Goal: Task Accomplishment & Management: Complete application form

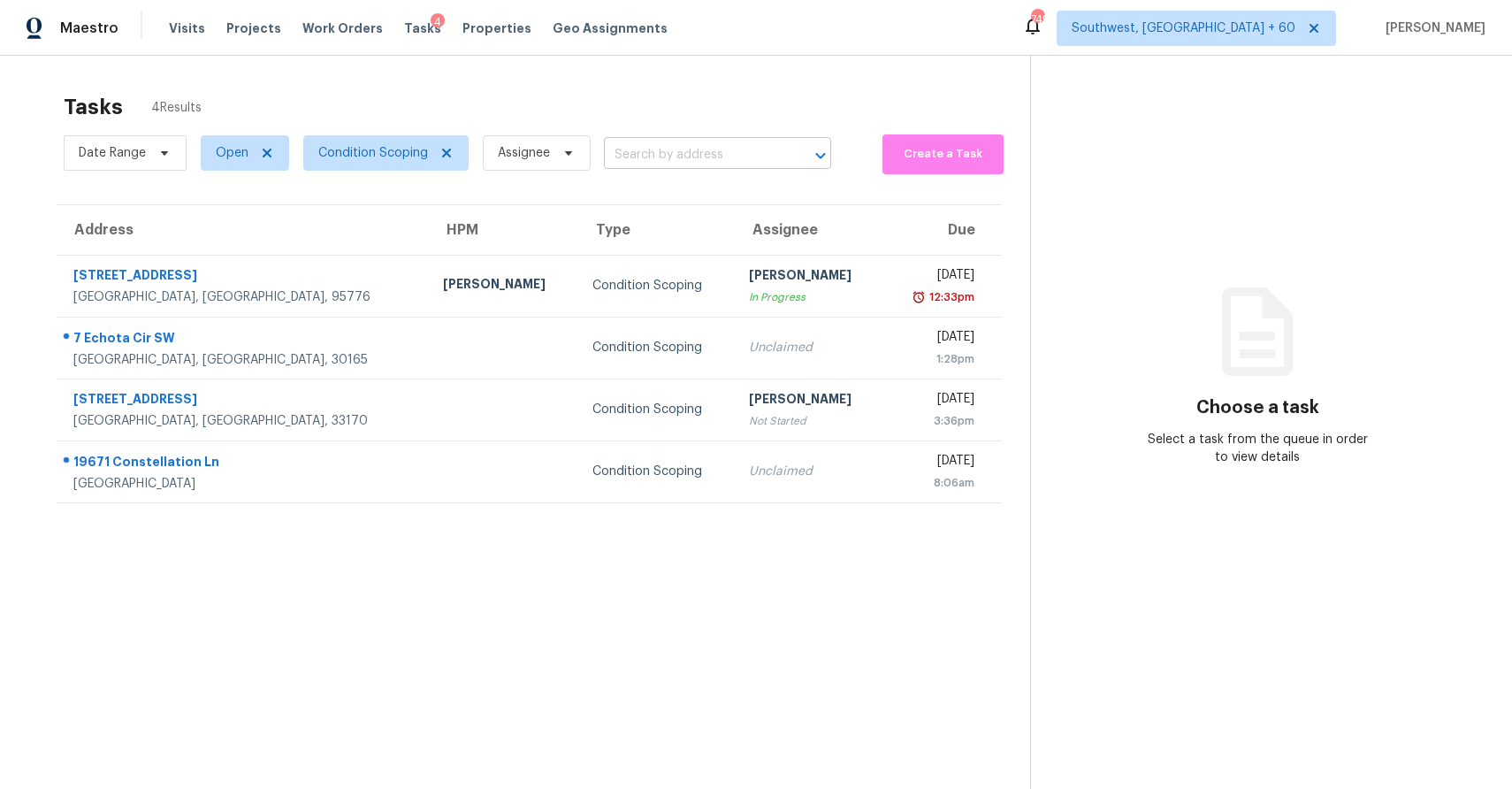
click at [686, 151] on input "text" at bounding box center [692, 155] width 178 height 27
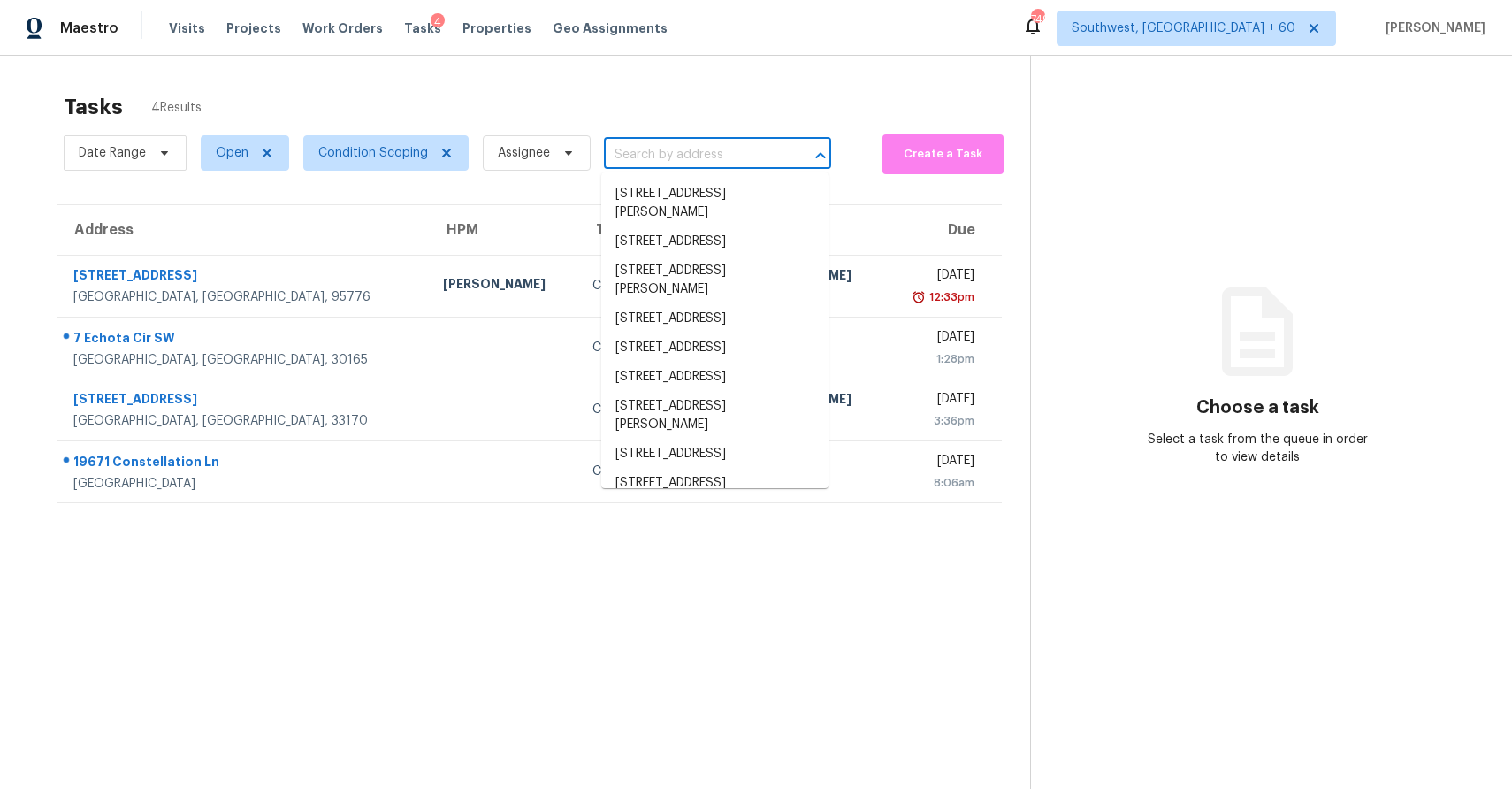
paste input "[STREET_ADDRESS]"
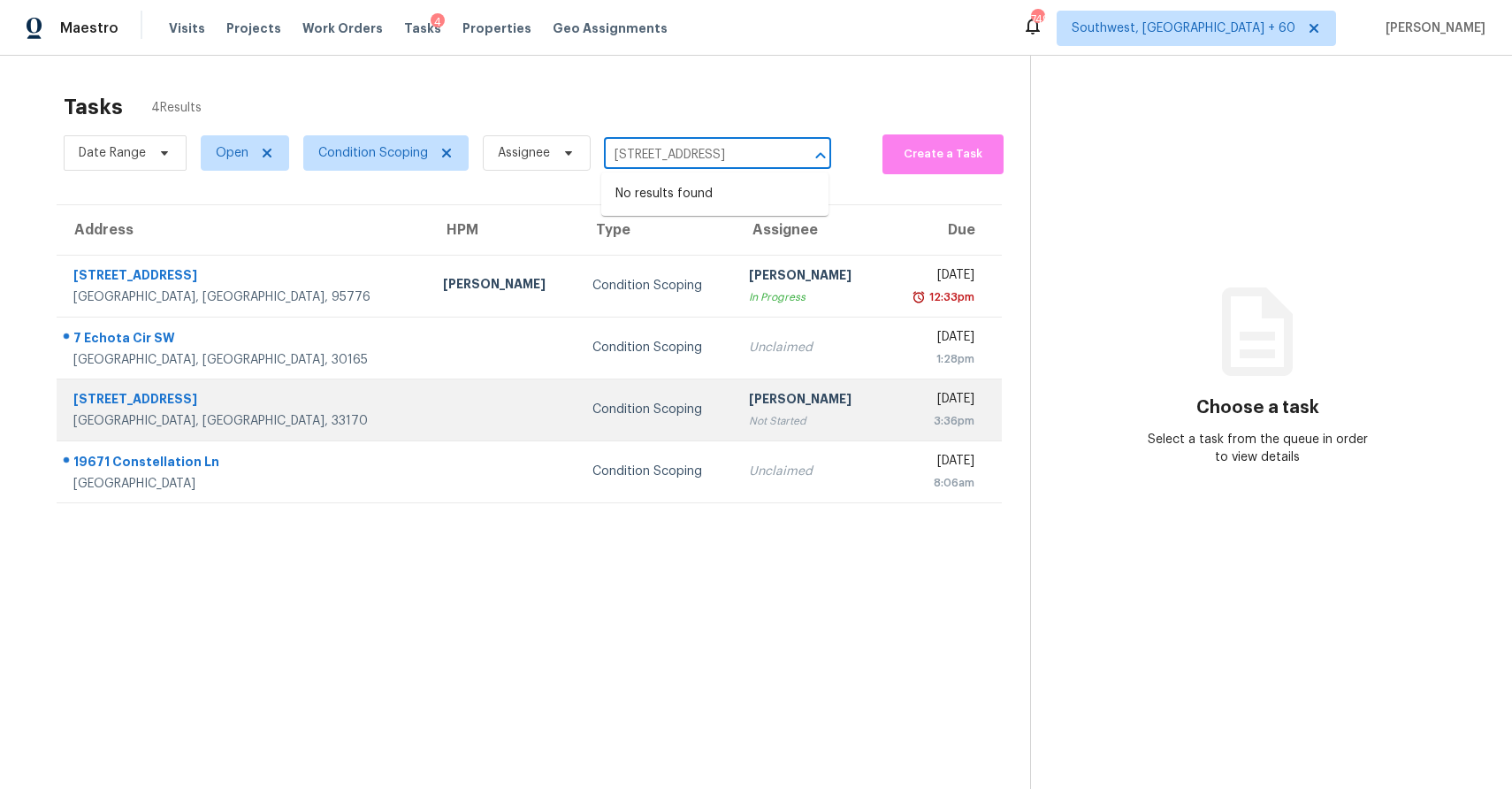
type input "[STREET_ADDRESS]"
click at [770, 403] on div "[PERSON_NAME]" at bounding box center [809, 401] width 120 height 22
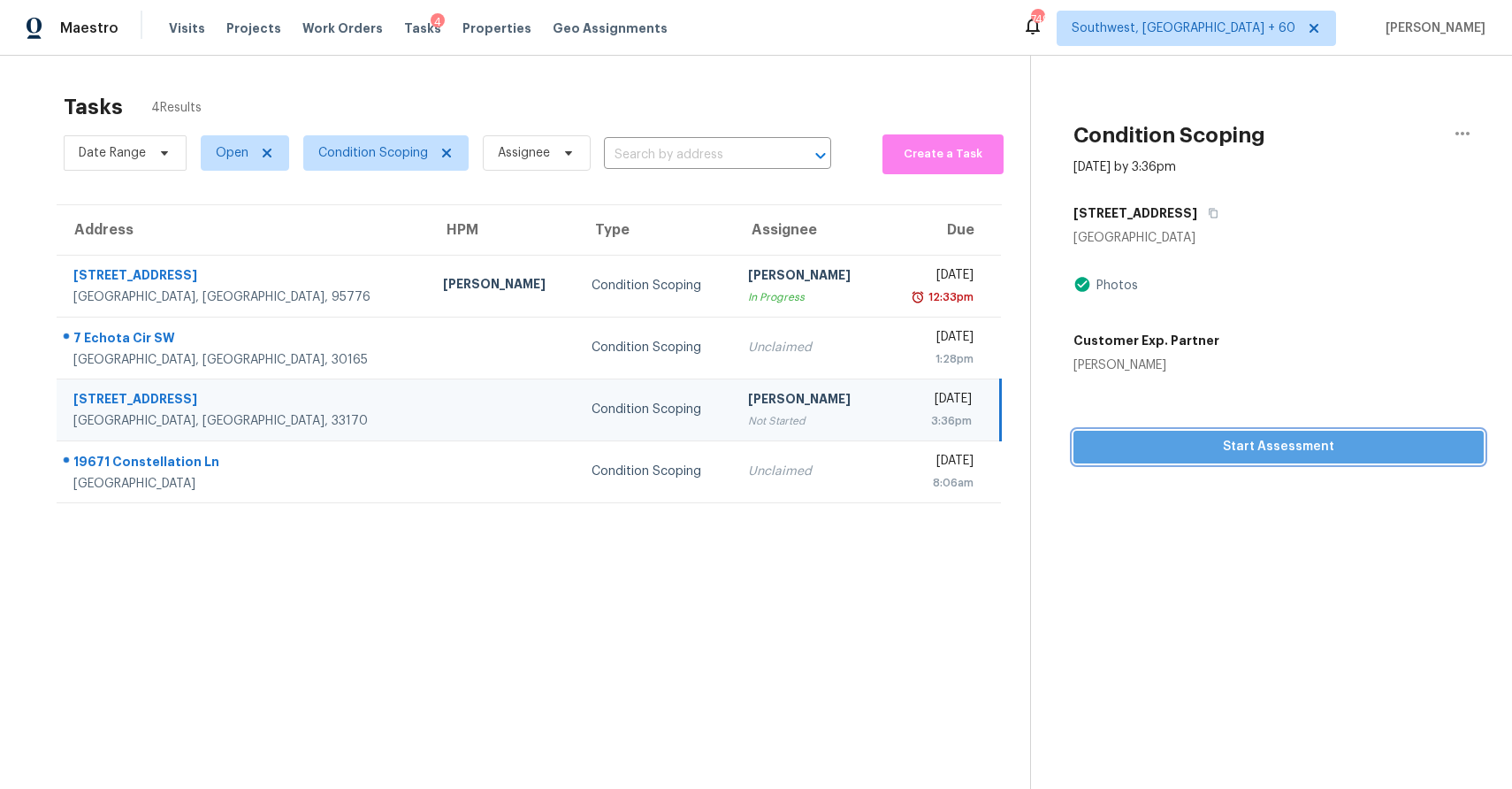
click at [1269, 442] on span "Start Assessment" at bounding box center [1279, 447] width 382 height 22
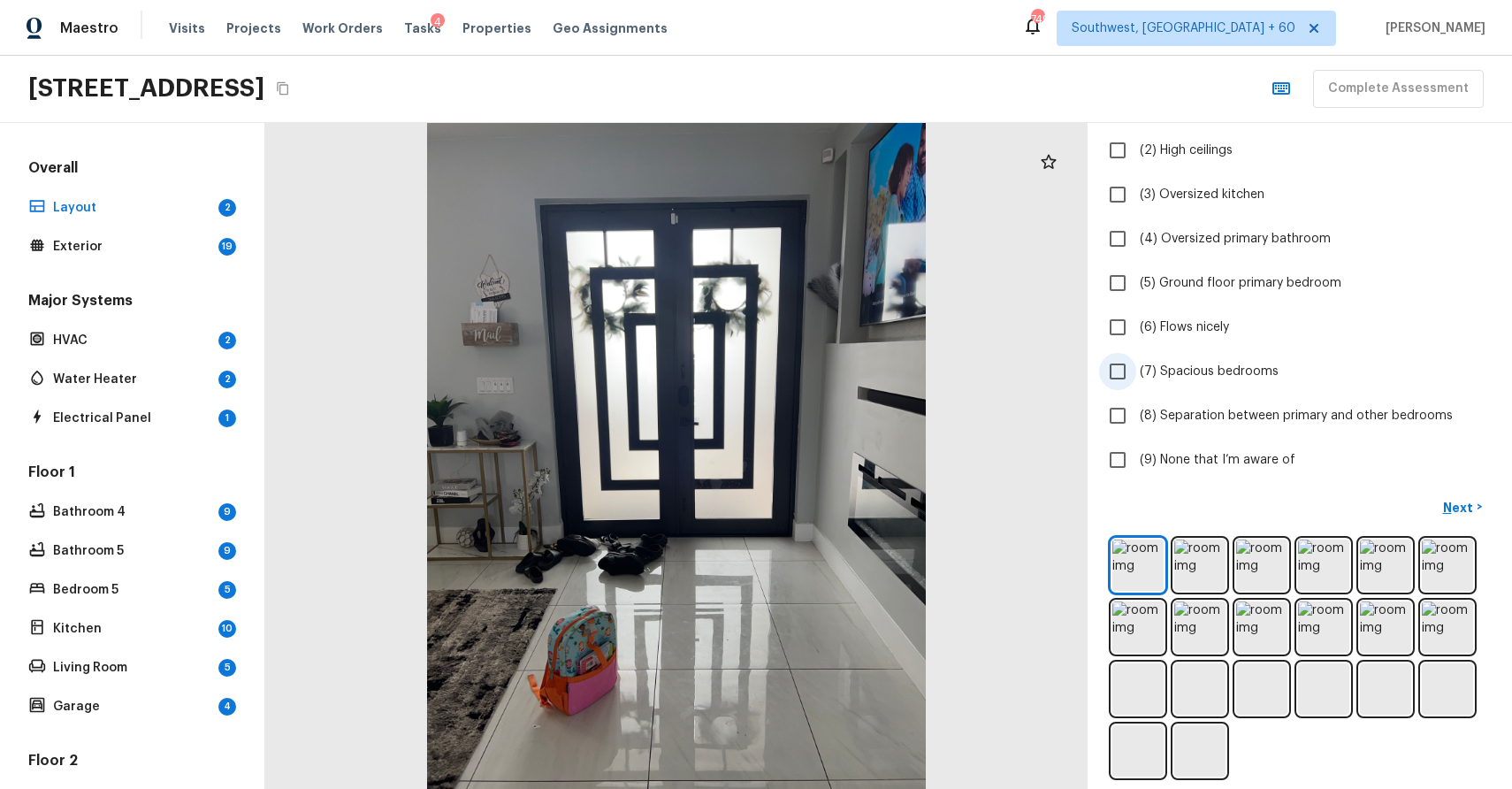
scroll to position [197, 0]
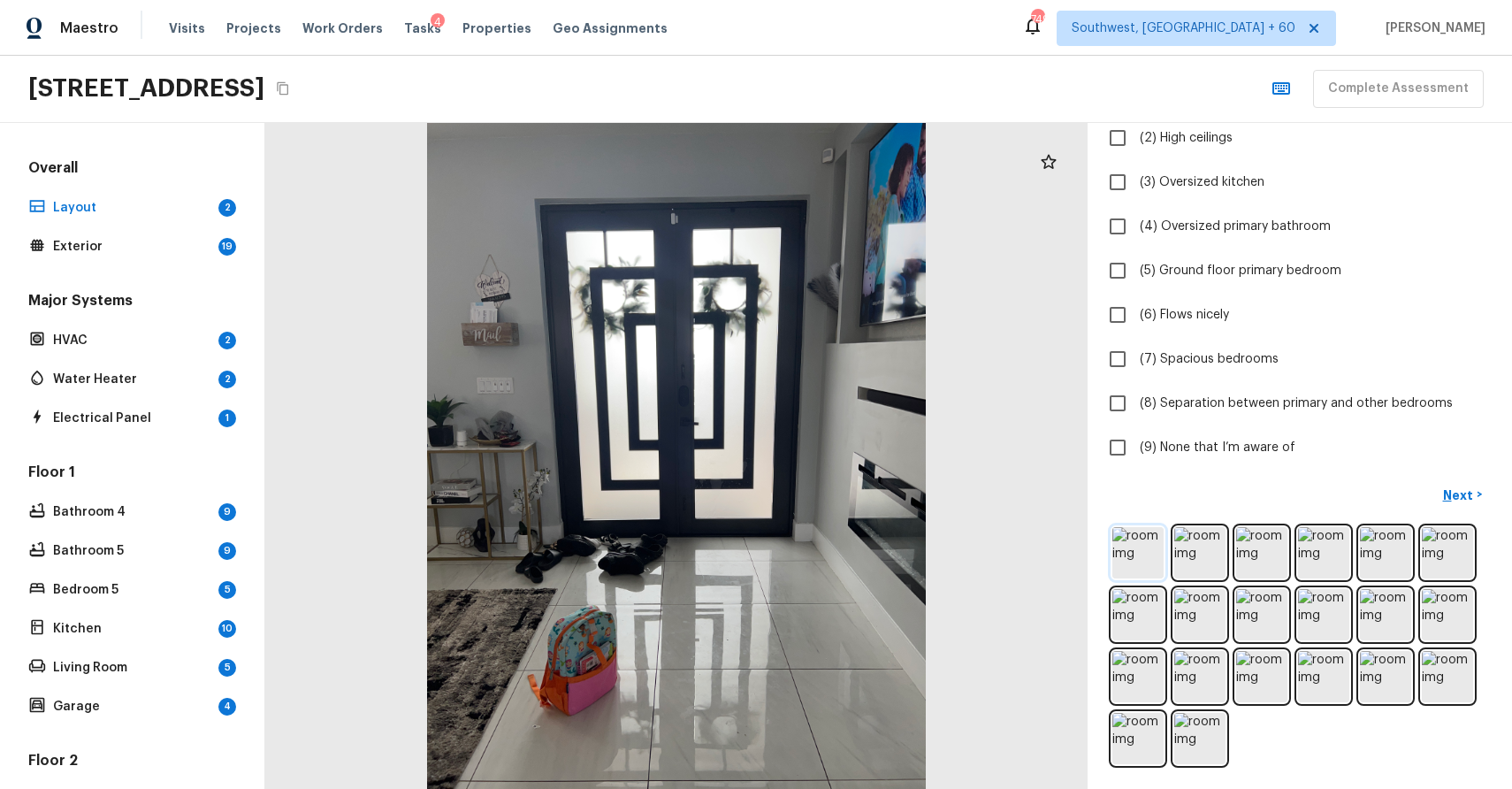
click at [1146, 551] on img at bounding box center [1137, 552] width 51 height 51
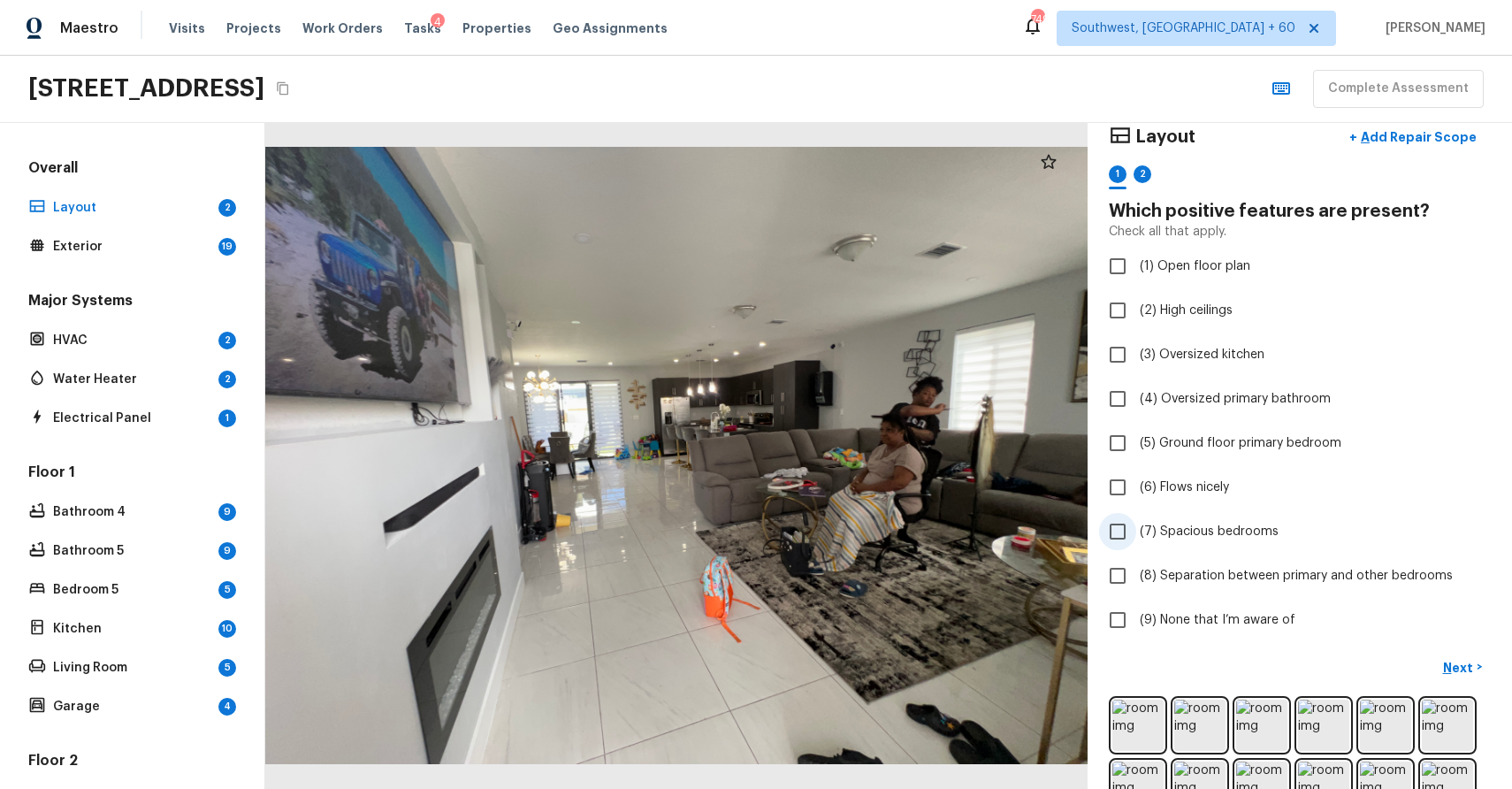
scroll to position [15, 0]
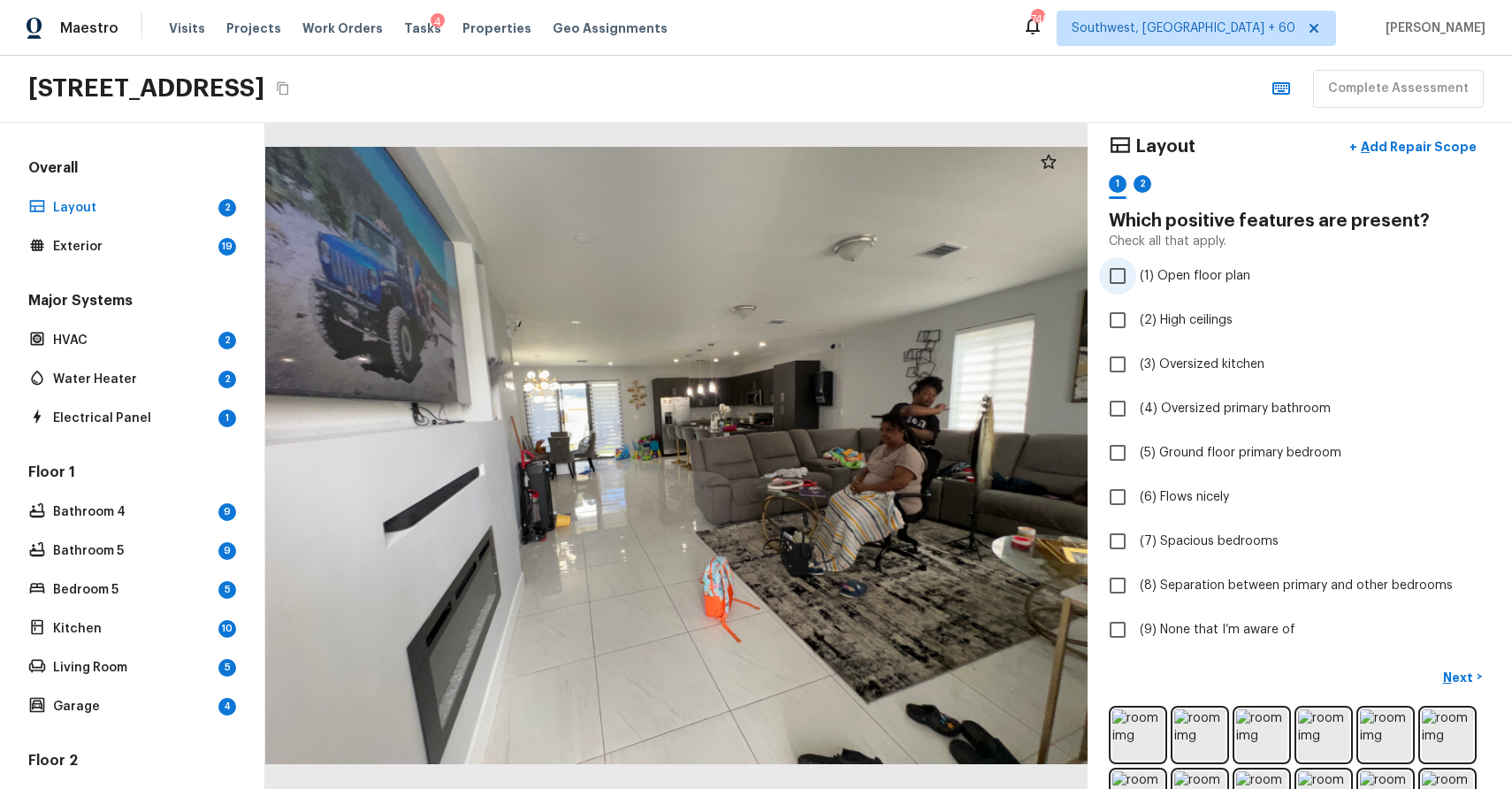
click at [1214, 282] on span "(1) Open floor plan" at bounding box center [1195, 276] width 111 height 18
click at [1137, 282] on input "(1) Open floor plan" at bounding box center [1118, 276] width 37 height 37
checkbox input "true"
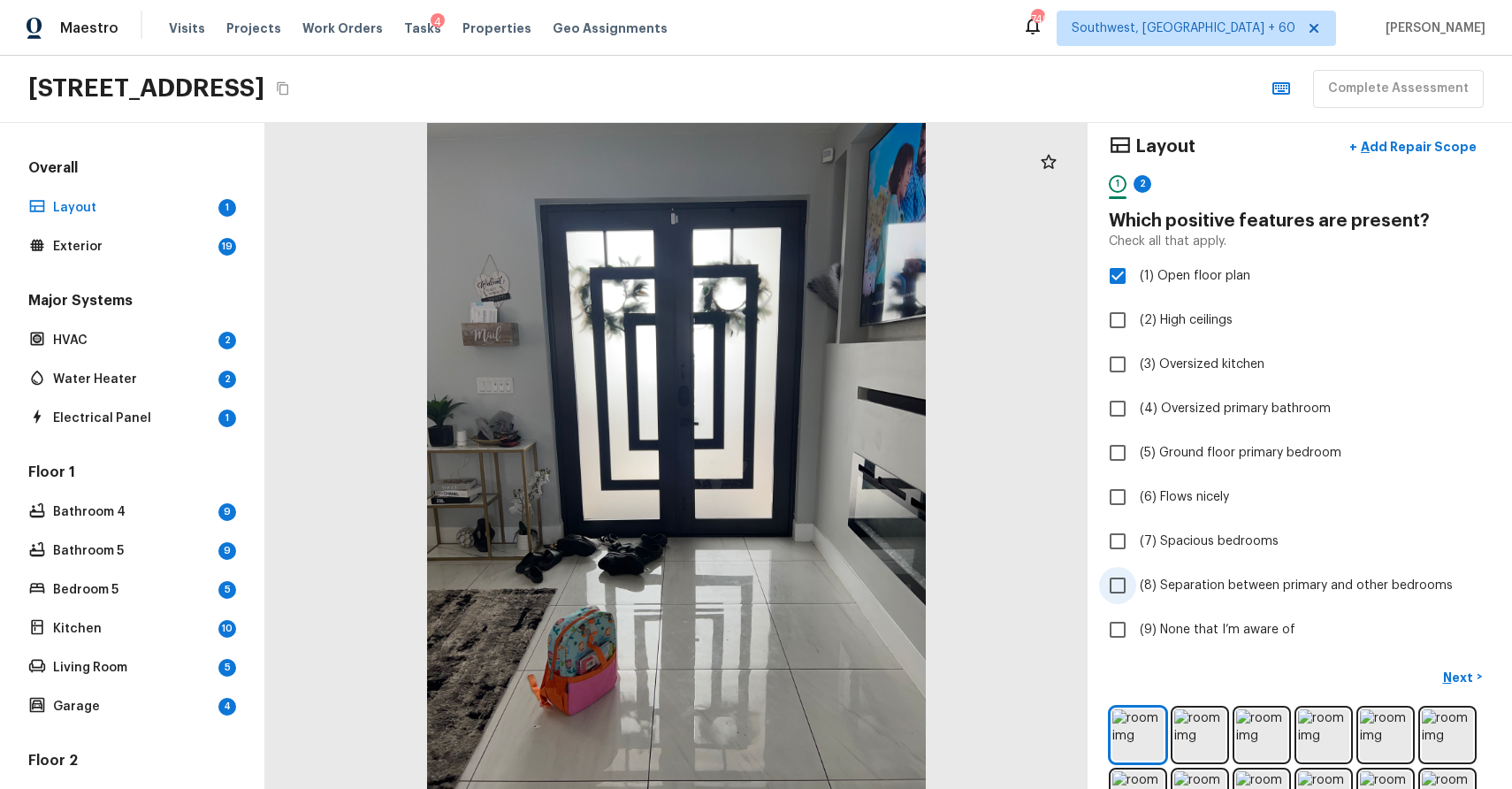
scroll to position [44, 0]
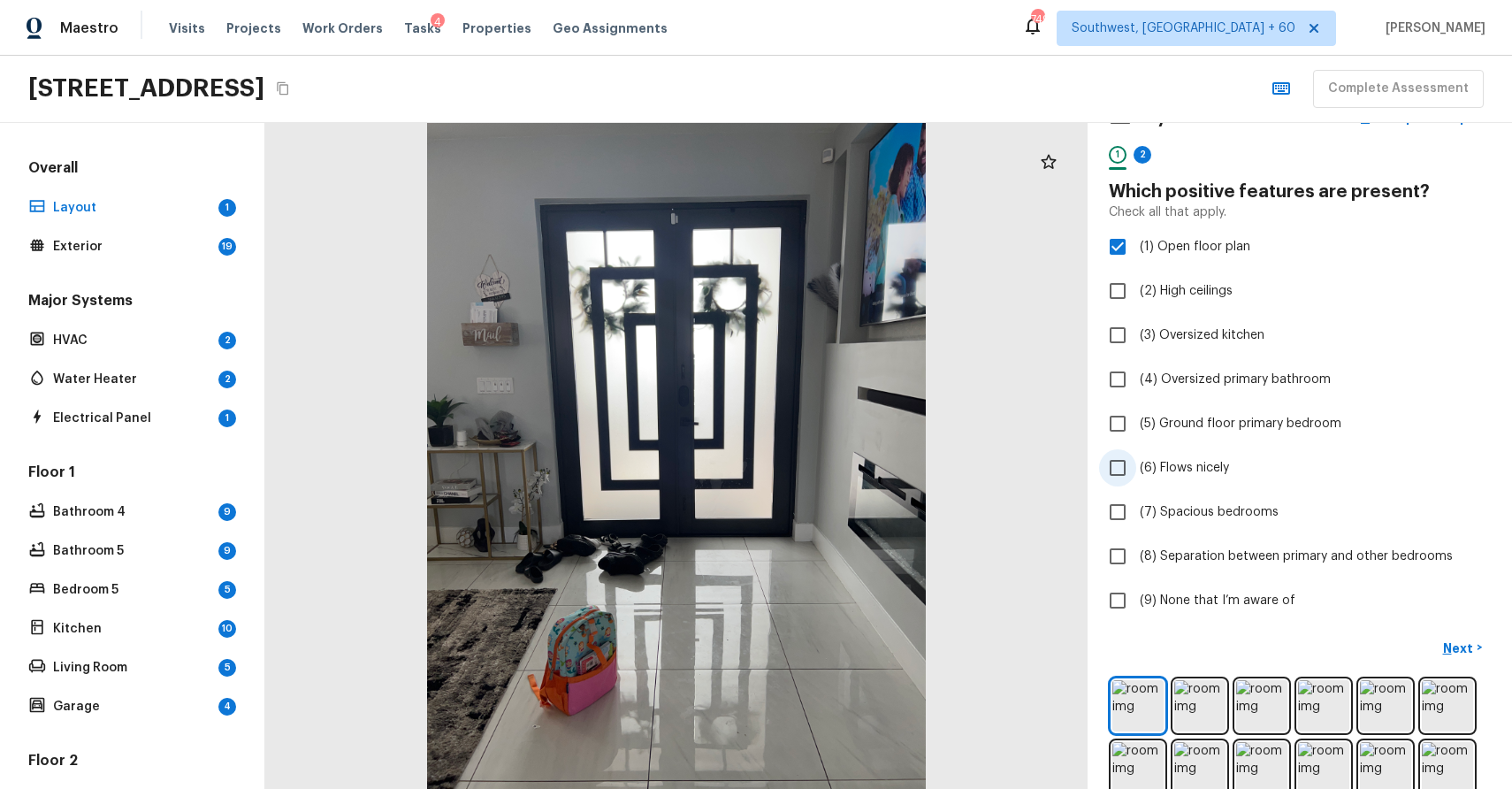
click at [1188, 450] on label "(6) Flows nicely" at bounding box center [1287, 468] width 377 height 37
click at [1137, 450] on input "(6) Flows nicely" at bounding box center [1118, 468] width 37 height 37
checkbox input "true"
click at [1463, 648] on p "Next" at bounding box center [1460, 647] width 34 height 18
click at [1244, 587] on label "(9) None that I’m aware of" at bounding box center [1287, 601] width 377 height 37
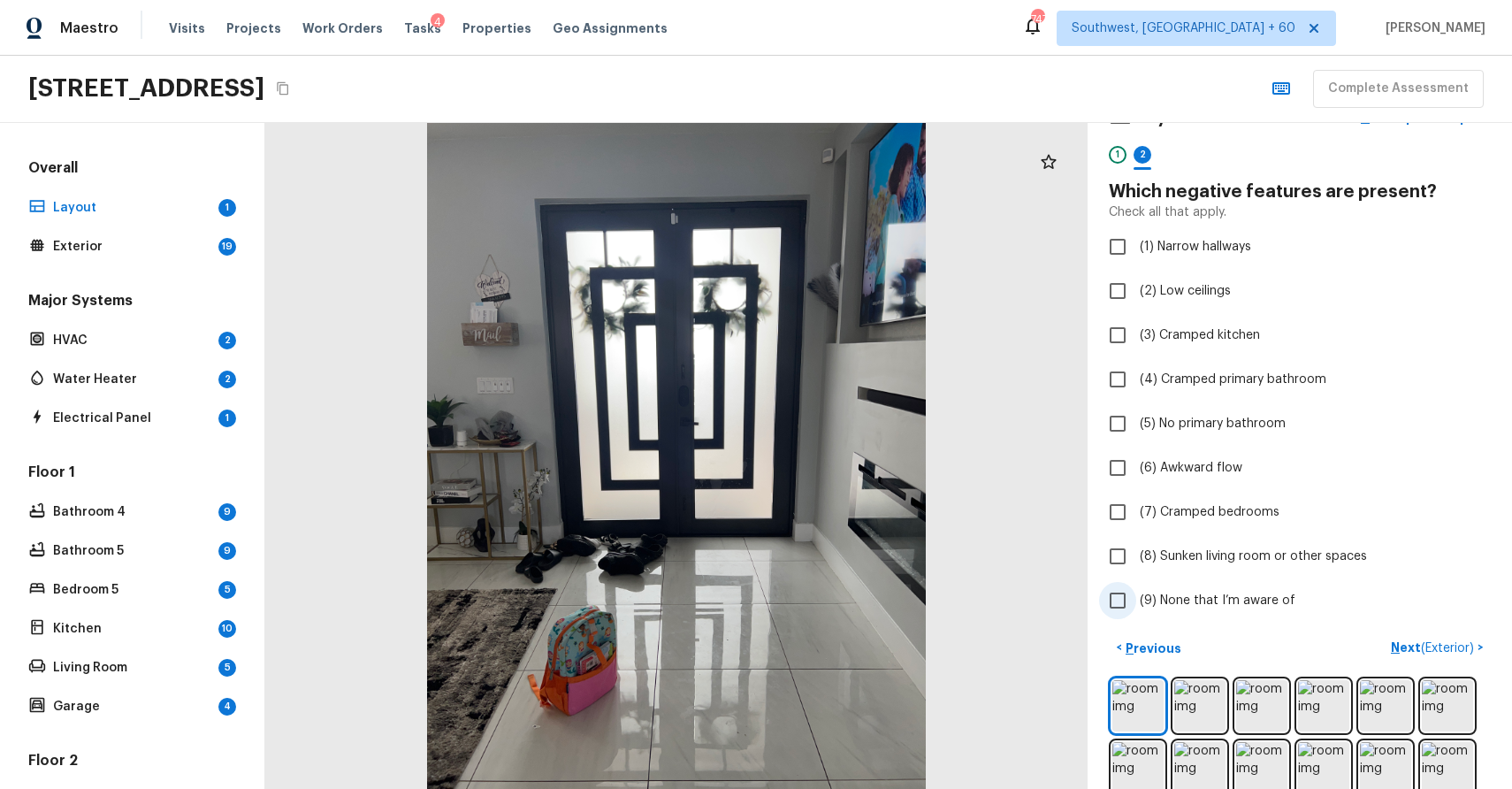
click at [1137, 587] on input "(9) None that I’m aware of" at bounding box center [1118, 601] width 37 height 37
checkbox input "true"
click at [1421, 640] on p "Next ( Exterior )" at bounding box center [1434, 647] width 87 height 19
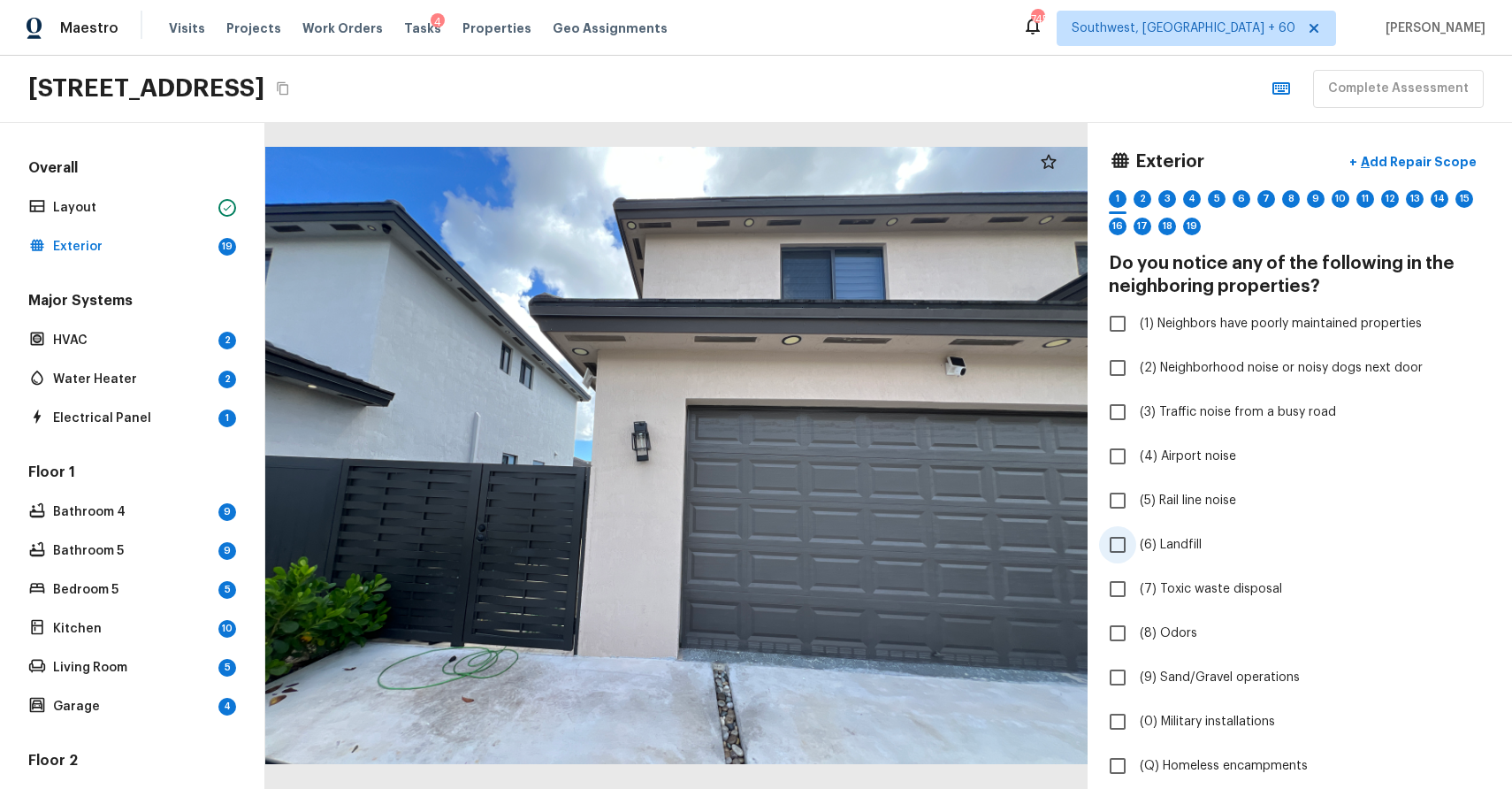
scroll to position [32, 0]
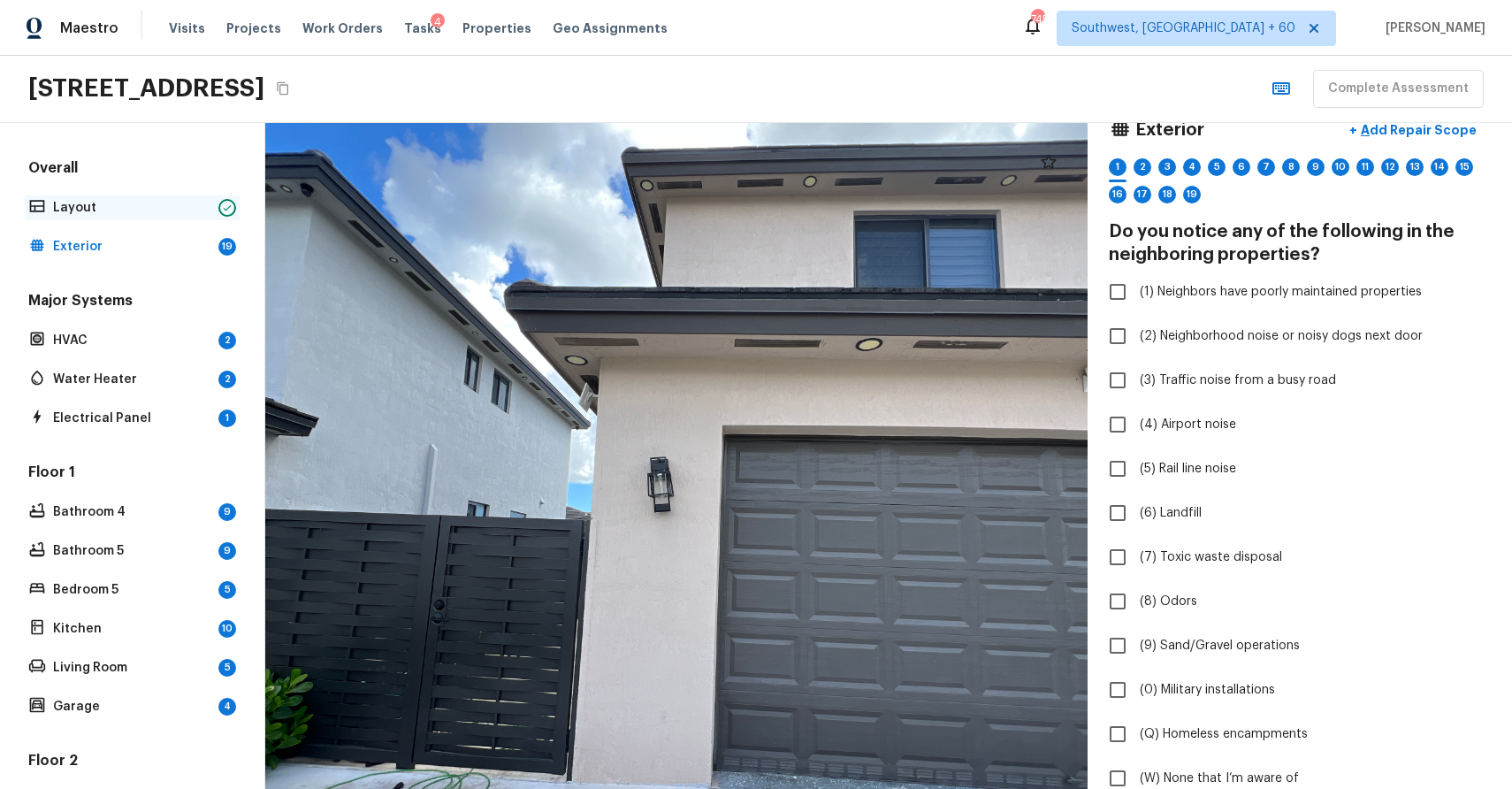
click at [132, 214] on p "Layout" at bounding box center [132, 208] width 158 height 18
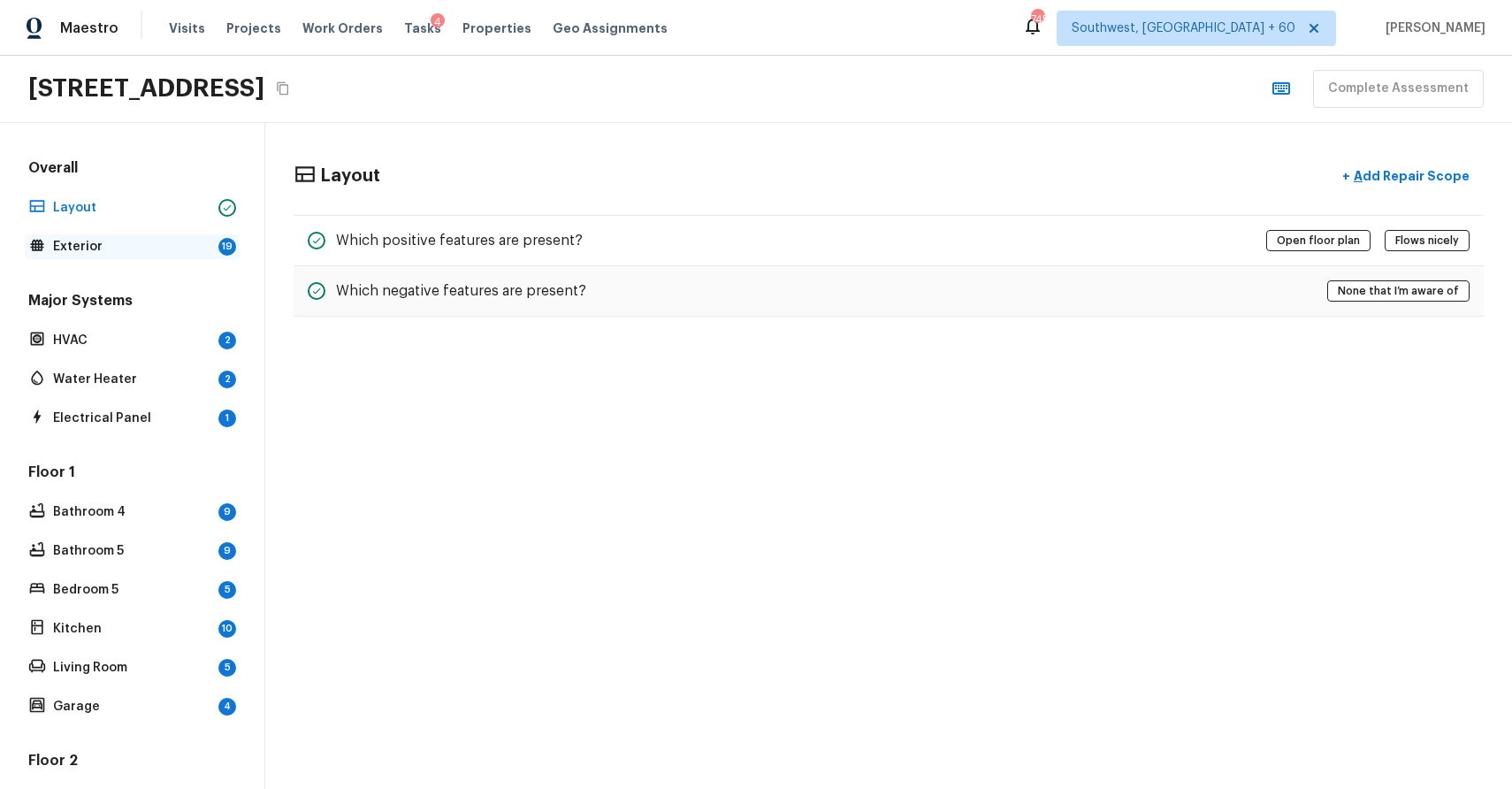
click at [120, 257] on div "Exterior 19" at bounding box center [132, 247] width 215 height 25
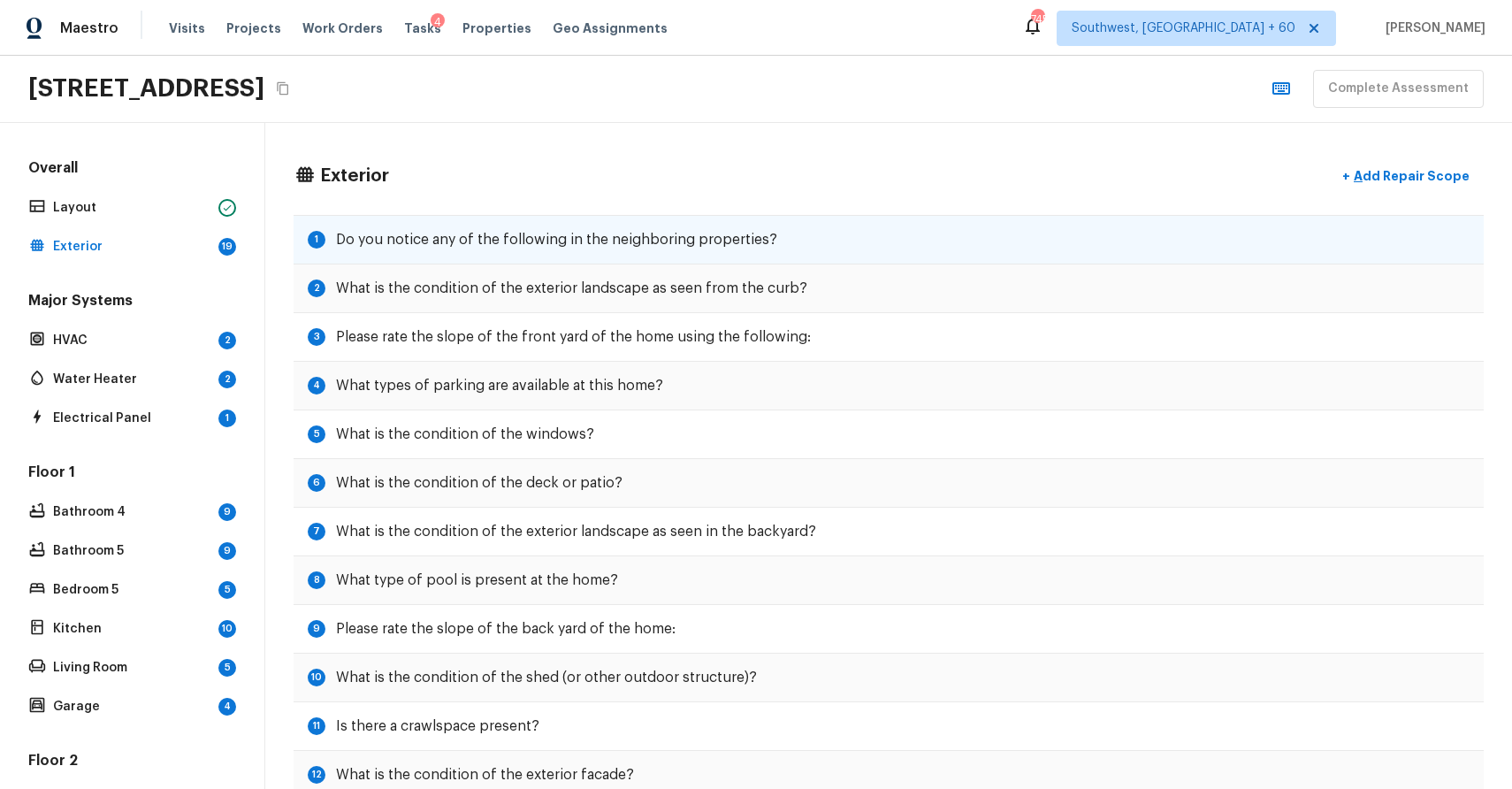
click at [455, 236] on h5 "Do you notice any of the following in the neighboring properties?" at bounding box center [557, 239] width 442 height 20
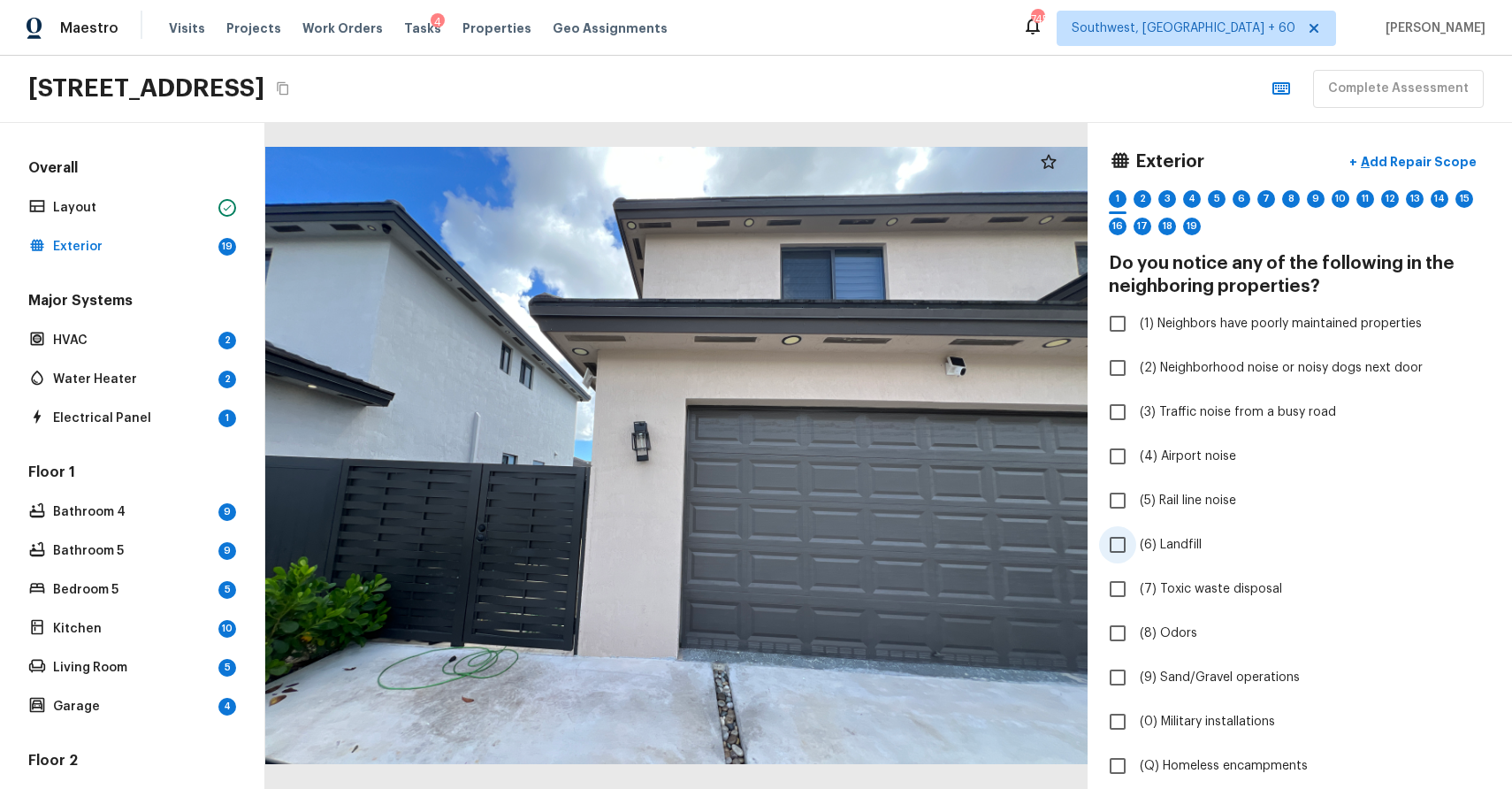
scroll to position [486, 0]
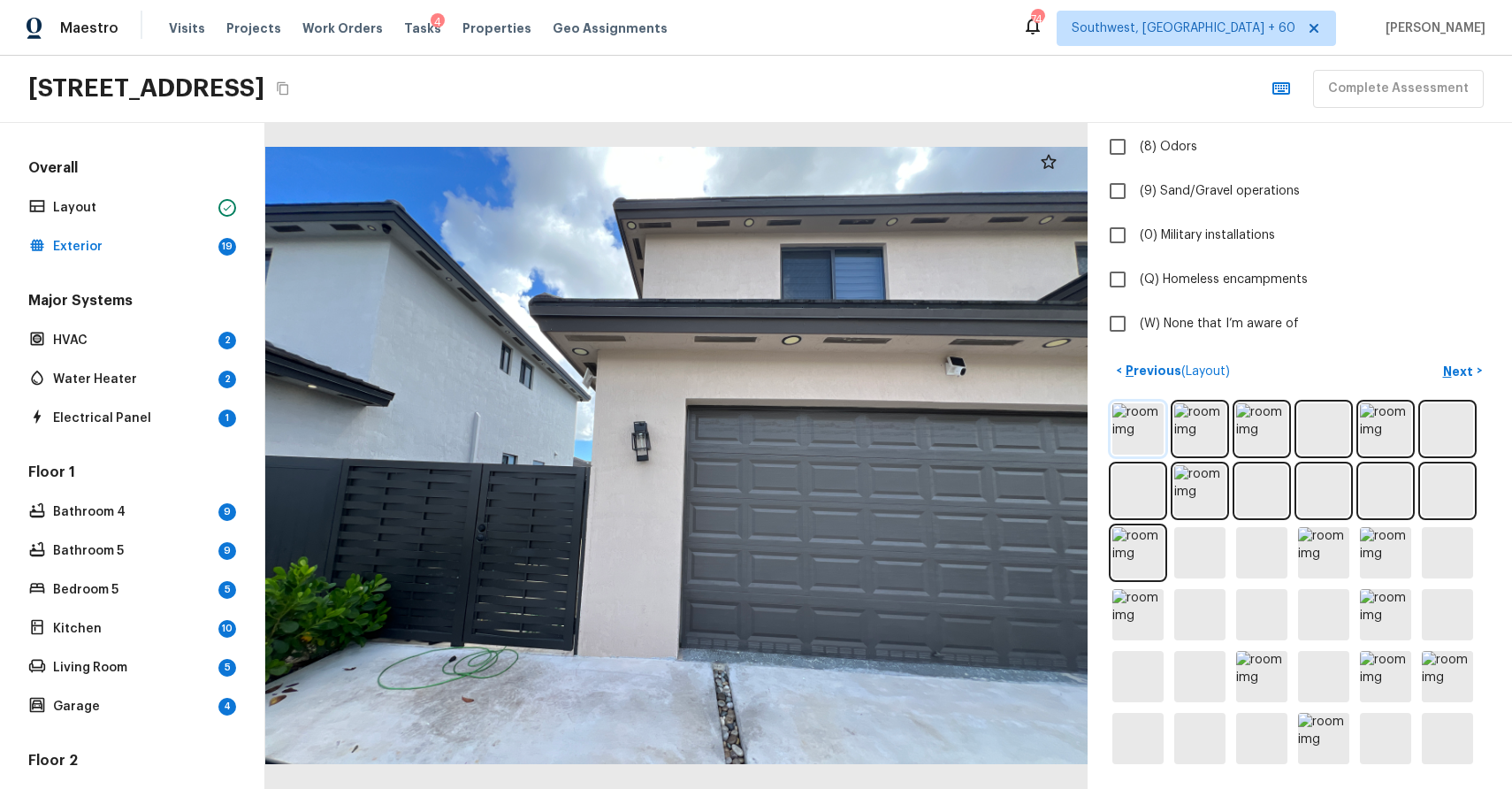
click at [1142, 424] on img at bounding box center [1137, 429] width 51 height 51
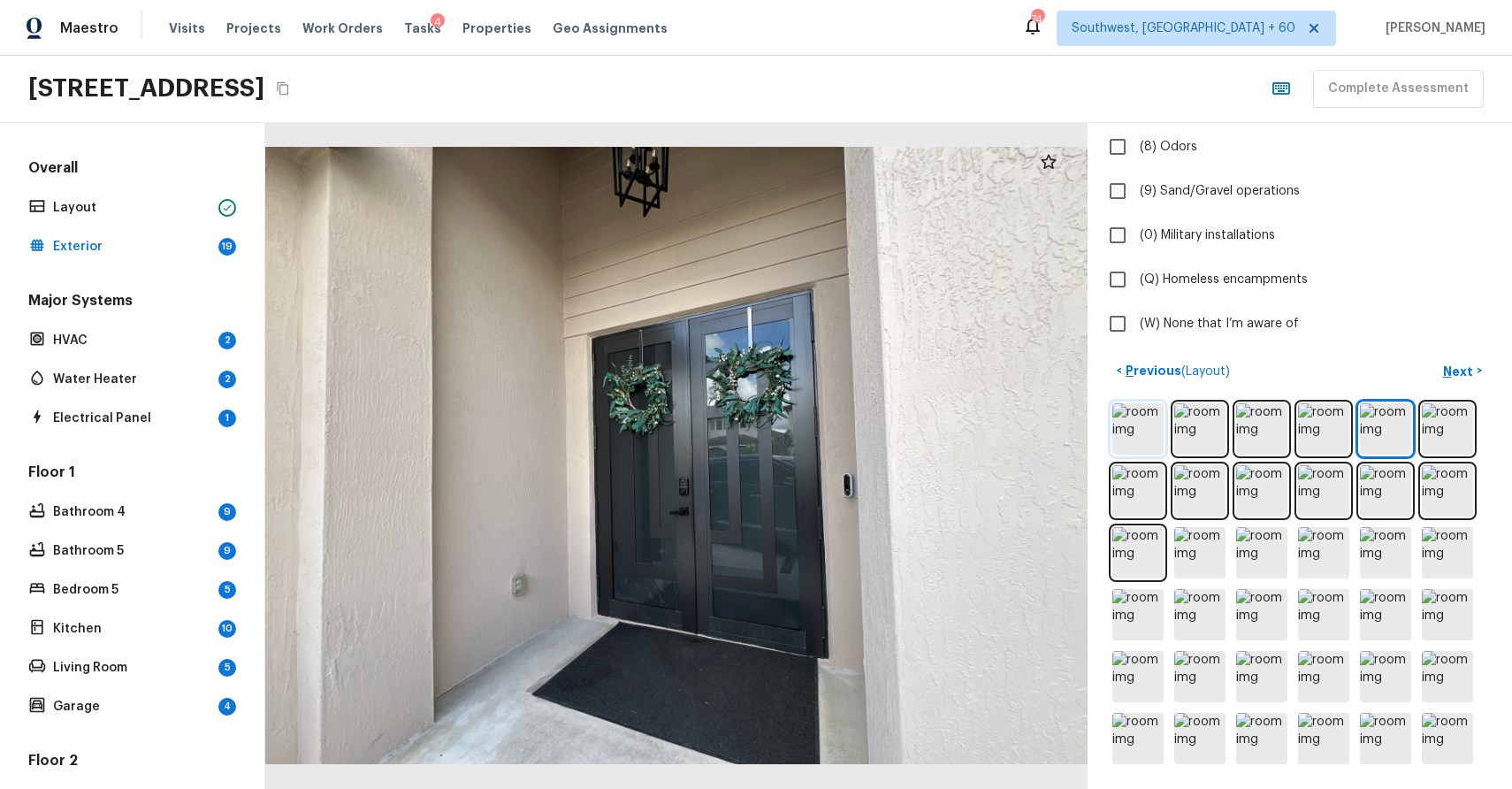
click at [1139, 442] on img at bounding box center [1137, 429] width 51 height 51
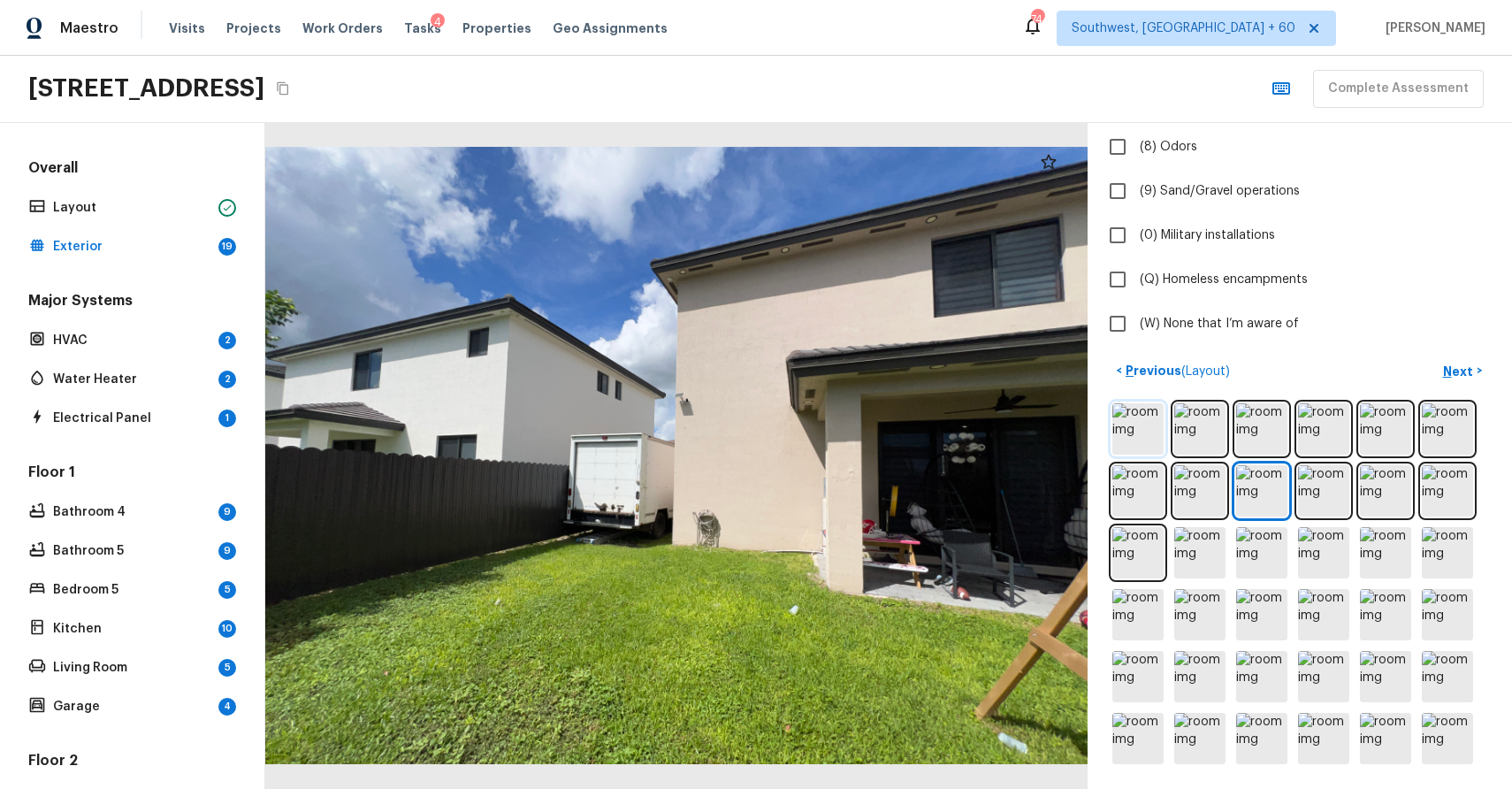
click at [1137, 448] on img at bounding box center [1137, 429] width 51 height 51
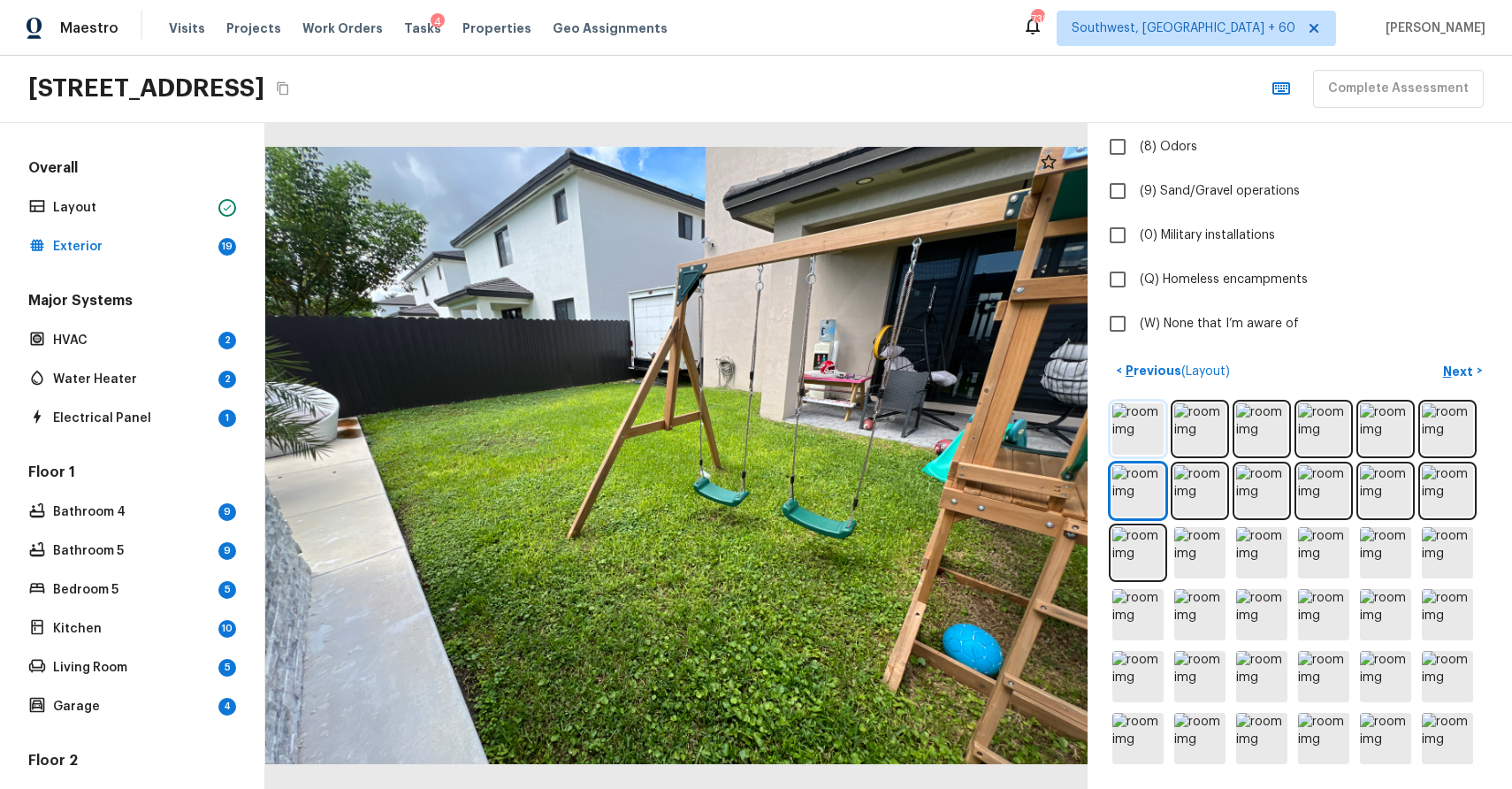
click at [1140, 432] on img at bounding box center [1137, 429] width 51 height 51
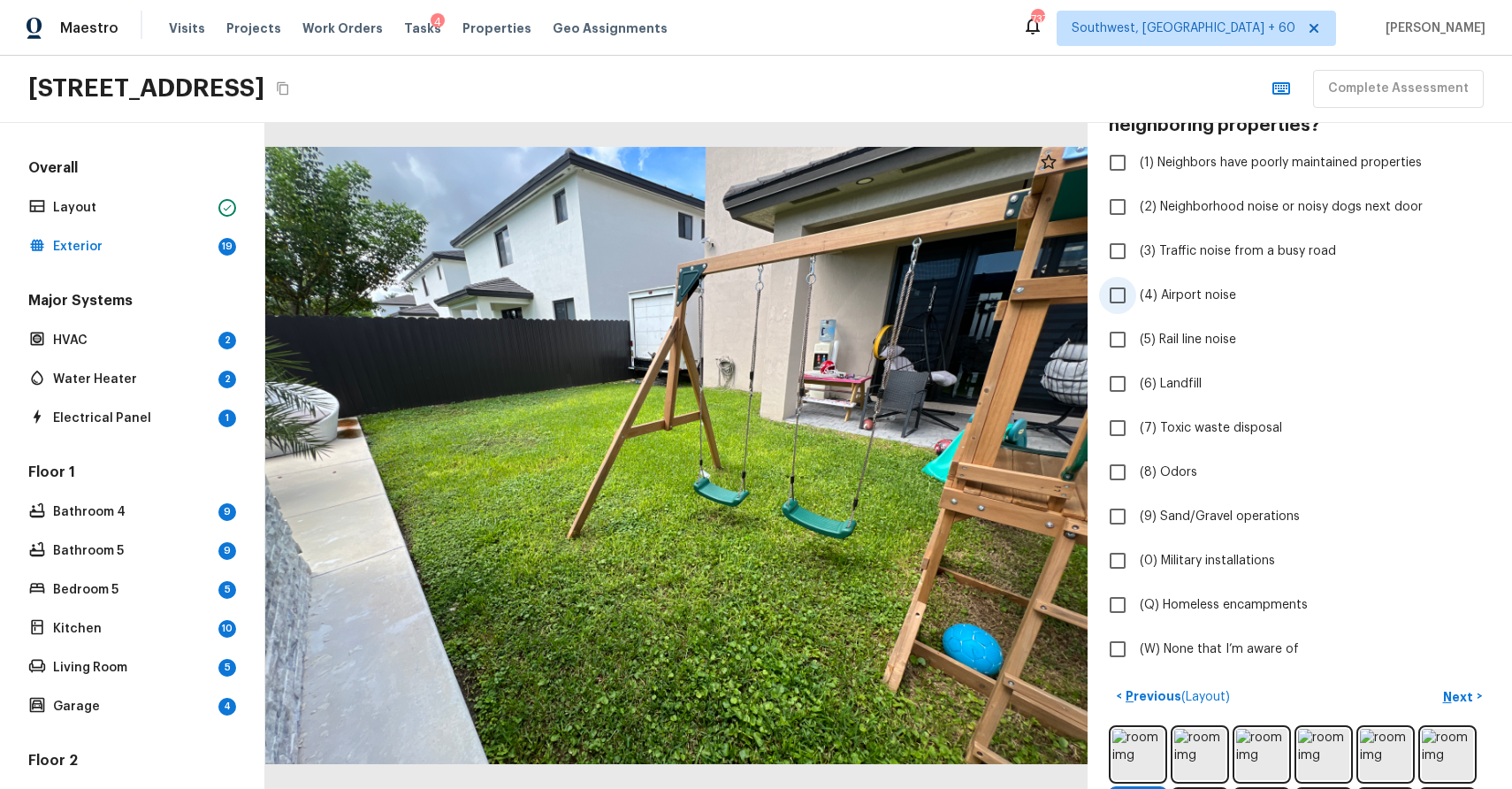
scroll to position [0, 0]
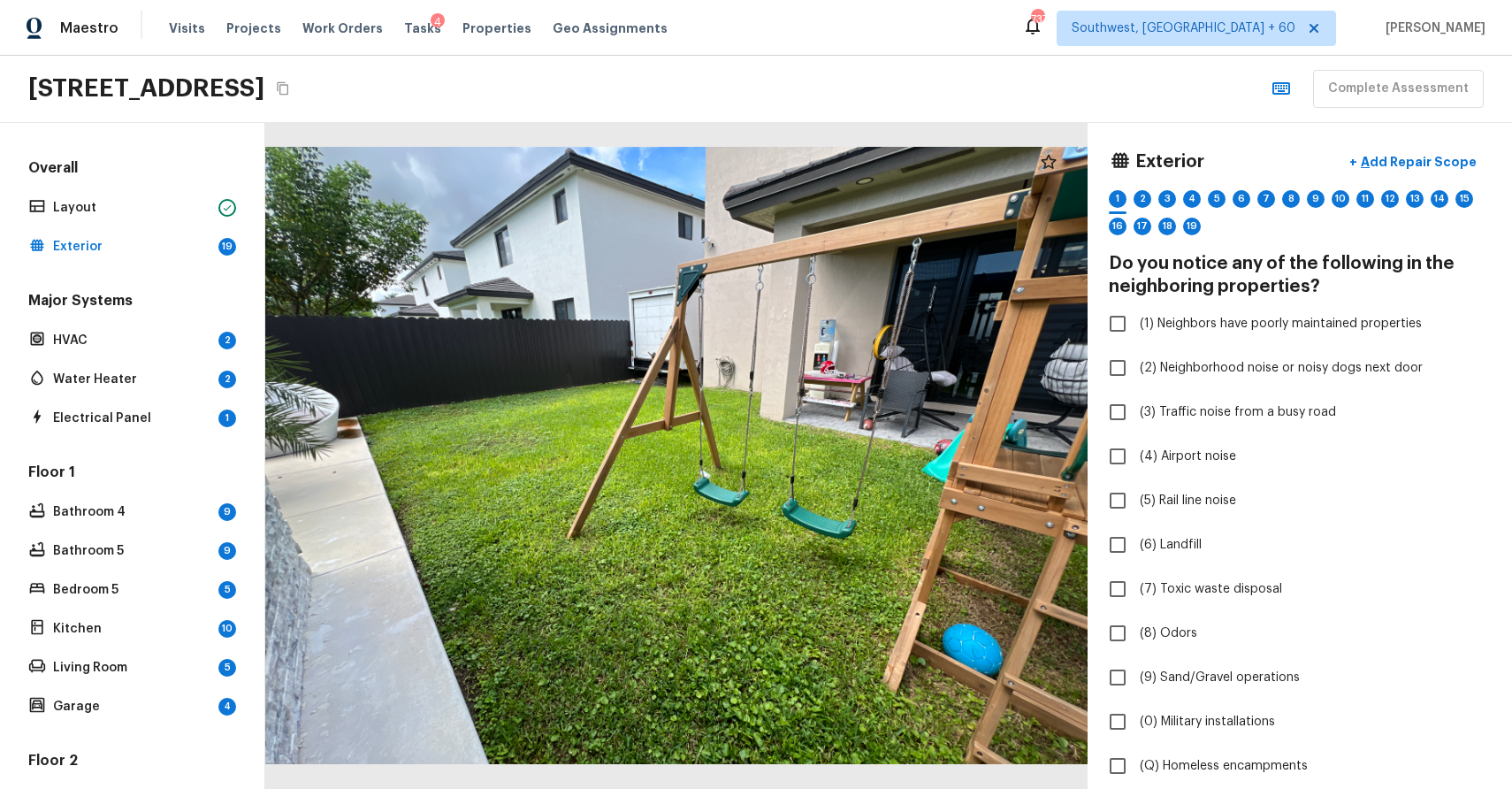
click at [1422, 142] on div "Exterior + Add Repair Scope 1 2 3 4 5 6 7 8 9 10 11 12 13 14 15 16 17 18 19 Do …" at bounding box center [1301, 456] width 425 height 666
click at [1435, 156] on p "Add Repair Scope" at bounding box center [1417, 161] width 119 height 18
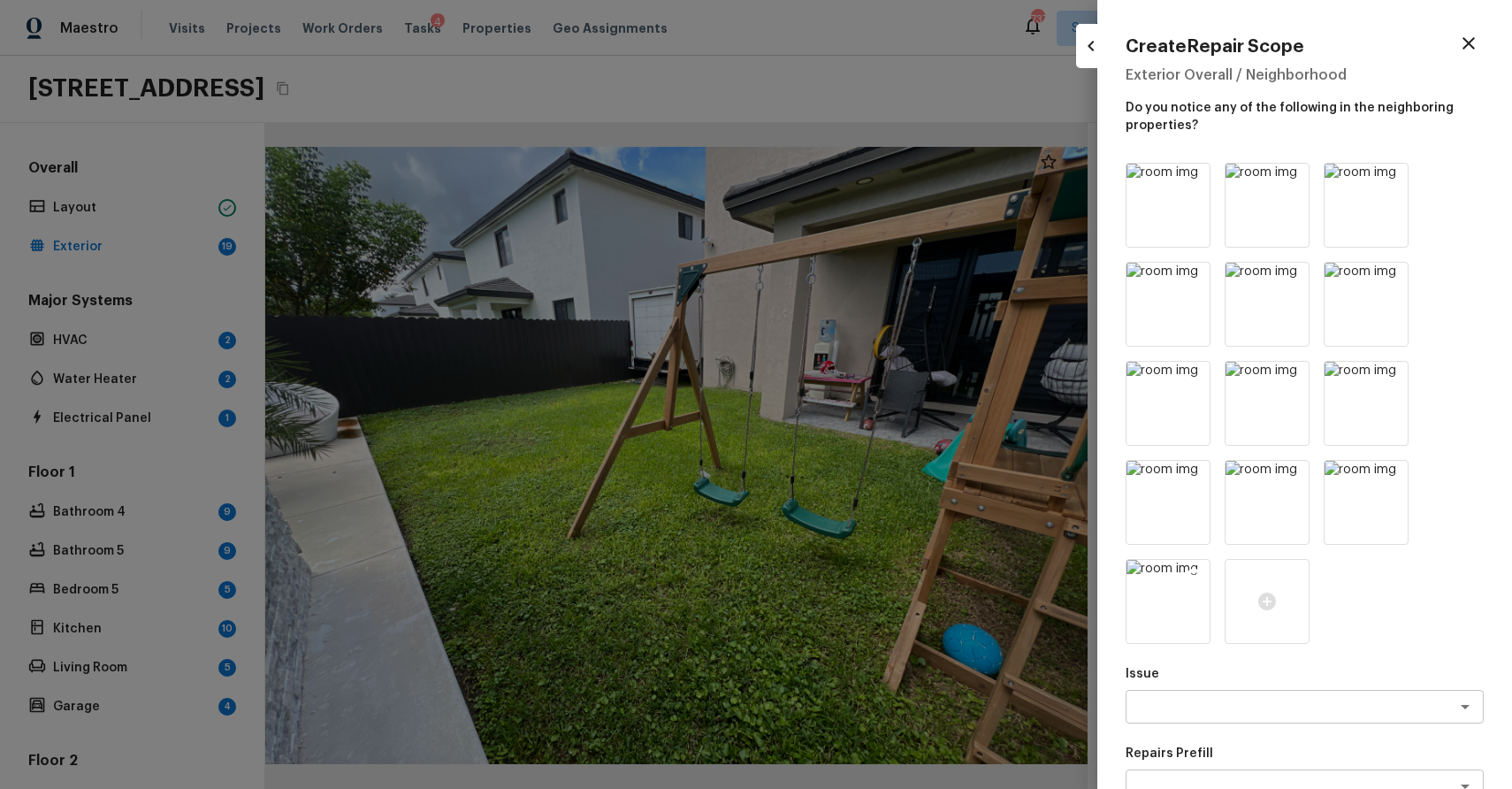
click at [1191, 577] on icon at bounding box center [1194, 576] width 15 height 15
click at [1386, 471] on icon at bounding box center [1393, 477] width 15 height 15
click at [1201, 475] on icon at bounding box center [1193, 476] width 18 height 18
click at [1394, 375] on icon at bounding box center [1392, 377] width 18 height 18
click at [1389, 275] on icon at bounding box center [1392, 279] width 18 height 18
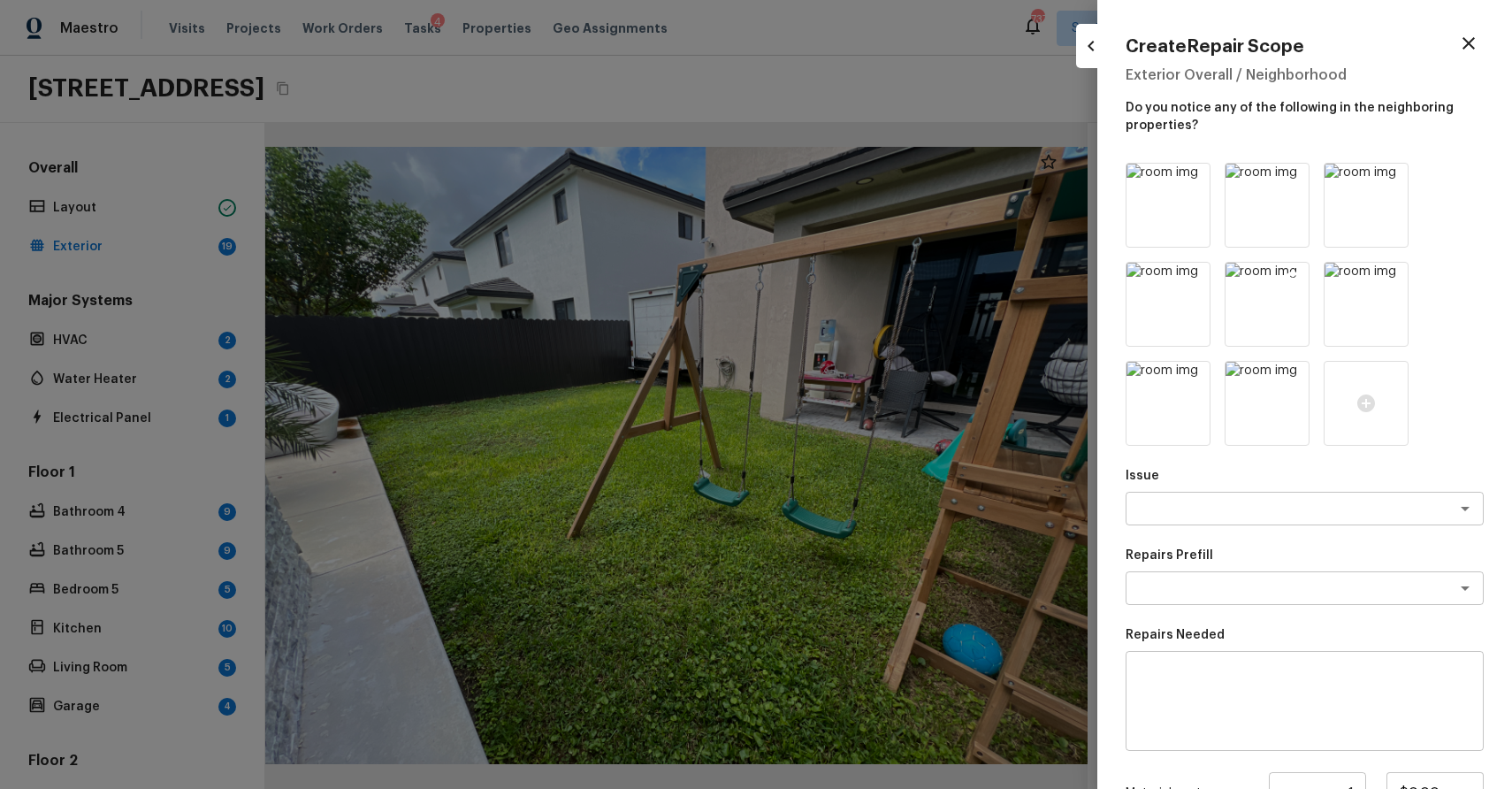
click at [1290, 277] on icon at bounding box center [1292, 279] width 18 height 18
click at [1194, 272] on icon at bounding box center [1194, 279] width 15 height 15
click at [1394, 173] on icon at bounding box center [1393, 180] width 15 height 15
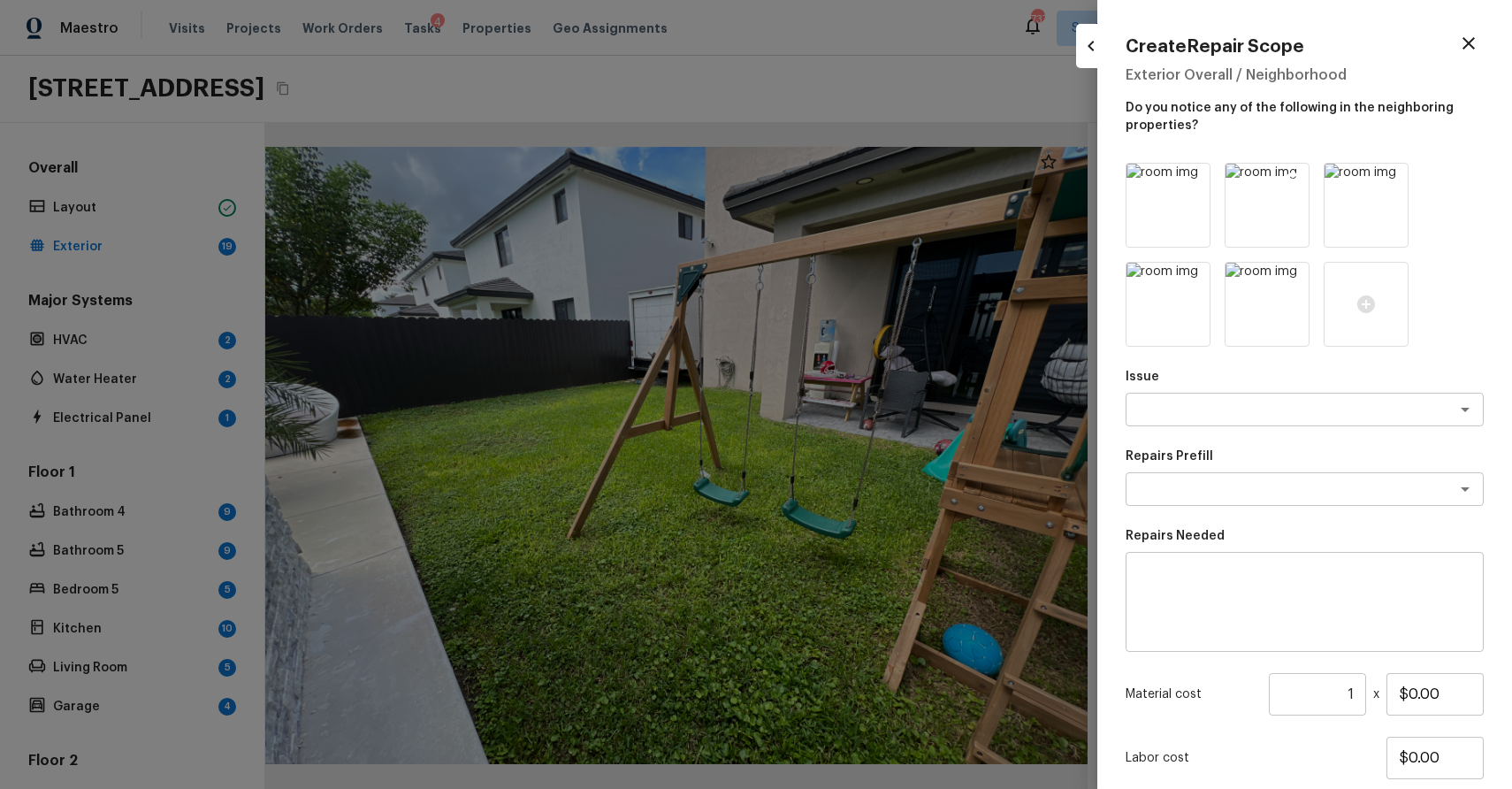
click at [1297, 182] on icon at bounding box center [1293, 180] width 15 height 15
click at [1192, 181] on icon at bounding box center [1194, 180] width 15 height 15
click at [1219, 403] on textarea at bounding box center [1280, 409] width 293 height 18
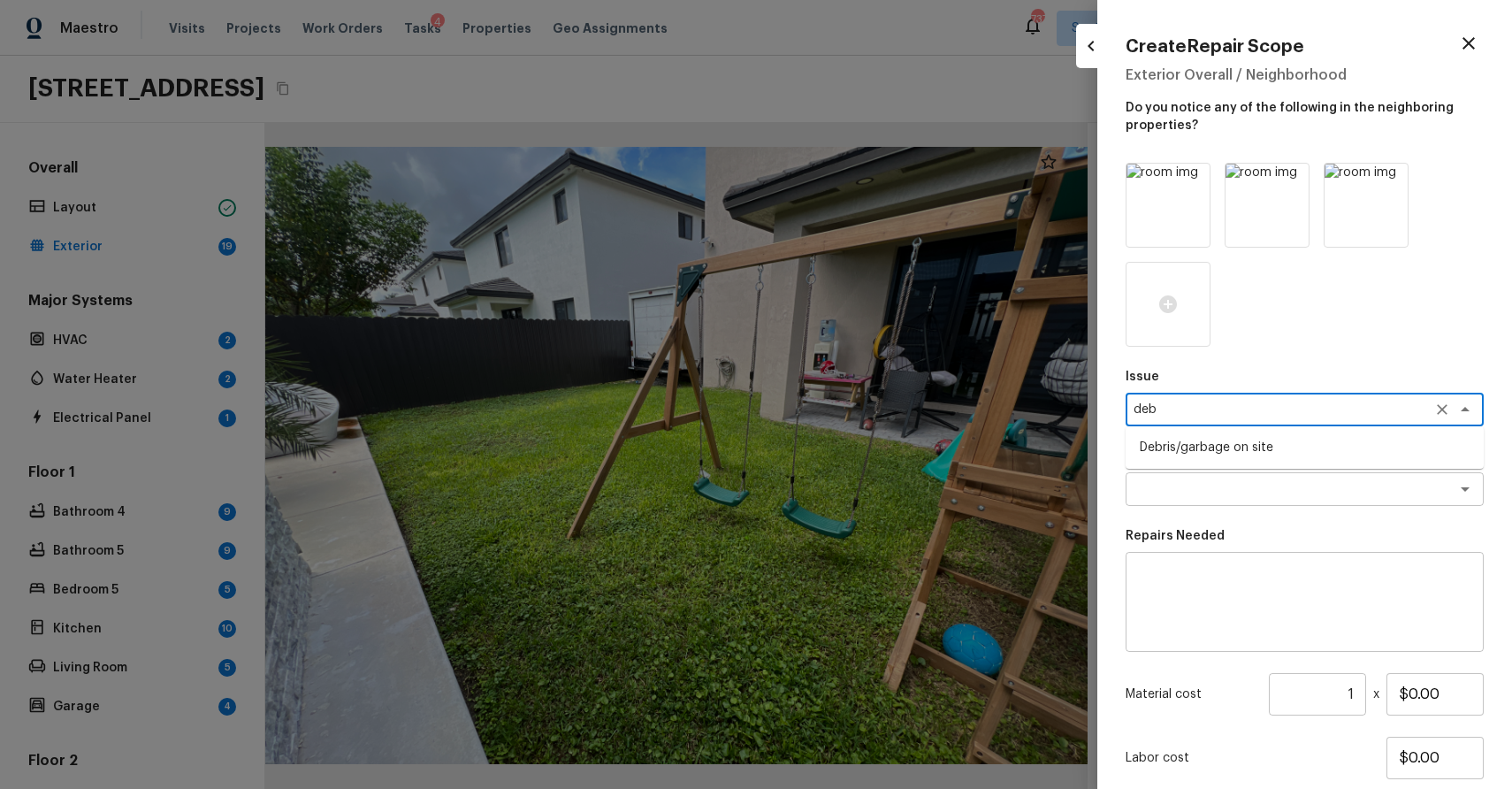
click at [1289, 444] on li "Debris/garbage on site" at bounding box center [1304, 447] width 358 height 28
type textarea "Debris/garbage on site"
click at [1264, 494] on textarea at bounding box center [1280, 488] width 293 height 18
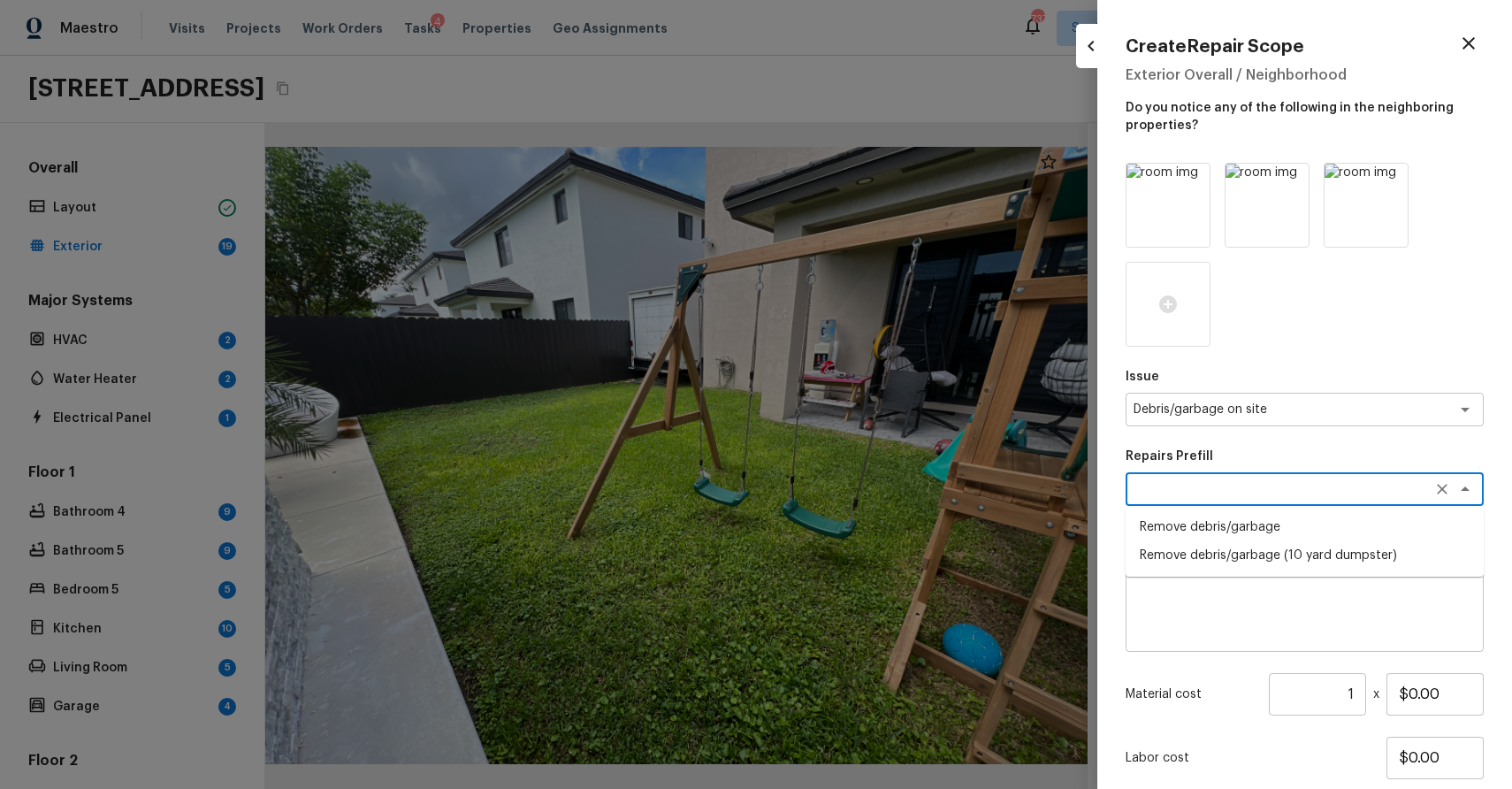
click at [1284, 520] on li "Remove debris/garbage" at bounding box center [1304, 527] width 358 height 28
type textarea "Remove debris/garbage"
type textarea "Remove, haul off, and properly dispose of any debris left by seller to offsite …"
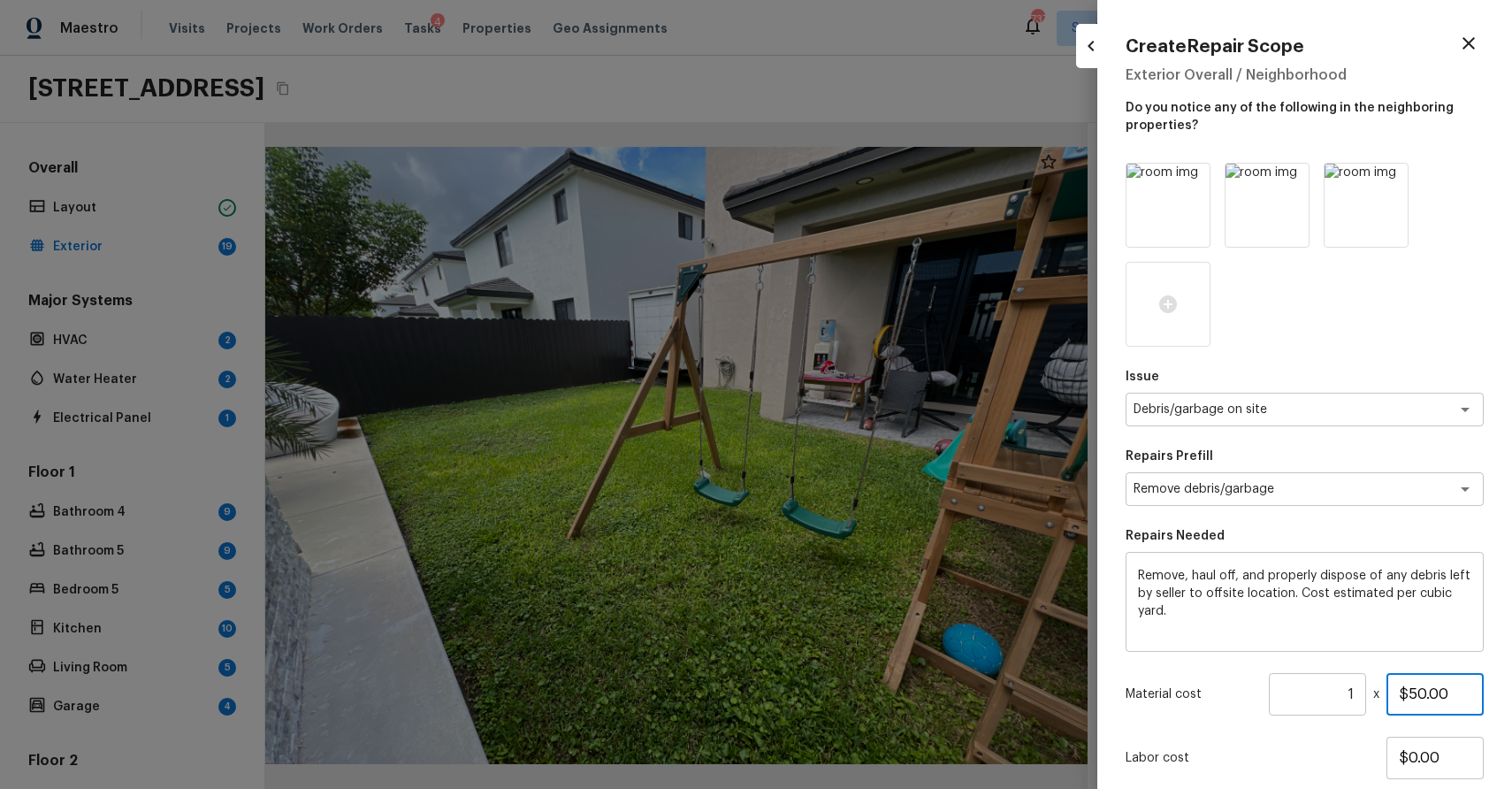
drag, startPoint x: 1410, startPoint y: 693, endPoint x: 1511, endPoint y: 695, distance: 101.0
click at [1511, 693] on div "Create Repair Scope Exterior Overall / Neighborhood Do you notice any of the fo…" at bounding box center [1304, 394] width 415 height 789
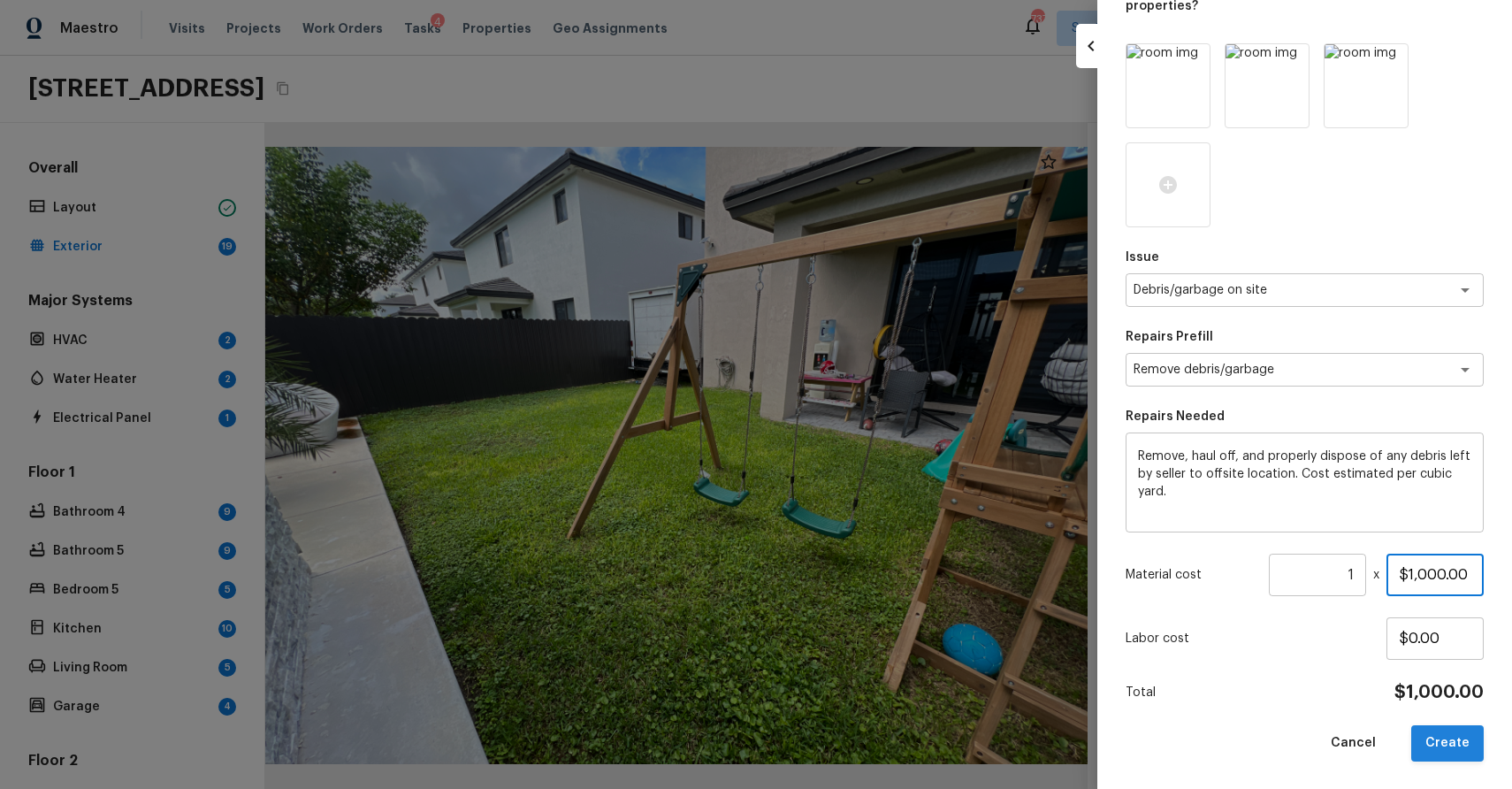
type input "$1,000.00"
click at [1444, 741] on button "Create" at bounding box center [1448, 742] width 73 height 36
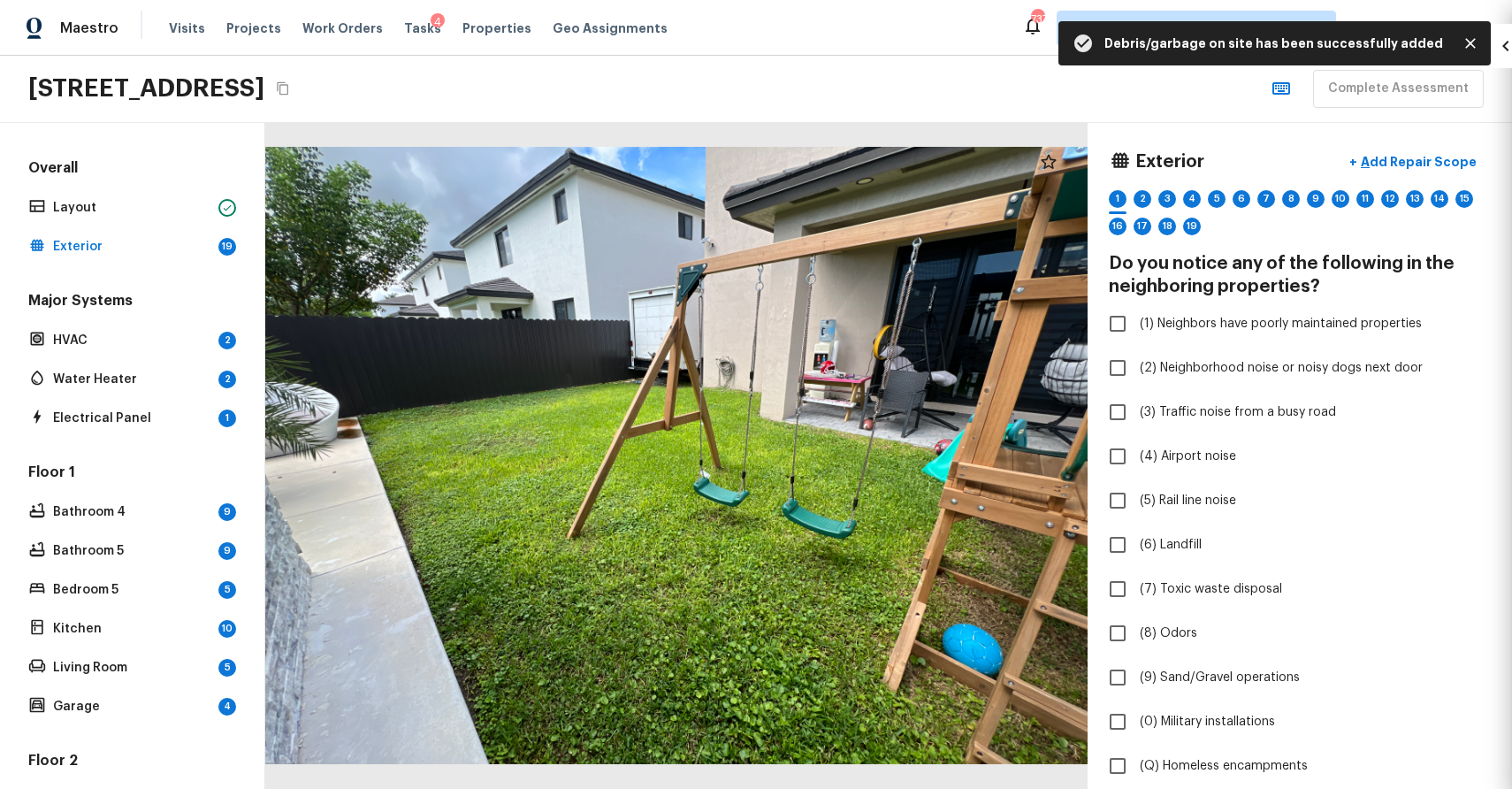
type input "$0.00"
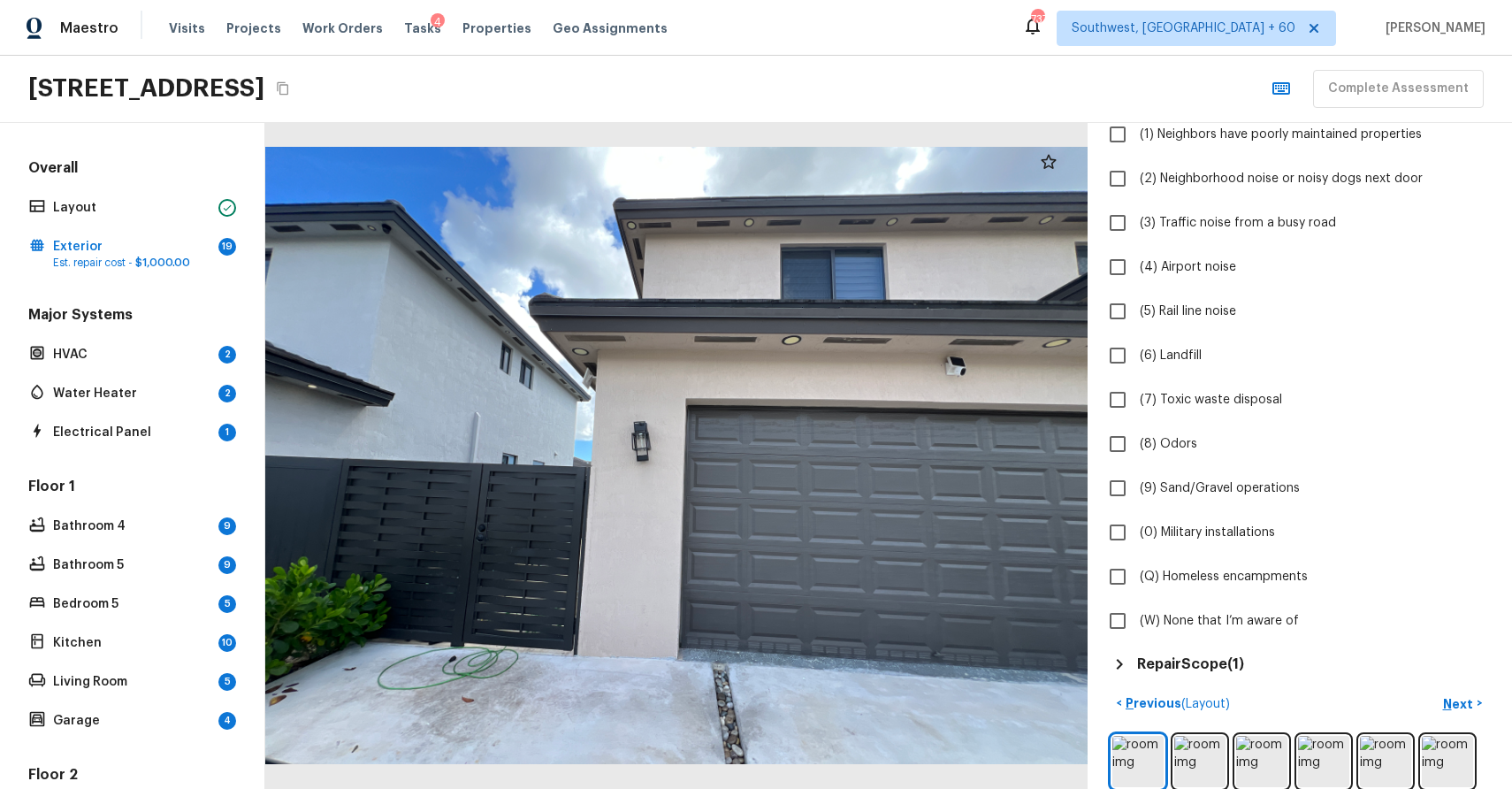
scroll to position [309, 0]
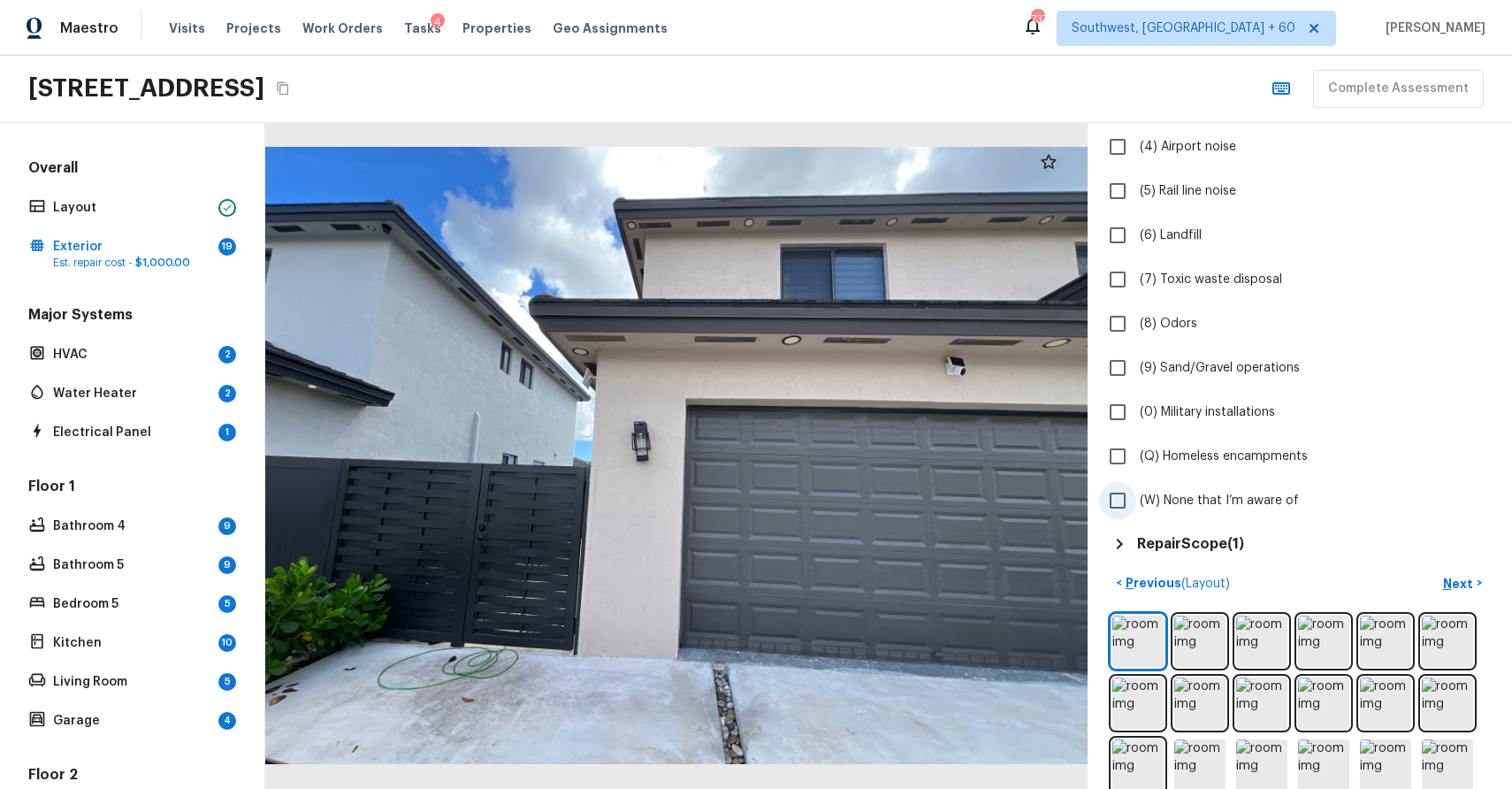
click at [1246, 517] on label "(W) None that I’m aware of" at bounding box center [1287, 500] width 377 height 37
click at [1137, 517] on input "(W) None that I’m aware of" at bounding box center [1118, 500] width 37 height 37
checkbox input "true"
click at [1478, 578] on button "Next >" at bounding box center [1463, 582] width 57 height 29
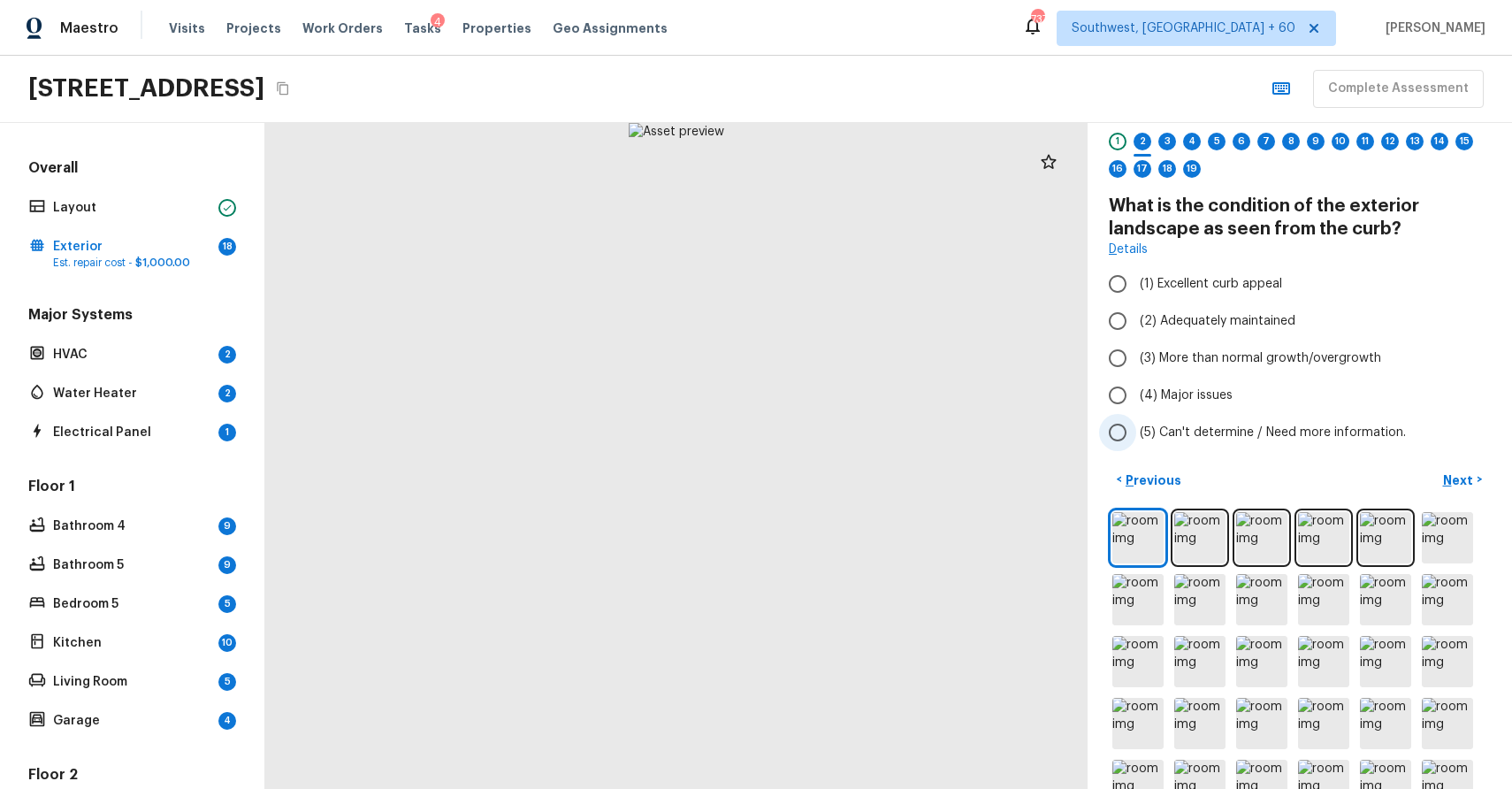
scroll to position [36, 0]
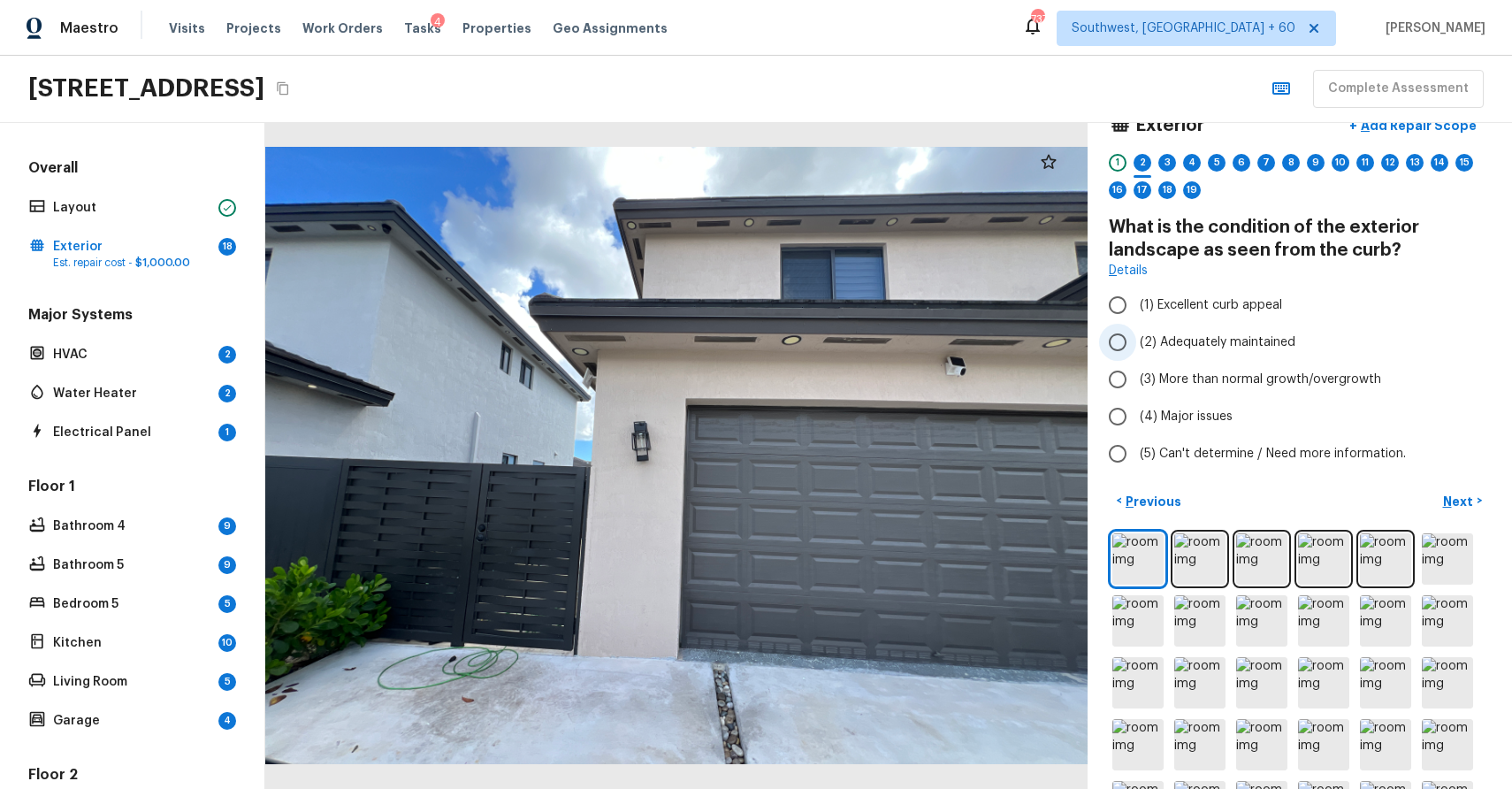
click at [1200, 358] on label "(2) Adequately maintained" at bounding box center [1287, 342] width 377 height 37
click at [1137, 358] on input "(2) Adequately maintained" at bounding box center [1118, 342] width 37 height 37
radio input "true"
click at [1453, 509] on p "Next" at bounding box center [1460, 501] width 34 height 18
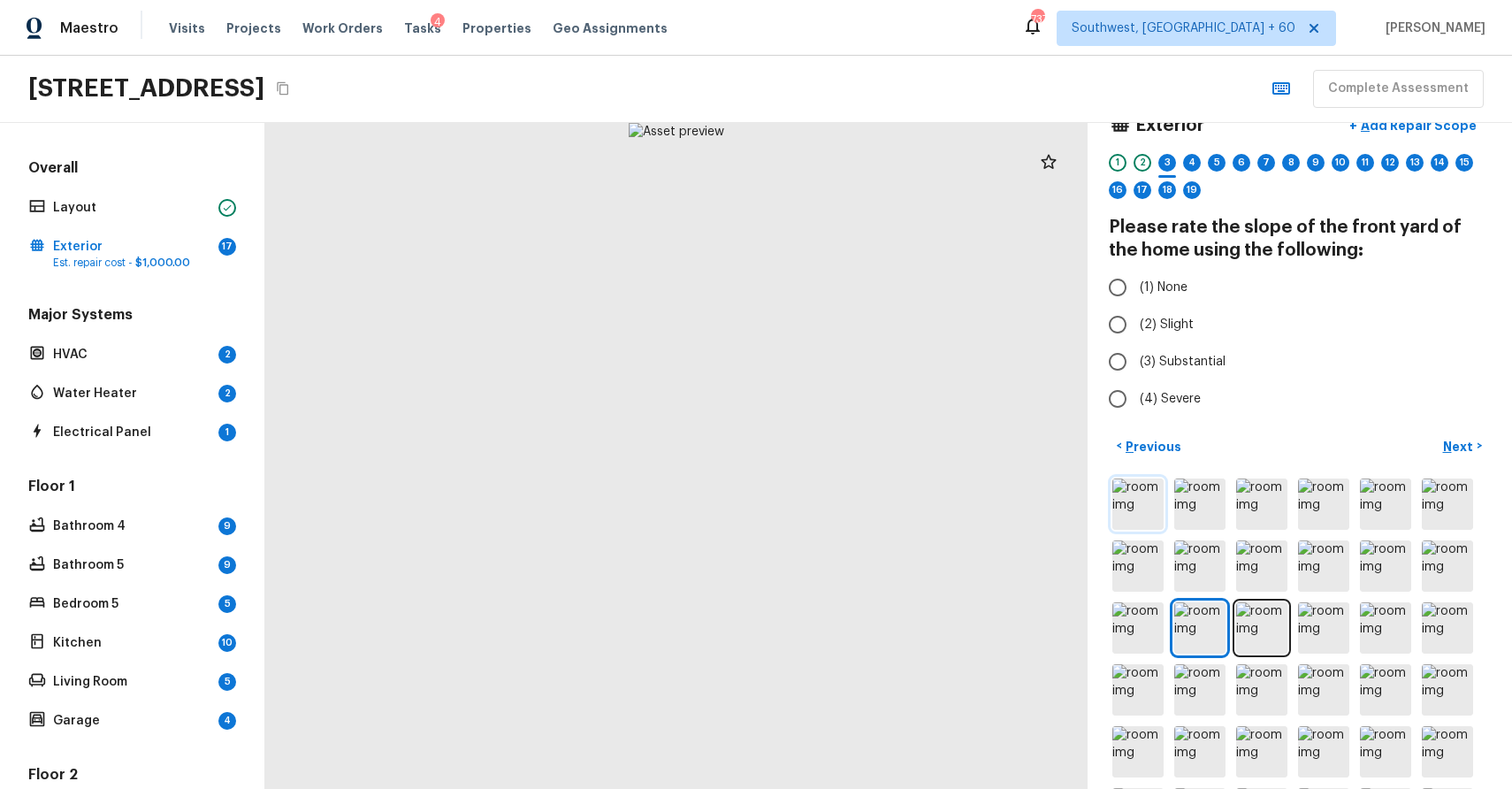
click at [1149, 500] on img at bounding box center [1137, 504] width 51 height 51
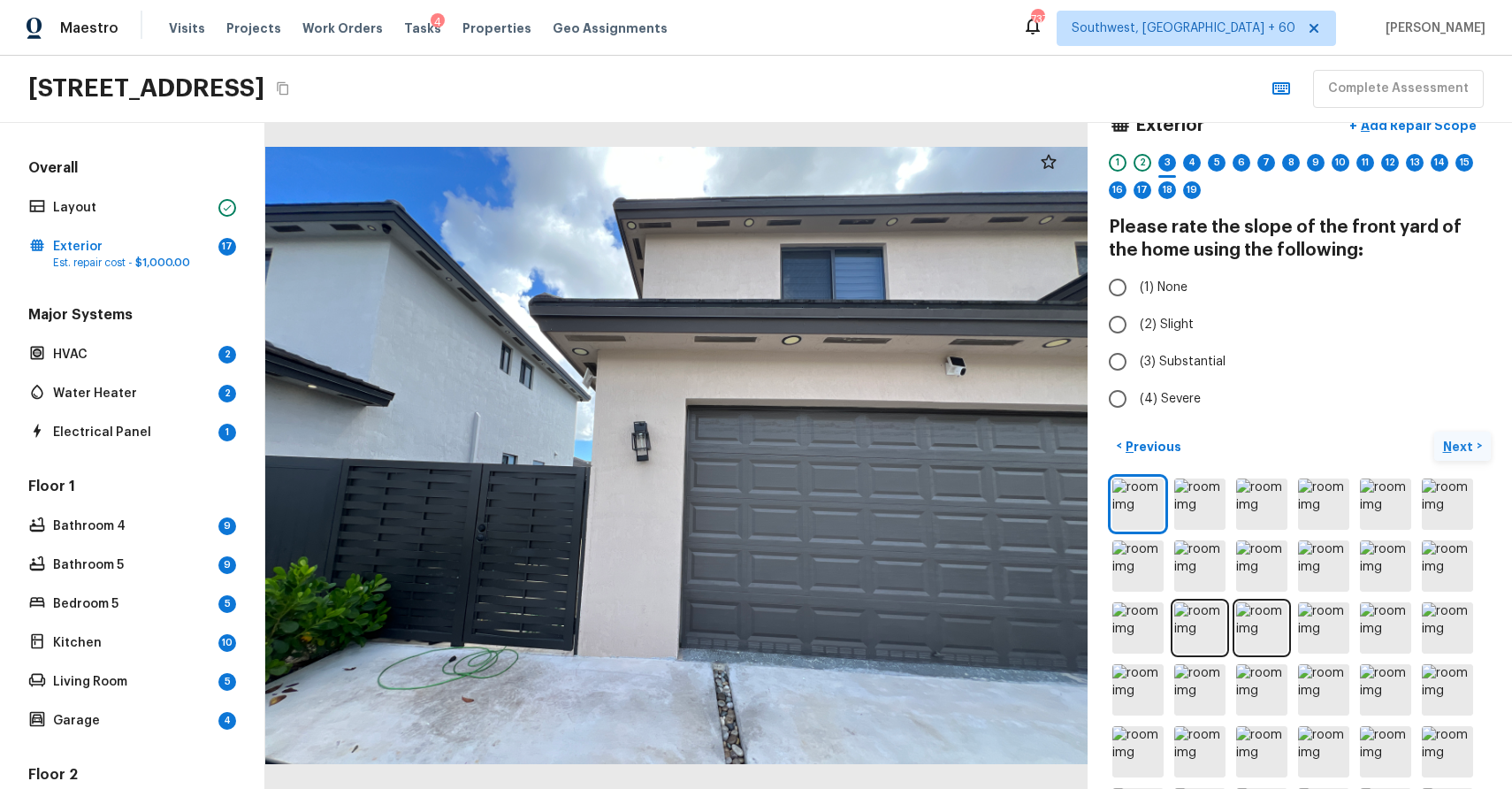
click at [1456, 448] on p "Next" at bounding box center [1460, 446] width 34 height 18
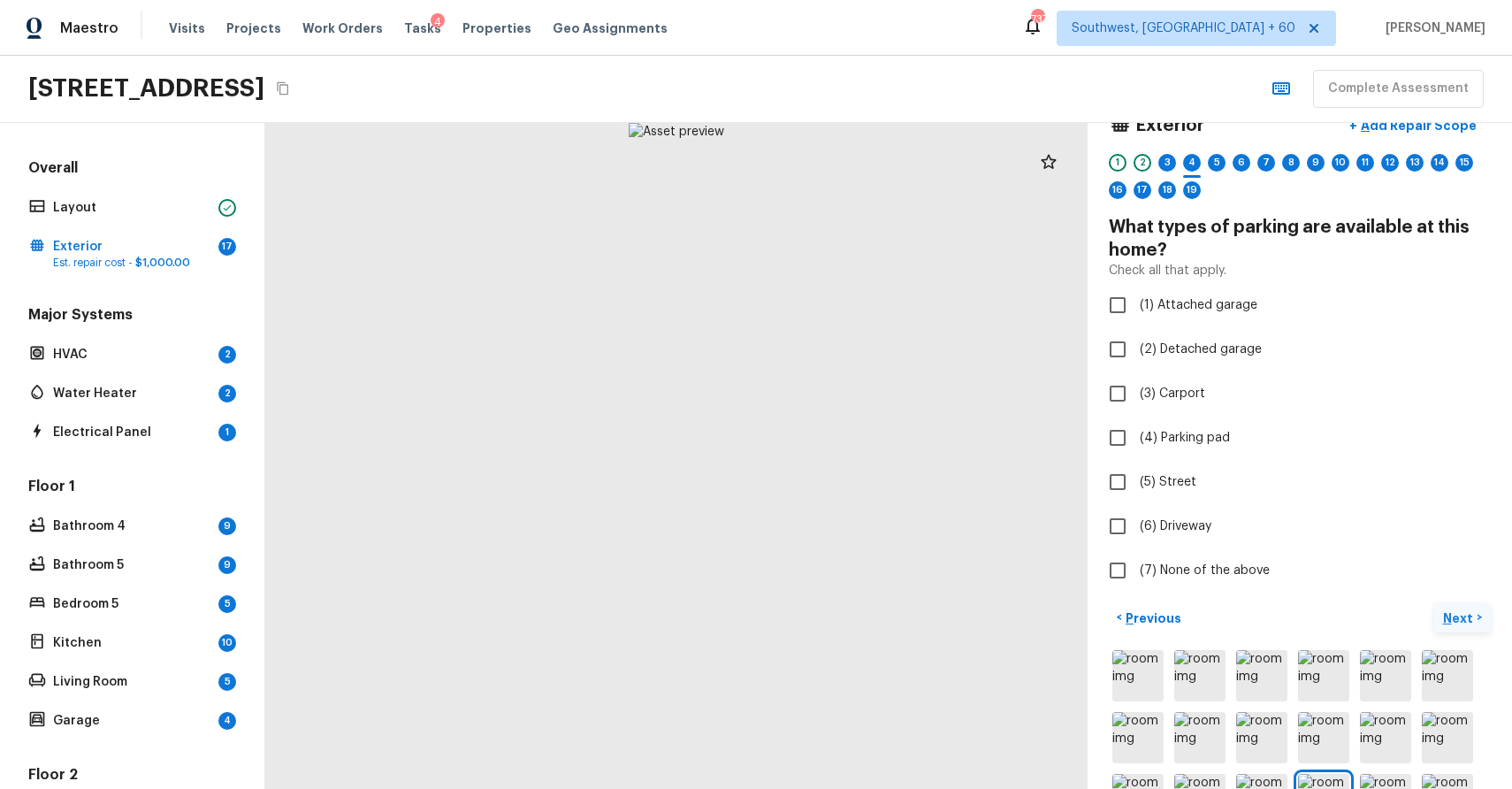
click at [1456, 448] on label "(4) Parking pad" at bounding box center [1287, 438] width 377 height 37
click at [1137, 448] on input "(4) Parking pad" at bounding box center [1118, 438] width 37 height 37
click at [1147, 432] on span "(4) Parking pad" at bounding box center [1185, 437] width 90 height 18
click at [1137, 432] on input "(4) Parking pad" at bounding box center [1118, 438] width 37 height 37
checkbox input "false"
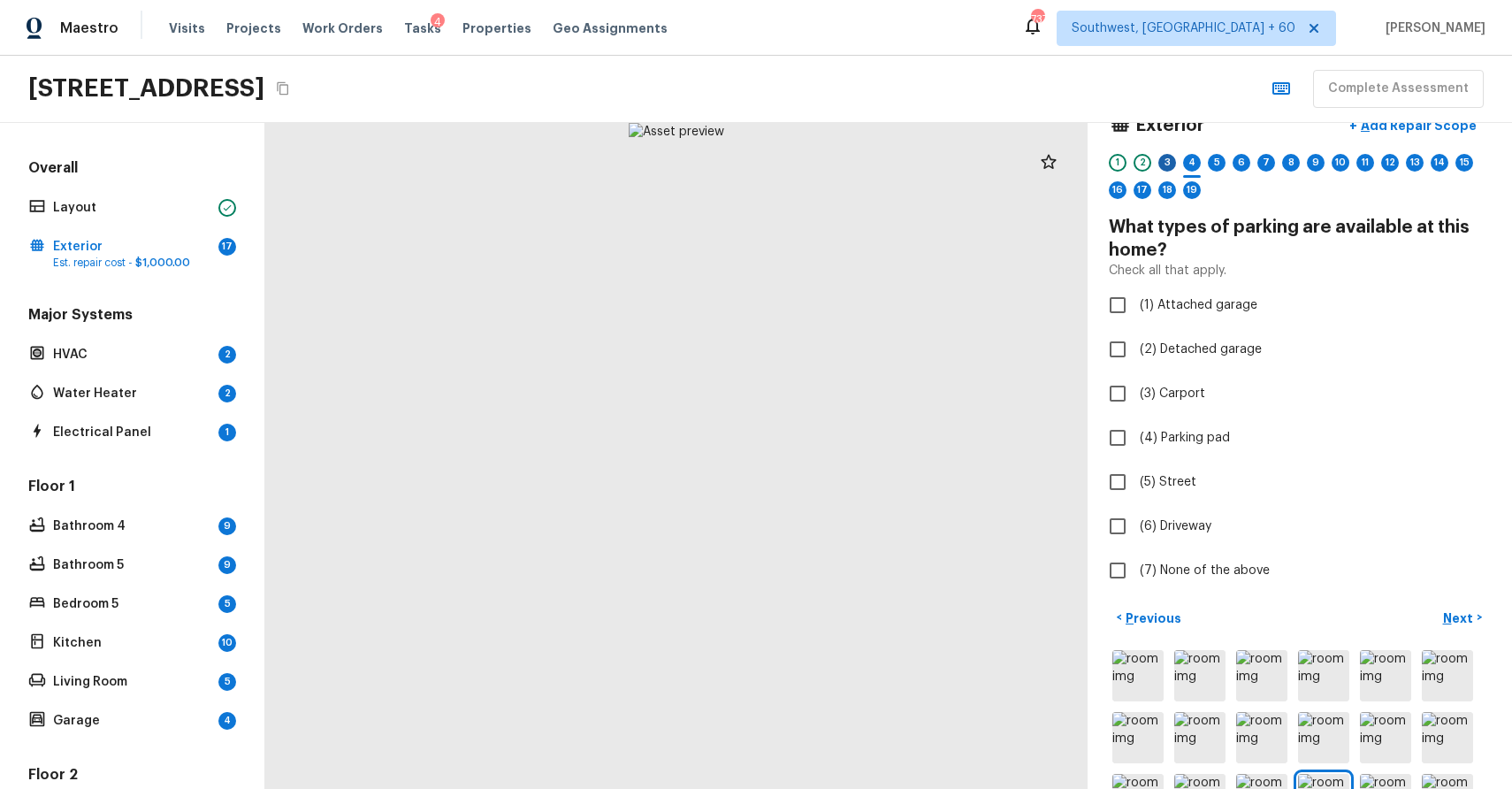
click at [1162, 165] on div "3" at bounding box center [1167, 162] width 18 height 18
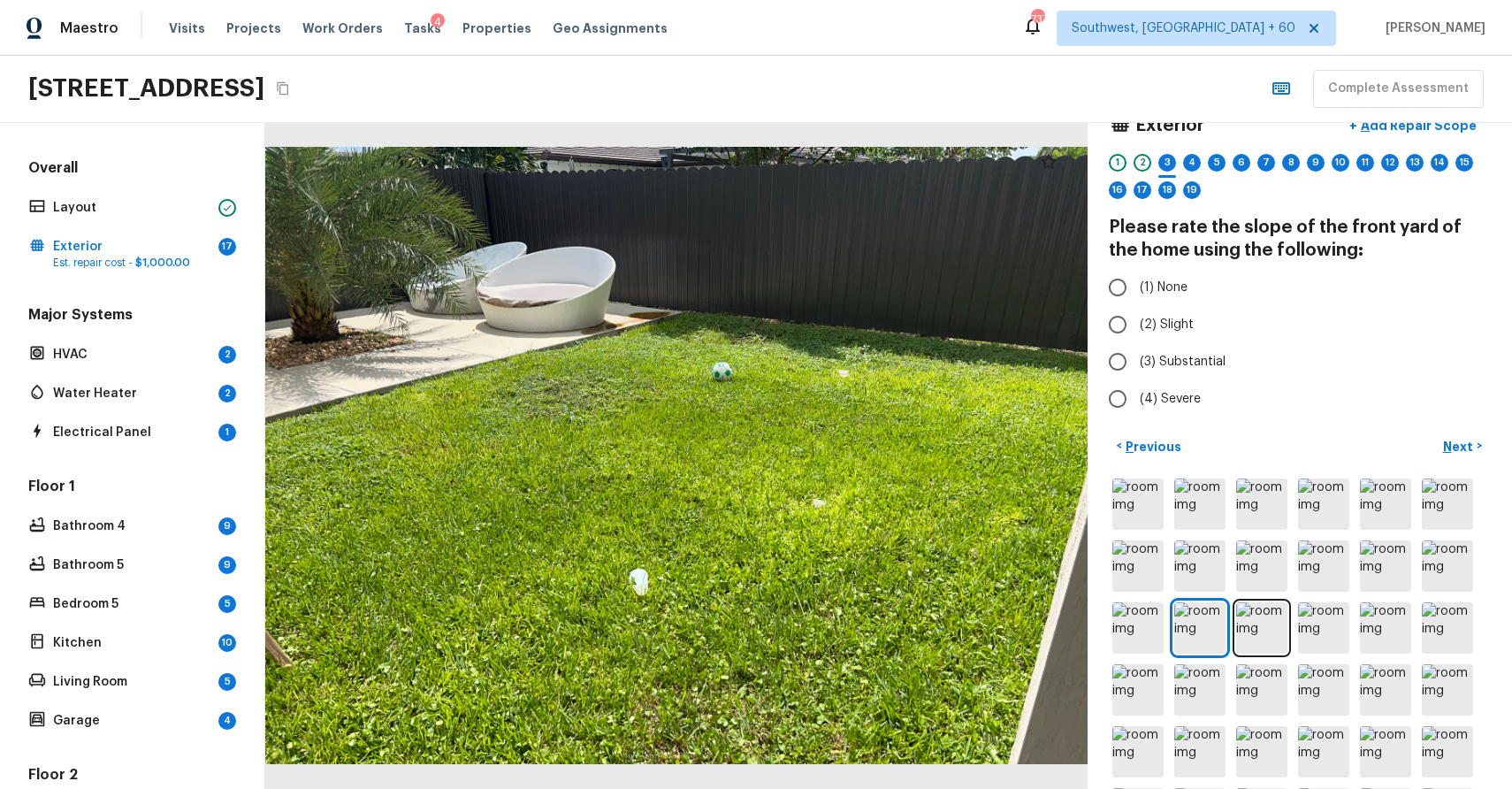
scroll to position [112, 0]
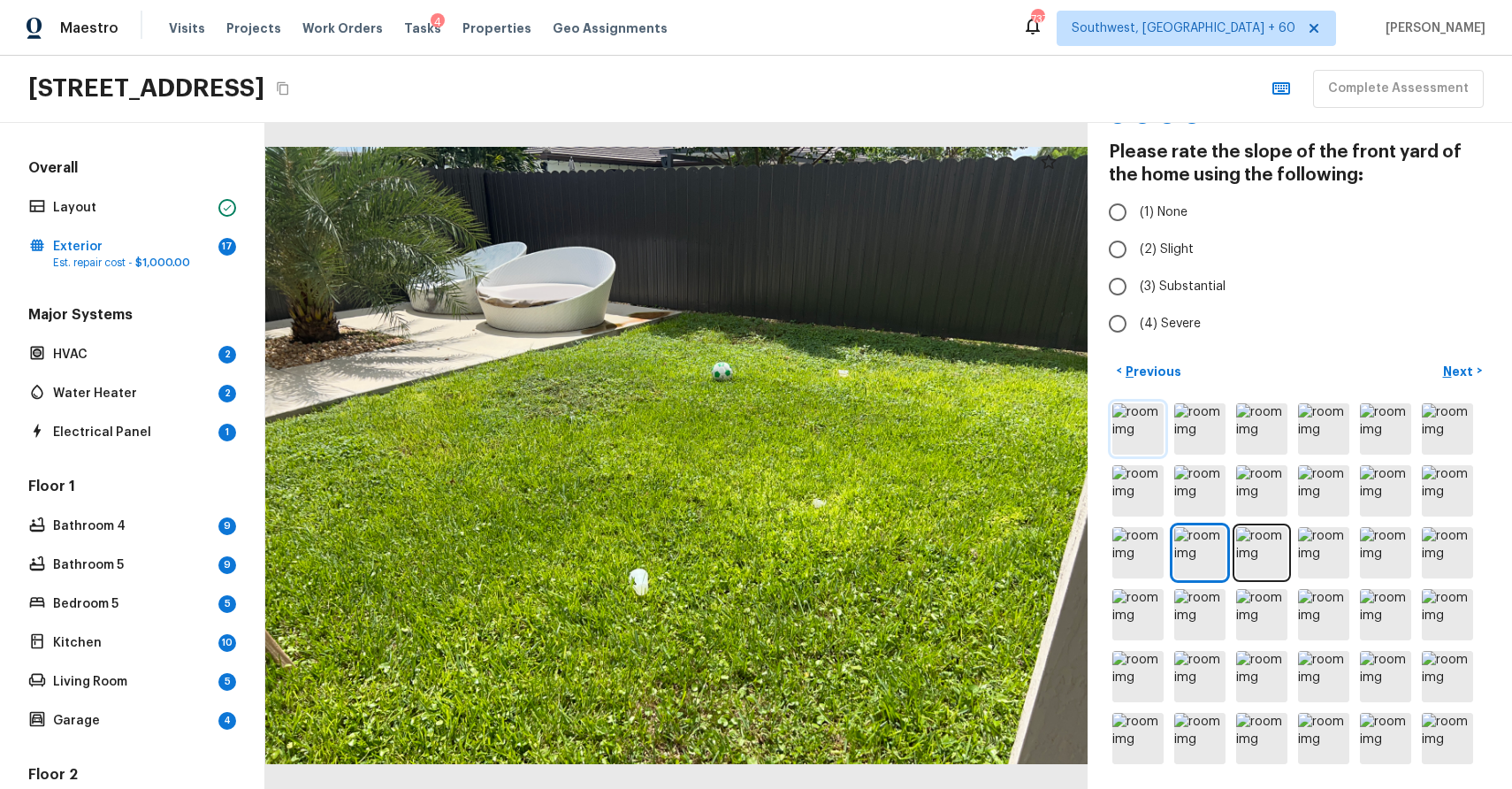
click at [1135, 429] on img at bounding box center [1137, 429] width 51 height 51
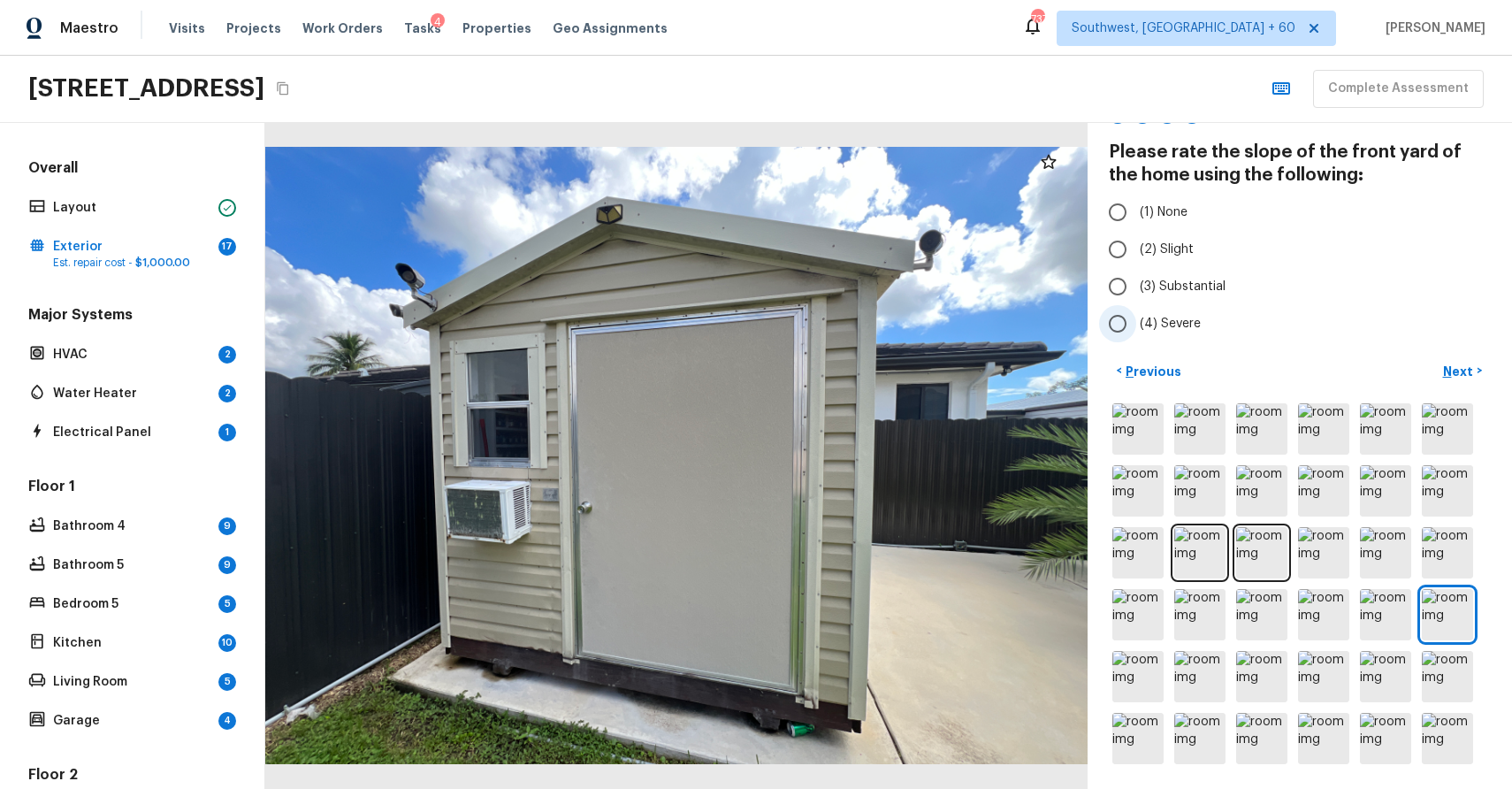
scroll to position [0, 0]
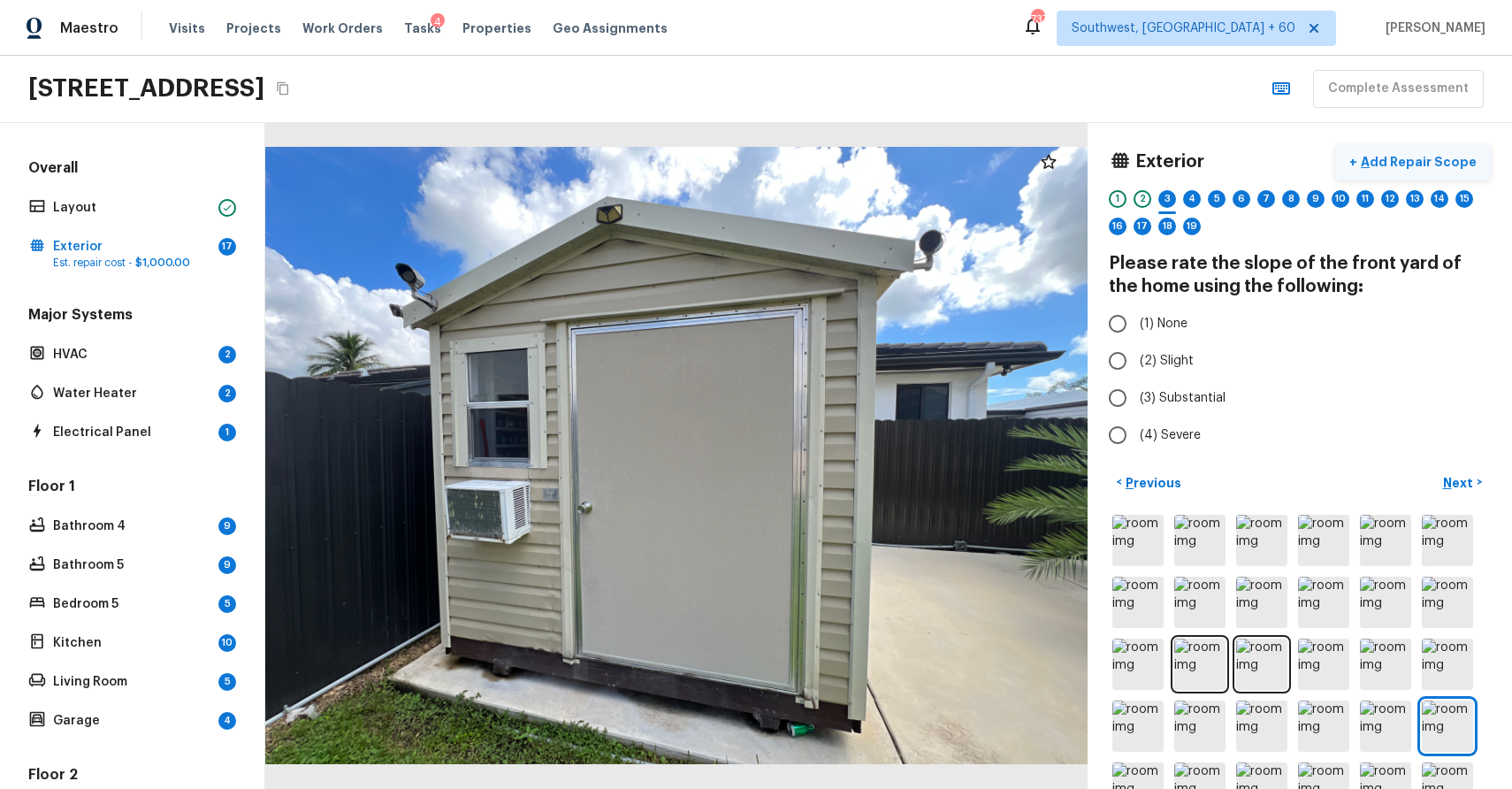
click at [1411, 163] on p "Add Repair Scope" at bounding box center [1417, 161] width 119 height 18
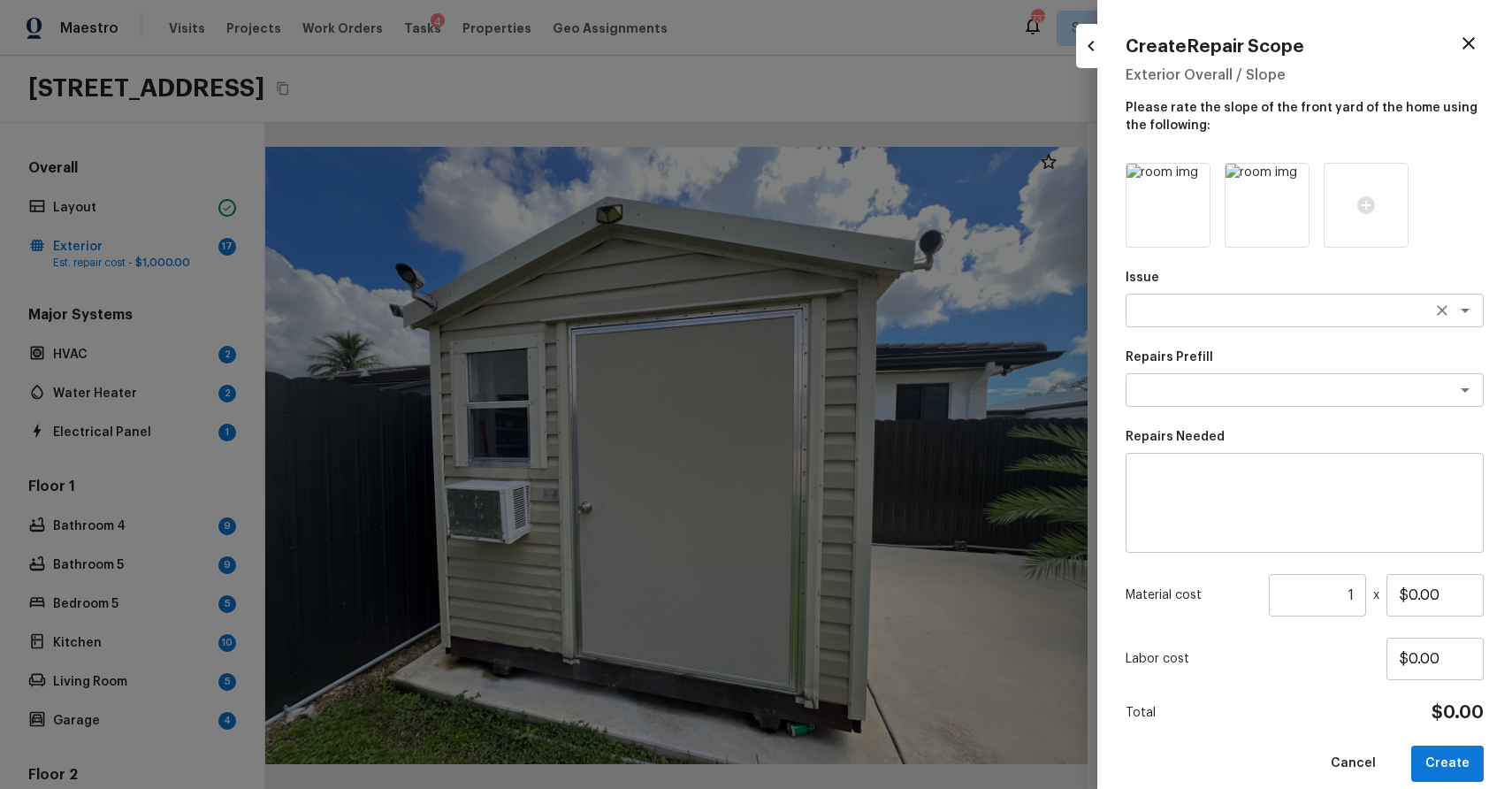
click at [1198, 321] on div "x ​" at bounding box center [1304, 310] width 358 height 34
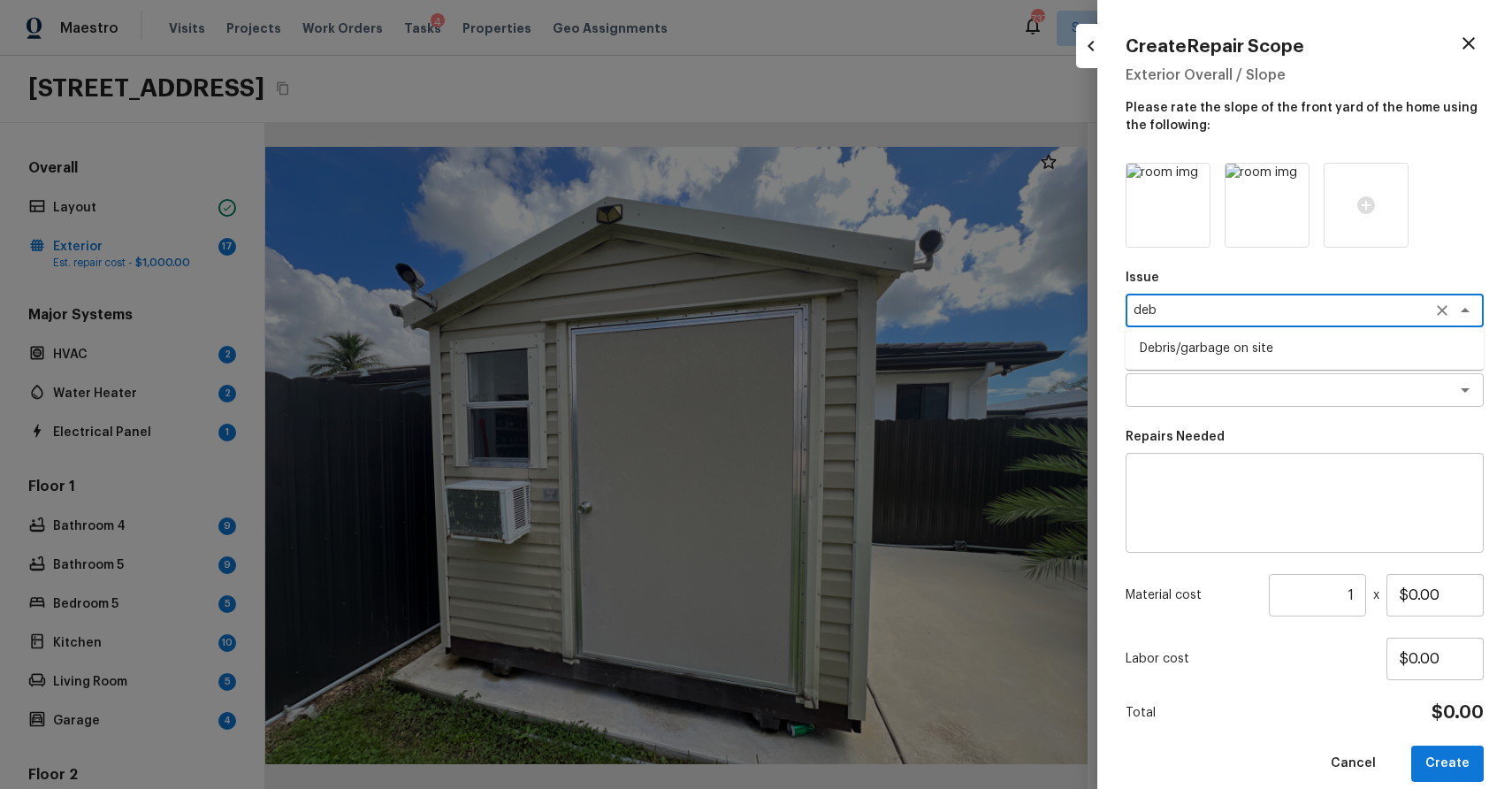
click at [1212, 342] on li "Debris/garbage on site" at bounding box center [1304, 348] width 358 height 28
type textarea "Debris/garbage on site"
click at [1227, 494] on textarea at bounding box center [1305, 503] width 334 height 71
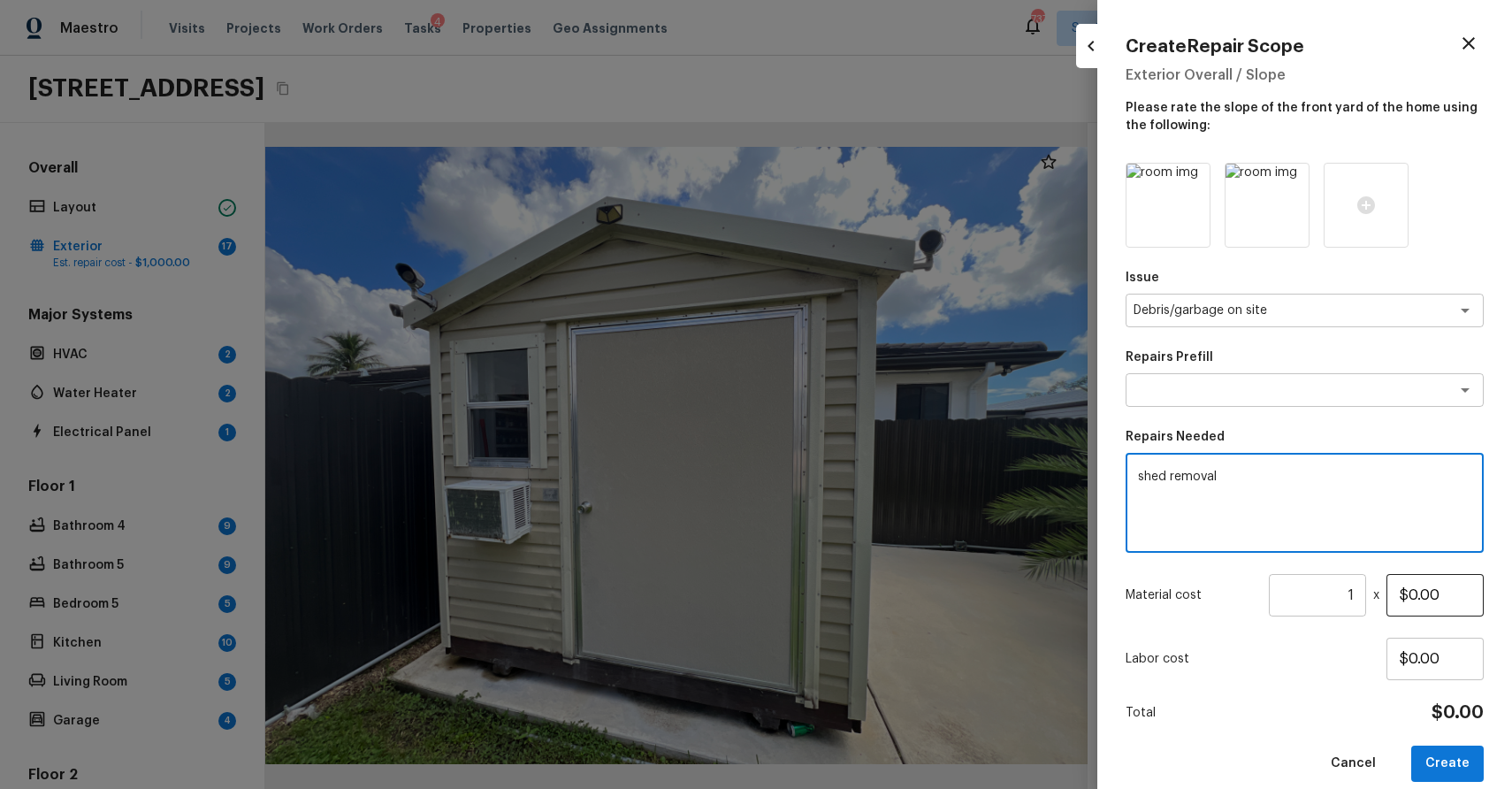
type textarea "shed removal"
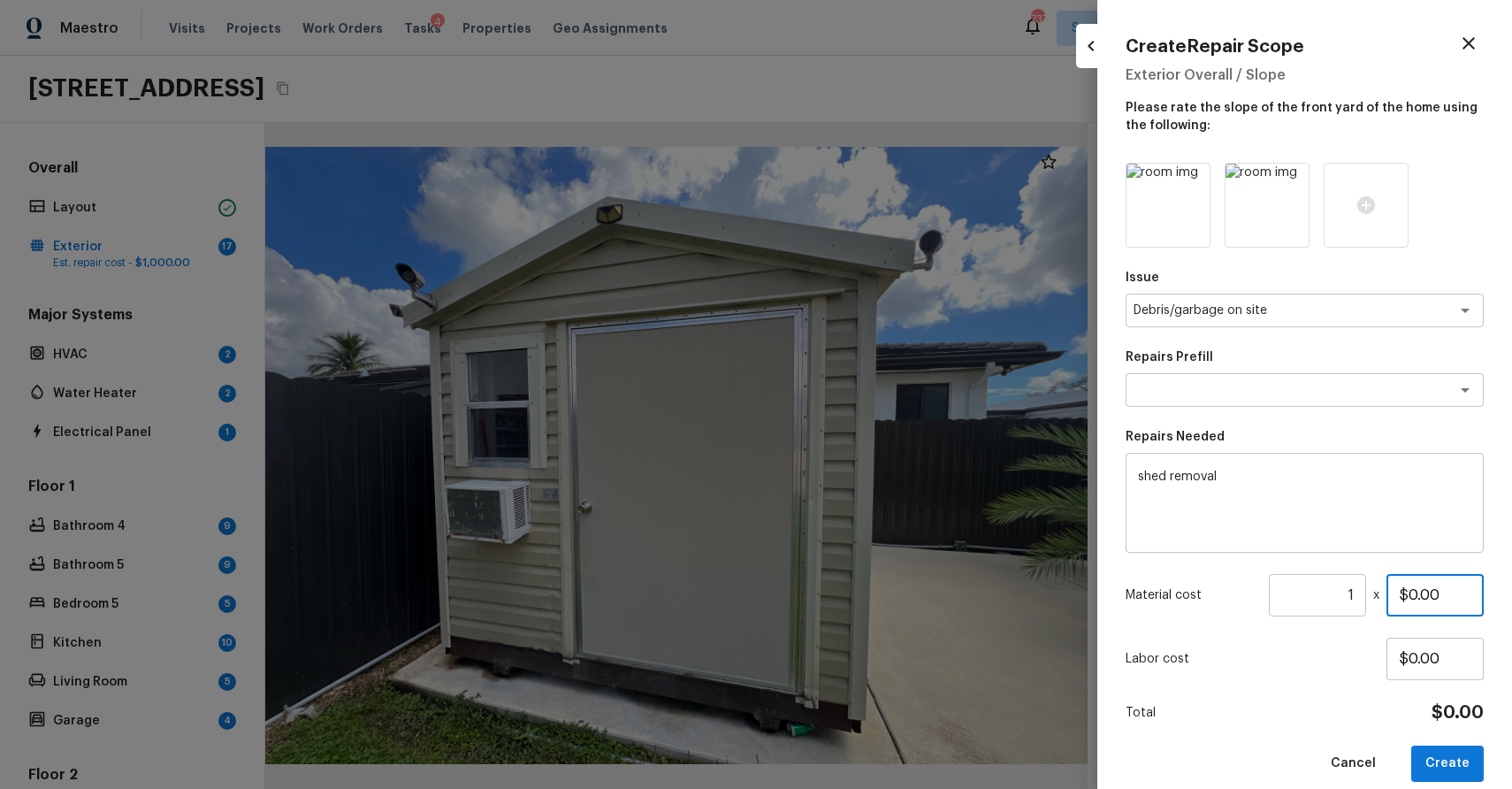
drag, startPoint x: 1412, startPoint y: 597, endPoint x: 1503, endPoint y: 597, distance: 91.0
click at [1503, 597] on div "Create Repair Scope Exterior Overall / Slope Please rate the slope of the front…" at bounding box center [1304, 394] width 415 height 789
type input "$1,000.00"
click at [1470, 755] on button "Create" at bounding box center [1448, 763] width 73 height 36
type input "$0.00"
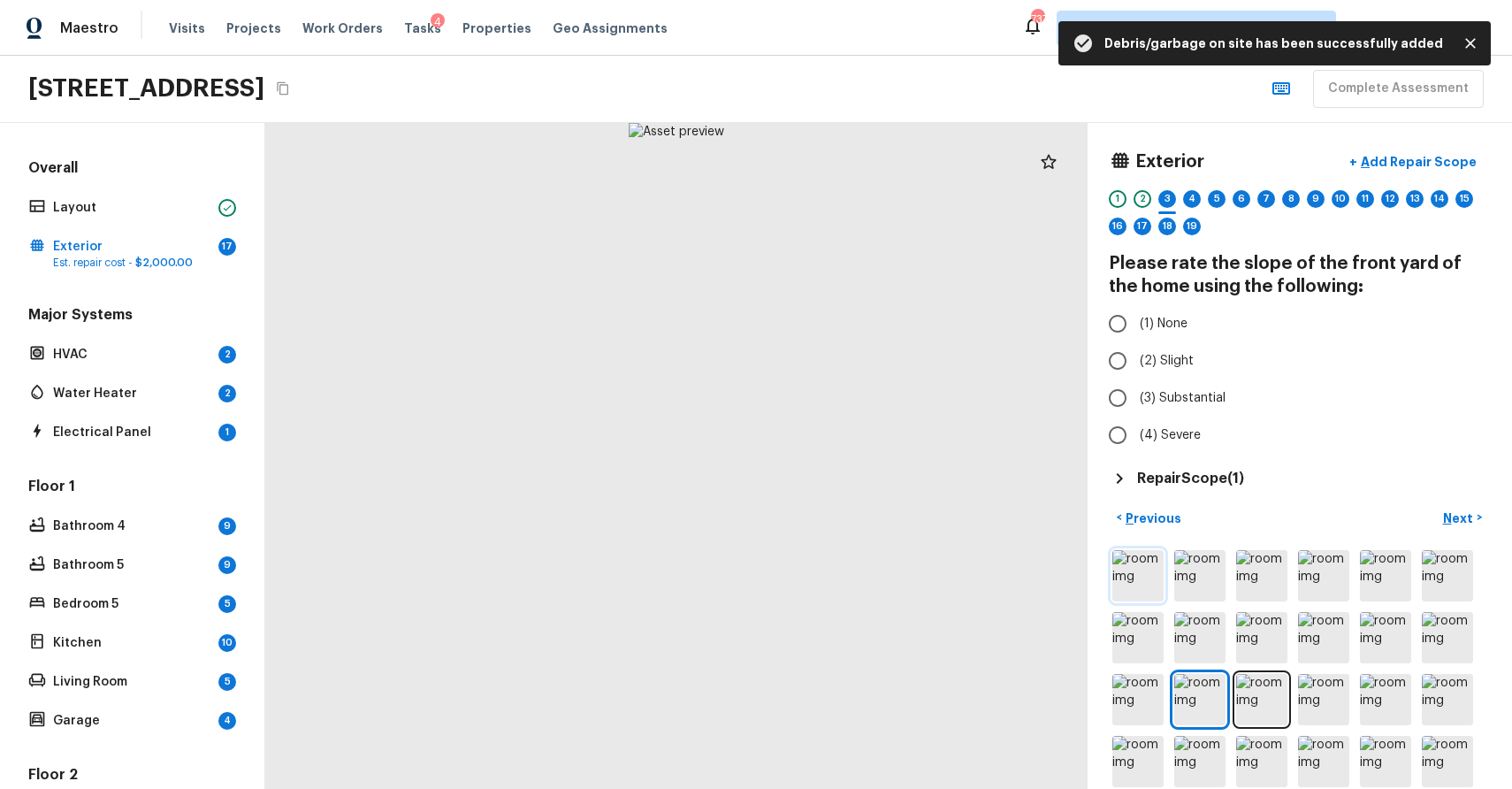
click at [1137, 572] on img at bounding box center [1137, 575] width 51 height 51
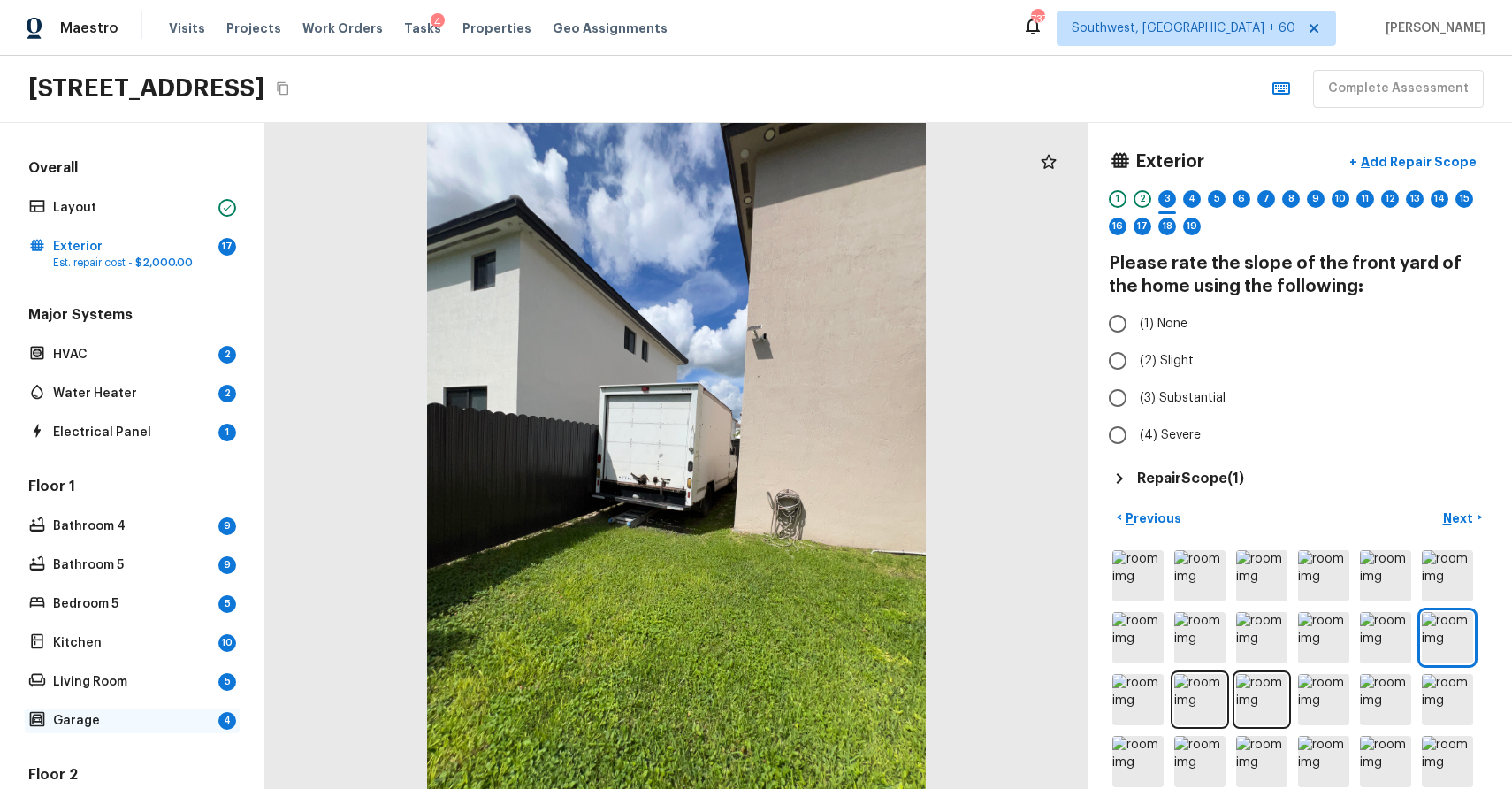
scroll to position [505, 0]
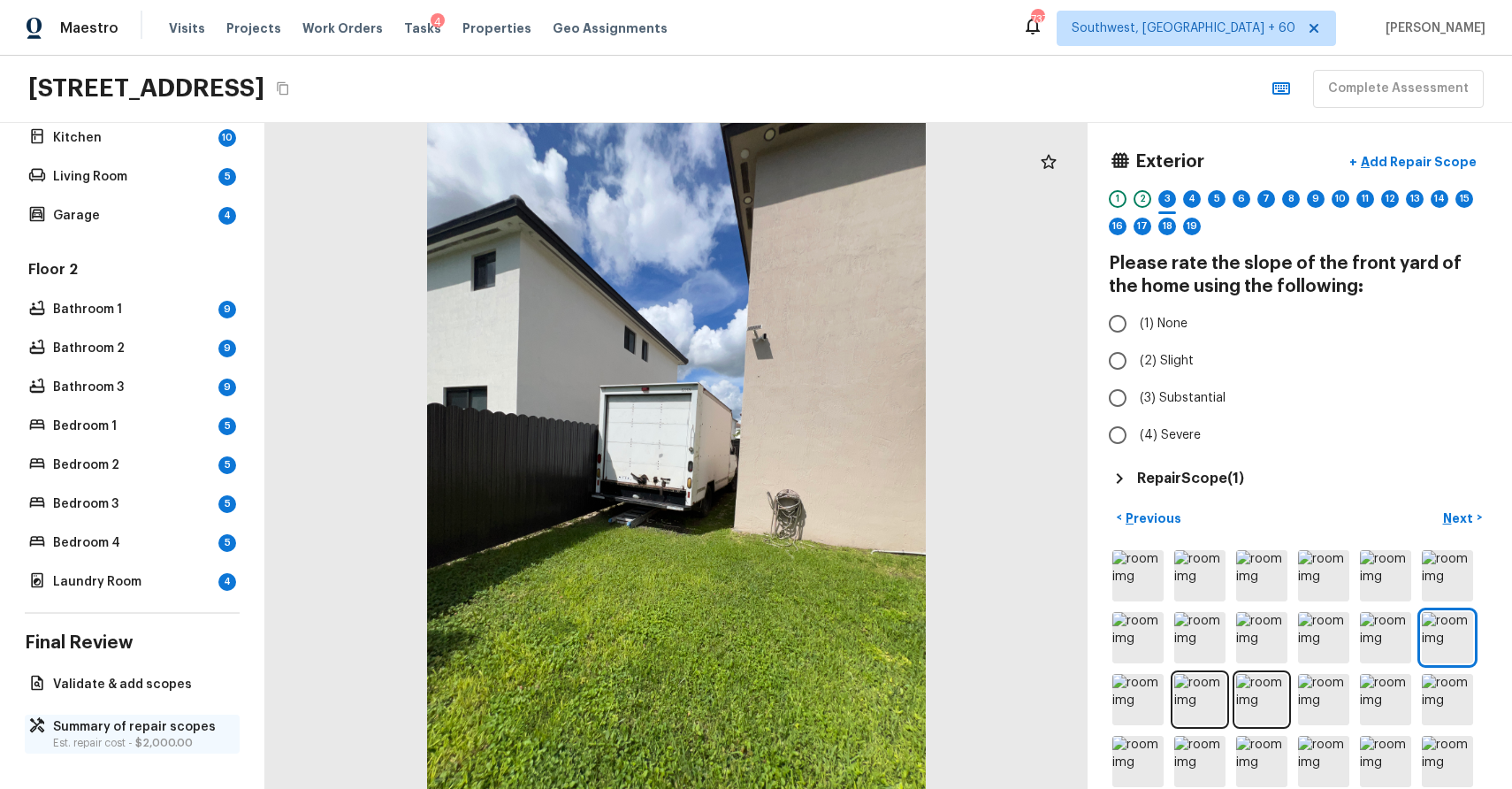
click at [107, 725] on p "Summary of repair scopes" at bounding box center [141, 727] width 176 height 18
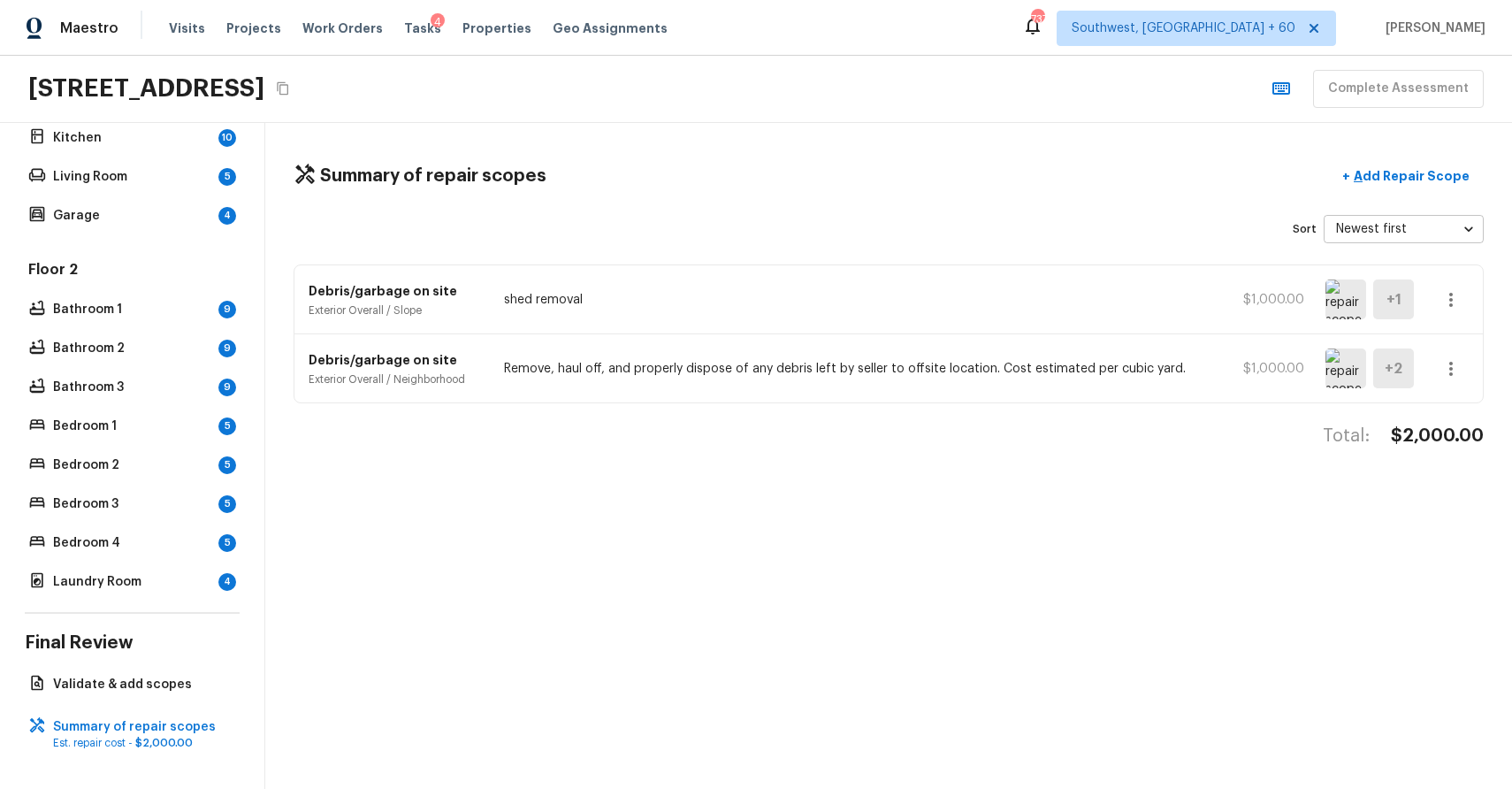
click at [1448, 368] on icon "button" at bounding box center [1451, 368] width 21 height 21
click at [1451, 423] on li "Edit" at bounding box center [1457, 419] width 82 height 53
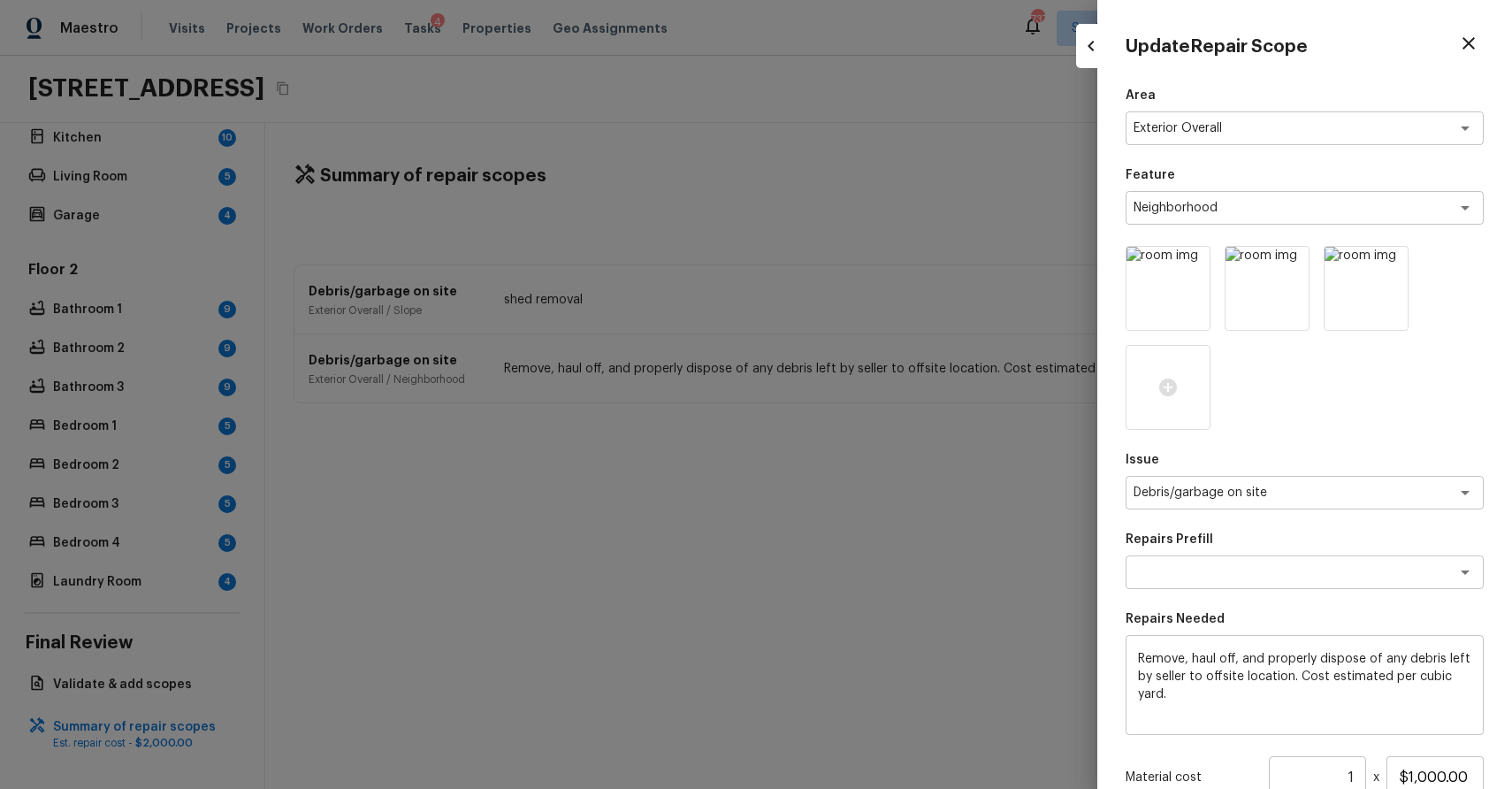
click at [997, 451] on div at bounding box center [756, 394] width 1512 height 789
type input "$0.00"
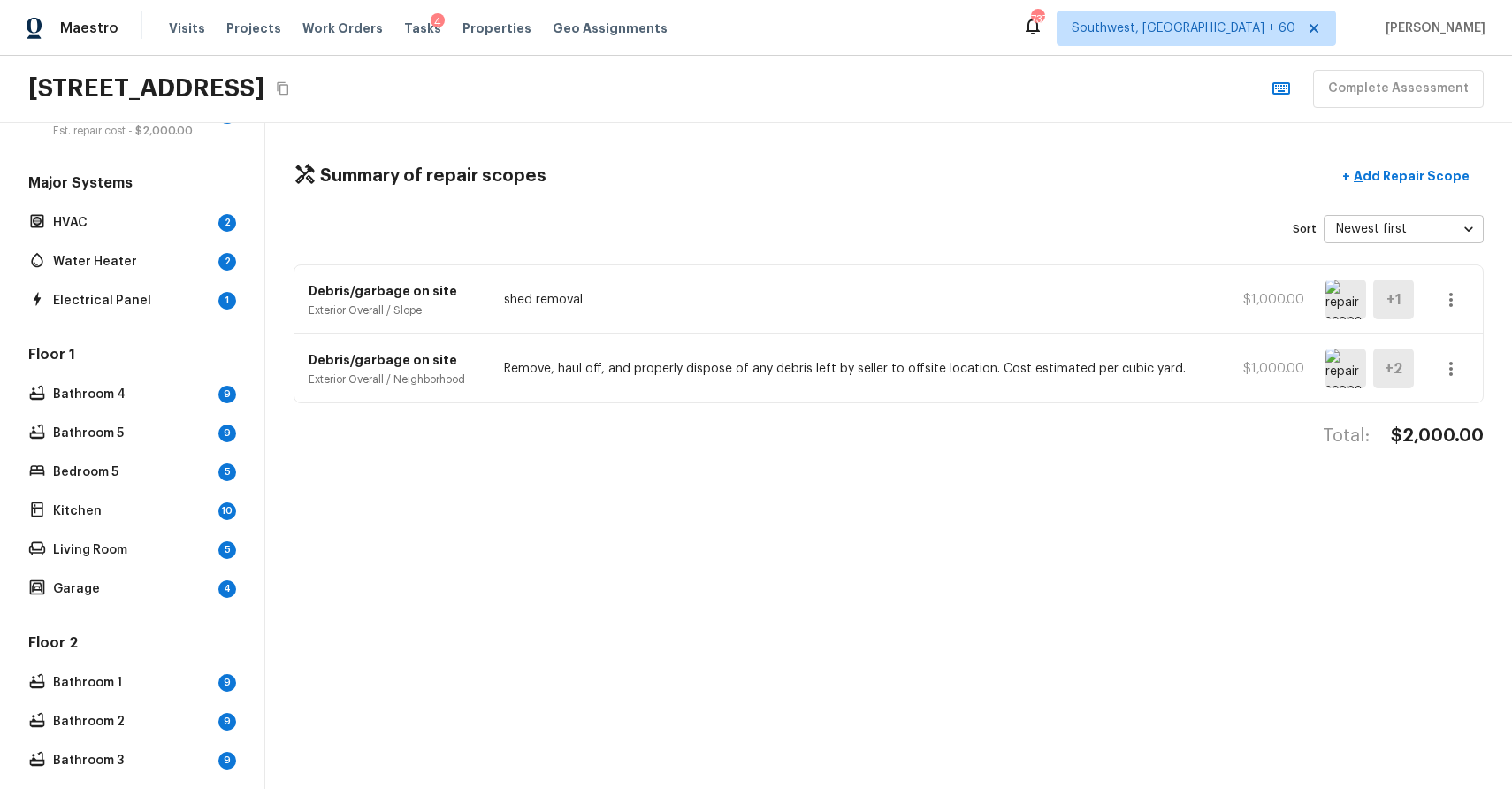
scroll to position [0, 0]
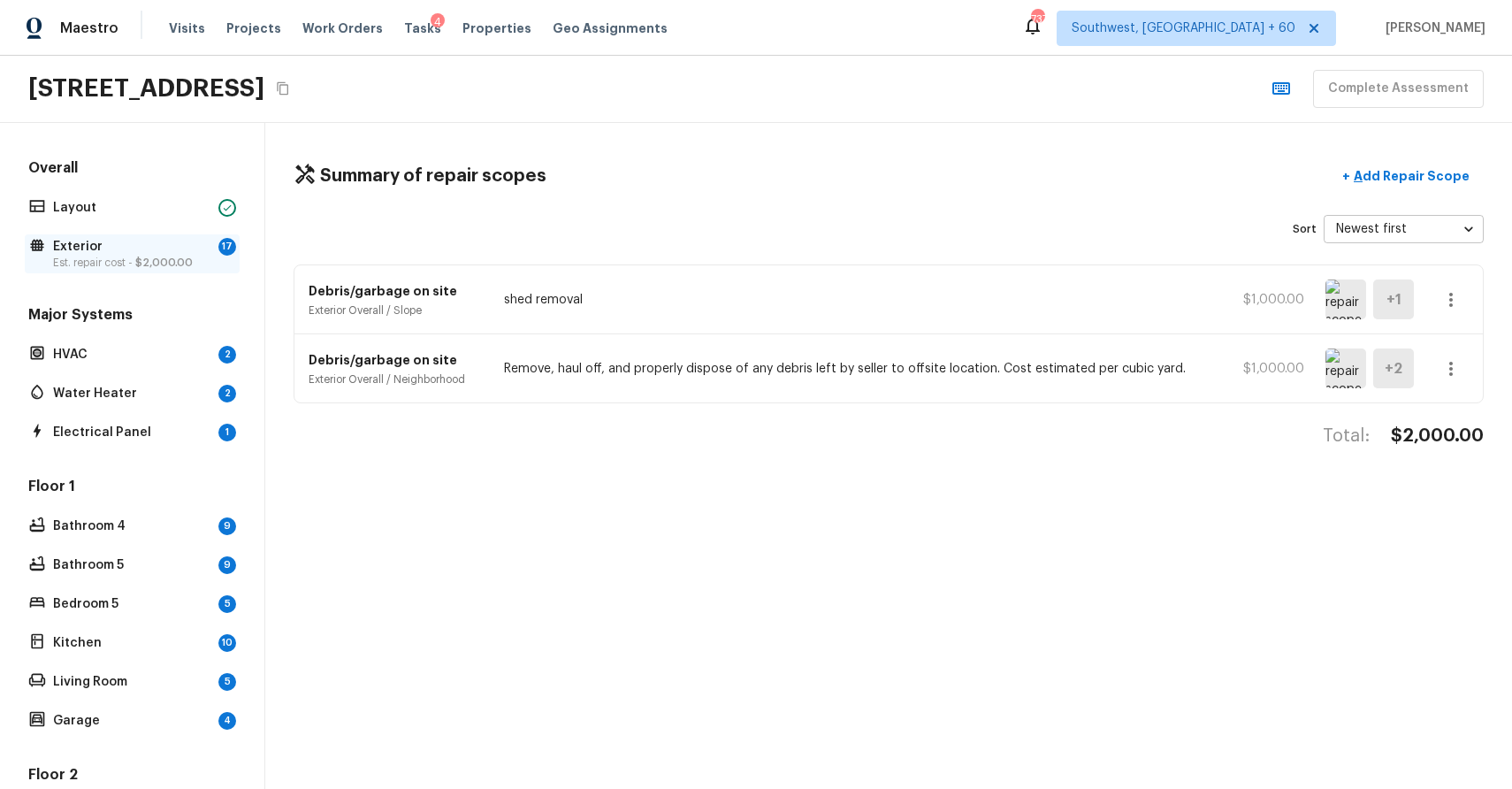
click at [175, 246] on p "Exterior" at bounding box center [132, 246] width 158 height 18
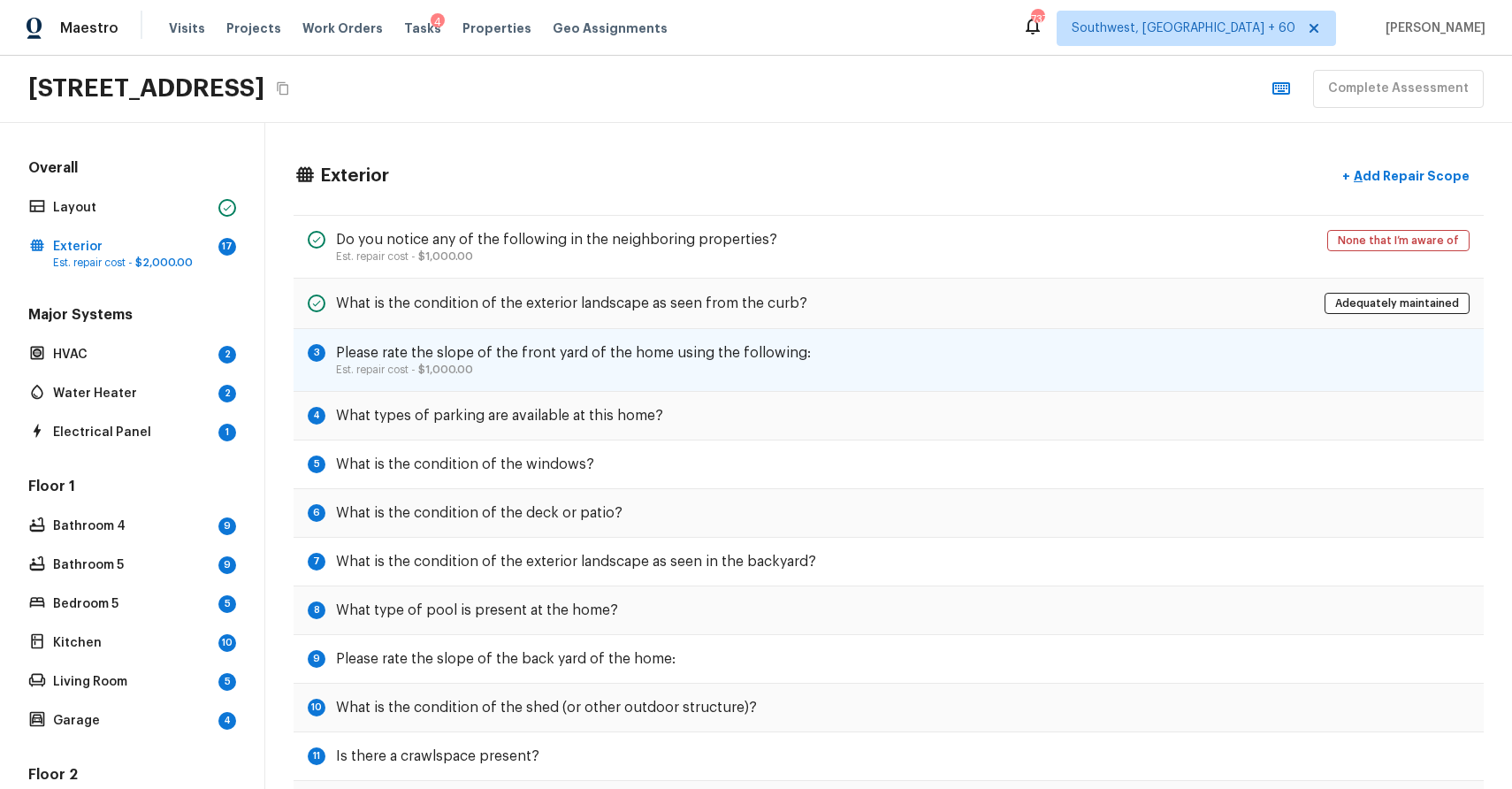
click at [549, 348] on h5 "Please rate the slope of the front yard of the home using the following:" at bounding box center [574, 352] width 475 height 20
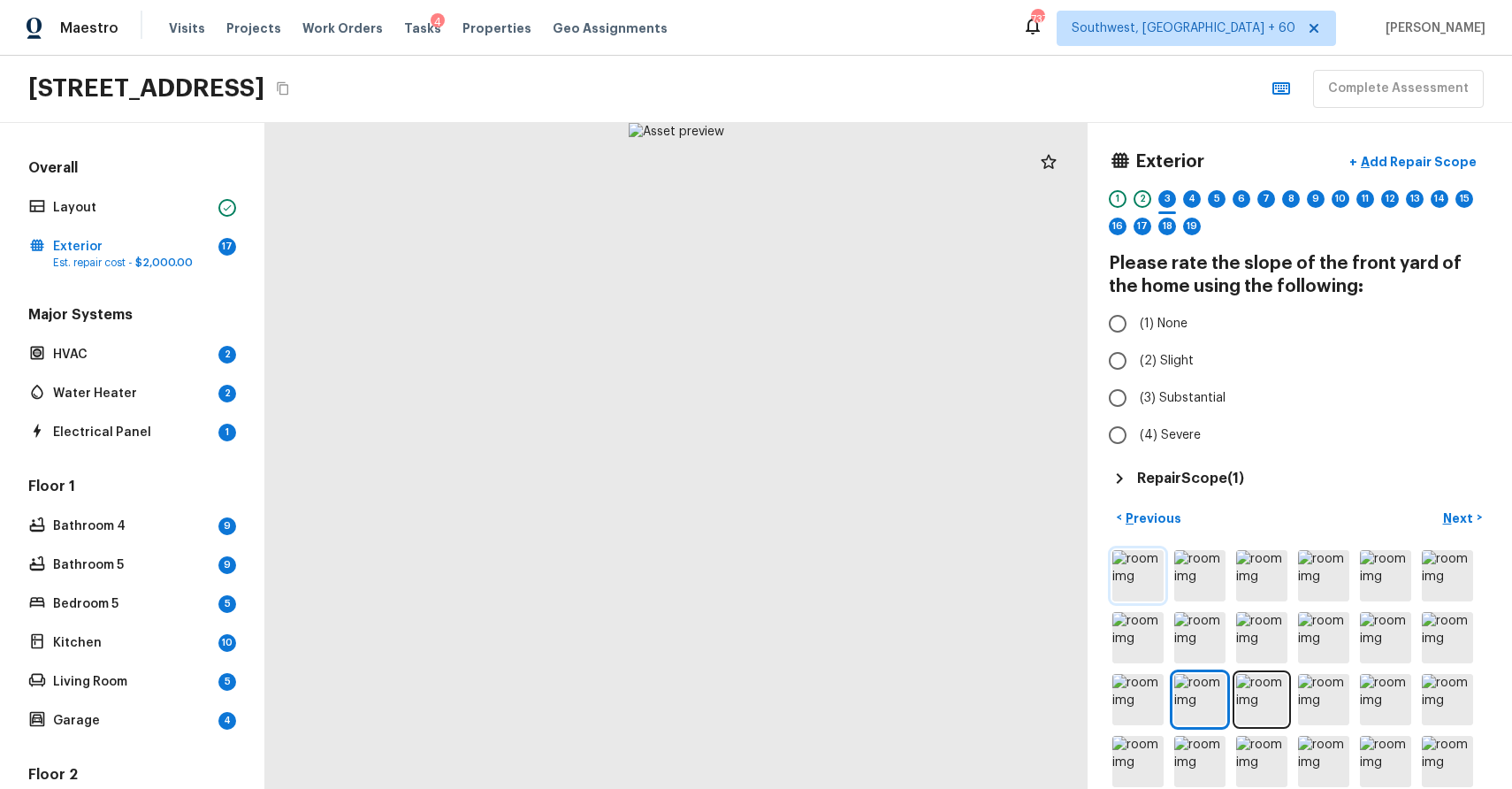
click at [1148, 573] on img at bounding box center [1137, 575] width 51 height 51
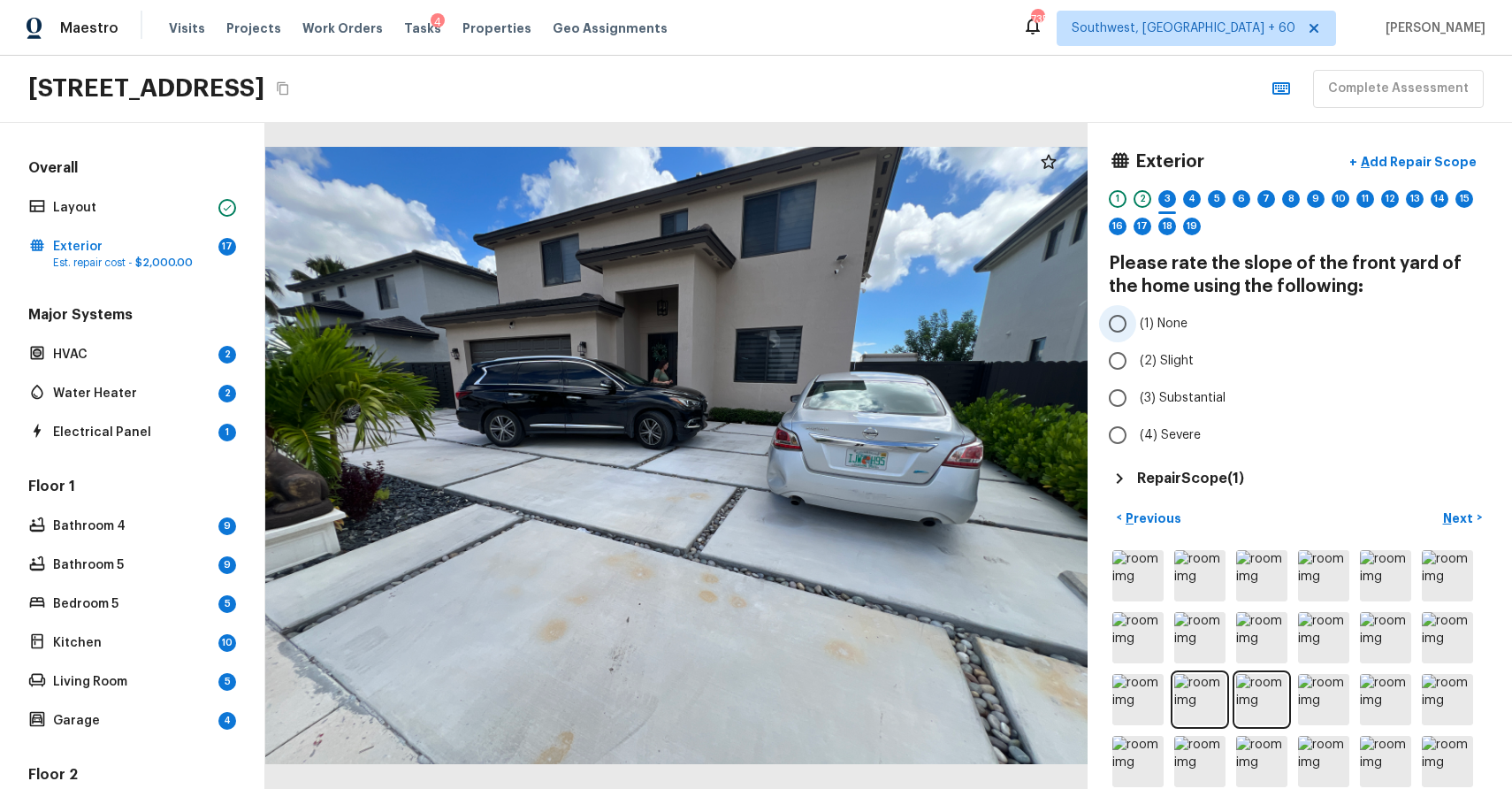
click at [1180, 334] on label "(1) None" at bounding box center [1287, 323] width 377 height 37
click at [1137, 334] on input "(1) None" at bounding box center [1118, 323] width 37 height 37
radio input "true"
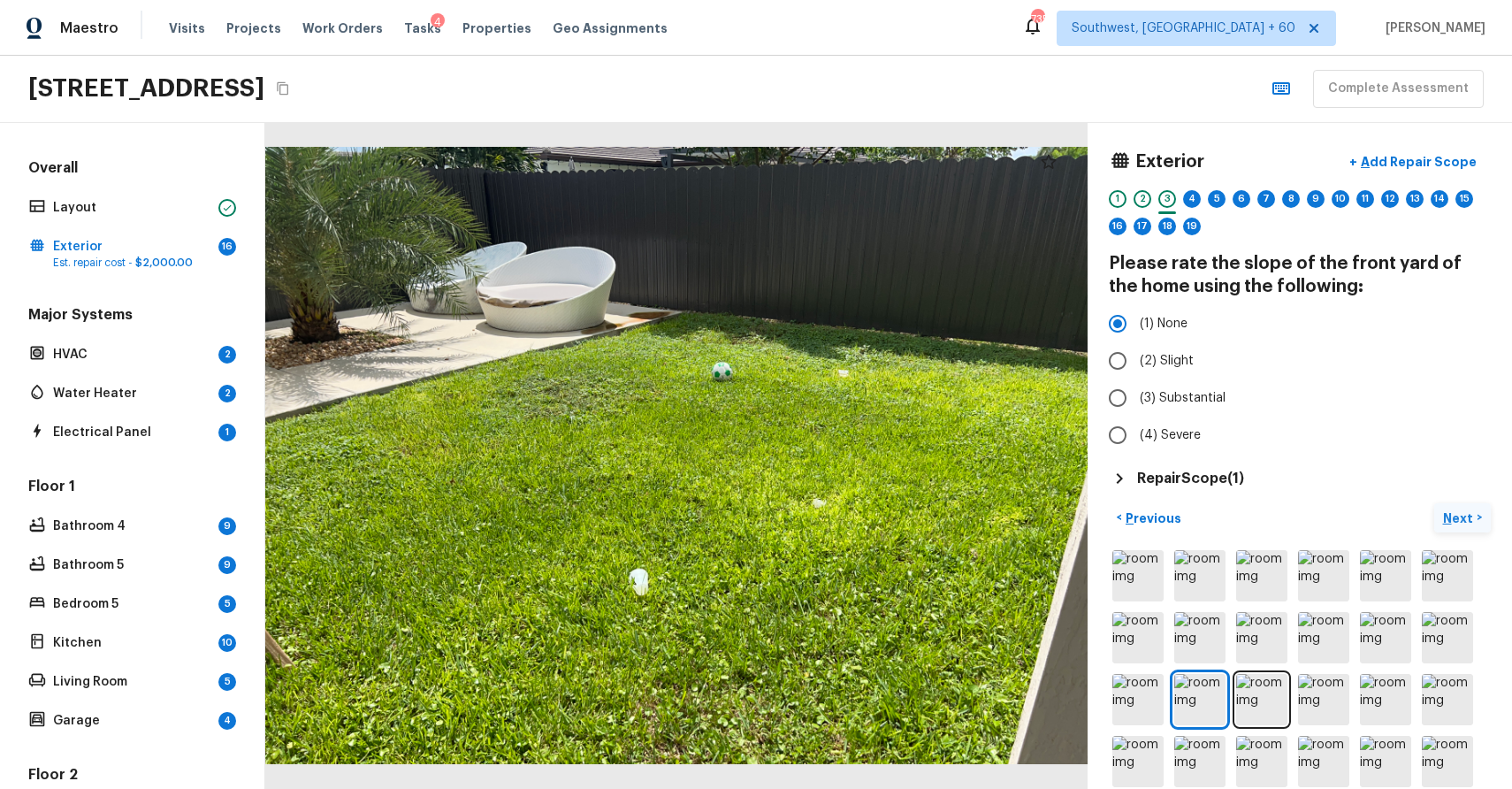
click at [1461, 513] on p "Next" at bounding box center [1460, 518] width 34 height 18
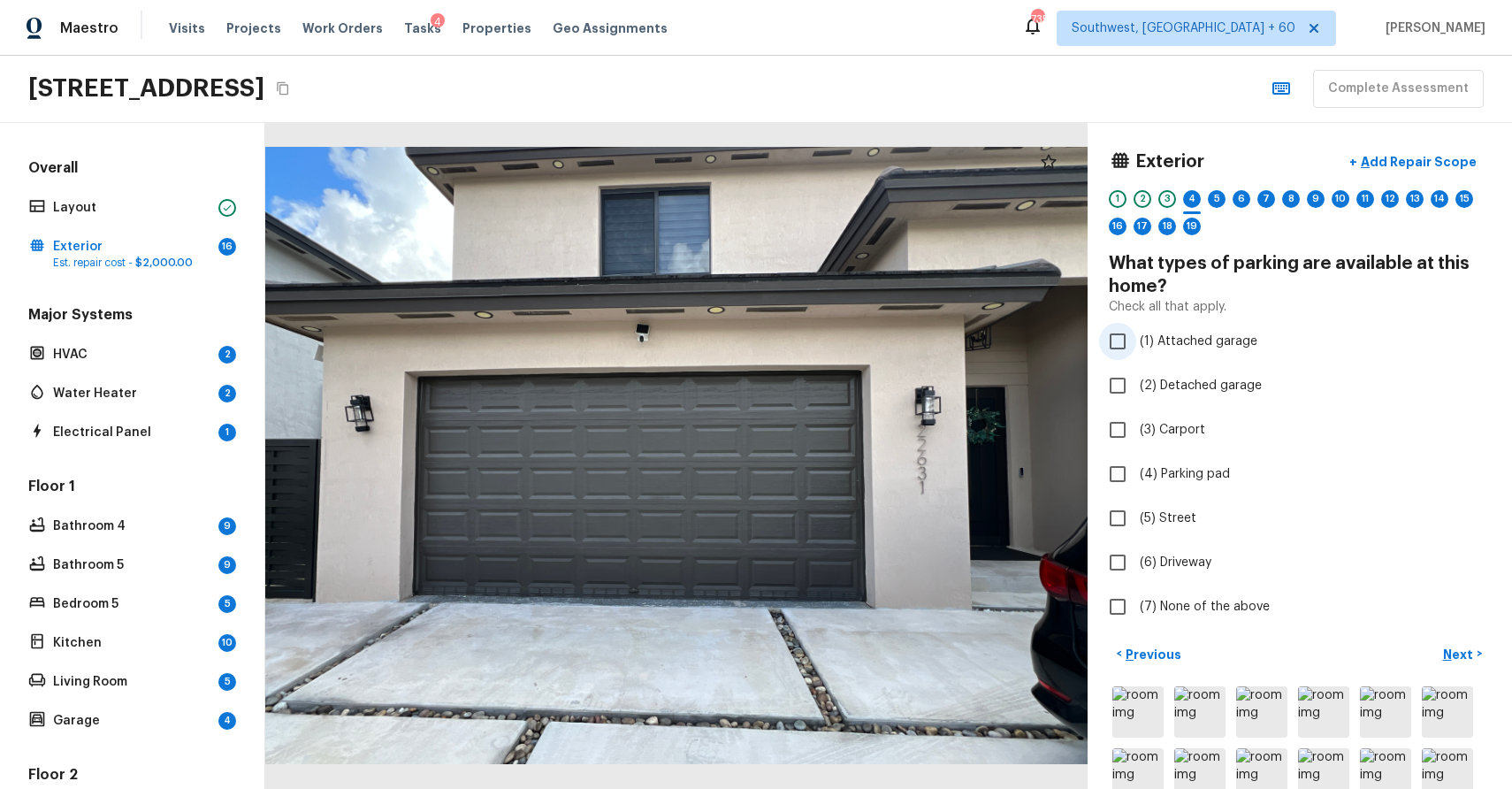
click at [1229, 341] on span "(1) Attached garage" at bounding box center [1199, 341] width 117 height 18
click at [1137, 341] on input "(1) Attached garage" at bounding box center [1118, 341] width 37 height 37
checkbox input "true"
click at [1180, 551] on label "(6) Driveway" at bounding box center [1287, 563] width 377 height 37
click at [1137, 551] on input "(6) Driveway" at bounding box center [1118, 563] width 37 height 37
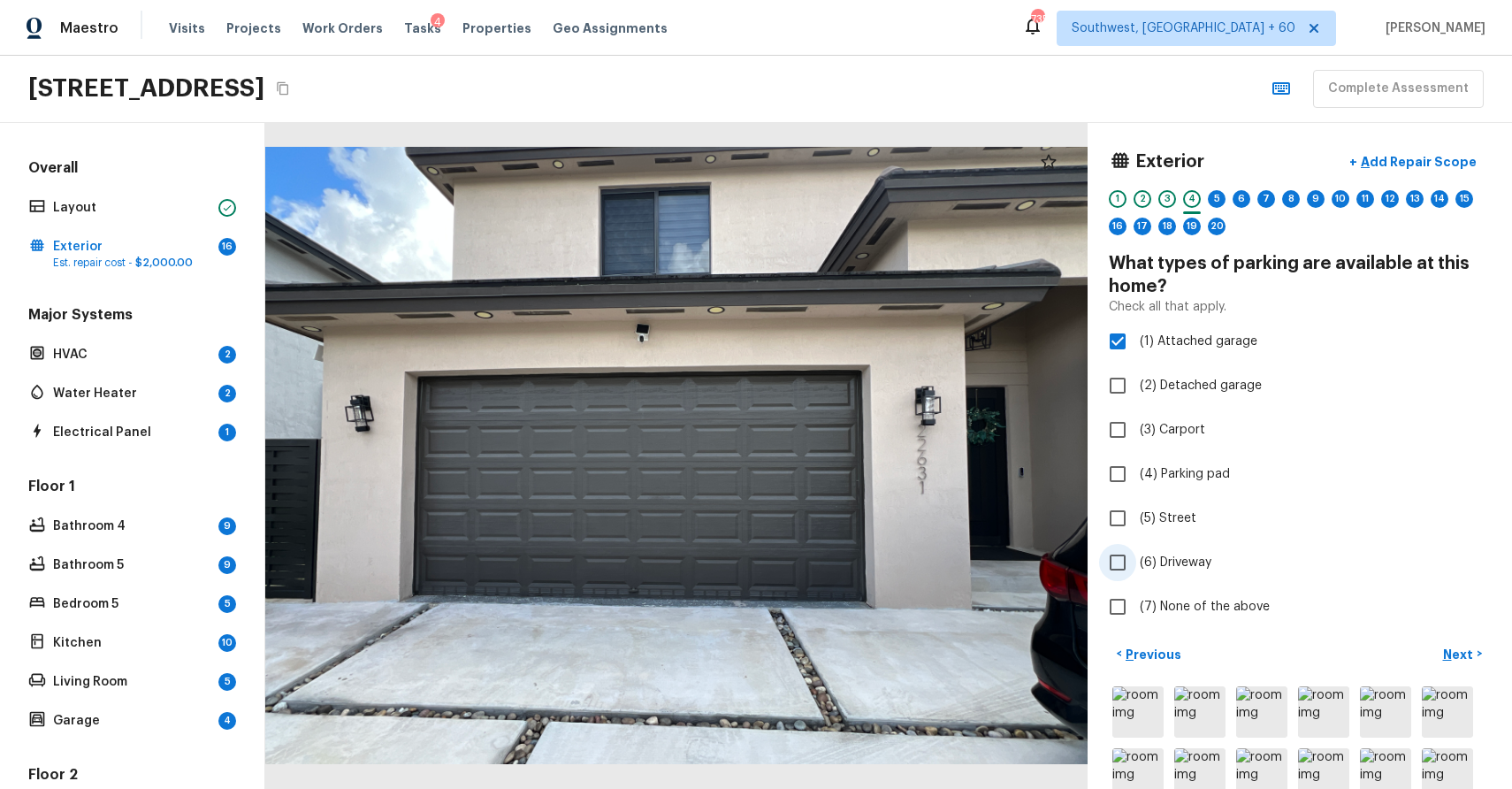
checkbox input "true"
click at [1448, 661] on p "Next" at bounding box center [1460, 654] width 34 height 18
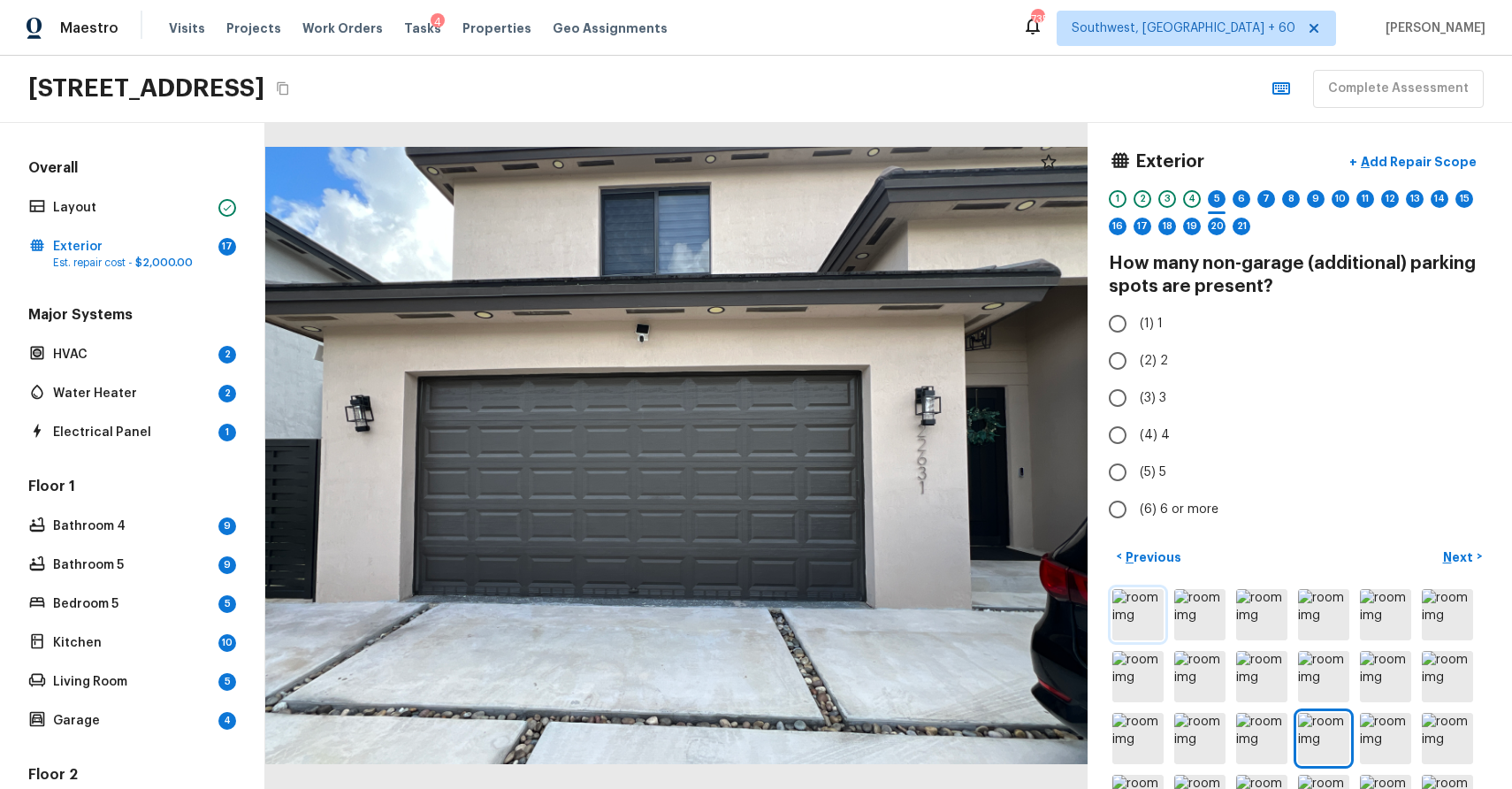
click at [1159, 612] on img at bounding box center [1137, 614] width 51 height 51
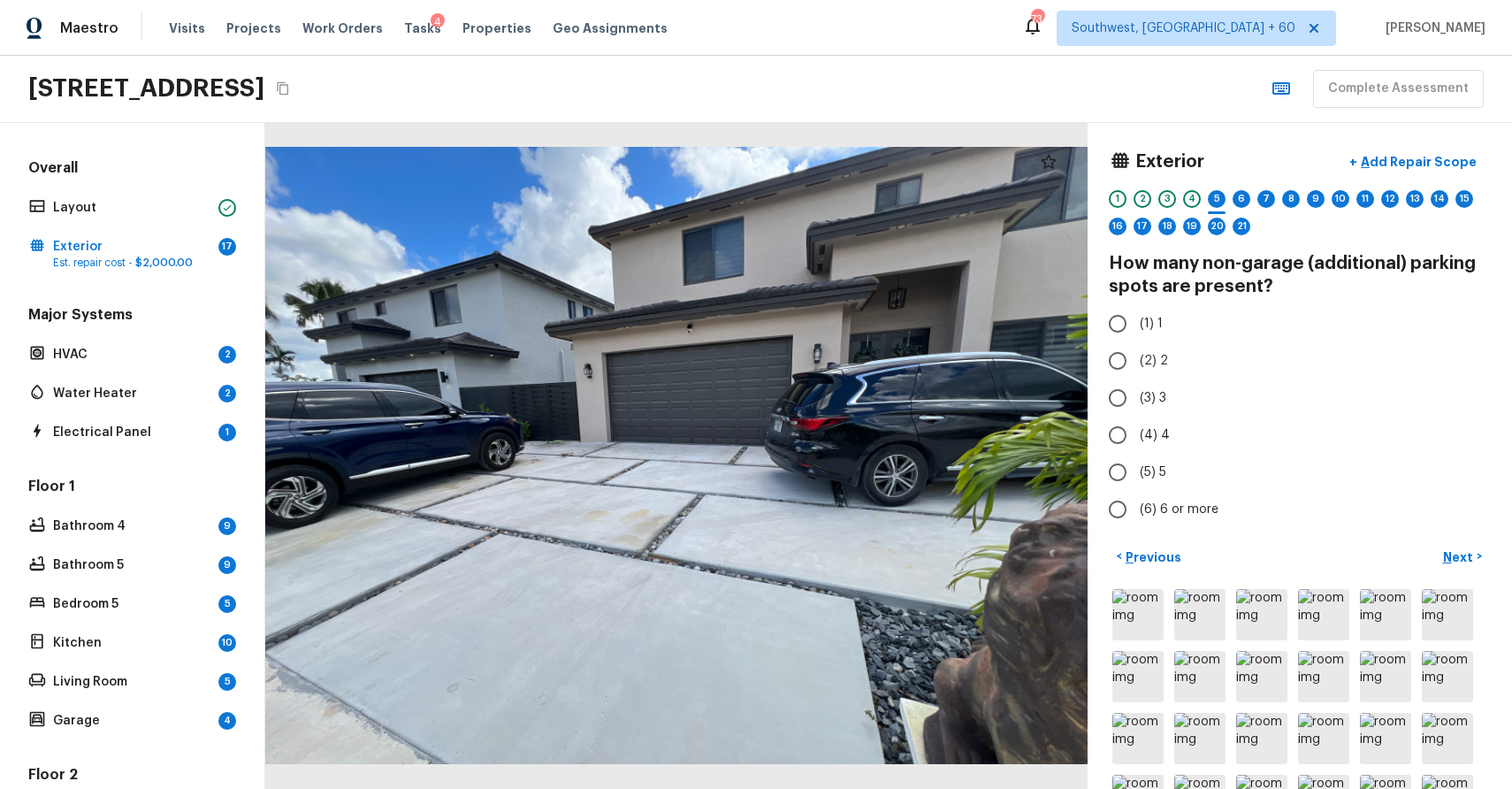
click at [1185, 205] on div "4" at bounding box center [1192, 203] width 18 height 27
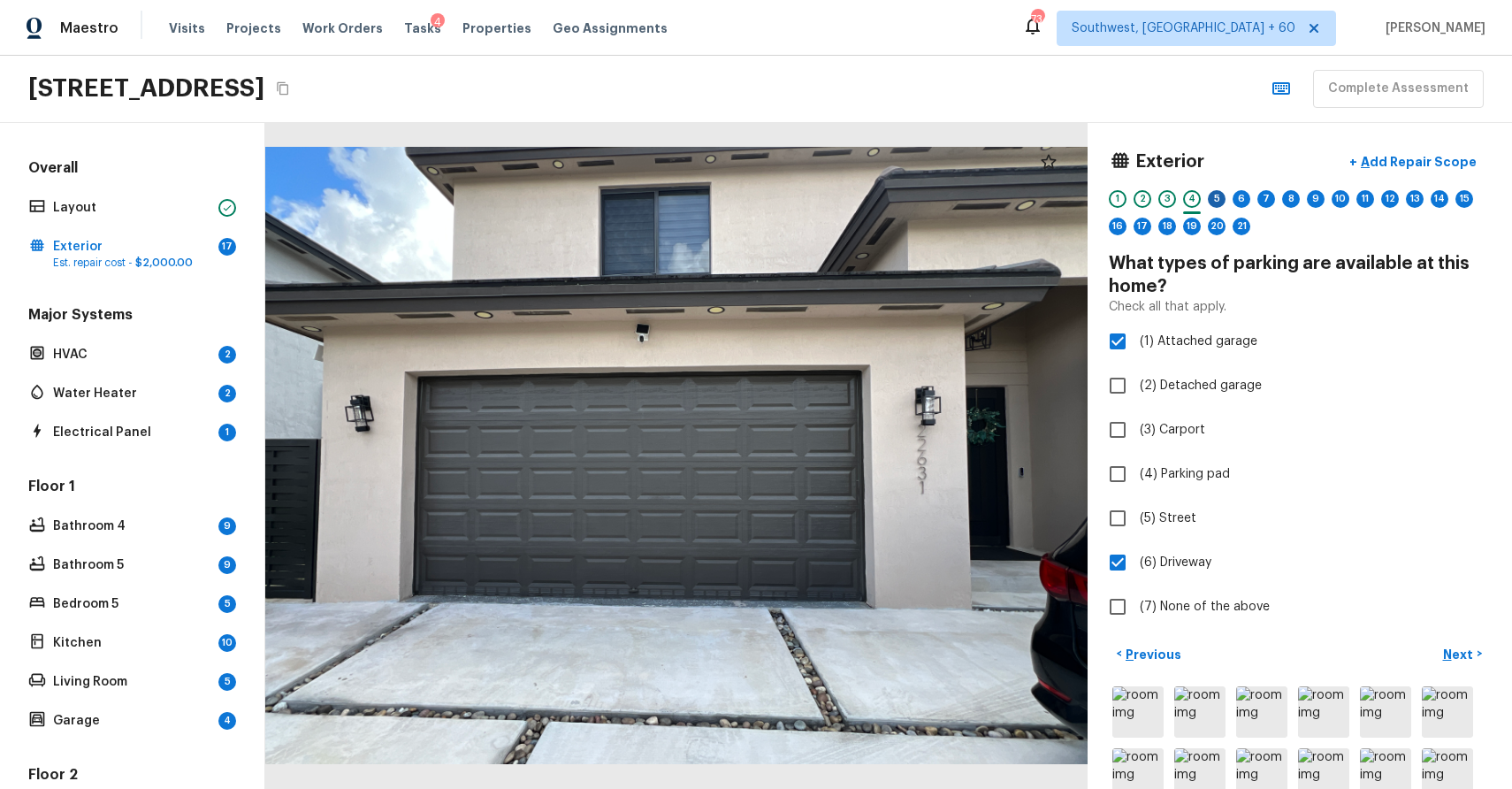
click at [1215, 201] on div "5" at bounding box center [1217, 198] width 18 height 18
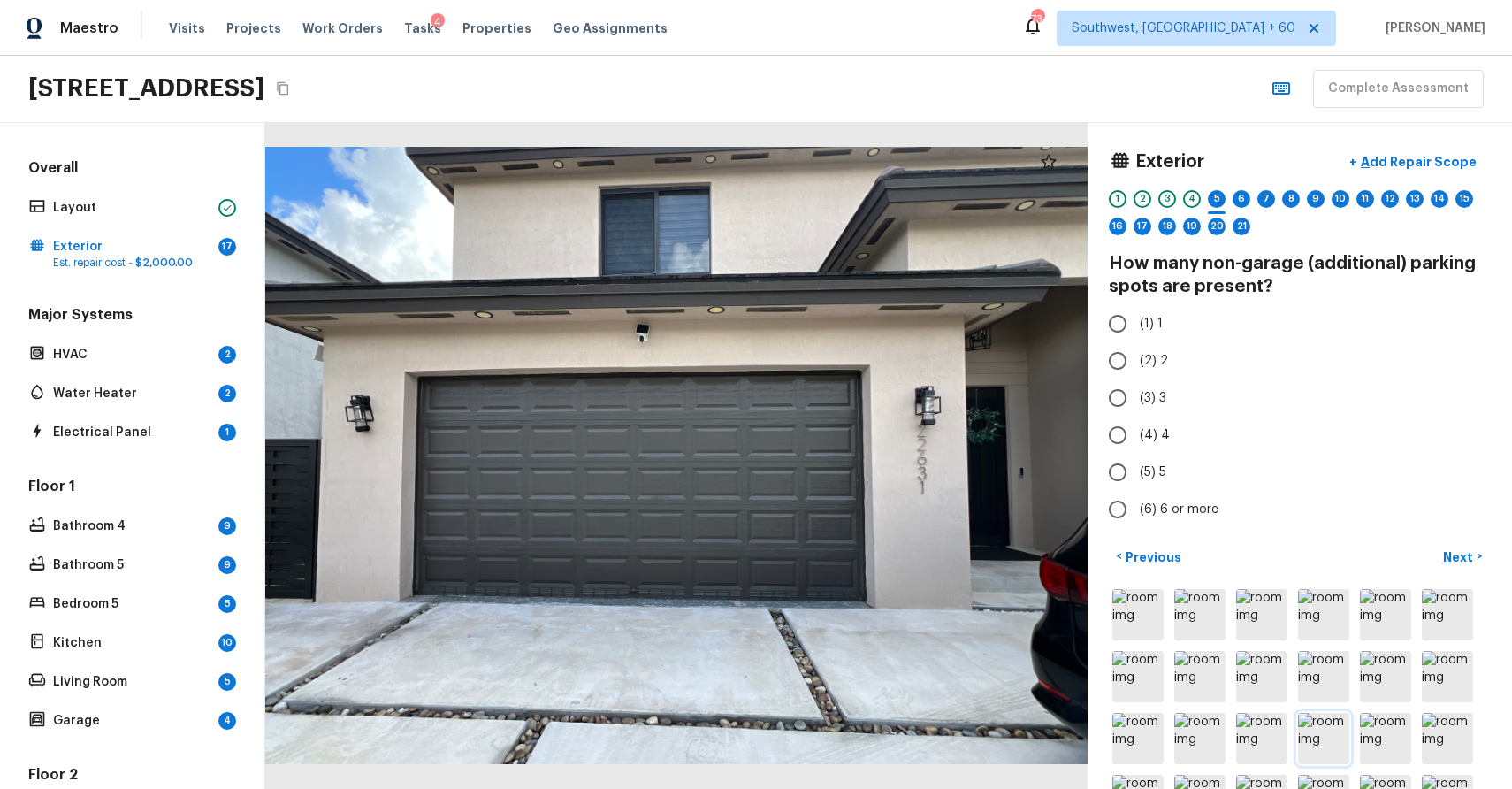
click at [1328, 743] on img at bounding box center [1324, 738] width 51 height 51
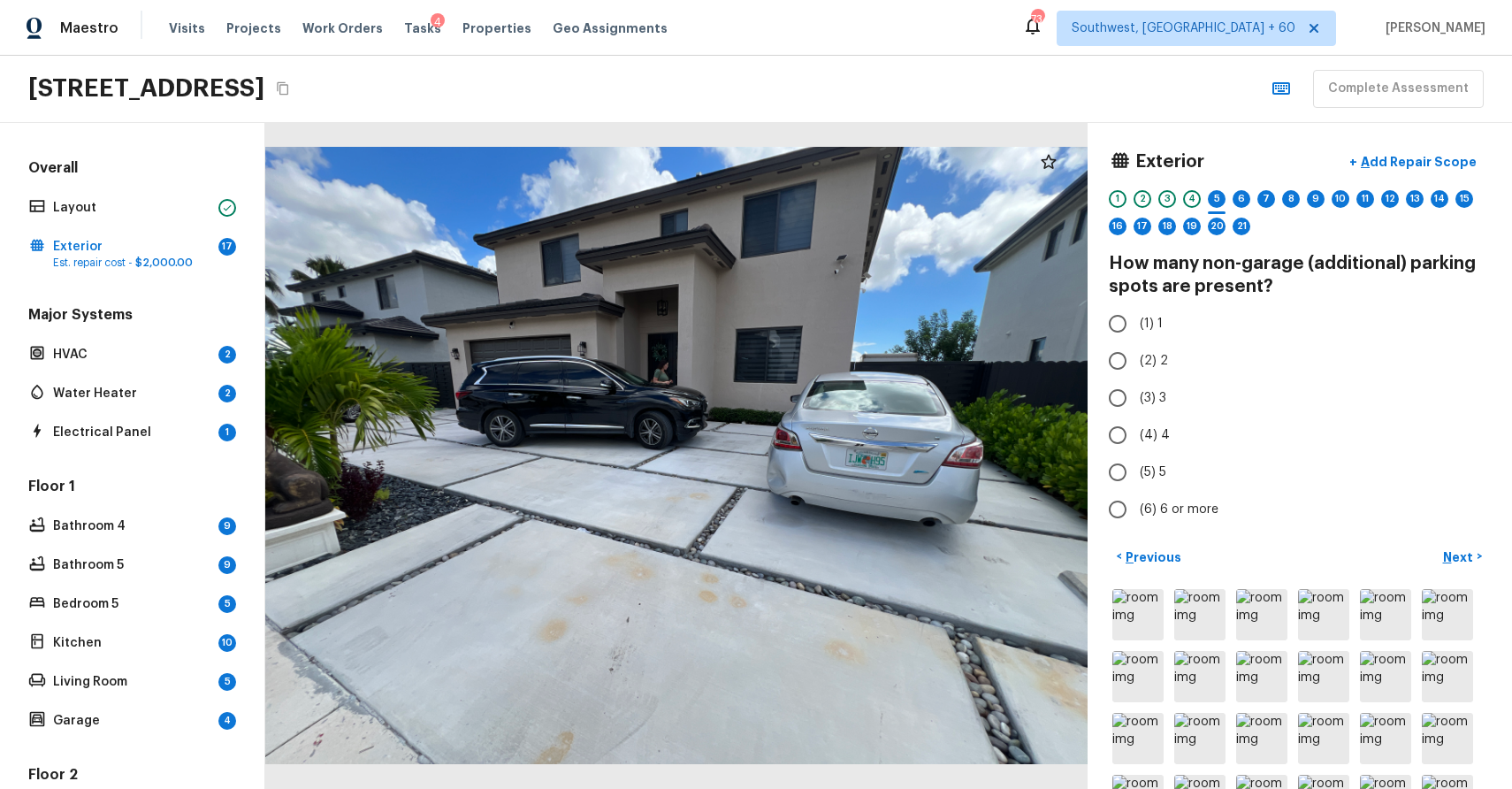
click at [1232, 191] on div "1 2 3 4 5 6 7 8 9 10 11 12 13 14 15 16 17 18 19 20 21" at bounding box center [1300, 217] width 382 height 55
click at [1242, 196] on div "6" at bounding box center [1241, 198] width 18 height 18
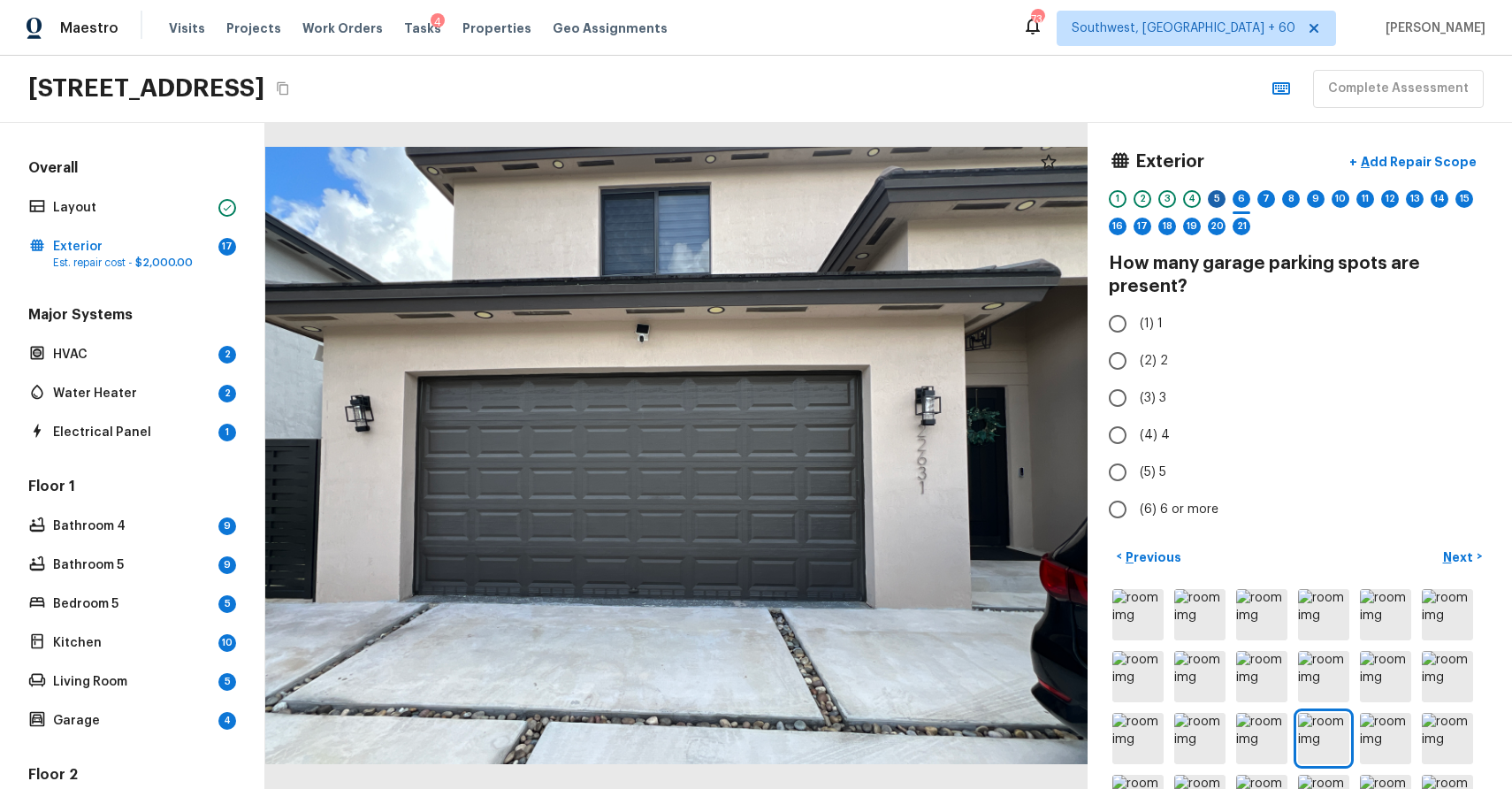
click at [1219, 205] on div "5" at bounding box center [1217, 198] width 18 height 18
click at [1160, 352] on span "(2) 2" at bounding box center [1154, 360] width 28 height 18
click at [1137, 352] on input "(2) 2" at bounding box center [1118, 360] width 37 height 37
radio input "true"
click at [1241, 197] on div "6" at bounding box center [1241, 198] width 18 height 18
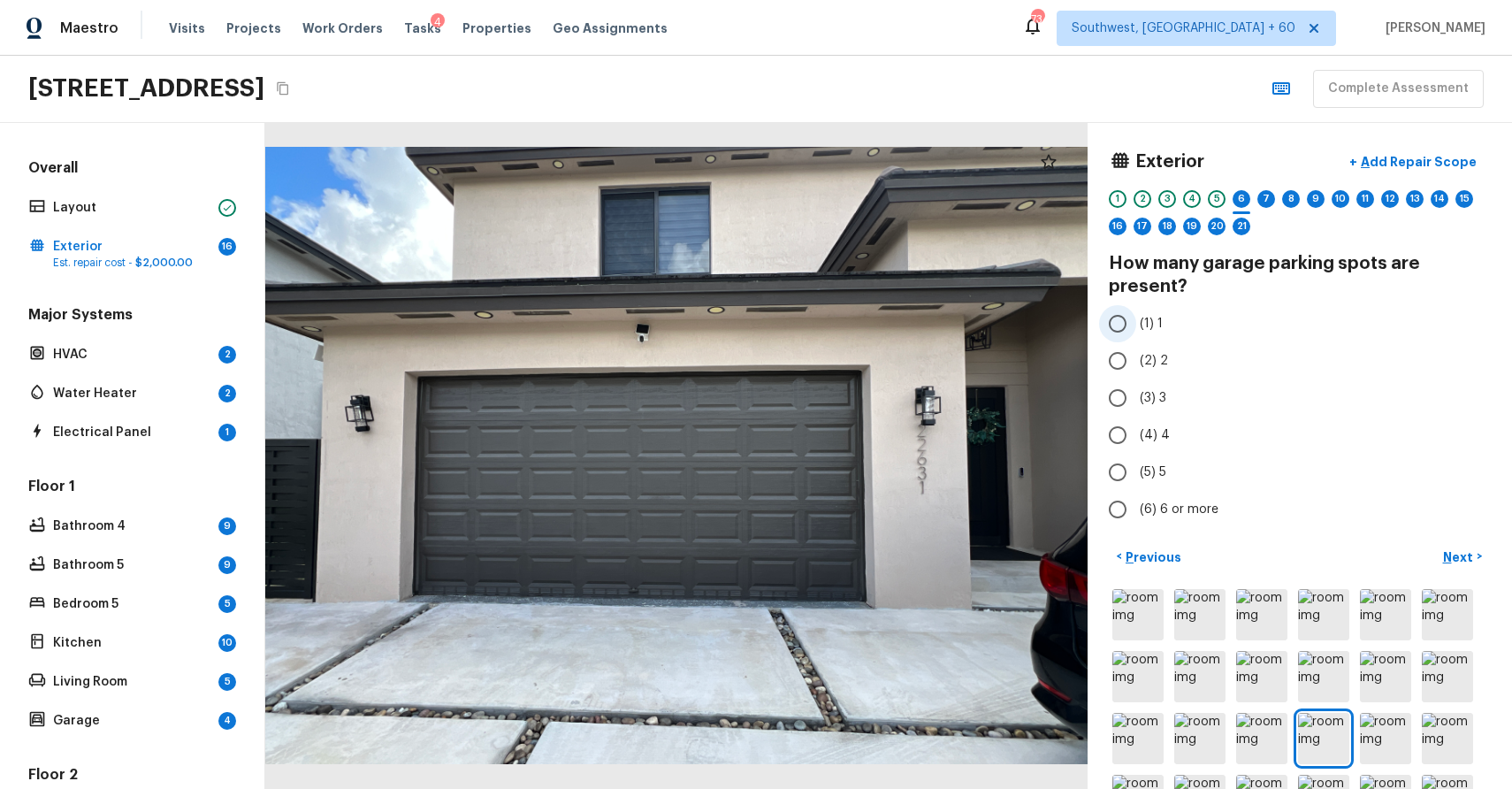
click at [1151, 331] on span "(1) 1" at bounding box center [1151, 323] width 23 height 18
click at [1137, 331] on input "(1) 1" at bounding box center [1118, 323] width 37 height 37
radio input "true"
click at [1448, 555] on p "Next" at bounding box center [1460, 557] width 34 height 18
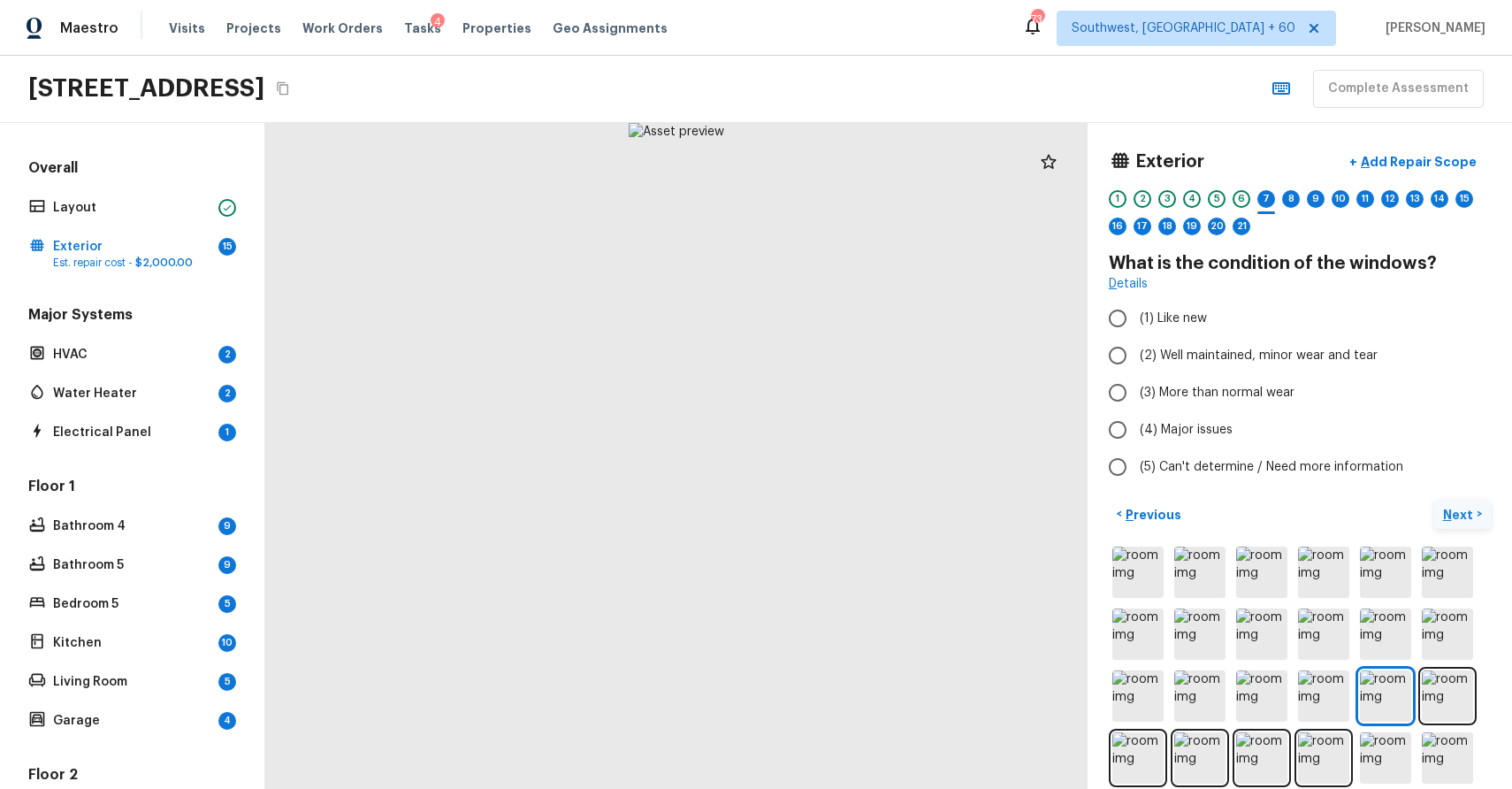
click at [1448, 555] on img at bounding box center [1447, 572] width 51 height 51
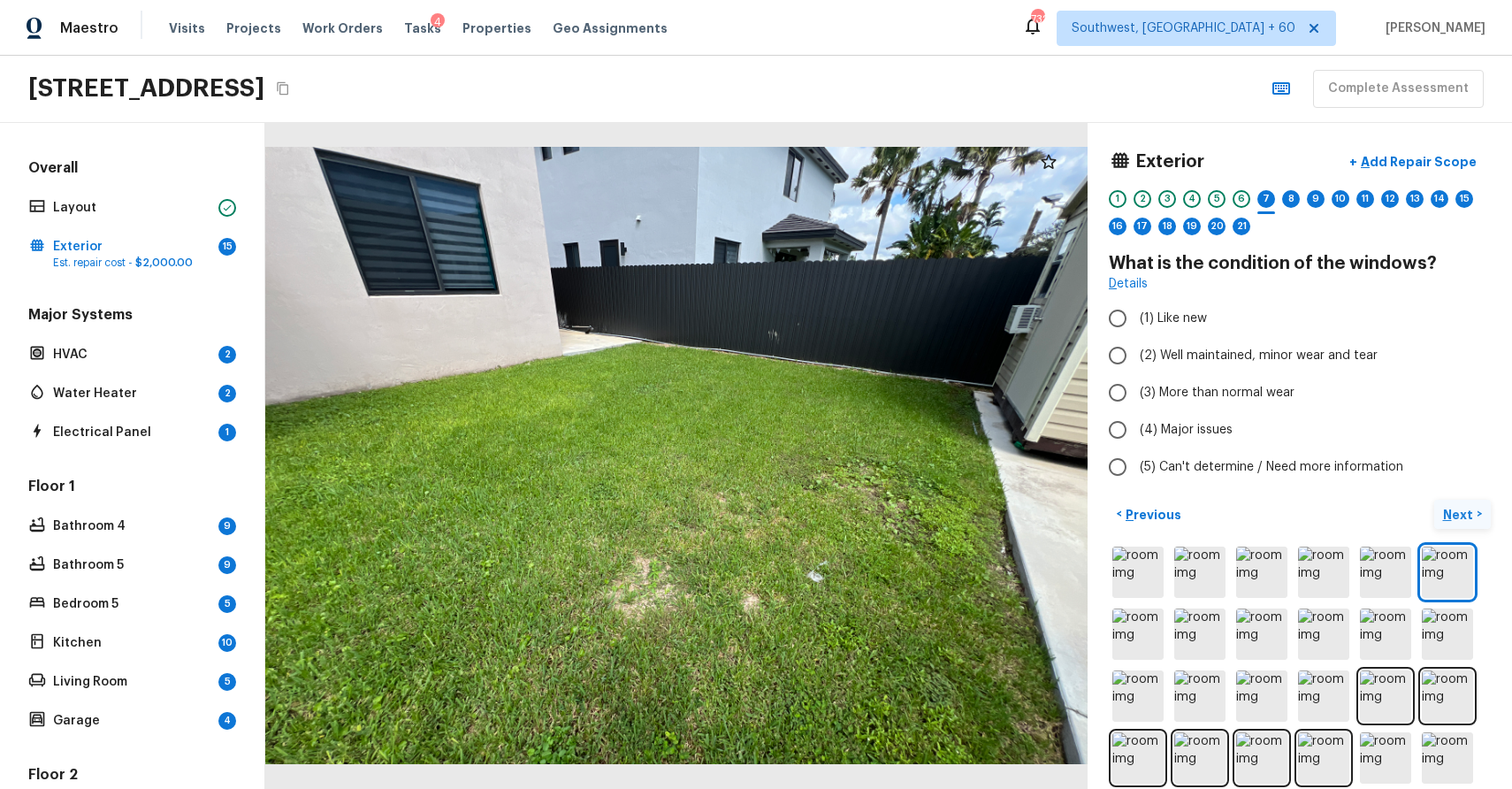
click at [1461, 510] on p "Next" at bounding box center [1460, 514] width 34 height 18
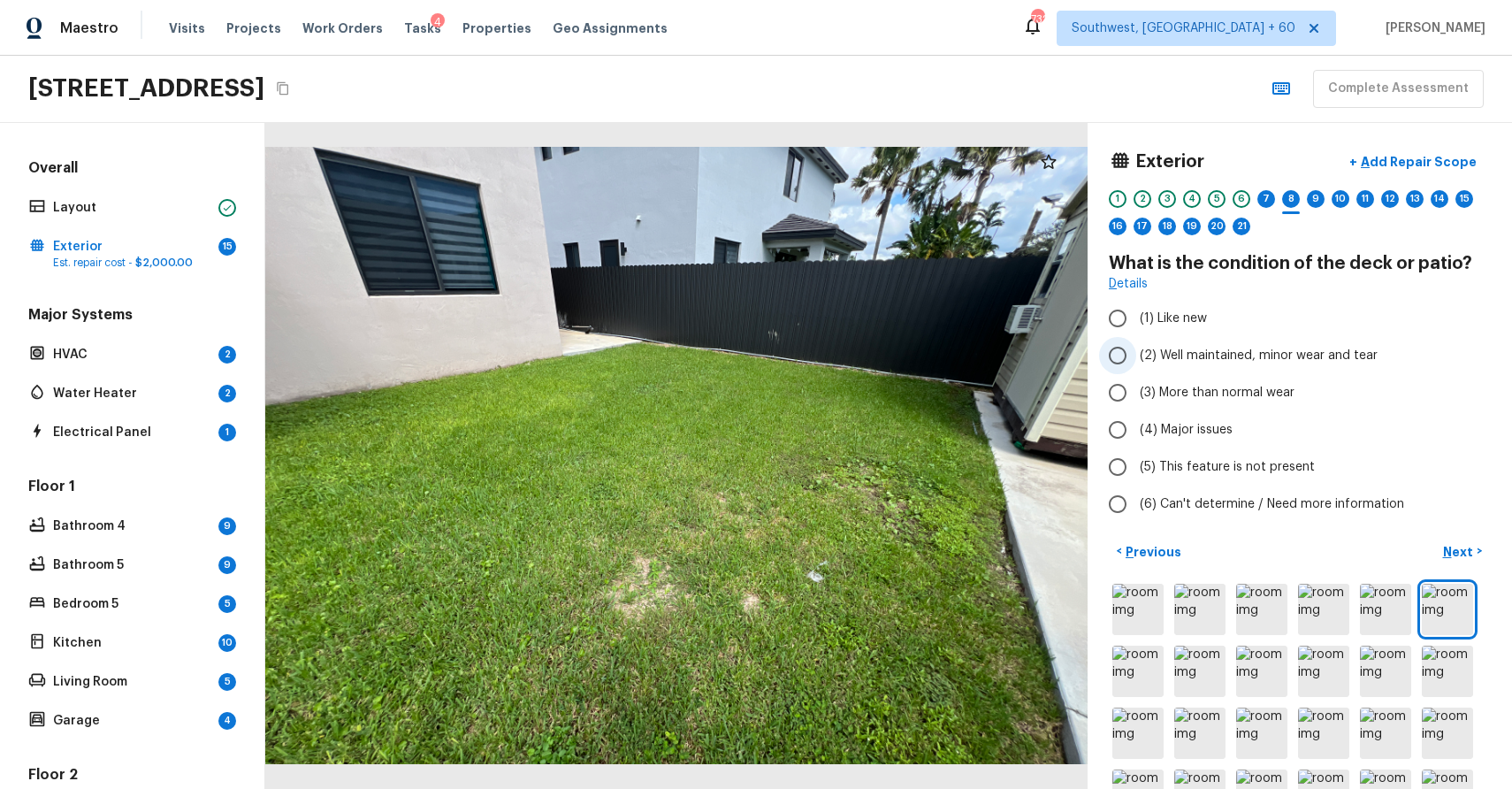
click at [1229, 354] on span "(2) Well maintained, minor wear and tear" at bounding box center [1259, 355] width 238 height 18
click at [1137, 354] on input "(2) Well maintained, minor wear and tear" at bounding box center [1118, 356] width 37 height 37
radio input "true"
click at [1267, 202] on div "7" at bounding box center [1266, 198] width 18 height 18
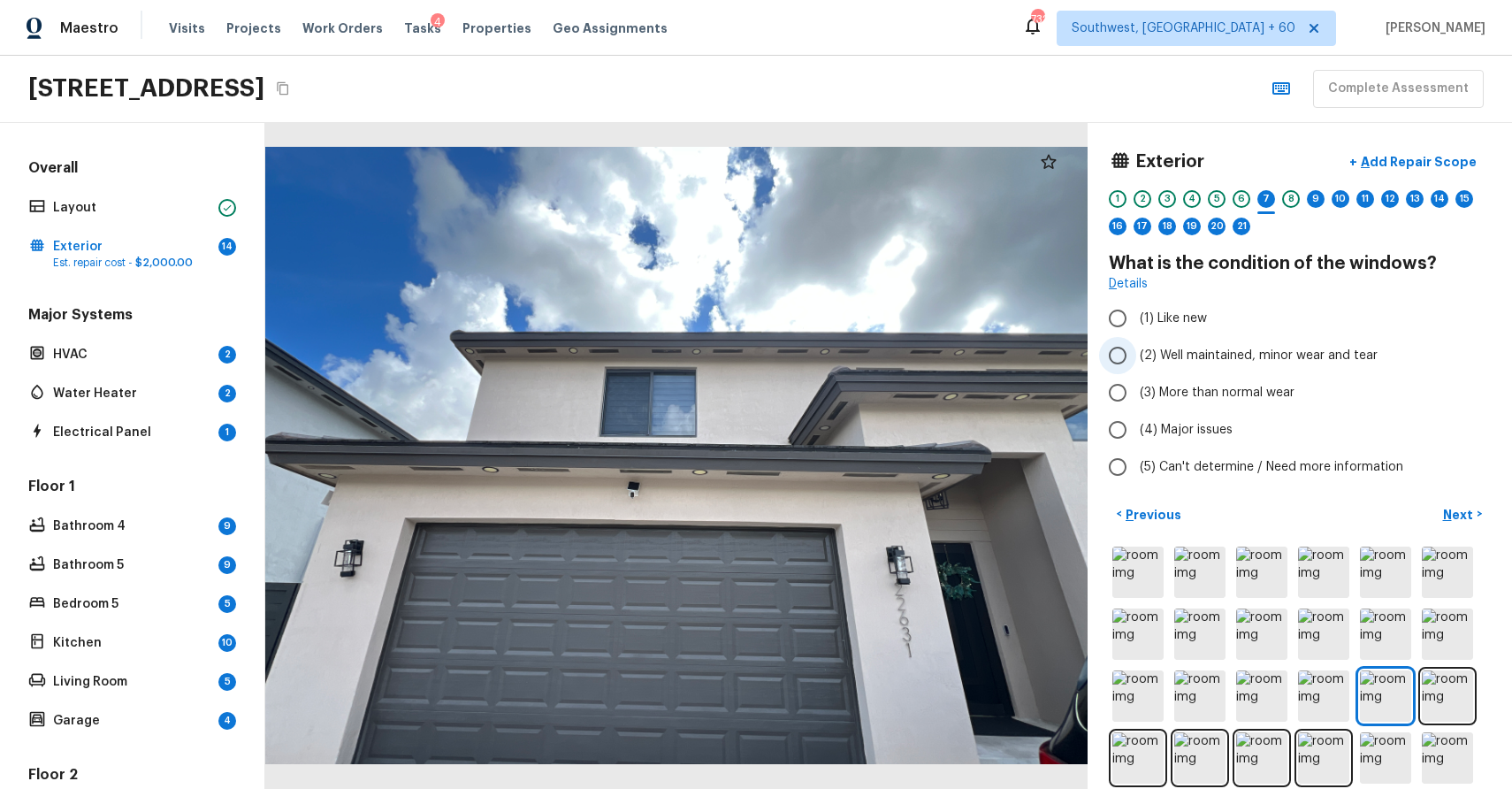
click at [1211, 359] on span "(2) Well maintained, minor wear and tear" at bounding box center [1259, 355] width 238 height 18
click at [1137, 359] on input "(2) Well maintained, minor wear and tear" at bounding box center [1118, 356] width 37 height 37
radio input "true"
click at [1294, 192] on div "8" at bounding box center [1290, 198] width 18 height 18
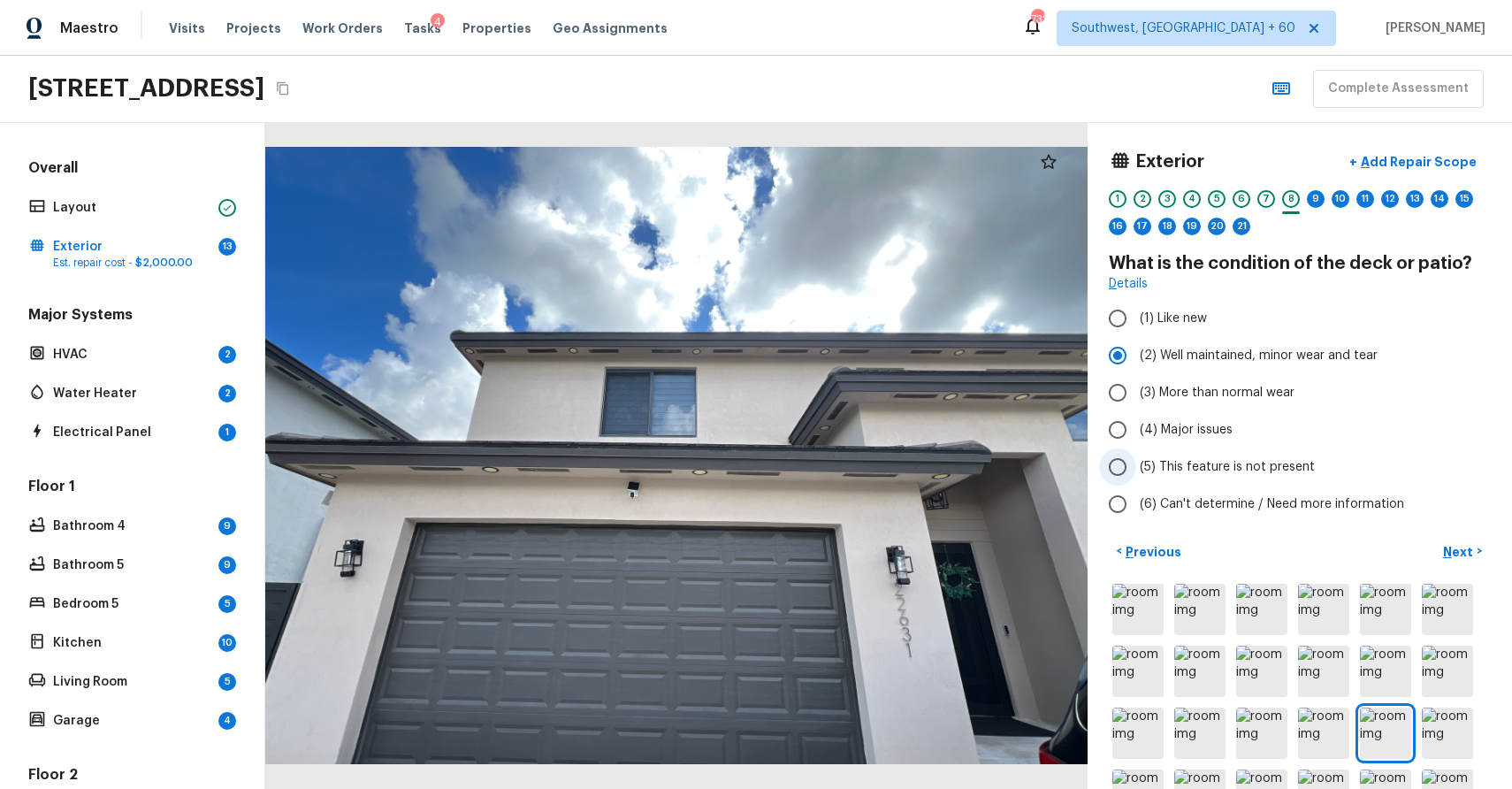
click at [1279, 468] on span "(5) This feature is not present" at bounding box center [1228, 467] width 175 height 18
click at [1137, 468] on input "(5) This feature is not present" at bounding box center [1118, 467] width 37 height 37
radio input "true"
click at [1315, 200] on div "9" at bounding box center [1315, 198] width 18 height 18
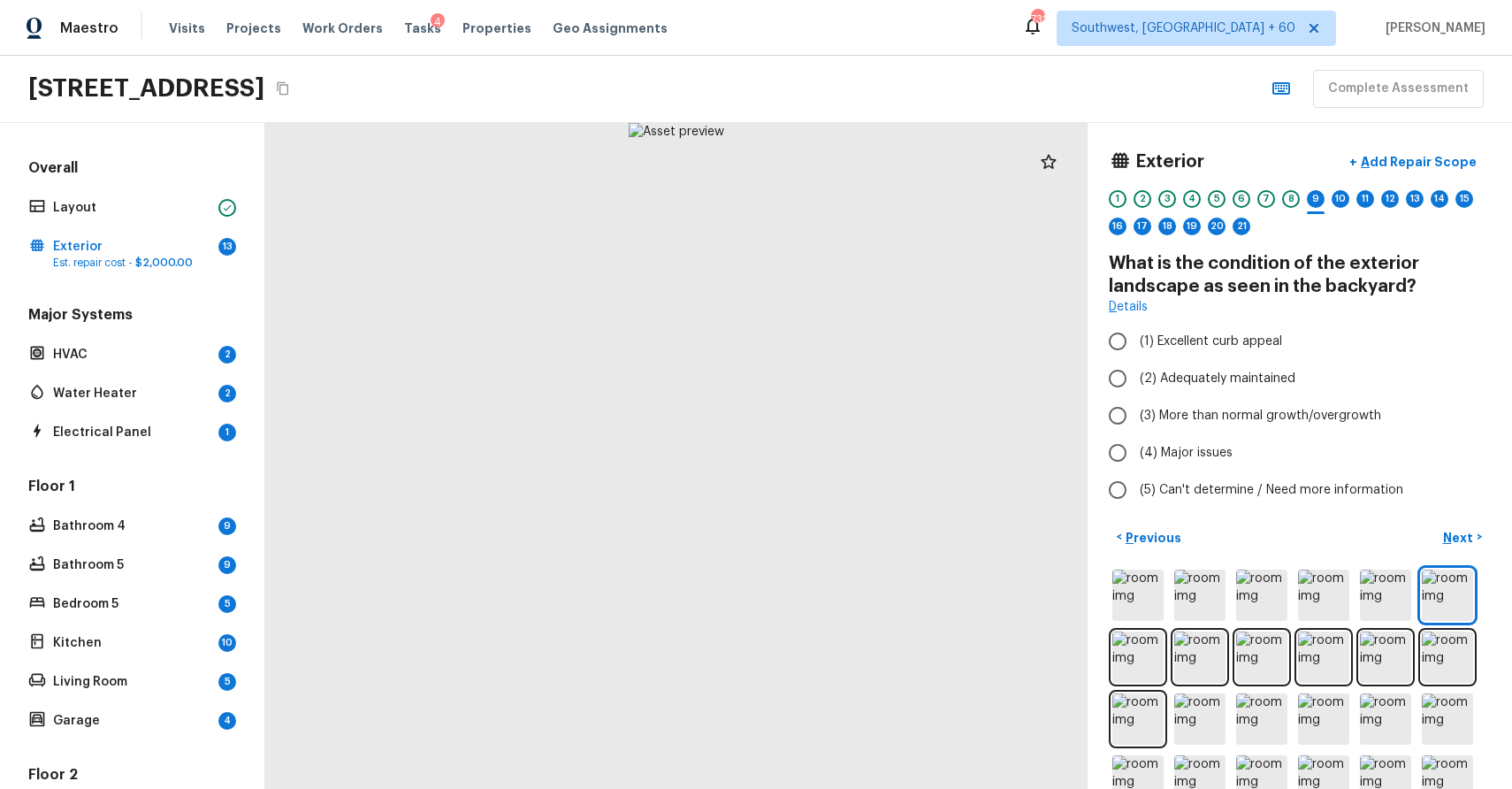
click at [1281, 204] on div "1 2 3 4 5 6 7 8 9 10 11 12 13 14 15 16 17 18 19 20 21" at bounding box center [1300, 217] width 382 height 55
click at [1293, 202] on div "8" at bounding box center [1290, 198] width 18 height 18
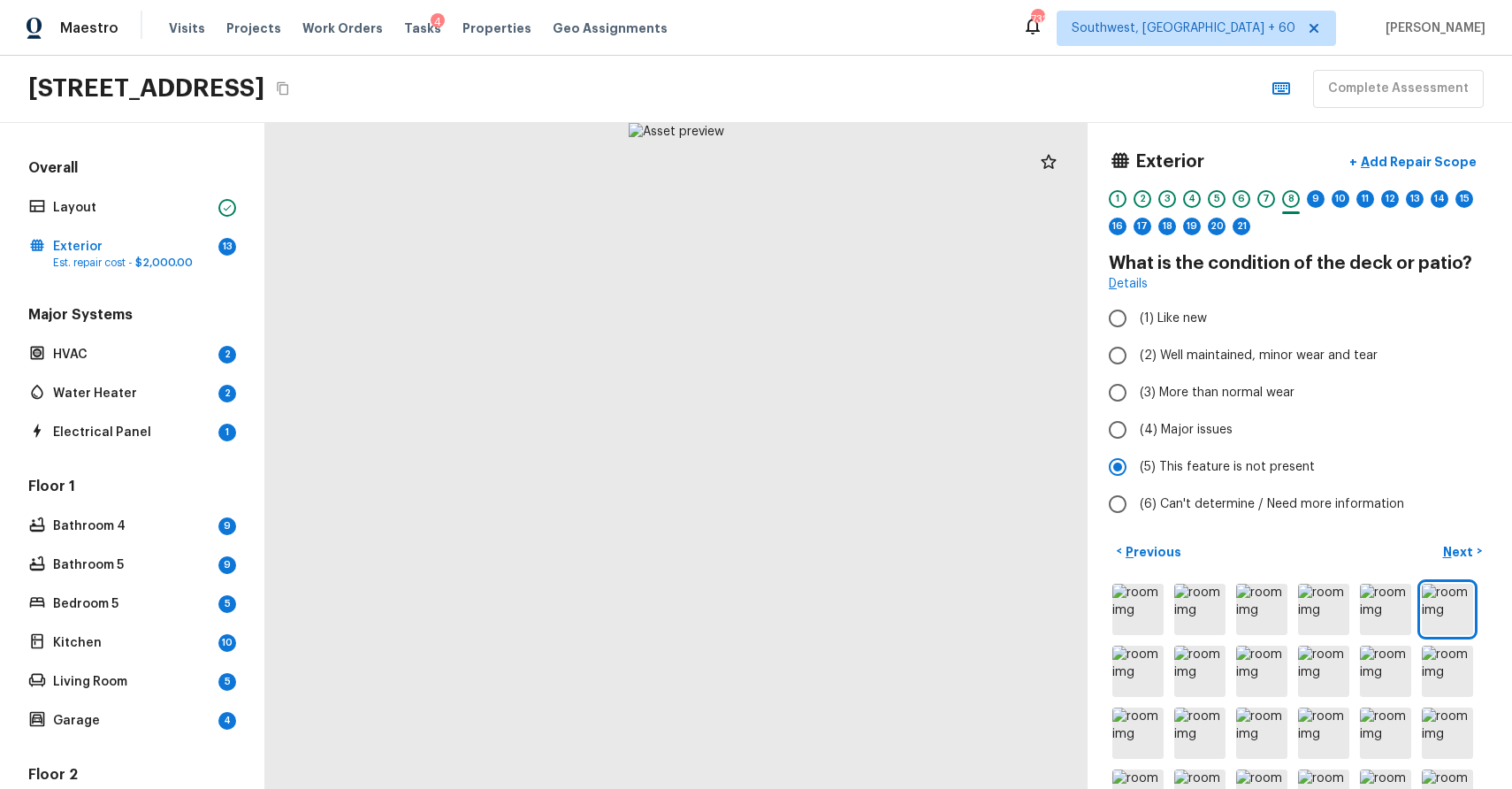
click at [1325, 198] on div "1 2 3 4 5 6 7 8 9 10 11 12 13 14 15 16 17 18 19 20 21" at bounding box center [1300, 217] width 382 height 55
click at [1316, 199] on div "9" at bounding box center [1315, 198] width 18 height 18
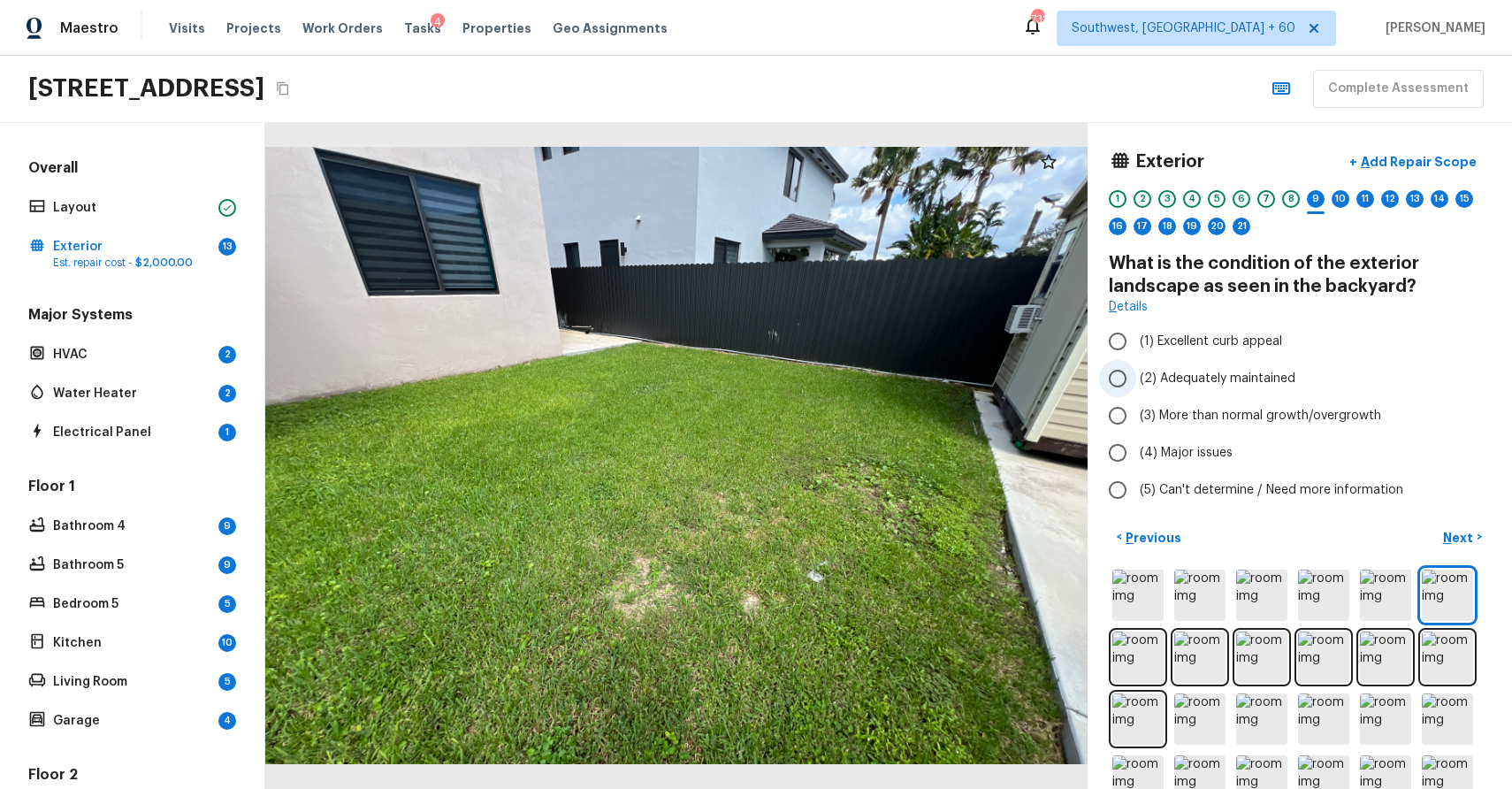
click at [1261, 377] on span "(2) Adequately maintained" at bounding box center [1218, 378] width 156 height 18
click at [1137, 377] on input "(2) Adequately maintained" at bounding box center [1118, 378] width 37 height 37
radio input "true"
click at [1462, 534] on p "Next" at bounding box center [1460, 537] width 34 height 18
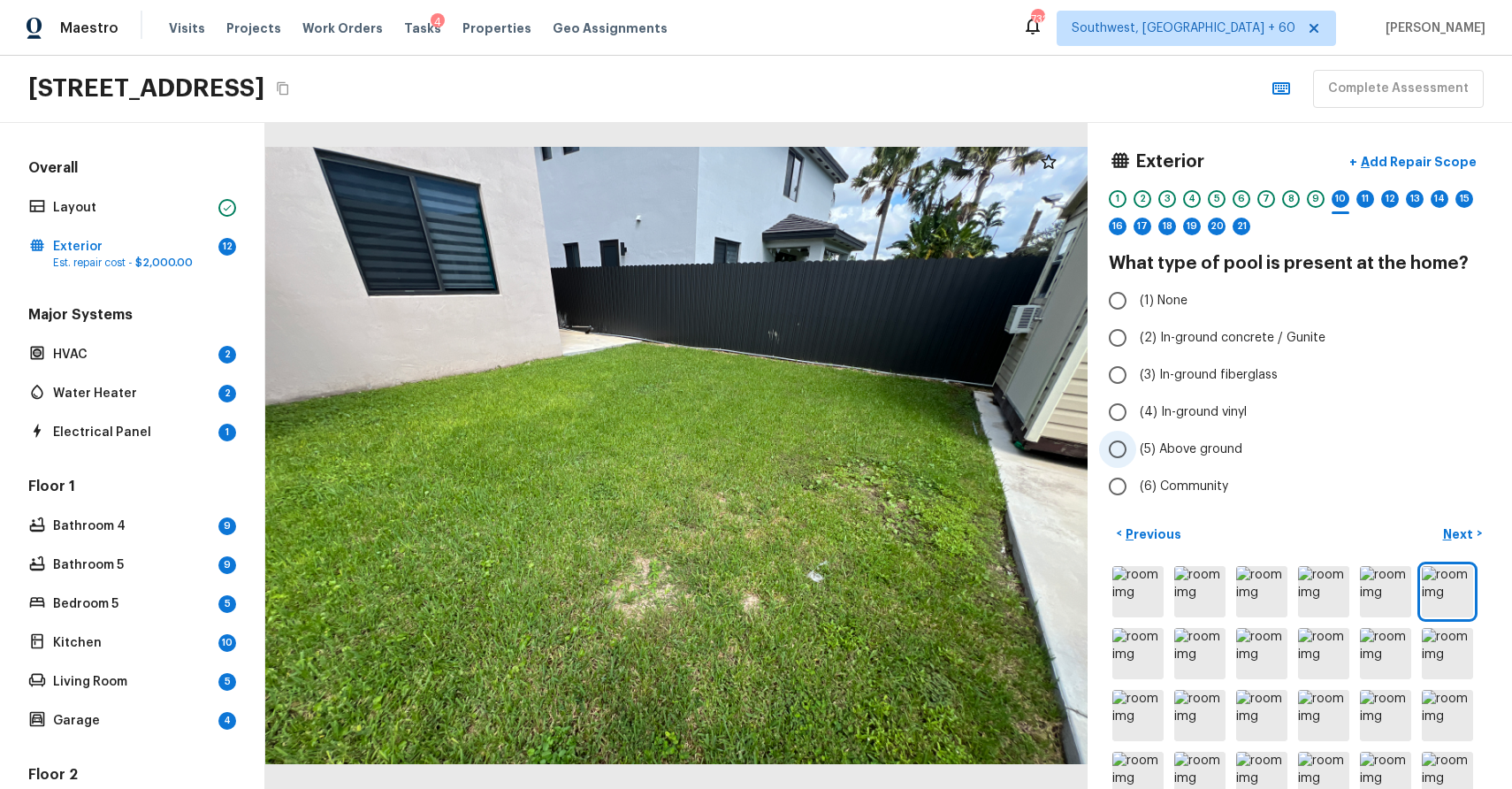
scroll to position [6, 0]
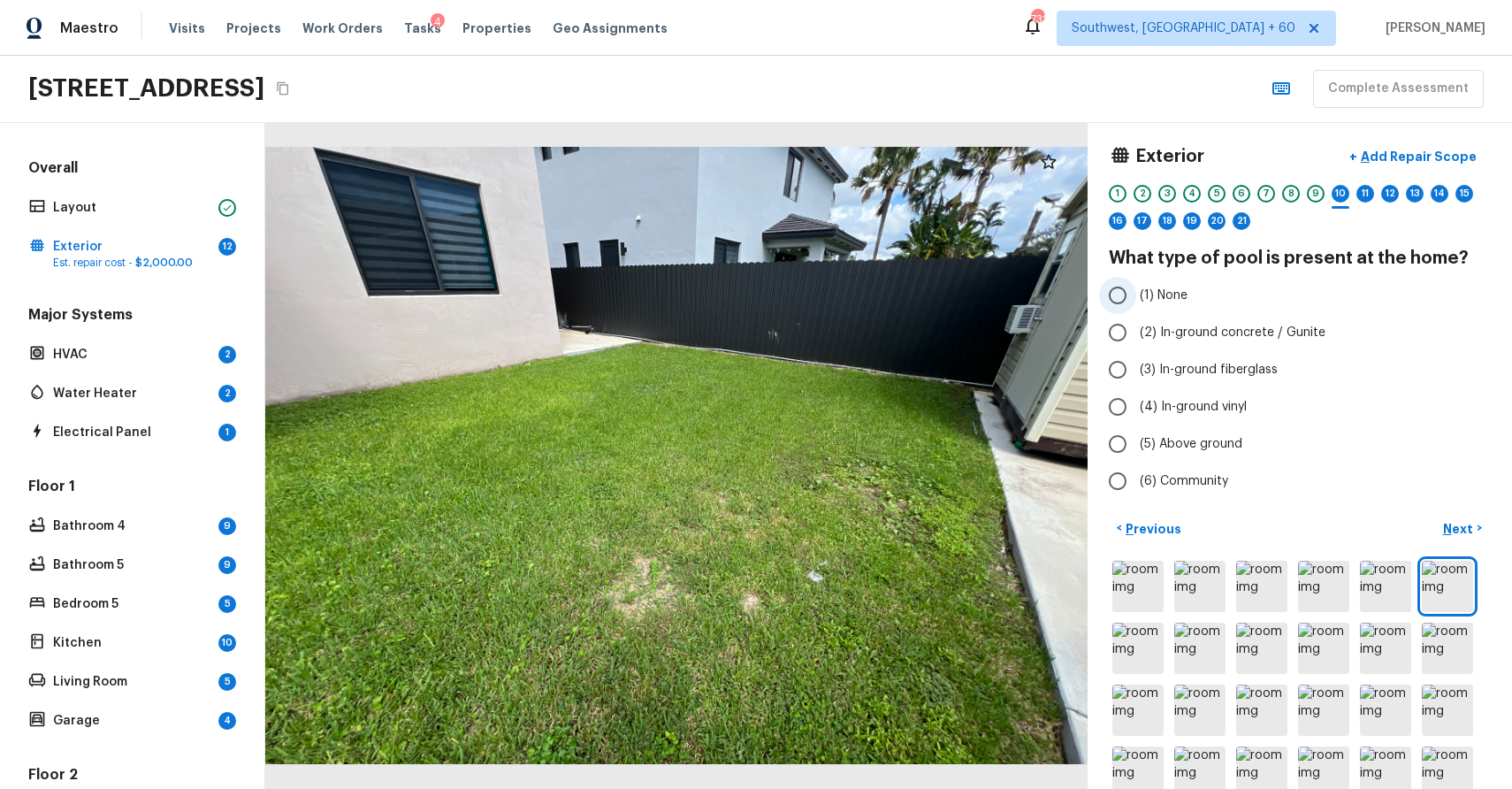
click at [1151, 311] on label "(1) None" at bounding box center [1287, 295] width 377 height 37
click at [1137, 311] on input "(1) None" at bounding box center [1118, 295] width 37 height 37
radio input "true"
click at [1365, 191] on div "11" at bounding box center [1365, 193] width 18 height 18
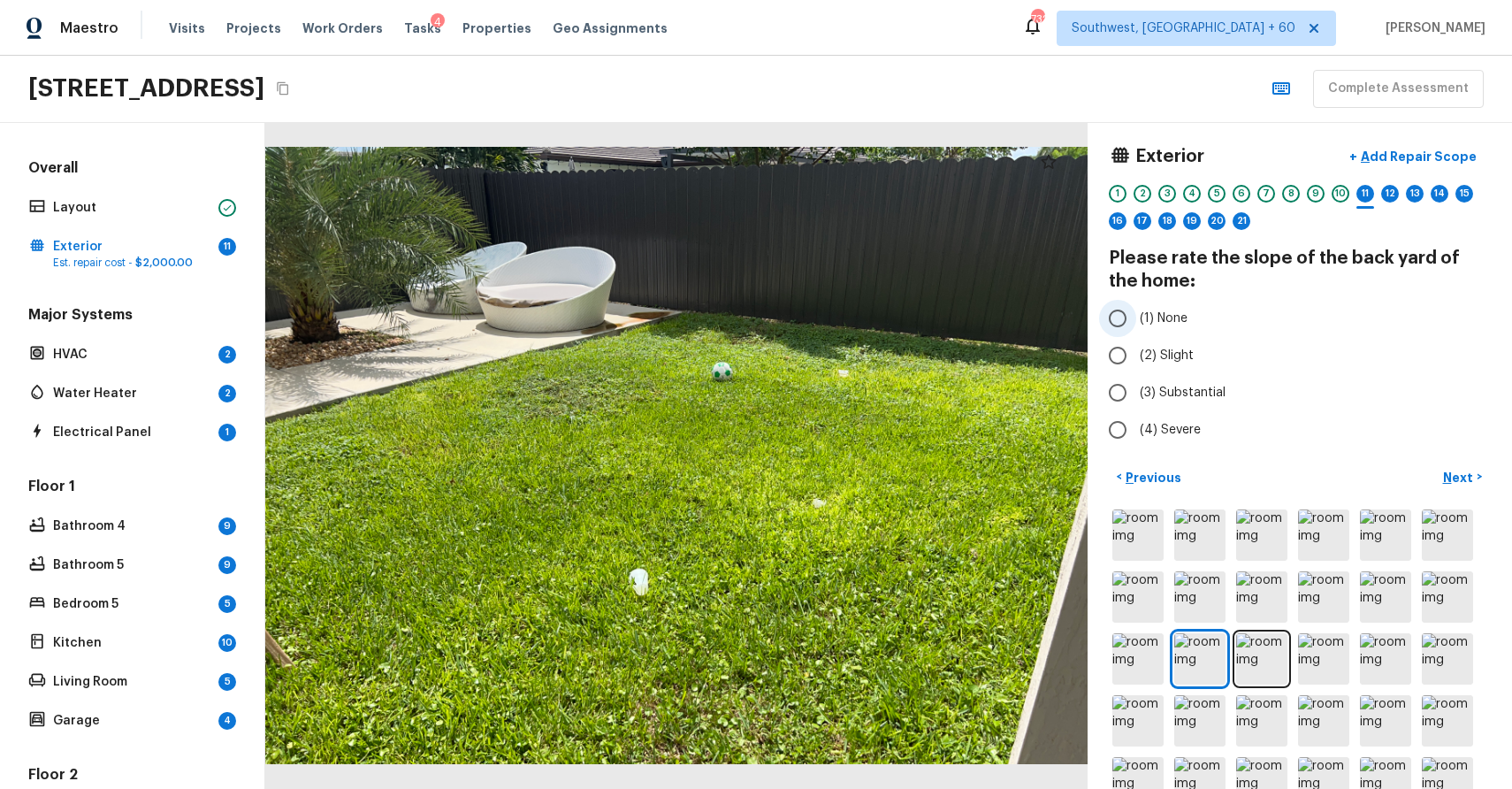
click at [1166, 313] on span "(1) None" at bounding box center [1164, 318] width 48 height 18
click at [1137, 313] on input "(1) None" at bounding box center [1118, 319] width 37 height 37
radio input "true"
click at [1455, 469] on p "Next" at bounding box center [1460, 477] width 34 height 18
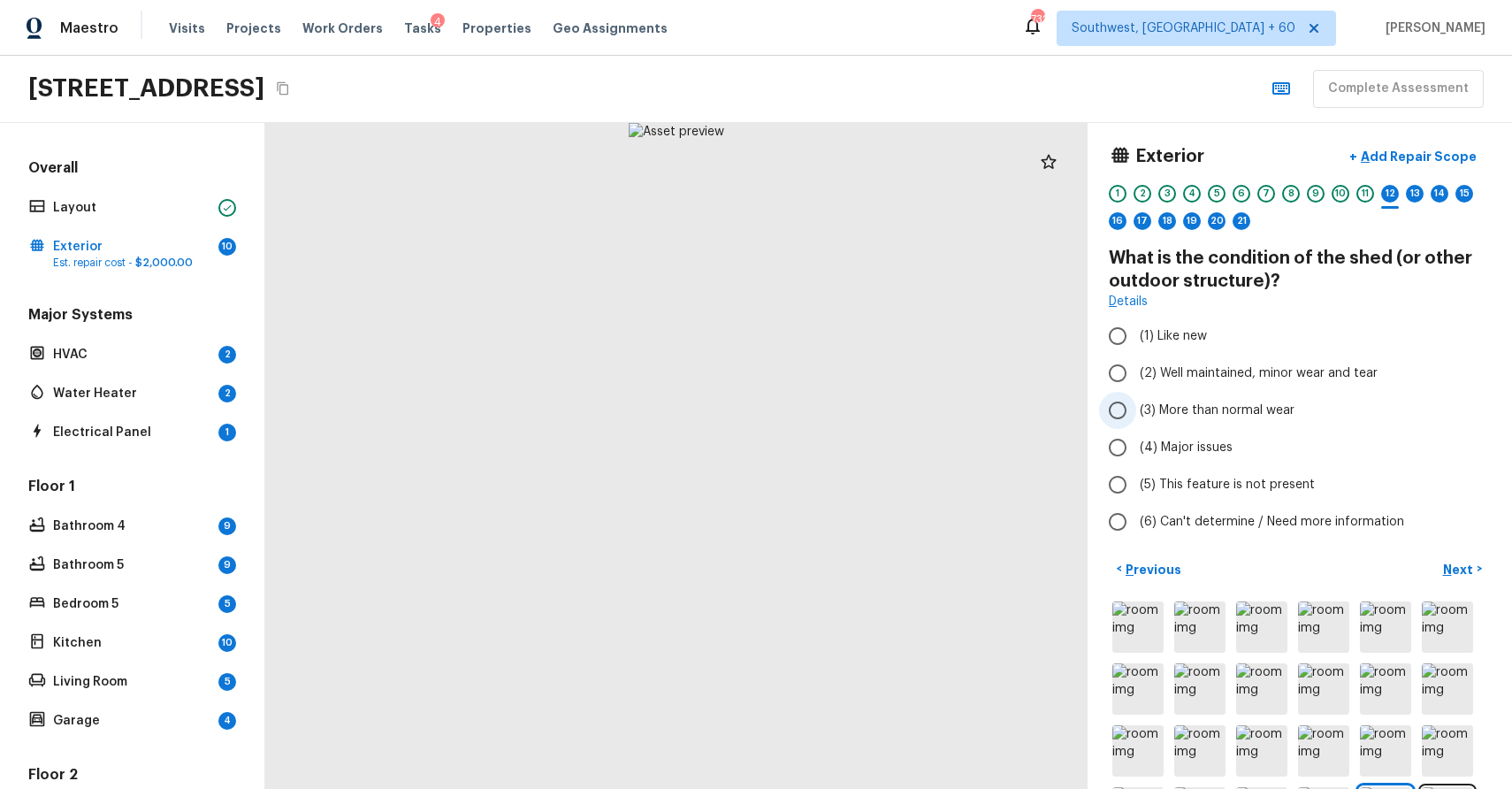
click at [1261, 407] on span "(3) More than normal wear" at bounding box center [1218, 410] width 155 height 18
click at [1137, 407] on input "(3) More than normal wear" at bounding box center [1118, 411] width 37 height 37
radio input "true"
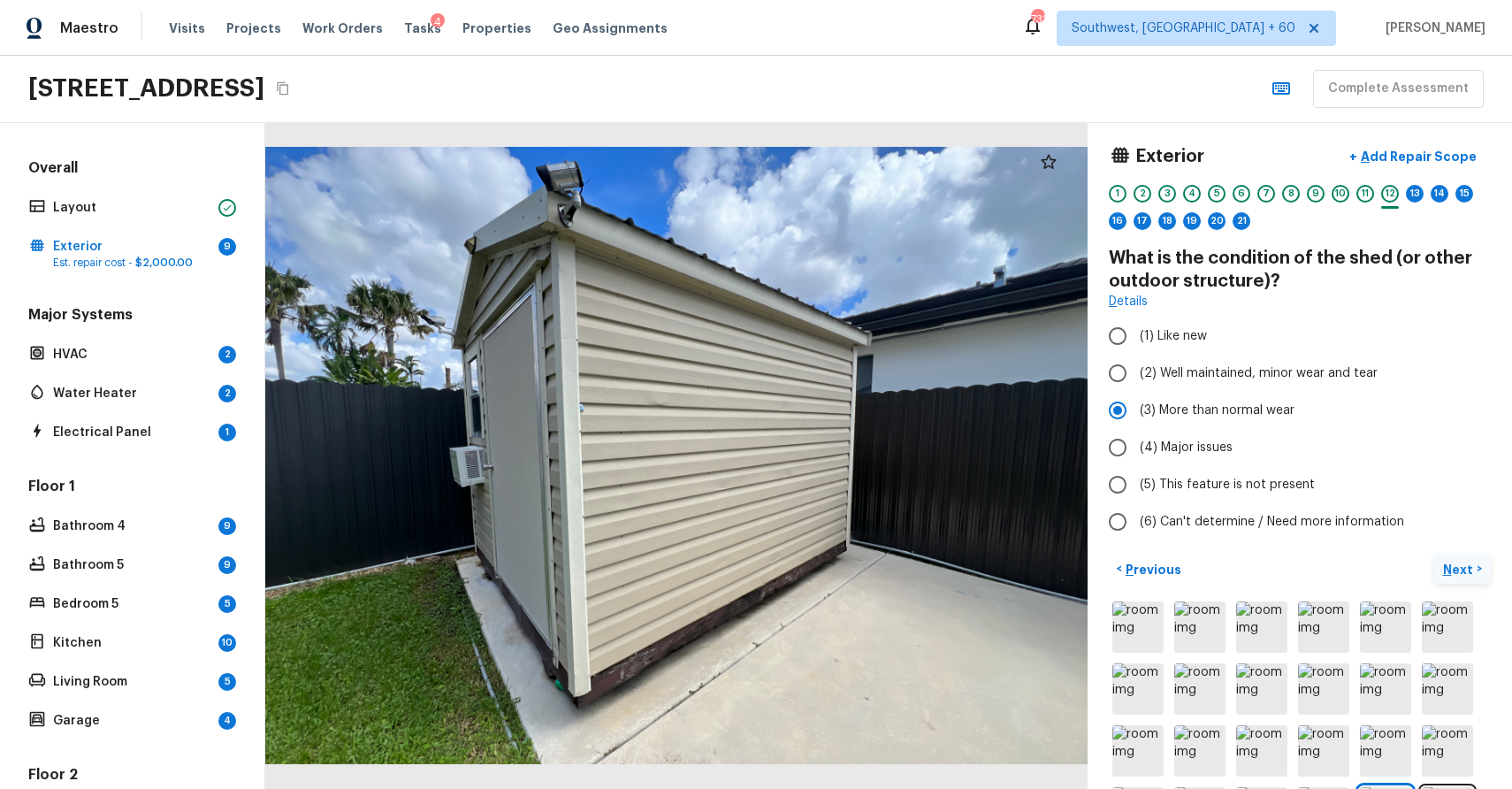
click at [1463, 559] on button "Next >" at bounding box center [1463, 568] width 57 height 29
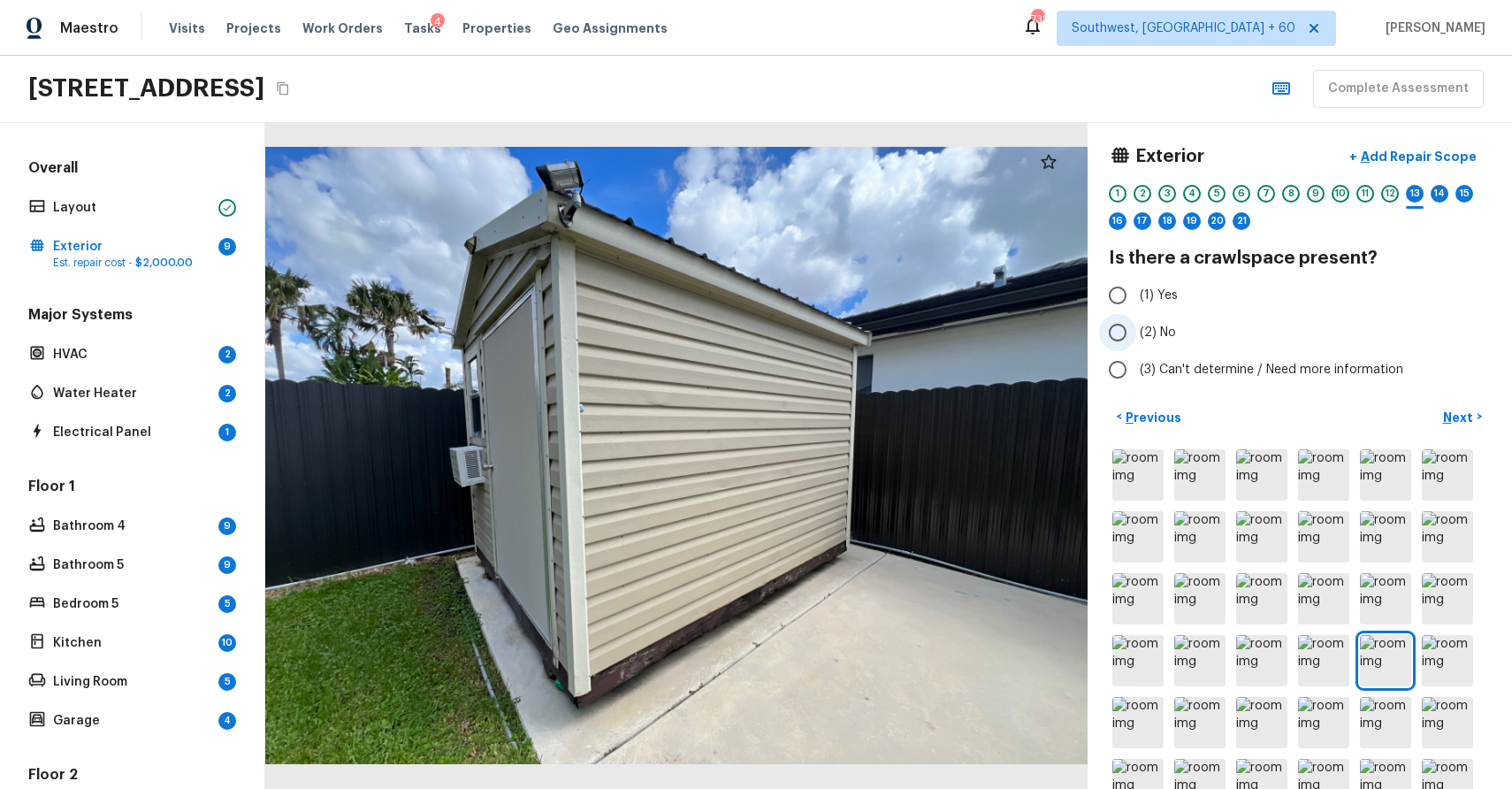
click at [1151, 328] on span "(2) No" at bounding box center [1158, 332] width 36 height 18
click at [1137, 328] on input "(2) No" at bounding box center [1118, 333] width 37 height 37
radio input "true"
click at [1472, 419] on p "Next" at bounding box center [1460, 417] width 34 height 18
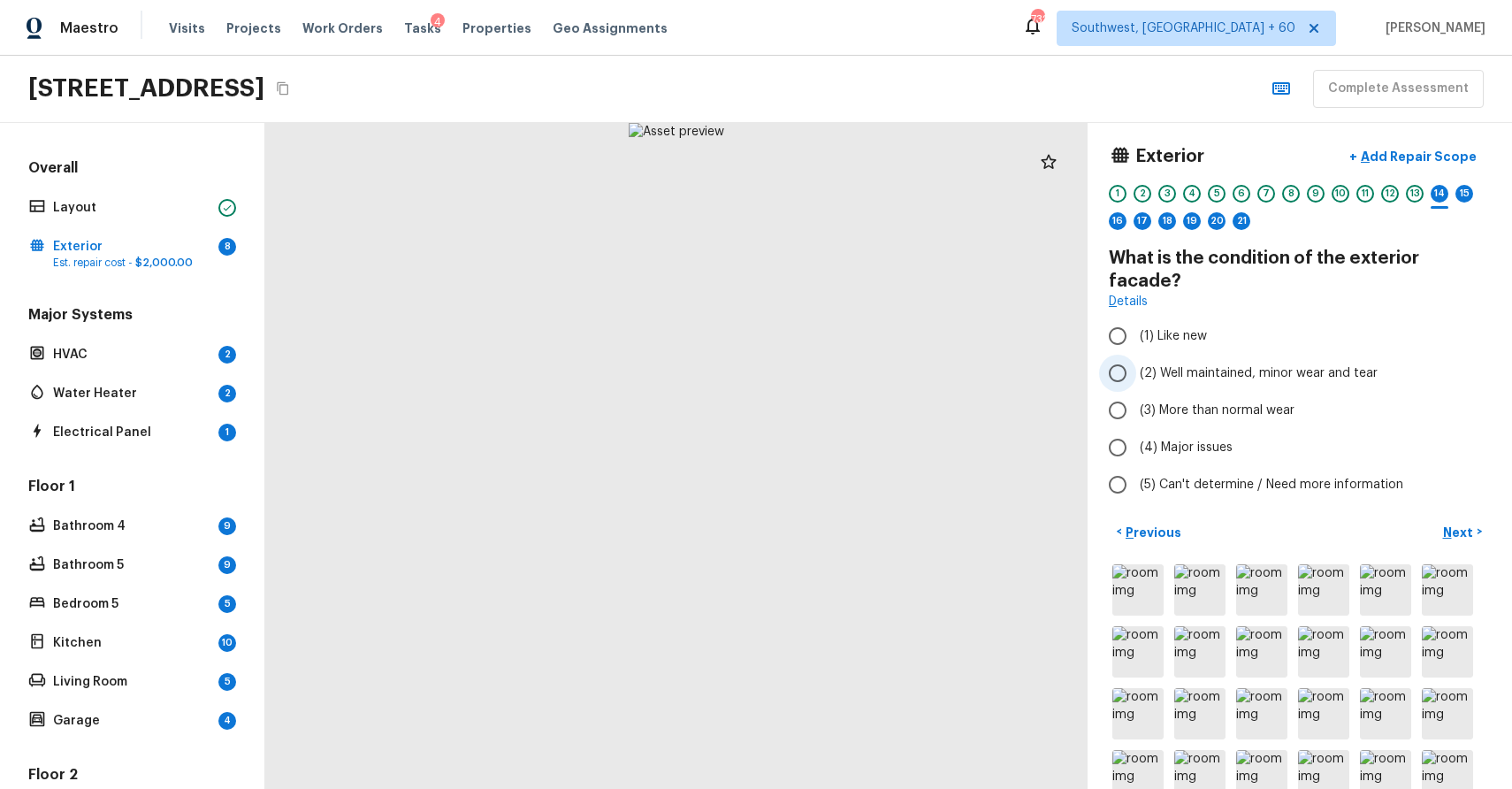
click at [1292, 364] on span "(2) Well maintained, minor wear and tear" at bounding box center [1259, 373] width 238 height 18
click at [1137, 355] on input "(2) Well maintained, minor wear and tear" at bounding box center [1118, 374] width 37 height 37
radio input "true"
click at [1454, 524] on p "Next" at bounding box center [1460, 532] width 34 height 18
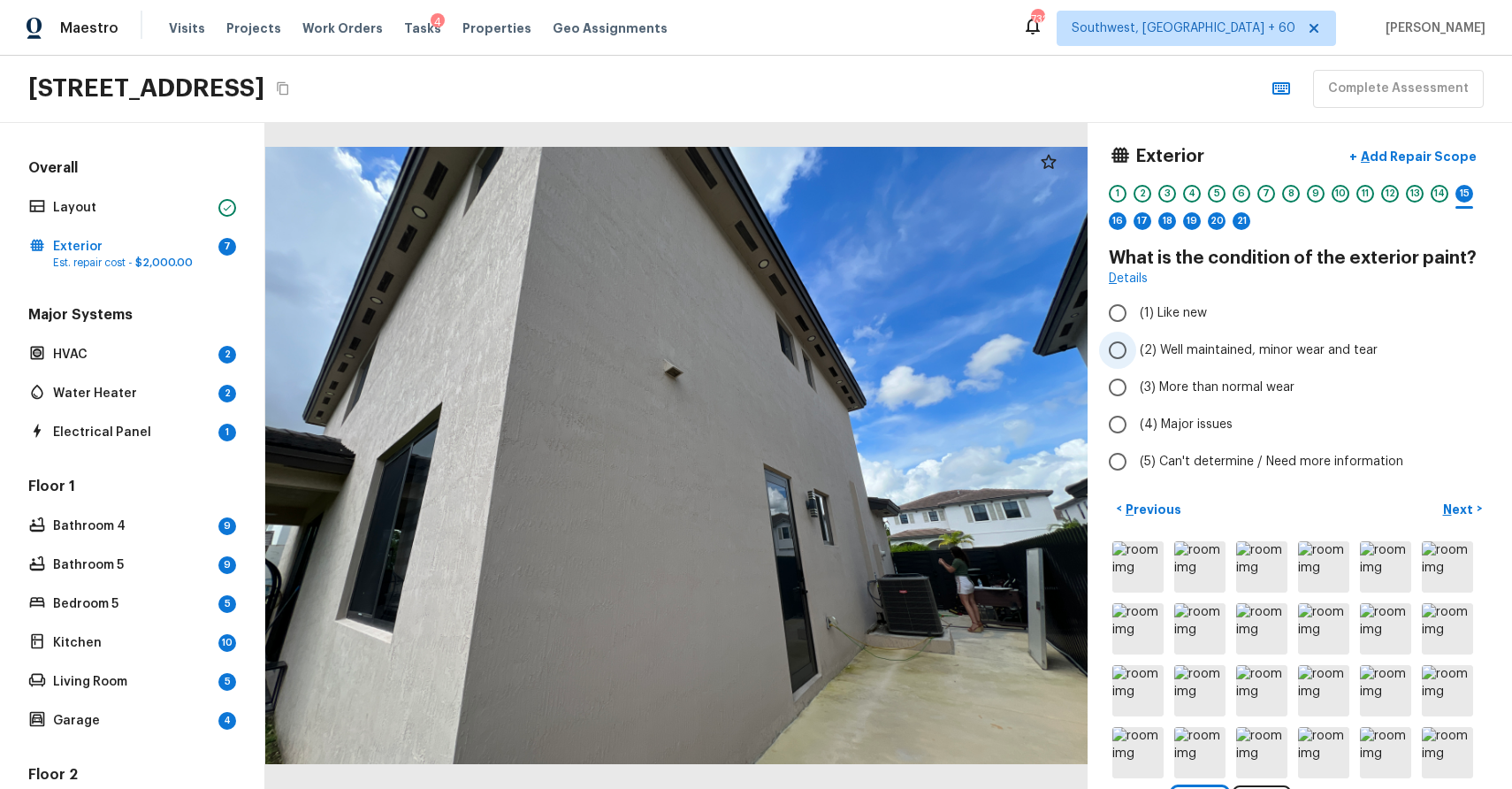
click at [1250, 356] on span "(2) Well maintained, minor wear and tear" at bounding box center [1259, 349] width 238 height 18
click at [1137, 356] on input "(2) Well maintained, minor wear and tear" at bounding box center [1118, 350] width 37 height 37
radio input "true"
click at [1449, 517] on p "Next" at bounding box center [1460, 509] width 34 height 18
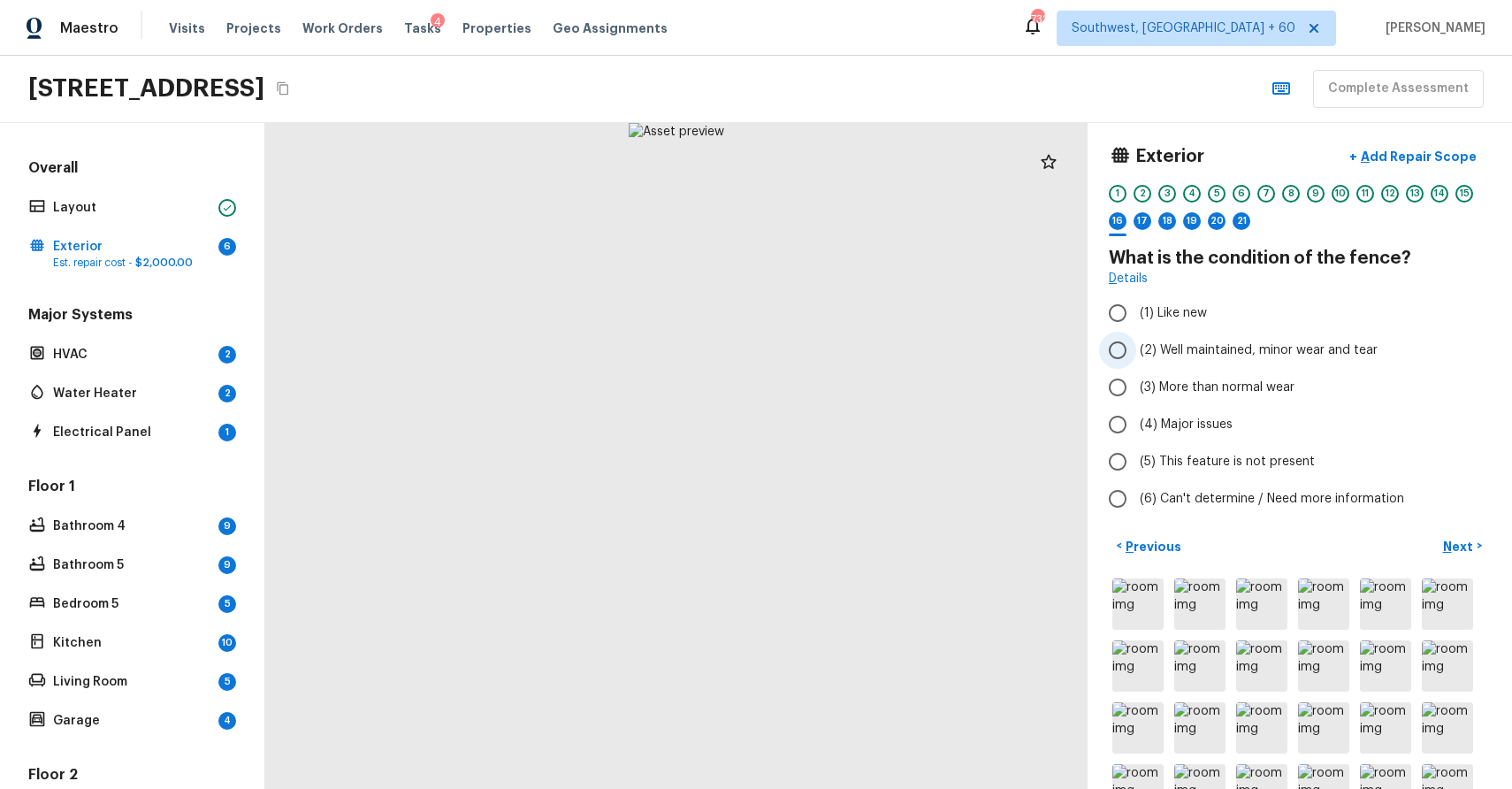
click at [1294, 353] on span "(2) Well maintained, minor wear and tear" at bounding box center [1259, 349] width 238 height 18
click at [1137, 353] on input "(2) Well maintained, minor wear and tear" at bounding box center [1118, 350] width 37 height 37
radio input "true"
click at [1456, 541] on p "Next" at bounding box center [1460, 546] width 34 height 18
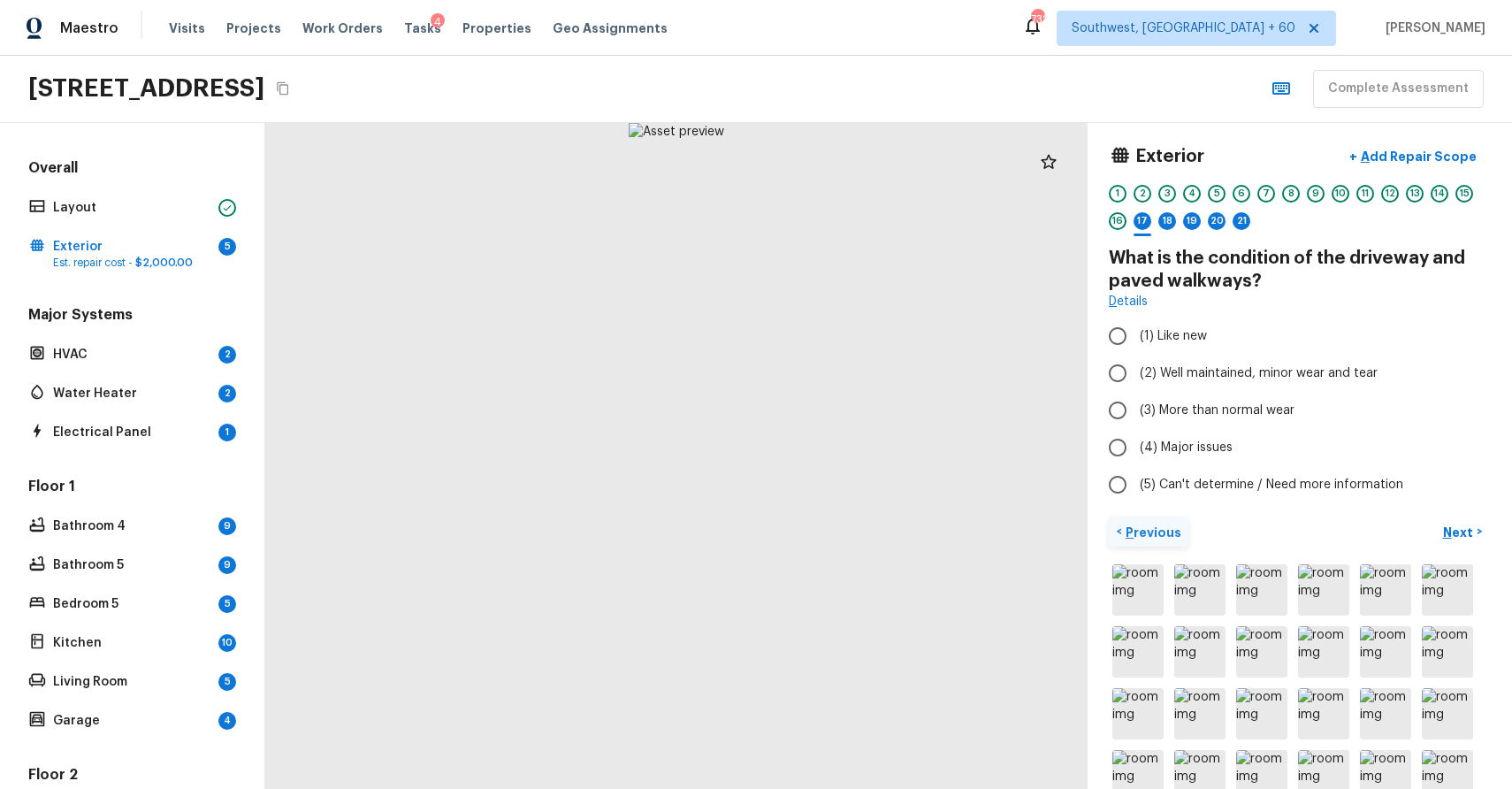
click at [1175, 539] on p "Previous" at bounding box center [1152, 532] width 60 height 18
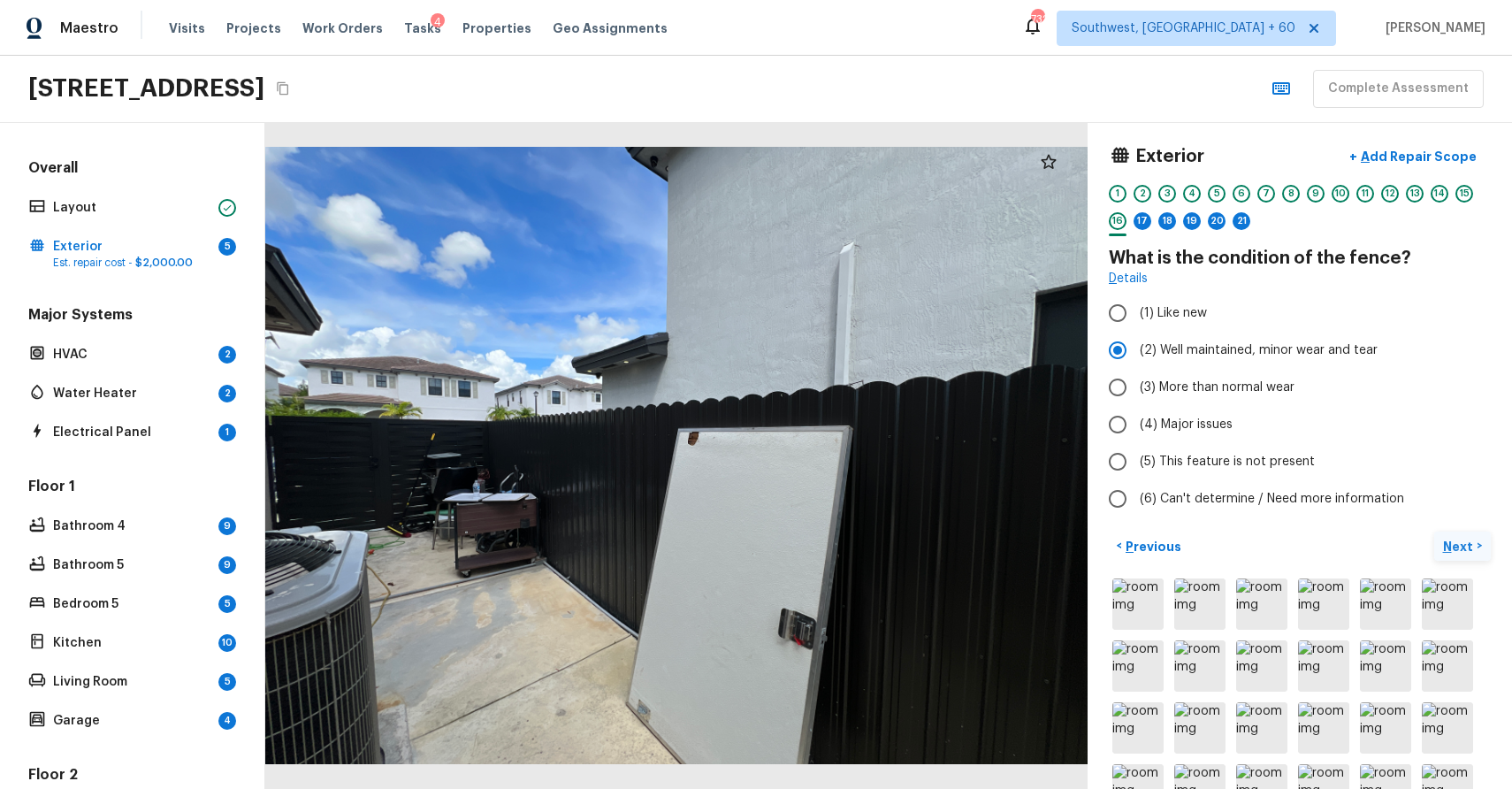
click at [1473, 544] on p "Next" at bounding box center [1460, 546] width 34 height 18
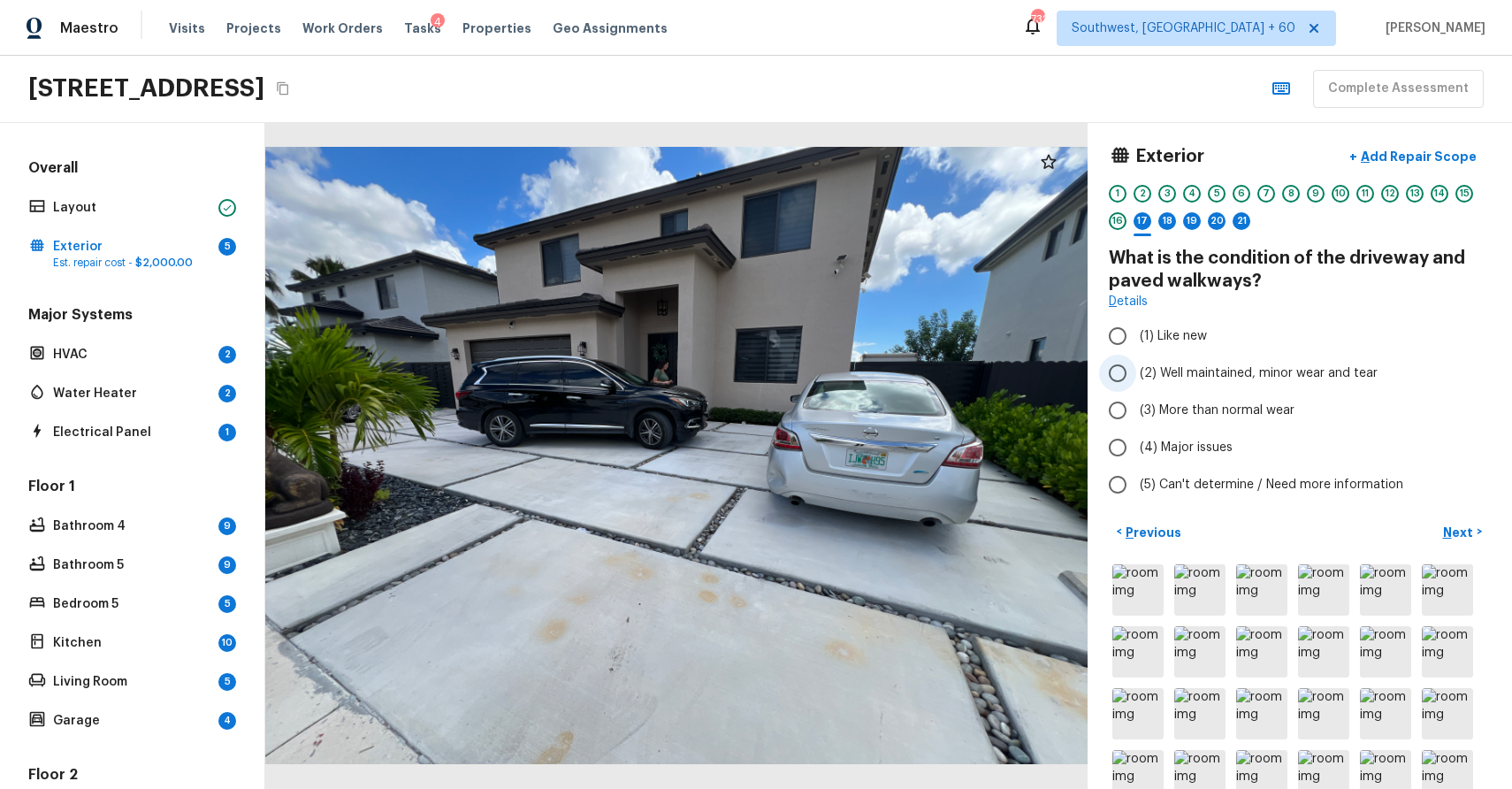
click at [1231, 376] on span "(2) Well maintained, minor wear and tear" at bounding box center [1259, 373] width 238 height 18
click at [1137, 376] on input "(2) Well maintained, minor wear and tear" at bounding box center [1118, 374] width 37 height 37
radio input "true"
click at [1448, 524] on p "Next" at bounding box center [1460, 532] width 34 height 18
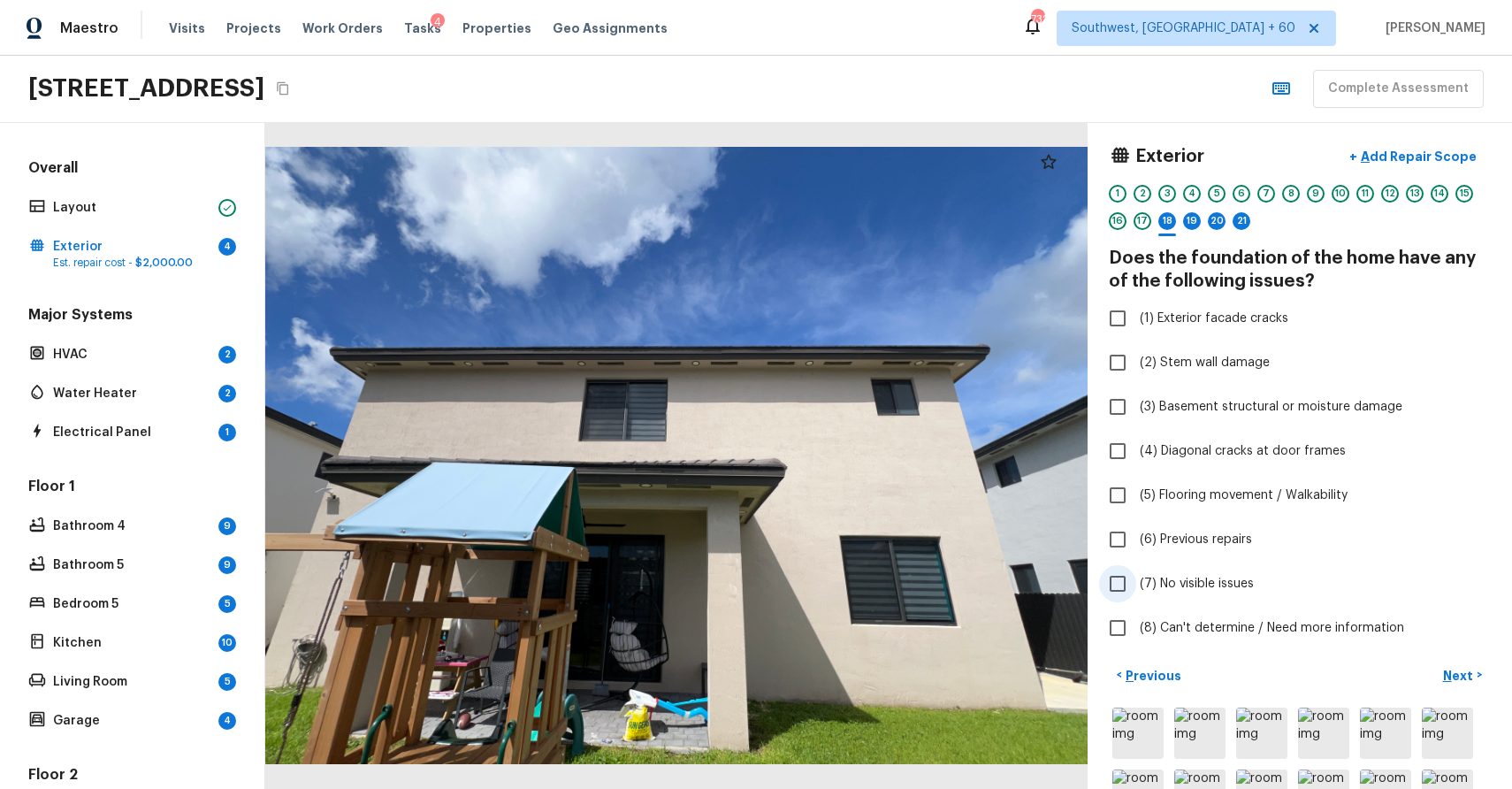
click at [1229, 592] on span "(7) No visible issues" at bounding box center [1197, 583] width 114 height 18
click at [1137, 592] on input "(7) No visible issues" at bounding box center [1118, 584] width 37 height 37
checkbox input "true"
click at [1464, 678] on p "Next" at bounding box center [1460, 675] width 34 height 18
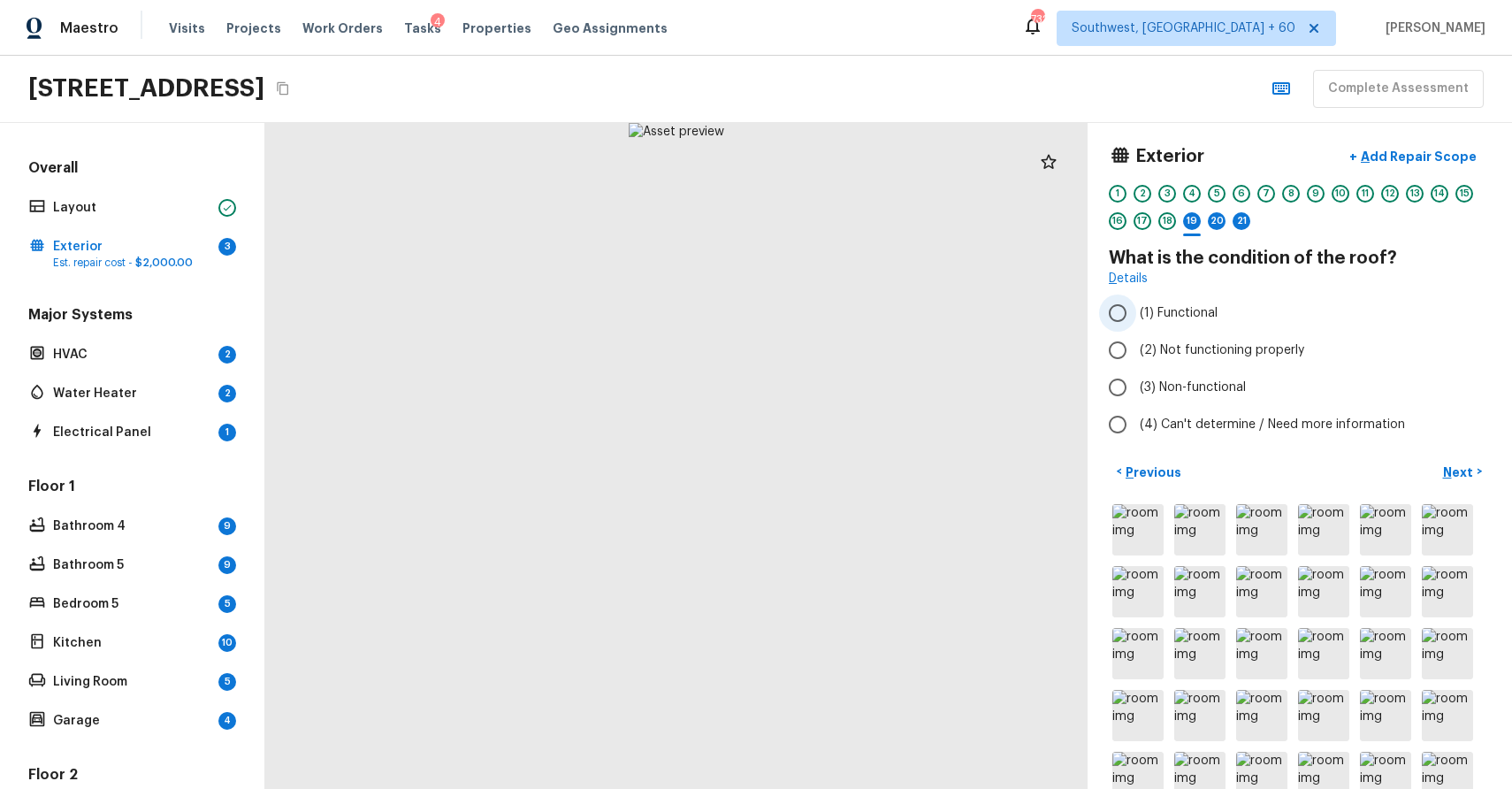
click at [1188, 306] on span "(1) Functional" at bounding box center [1179, 313] width 78 height 18
click at [1137, 306] on input "(1) Functional" at bounding box center [1118, 313] width 37 height 37
radio input "true"
click at [1451, 463] on p "Next" at bounding box center [1460, 471] width 34 height 18
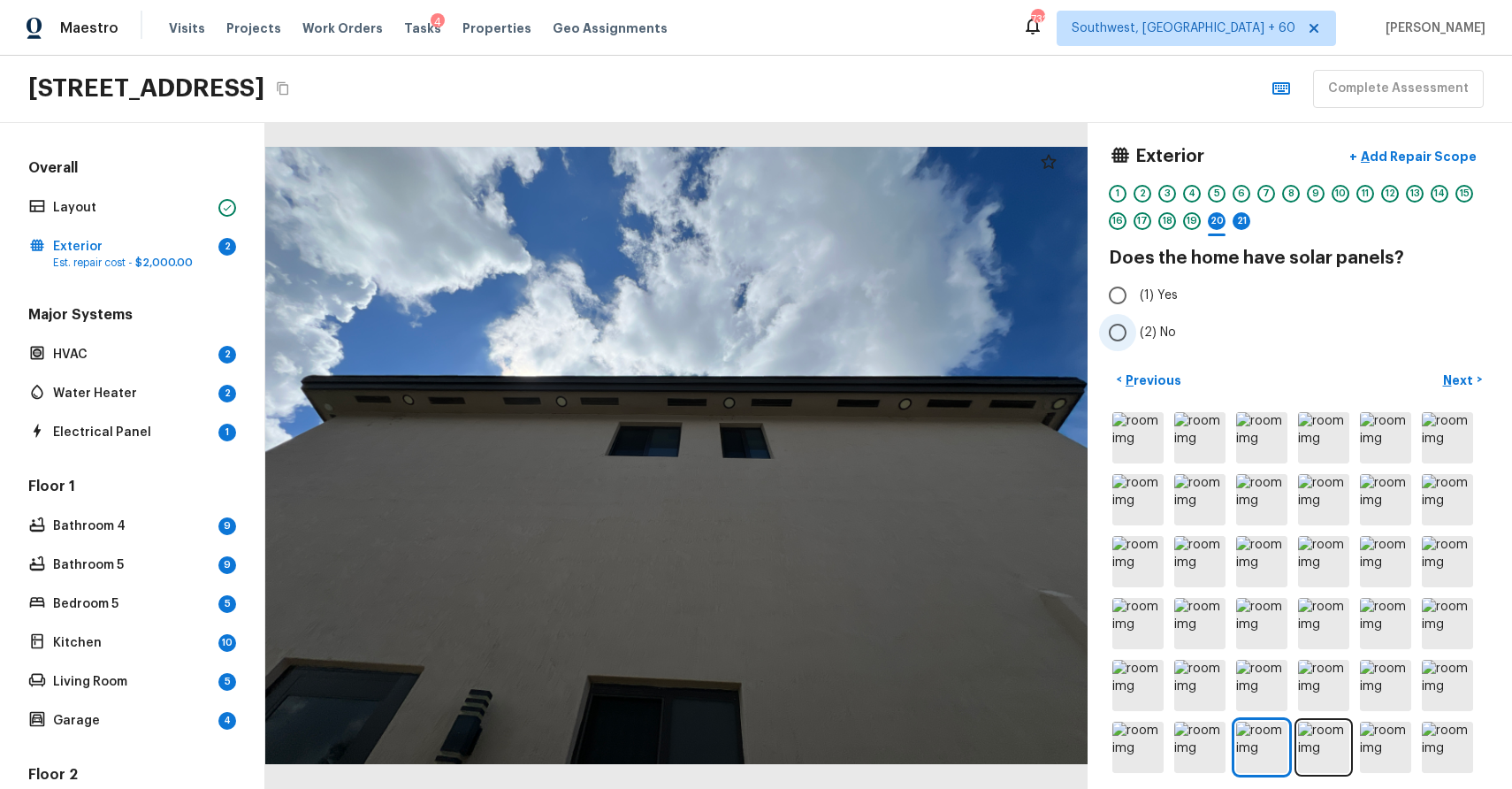
click at [1146, 330] on span "(2) No" at bounding box center [1158, 332] width 36 height 18
click at [1137, 330] on input "(2) No" at bounding box center [1118, 333] width 37 height 37
radio input "true"
click at [1449, 363] on div "Exterior + Add Repair Scope 1 2 3 4 5 6 7 8 9 10 11 12 13 14 15 16 17 18 19 20 …" at bounding box center [1301, 456] width 425 height 666
click at [1455, 372] on p "Next" at bounding box center [1460, 380] width 34 height 18
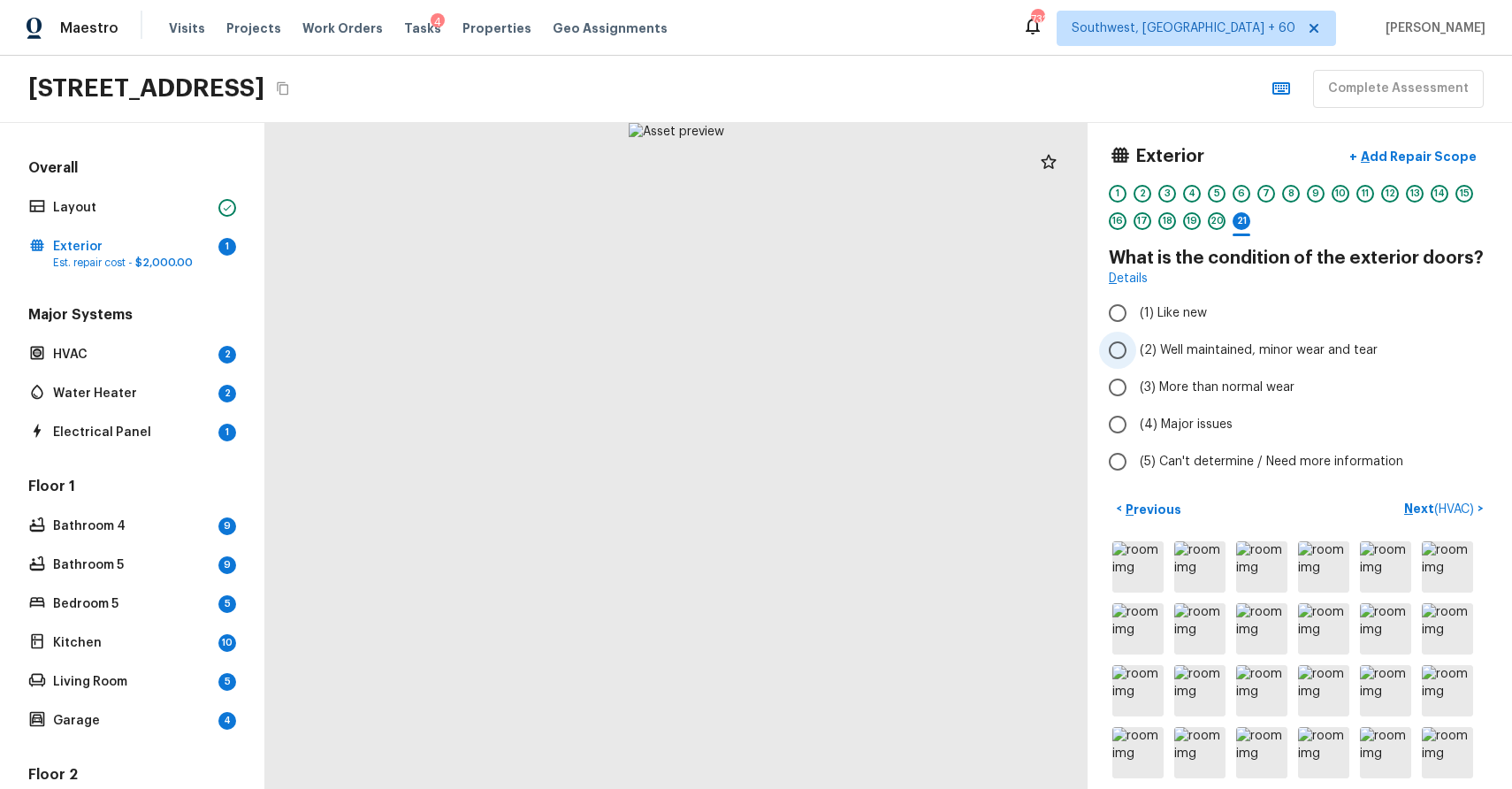
click at [1296, 351] on span "(2) Well maintained, minor wear and tear" at bounding box center [1259, 349] width 238 height 18
click at [1137, 351] on input "(2) Well maintained, minor wear and tear" at bounding box center [1118, 350] width 37 height 37
radio input "true"
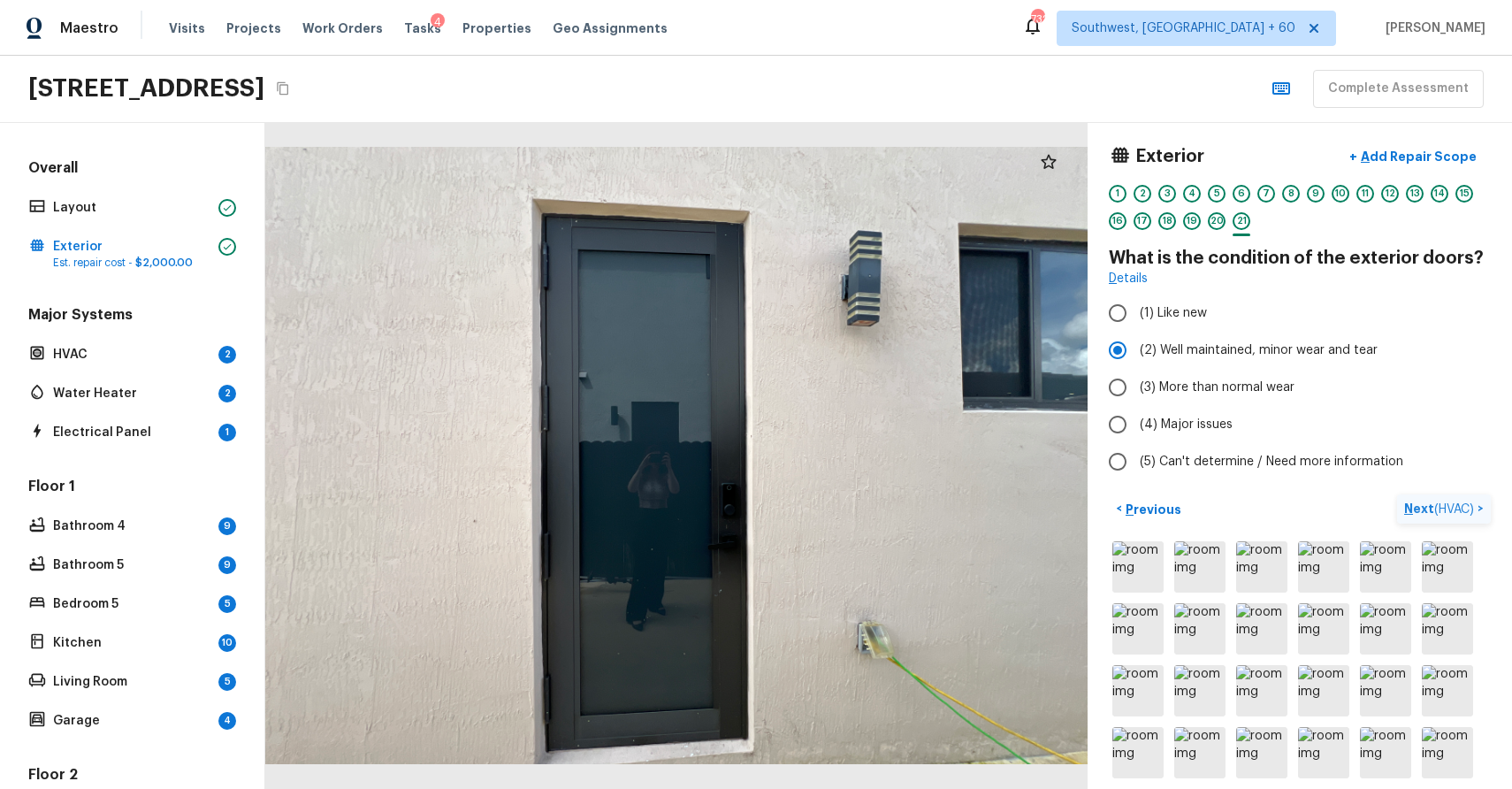
click at [1427, 510] on p "Next ( HVAC )" at bounding box center [1440, 509] width 74 height 19
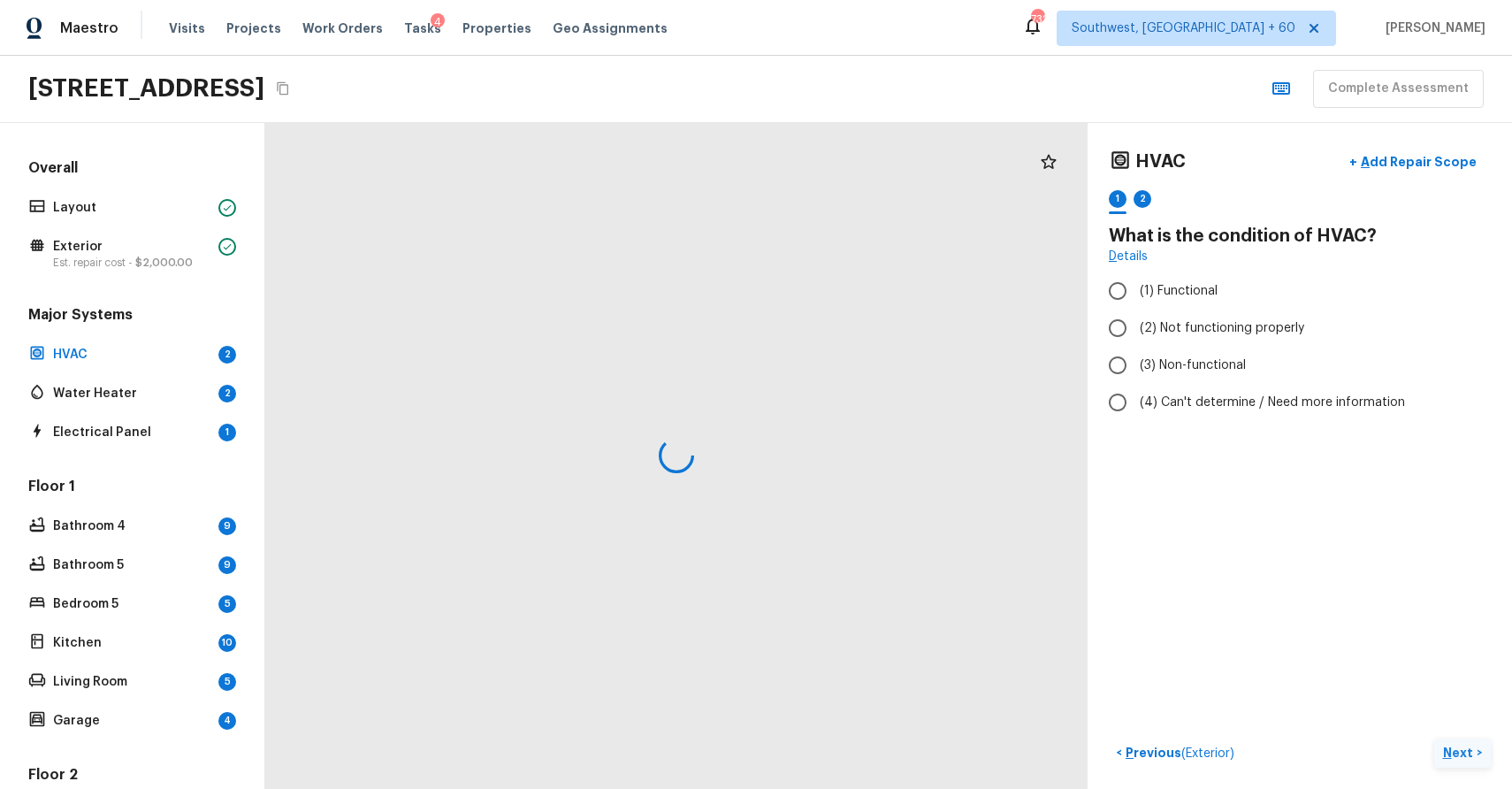
scroll to position [0, 0]
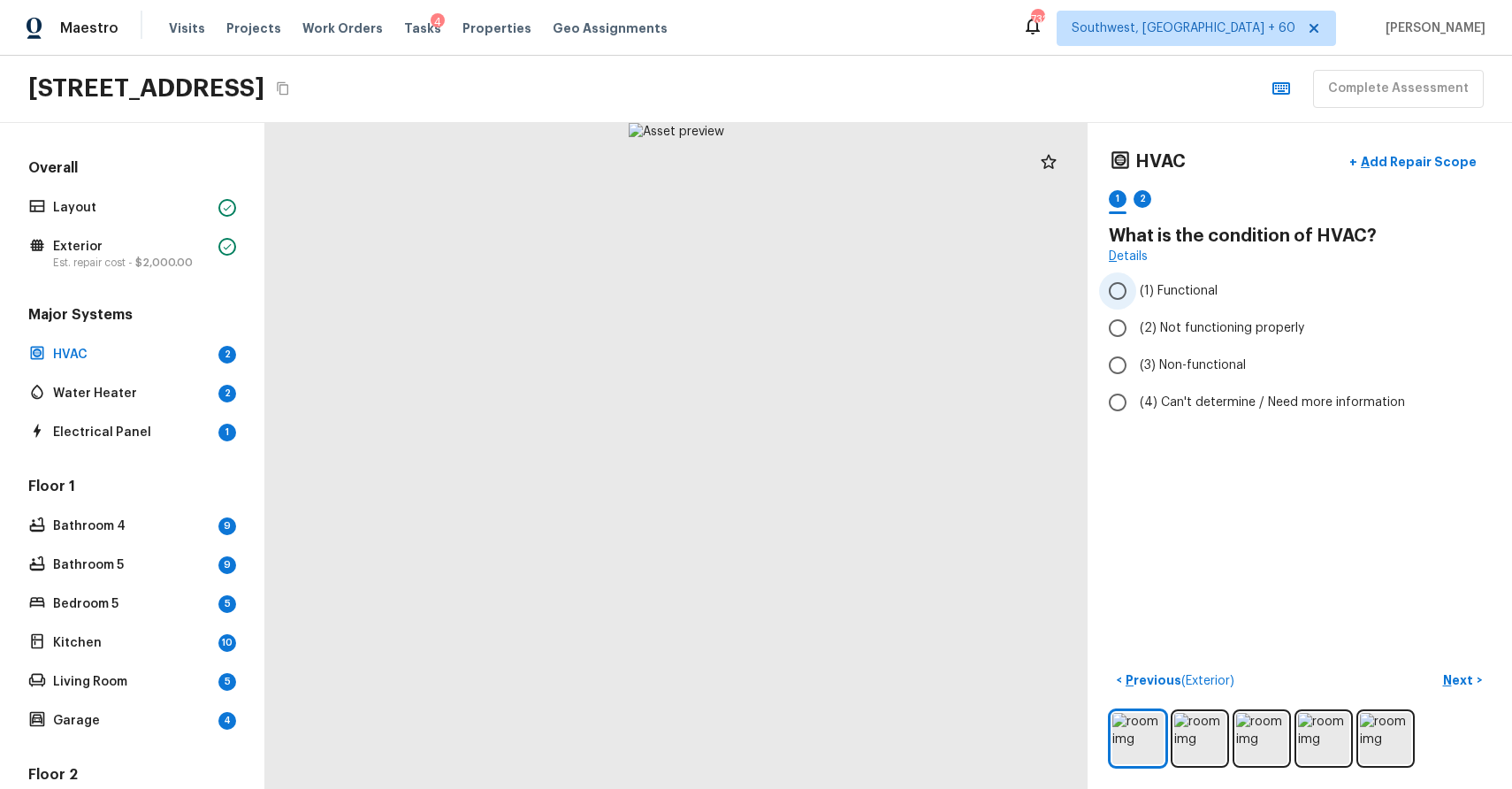
click at [1165, 296] on span "(1) Functional" at bounding box center [1179, 291] width 78 height 18
click at [1137, 296] on input "(1) Functional" at bounding box center [1118, 291] width 37 height 37
radio input "true"
click at [1463, 687] on p "Next" at bounding box center [1460, 679] width 34 height 18
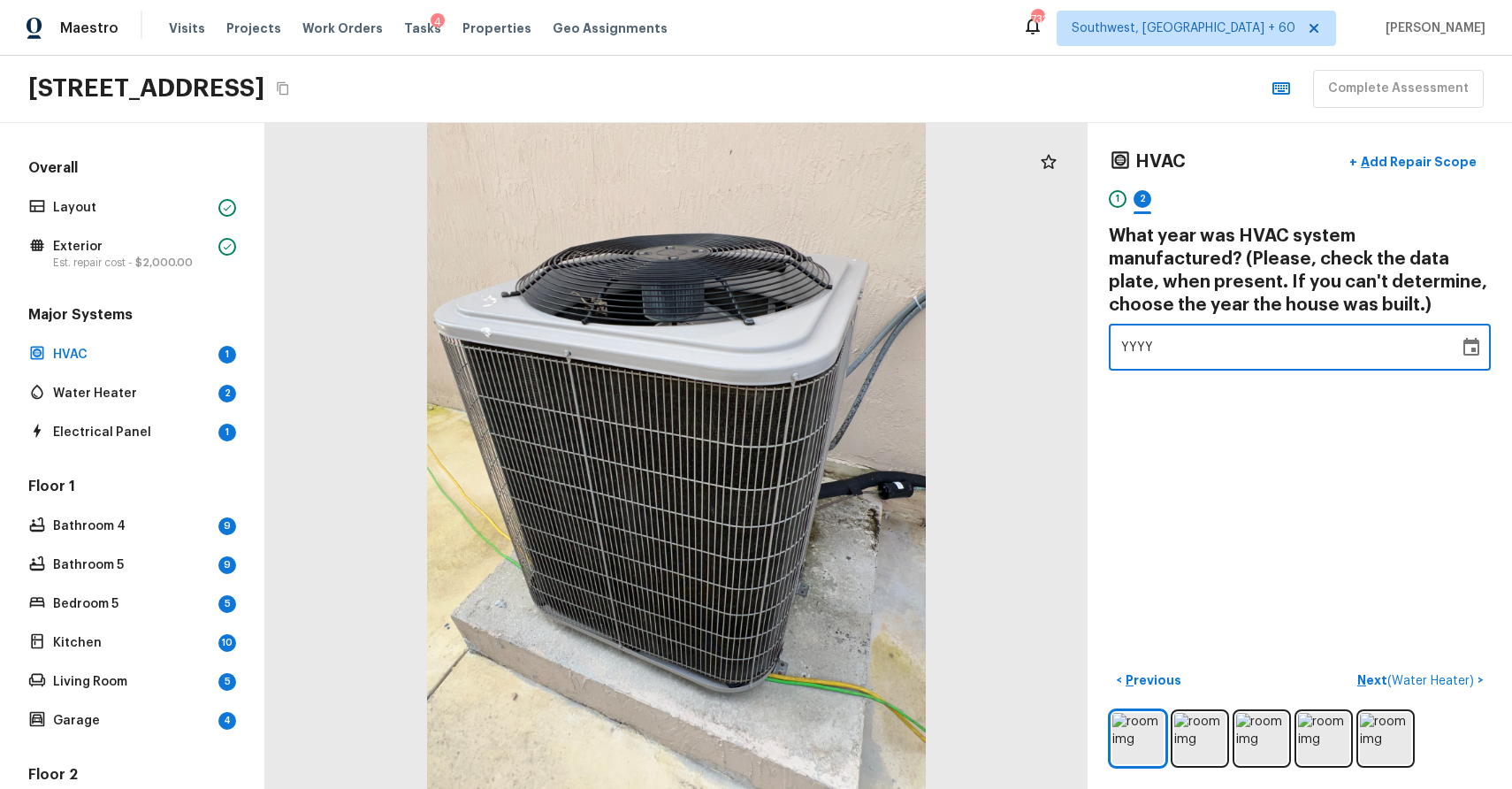
click at [1277, 340] on div "YYYY" at bounding box center [1284, 347] width 325 height 47
type input "2022"
click at [1397, 671] on p "Next ( Water Heater )" at bounding box center [1417, 680] width 120 height 19
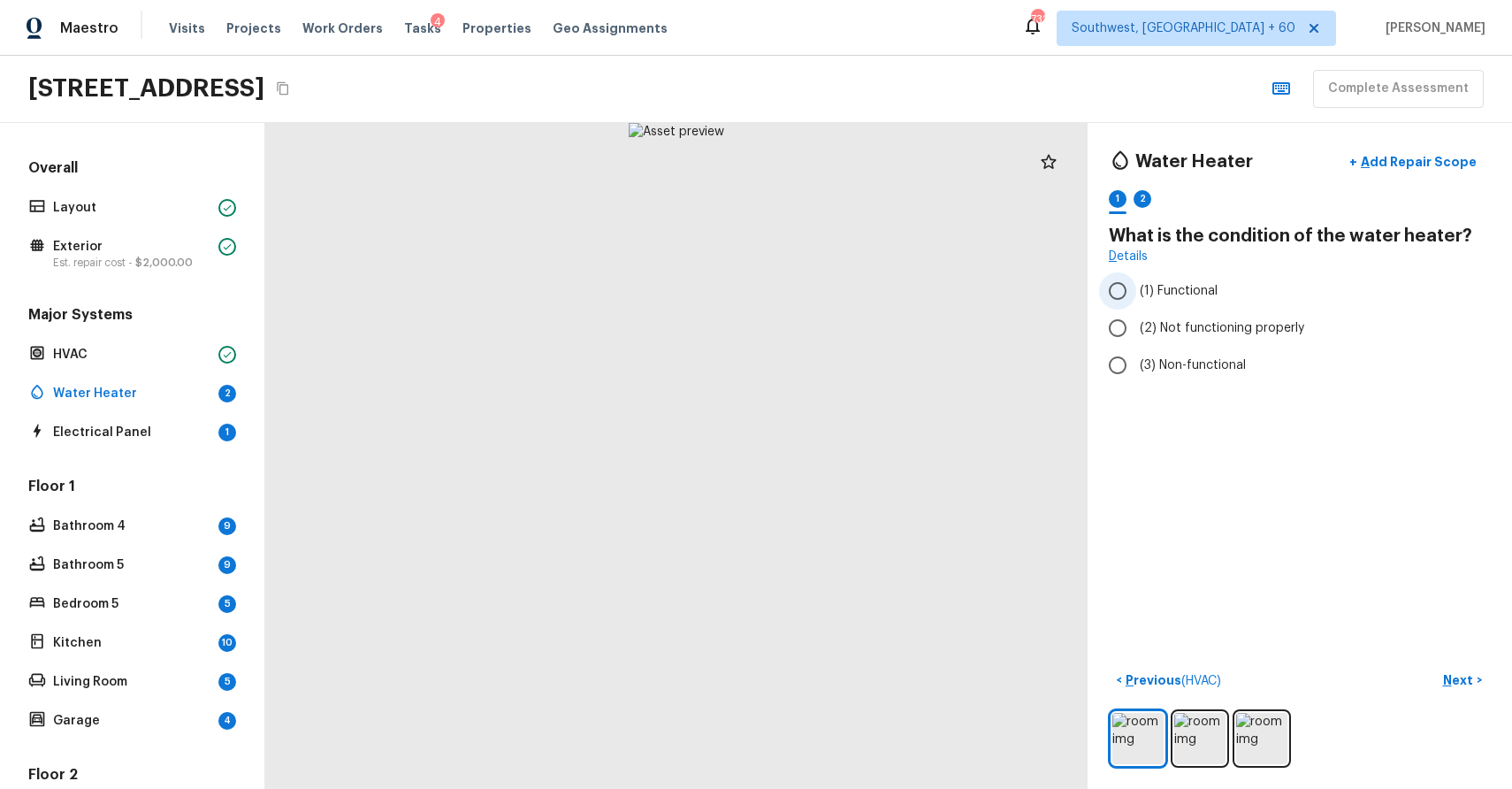
click at [1172, 303] on label "(1) Functional" at bounding box center [1287, 291] width 377 height 37
click at [1137, 303] on input "(1) Functional" at bounding box center [1118, 291] width 37 height 37
radio input "true"
click at [1463, 677] on p "Next" at bounding box center [1460, 679] width 34 height 18
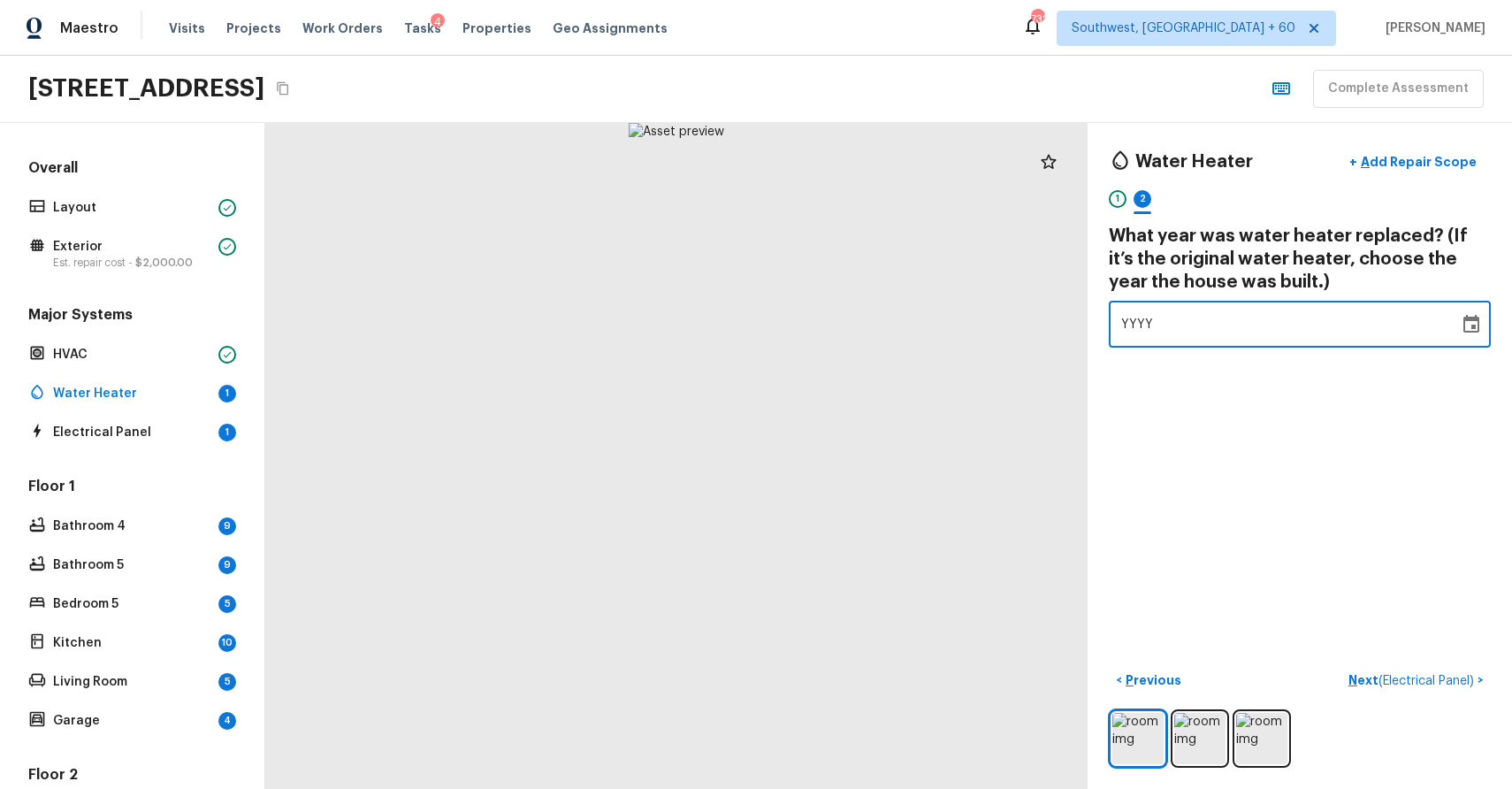
click at [1219, 314] on div "YYYY" at bounding box center [1284, 324] width 325 height 47
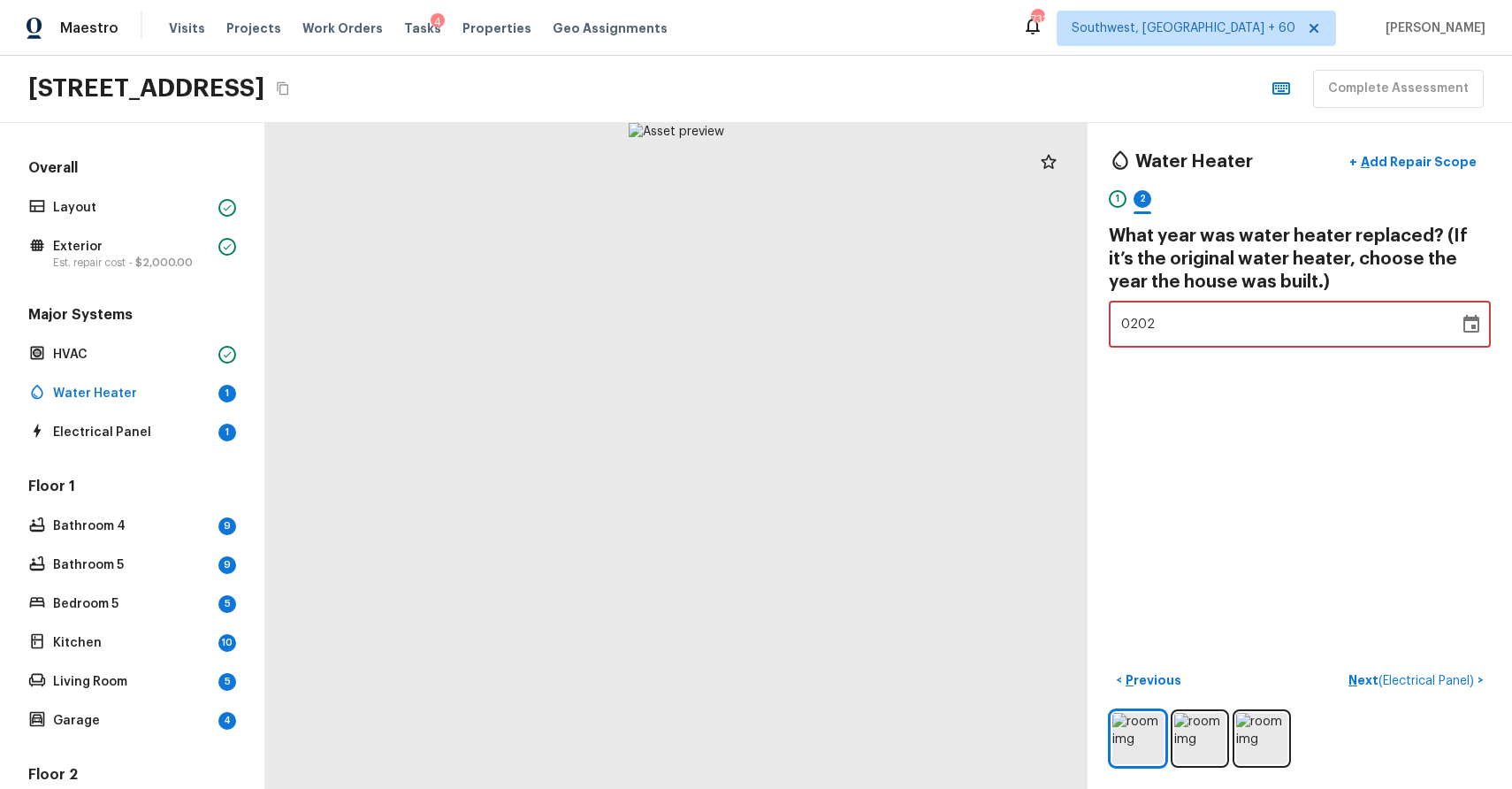
type input "2022"
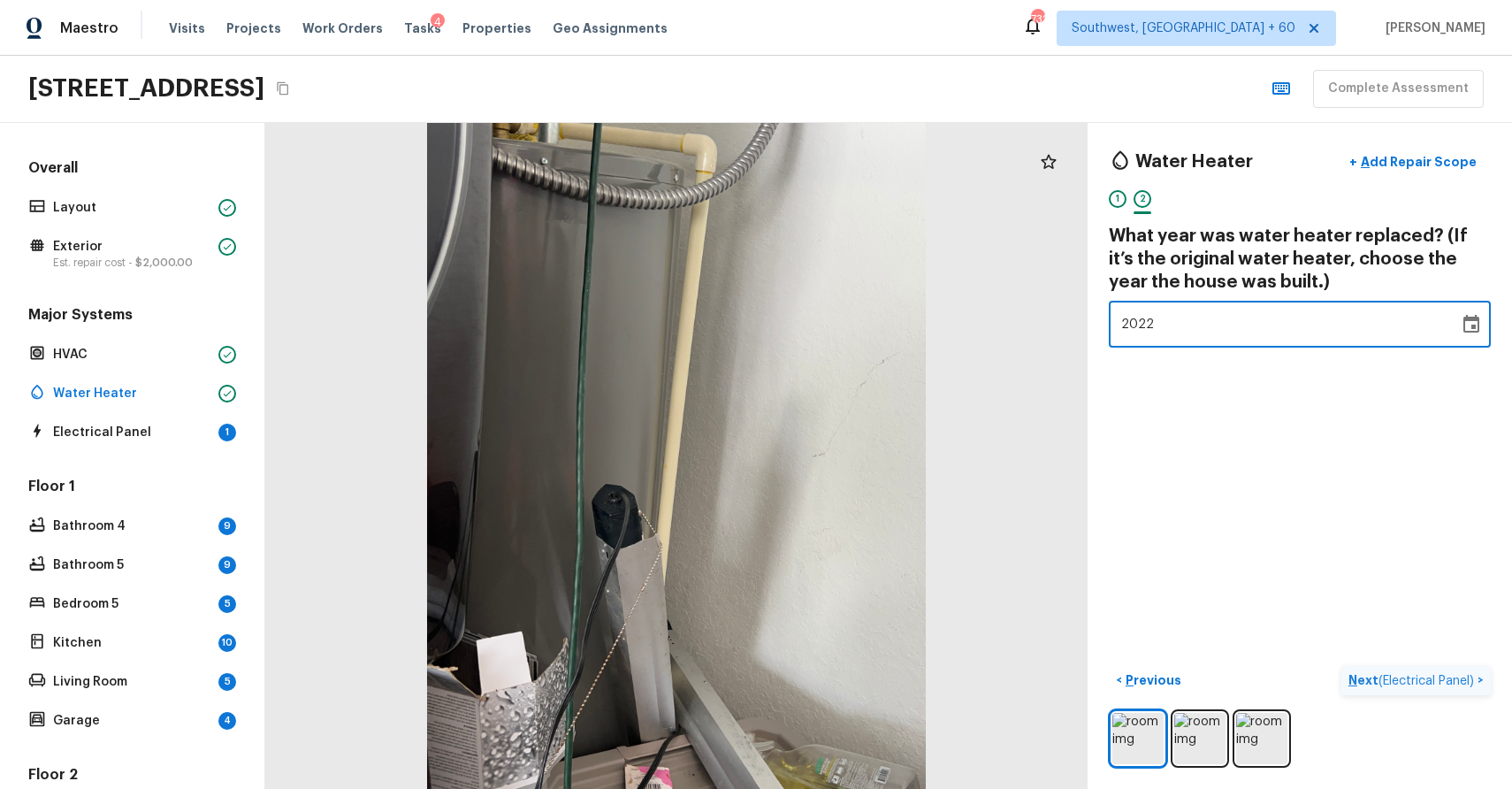
click at [1387, 685] on span "( Electrical Panel )" at bounding box center [1426, 680] width 96 height 12
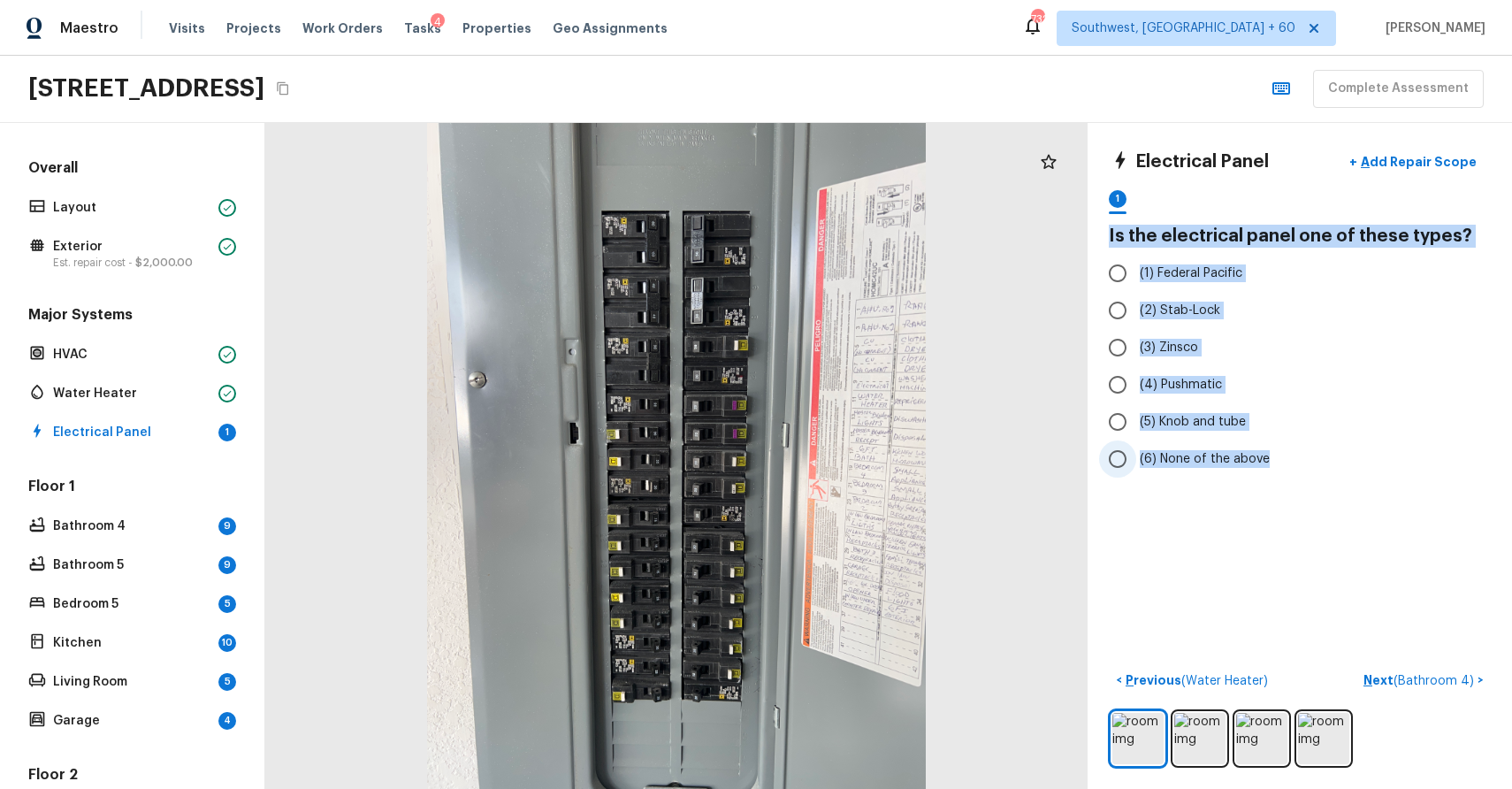
drag, startPoint x: 1103, startPoint y: 234, endPoint x: 1286, endPoint y: 473, distance: 301.0
click at [1286, 473] on div "Electrical Panel + Add Repair Scope 1 Is the electrical panel one of these type…" at bounding box center [1301, 456] width 425 height 666
copy div "Is the electrical panel one of these types? (1) Federal Pacific (2) Stab-Lock (…"
click at [1374, 520] on div "Electrical Panel + Add Repair Scope 1 Is the electrical panel one of these type…" at bounding box center [1301, 456] width 425 height 666
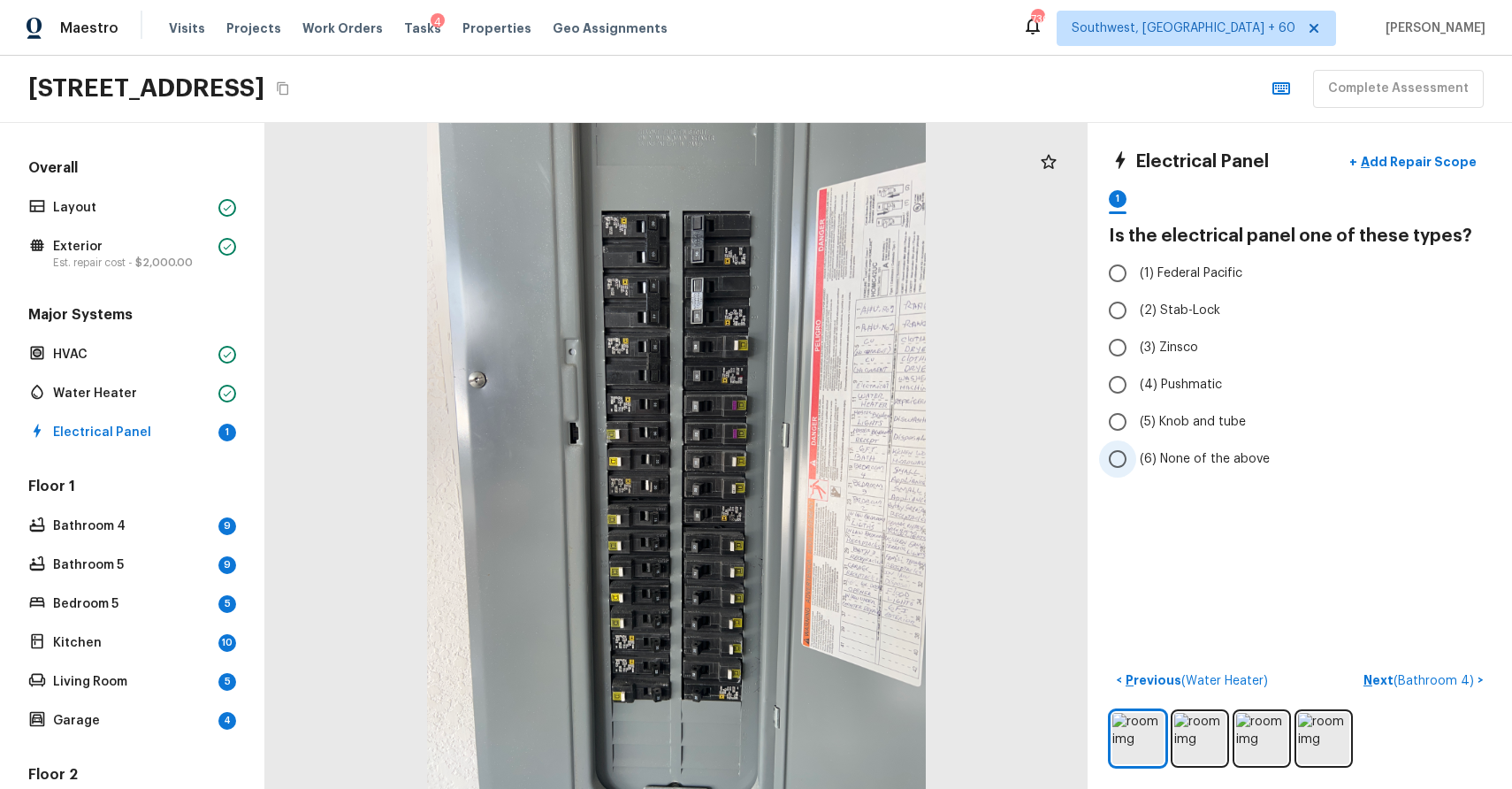
click at [1163, 445] on label "(6) None of the above" at bounding box center [1287, 459] width 377 height 37
click at [1137, 445] on input "(6) None of the above" at bounding box center [1118, 459] width 37 height 37
radio input "true"
click at [1420, 696] on div "< Previous ( Water Heater ) Next ( Bathroom 4 ) >" at bounding box center [1300, 716] width 382 height 102
click at [1421, 677] on span "( Bathroom 4 )" at bounding box center [1434, 680] width 80 height 12
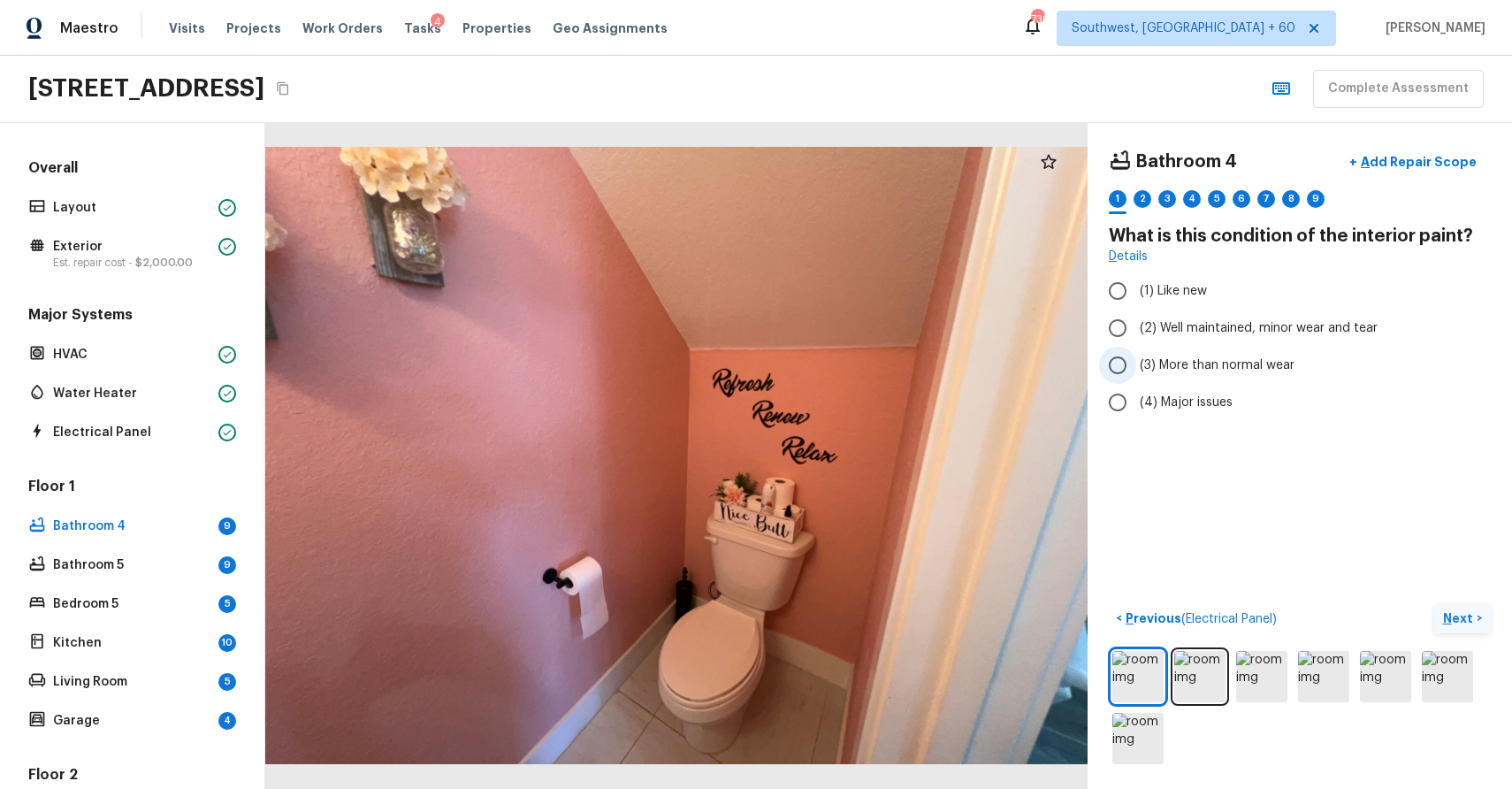
click at [1173, 358] on span "(3) More than normal wear" at bounding box center [1218, 365] width 155 height 18
click at [1137, 358] on input "(3) More than normal wear" at bounding box center [1118, 365] width 37 height 37
radio input "true"
click at [1464, 620] on p "Next" at bounding box center [1460, 618] width 34 height 18
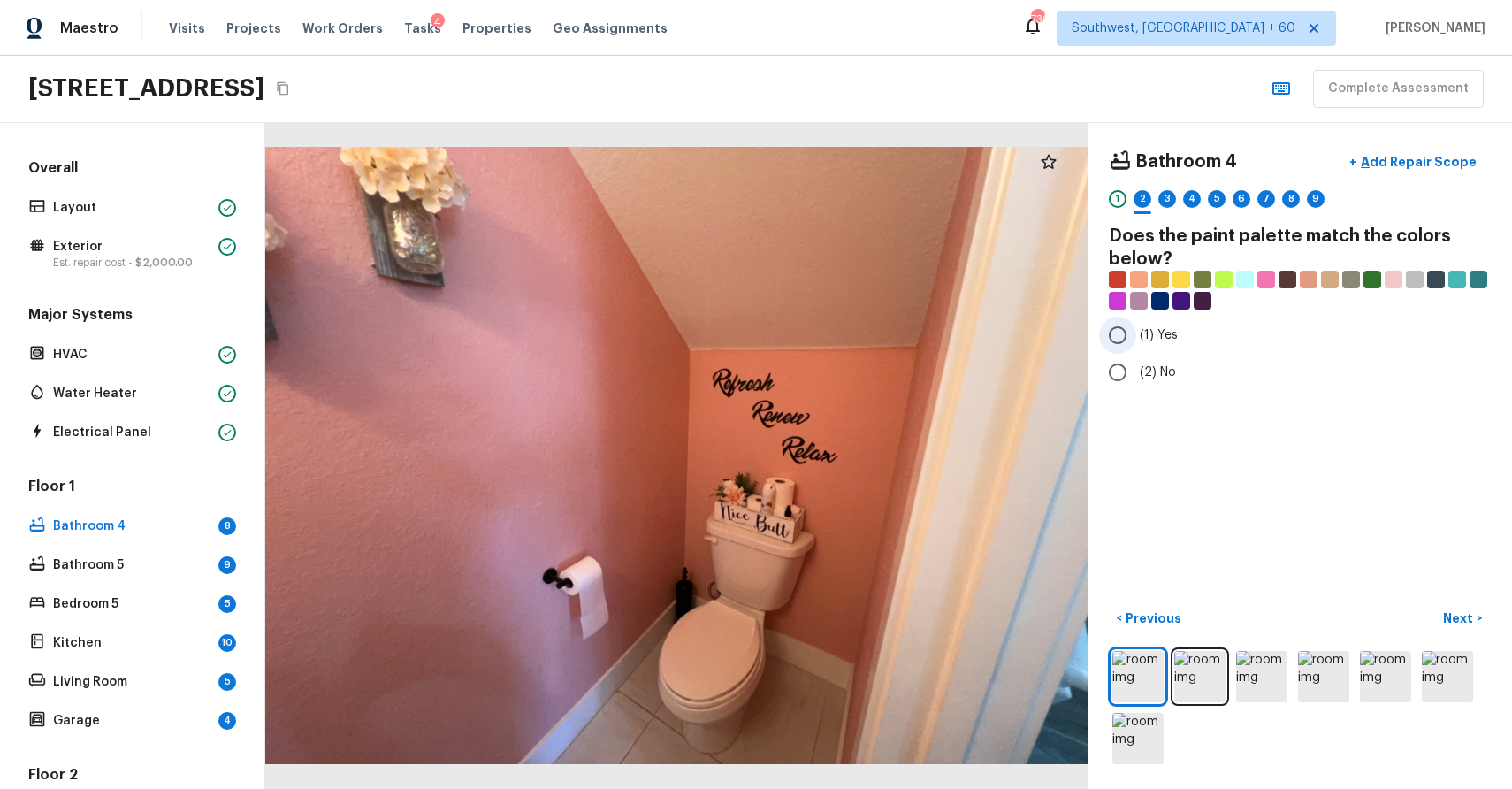
click at [1144, 342] on span "(1) Yes" at bounding box center [1159, 334] width 38 height 18
click at [1137, 342] on input "(1) Yes" at bounding box center [1118, 335] width 37 height 37
radio input "true"
click at [1456, 608] on button "Next >" at bounding box center [1463, 618] width 57 height 29
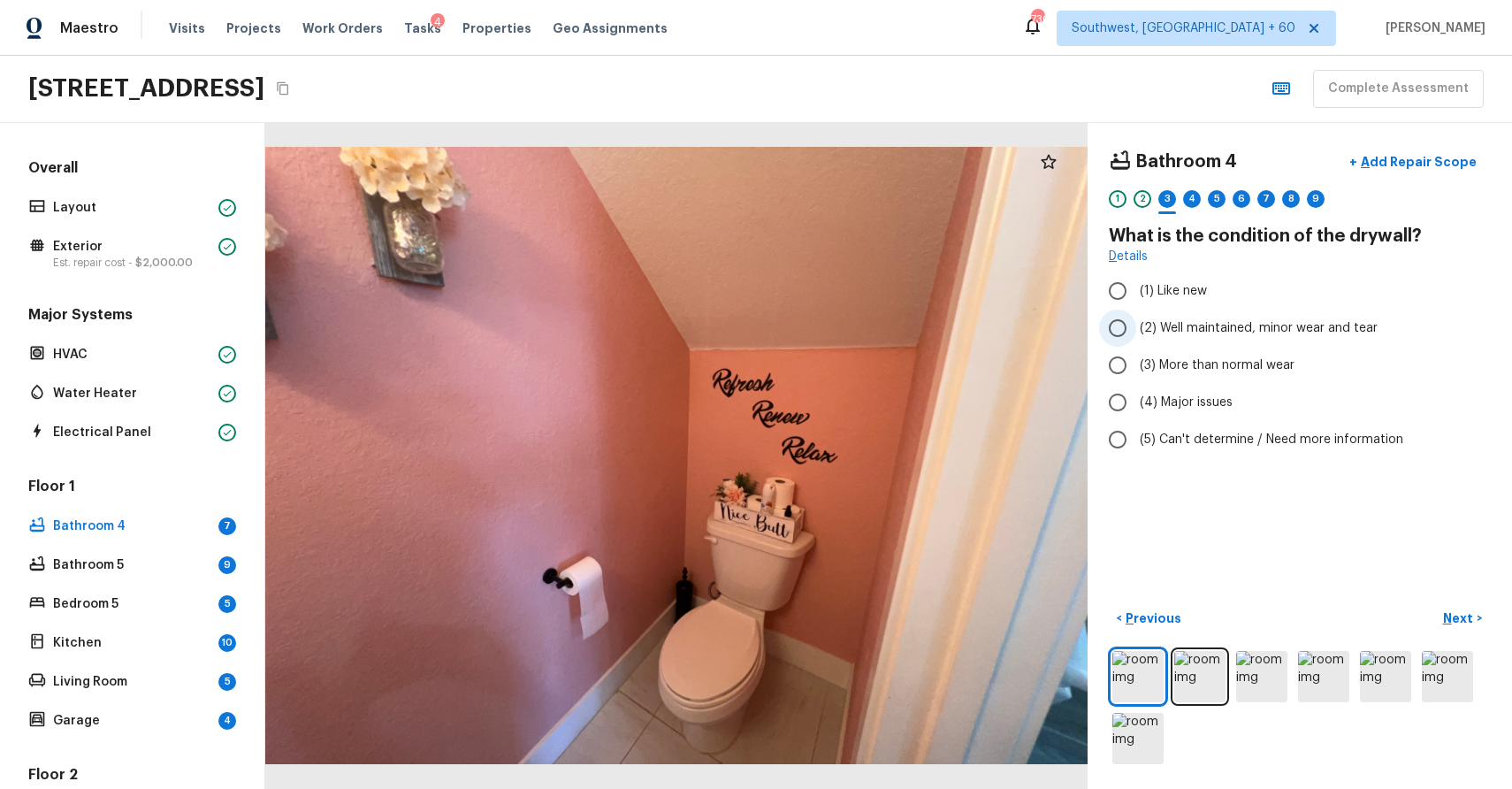
click at [1267, 322] on span "(2) Well maintained, minor wear and tear" at bounding box center [1259, 328] width 238 height 18
click at [1137, 322] on input "(2) Well maintained, minor wear and tear" at bounding box center [1118, 328] width 37 height 37
radio input "true"
click at [1458, 601] on div "Bathroom 4 + Add Repair Scope 1 2 3 4 5 6 7 8 9 What is the condition of the dr…" at bounding box center [1301, 456] width 425 height 666
click at [1469, 616] on p "Next" at bounding box center [1460, 618] width 34 height 18
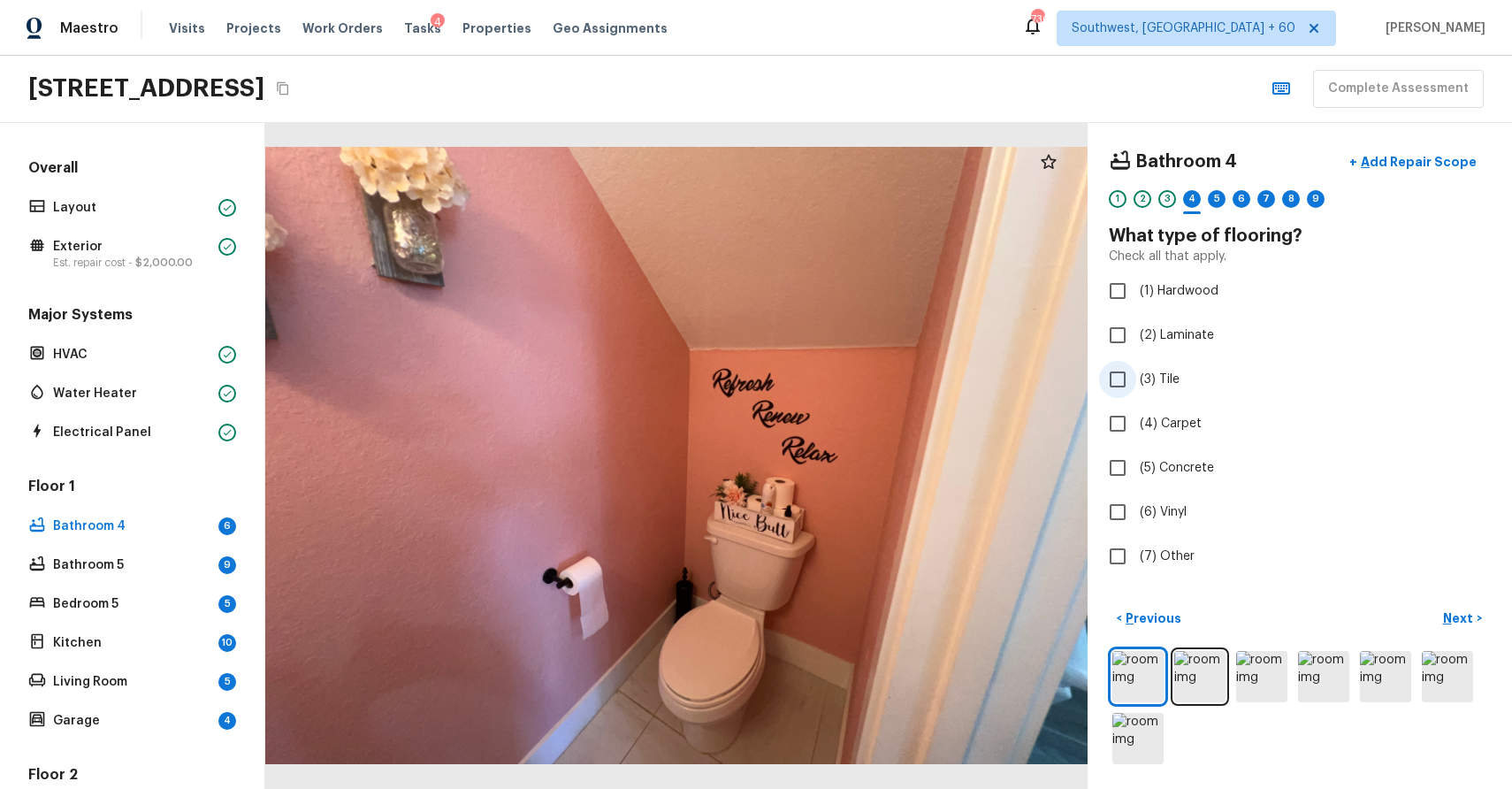
click at [1144, 378] on span "(3) Tile" at bounding box center [1160, 379] width 40 height 18
click at [1137, 378] on input "(3) Tile" at bounding box center [1118, 379] width 37 height 37
checkbox input "true"
click at [1450, 628] on button "Next >" at bounding box center [1463, 618] width 57 height 29
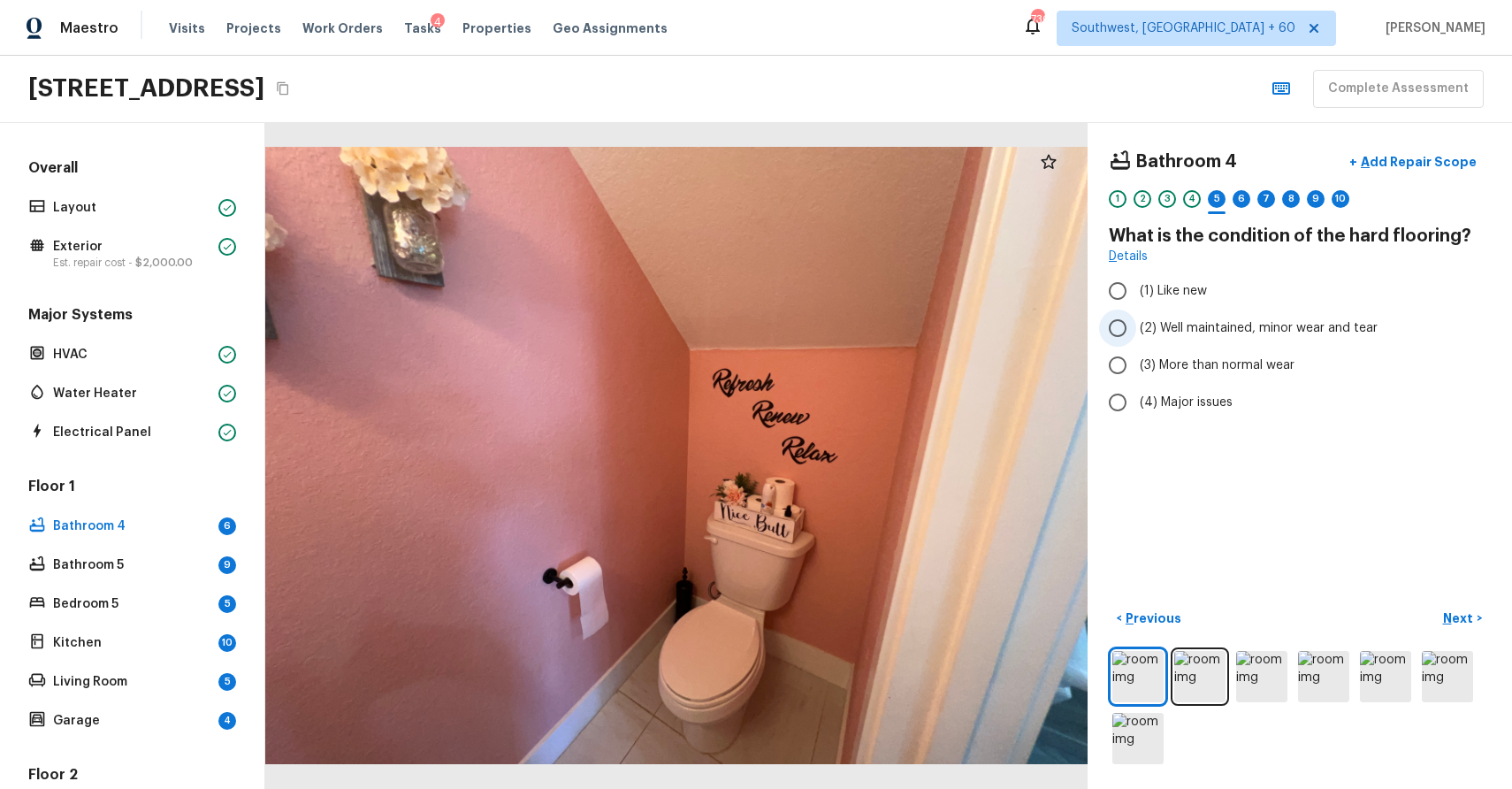
click at [1205, 330] on span "(2) Well maintained, minor wear and tear" at bounding box center [1259, 328] width 238 height 18
click at [1137, 330] on input "(2) Well maintained, minor wear and tear" at bounding box center [1118, 328] width 37 height 37
radio input "true"
click at [1460, 609] on p "Next" at bounding box center [1460, 618] width 34 height 18
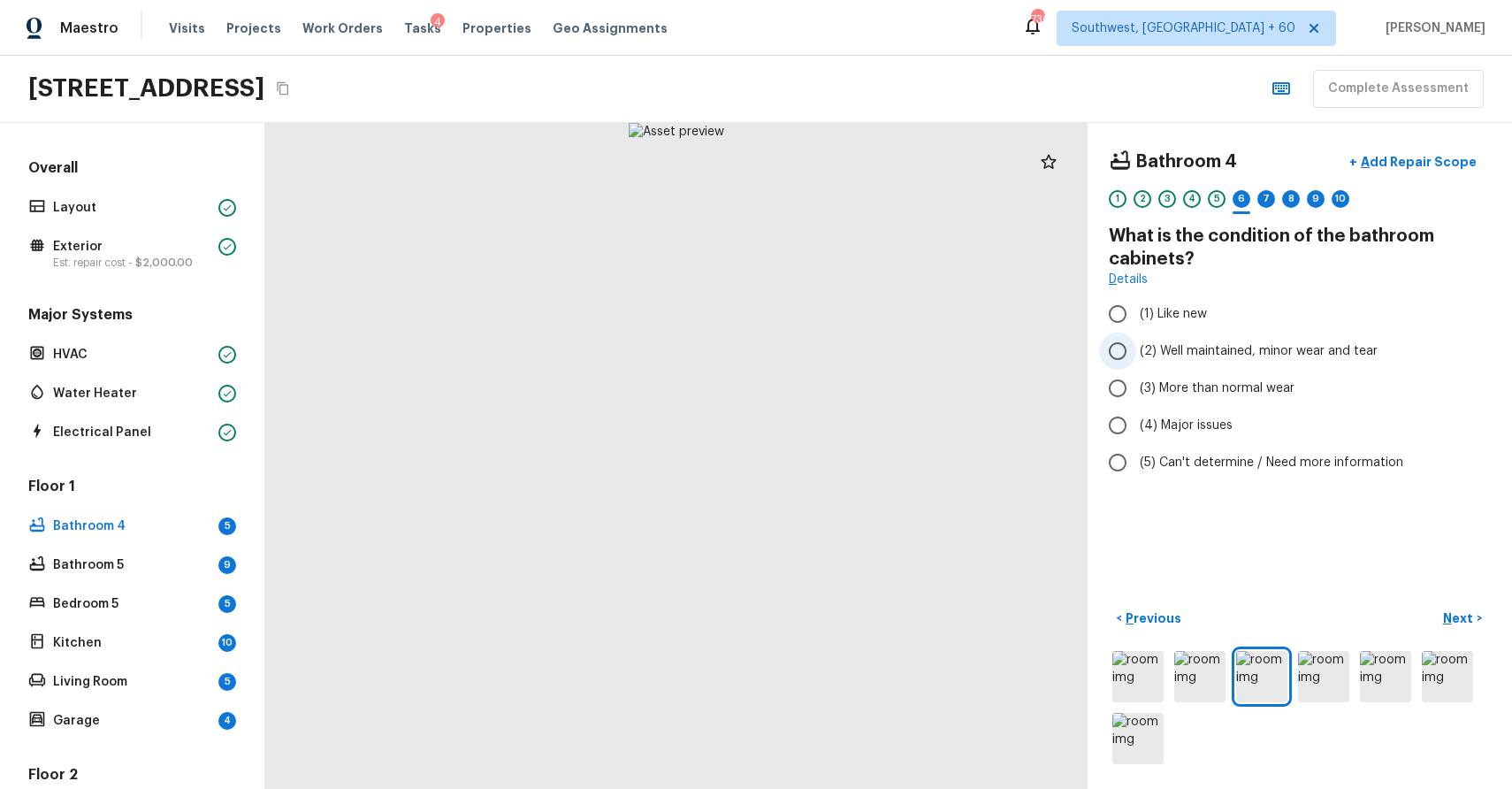
click at [1287, 347] on span "(2) Well maintained, minor wear and tear" at bounding box center [1259, 350] width 238 height 18
click at [1137, 347] on input "(2) Well maintained, minor wear and tear" at bounding box center [1118, 351] width 37 height 37
radio input "true"
click at [1454, 623] on p "Next" at bounding box center [1460, 618] width 34 height 18
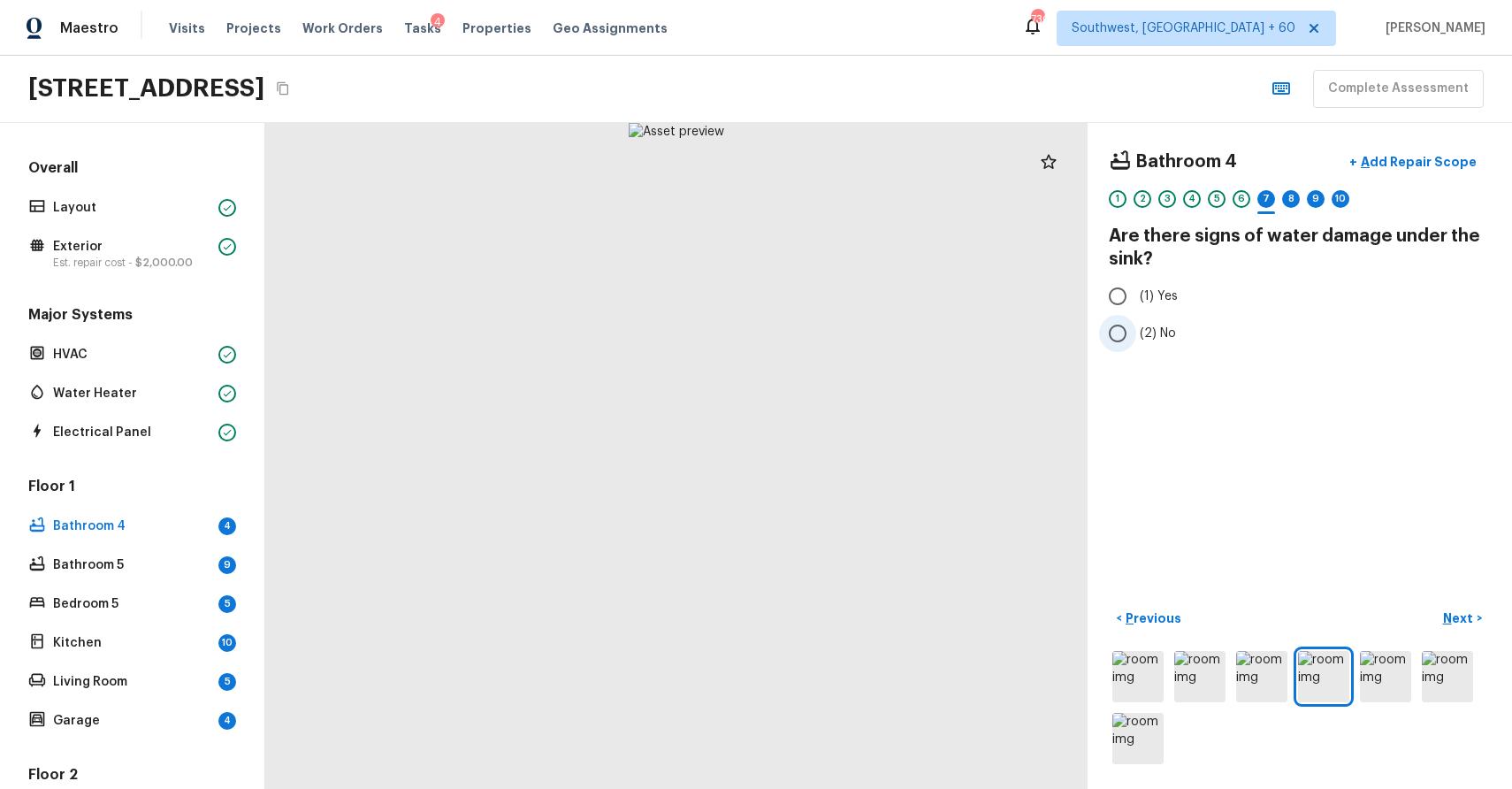
click at [1159, 330] on span "(2) No" at bounding box center [1158, 333] width 36 height 18
click at [1137, 330] on input "(2) No" at bounding box center [1118, 333] width 37 height 37
radio input "true"
click at [1465, 613] on p "Next" at bounding box center [1460, 618] width 34 height 18
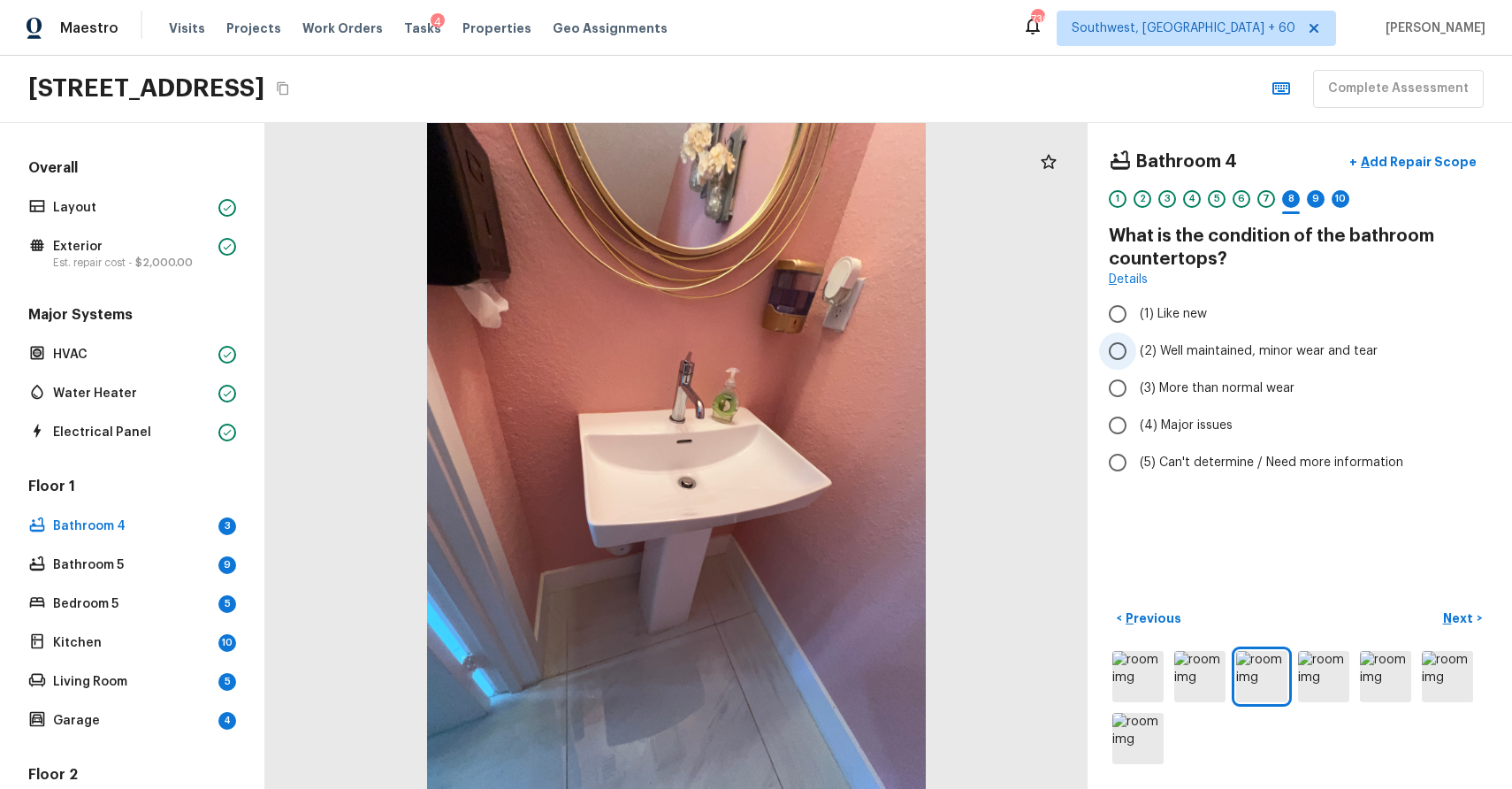
click at [1255, 360] on label "(2) Well maintained, minor wear and tear" at bounding box center [1287, 351] width 377 height 37
click at [1137, 360] on input "(2) Well maintained, minor wear and tear" at bounding box center [1118, 351] width 37 height 37
radio input "true"
click at [1464, 611] on p "Next" at bounding box center [1460, 618] width 34 height 18
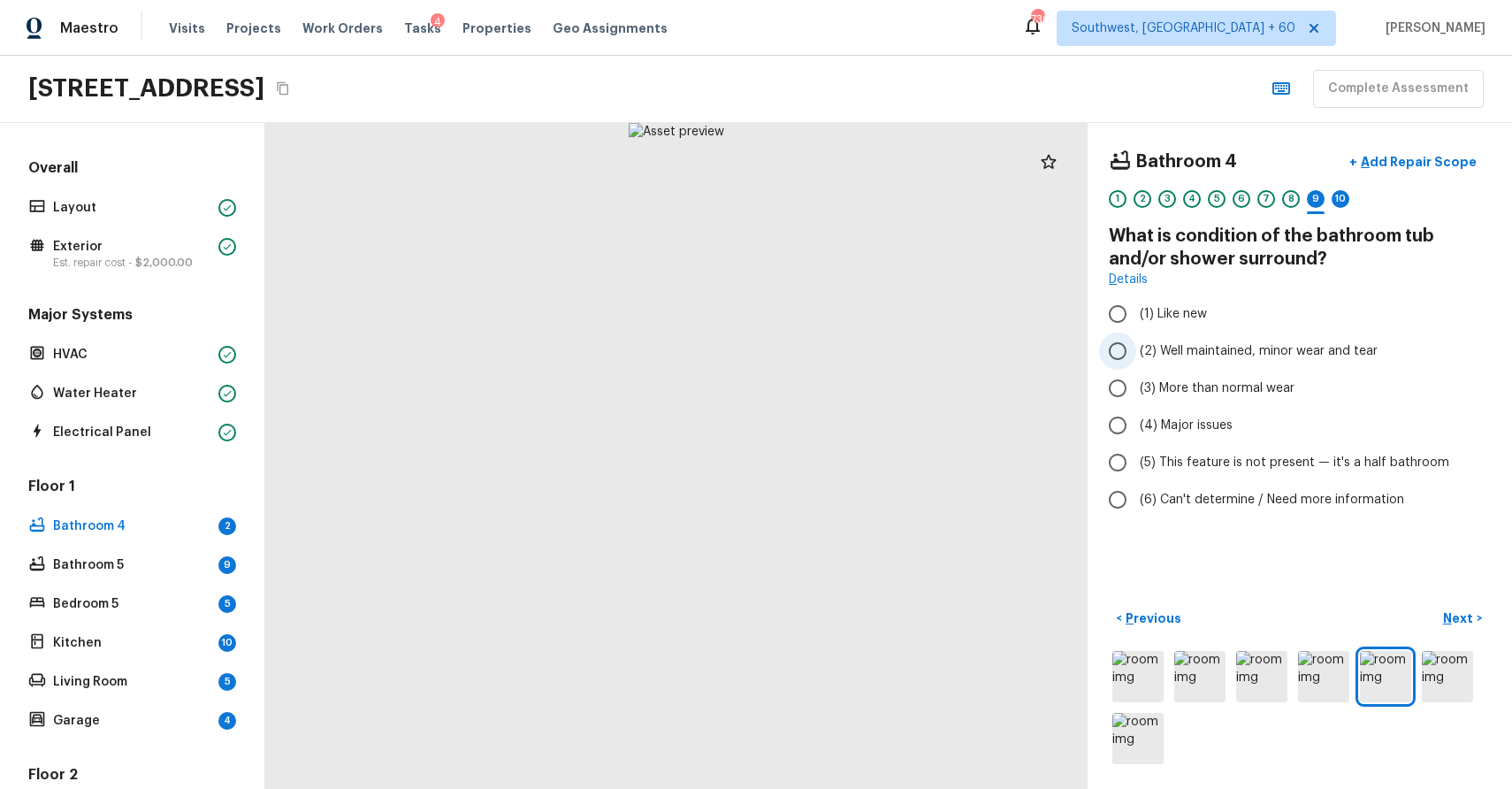
click at [1242, 363] on label "(2) Well maintained, minor wear and tear" at bounding box center [1287, 351] width 377 height 37
click at [1137, 363] on input "(2) Well maintained, minor wear and tear" at bounding box center [1118, 351] width 37 height 37
radio input "true"
click at [1477, 608] on button "Next >" at bounding box center [1463, 618] width 57 height 29
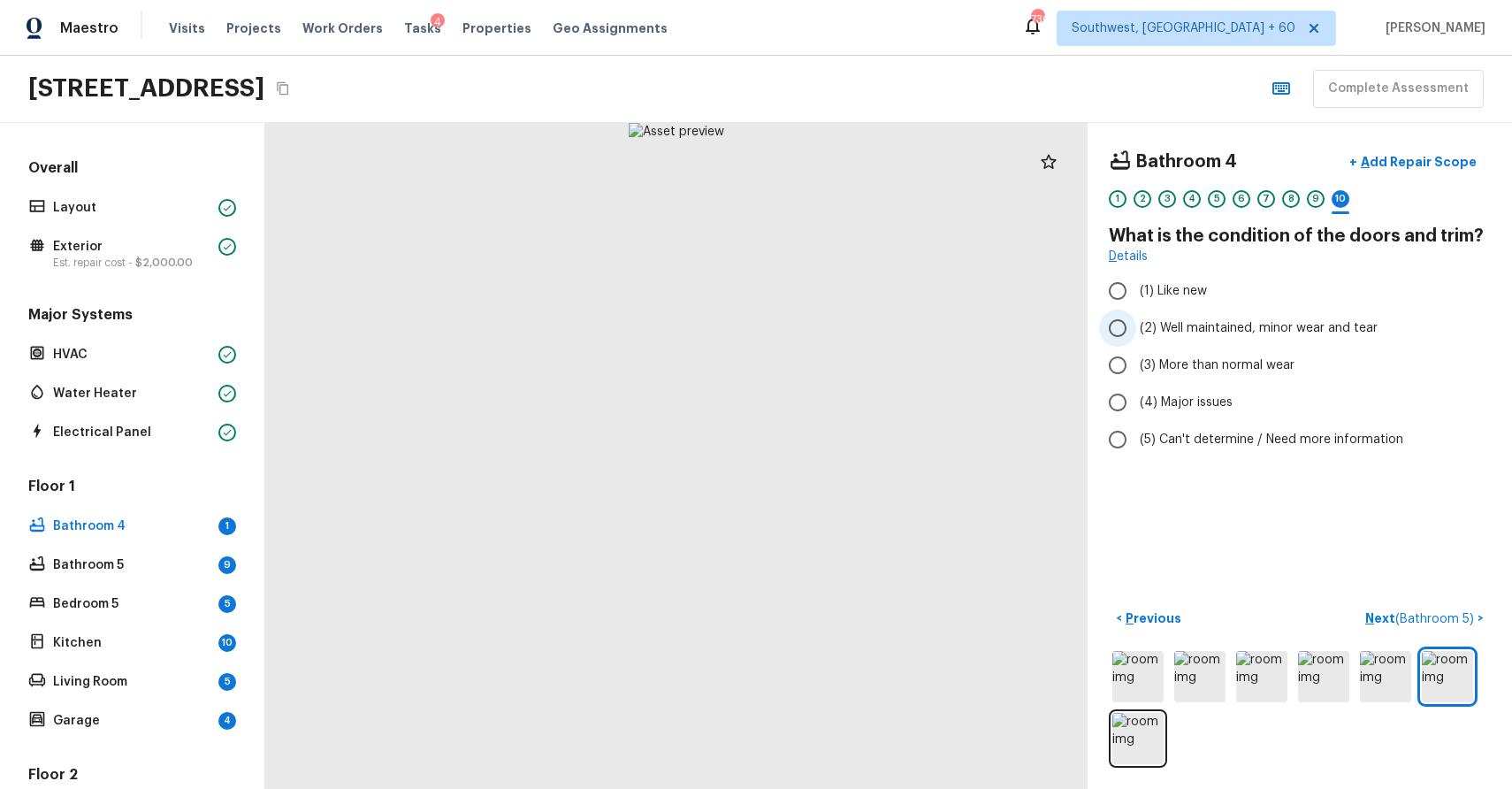
click at [1288, 325] on span "(2) Well maintained, minor wear and tear" at bounding box center [1259, 328] width 238 height 18
click at [1137, 325] on input "(2) Well maintained, minor wear and tear" at bounding box center [1118, 328] width 37 height 37
radio input "true"
click at [1442, 613] on span "( Bathroom 5 )" at bounding box center [1435, 619] width 78 height 12
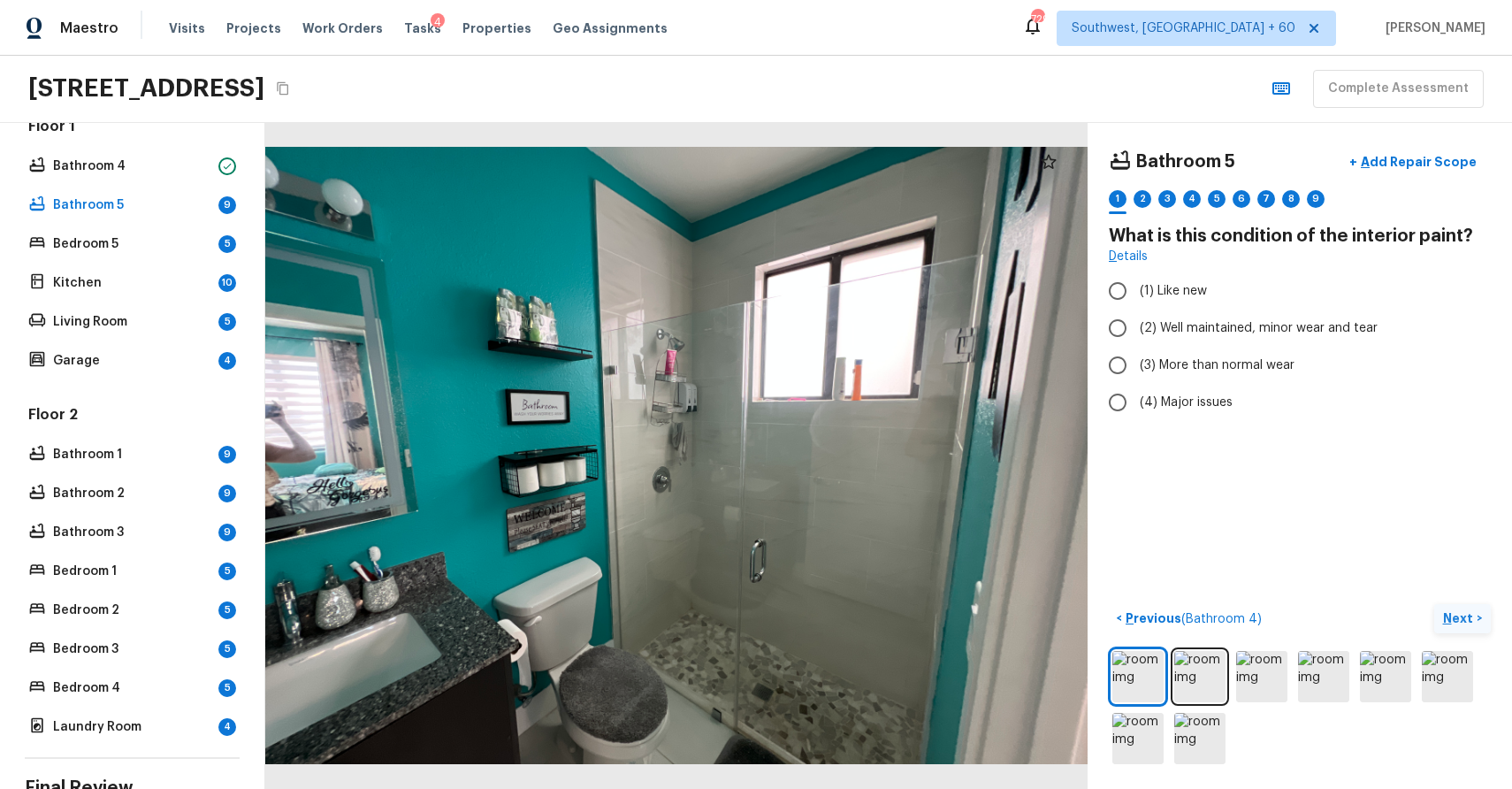
scroll to position [372, 0]
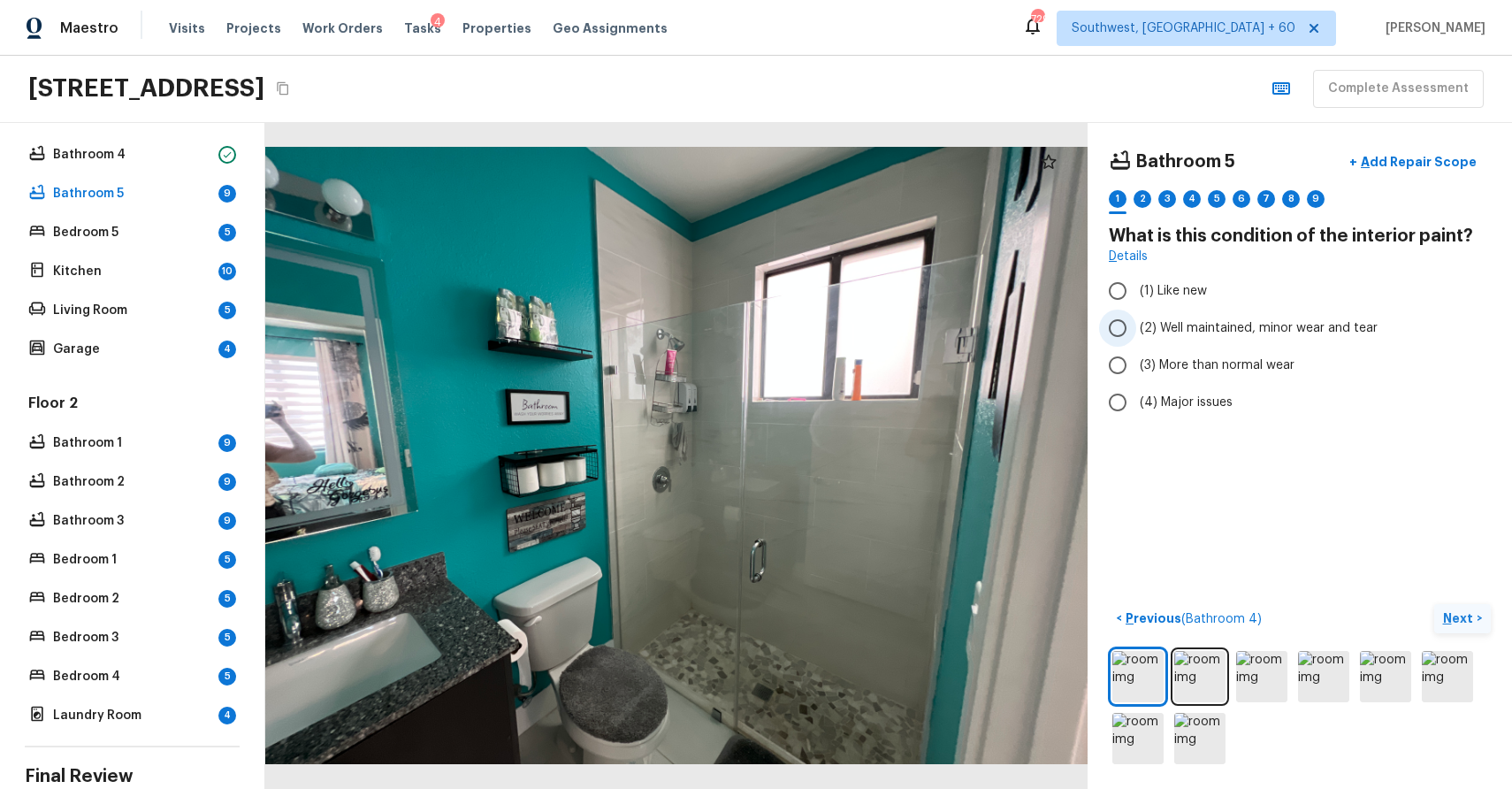
click at [1220, 325] on span "(2) Well maintained, minor wear and tear" at bounding box center [1259, 328] width 238 height 18
click at [1137, 325] on input "(2) Well maintained, minor wear and tear" at bounding box center [1118, 328] width 37 height 37
radio input "true"
click at [1452, 619] on p "Next" at bounding box center [1460, 618] width 34 height 18
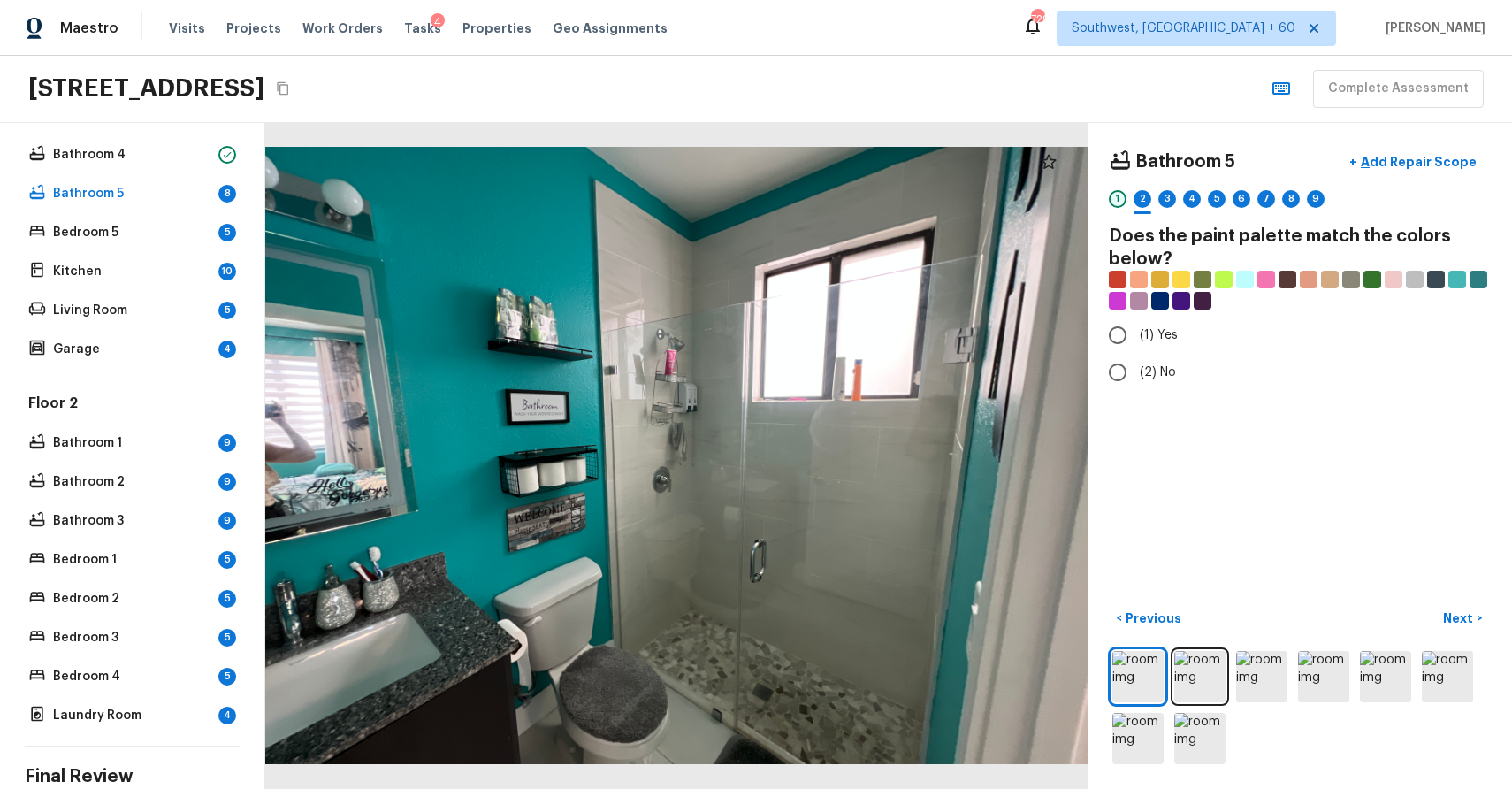
click at [1113, 196] on div "1" at bounding box center [1117, 198] width 18 height 18
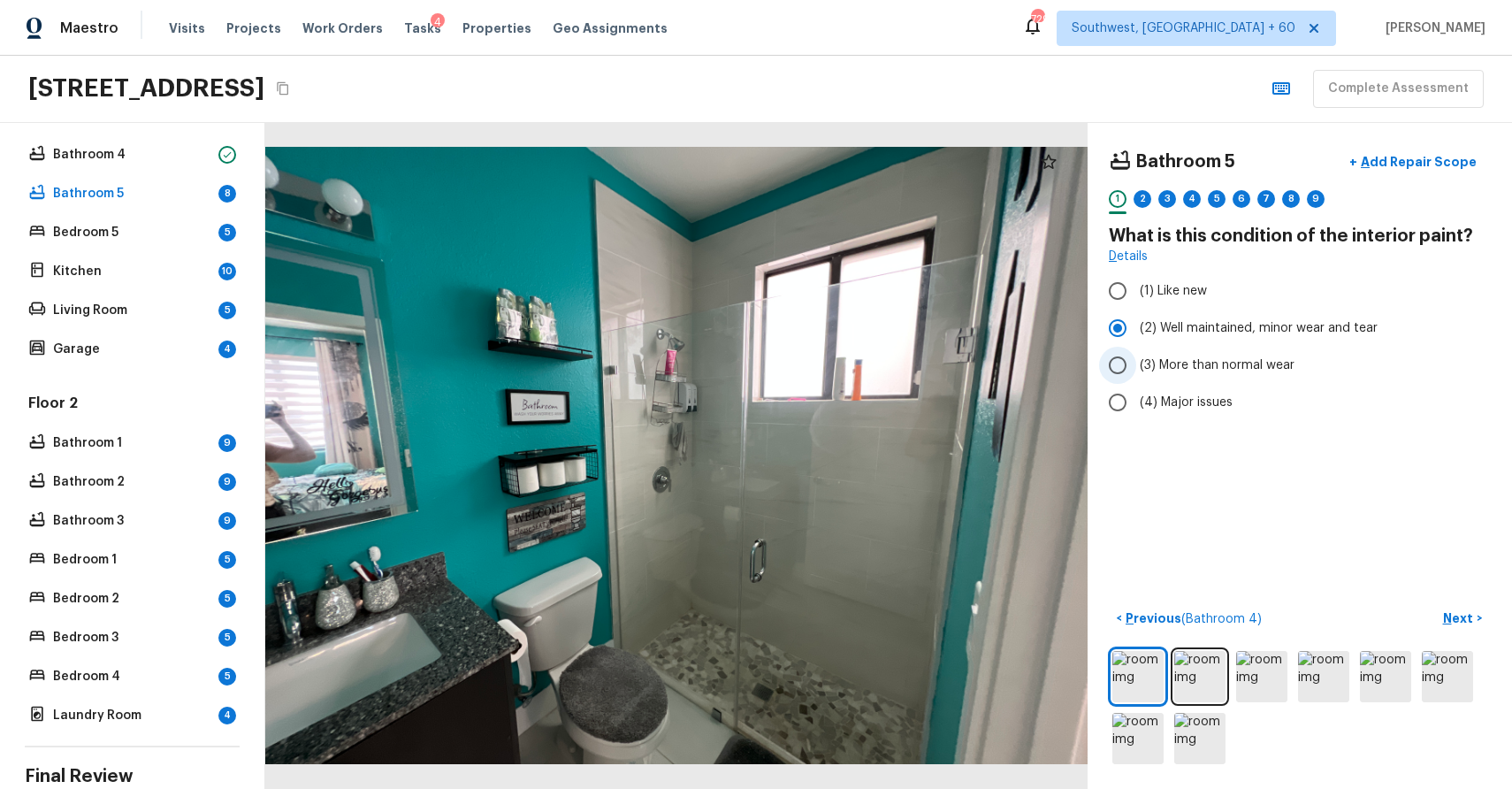
click at [1196, 358] on span "(3) More than normal wear" at bounding box center [1218, 365] width 155 height 18
click at [1137, 358] on input "(3) More than normal wear" at bounding box center [1118, 365] width 37 height 37
radio input "true"
click at [1143, 200] on div "2" at bounding box center [1142, 198] width 18 height 18
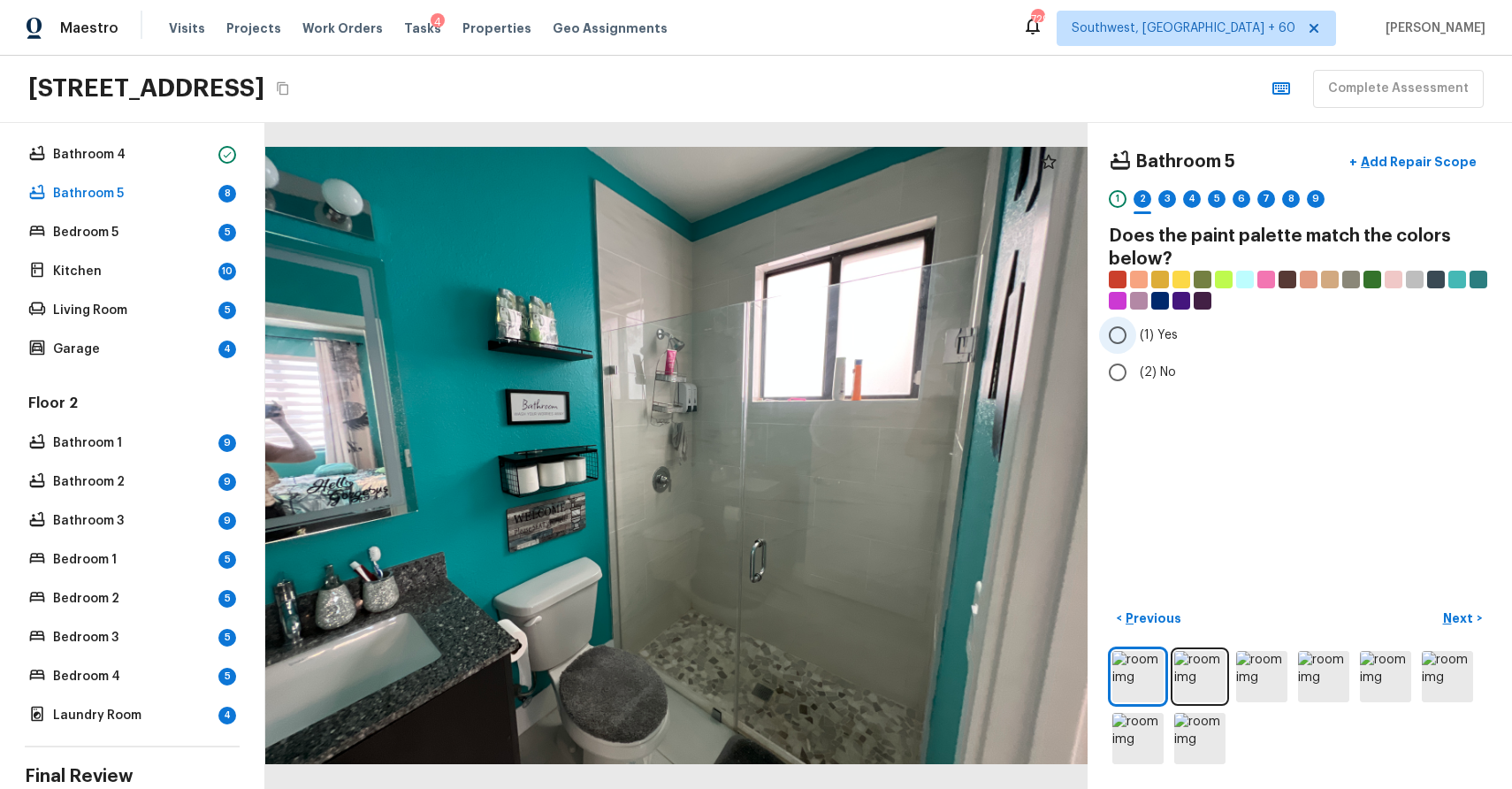
click at [1158, 336] on span "(1) Yes" at bounding box center [1159, 334] width 38 height 18
click at [1137, 336] on input "(1) Yes" at bounding box center [1118, 335] width 37 height 37
radio input "true"
click at [1458, 609] on p "Next" at bounding box center [1460, 618] width 34 height 18
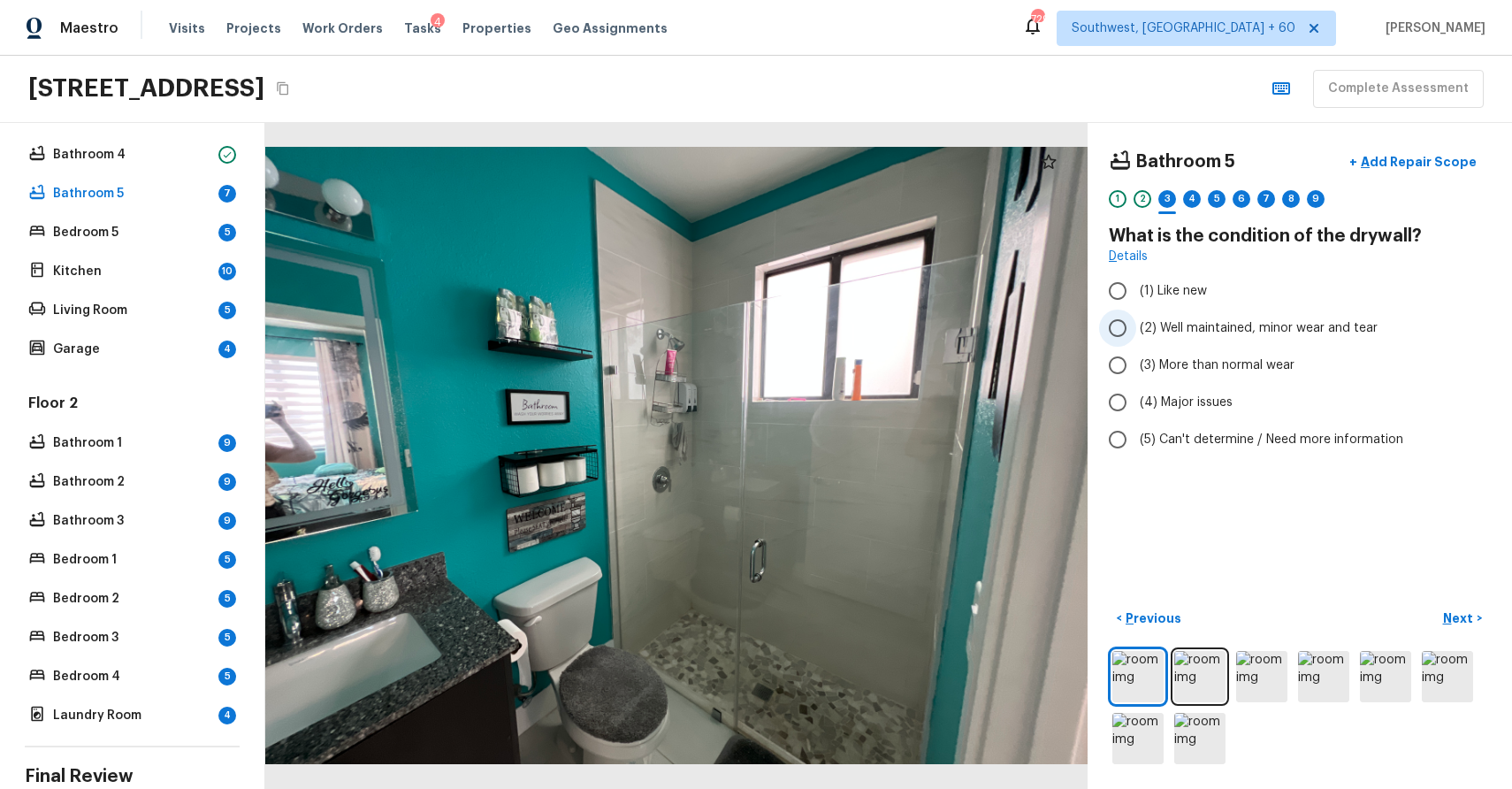
click at [1239, 338] on label "(2) Well maintained, minor wear and tear" at bounding box center [1287, 328] width 377 height 37
click at [1137, 338] on input "(2) Well maintained, minor wear and tear" at bounding box center [1118, 328] width 37 height 37
radio input "true"
click at [1463, 619] on p "Next" at bounding box center [1460, 618] width 34 height 18
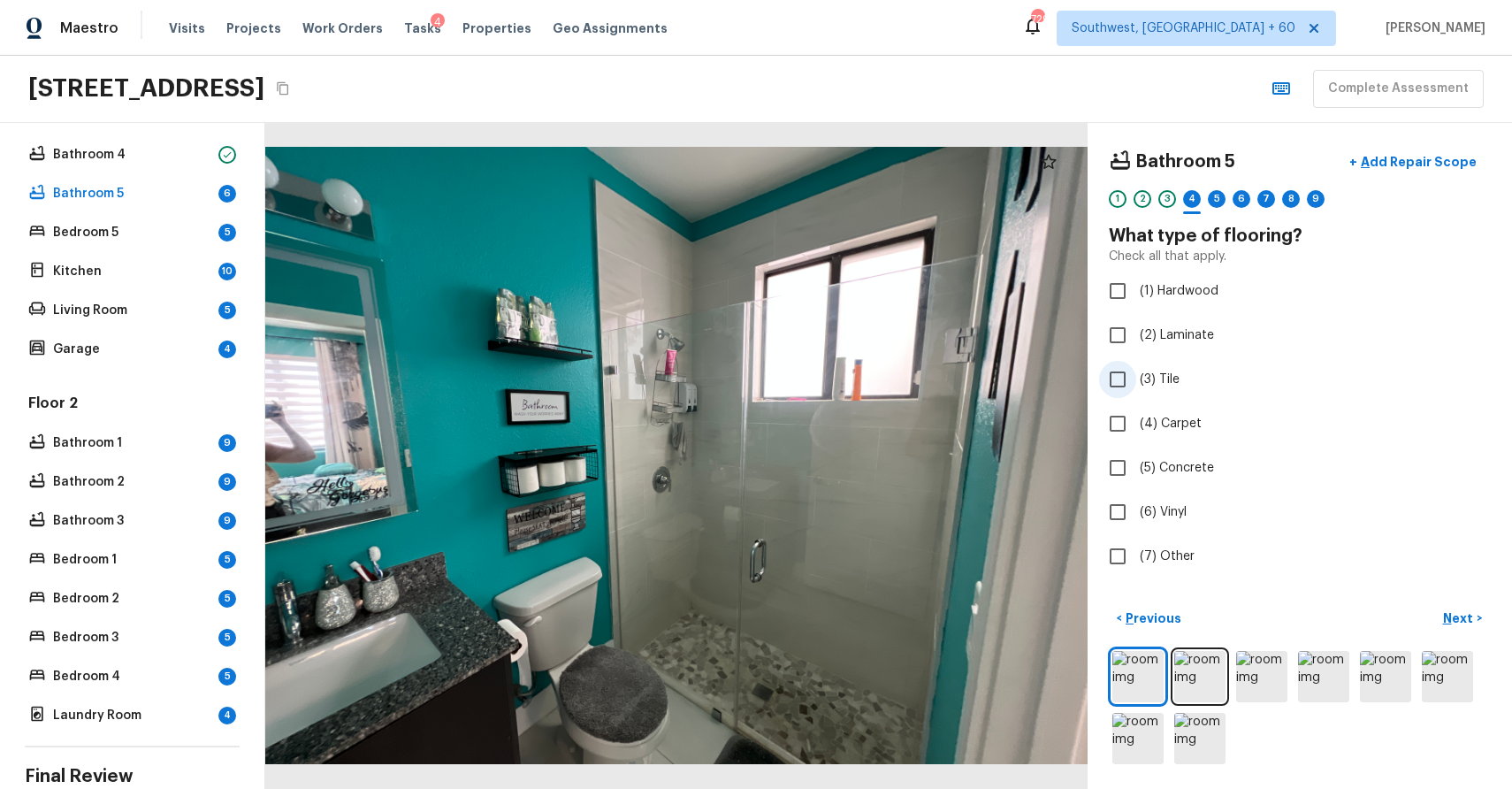
click at [1146, 363] on label "(3) Tile" at bounding box center [1287, 379] width 377 height 37
click at [1137, 363] on input "(3) Tile" at bounding box center [1118, 379] width 37 height 37
checkbox input "true"
click at [1466, 619] on p "Next" at bounding box center [1460, 618] width 34 height 18
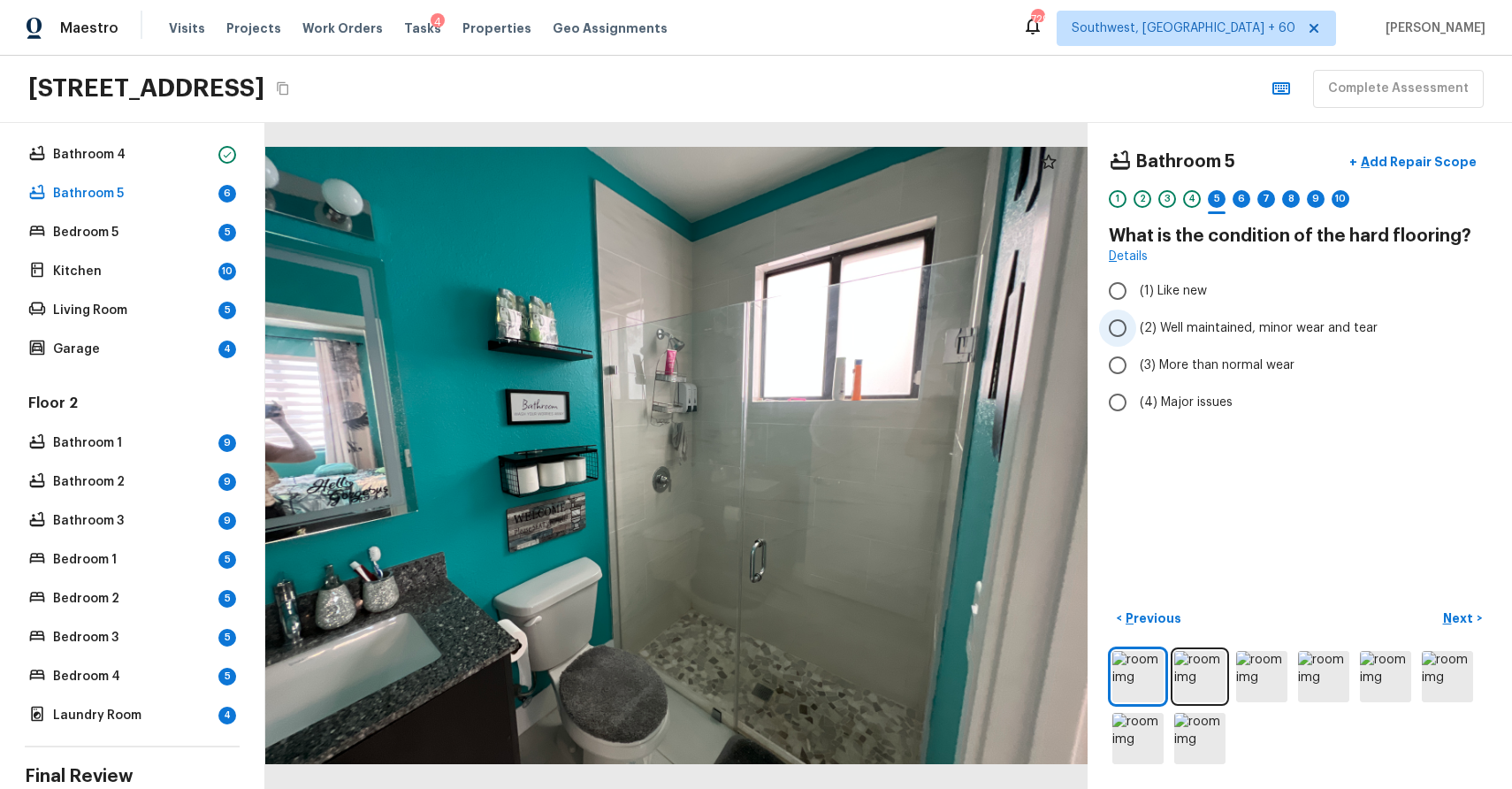
click at [1282, 343] on label "(2) Well maintained, minor wear and tear" at bounding box center [1287, 328] width 377 height 37
click at [1137, 343] on input "(2) Well maintained, minor wear and tear" at bounding box center [1118, 328] width 37 height 37
radio input "true"
click at [1474, 615] on p "Next" at bounding box center [1460, 618] width 34 height 18
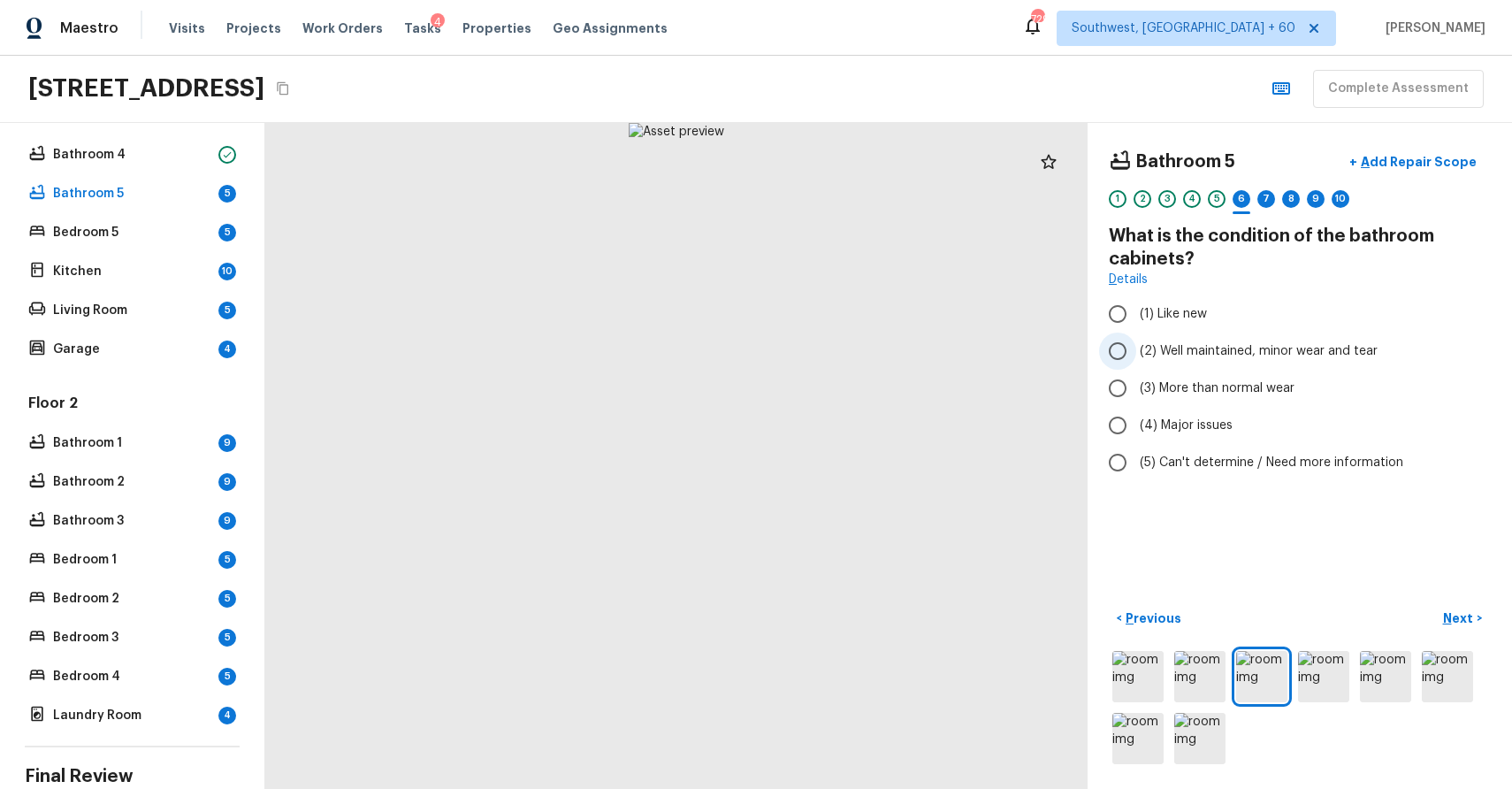
click at [1303, 347] on span "(2) Well maintained, minor wear and tear" at bounding box center [1259, 350] width 238 height 18
click at [1137, 347] on input "(2) Well maintained, minor wear and tear" at bounding box center [1118, 351] width 37 height 37
radio input "true"
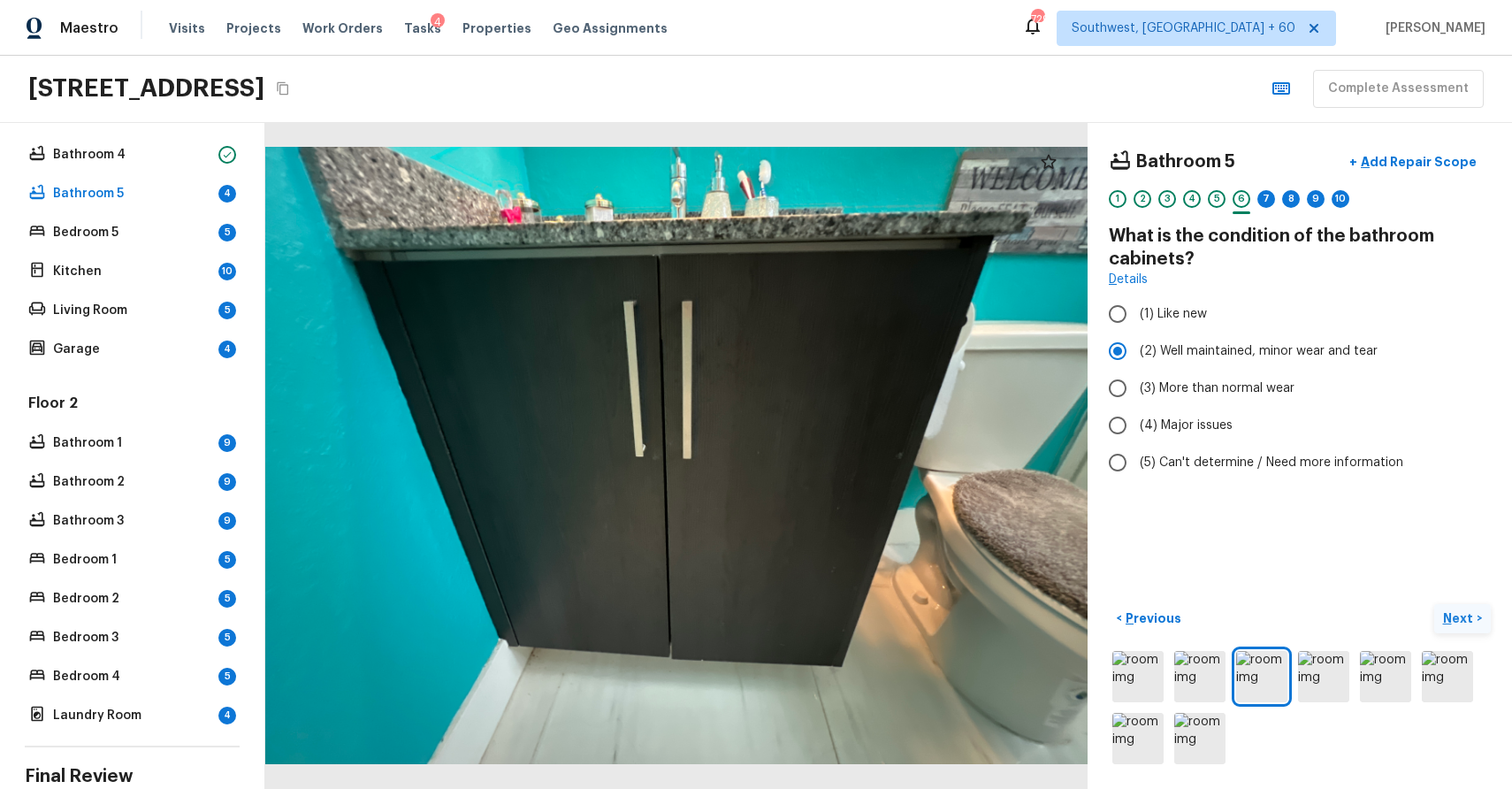
click at [1480, 624] on button "Next >" at bounding box center [1463, 618] width 57 height 29
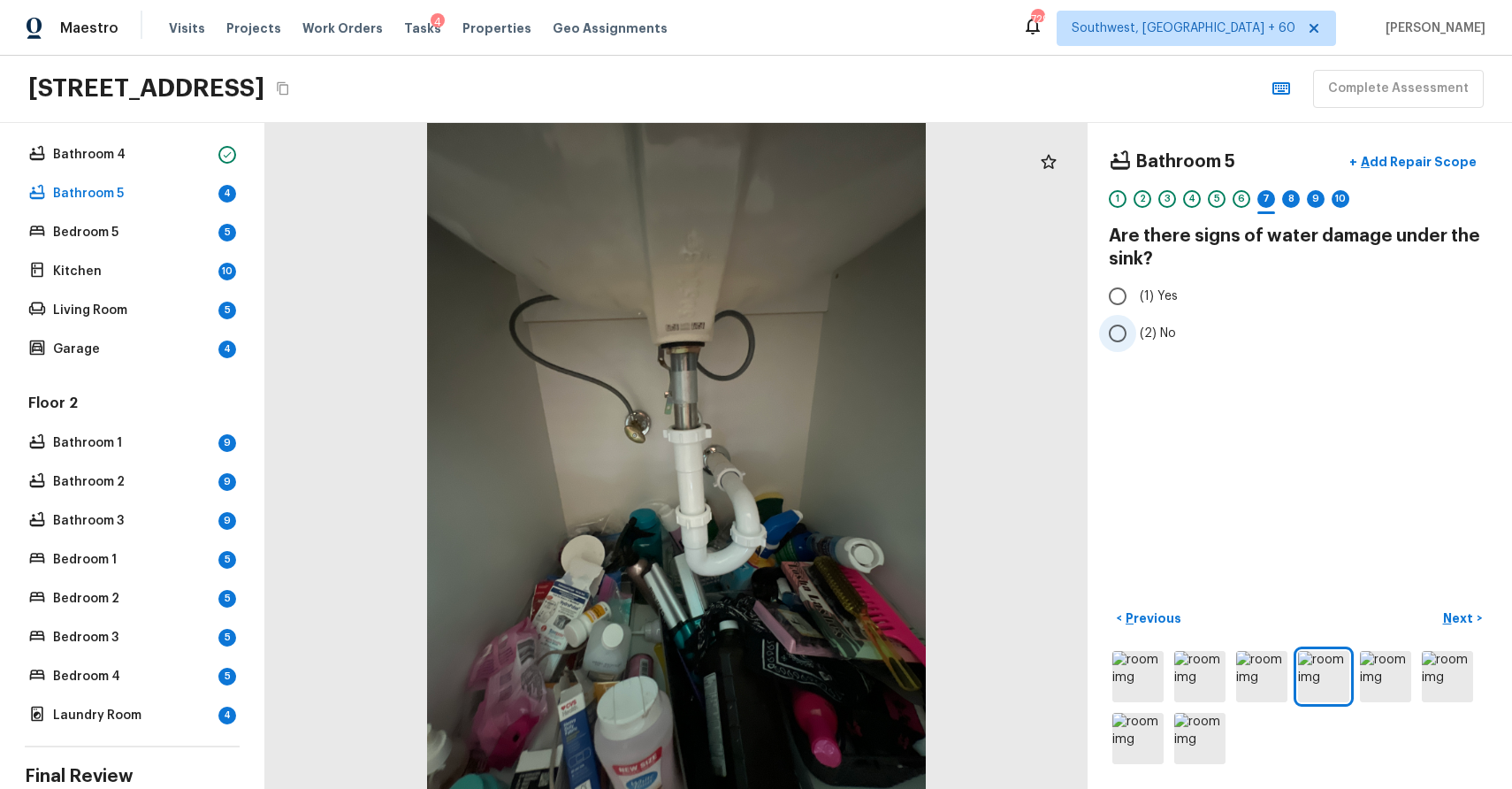
click at [1154, 345] on label "(2) No" at bounding box center [1287, 333] width 377 height 37
click at [1137, 345] on input "(2) No" at bounding box center [1118, 333] width 37 height 37
radio input "true"
click at [1453, 619] on p "Next" at bounding box center [1460, 618] width 34 height 18
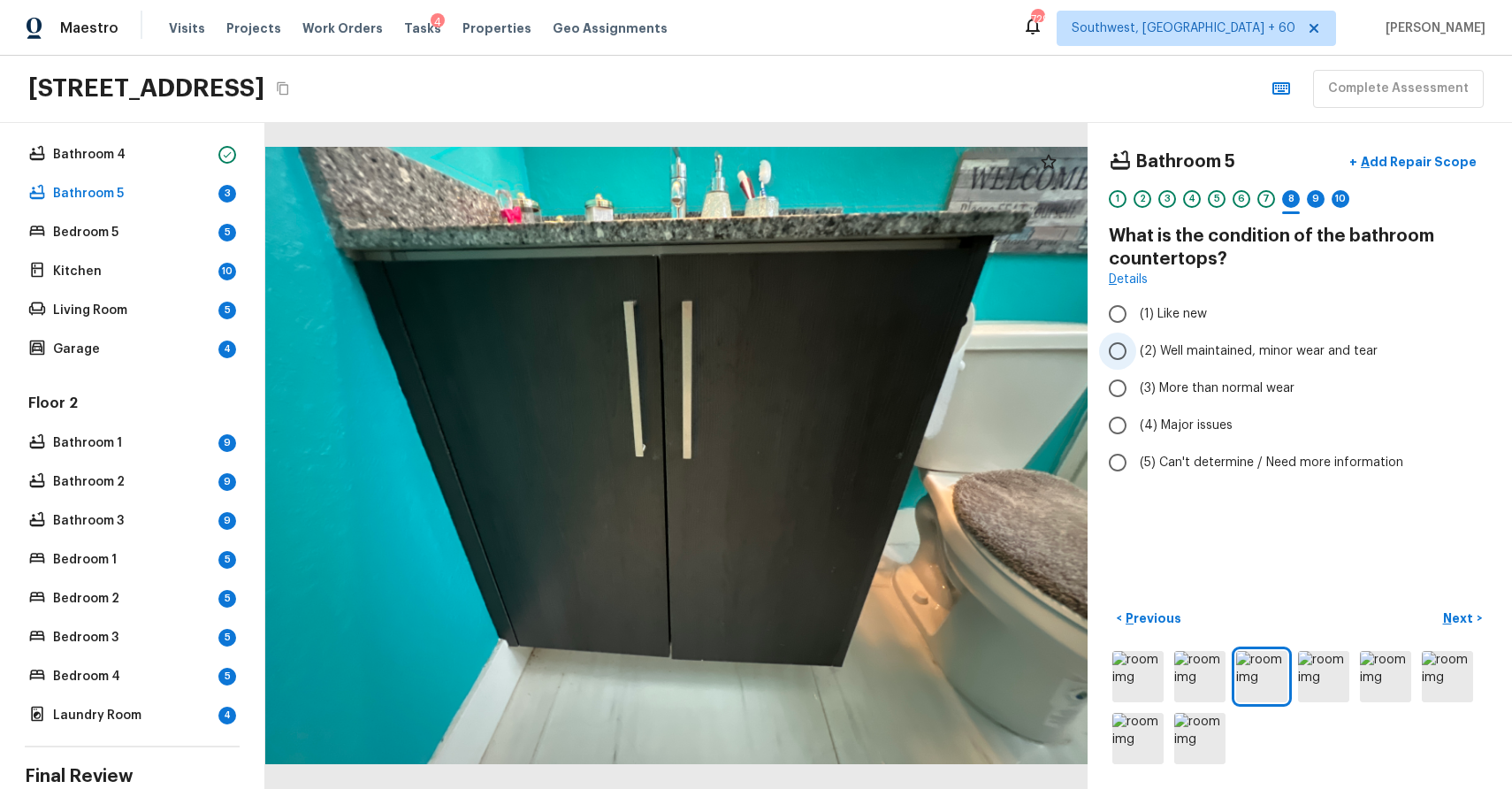
click at [1280, 349] on span "(2) Well maintained, minor wear and tear" at bounding box center [1259, 350] width 238 height 18
click at [1137, 349] on input "(2) Well maintained, minor wear and tear" at bounding box center [1118, 351] width 37 height 37
radio input "true"
click at [1464, 619] on p "Next" at bounding box center [1460, 618] width 34 height 18
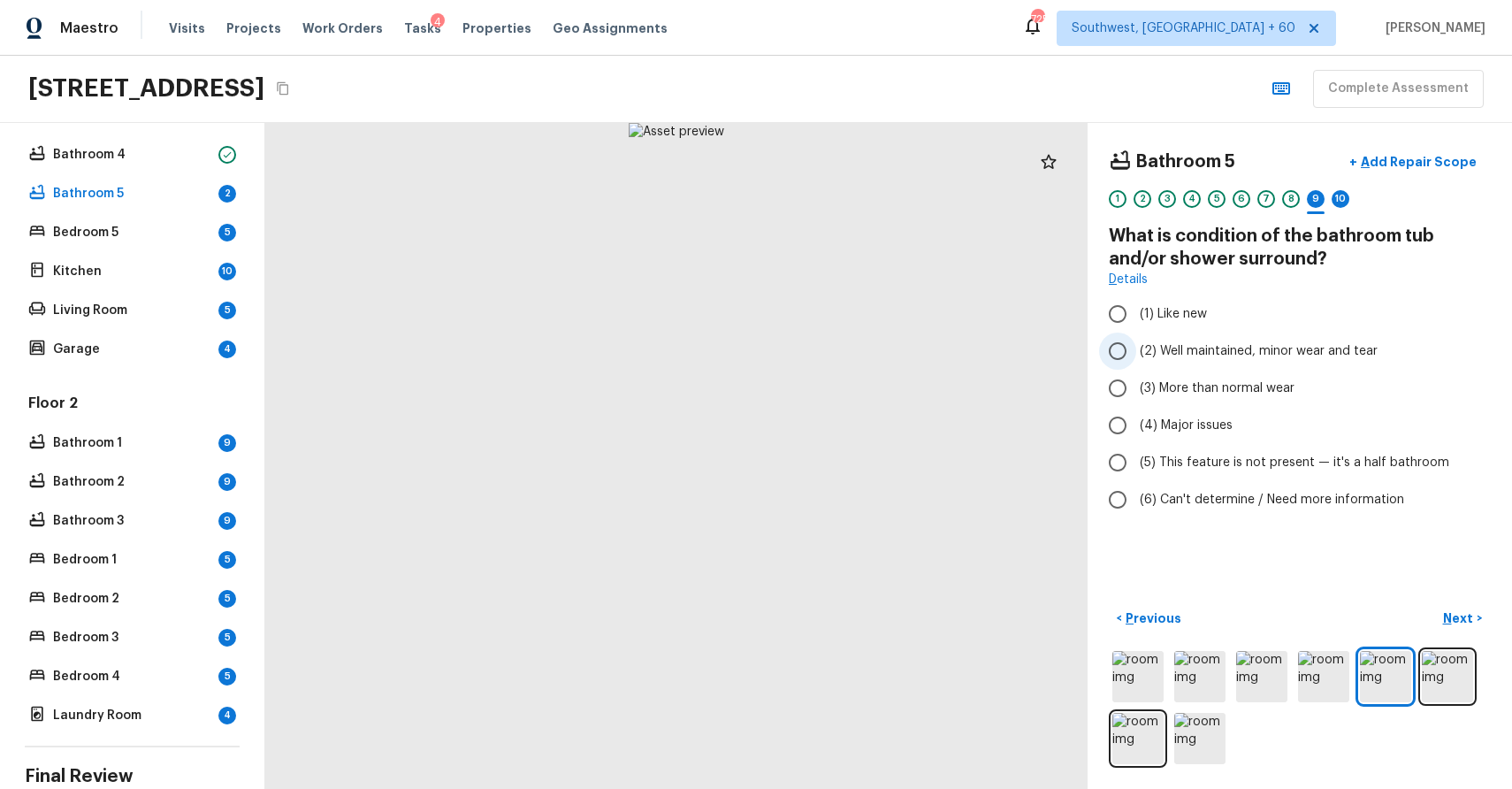
click at [1281, 358] on span "(2) Well maintained, minor wear and tear" at bounding box center [1259, 350] width 238 height 18
click at [1137, 358] on input "(2) Well maintained, minor wear and tear" at bounding box center [1118, 351] width 37 height 37
radio input "true"
click at [1453, 618] on p "Next" at bounding box center [1460, 618] width 34 height 18
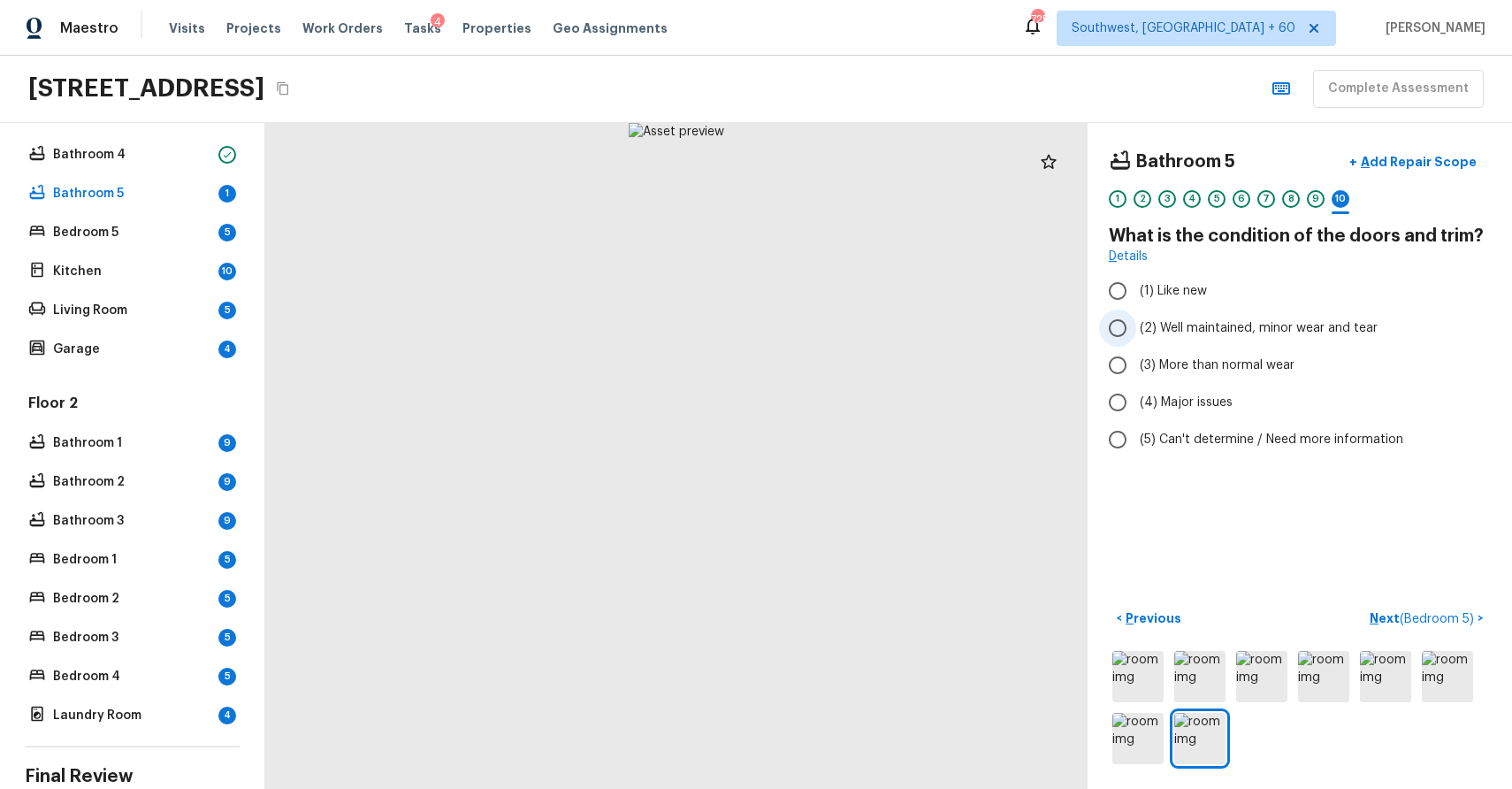
click at [1233, 320] on span "(2) Well maintained, minor wear and tear" at bounding box center [1259, 328] width 238 height 18
click at [1137, 320] on input "(2) Well maintained, minor wear and tear" at bounding box center [1118, 328] width 37 height 37
radio input "true"
click at [1455, 609] on p "Next ( Bedroom 5 )" at bounding box center [1423, 619] width 108 height 19
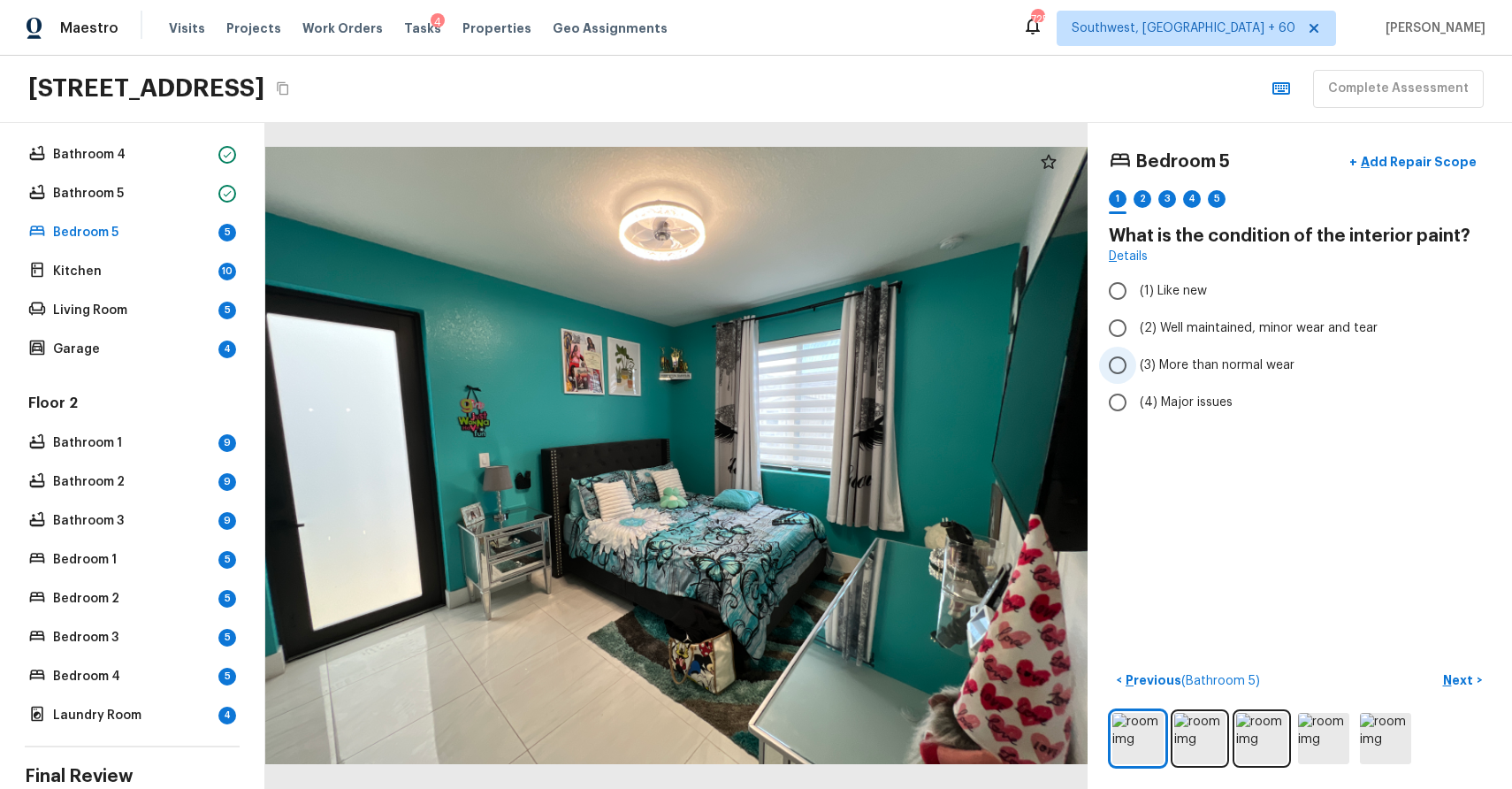
click at [1233, 367] on span "(3) More than normal wear" at bounding box center [1218, 365] width 155 height 18
click at [1137, 367] on input "(3) More than normal wear" at bounding box center [1118, 365] width 37 height 37
radio input "true"
click at [1457, 676] on p "Next" at bounding box center [1460, 679] width 34 height 18
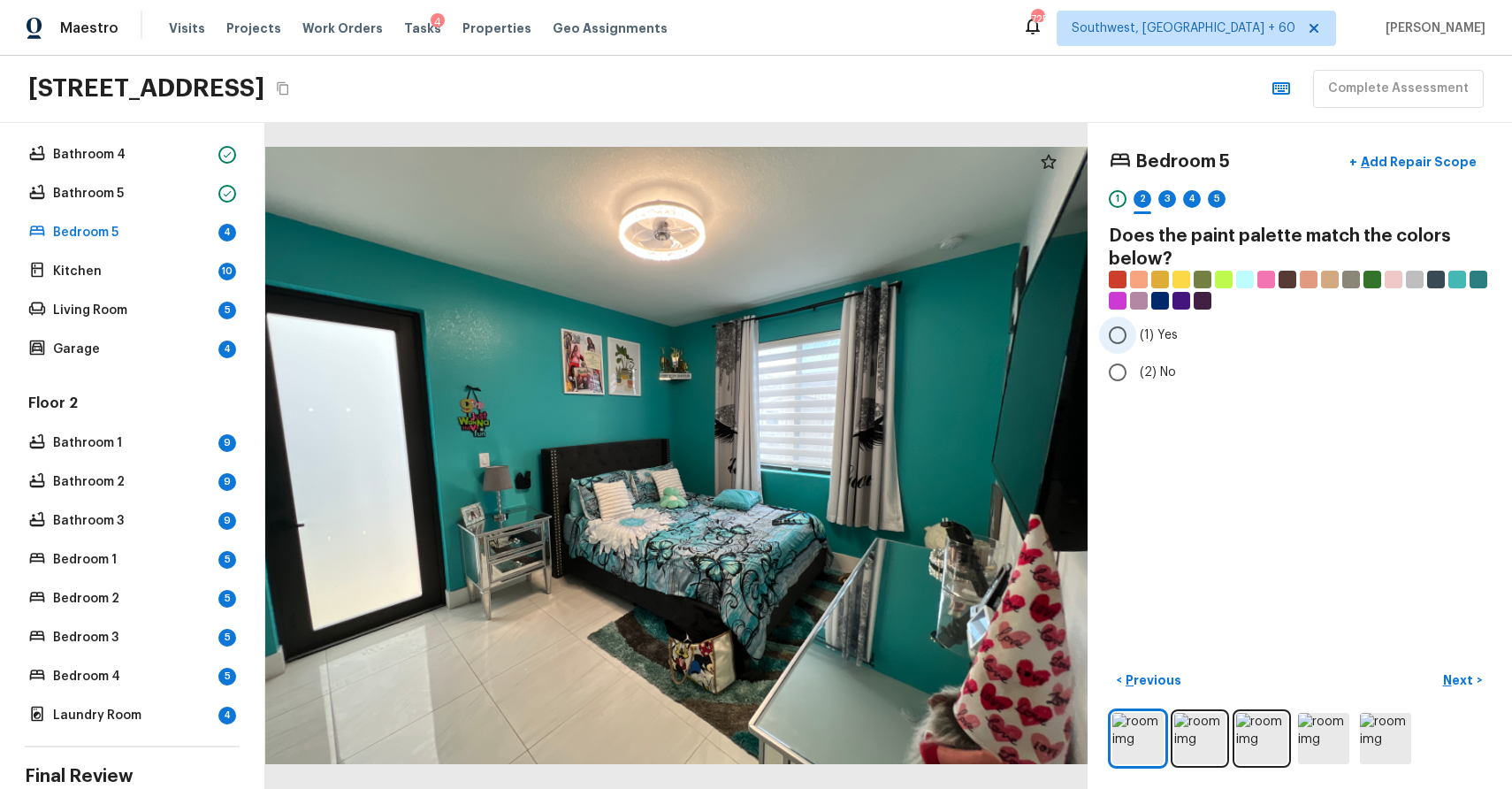
click at [1161, 342] on span "(1) Yes" at bounding box center [1159, 334] width 38 height 18
click at [1137, 342] on input "(1) Yes" at bounding box center [1118, 335] width 37 height 37
radio input "true"
click at [1456, 671] on p "Next" at bounding box center [1460, 679] width 34 height 18
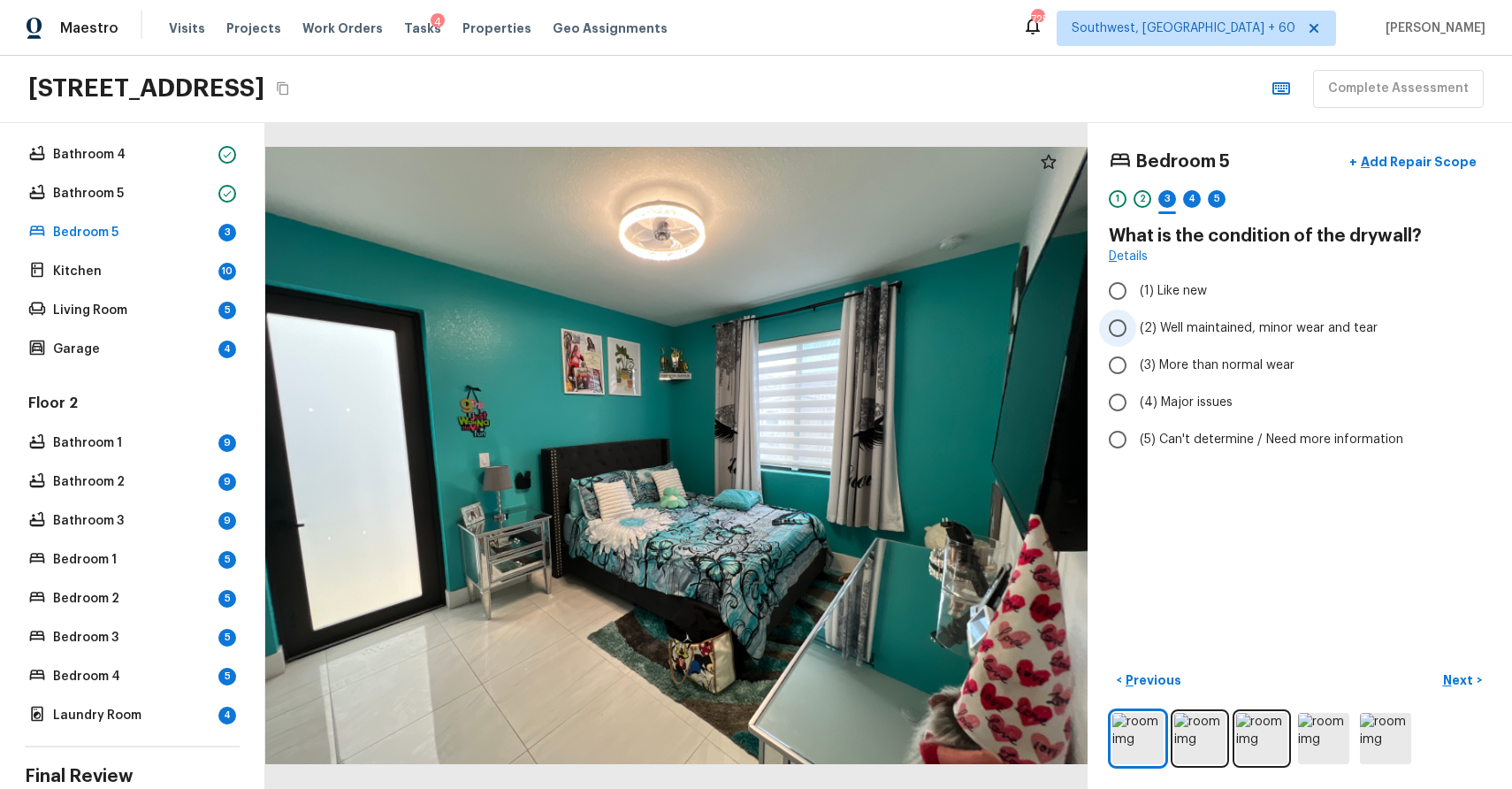
click at [1203, 325] on span "(2) Well maintained, minor wear and tear" at bounding box center [1259, 328] width 238 height 18
click at [1137, 325] on input "(2) Well maintained, minor wear and tear" at bounding box center [1118, 328] width 37 height 37
radio input "true"
click at [1455, 670] on button "Next >" at bounding box center [1463, 680] width 57 height 29
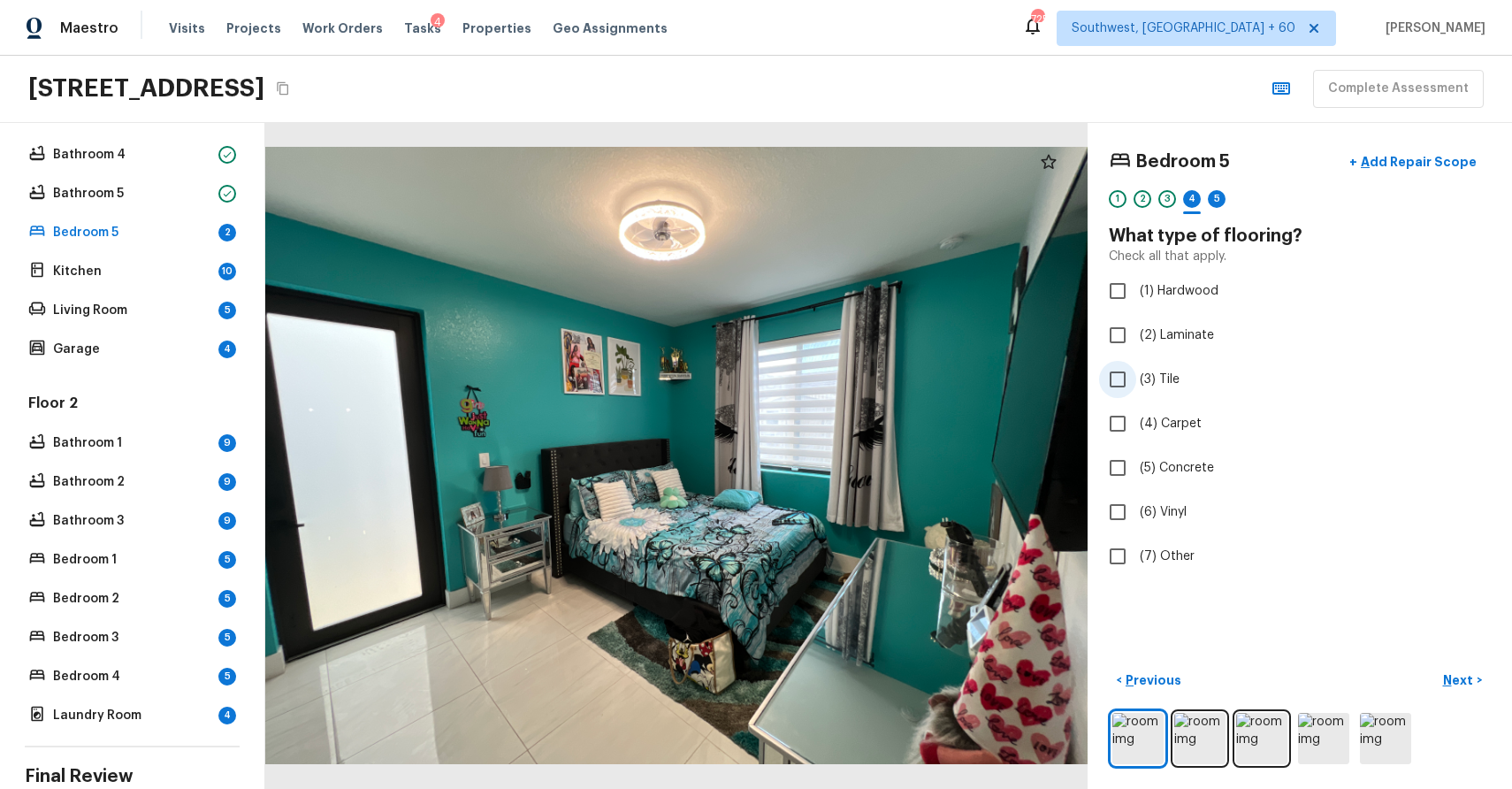
click at [1154, 382] on span "(3) Tile" at bounding box center [1160, 379] width 40 height 18
click at [1137, 382] on input "(3) Tile" at bounding box center [1118, 379] width 37 height 37
checkbox input "true"
click at [1455, 687] on p "Next" at bounding box center [1460, 679] width 34 height 18
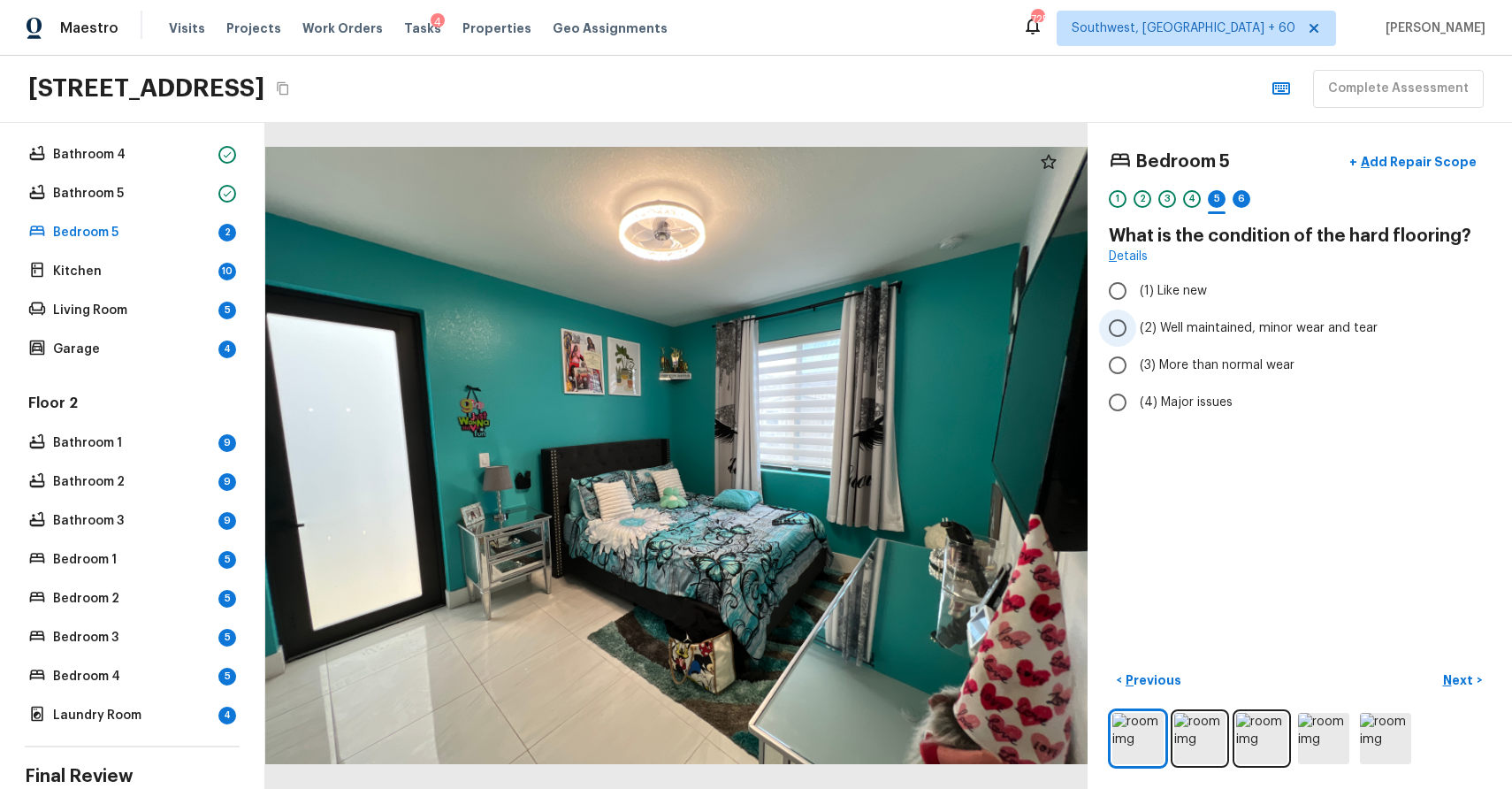
click at [1242, 330] on span "(2) Well maintained, minor wear and tear" at bounding box center [1259, 328] width 238 height 18
click at [1137, 330] on input "(2) Well maintained, minor wear and tear" at bounding box center [1118, 328] width 37 height 37
radio input "true"
click at [1455, 671] on p "Next" at bounding box center [1460, 679] width 34 height 18
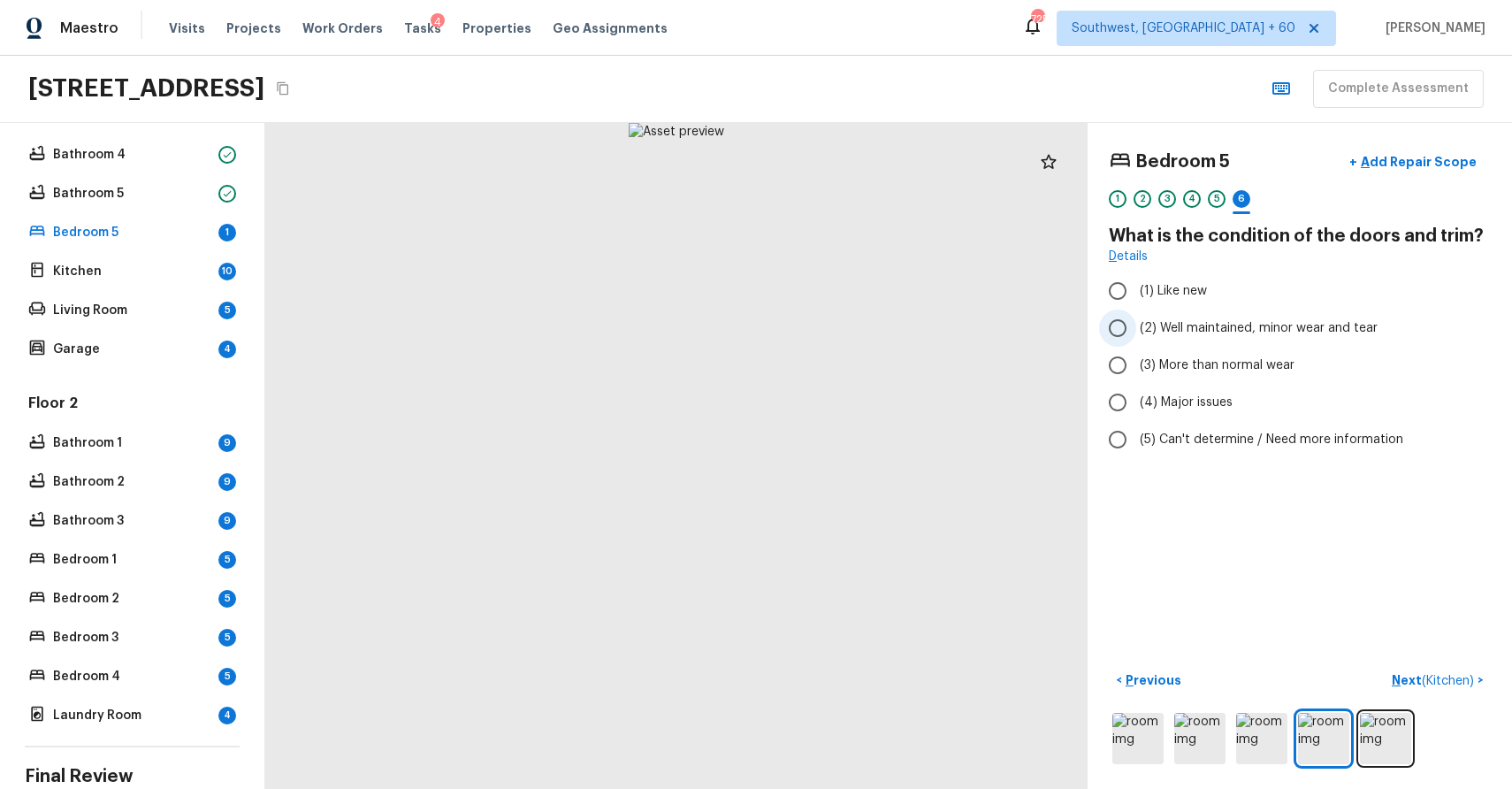
click at [1290, 334] on span "(2) Well maintained, minor wear and tear" at bounding box center [1259, 328] width 238 height 18
click at [1137, 334] on input "(2) Well maintained, minor wear and tear" at bounding box center [1118, 328] width 37 height 37
radio input "true"
click at [1438, 688] on p "Next ( Kitchen )" at bounding box center [1435, 680] width 86 height 19
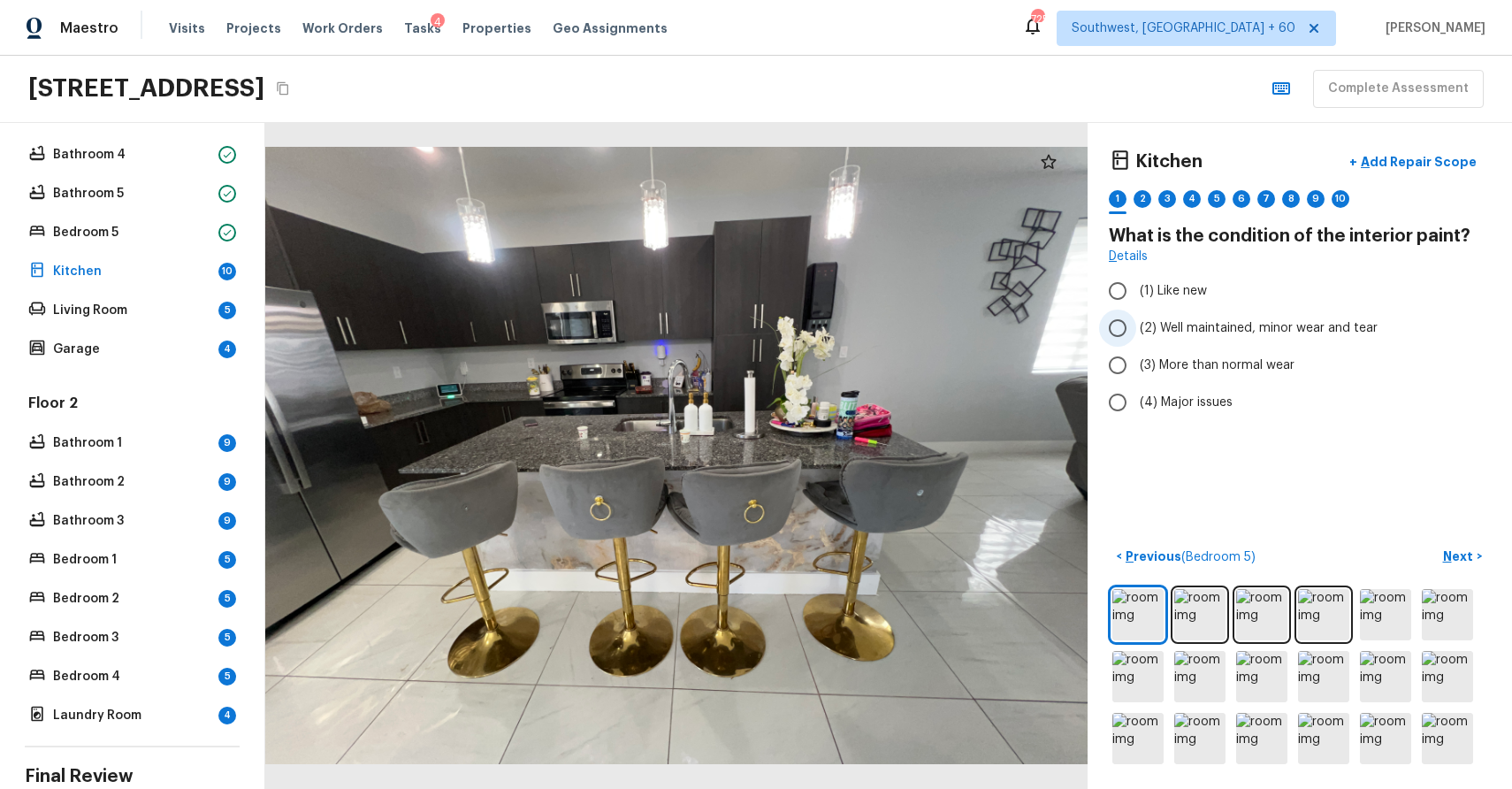
click at [1260, 322] on span "(2) Well maintained, minor wear and tear" at bounding box center [1259, 328] width 238 height 18
click at [1137, 322] on input "(2) Well maintained, minor wear and tear" at bounding box center [1118, 328] width 37 height 37
radio input "true"
click at [1454, 549] on p "Next" at bounding box center [1460, 556] width 34 height 18
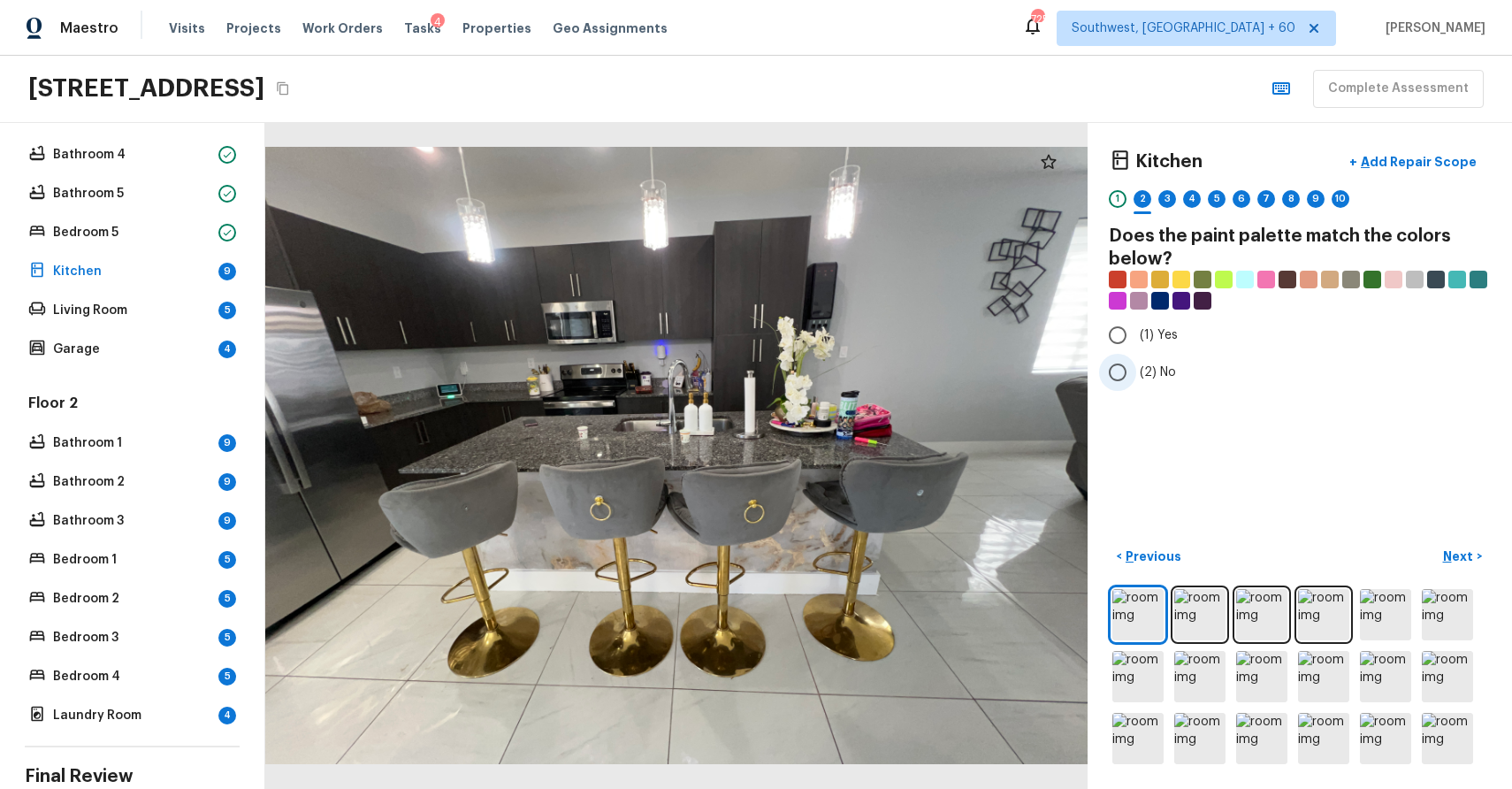
click at [1151, 381] on label "(2) No" at bounding box center [1287, 373] width 377 height 37
click at [1137, 381] on input "(2) No" at bounding box center [1118, 373] width 37 height 37
radio input "true"
click at [1459, 558] on p "Next" at bounding box center [1460, 556] width 34 height 18
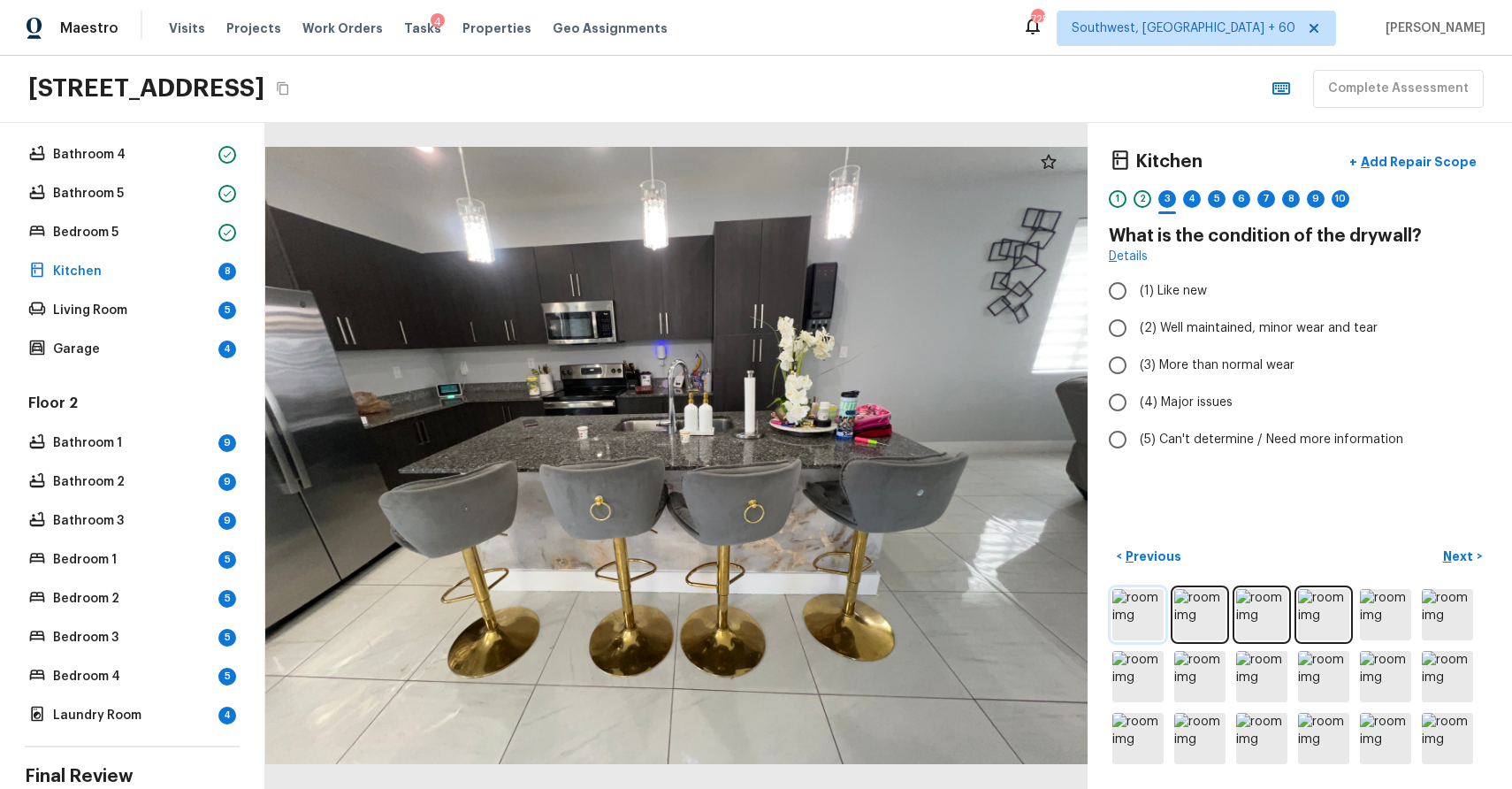
click at [1142, 600] on img at bounding box center [1137, 614] width 51 height 51
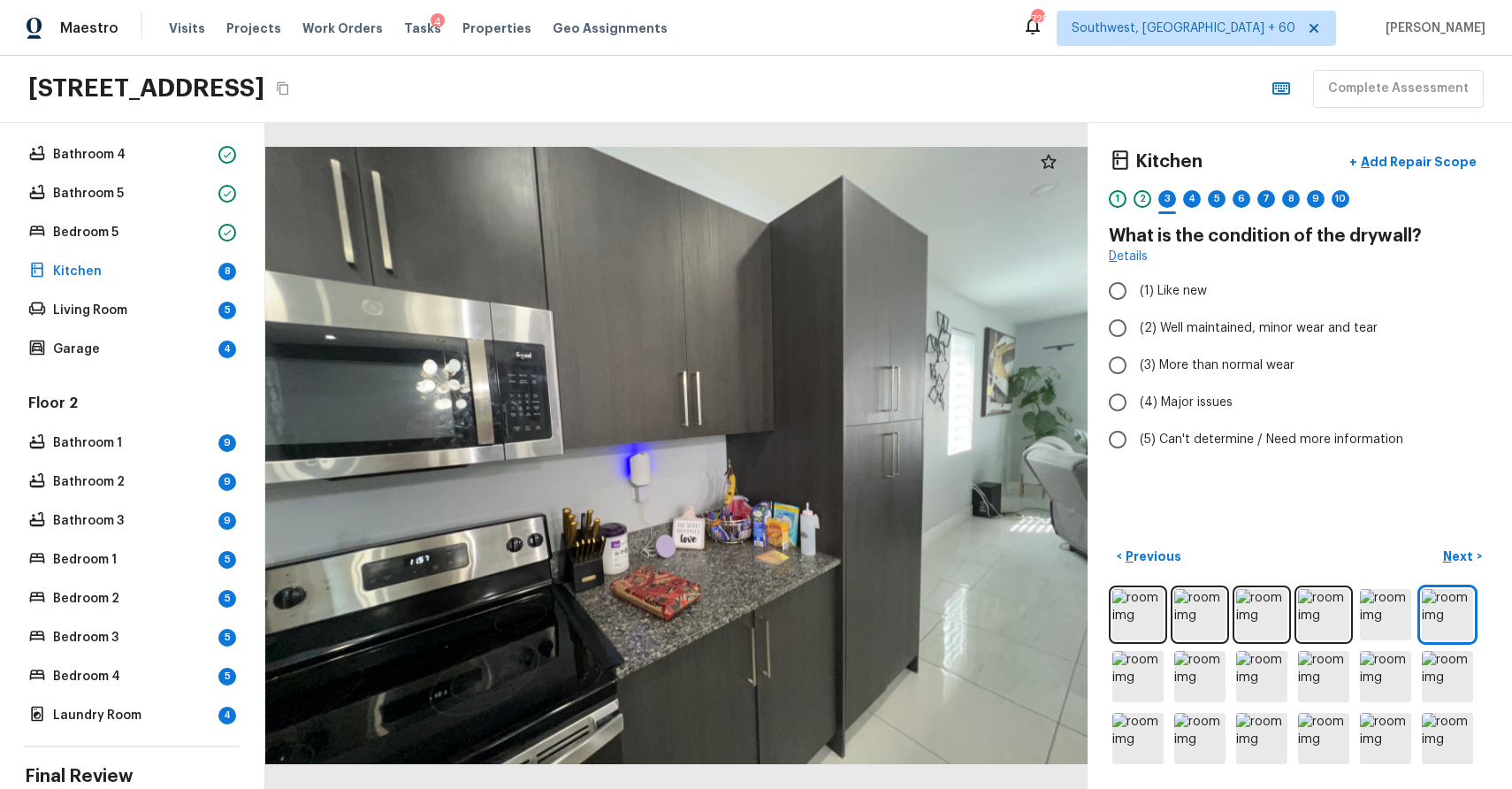
click at [1114, 197] on div "1" at bounding box center [1117, 198] width 18 height 18
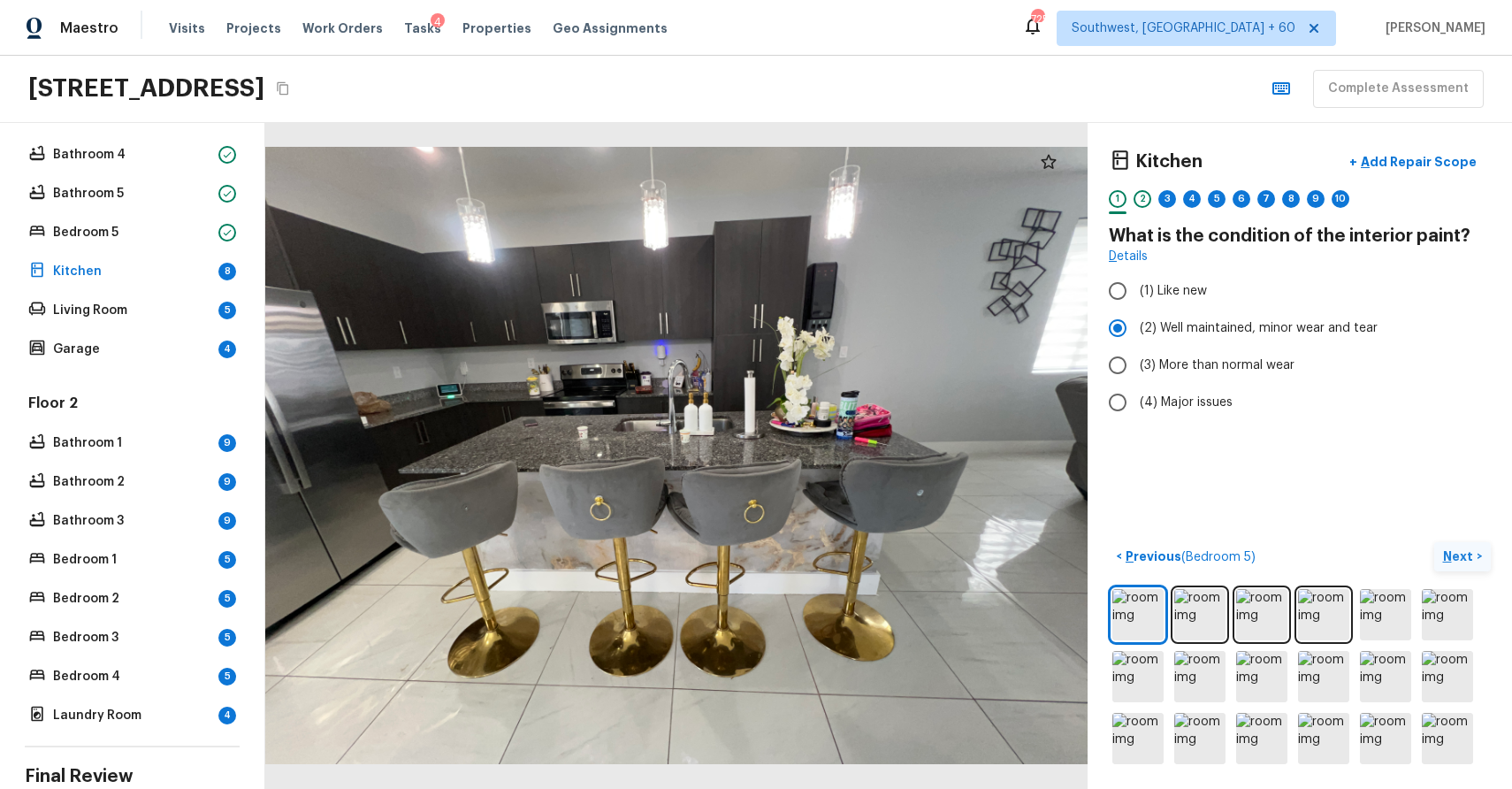
click at [1440, 543] on button "Next >" at bounding box center [1463, 556] width 57 height 29
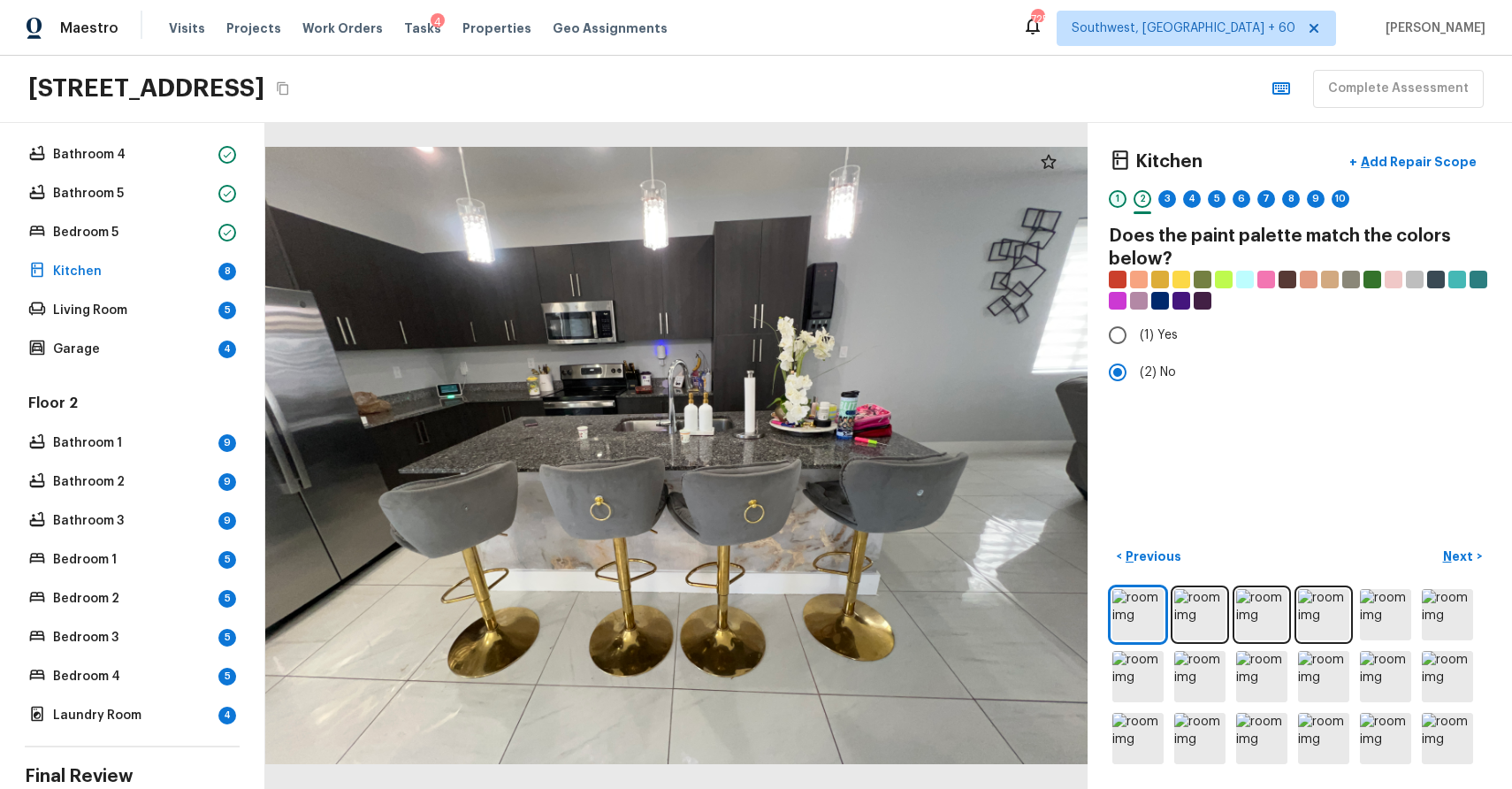
click at [1117, 197] on div "1" at bounding box center [1117, 198] width 18 height 18
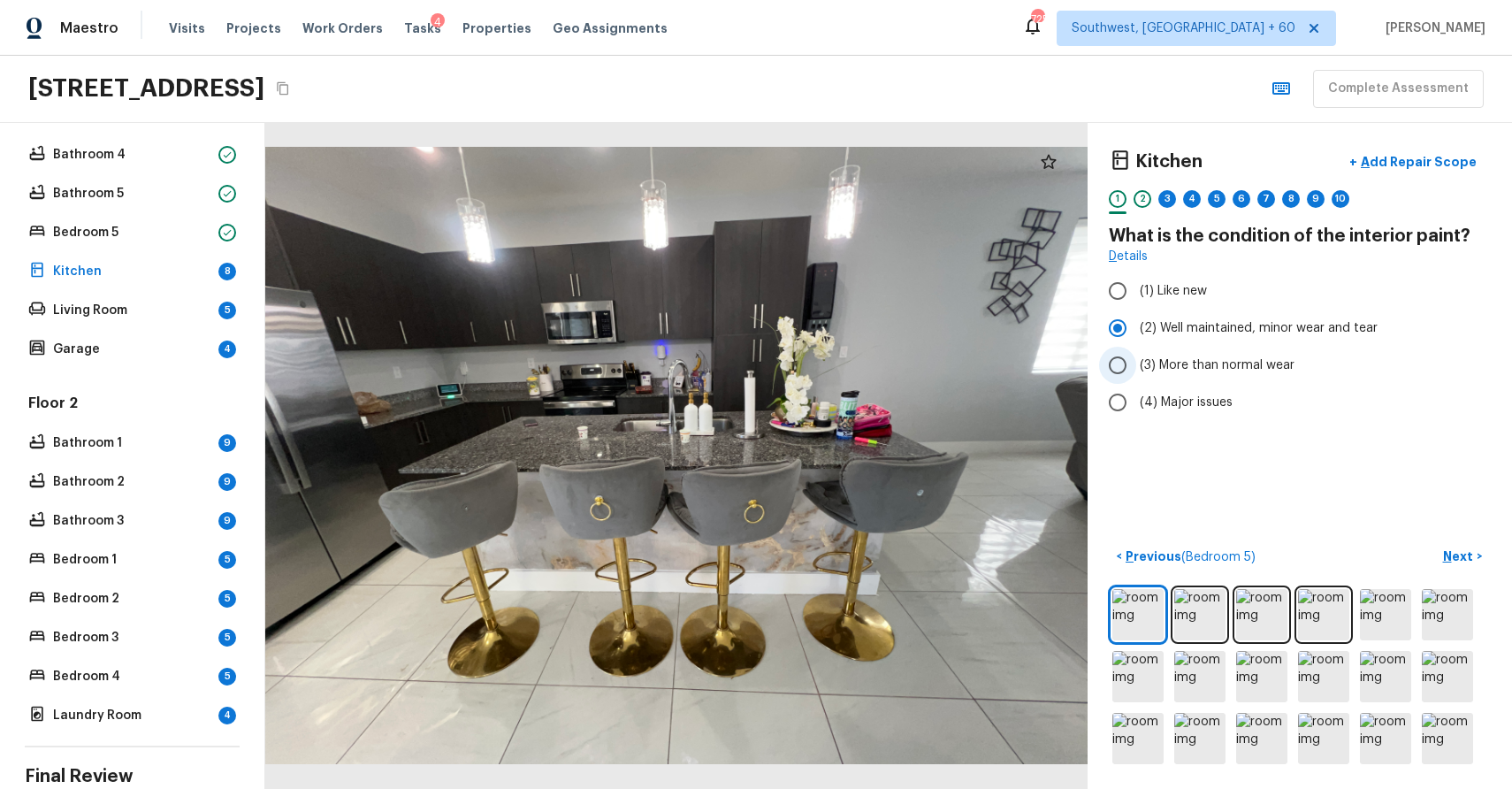
click at [1206, 354] on label "(3) More than normal wear" at bounding box center [1287, 365] width 377 height 37
click at [1137, 354] on input "(3) More than normal wear" at bounding box center [1118, 365] width 37 height 37
radio input "true"
click at [1160, 328] on span "(2) Well maintained, minor wear and tear" at bounding box center [1259, 328] width 238 height 18
click at [1137, 328] on input "(2) Well maintained, minor wear and tear" at bounding box center [1118, 328] width 37 height 37
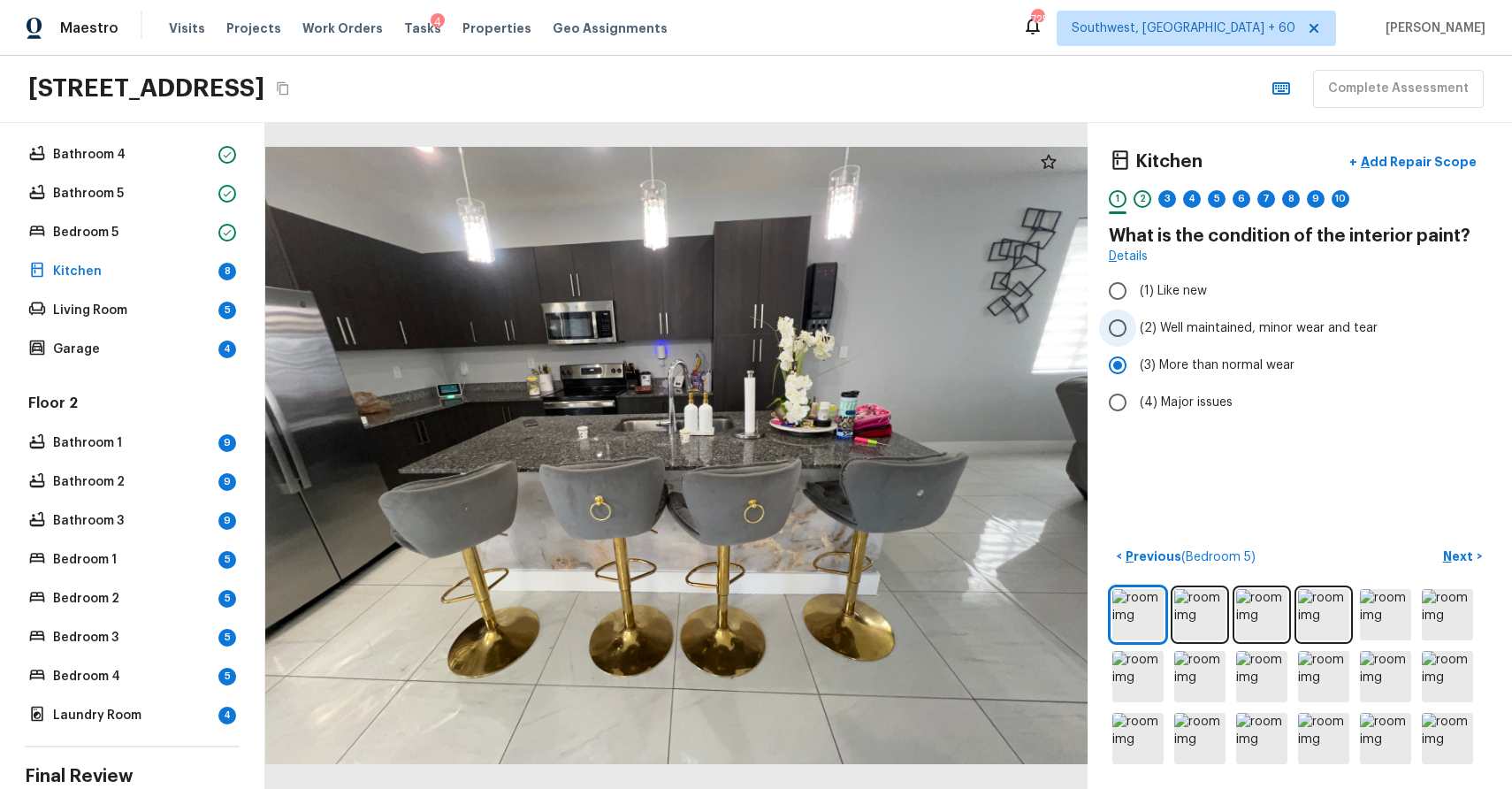
radio input "true"
click at [1130, 192] on div "1 2 3 4 5 6 7 8 9 10" at bounding box center [1300, 203] width 382 height 27
click at [1143, 194] on div "2" at bounding box center [1142, 198] width 18 height 18
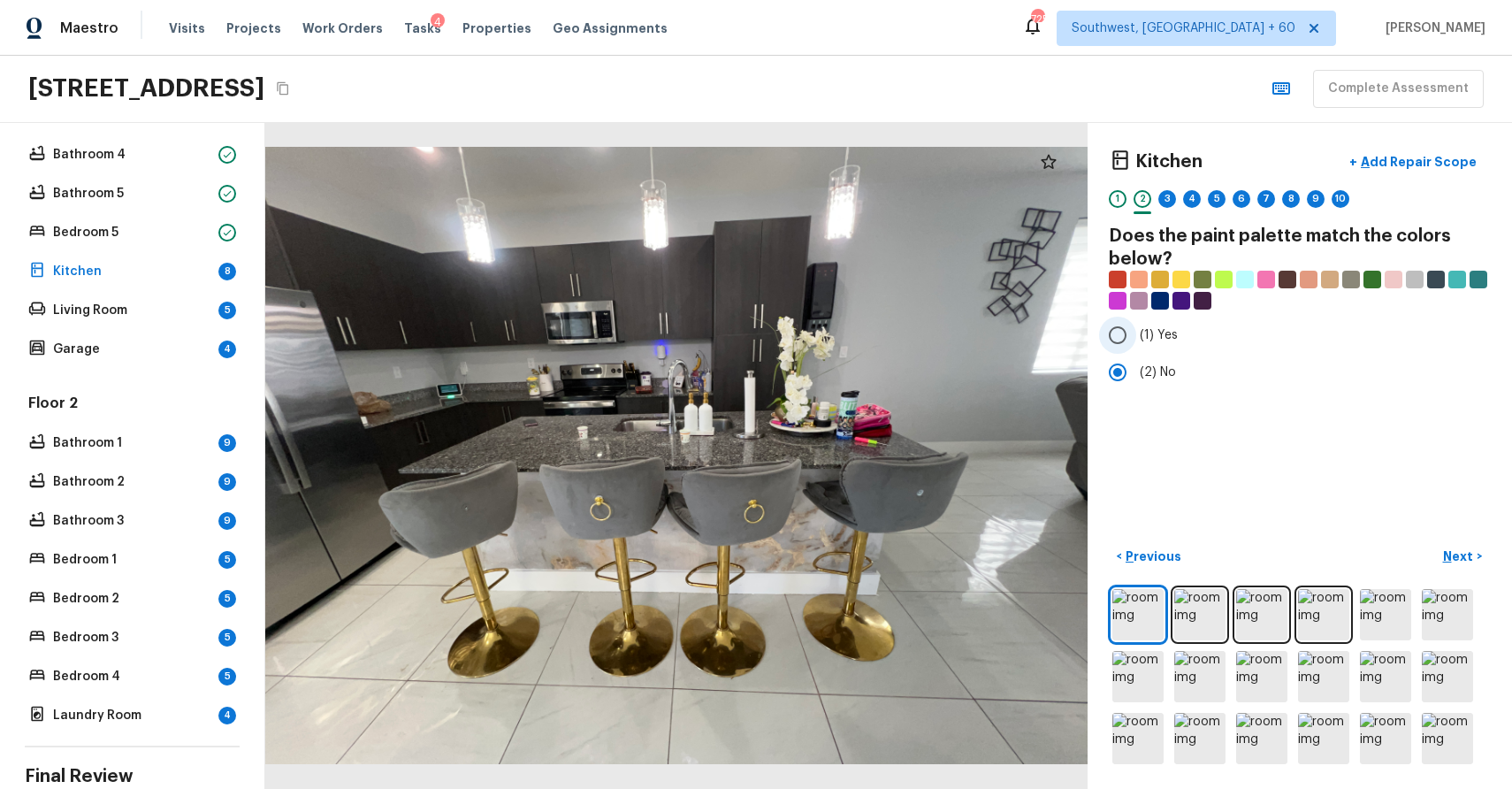
click at [1149, 324] on label "(1) Yes" at bounding box center [1287, 335] width 377 height 37
click at [1137, 324] on input "(1) Yes" at bounding box center [1118, 335] width 37 height 37
radio input "true"
click at [1165, 198] on div "3" at bounding box center [1167, 198] width 18 height 18
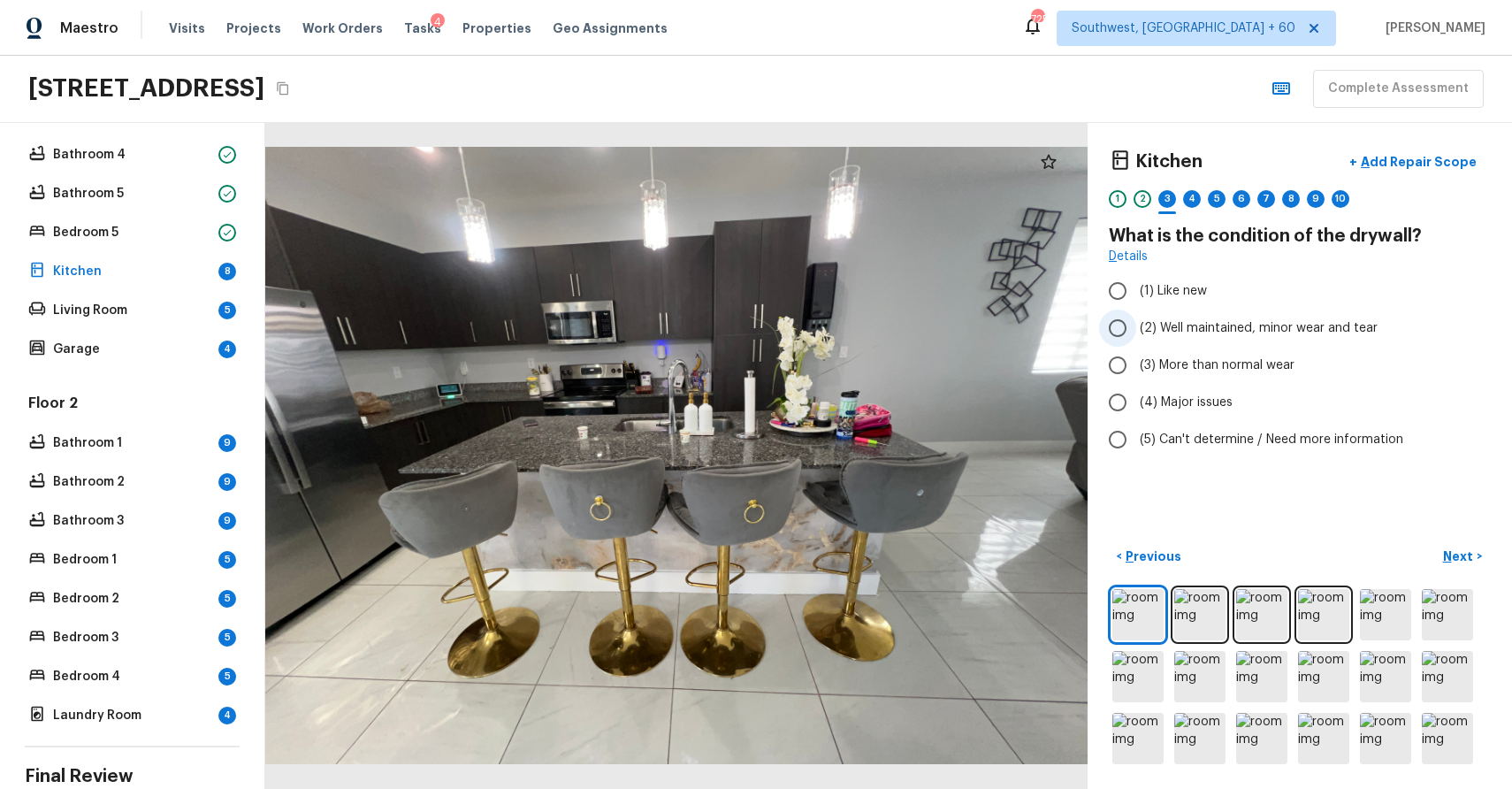
click at [1284, 322] on span "(2) Well maintained, minor wear and tear" at bounding box center [1259, 328] width 238 height 18
click at [1137, 322] on input "(2) Well maintained, minor wear and tear" at bounding box center [1118, 328] width 37 height 37
radio input "true"
click at [1458, 554] on p "Next" at bounding box center [1460, 556] width 34 height 18
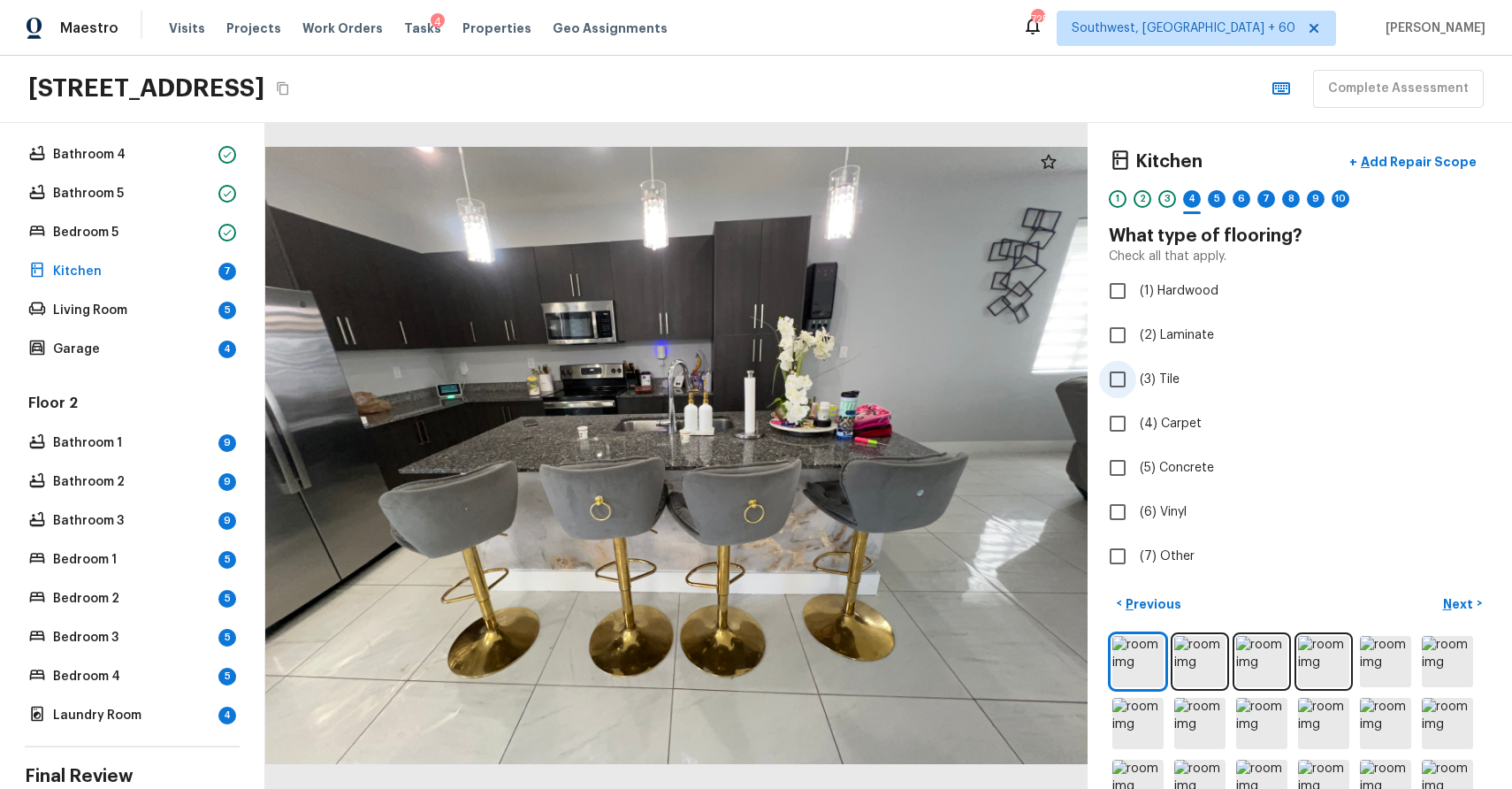
click at [1181, 374] on label "(3) Tile" at bounding box center [1287, 379] width 377 height 37
click at [1137, 374] on input "(3) Tile" at bounding box center [1118, 379] width 37 height 37
checkbox input "true"
click at [1468, 604] on p "Next" at bounding box center [1460, 604] width 34 height 18
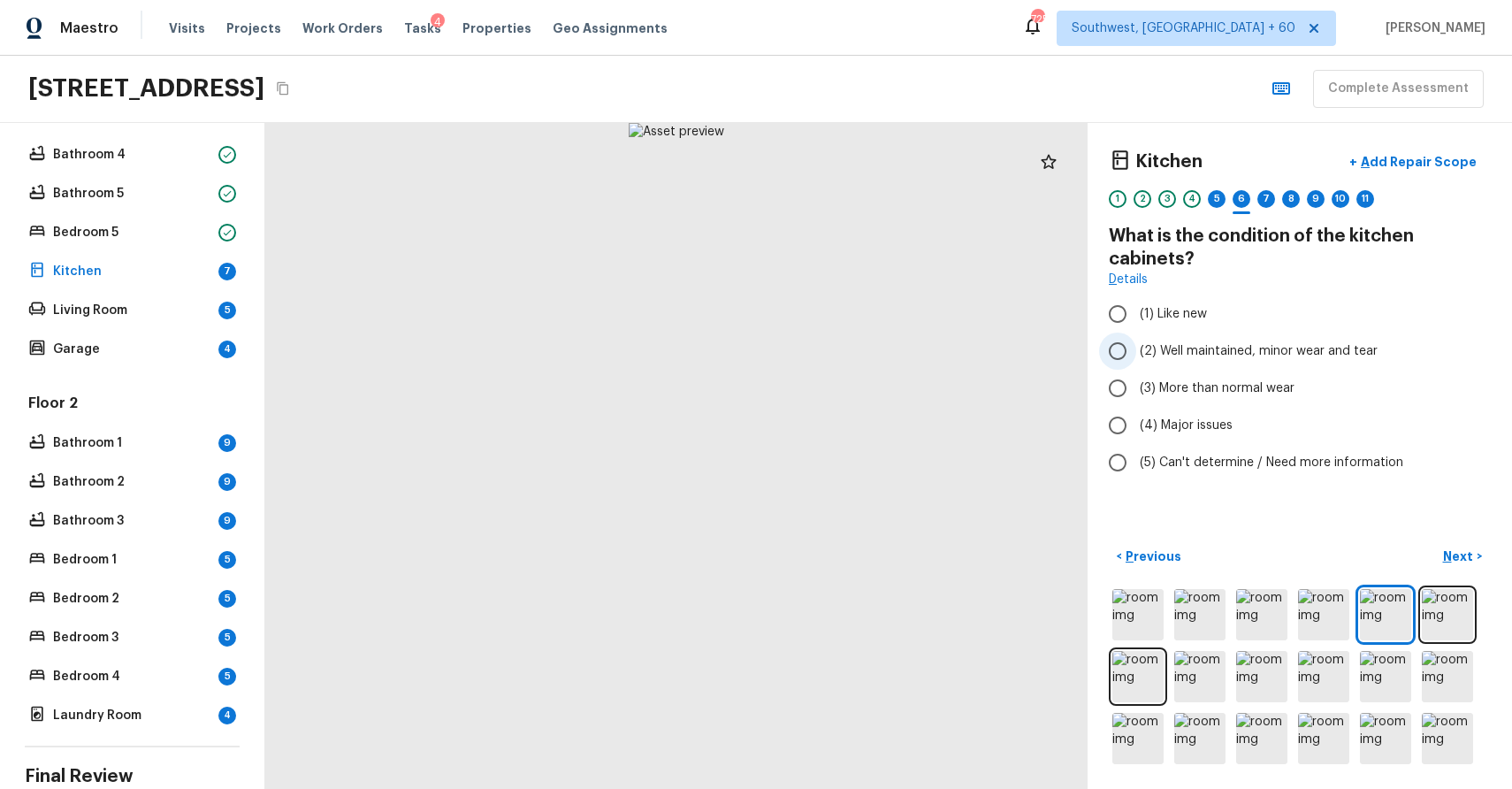
click at [1203, 358] on span "(2) Well maintained, minor wear and tear" at bounding box center [1259, 350] width 238 height 18
click at [1137, 358] on input "(2) Well maintained, minor wear and tear" at bounding box center [1118, 351] width 37 height 37
radio input "true"
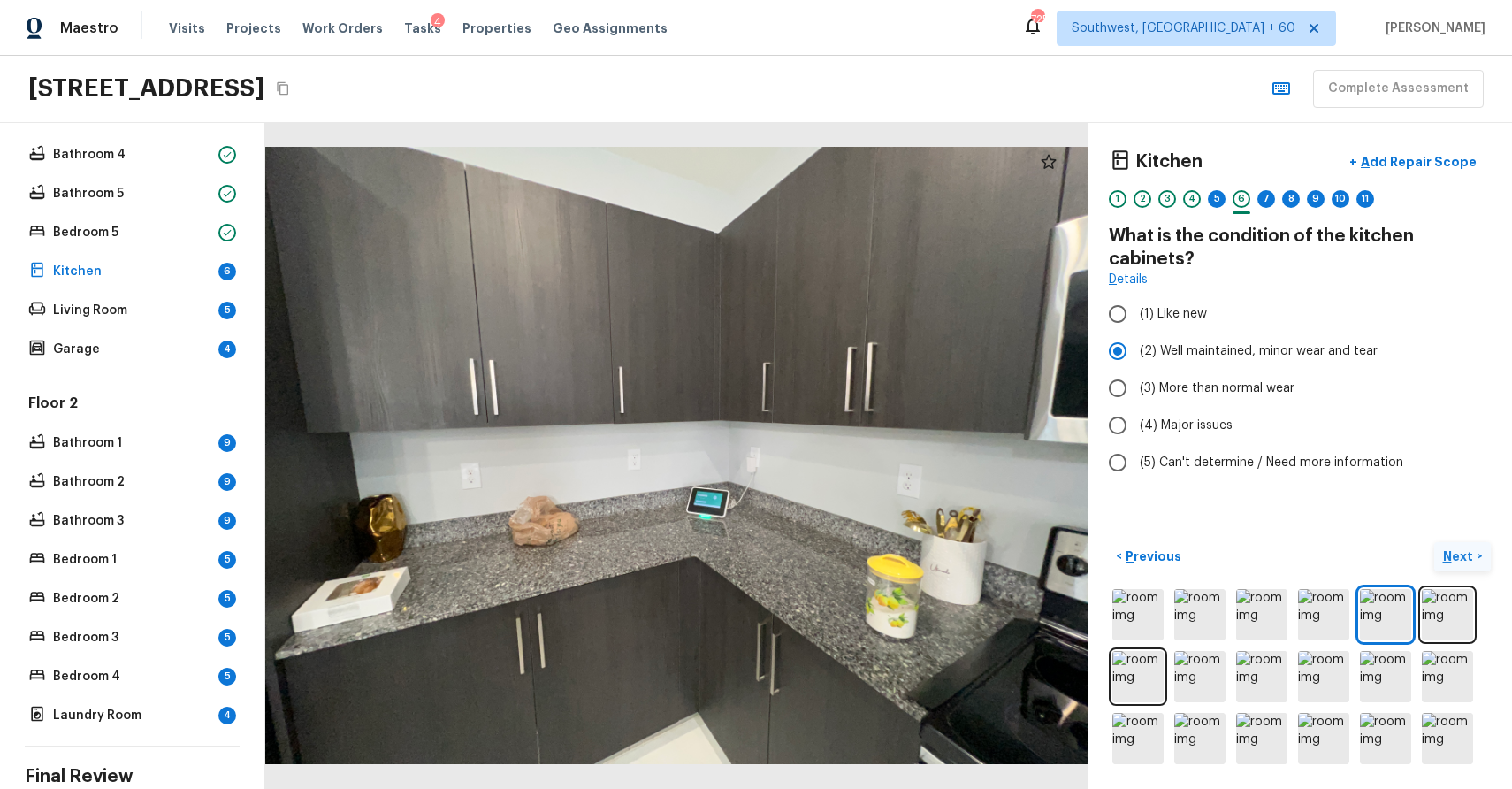
click at [1457, 554] on p "Next" at bounding box center [1460, 556] width 34 height 18
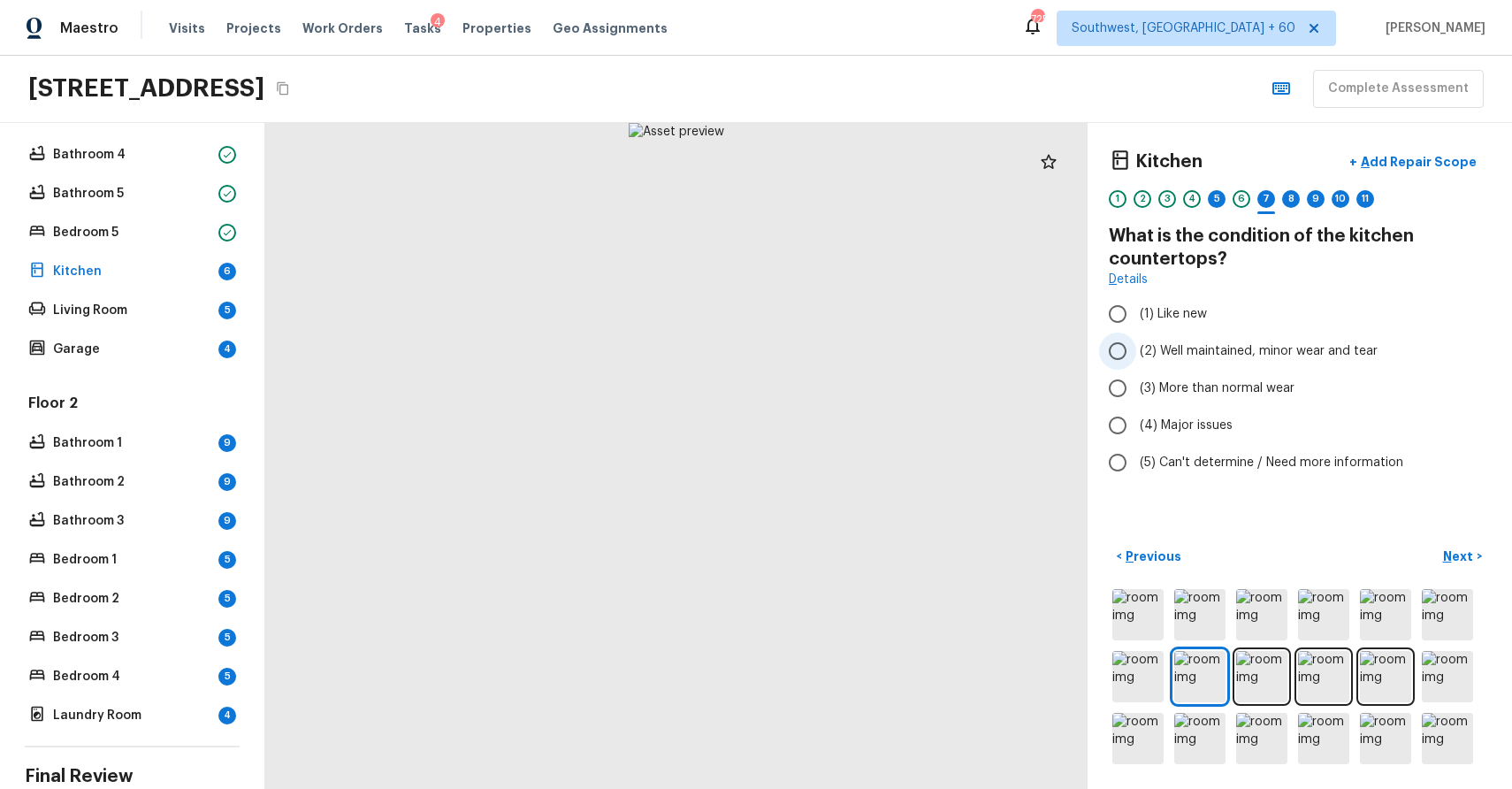
click at [1294, 353] on span "(2) Well maintained, minor wear and tear" at bounding box center [1259, 350] width 238 height 18
click at [1137, 353] on input "(2) Well maintained, minor wear and tear" at bounding box center [1118, 351] width 37 height 37
radio input "true"
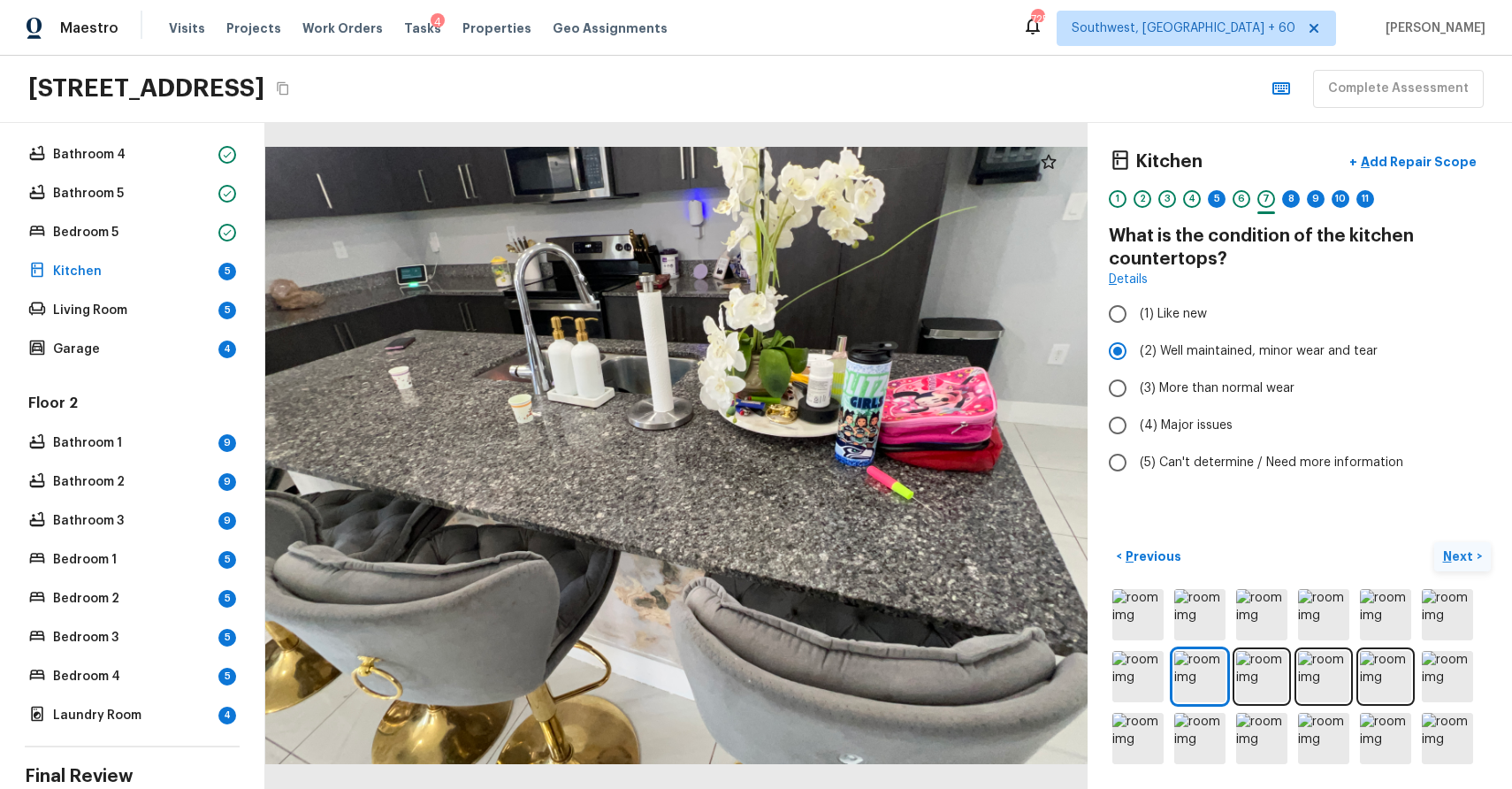
click at [1464, 553] on p "Next" at bounding box center [1460, 556] width 34 height 18
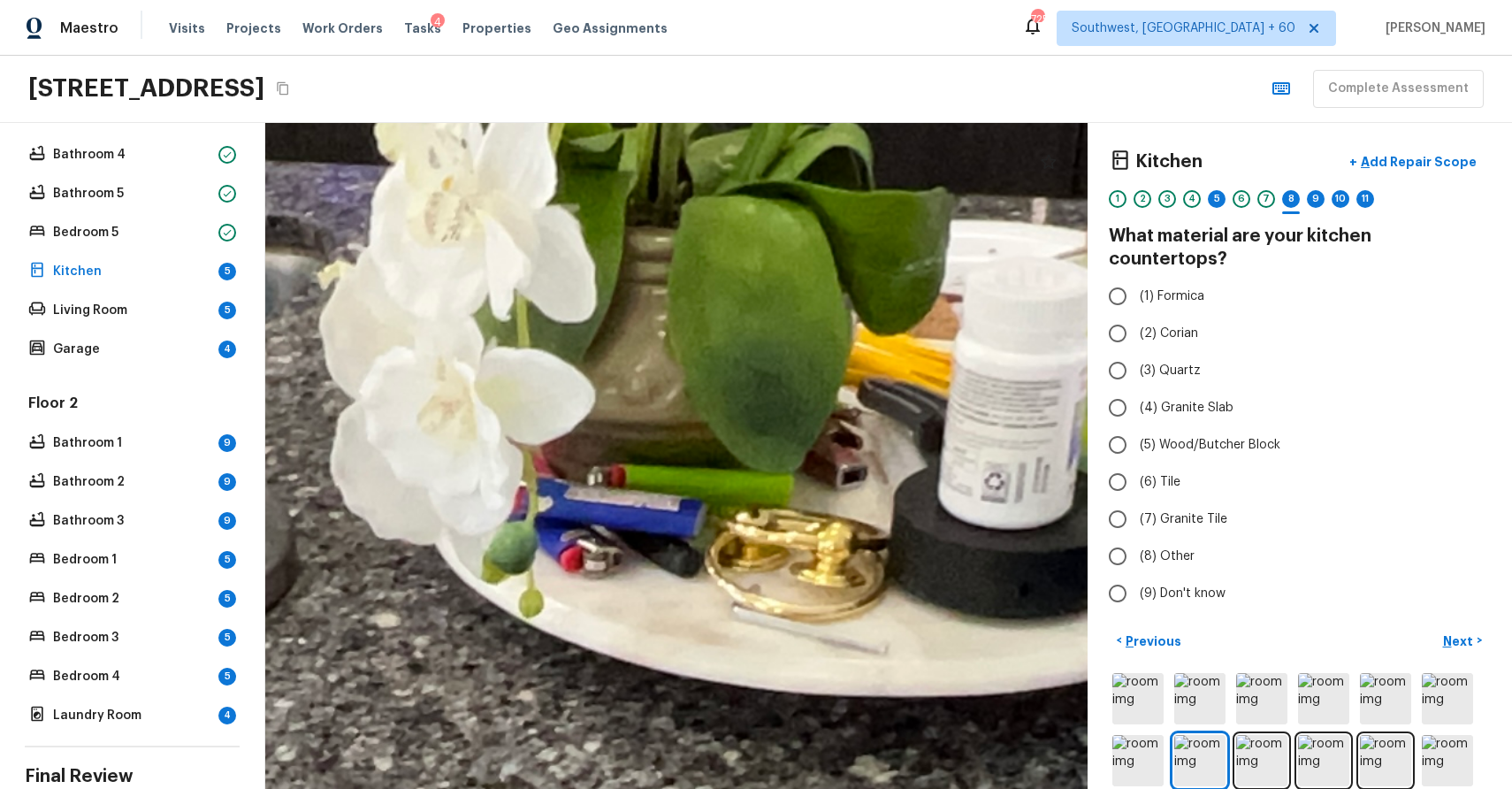
drag, startPoint x: 761, startPoint y: 380, endPoint x: 683, endPoint y: 373, distance: 78.3
click at [683, 373] on div at bounding box center [198, 800] width 4694 height 3800
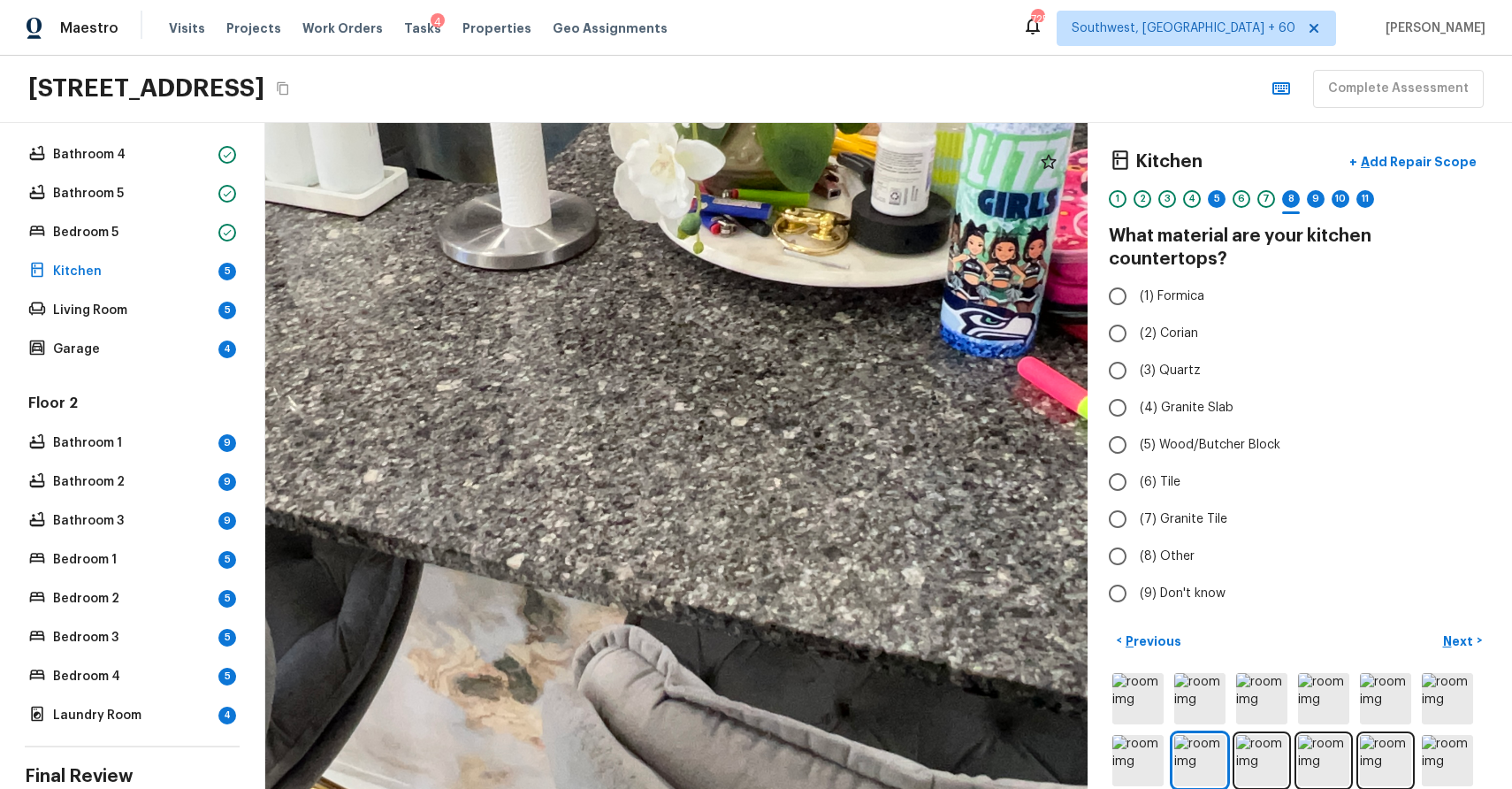
click at [760, 543] on div at bounding box center [557, 331] width 1989 height 1611
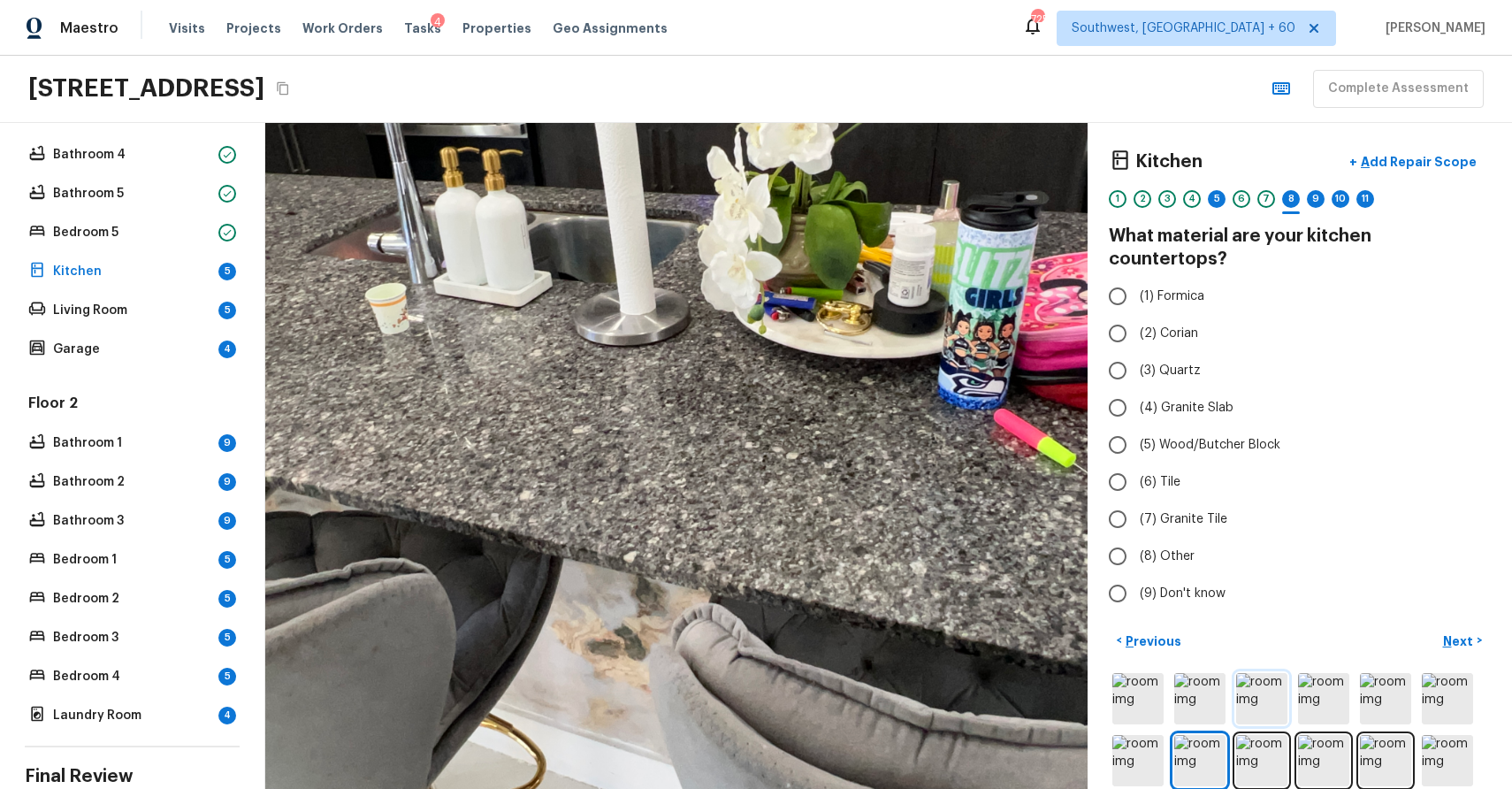
scroll to position [61, 0]
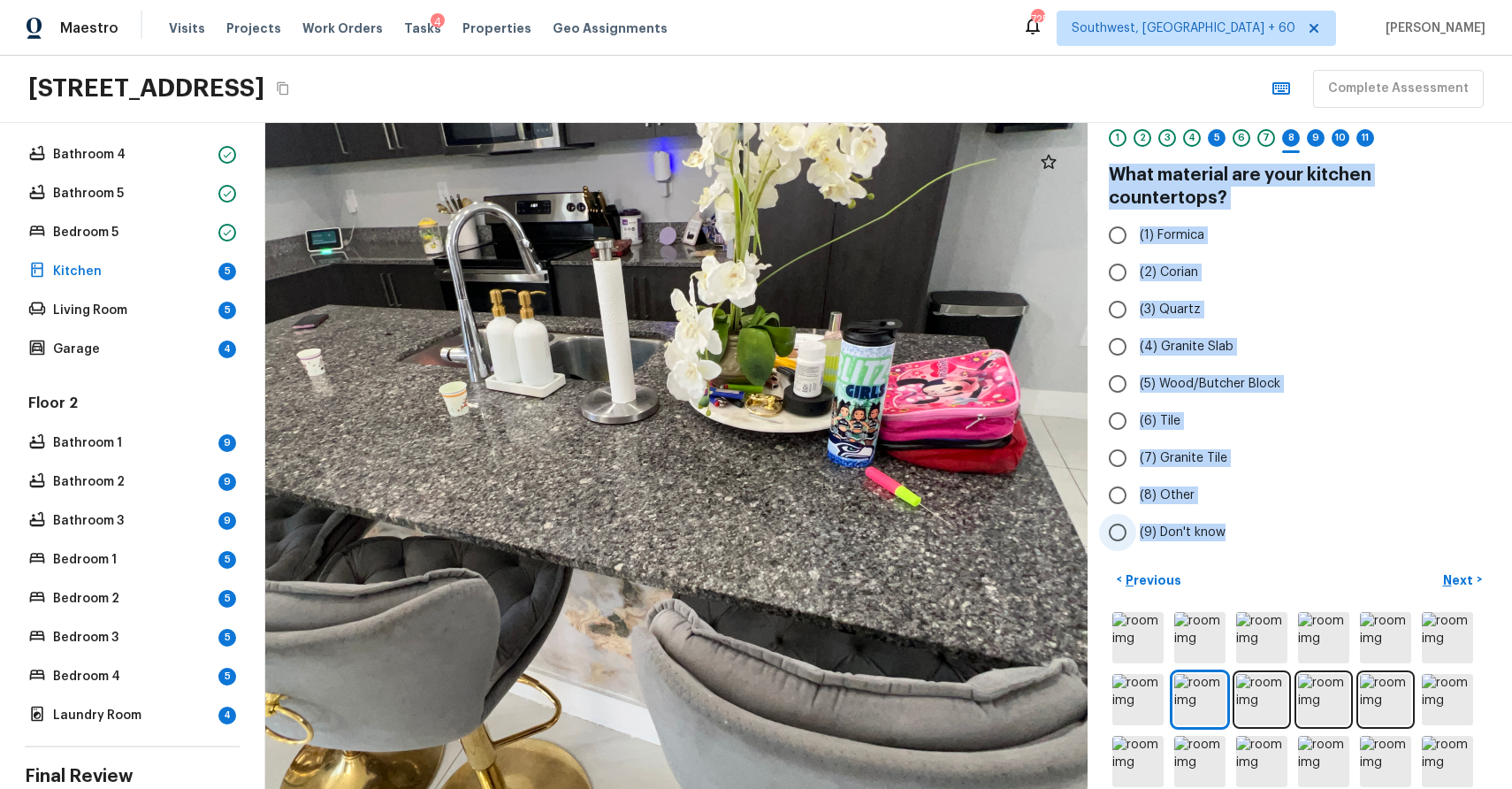
drag, startPoint x: 1105, startPoint y: 164, endPoint x: 1254, endPoint y: 511, distance: 377.6
click at [1254, 512] on div "Kitchen + Add Repair Scope 1 2 3 4 5 6 7 8 9 10 11 What material are your kitch…" at bounding box center [1301, 456] width 425 height 666
copy div "What material are your kitchen countertops? (1) Formica (2) Corian (3) Quartz (…"
click at [1387, 291] on label "(3) Quartz" at bounding box center [1287, 309] width 377 height 37
click at [1137, 291] on input "(3) Quartz" at bounding box center [1118, 309] width 37 height 37
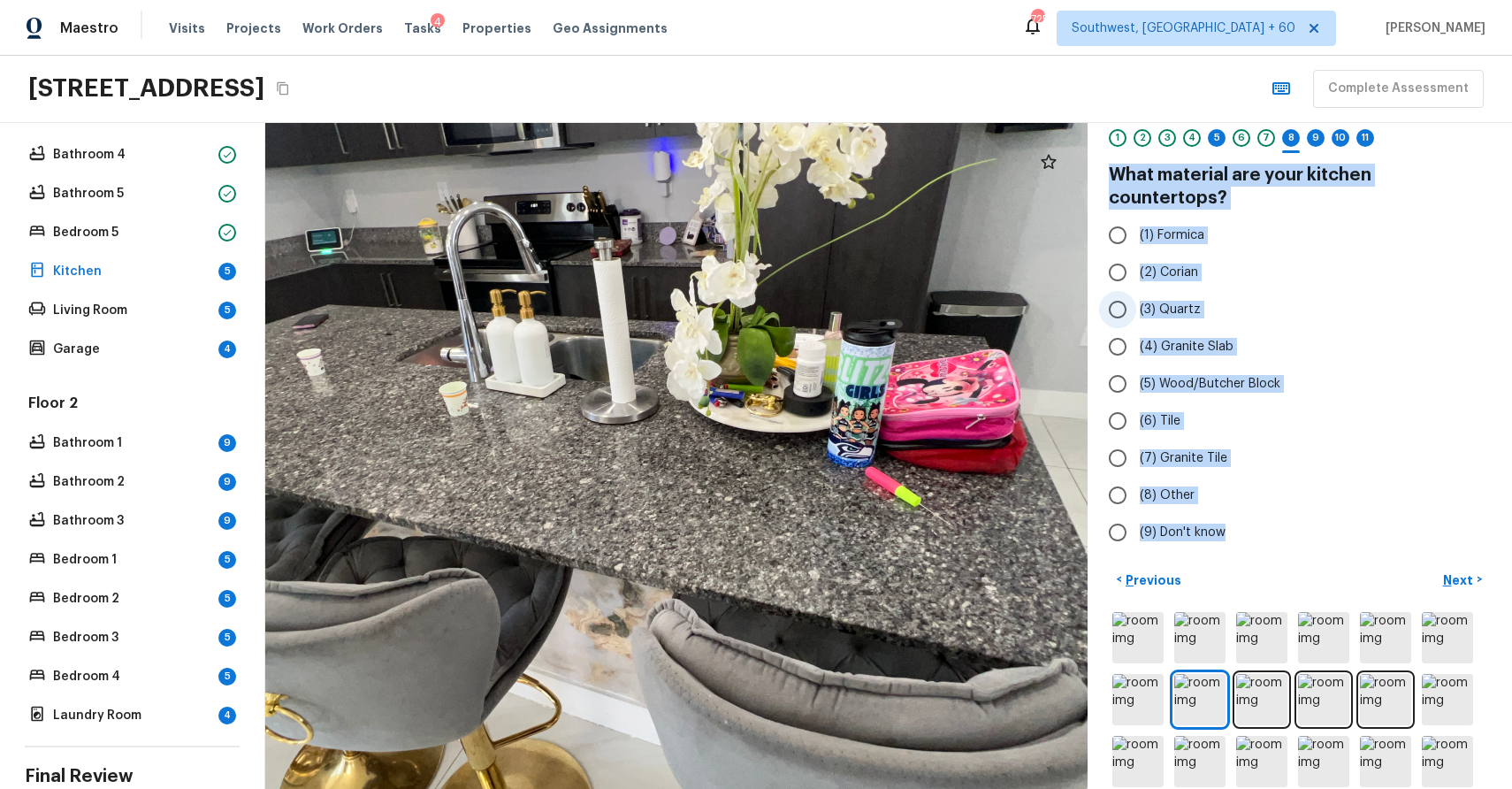
radio input "true"
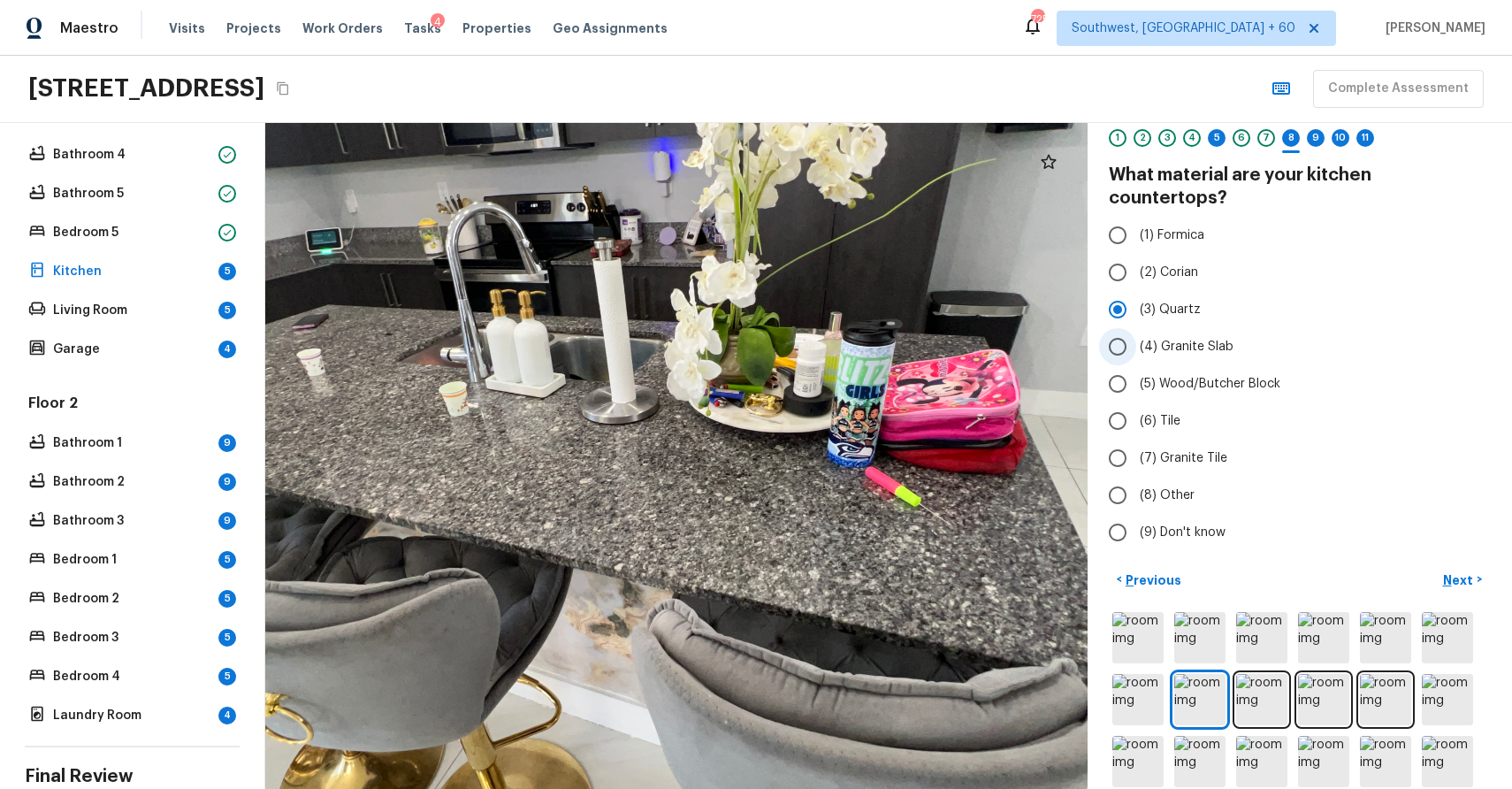
click at [1206, 338] on span "(4) Granite Slab" at bounding box center [1187, 347] width 94 height 18
click at [1137, 328] on input "(4) Granite Slab" at bounding box center [1118, 347] width 37 height 37
radio input "true"
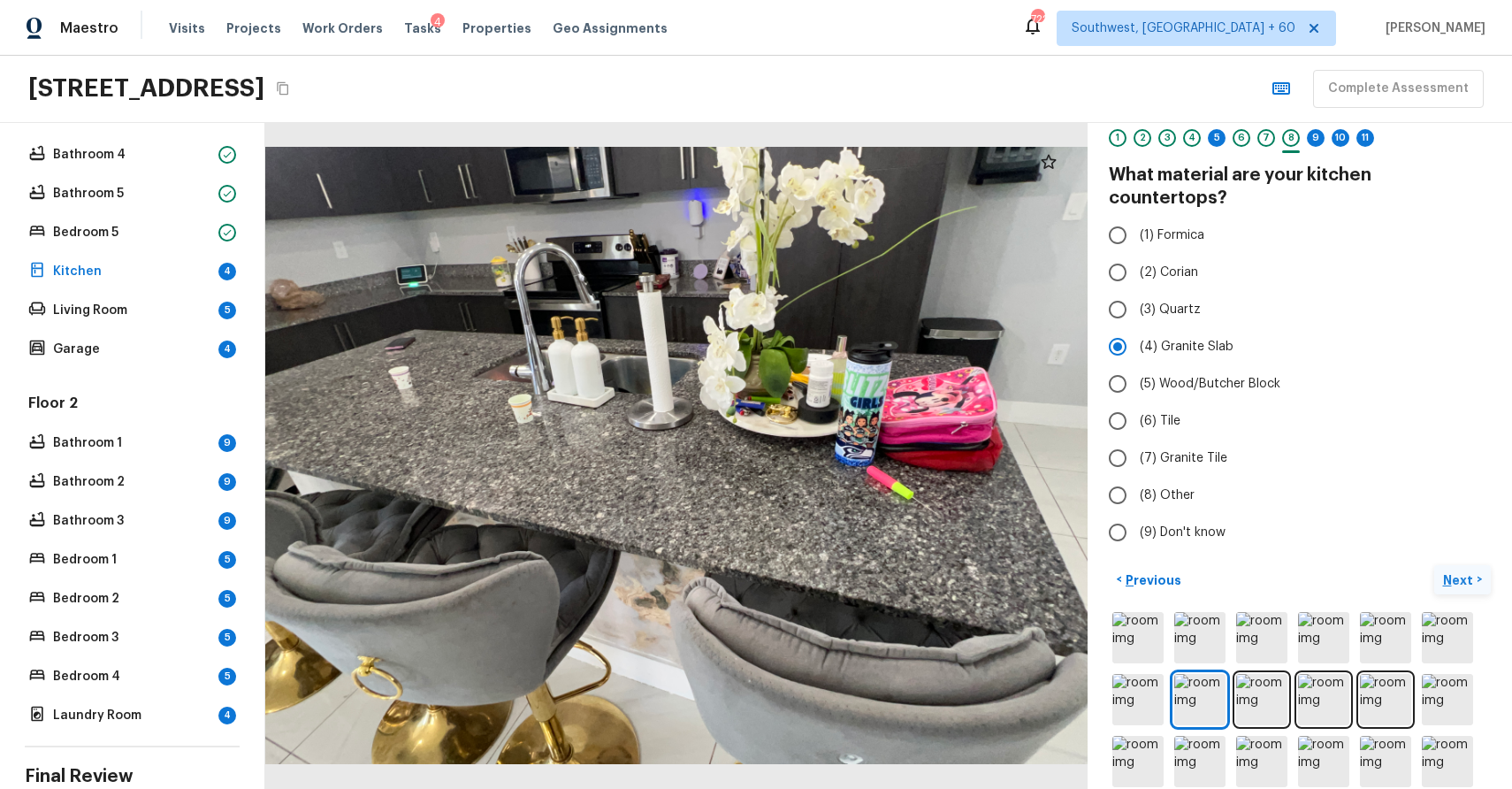
click at [1457, 571] on p "Next" at bounding box center [1460, 579] width 34 height 18
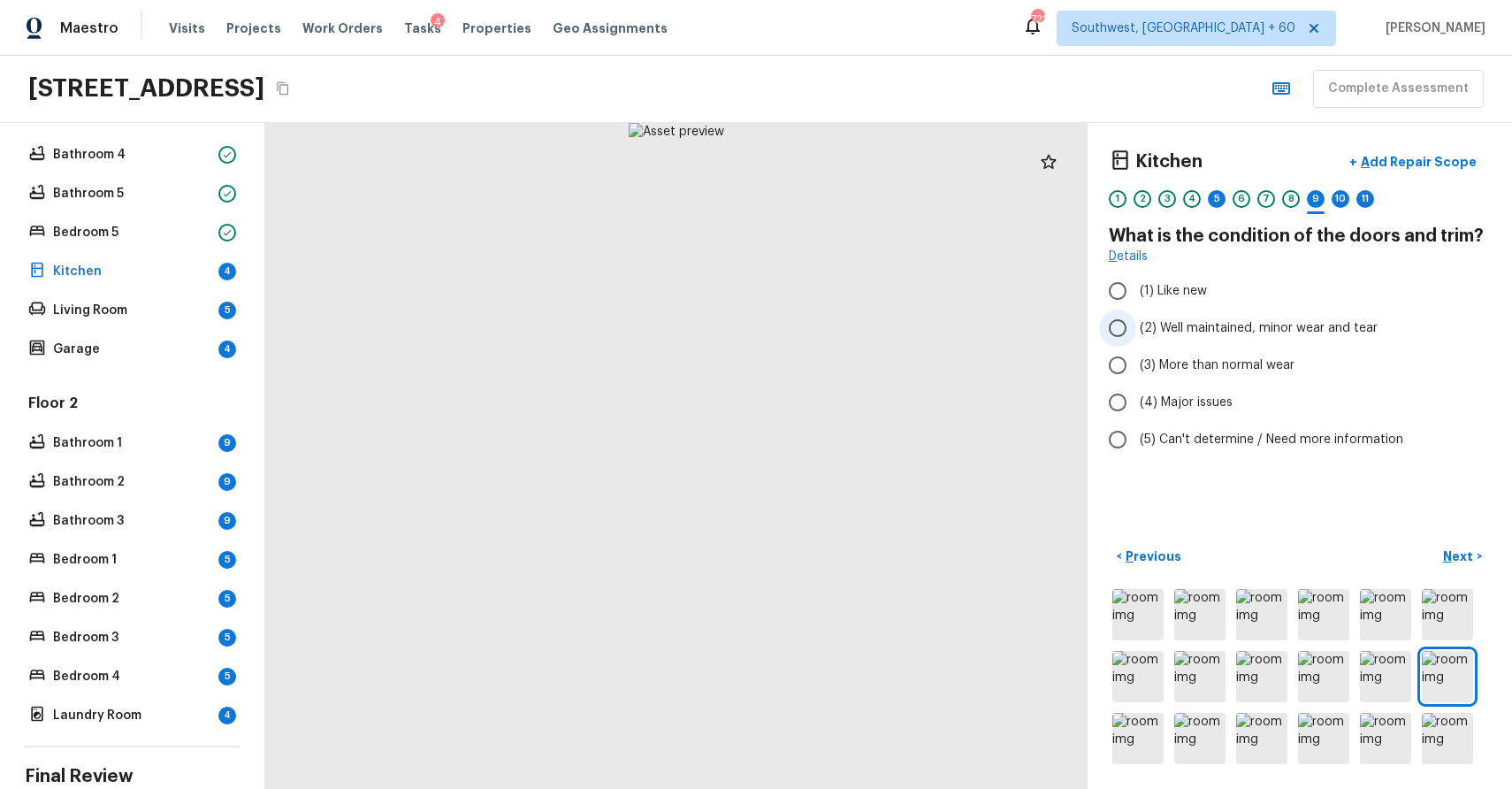
click at [1273, 322] on span "(2) Well maintained, minor wear and tear" at bounding box center [1259, 328] width 238 height 18
click at [1137, 322] on input "(2) Well maintained, minor wear and tear" at bounding box center [1118, 328] width 37 height 37
radio input "true"
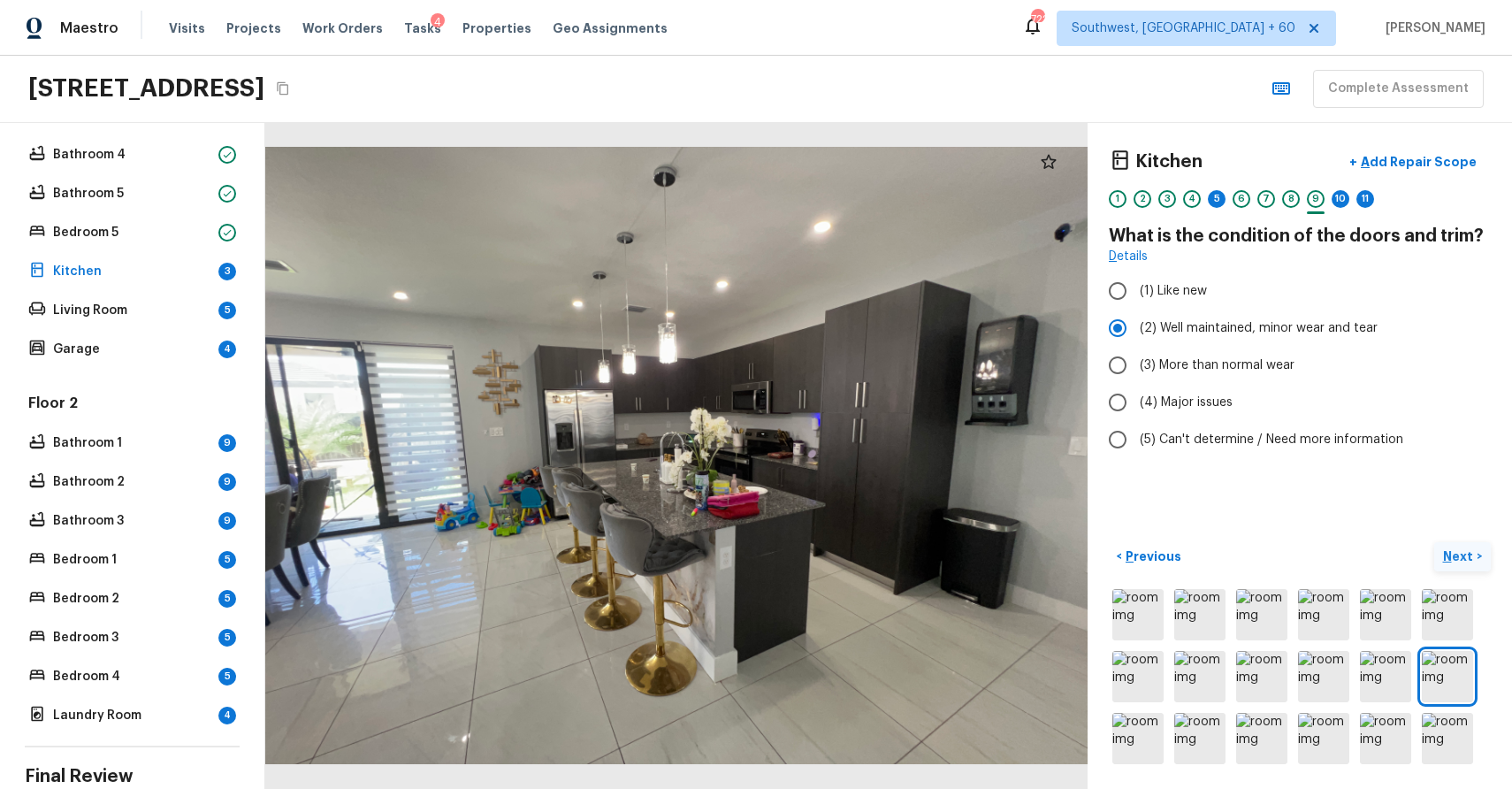
click at [1458, 558] on p "Next" at bounding box center [1460, 556] width 34 height 18
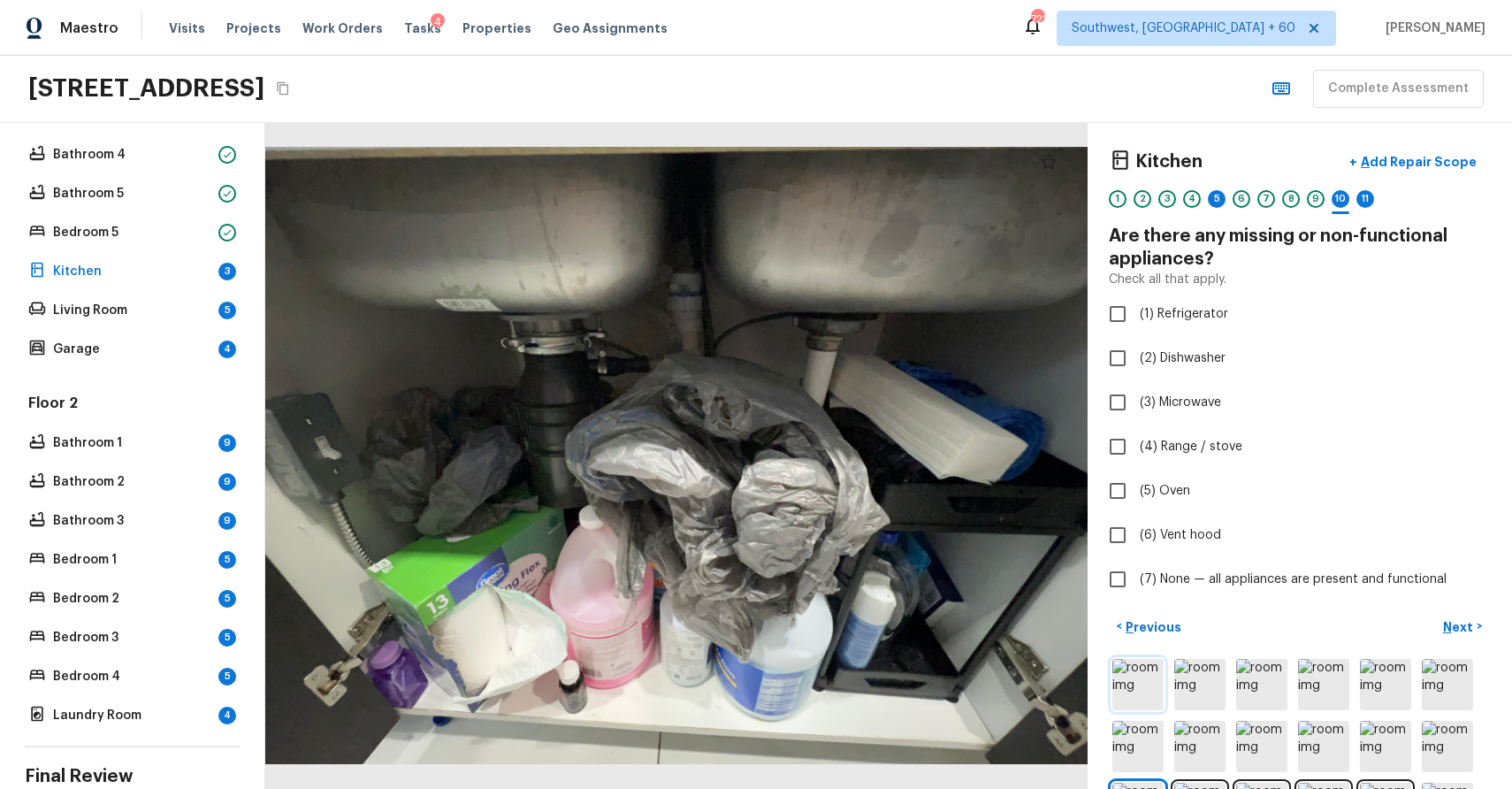
click at [1136, 679] on img at bounding box center [1137, 684] width 51 height 51
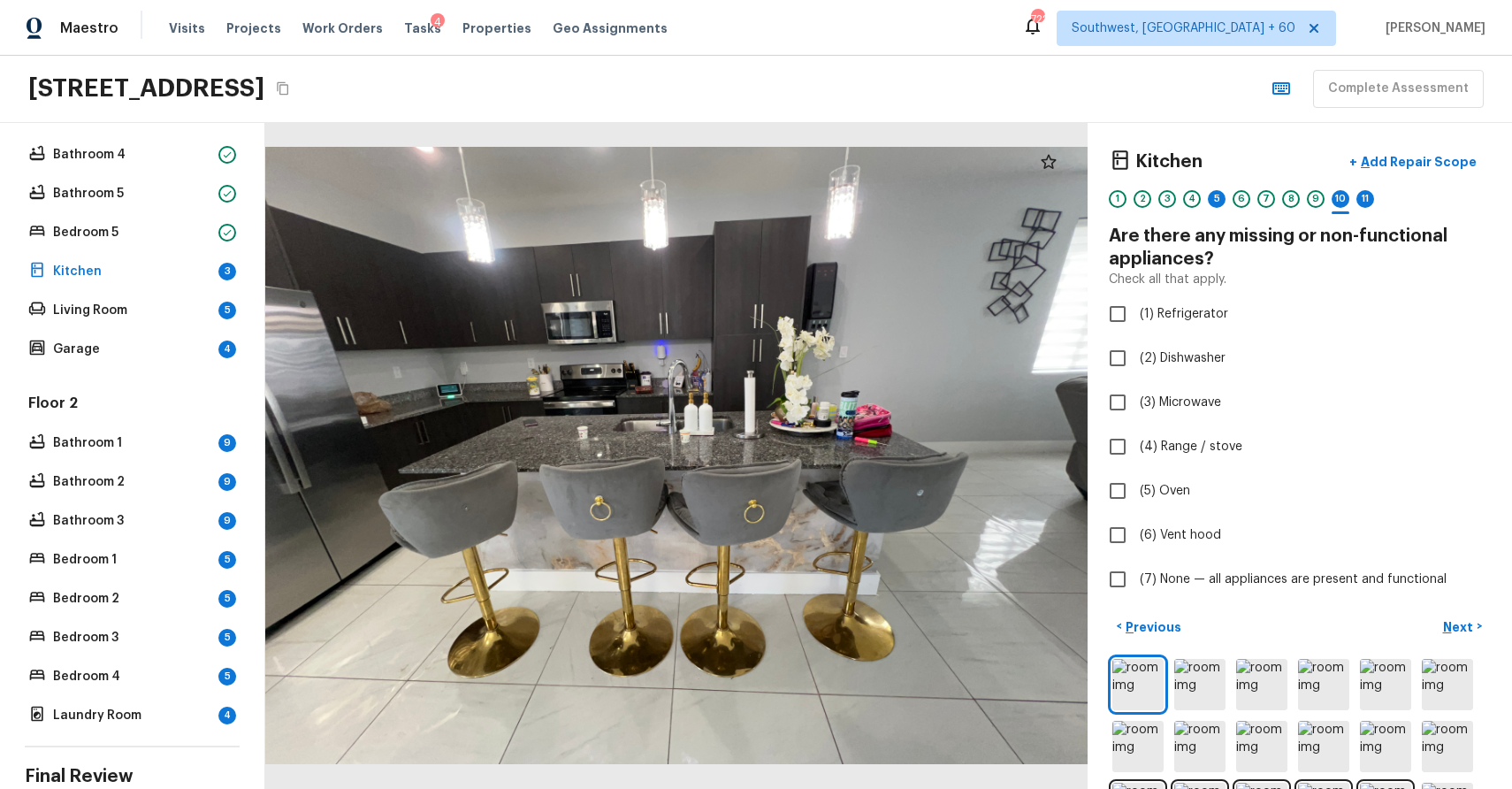
scroll to position [70, 0]
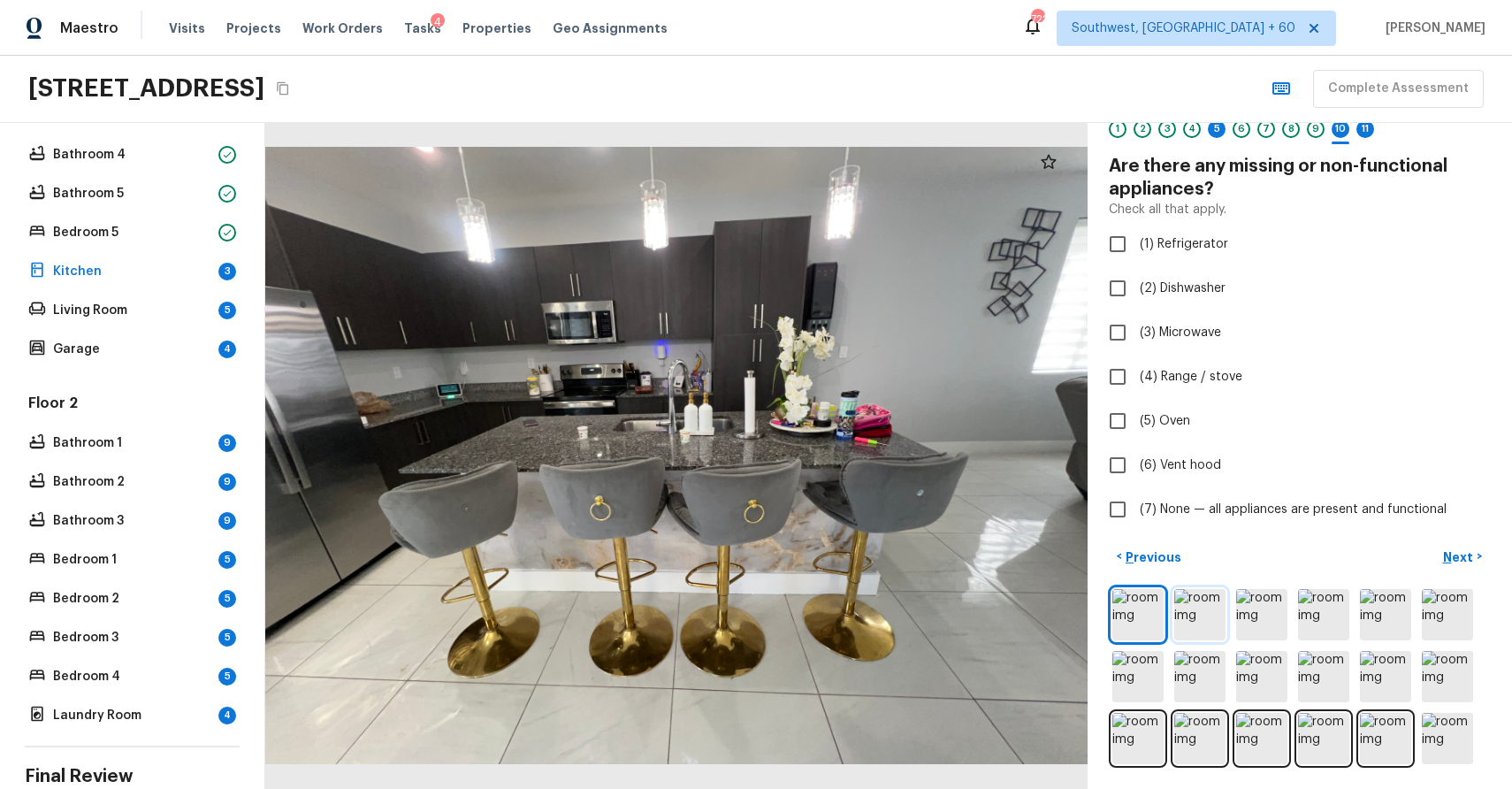
click at [1204, 626] on img at bounding box center [1200, 614] width 51 height 51
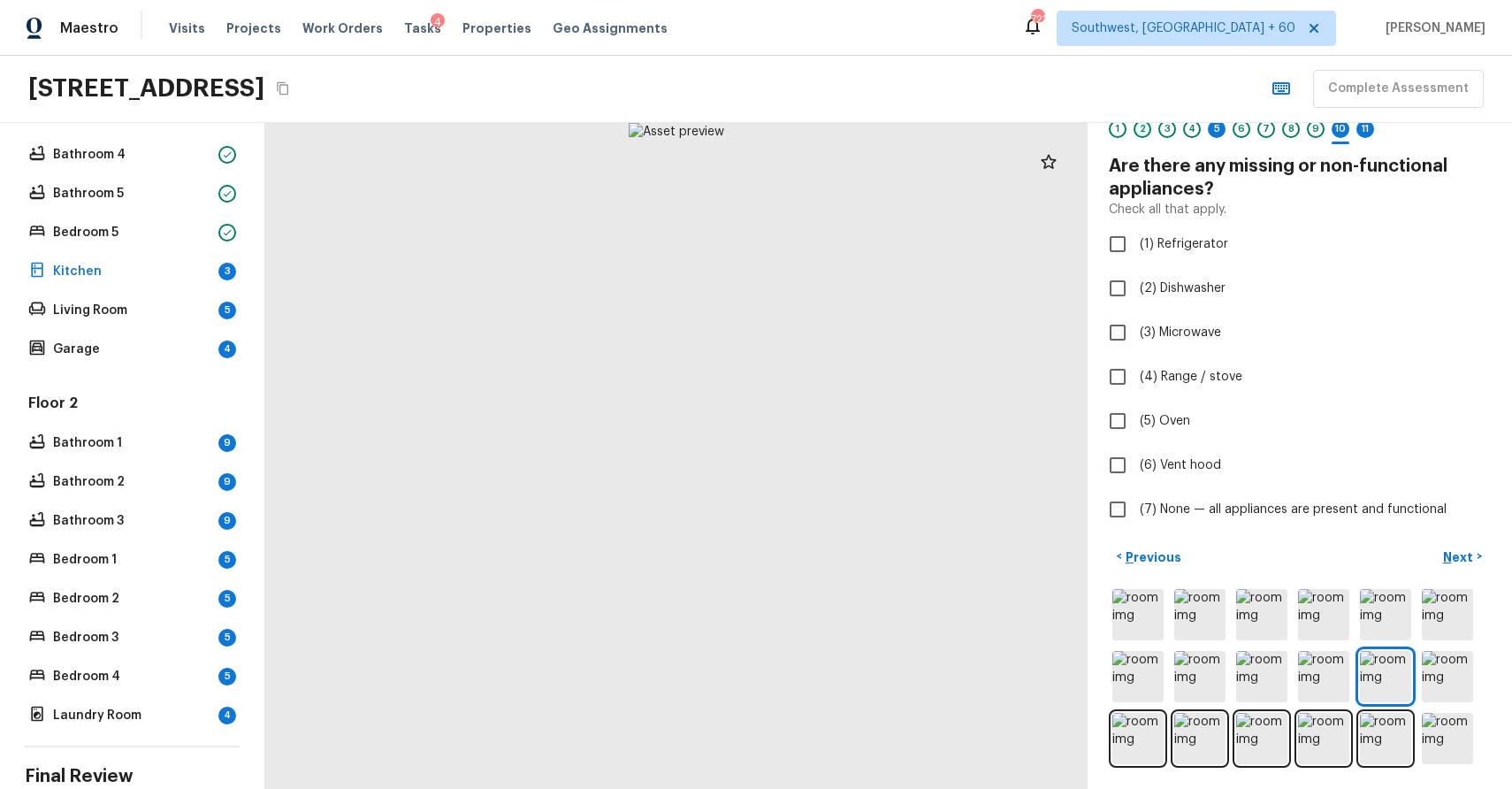
click at [1139, 130] on div "2" at bounding box center [1142, 129] width 18 height 18
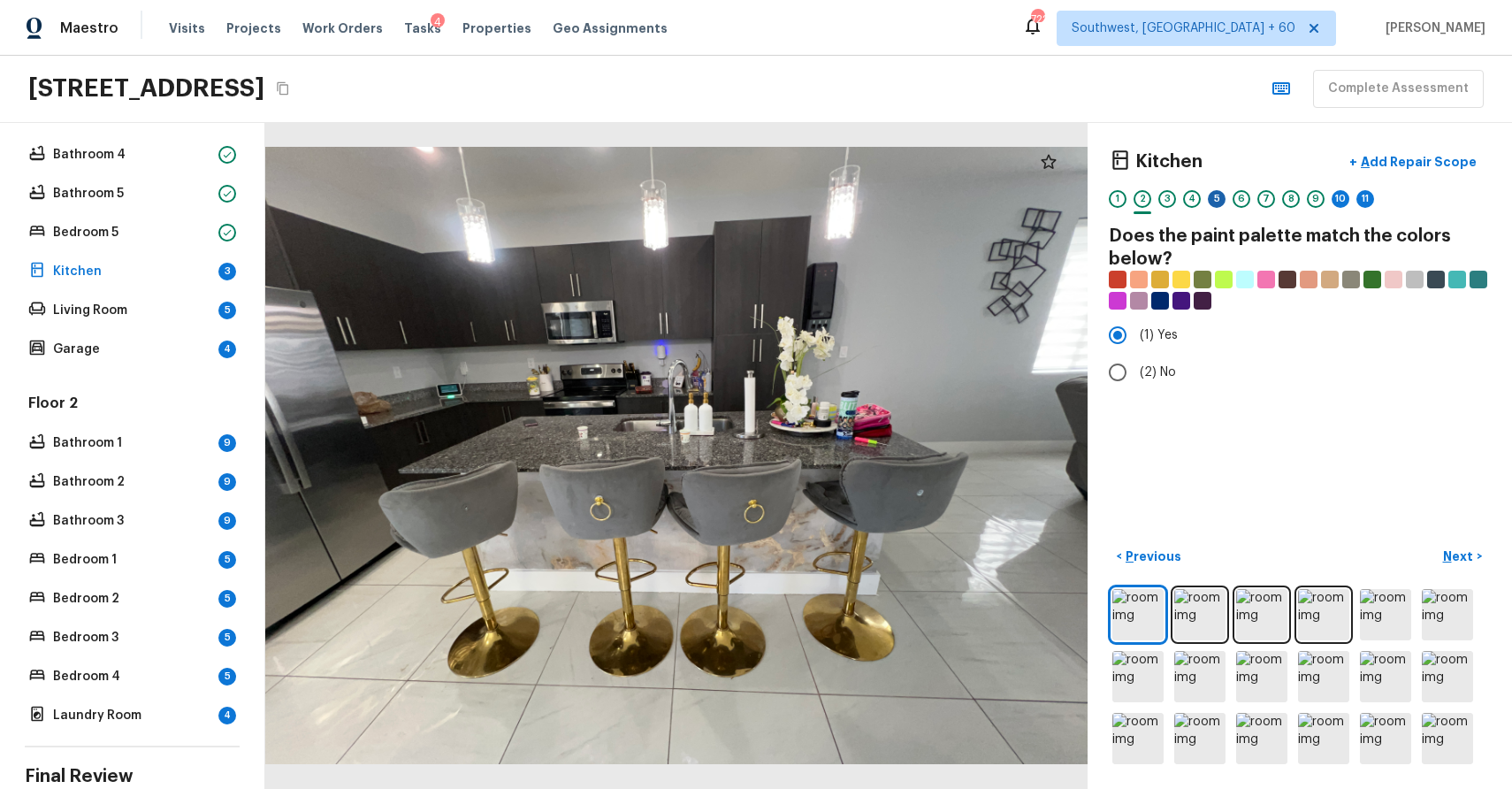
click at [1216, 194] on div "5" at bounding box center [1217, 198] width 18 height 18
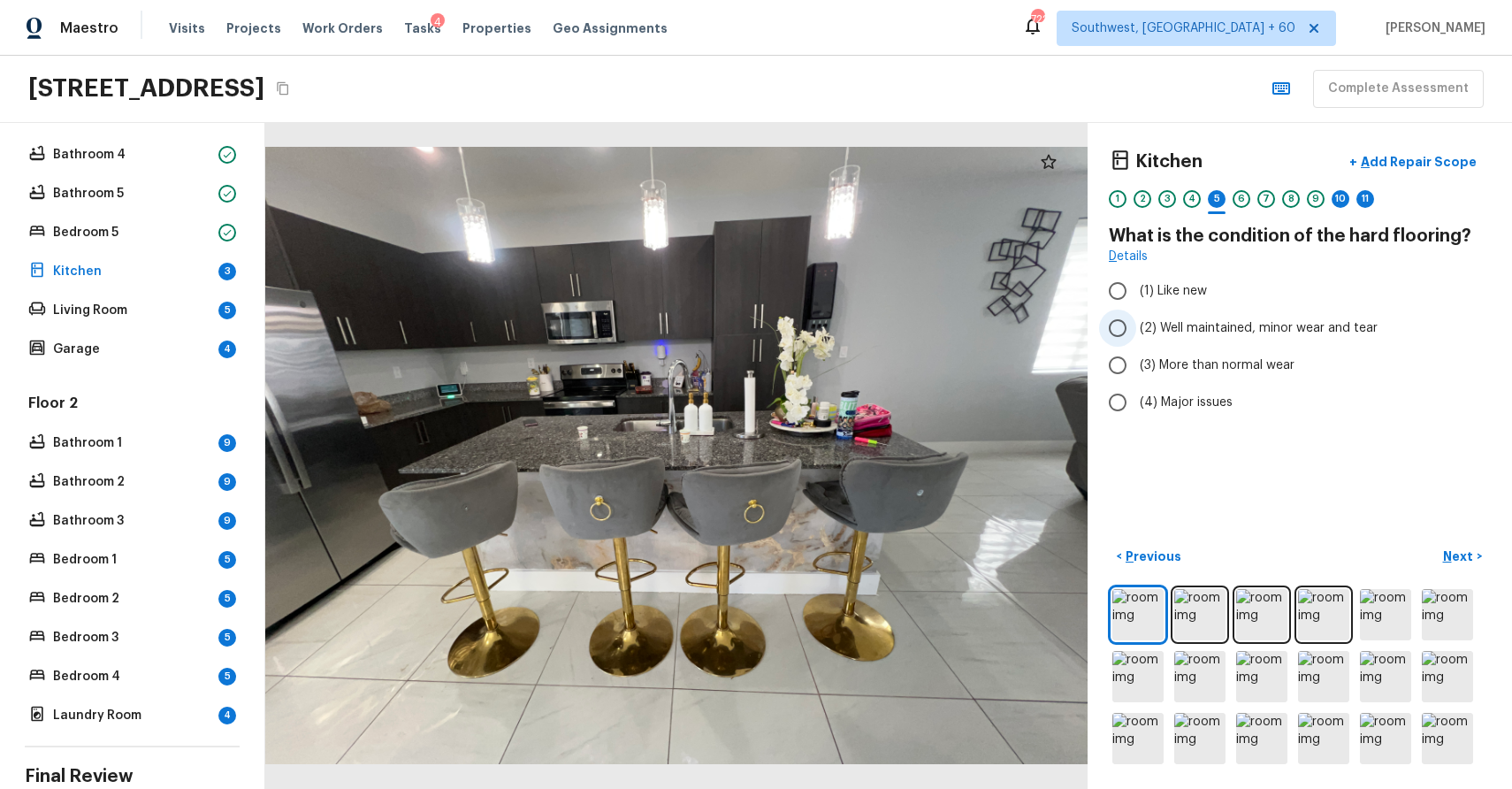
click at [1222, 327] on span "(2) Well maintained, minor wear and tear" at bounding box center [1259, 328] width 238 height 18
click at [1137, 327] on input "(2) Well maintained, minor wear and tear" at bounding box center [1118, 328] width 37 height 37
radio input "true"
click at [1337, 198] on div "10" at bounding box center [1341, 198] width 18 height 18
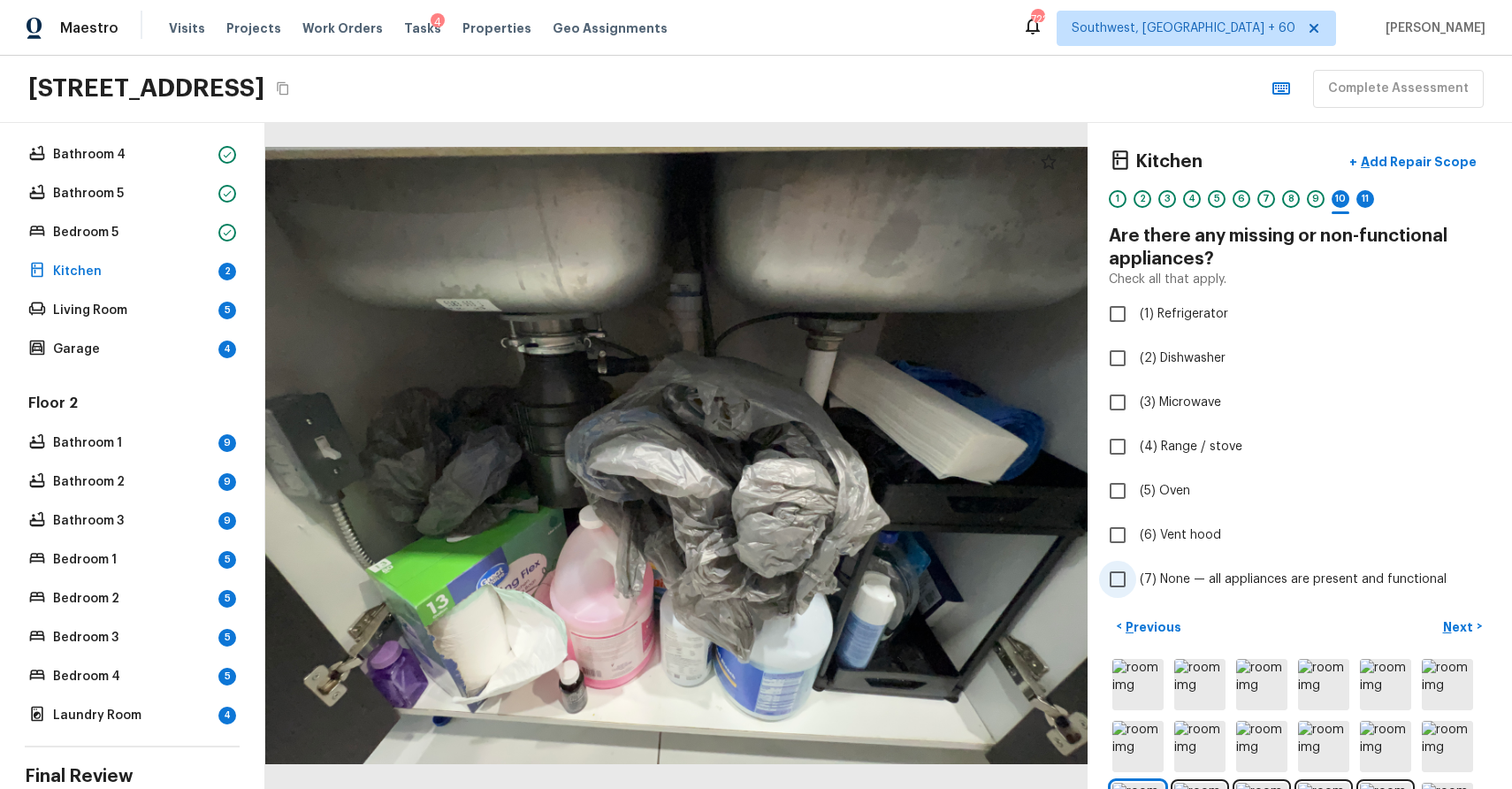
click at [1256, 584] on span "(7) None — all appliances are present and functional" at bounding box center [1293, 578] width 306 height 18
click at [1137, 584] on input "(7) None — all appliances are present and functional" at bounding box center [1118, 579] width 37 height 37
checkbox input "true"
click at [1430, 625] on div "< Previous Next >" at bounding box center [1300, 626] width 382 height 29
click at [1461, 628] on p "Next" at bounding box center [1460, 627] width 34 height 18
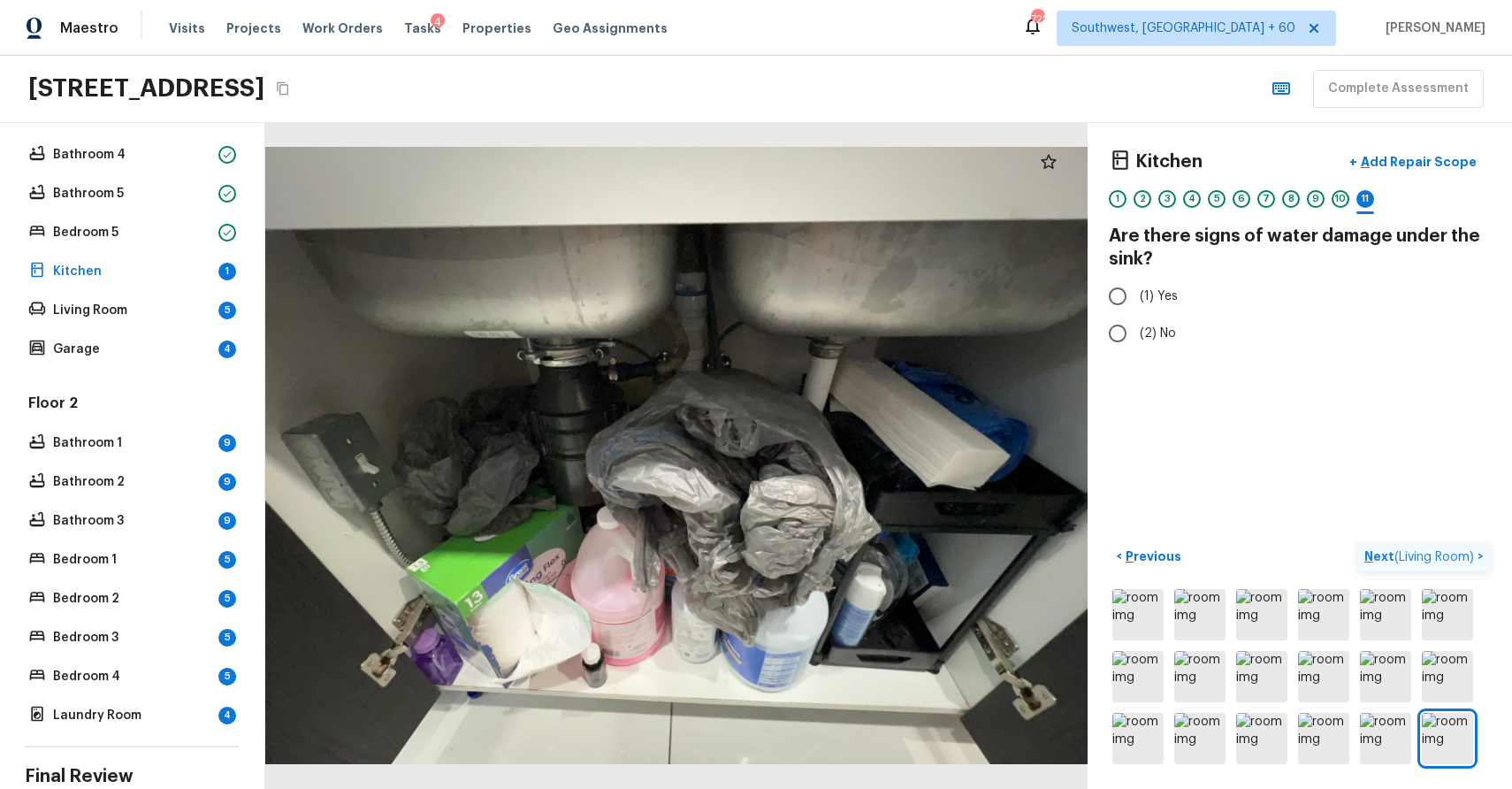
click at [1461, 628] on img at bounding box center [1447, 614] width 51 height 51
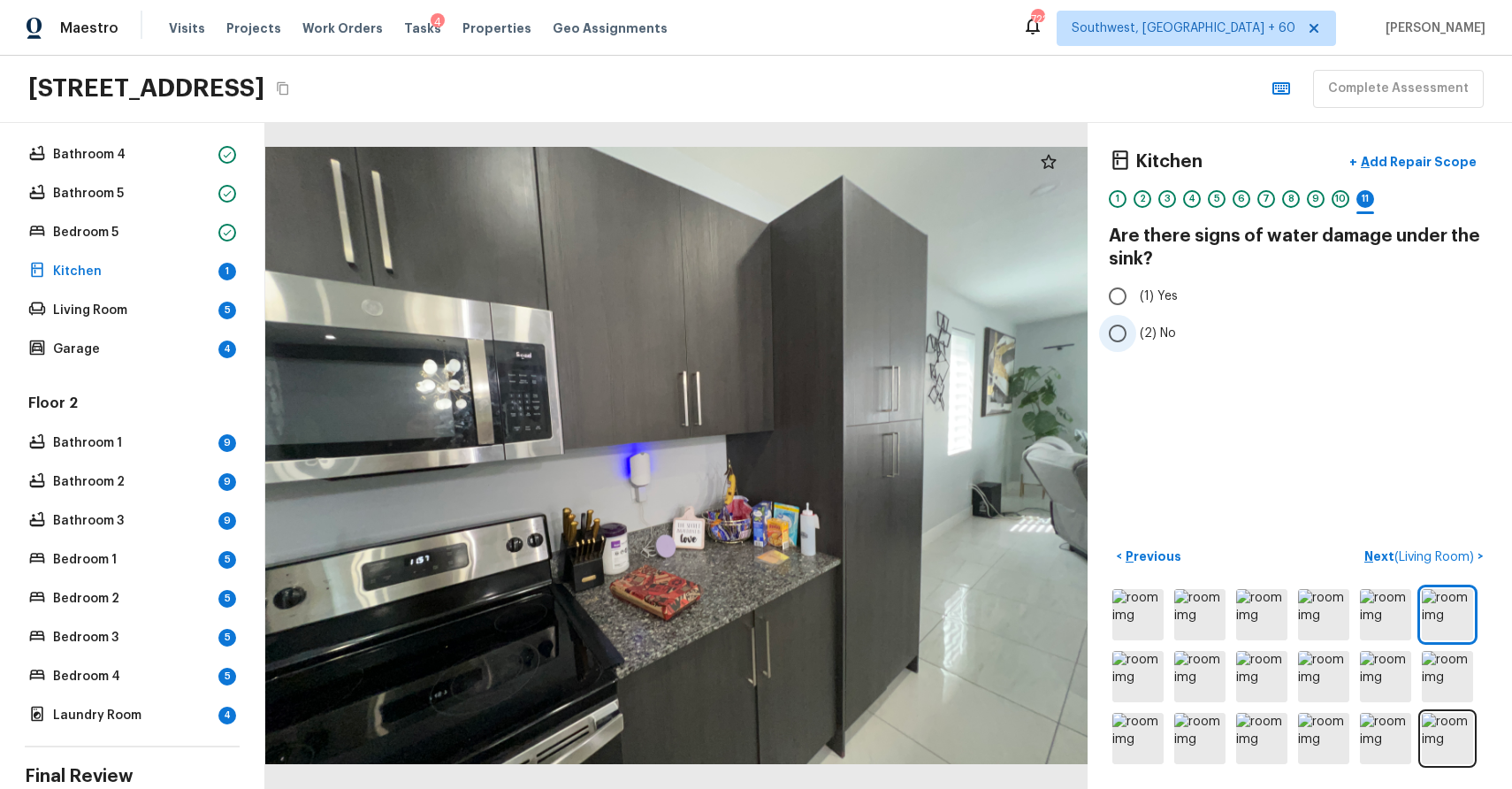
click at [1164, 329] on span "(2) No" at bounding box center [1158, 333] width 36 height 18
click at [1137, 329] on input "(2) No" at bounding box center [1118, 333] width 37 height 37
radio input "true"
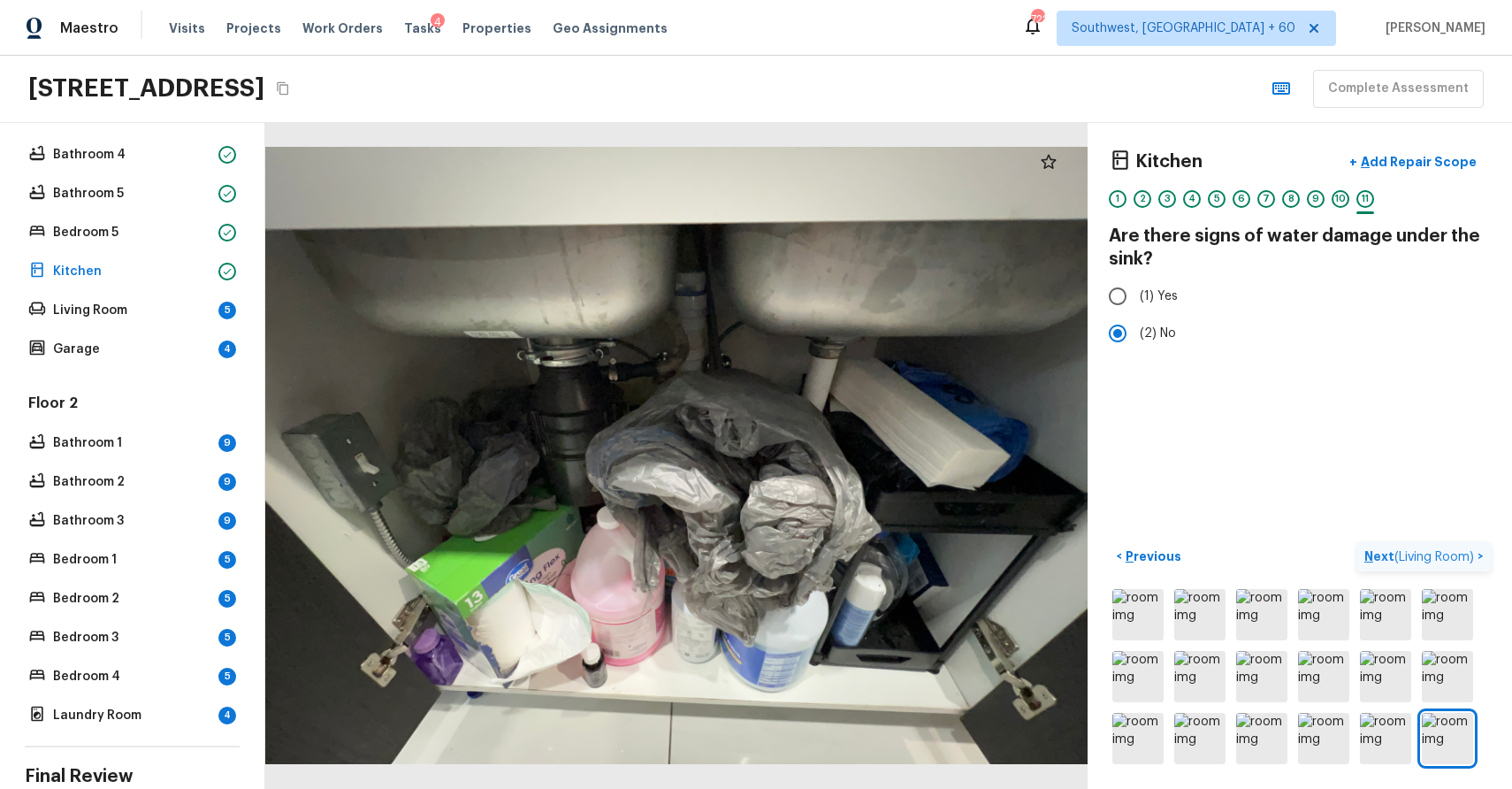
click at [1371, 549] on p "Next ( Living Room )" at bounding box center [1422, 557] width 114 height 19
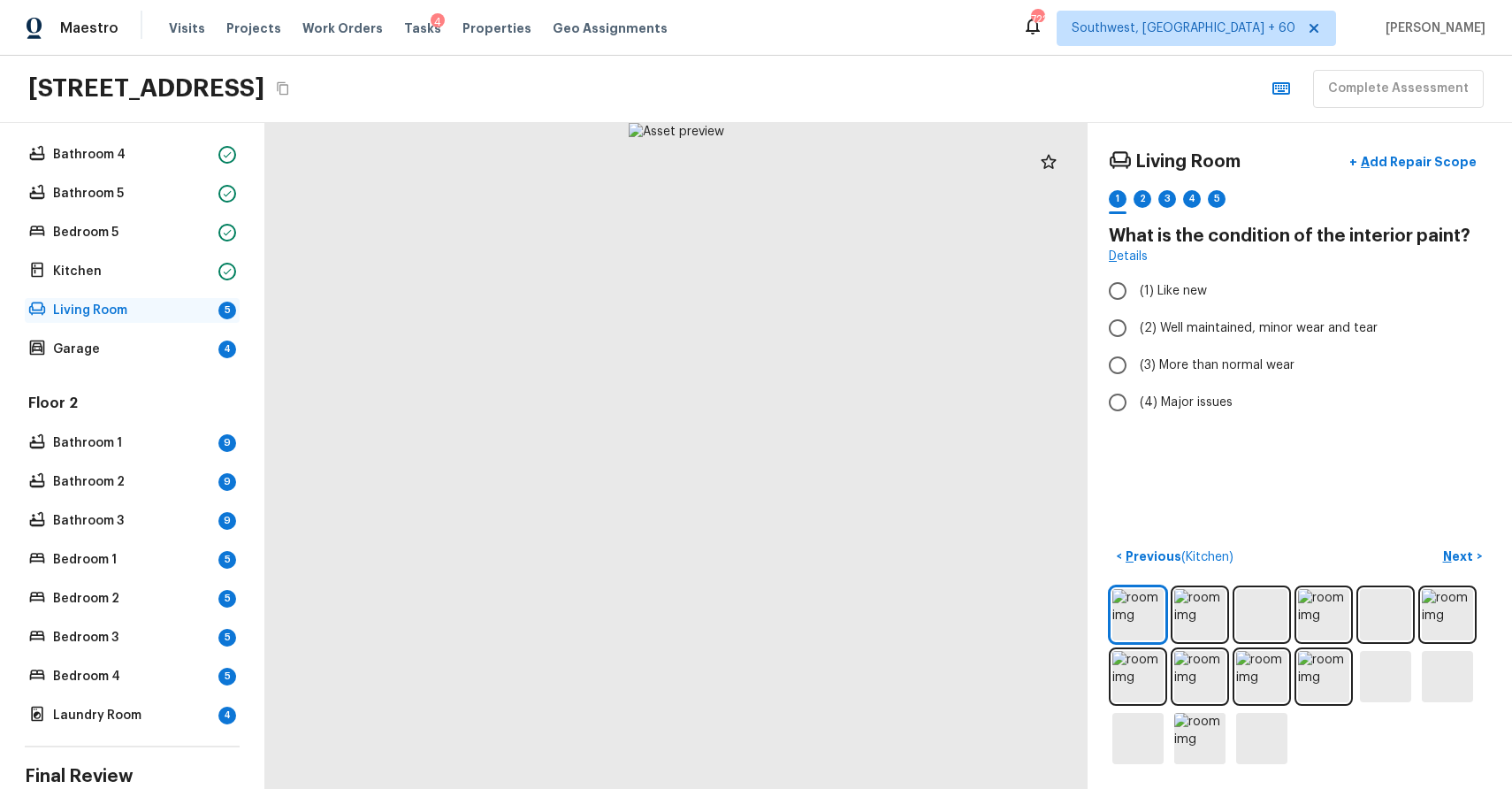
click at [224, 318] on div "5" at bounding box center [226, 310] width 18 height 18
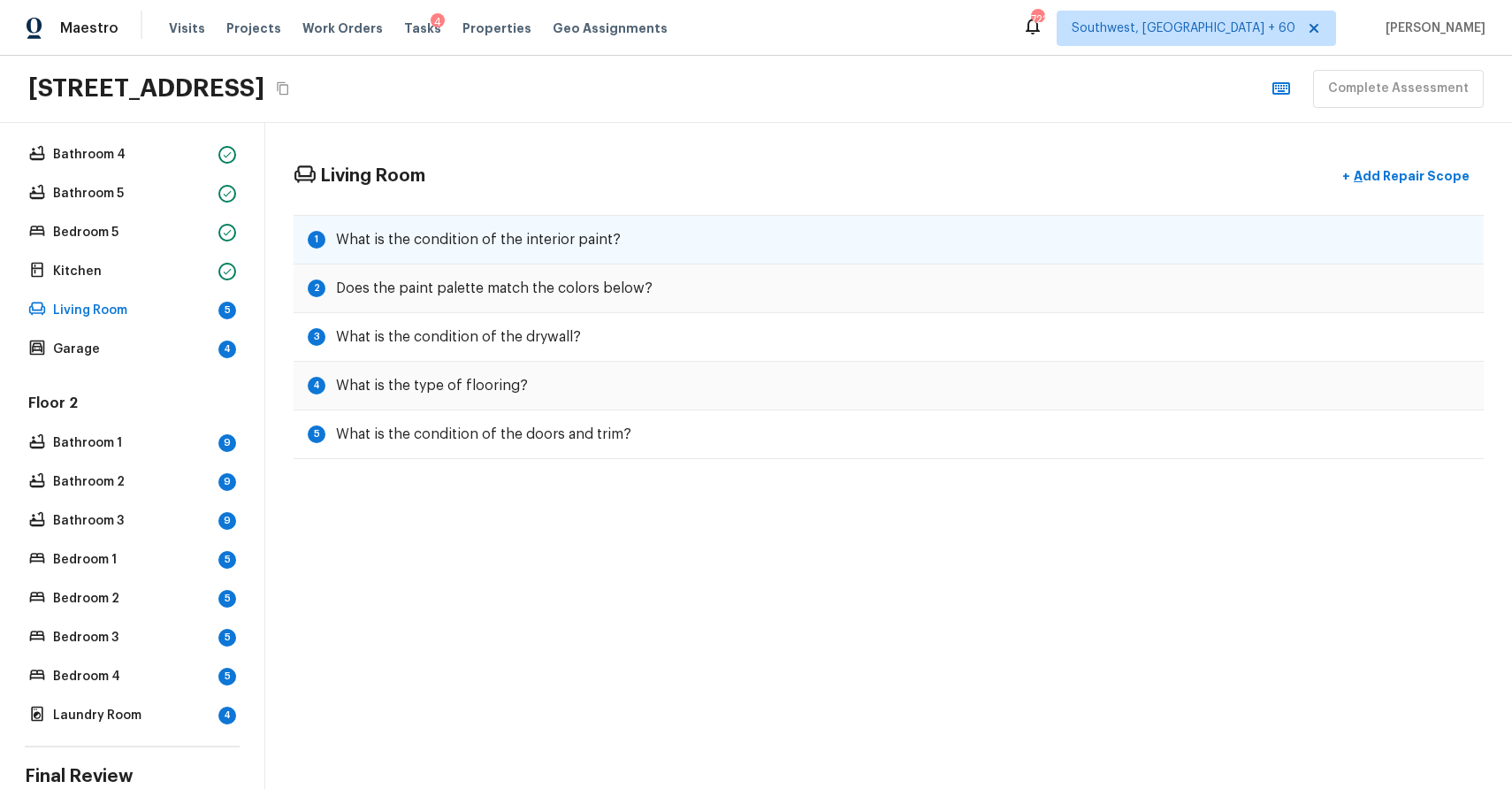
click at [566, 236] on h5 "What is the condition of the interior paint?" at bounding box center [479, 239] width 285 height 20
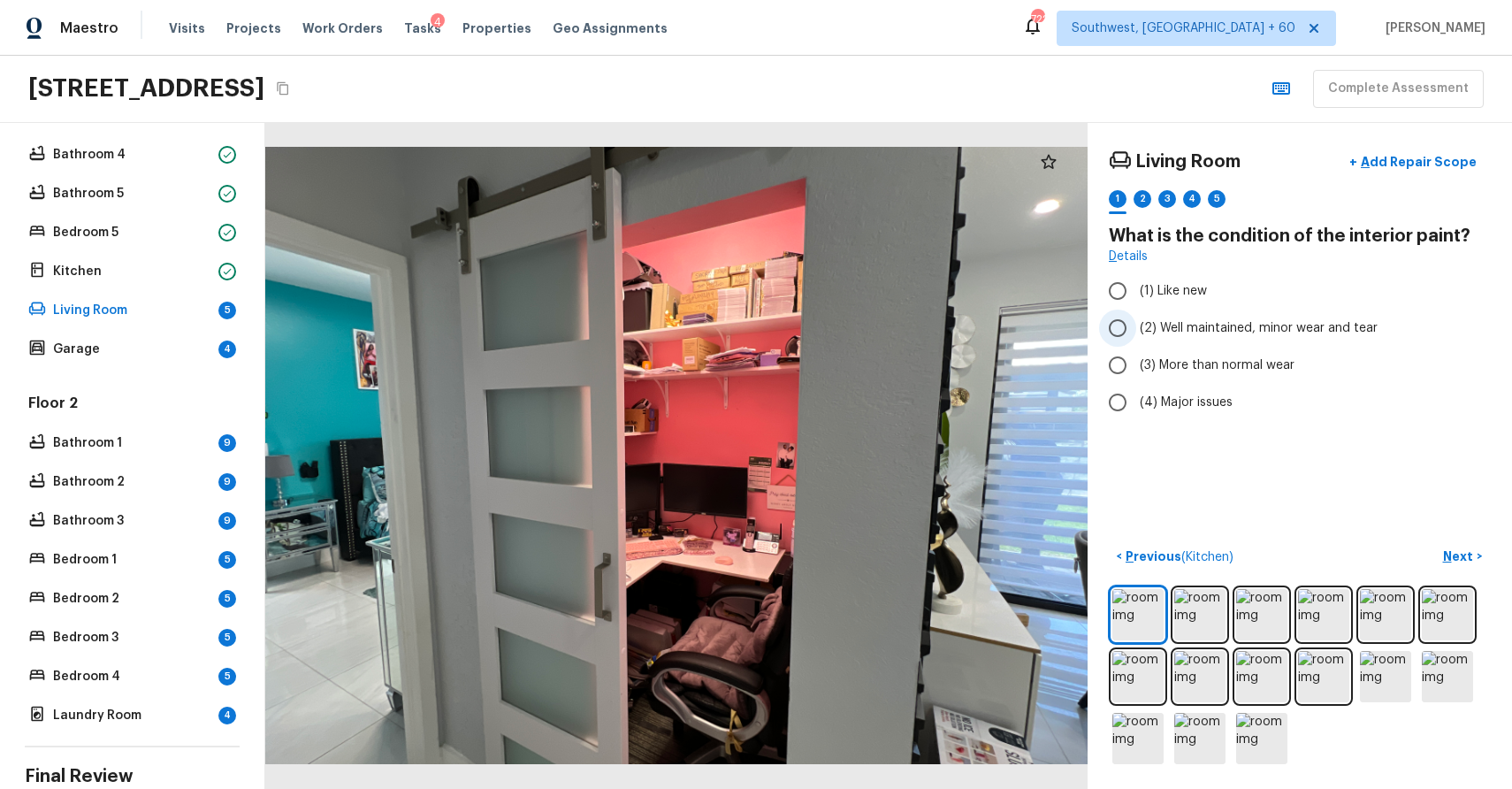
click at [1242, 328] on span "(2) Well maintained, minor wear and tear" at bounding box center [1259, 328] width 238 height 18
click at [1137, 328] on input "(2) Well maintained, minor wear and tear" at bounding box center [1118, 328] width 37 height 37
radio input "true"
click at [1464, 544] on button "Next >" at bounding box center [1463, 556] width 57 height 29
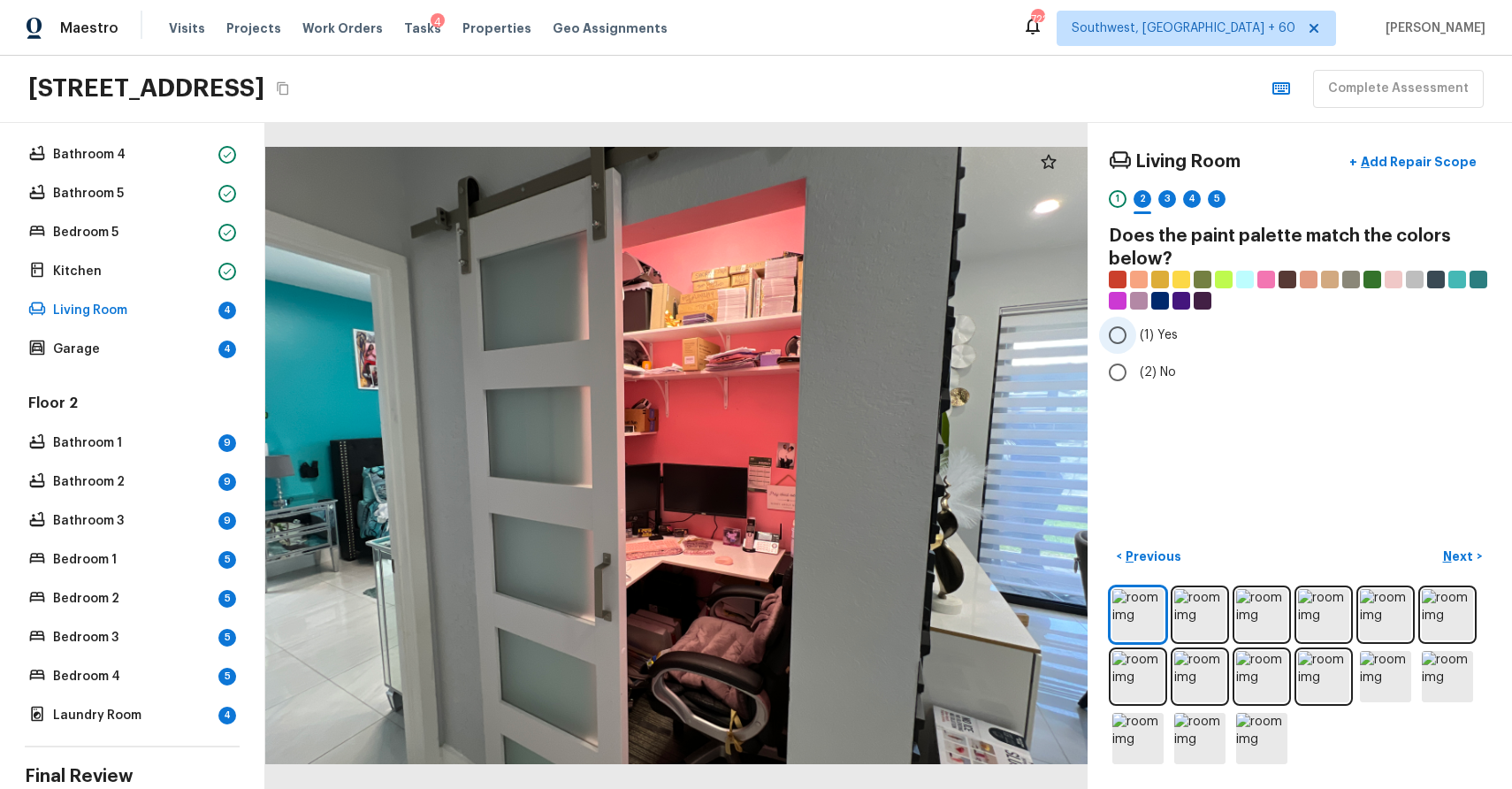
click at [1145, 321] on label "(1) Yes" at bounding box center [1287, 335] width 377 height 37
click at [1137, 321] on input "(1) Yes" at bounding box center [1118, 335] width 37 height 37
radio input "true"
click at [1141, 615] on img at bounding box center [1137, 614] width 51 height 51
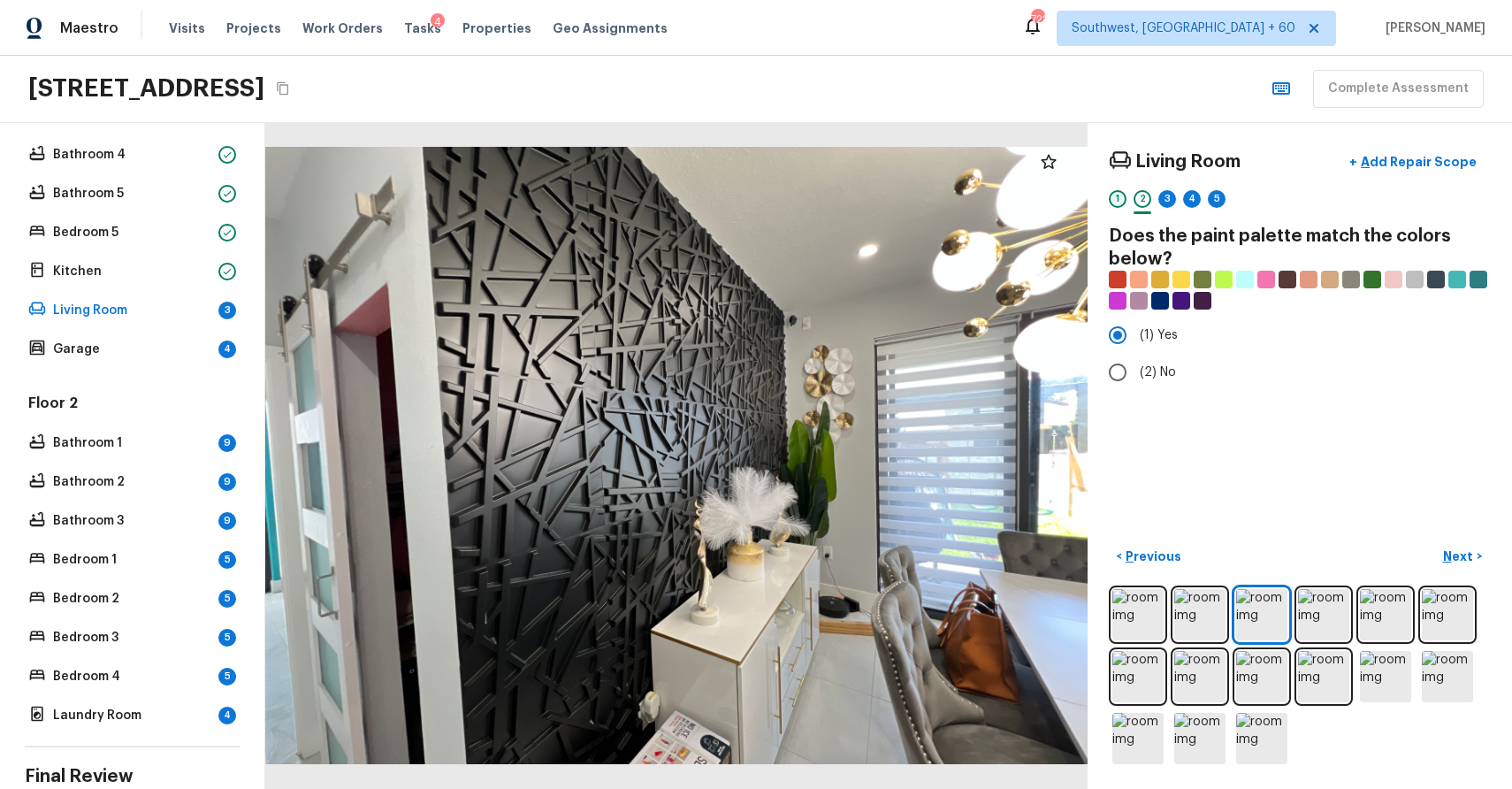
click at [1110, 197] on div "1" at bounding box center [1117, 198] width 18 height 18
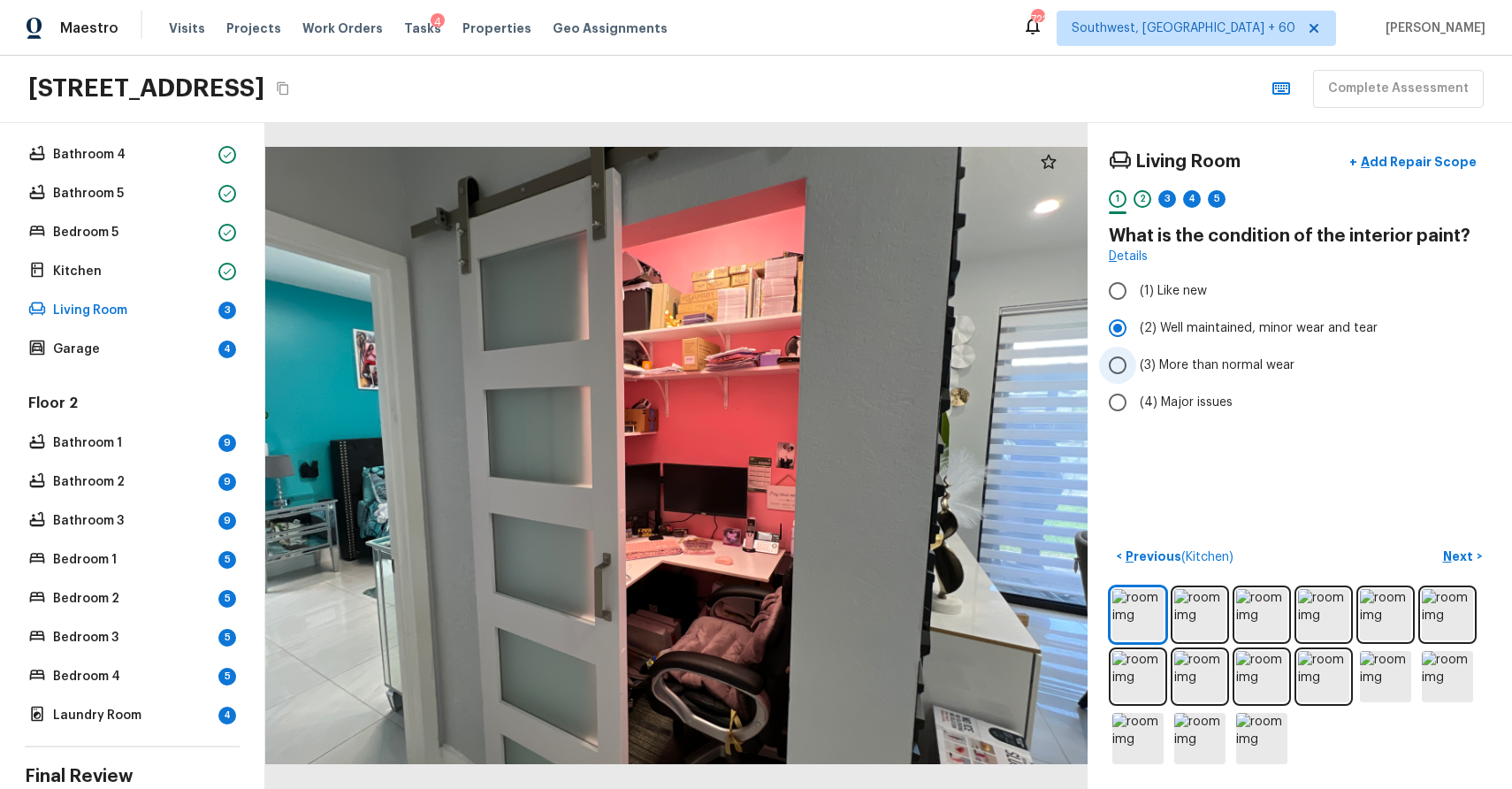
click at [1219, 362] on span "(3) More than normal wear" at bounding box center [1218, 365] width 155 height 18
click at [1137, 362] on input "(3) More than normal wear" at bounding box center [1118, 365] width 37 height 37
radio input "true"
click at [1145, 200] on div "2" at bounding box center [1142, 198] width 18 height 18
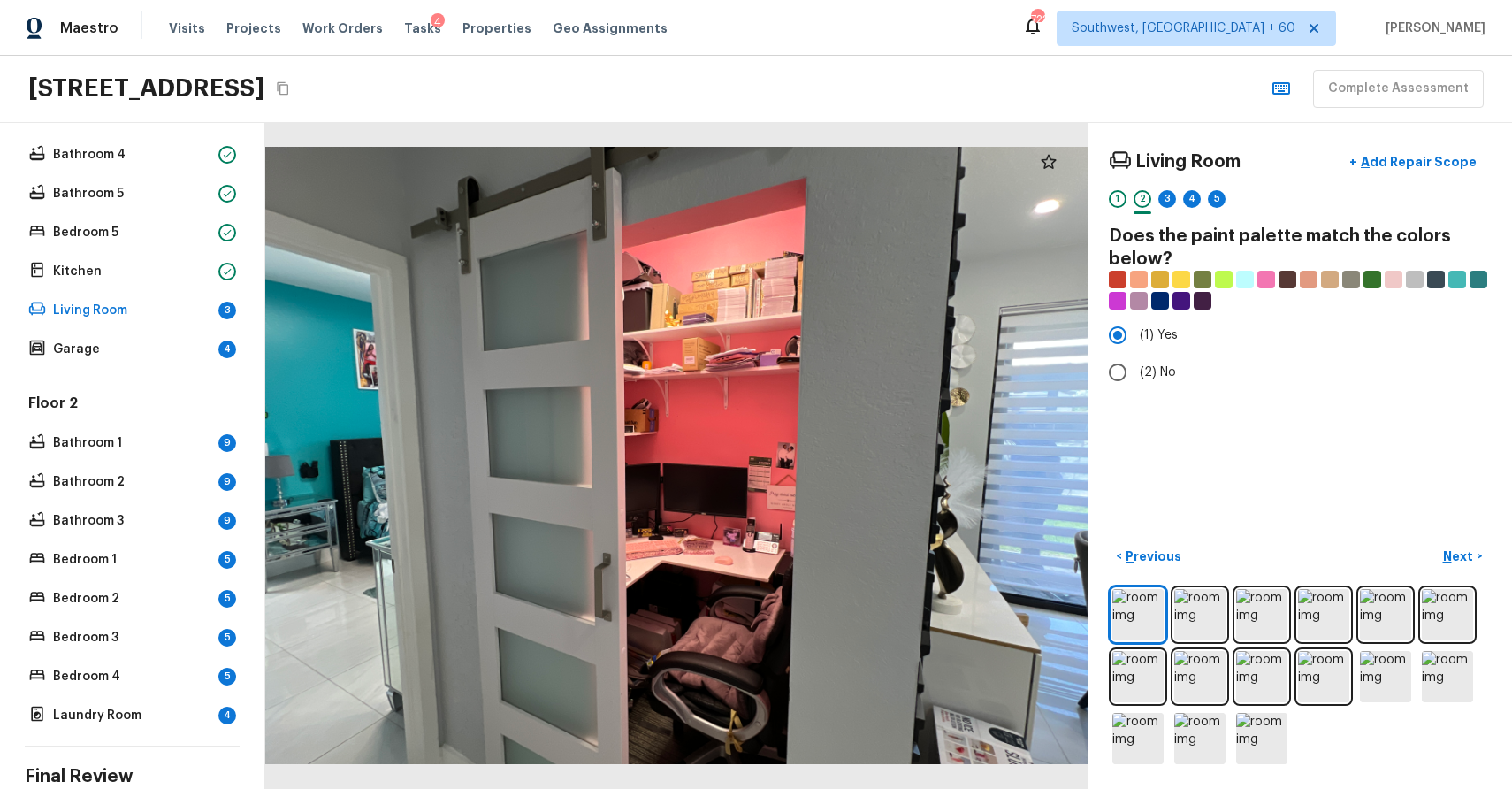
click at [1172, 210] on div "3" at bounding box center [1167, 203] width 18 height 27
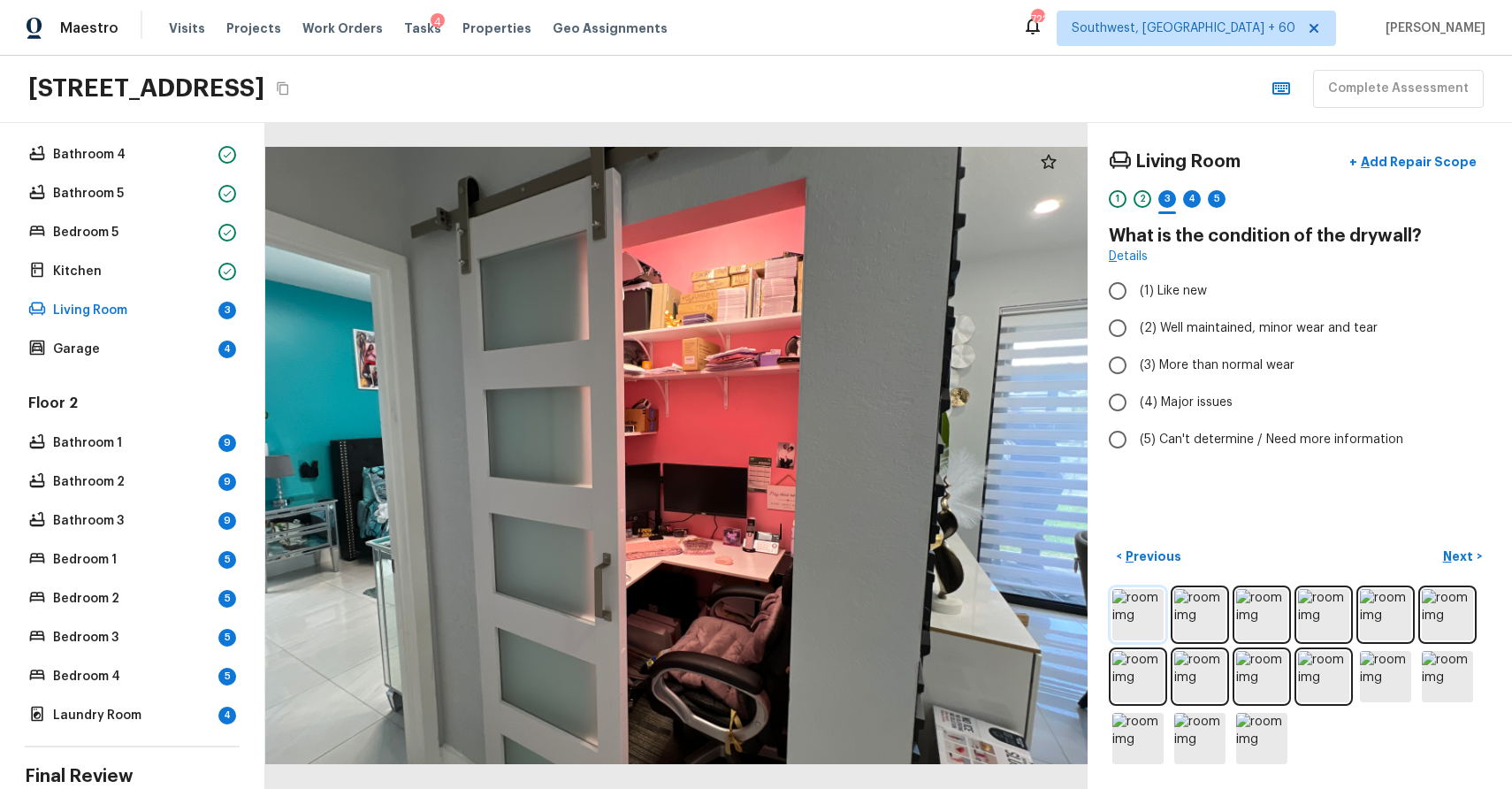
click at [1126, 626] on img at bounding box center [1137, 614] width 51 height 51
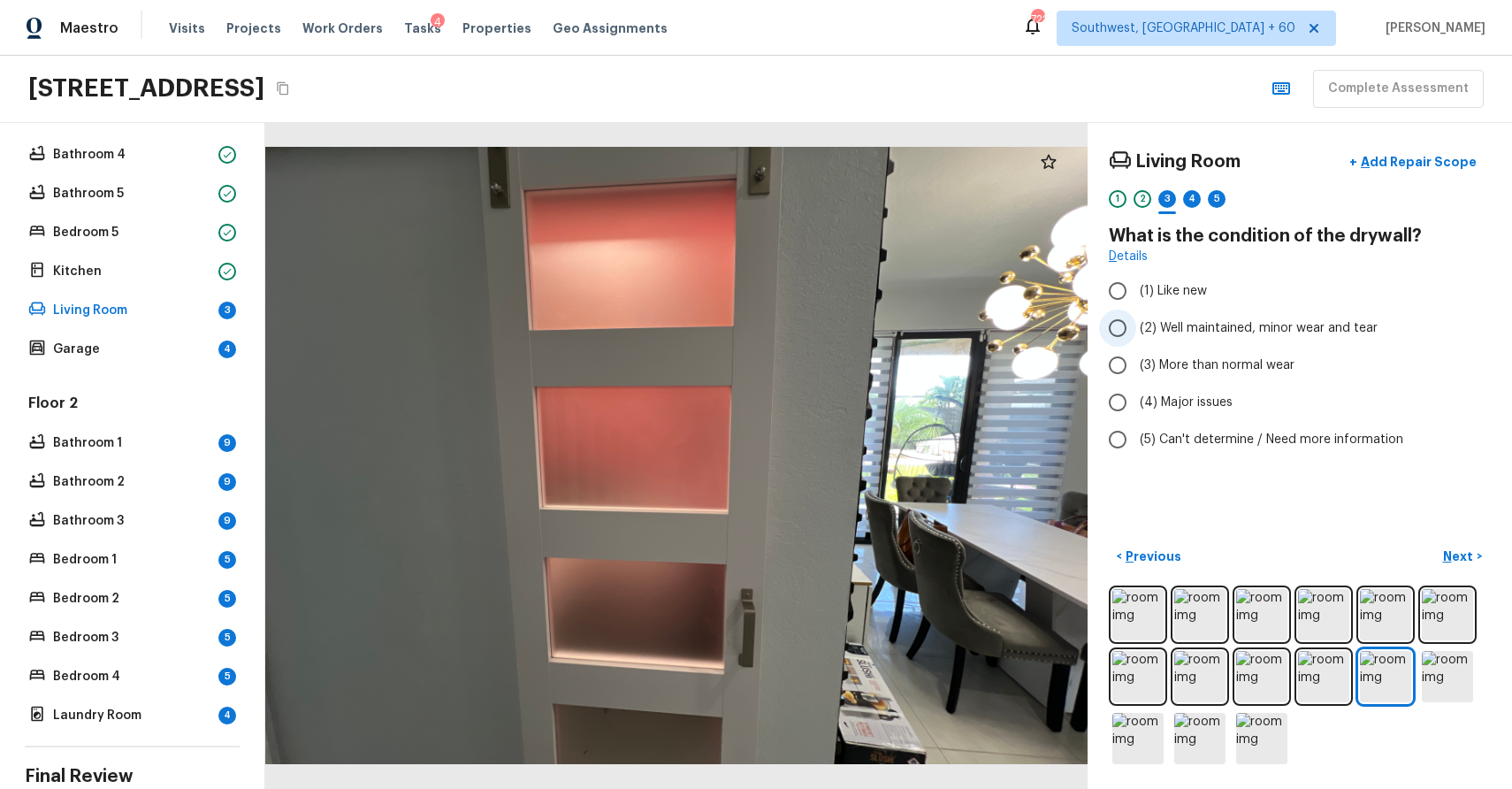
click at [1265, 331] on span "(2) Well maintained, minor wear and tear" at bounding box center [1259, 328] width 238 height 18
click at [1137, 331] on input "(2) Well maintained, minor wear and tear" at bounding box center [1118, 328] width 37 height 37
radio input "true"
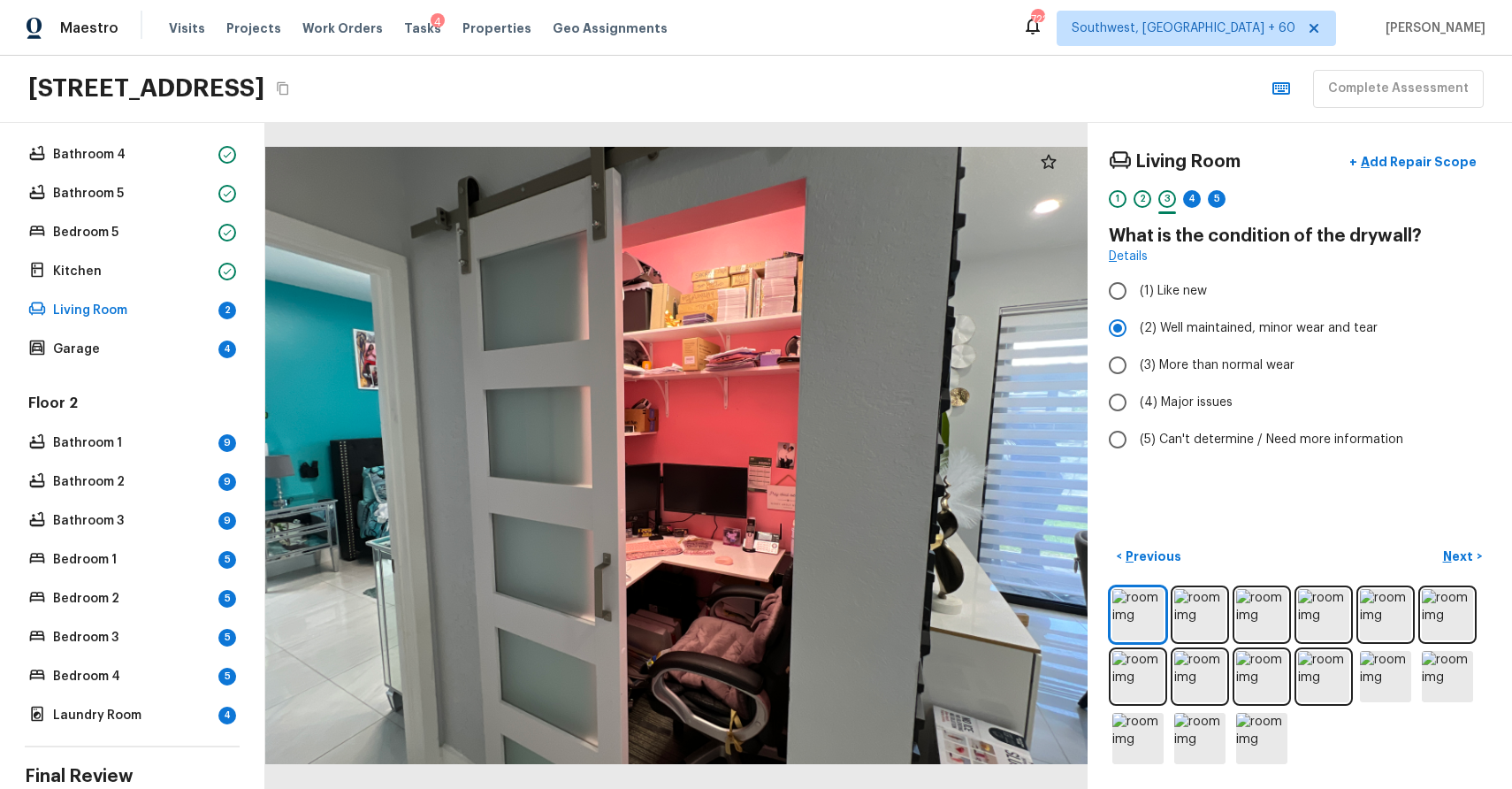
click at [1198, 214] on div "4" at bounding box center [1192, 203] width 18 height 27
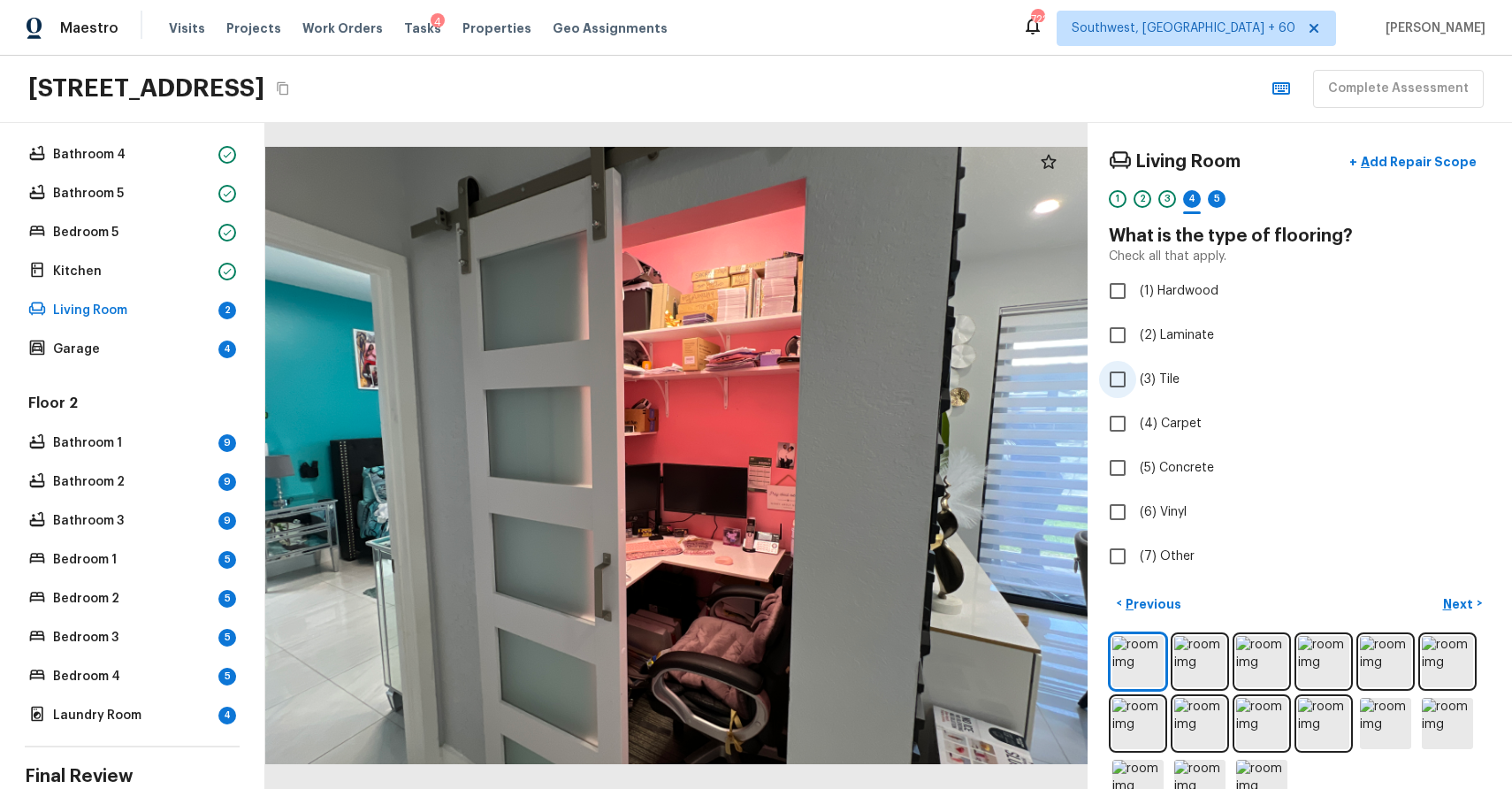
click at [1158, 388] on label "(3) Tile" at bounding box center [1287, 379] width 377 height 37
click at [1137, 388] on input "(3) Tile" at bounding box center [1118, 379] width 37 height 37
checkbox input "true"
click at [1218, 192] on div "5" at bounding box center [1217, 198] width 18 height 18
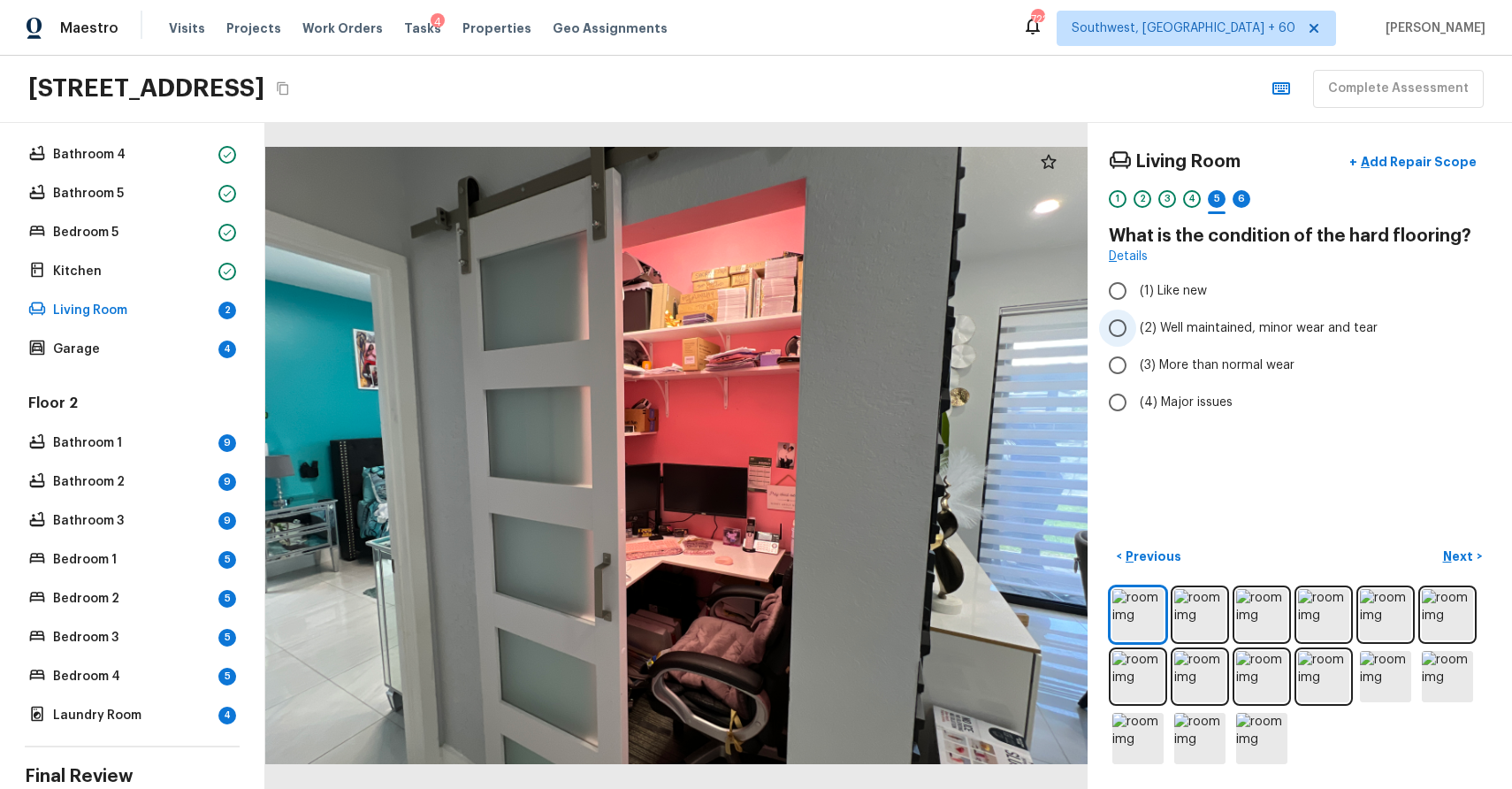
click at [1209, 324] on span "(2) Well maintained, minor wear and tear" at bounding box center [1259, 328] width 238 height 18
click at [1137, 324] on input "(2) Well maintained, minor wear and tear" at bounding box center [1118, 328] width 37 height 37
radio input "true"
click at [1235, 200] on div "6" at bounding box center [1241, 198] width 18 height 18
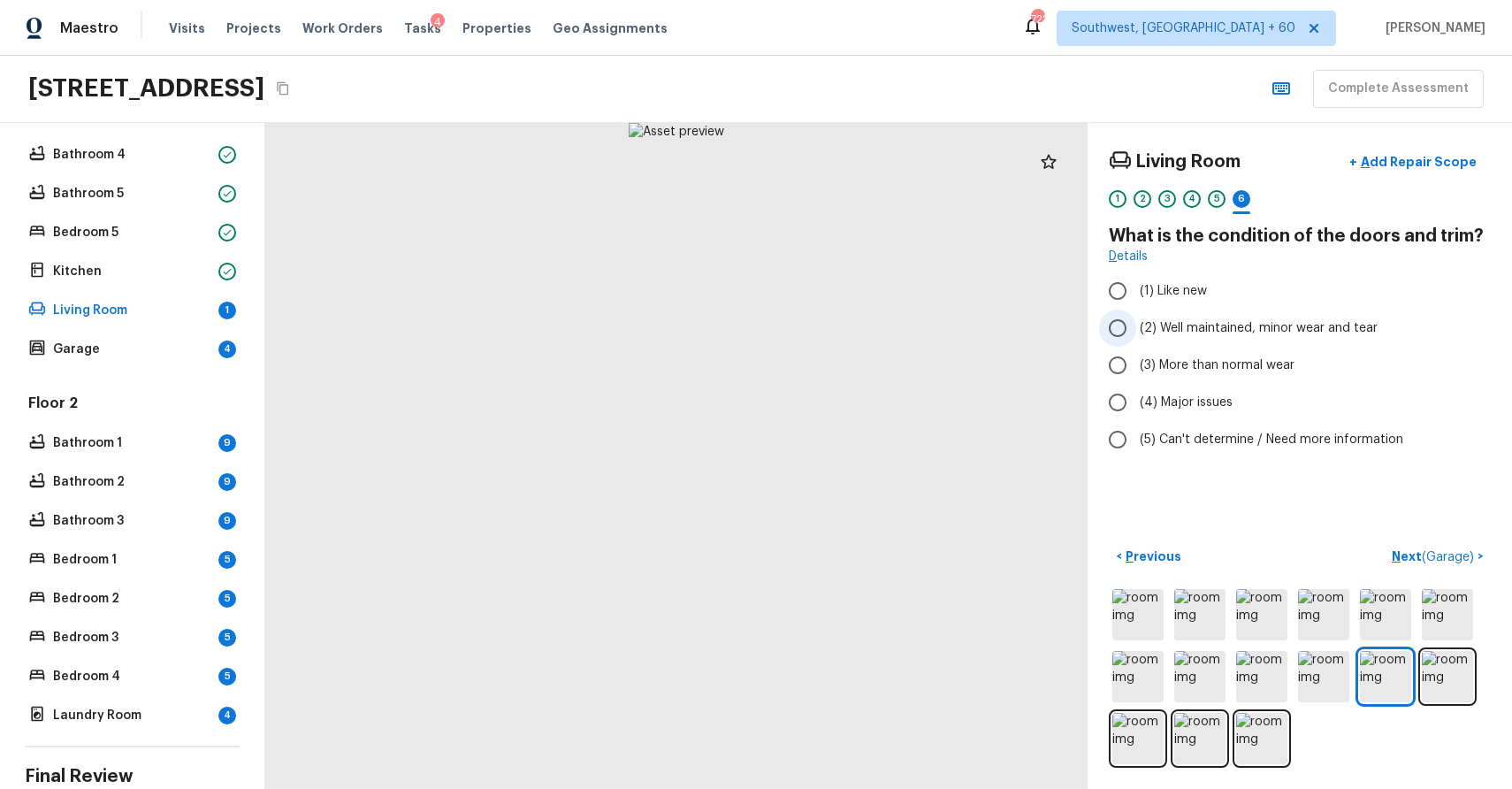
click at [1329, 328] on span "(2) Well maintained, minor wear and tear" at bounding box center [1259, 328] width 238 height 18
click at [1137, 328] on input "(2) Well maintained, minor wear and tear" at bounding box center [1118, 328] width 37 height 37
radio input "true"
click at [1440, 558] on span "( Garage )" at bounding box center [1448, 556] width 52 height 12
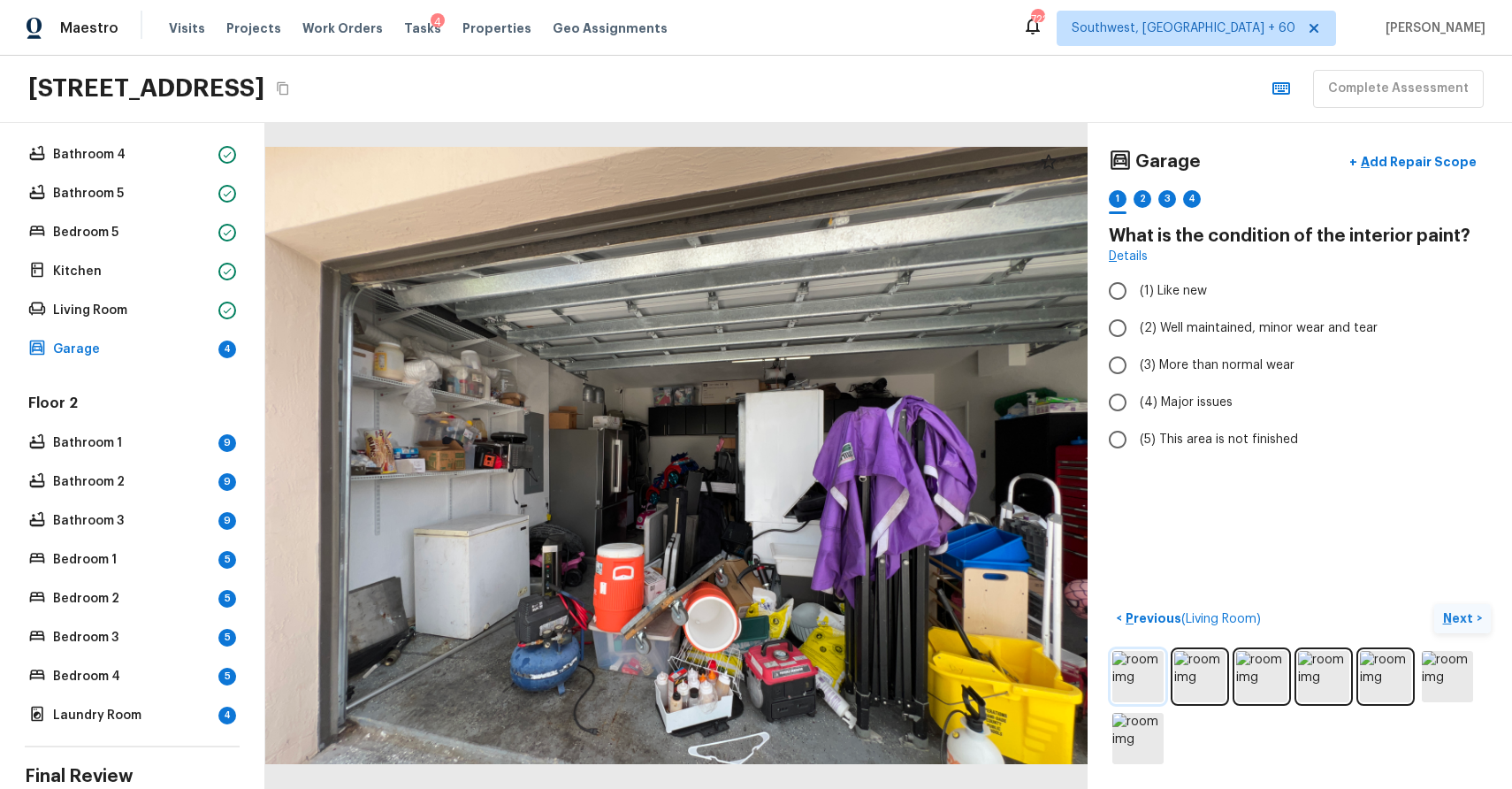
click at [1147, 669] on img at bounding box center [1137, 676] width 51 height 51
click at [1160, 335] on span "(2) Well maintained, minor wear and tear" at bounding box center [1259, 328] width 238 height 18
click at [1137, 335] on input "(2) Well maintained, minor wear and tear" at bounding box center [1118, 328] width 37 height 37
radio input "true"
click at [1464, 621] on p "Next" at bounding box center [1460, 618] width 34 height 18
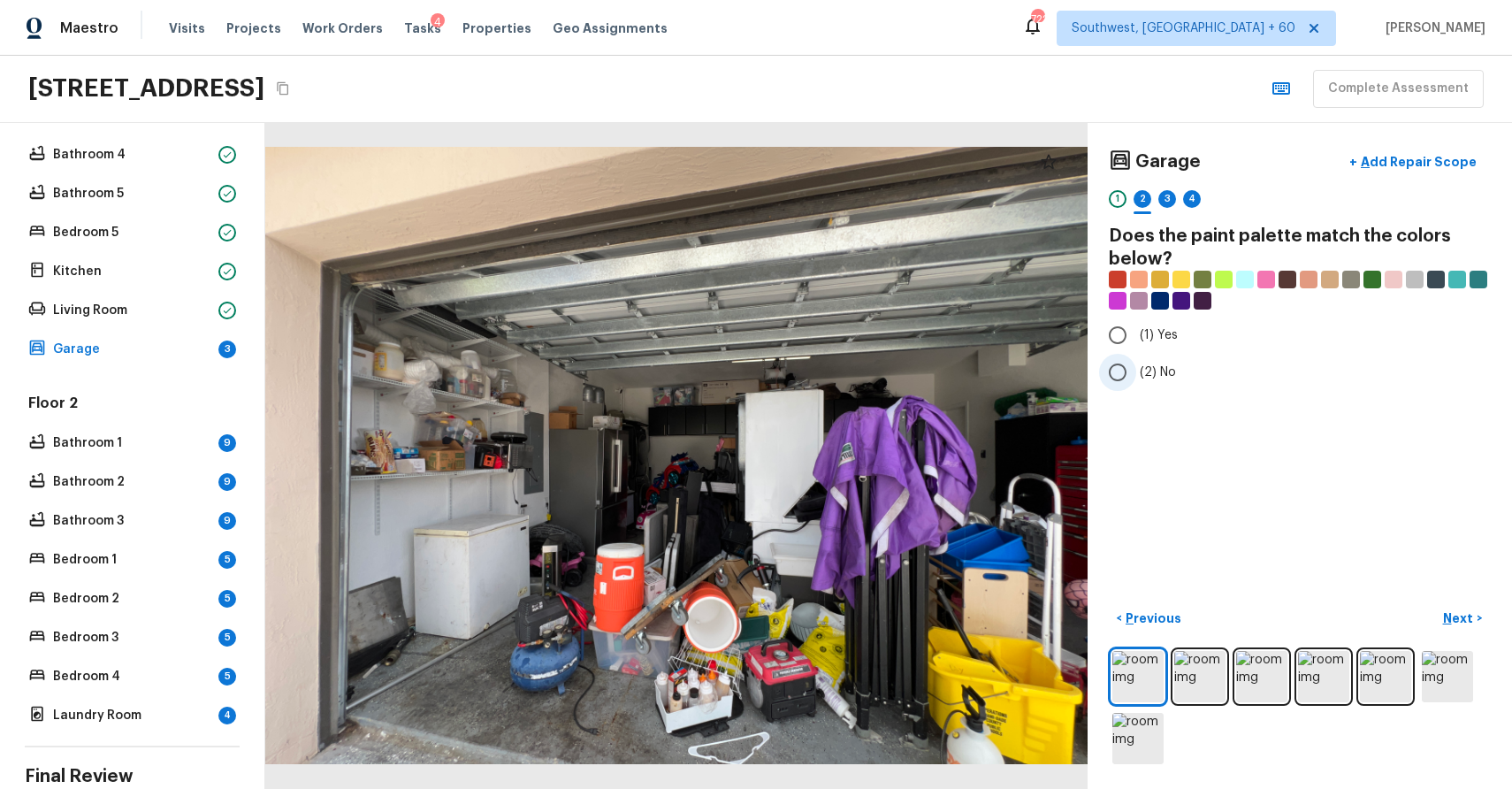
click at [1124, 363] on input "(2) No" at bounding box center [1118, 373] width 37 height 37
radio input "true"
click at [1476, 613] on button "Next >" at bounding box center [1463, 618] width 57 height 29
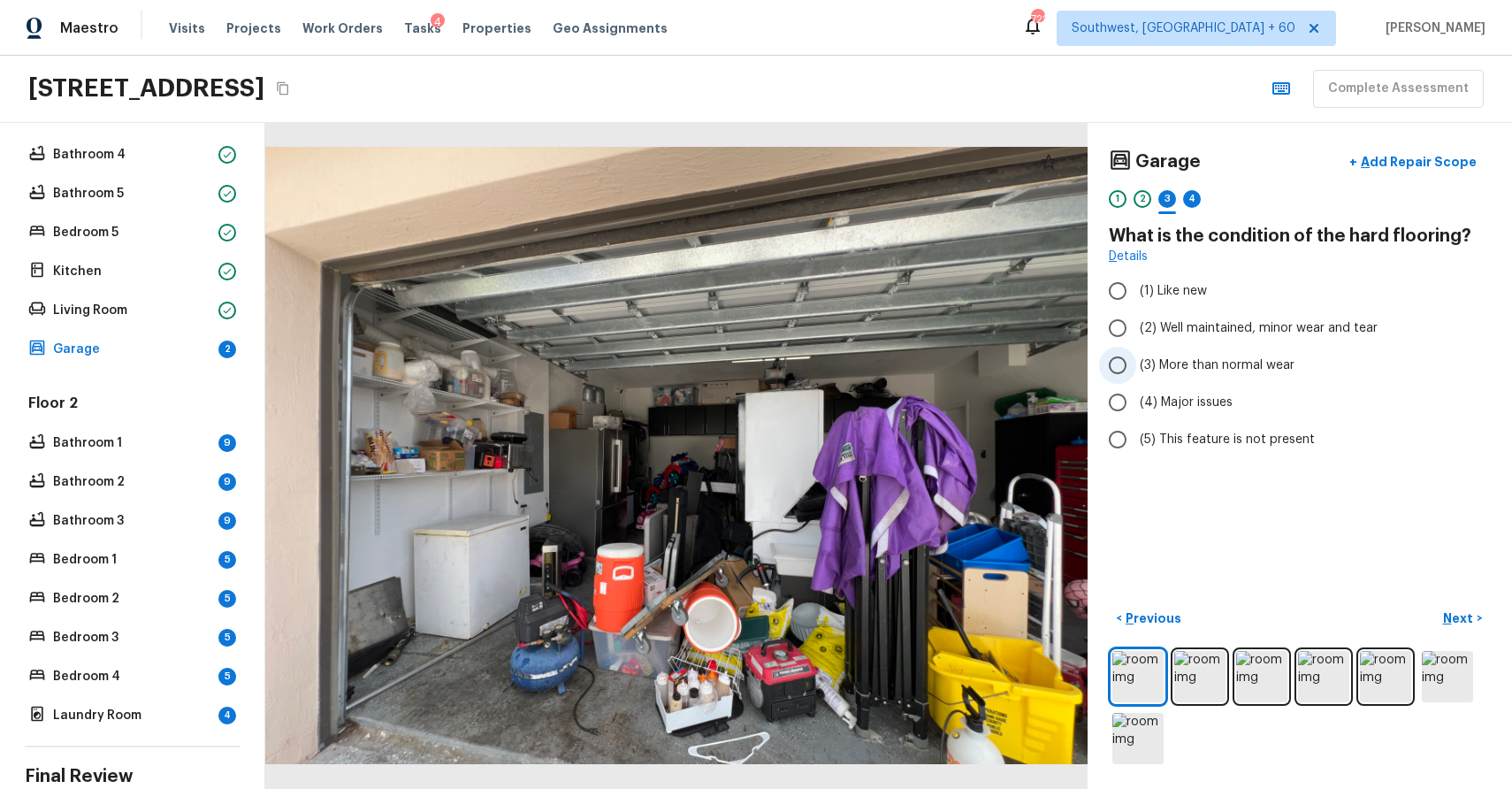
click at [1221, 347] on label "(3) More than normal wear" at bounding box center [1287, 365] width 377 height 37
click at [1137, 347] on input "(3) More than normal wear" at bounding box center [1118, 365] width 37 height 37
radio input "true"
click at [1233, 330] on span "(2) Well maintained, minor wear and tear" at bounding box center [1259, 328] width 238 height 18
click at [1137, 330] on input "(2) Well maintained, minor wear and tear" at bounding box center [1118, 328] width 37 height 37
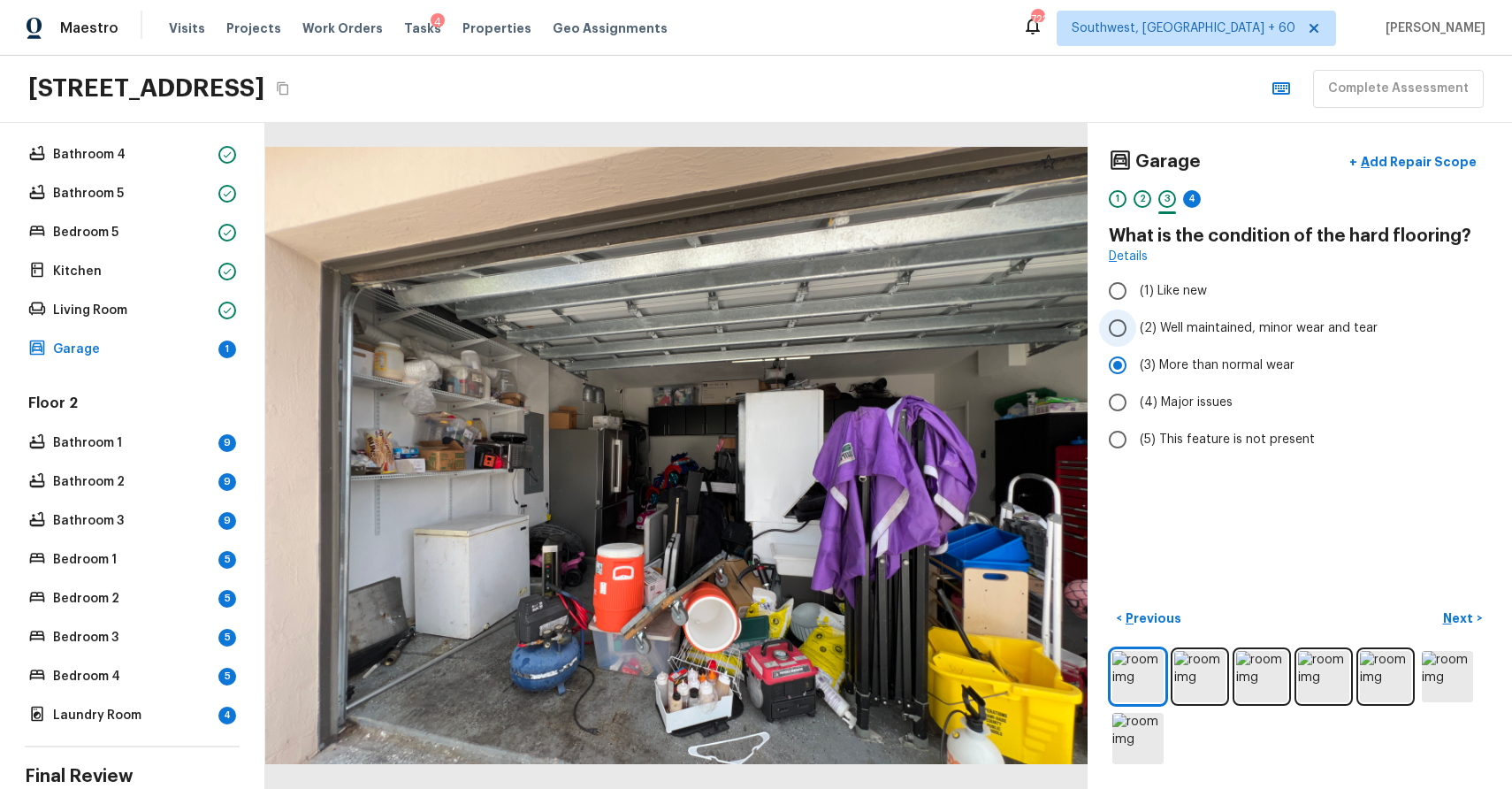
radio input "true"
click at [1455, 617] on p "Next" at bounding box center [1460, 618] width 34 height 18
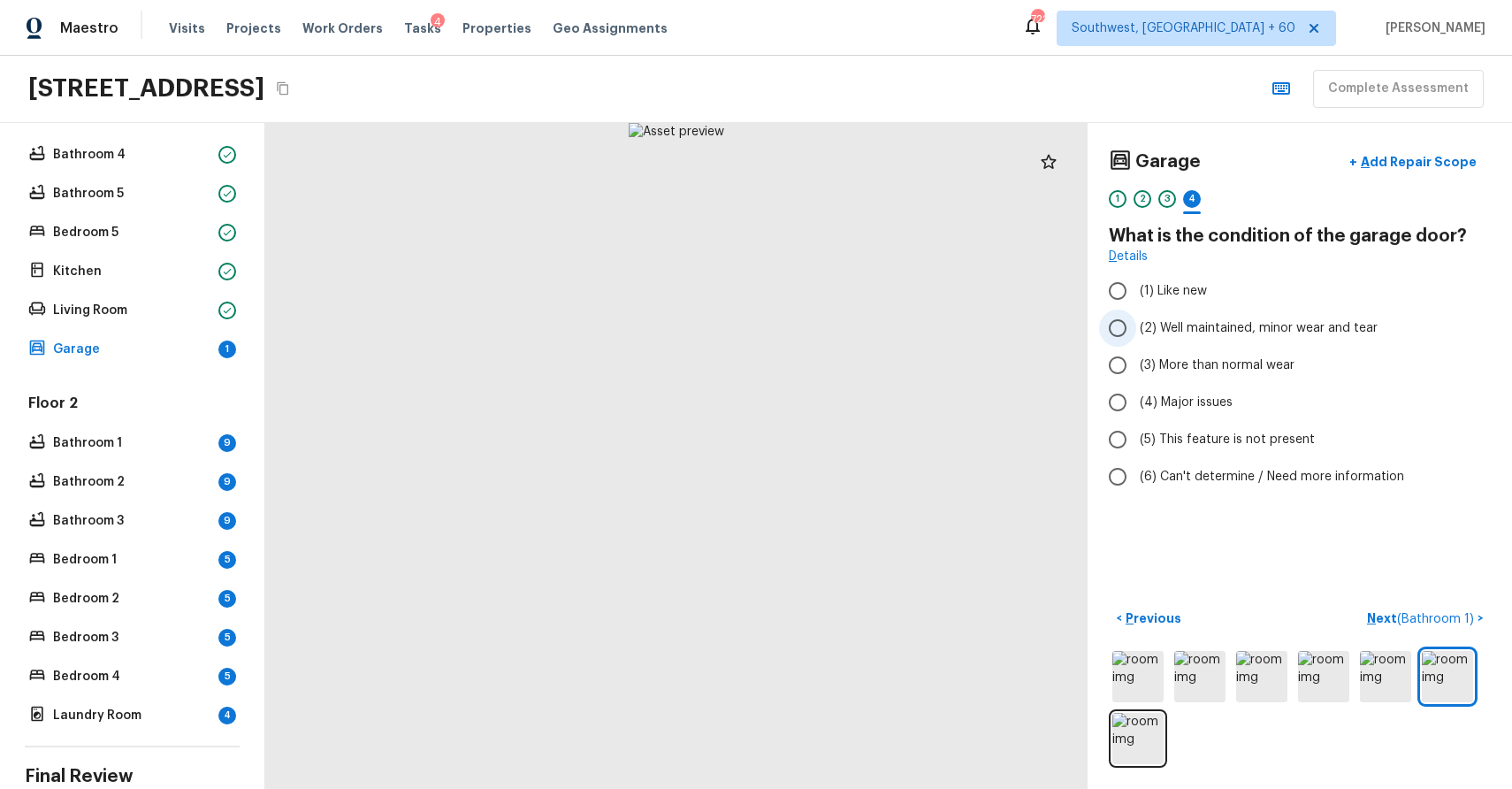
click at [1259, 322] on span "(2) Well maintained, minor wear and tear" at bounding box center [1259, 328] width 238 height 18
click at [1137, 322] on input "(2) Well maintained, minor wear and tear" at bounding box center [1118, 328] width 37 height 37
radio input "true"
click at [1406, 614] on span "( Bathroom 1 )" at bounding box center [1436, 619] width 77 height 12
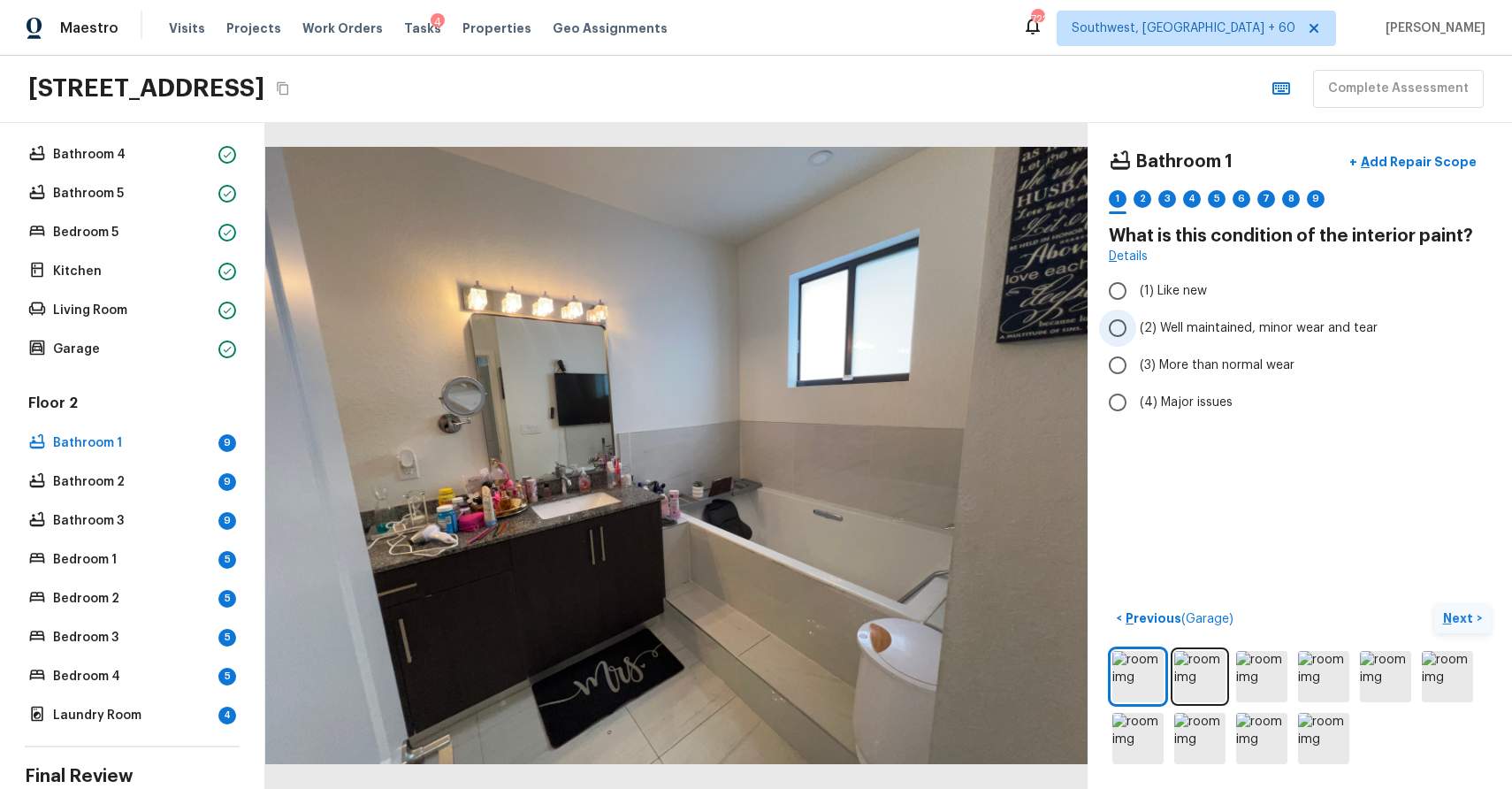
click at [1269, 330] on span "(2) Well maintained, minor wear and tear" at bounding box center [1259, 328] width 238 height 18
click at [1137, 330] on input "(2) Well maintained, minor wear and tear" at bounding box center [1118, 328] width 37 height 37
radio input "true"
click at [1455, 613] on p "Next" at bounding box center [1460, 618] width 34 height 18
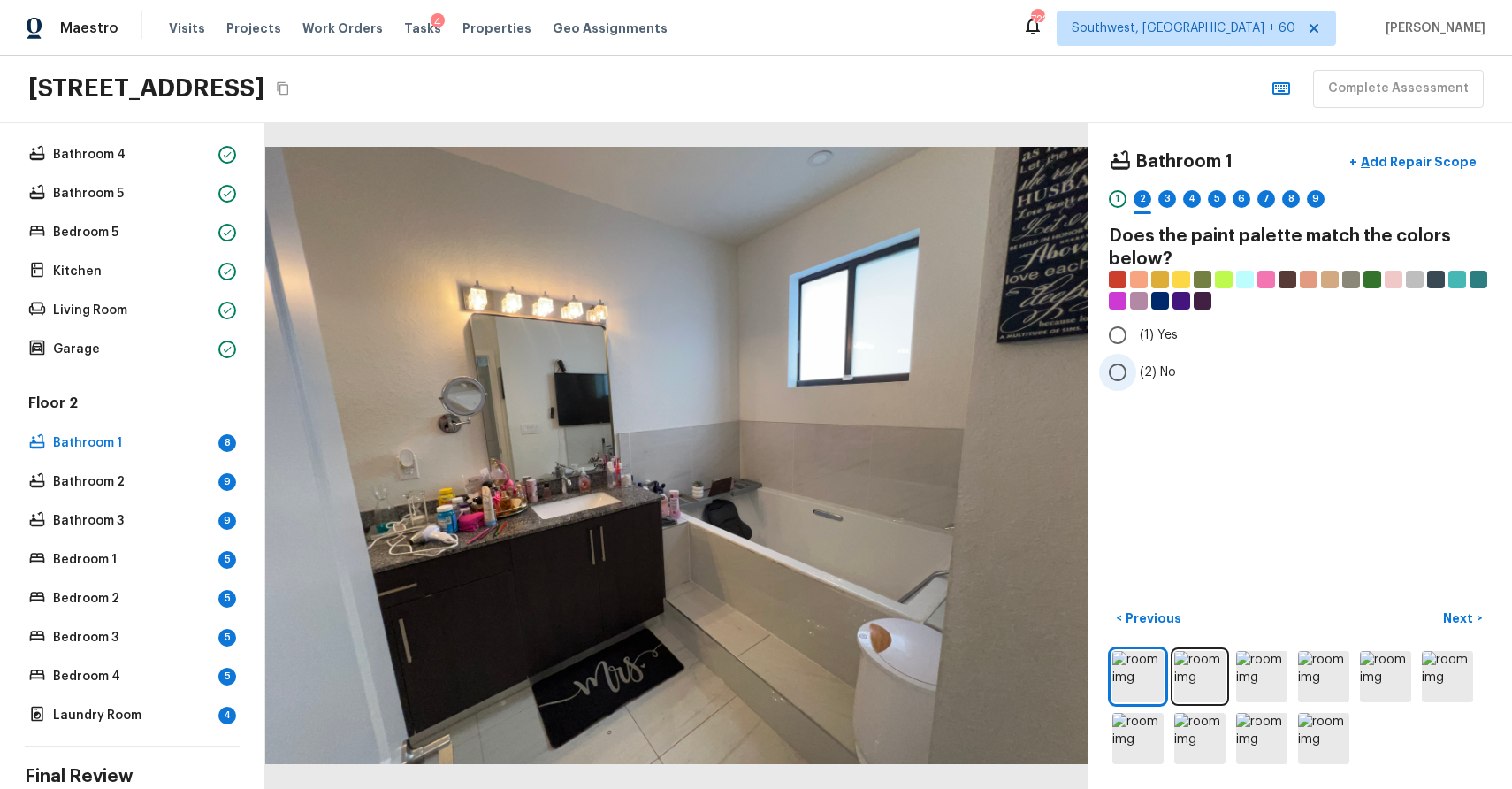
click at [1171, 380] on span "(2) No" at bounding box center [1158, 372] width 36 height 18
click at [1137, 380] on input "(2) No" at bounding box center [1118, 373] width 37 height 37
radio input "true"
click at [1464, 612] on p "Next" at bounding box center [1460, 618] width 34 height 18
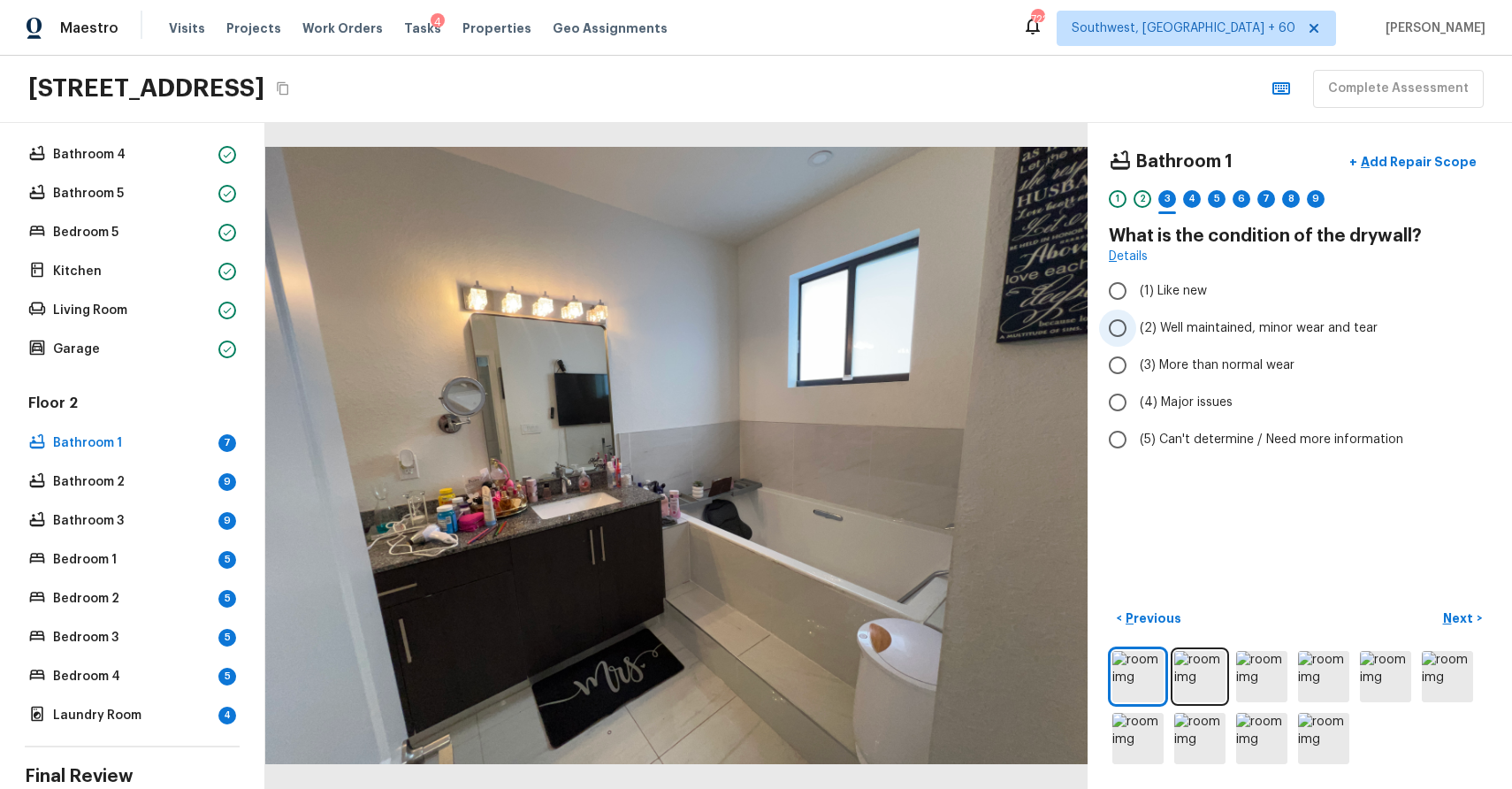
click at [1234, 319] on label "(2) Well maintained, minor wear and tear" at bounding box center [1287, 328] width 377 height 37
click at [1137, 319] on input "(2) Well maintained, minor wear and tear" at bounding box center [1118, 328] width 37 height 37
radio input "true"
click at [1478, 619] on button "Next >" at bounding box center [1463, 618] width 57 height 29
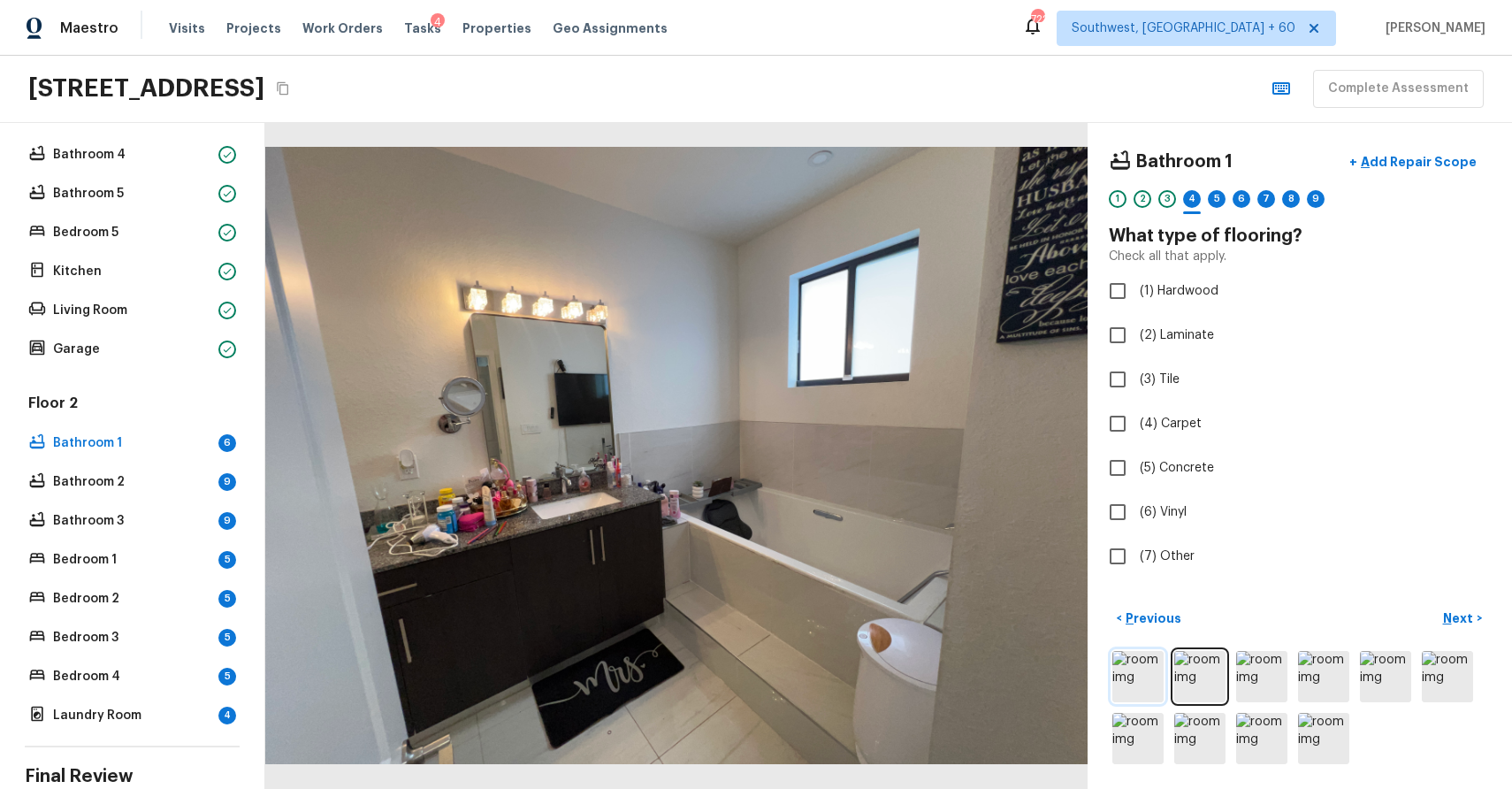
click at [1120, 666] on img at bounding box center [1137, 676] width 51 height 51
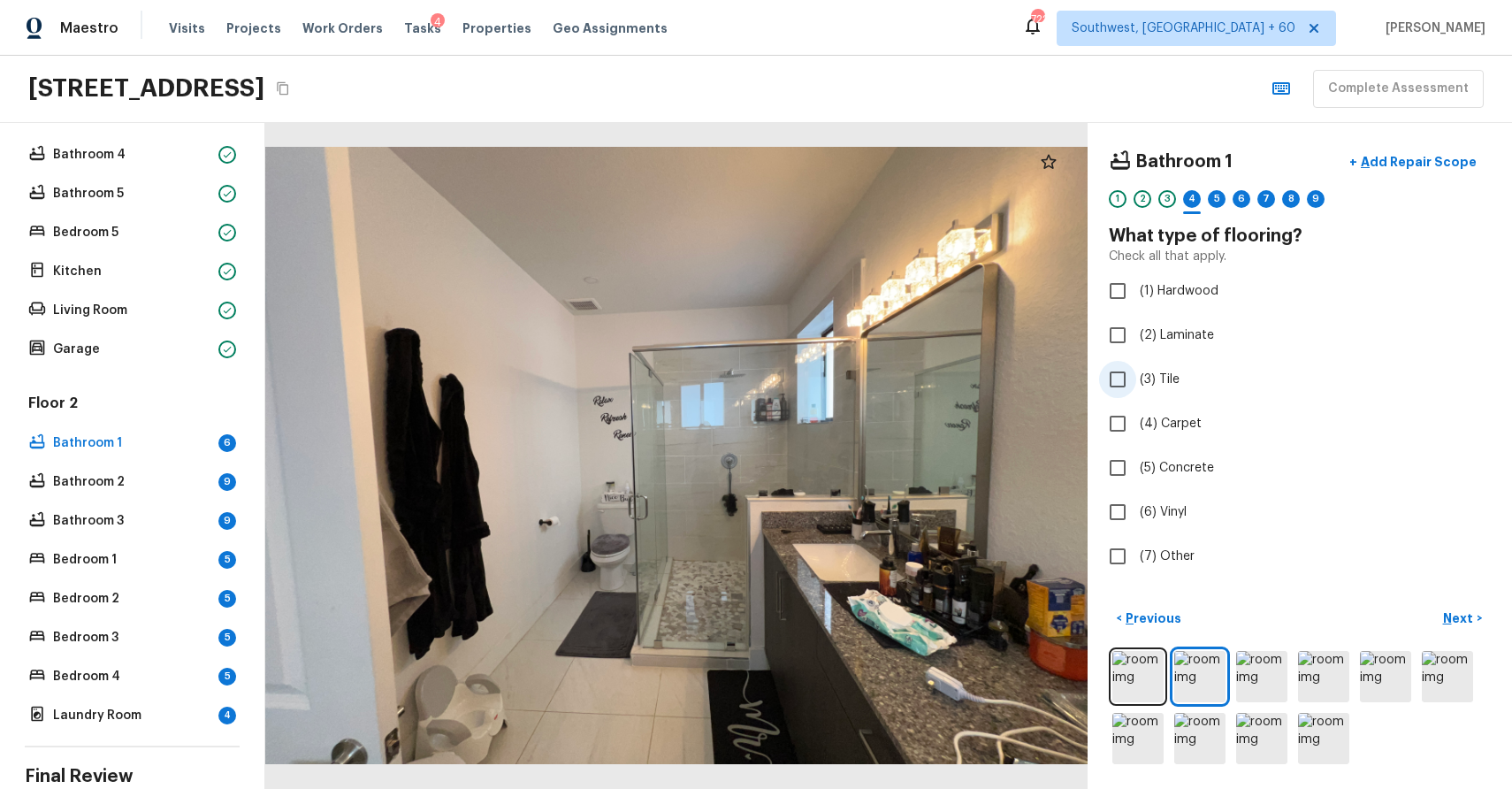
click at [1155, 393] on label "(3) Tile" at bounding box center [1287, 379] width 377 height 37
click at [1137, 393] on input "(3) Tile" at bounding box center [1118, 379] width 37 height 37
checkbox input "true"
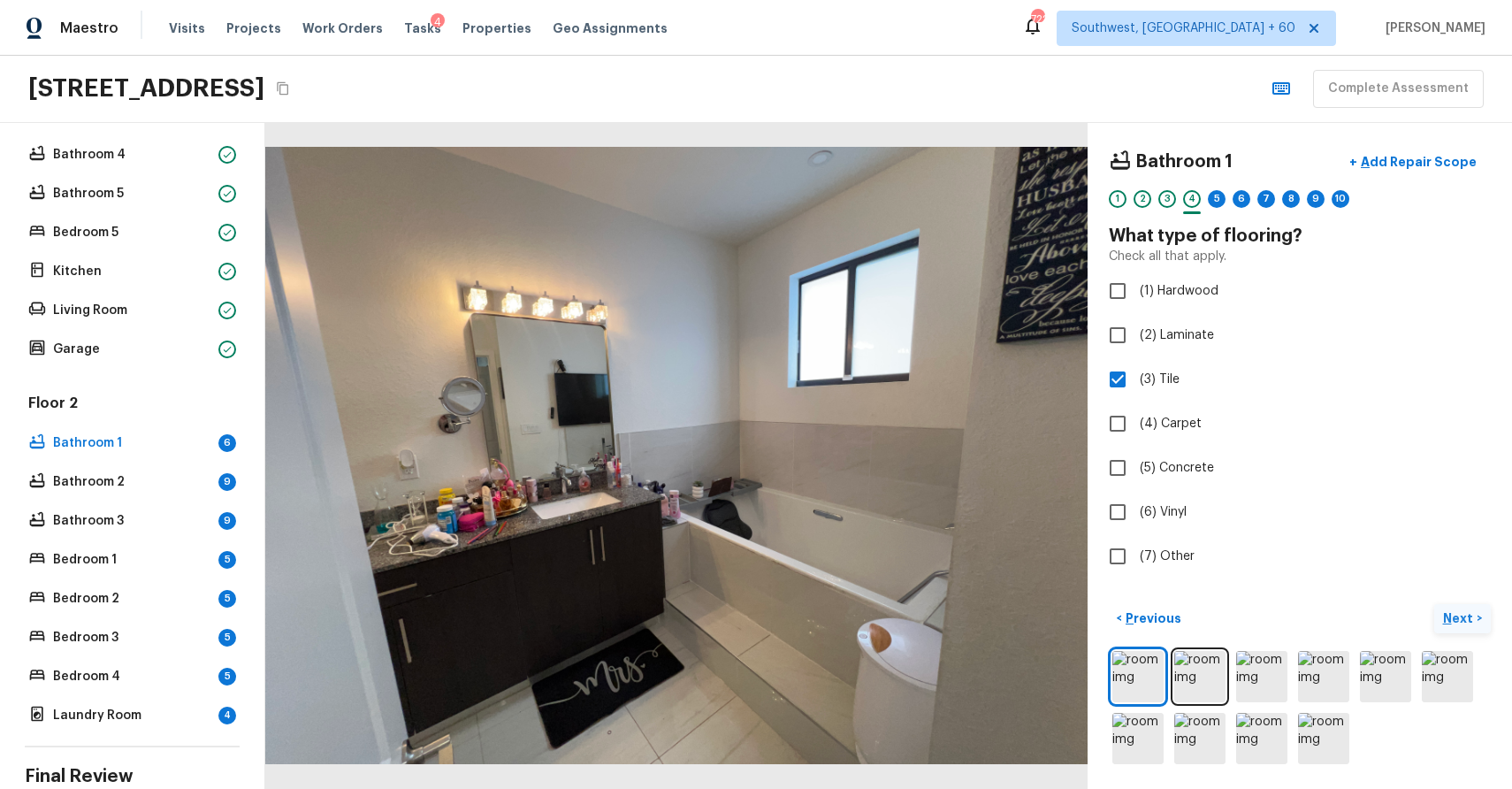
click at [1462, 609] on p "Next" at bounding box center [1460, 618] width 34 height 18
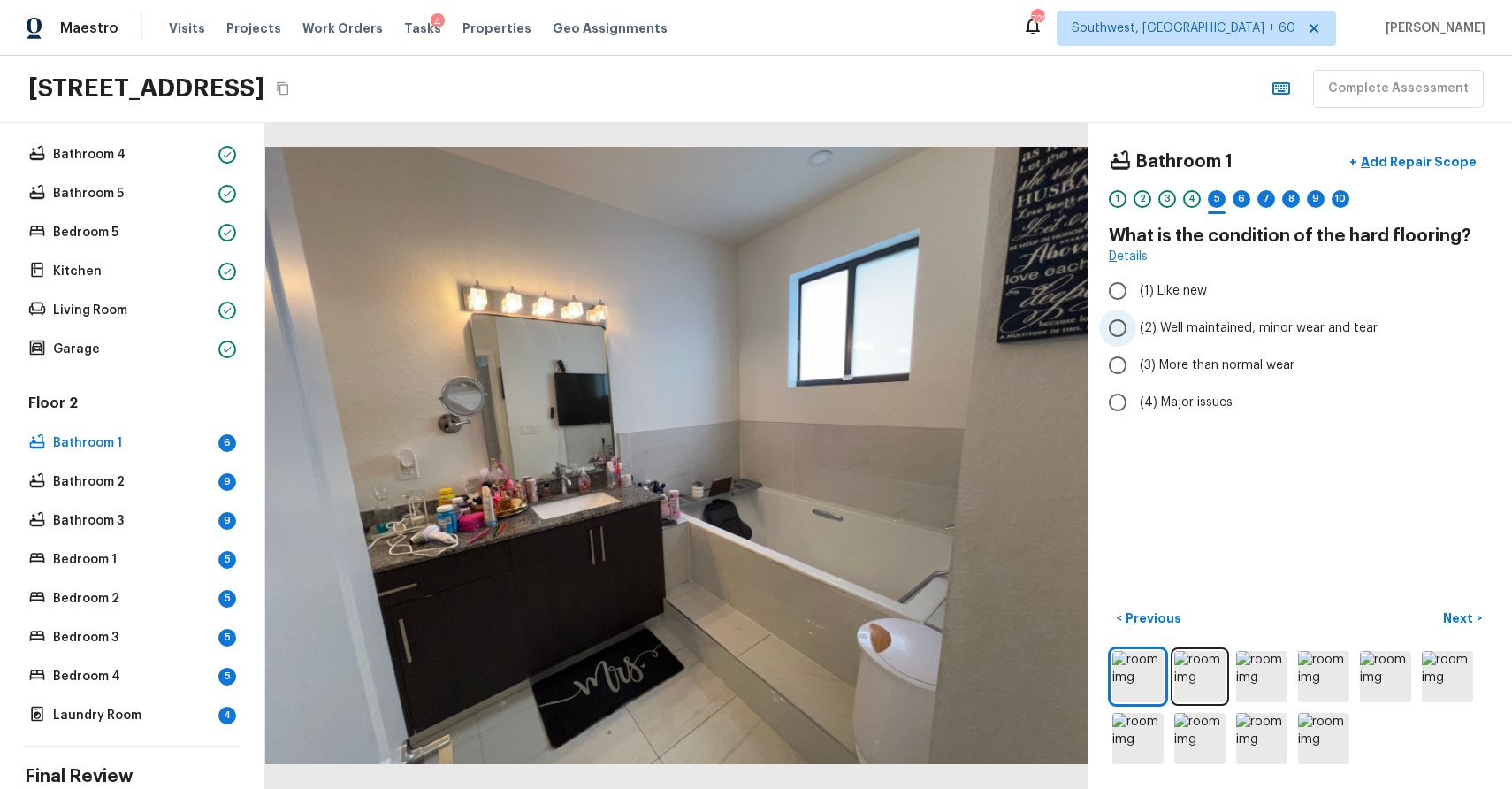
click at [1194, 330] on span "(2) Well maintained, minor wear and tear" at bounding box center [1259, 328] width 238 height 18
click at [1137, 330] on input "(2) Well maintained, minor wear and tear" at bounding box center [1118, 328] width 37 height 37
radio input "true"
click at [1450, 611] on p "Next" at bounding box center [1460, 618] width 34 height 18
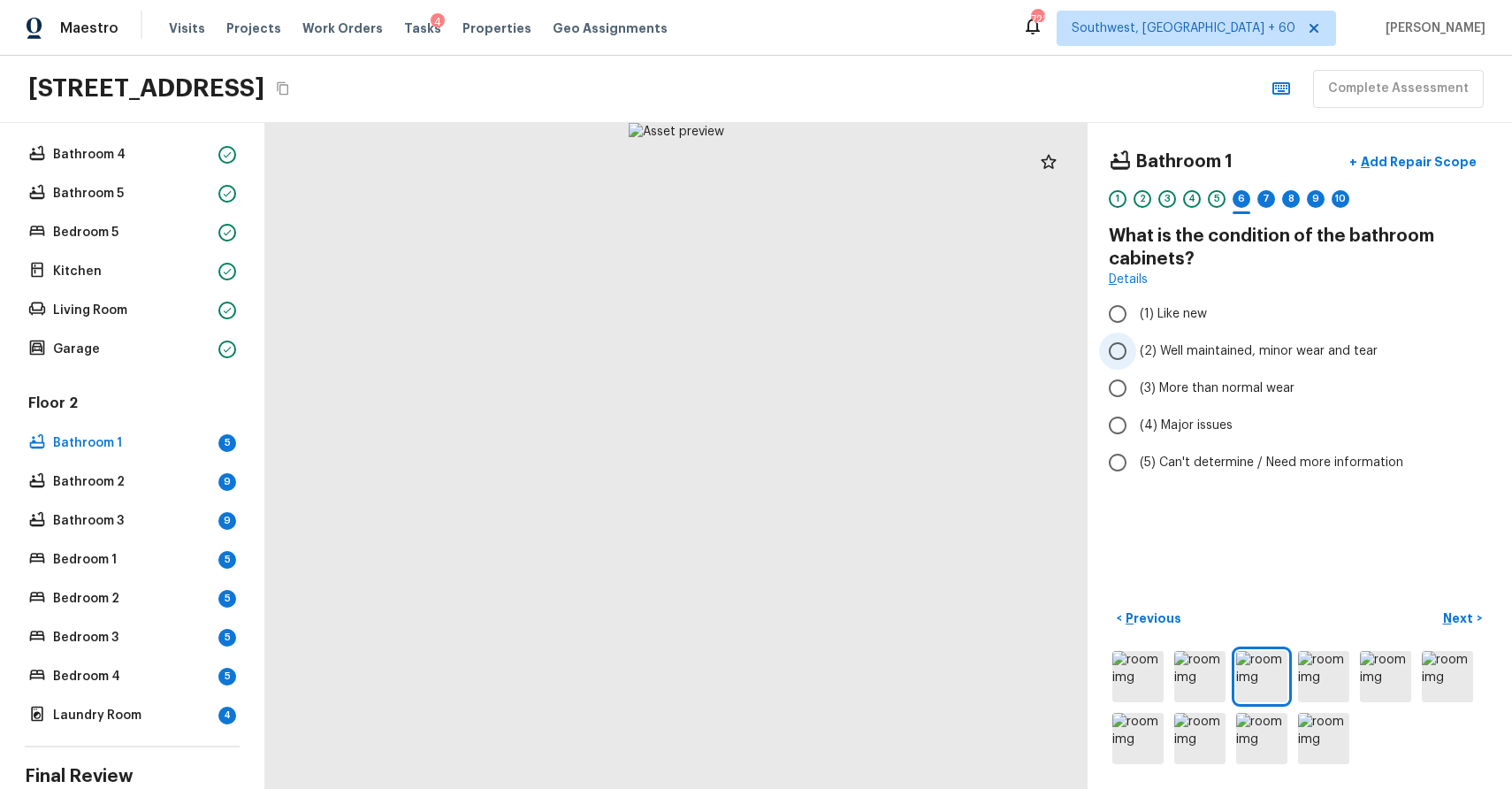
click at [1267, 333] on label "(2) Well maintained, minor wear and tear" at bounding box center [1287, 351] width 377 height 37
click at [1137, 333] on input "(2) Well maintained, minor wear and tear" at bounding box center [1118, 351] width 37 height 37
radio input "true"
click at [1275, 347] on span "(2) Well maintained, minor wear and tear" at bounding box center [1259, 350] width 238 height 18
click at [1137, 347] on input "(2) Well maintained, minor wear and tear" at bounding box center [1118, 351] width 37 height 37
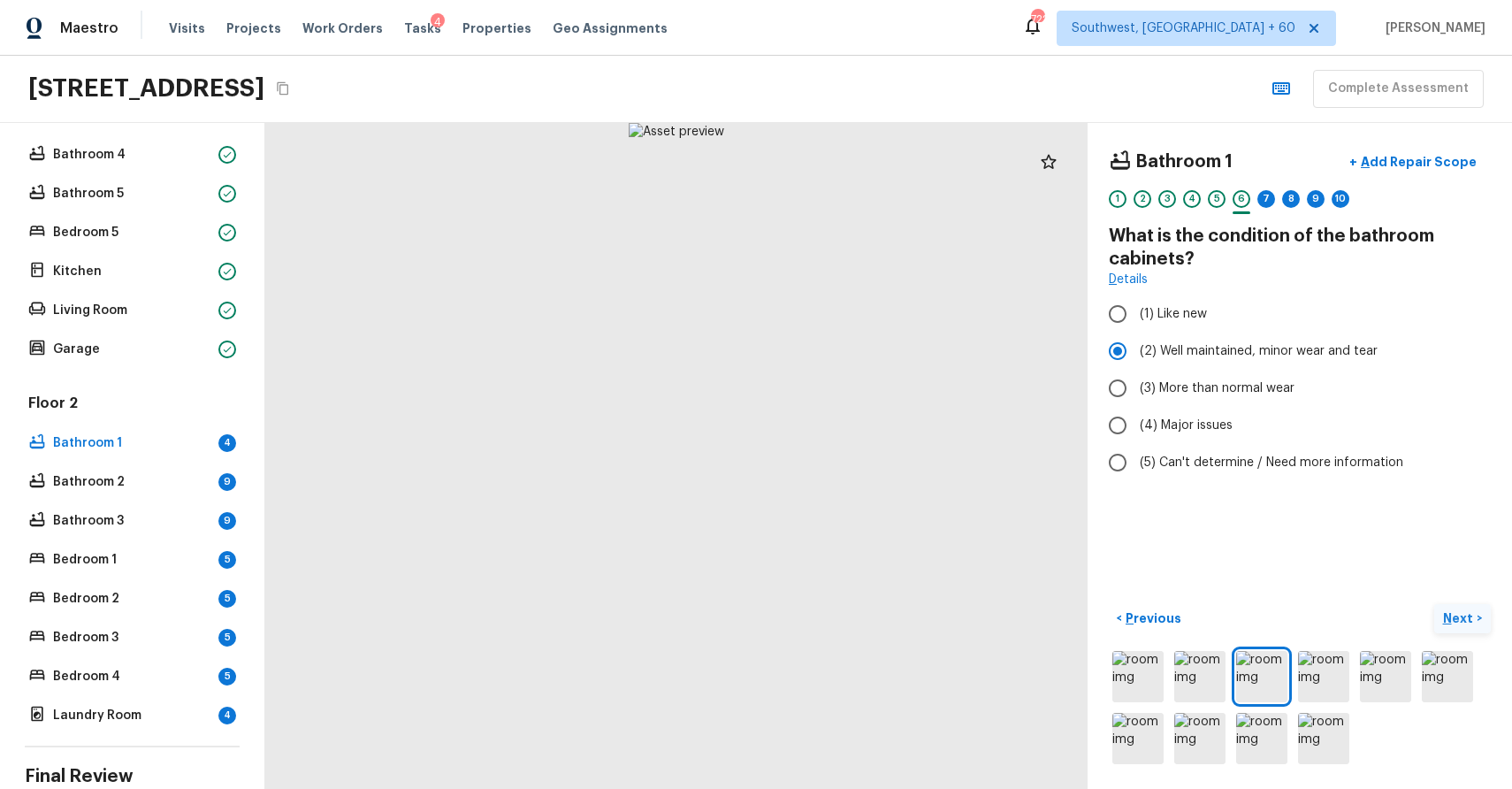
click at [1450, 630] on button "Next >" at bounding box center [1463, 618] width 57 height 29
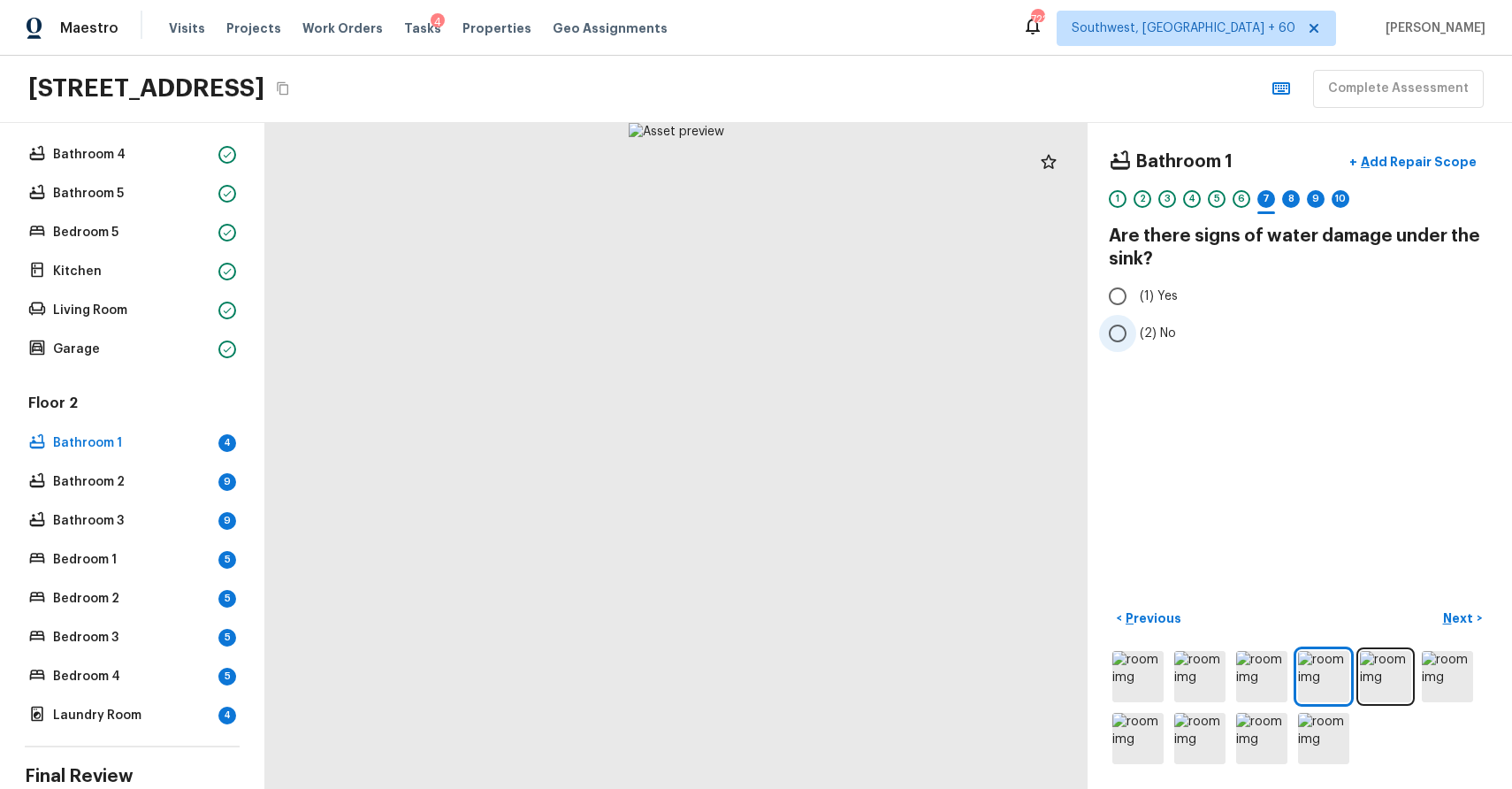
click at [1144, 340] on span "(2) No" at bounding box center [1158, 333] width 36 height 18
click at [1137, 340] on input "(2) No" at bounding box center [1118, 333] width 37 height 37
radio input "true"
click at [1464, 615] on p "Next" at bounding box center [1460, 618] width 34 height 18
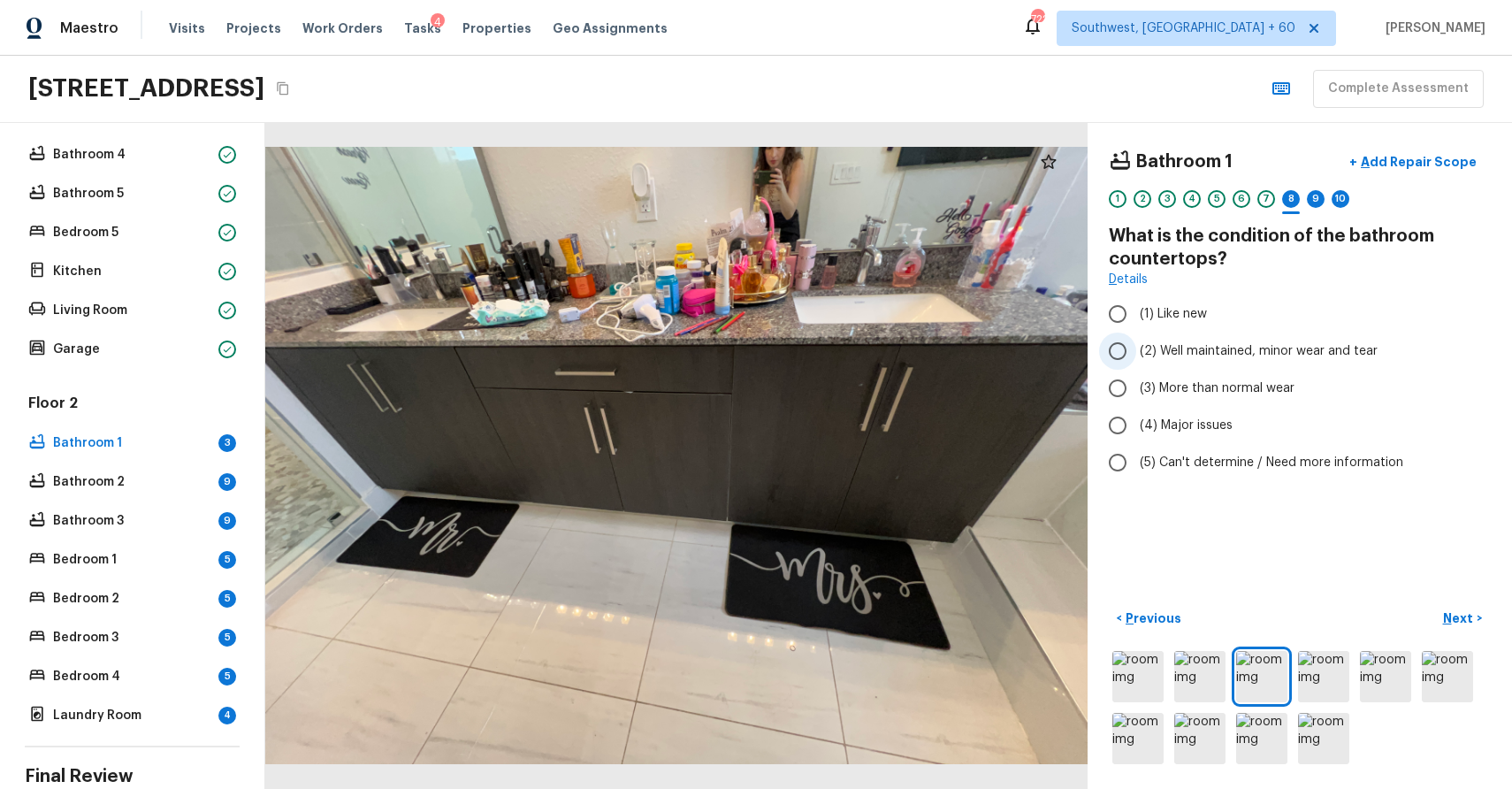
click at [1228, 359] on span "(2) Well maintained, minor wear and tear" at bounding box center [1259, 350] width 238 height 18
click at [1137, 359] on input "(2) Well maintained, minor wear and tear" at bounding box center [1118, 351] width 37 height 37
radio input "true"
click at [1453, 602] on div "Bathroom 1 + Add Repair Scope 1 2 3 4 5 6 7 8 9 10 What is the condition of the…" at bounding box center [1301, 456] width 425 height 666
click at [1461, 608] on button "Next >" at bounding box center [1463, 618] width 57 height 29
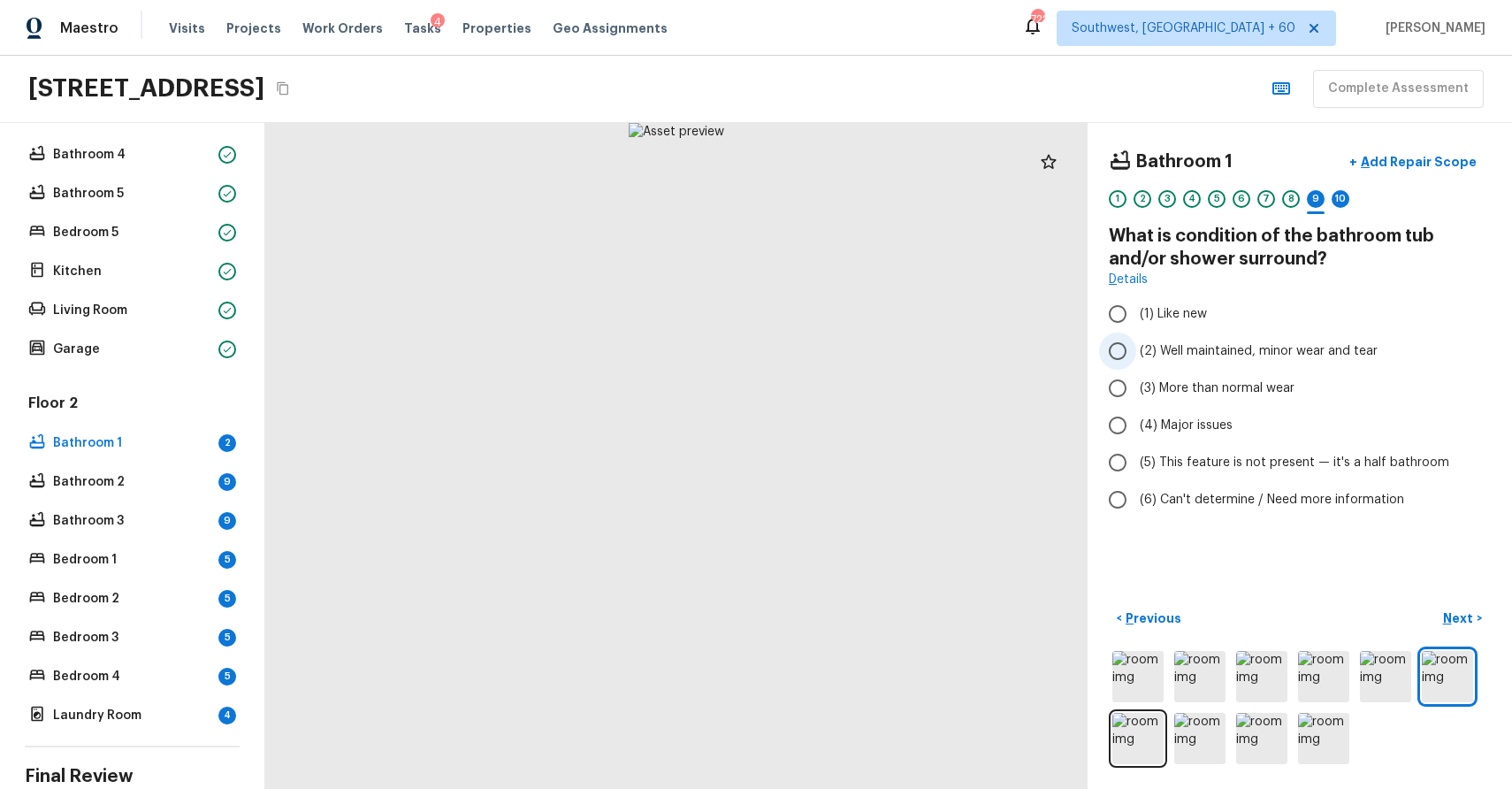
click at [1211, 342] on span "(2) Well maintained, minor wear and tear" at bounding box center [1259, 350] width 238 height 18
click at [1137, 341] on input "(2) Well maintained, minor wear and tear" at bounding box center [1118, 351] width 37 height 37
radio input "true"
click at [1455, 620] on p "Next" at bounding box center [1460, 618] width 34 height 18
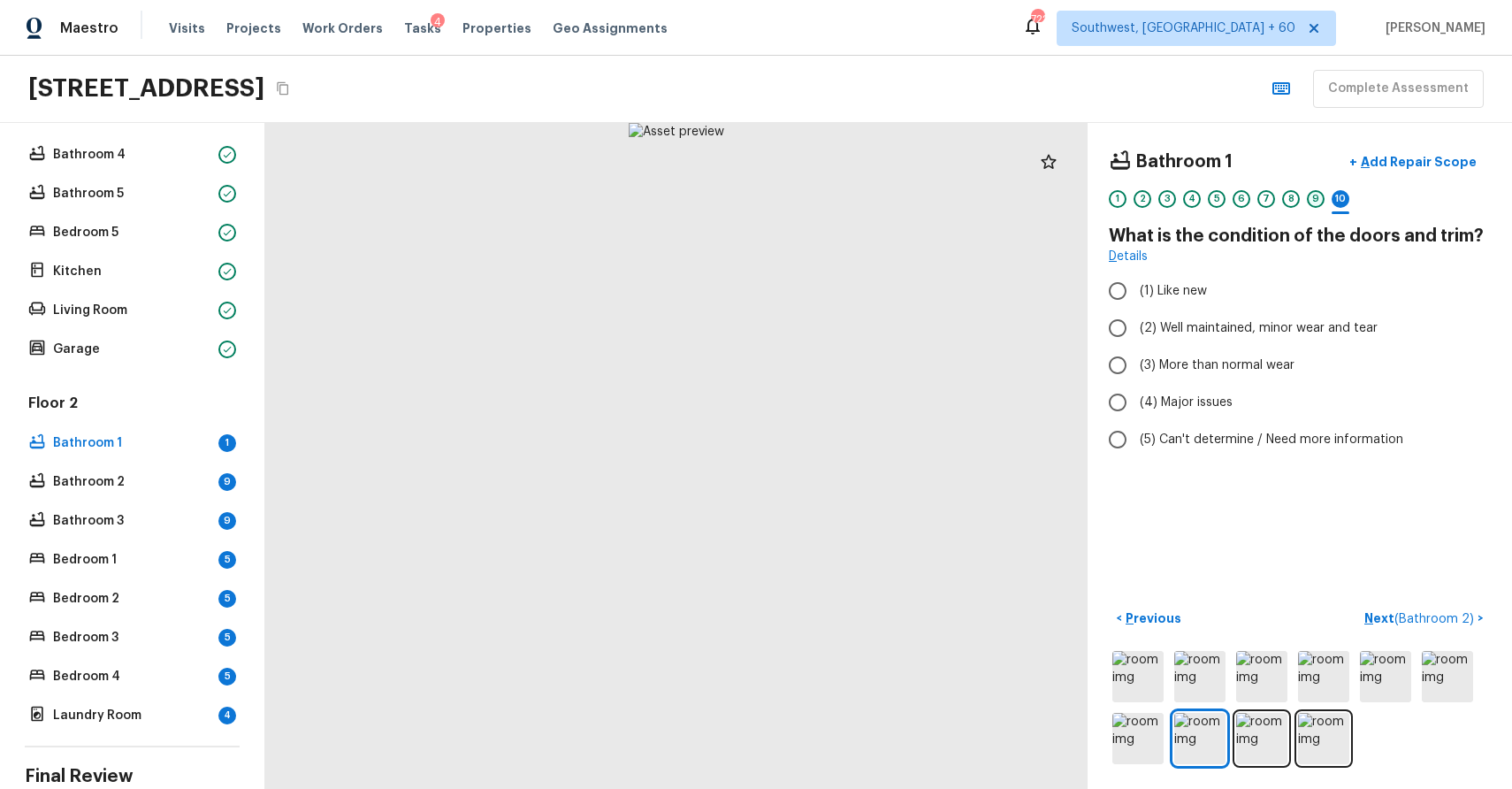
click at [1322, 198] on div "9" at bounding box center [1315, 198] width 18 height 18
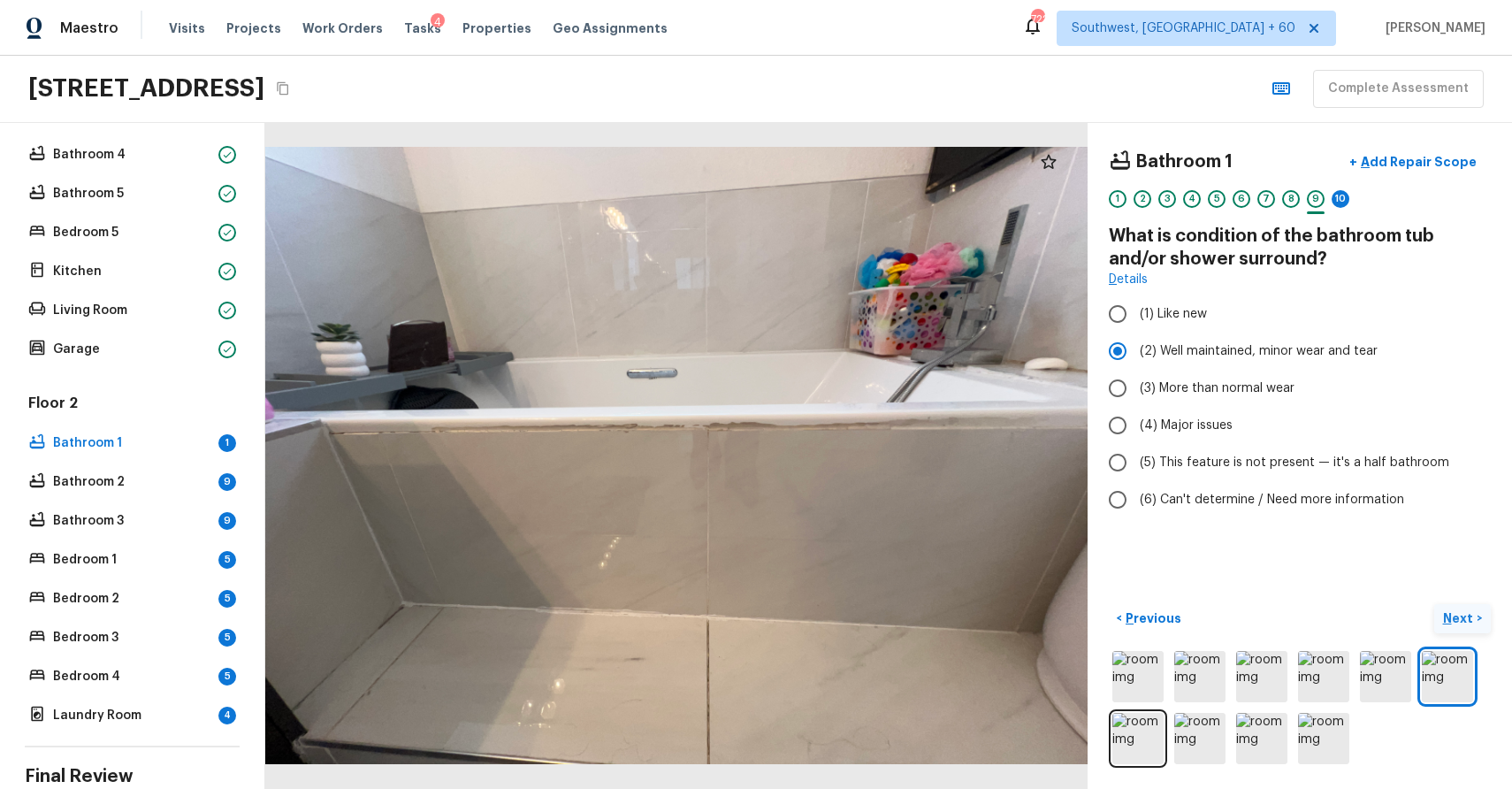
click at [1452, 618] on p "Next" at bounding box center [1460, 618] width 34 height 18
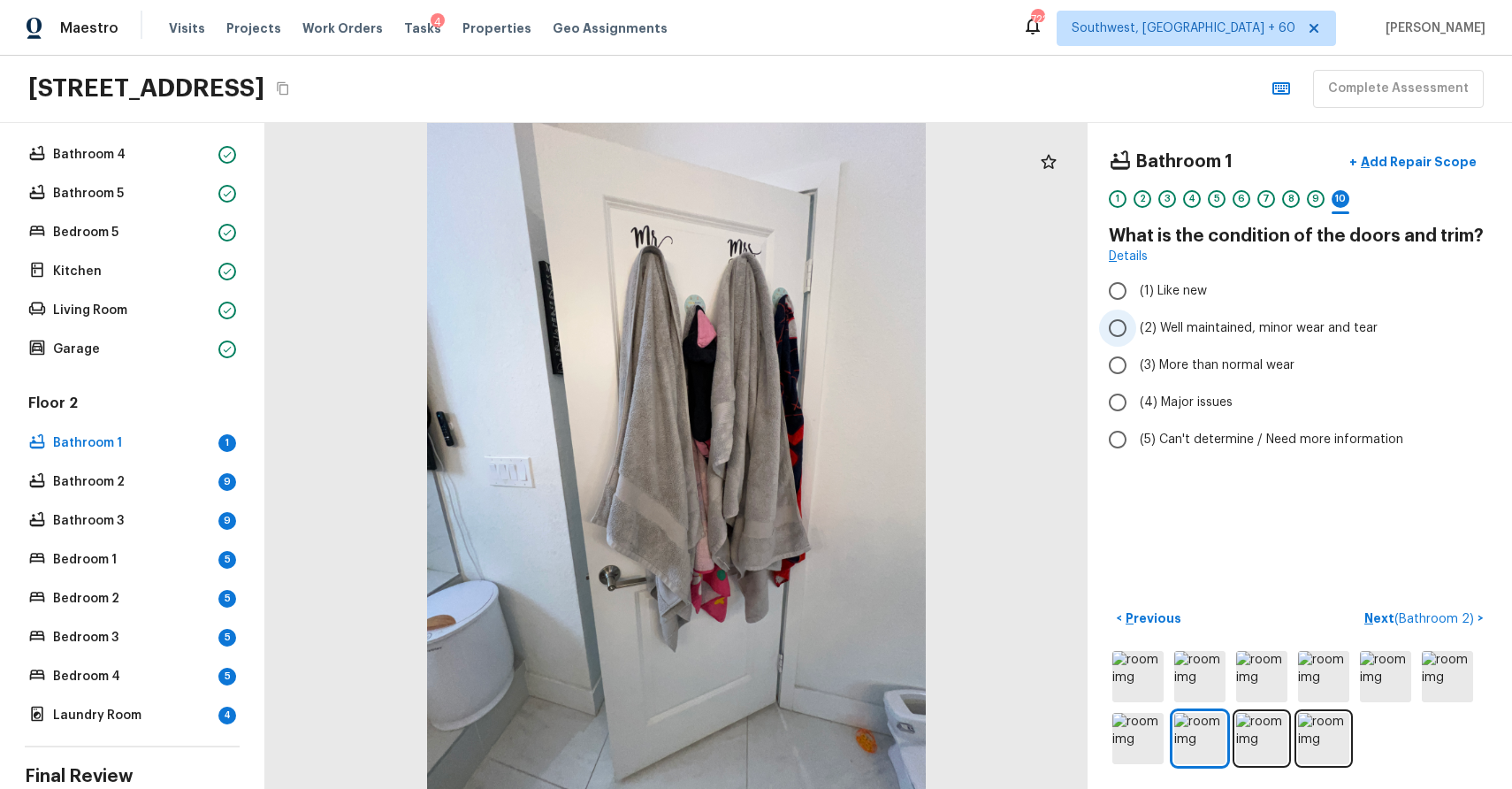
click at [1317, 329] on span "(2) Well maintained, minor wear and tear" at bounding box center [1259, 328] width 238 height 18
click at [1137, 329] on input "(2) Well maintained, minor wear and tear" at bounding box center [1118, 328] width 37 height 37
radio input "true"
click at [1420, 605] on button "Next ( Bathroom 2 ) >" at bounding box center [1423, 618] width 133 height 29
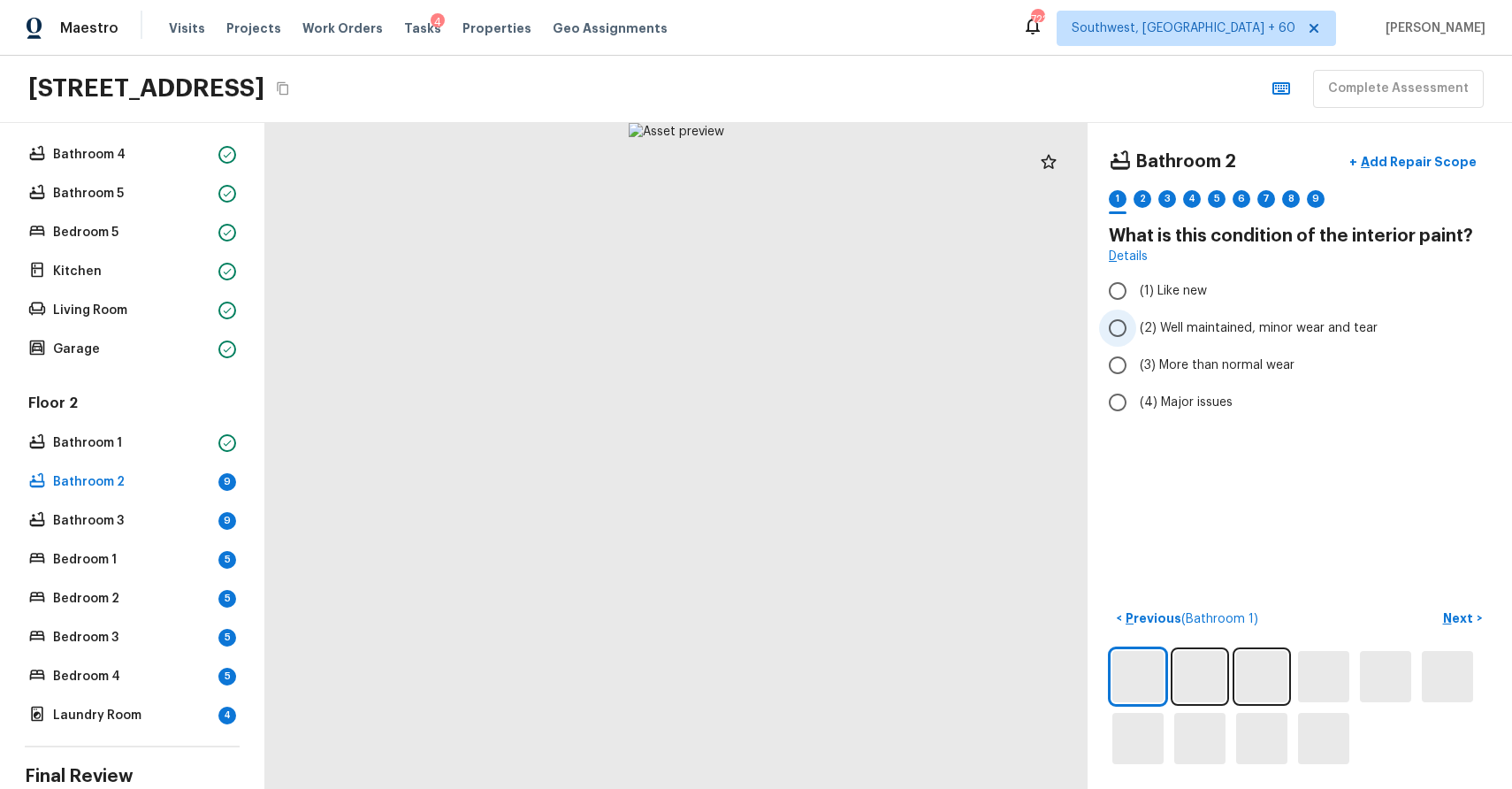
click at [1283, 332] on span "(2) Well maintained, minor wear and tear" at bounding box center [1259, 328] width 238 height 18
click at [1137, 332] on input "(2) Well maintained, minor wear and tear" at bounding box center [1118, 328] width 37 height 37
radio input "true"
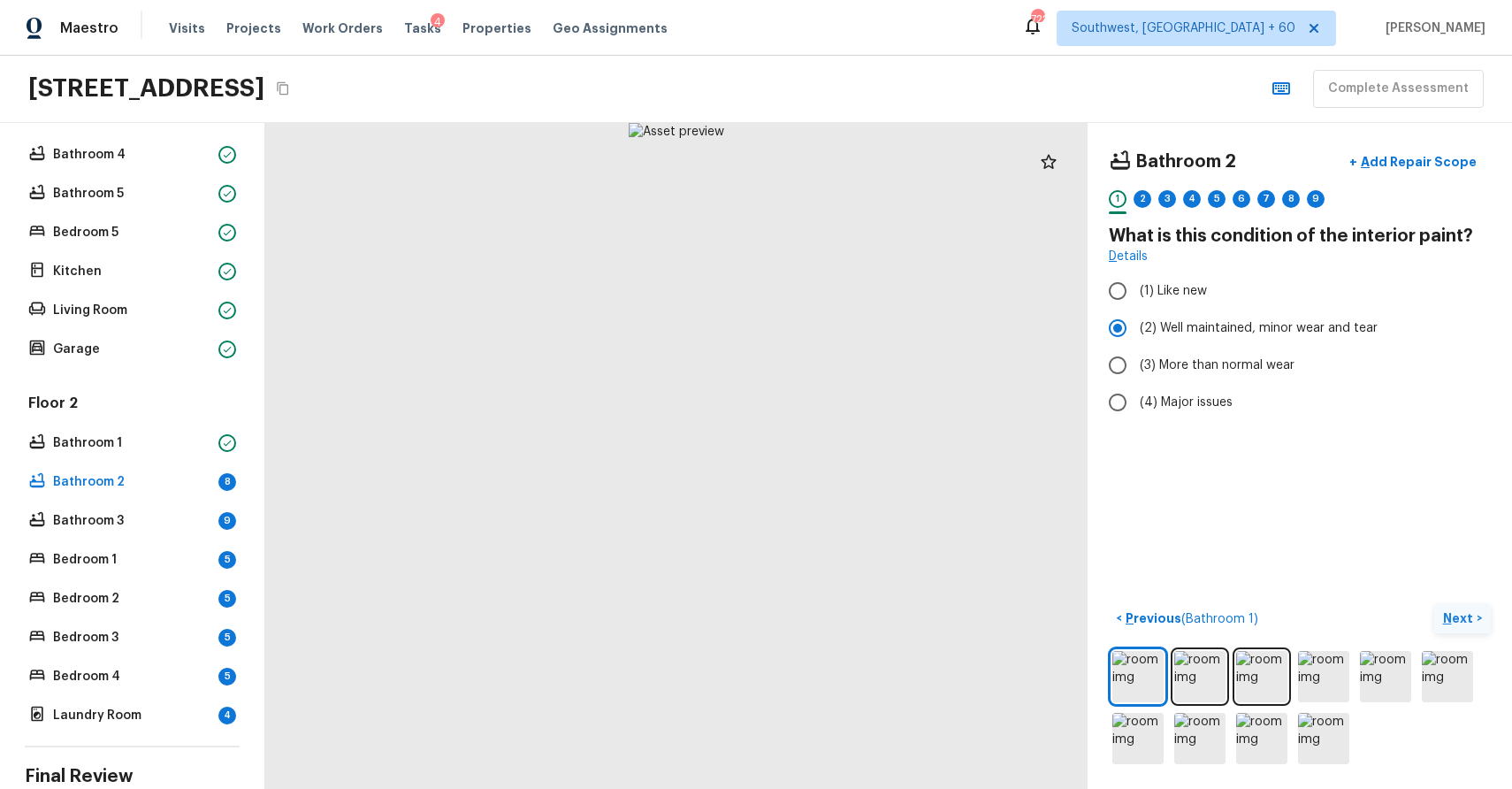
click at [1460, 616] on p "Next" at bounding box center [1460, 618] width 34 height 18
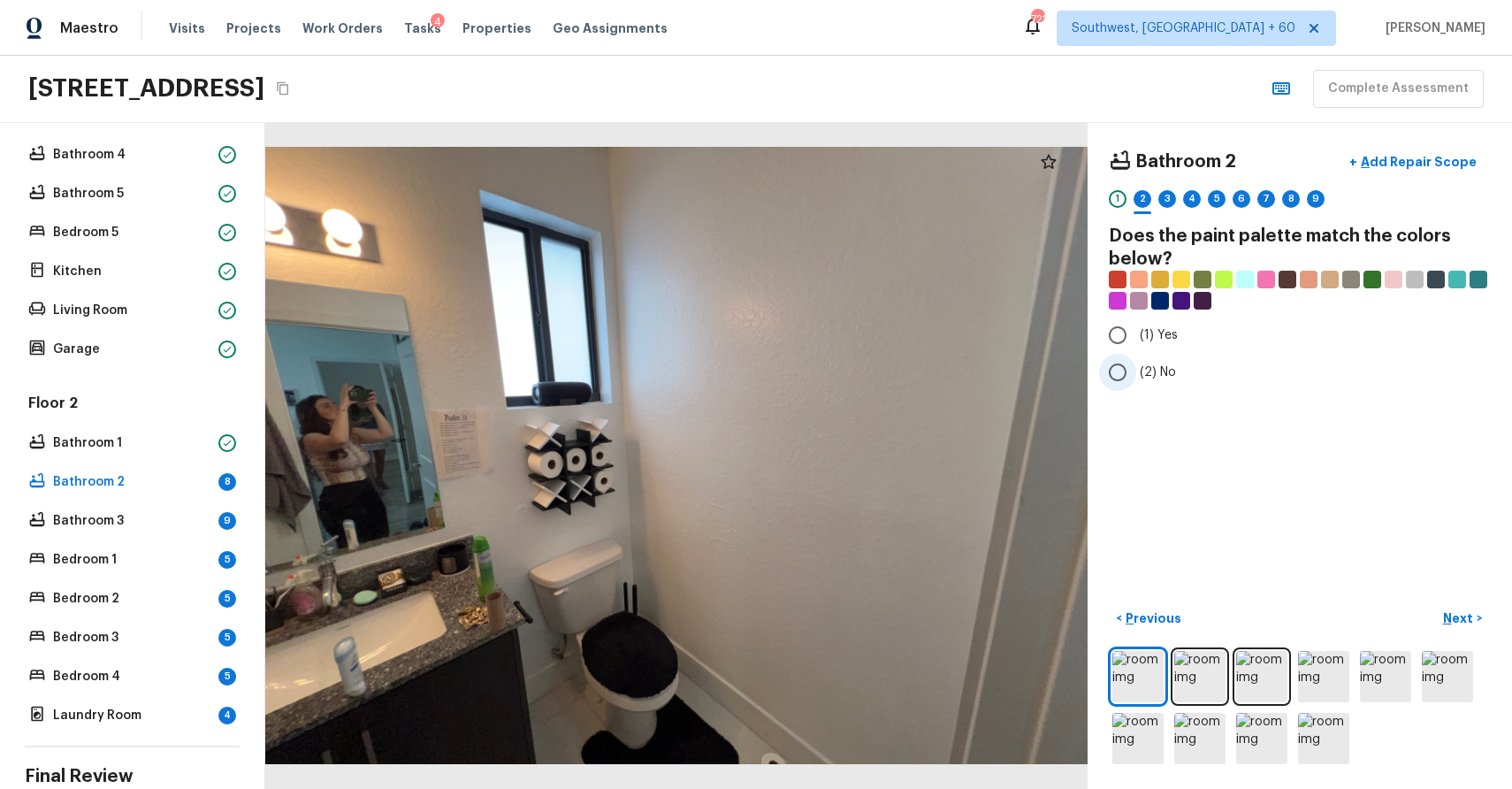
click at [1151, 371] on span "(2) No" at bounding box center [1158, 372] width 36 height 18
click at [1137, 371] on input "(2) No" at bounding box center [1118, 373] width 37 height 37
radio input "true"
click at [1475, 618] on button "Next >" at bounding box center [1463, 618] width 57 height 29
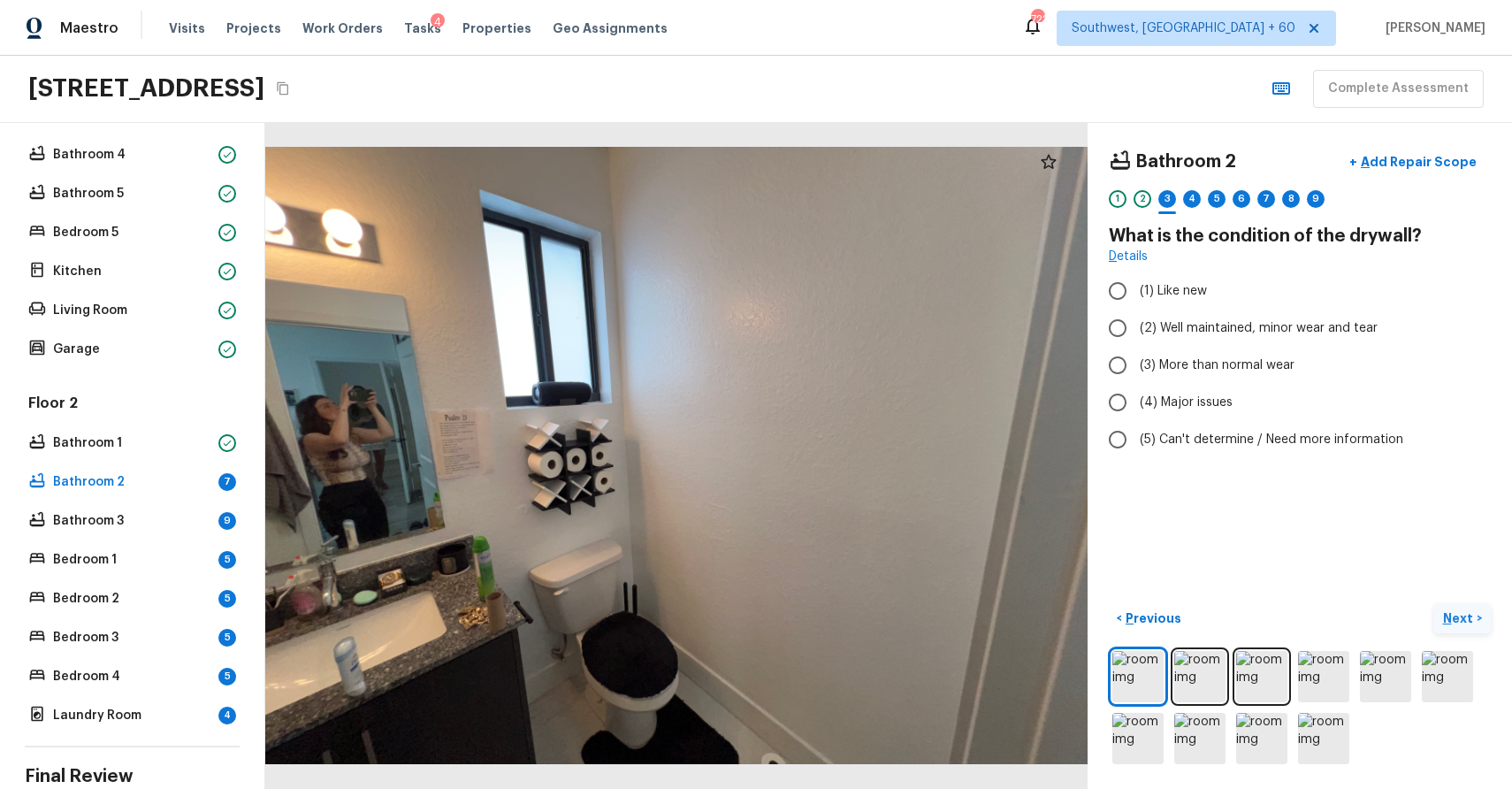
click at [1475, 618] on button "Next >" at bounding box center [1463, 618] width 57 height 29
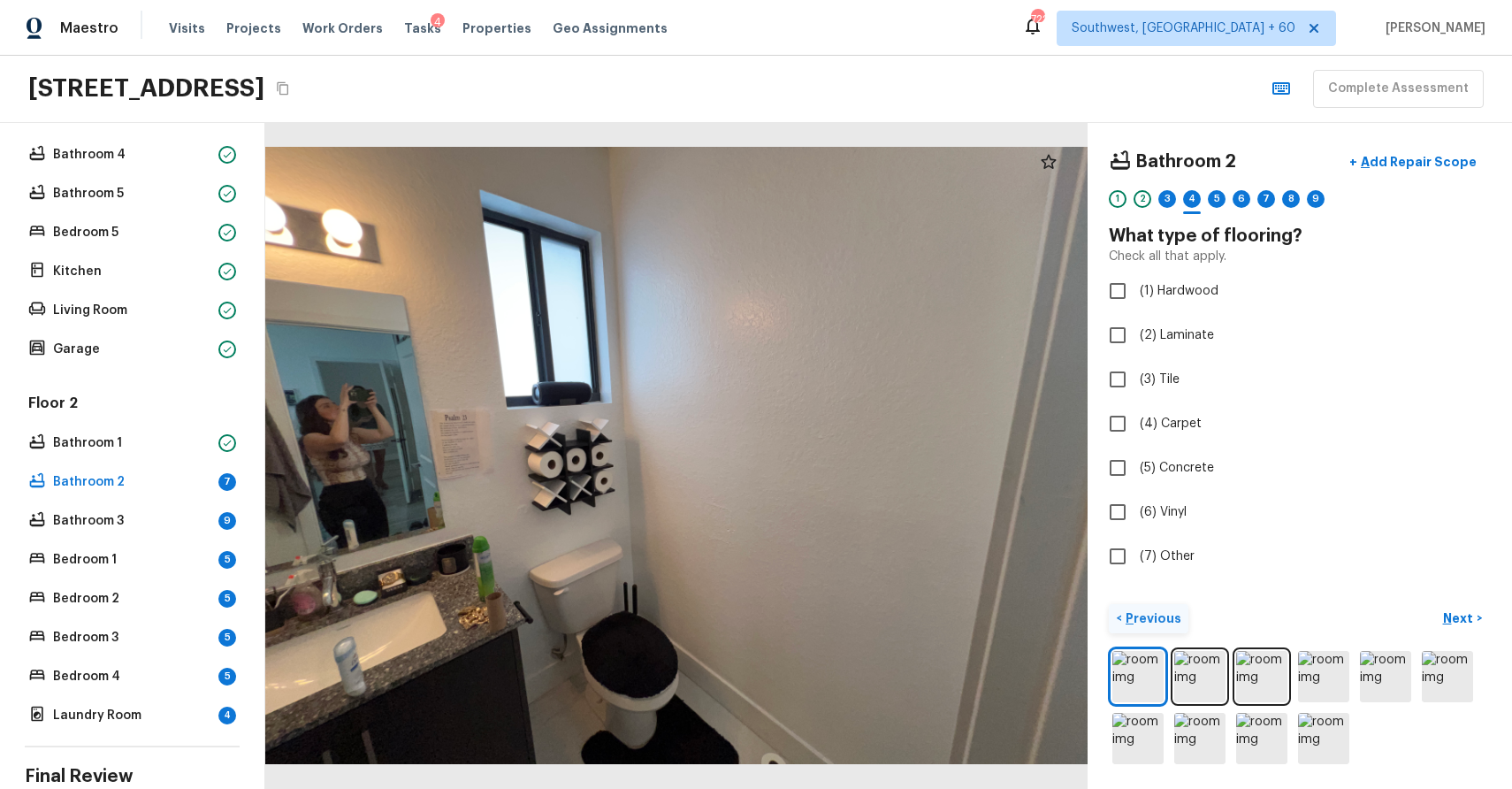
click at [1135, 619] on p "Previous" at bounding box center [1152, 618] width 60 height 18
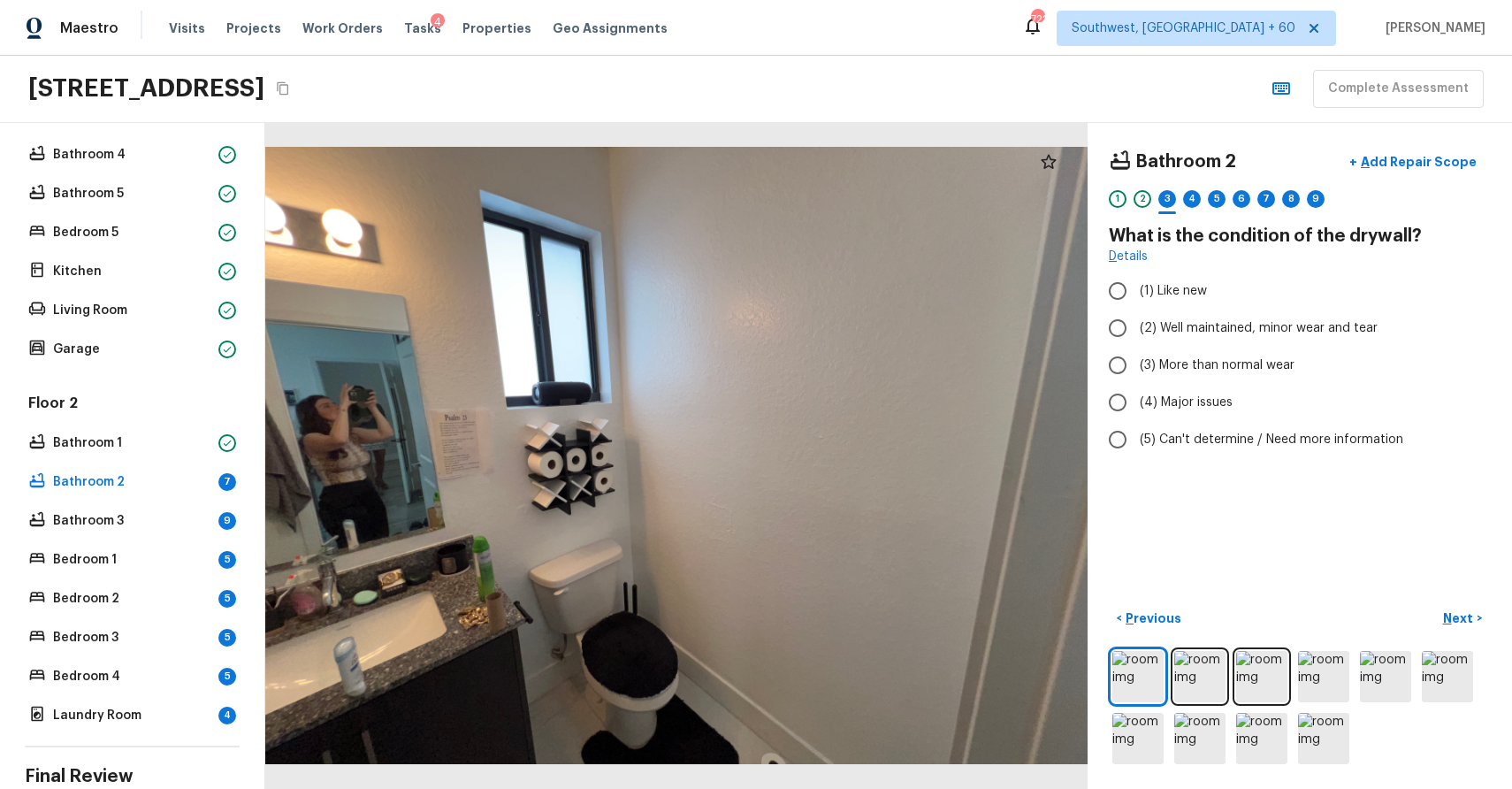
click at [1131, 639] on div "< Previous Next >" at bounding box center [1300, 686] width 382 height 164
click at [1119, 662] on img at bounding box center [1137, 676] width 51 height 51
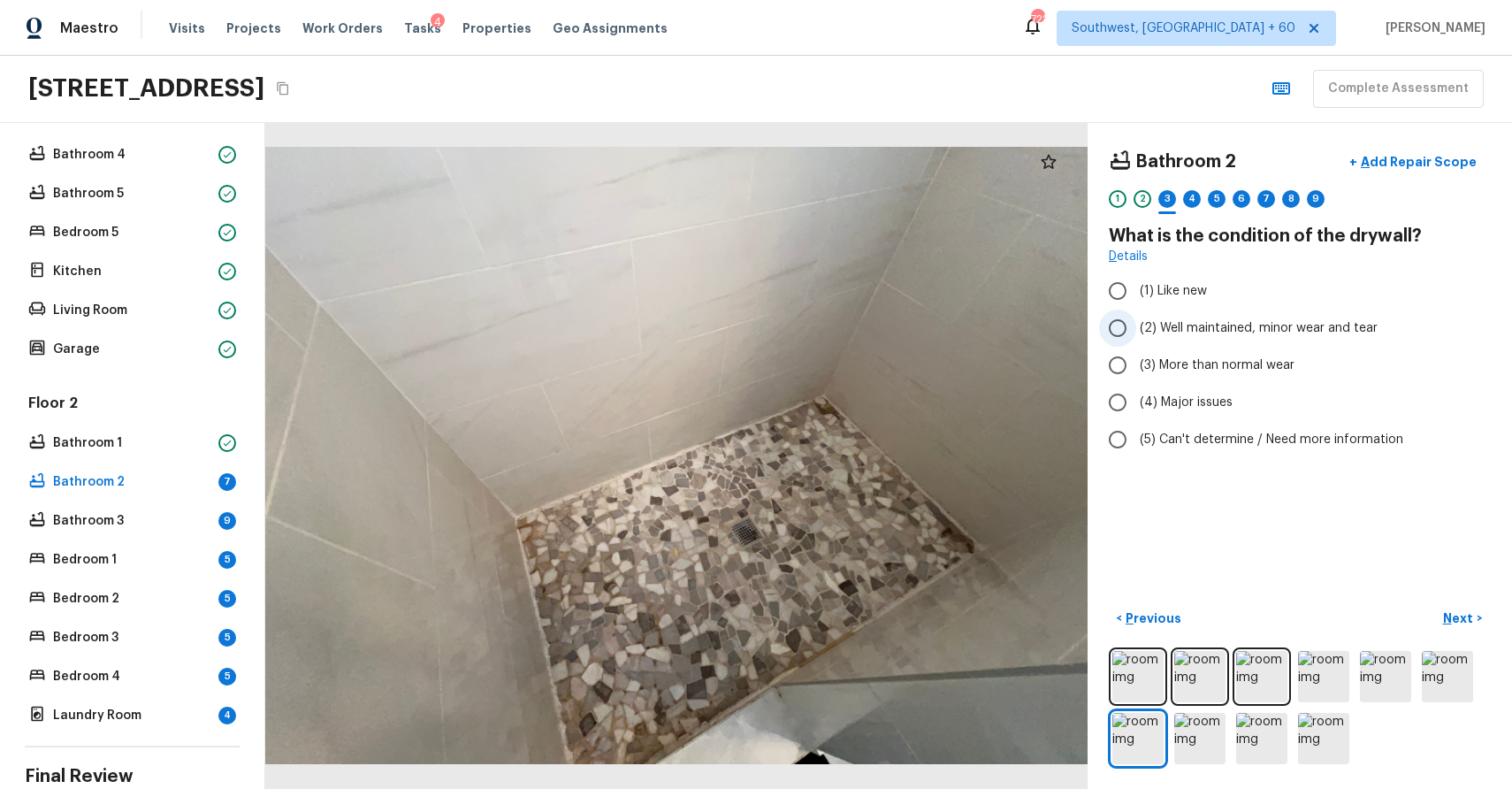
click at [1237, 333] on span "(2) Well maintained, minor wear and tear" at bounding box center [1259, 328] width 238 height 18
click at [1137, 333] on input "(2) Well maintained, minor wear and tear" at bounding box center [1118, 328] width 37 height 37
radio input "true"
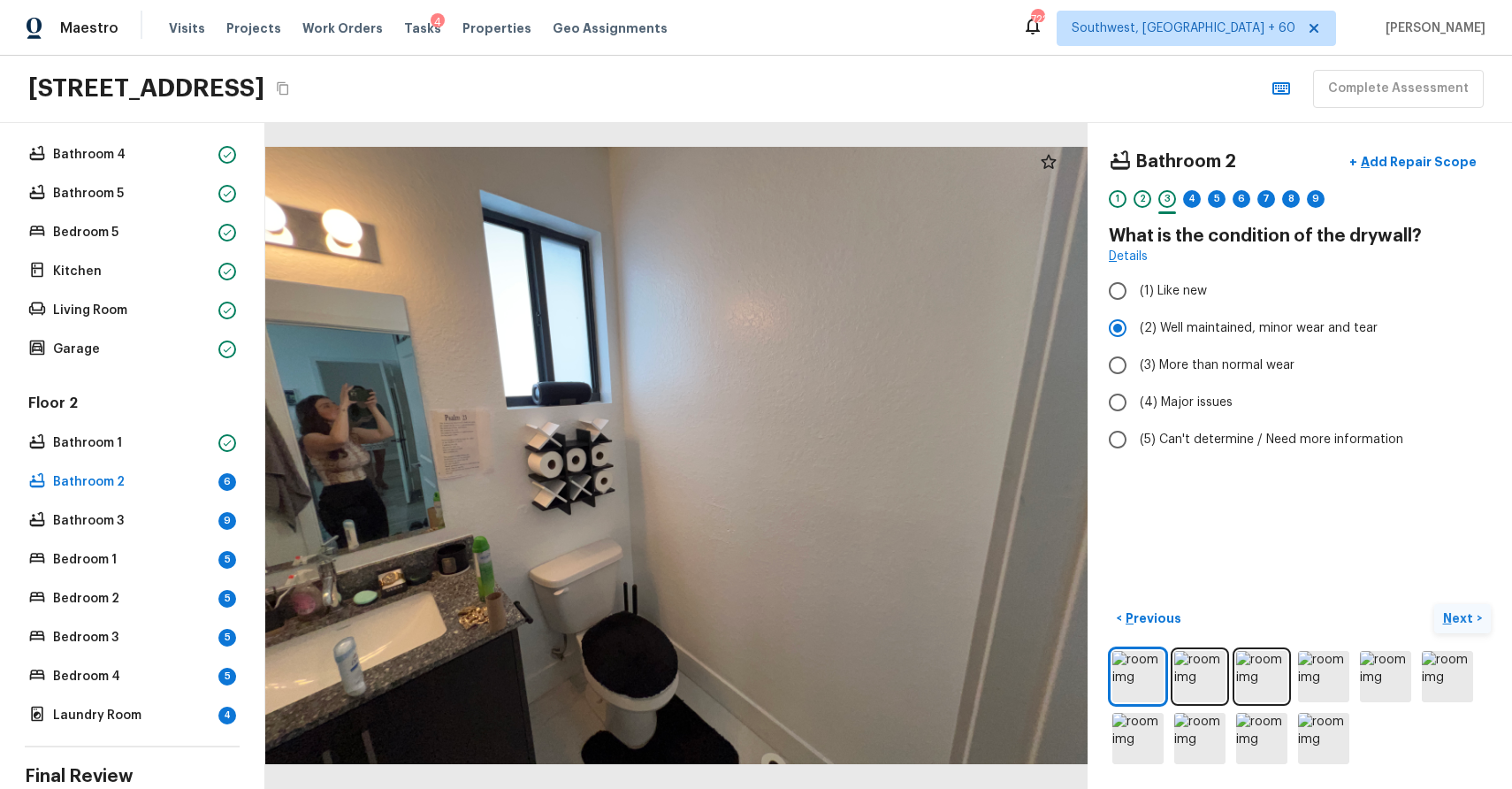
click at [1464, 619] on p "Next" at bounding box center [1460, 618] width 34 height 18
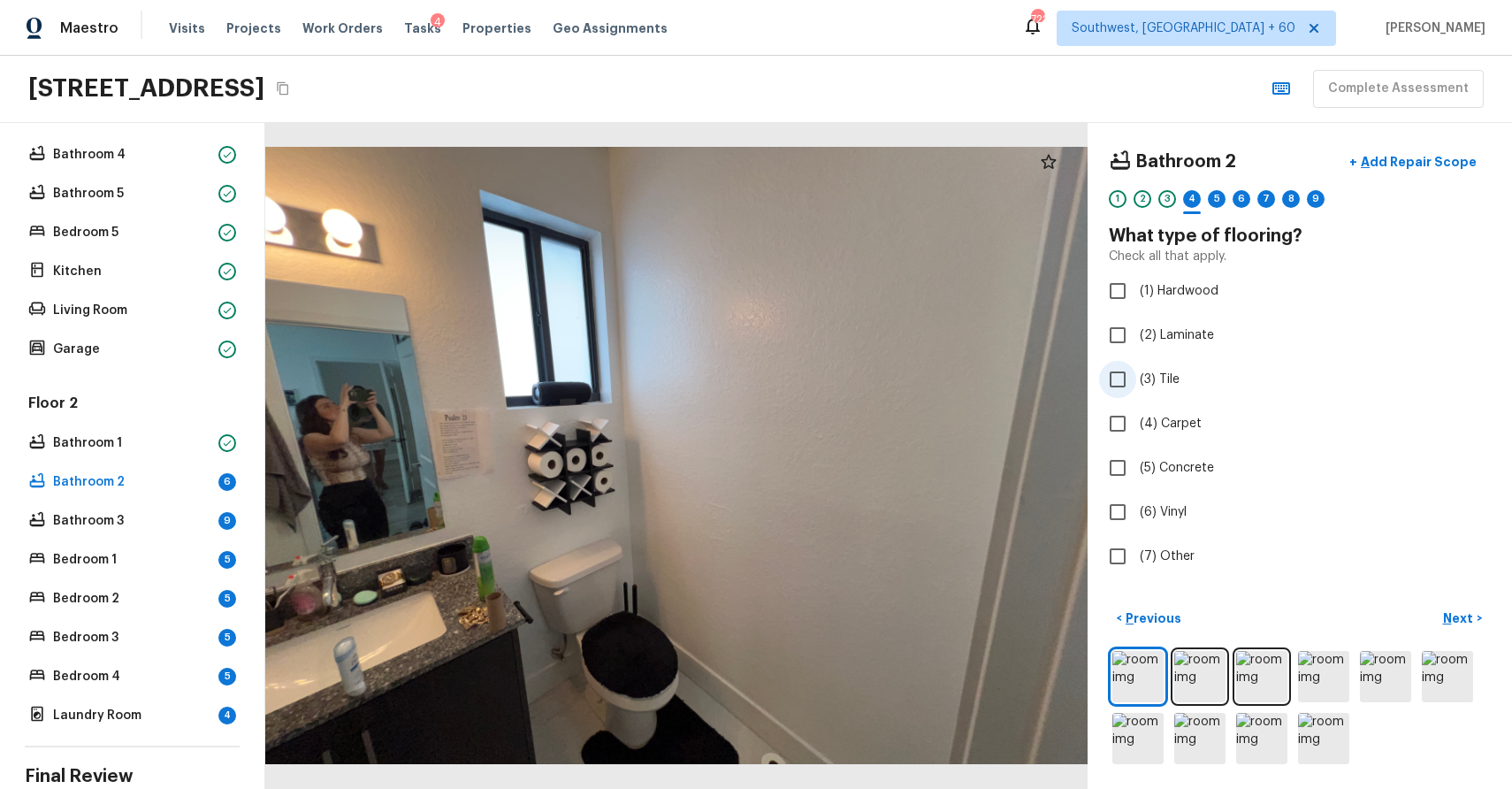
click at [1165, 370] on label "(3) Tile" at bounding box center [1287, 379] width 377 height 37
click at [1137, 370] on input "(3) Tile" at bounding box center [1118, 379] width 37 height 37
checkbox input "true"
click at [1466, 618] on p "Next" at bounding box center [1460, 618] width 34 height 18
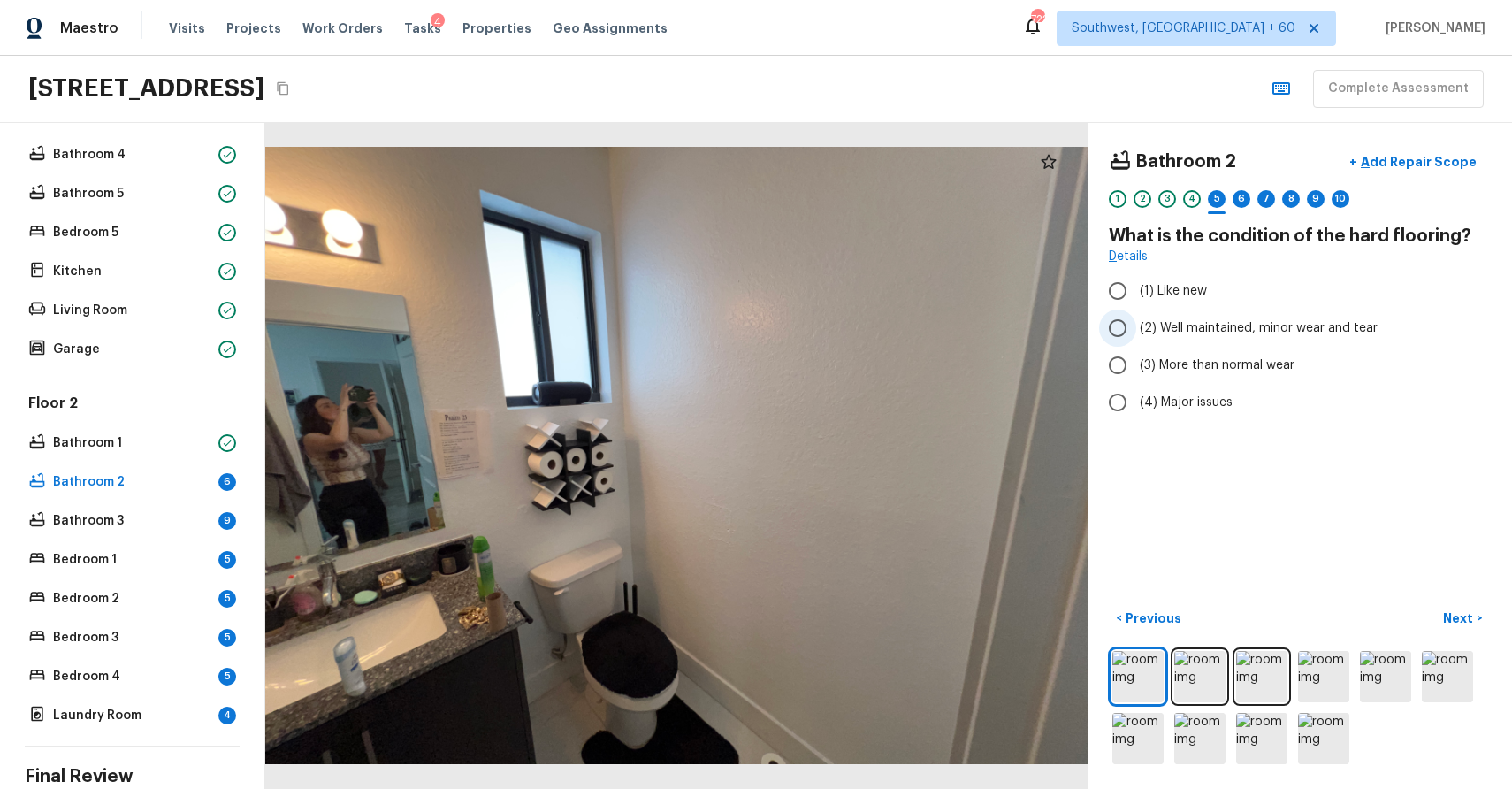
click at [1256, 323] on span "(2) Well maintained, minor wear and tear" at bounding box center [1259, 328] width 238 height 18
click at [1137, 323] on input "(2) Well maintained, minor wear and tear" at bounding box center [1118, 328] width 37 height 37
radio input "true"
click at [1464, 611] on p "Next" at bounding box center [1460, 618] width 34 height 18
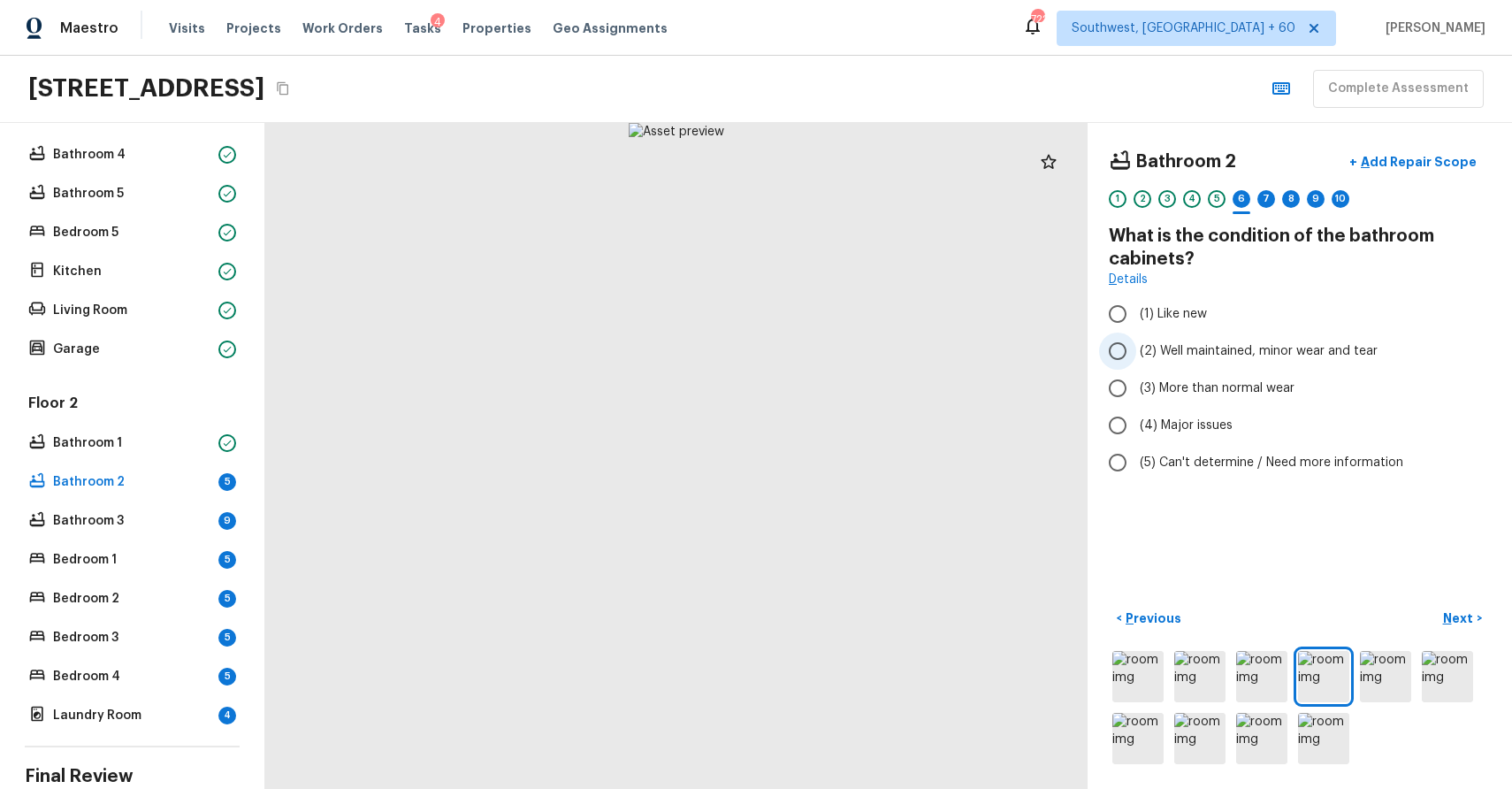
click at [1274, 353] on span "(2) Well maintained, minor wear and tear" at bounding box center [1259, 350] width 238 height 18
click at [1137, 353] on input "(2) Well maintained, minor wear and tear" at bounding box center [1118, 351] width 37 height 37
radio input "true"
click at [1462, 620] on p "Next" at bounding box center [1460, 618] width 34 height 18
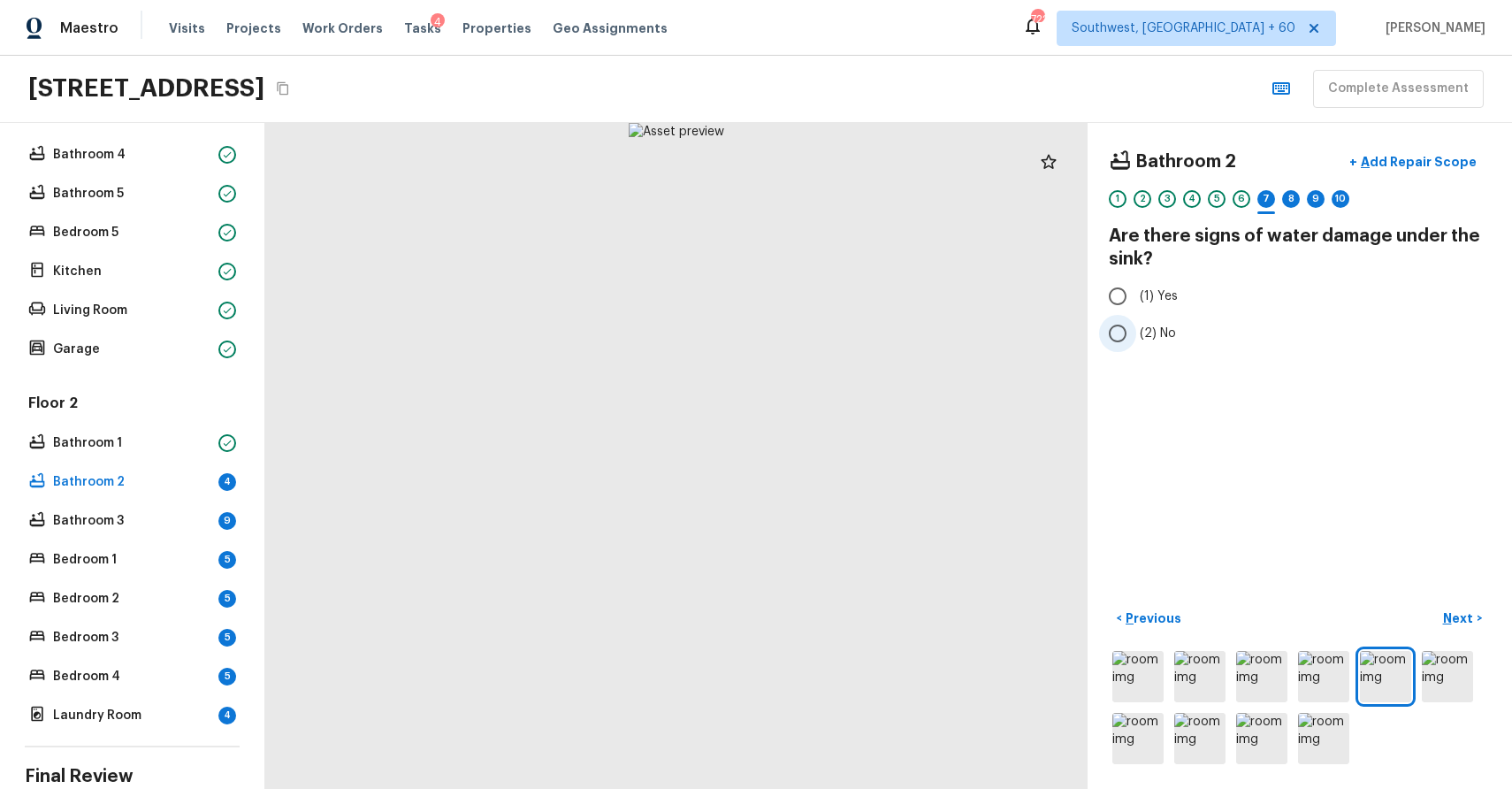
click at [1157, 341] on span "(2) No" at bounding box center [1158, 333] width 36 height 18
click at [1137, 341] on input "(2) No" at bounding box center [1118, 333] width 37 height 37
radio input "true"
click at [1477, 619] on button "Next >" at bounding box center [1463, 618] width 57 height 29
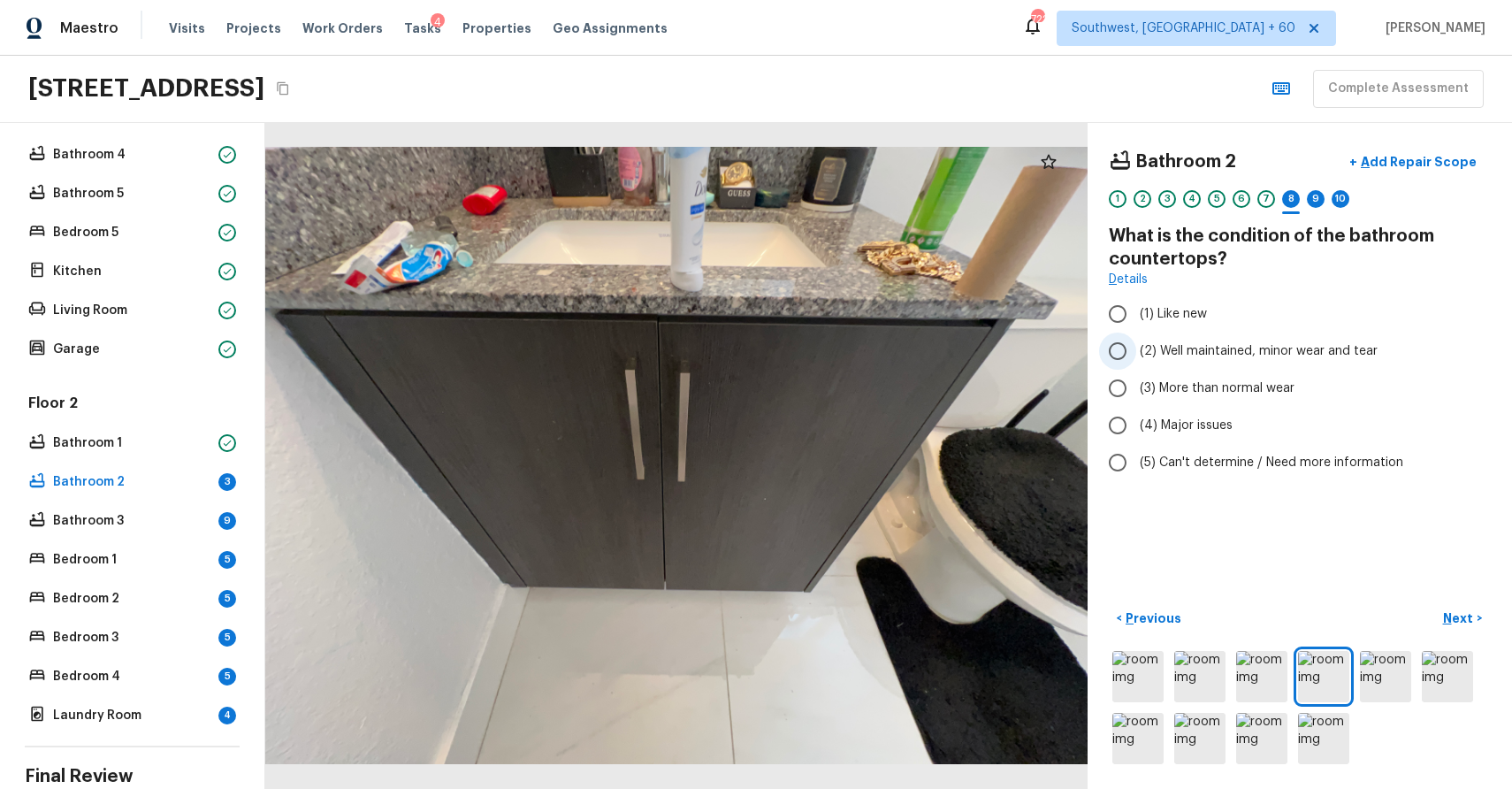
click at [1226, 355] on span "(2) Well maintained, minor wear and tear" at bounding box center [1259, 350] width 238 height 18
click at [1137, 355] on input "(2) Well maintained, minor wear and tear" at bounding box center [1118, 351] width 37 height 37
radio input "true"
click at [1460, 617] on p "Next" at bounding box center [1460, 618] width 34 height 18
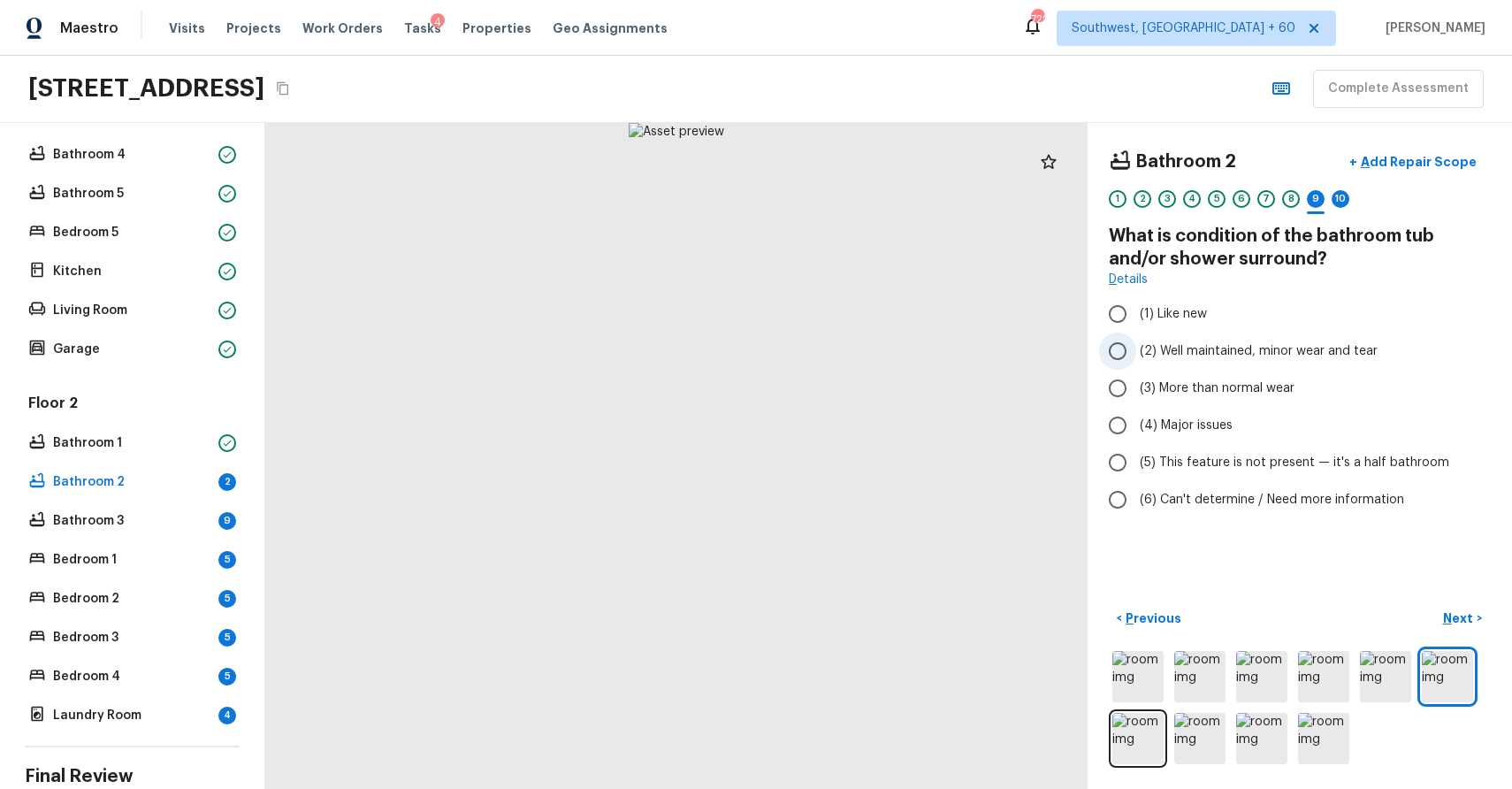
click at [1256, 340] on label "(2) Well maintained, minor wear and tear" at bounding box center [1287, 351] width 377 height 37
click at [1137, 340] on input "(2) Well maintained, minor wear and tear" at bounding box center [1118, 351] width 37 height 37
radio input "true"
click at [1468, 619] on p "Next" at bounding box center [1460, 618] width 34 height 18
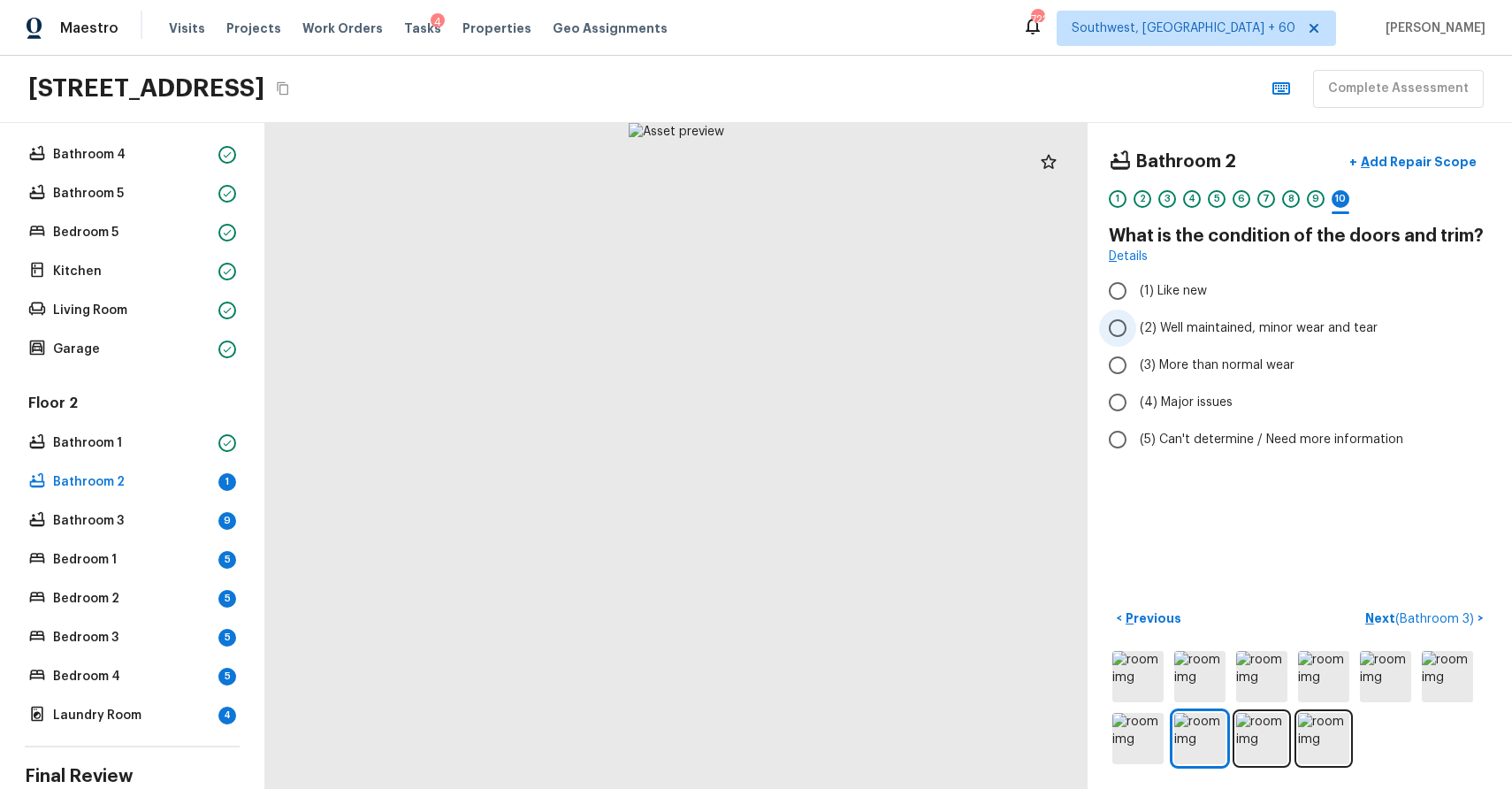
click at [1277, 334] on span "(2) Well maintained, minor wear and tear" at bounding box center [1259, 328] width 238 height 18
click at [1137, 334] on input "(2) Well maintained, minor wear and tear" at bounding box center [1118, 328] width 37 height 37
radio input "true"
click at [1451, 621] on span "( Bathroom 3 )" at bounding box center [1435, 619] width 78 height 12
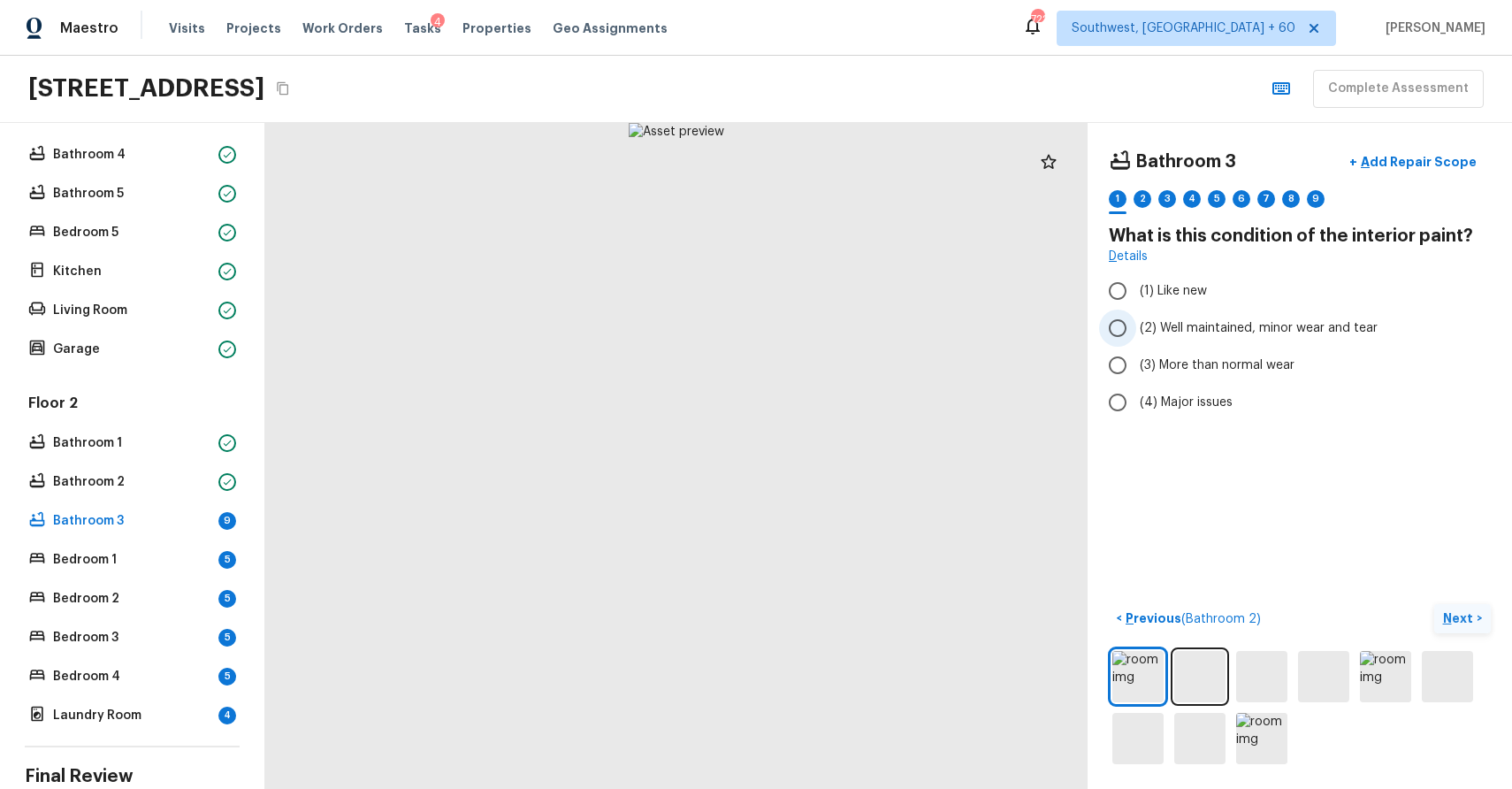
click at [1271, 320] on span "(2) Well maintained, minor wear and tear" at bounding box center [1259, 328] width 238 height 18
click at [1137, 320] on input "(2) Well maintained, minor wear and tear" at bounding box center [1118, 328] width 37 height 37
radio input "true"
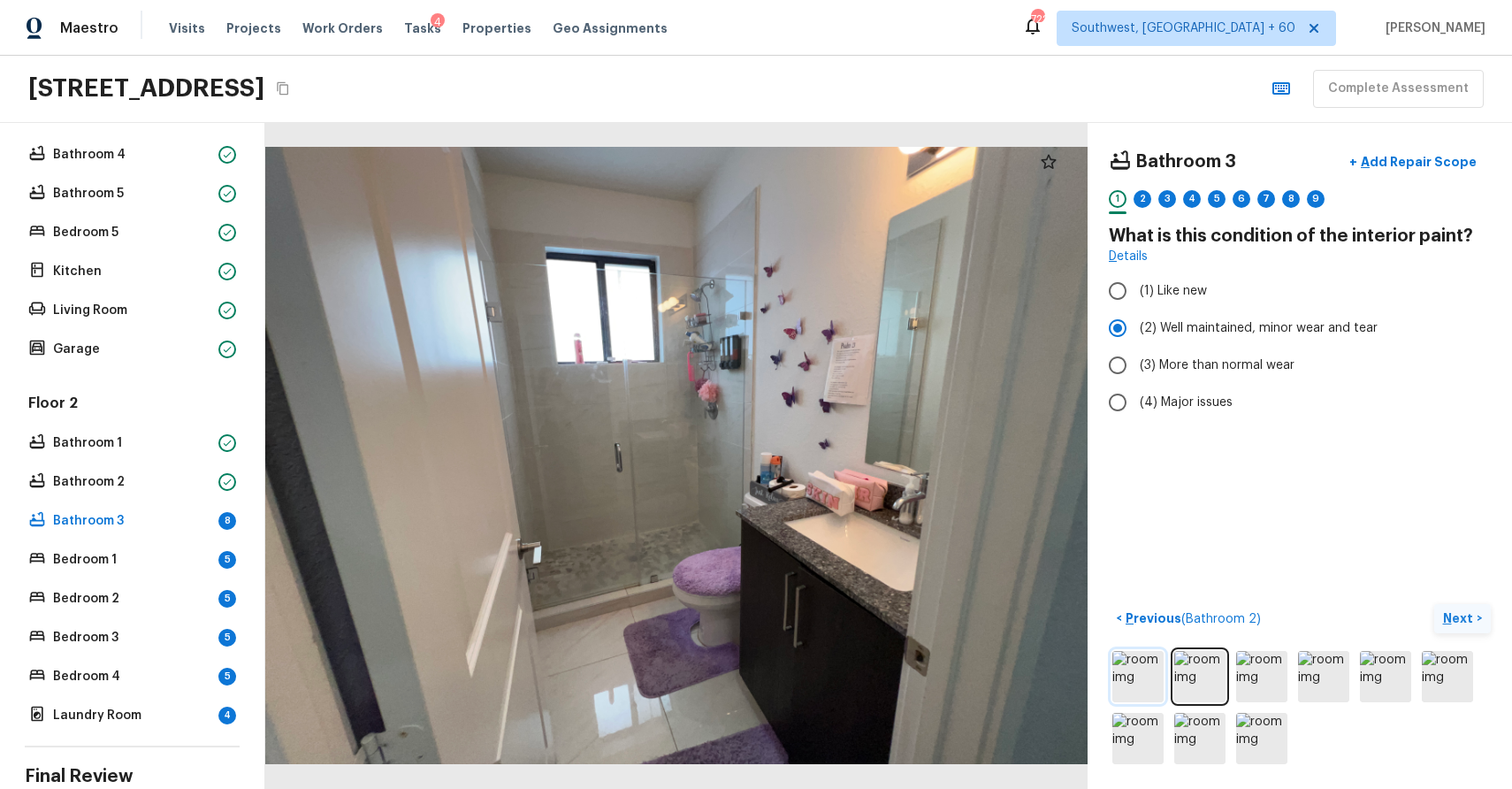
click at [1146, 668] on img at bounding box center [1137, 676] width 51 height 51
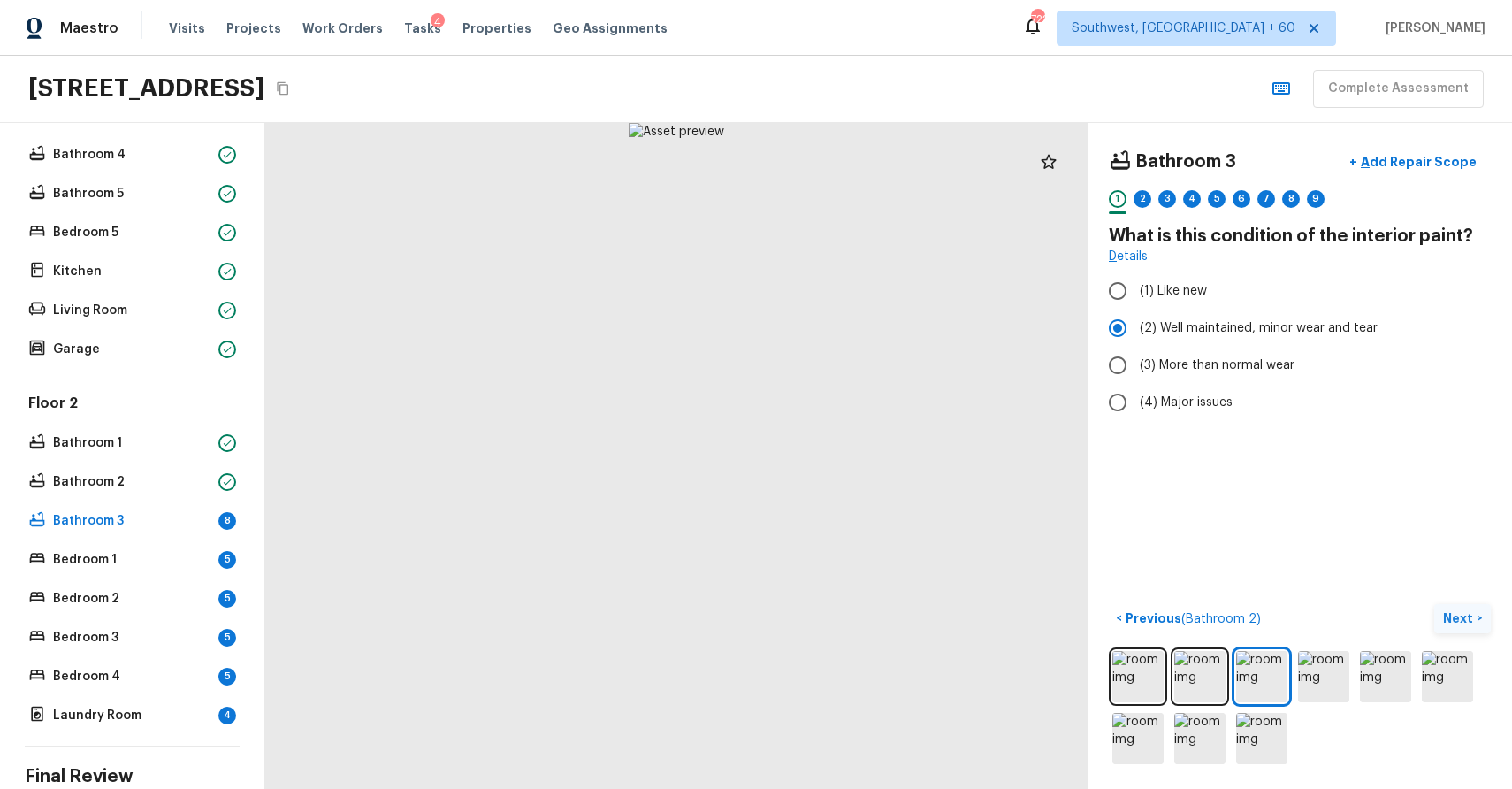
click at [1458, 622] on p "Next" at bounding box center [1460, 618] width 34 height 18
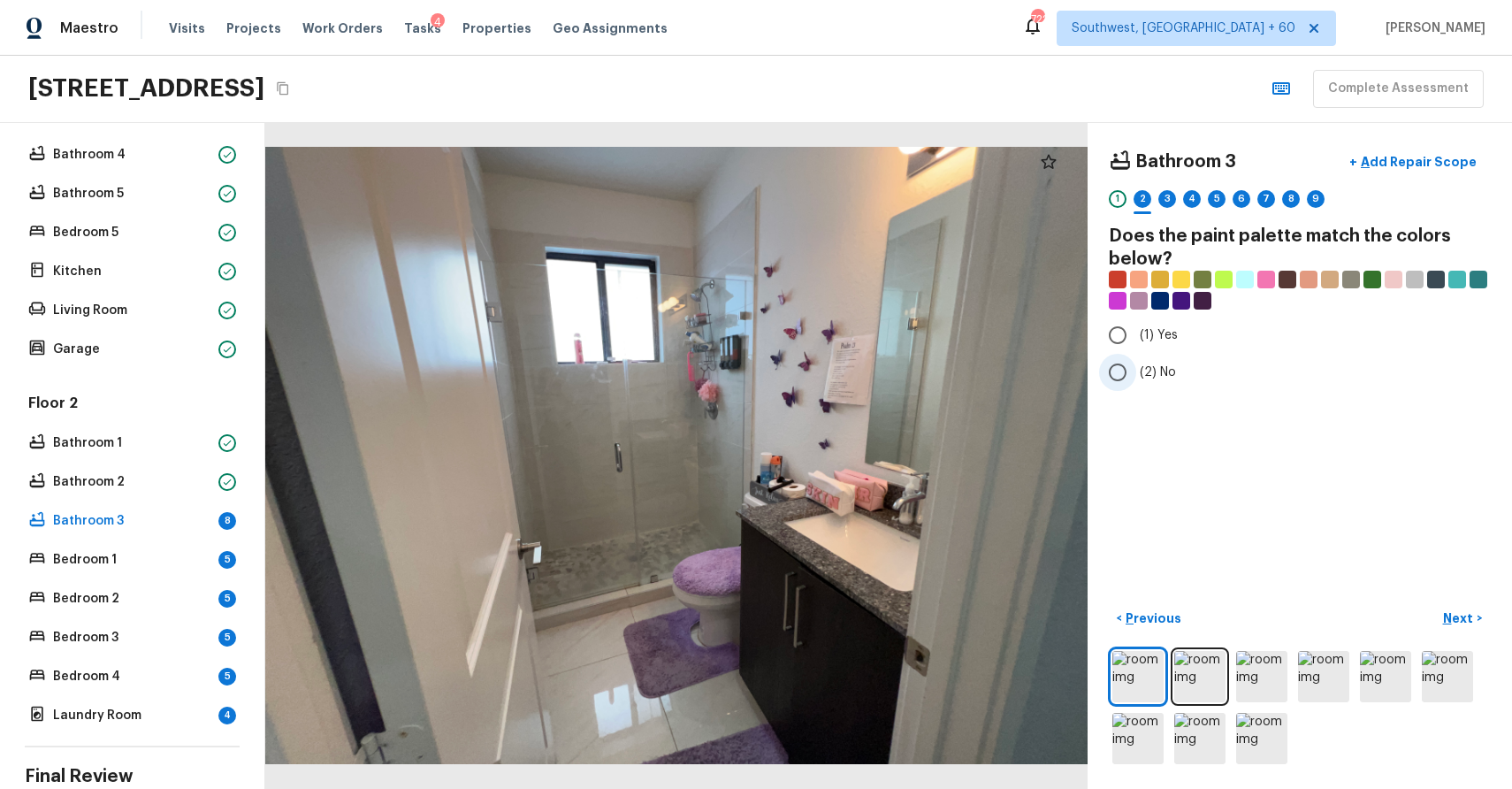
click at [1146, 380] on span "(2) No" at bounding box center [1158, 372] width 36 height 18
click at [1137, 380] on input "(2) No" at bounding box center [1118, 373] width 37 height 37
radio input "true"
click at [1446, 626] on p "Next" at bounding box center [1460, 618] width 34 height 18
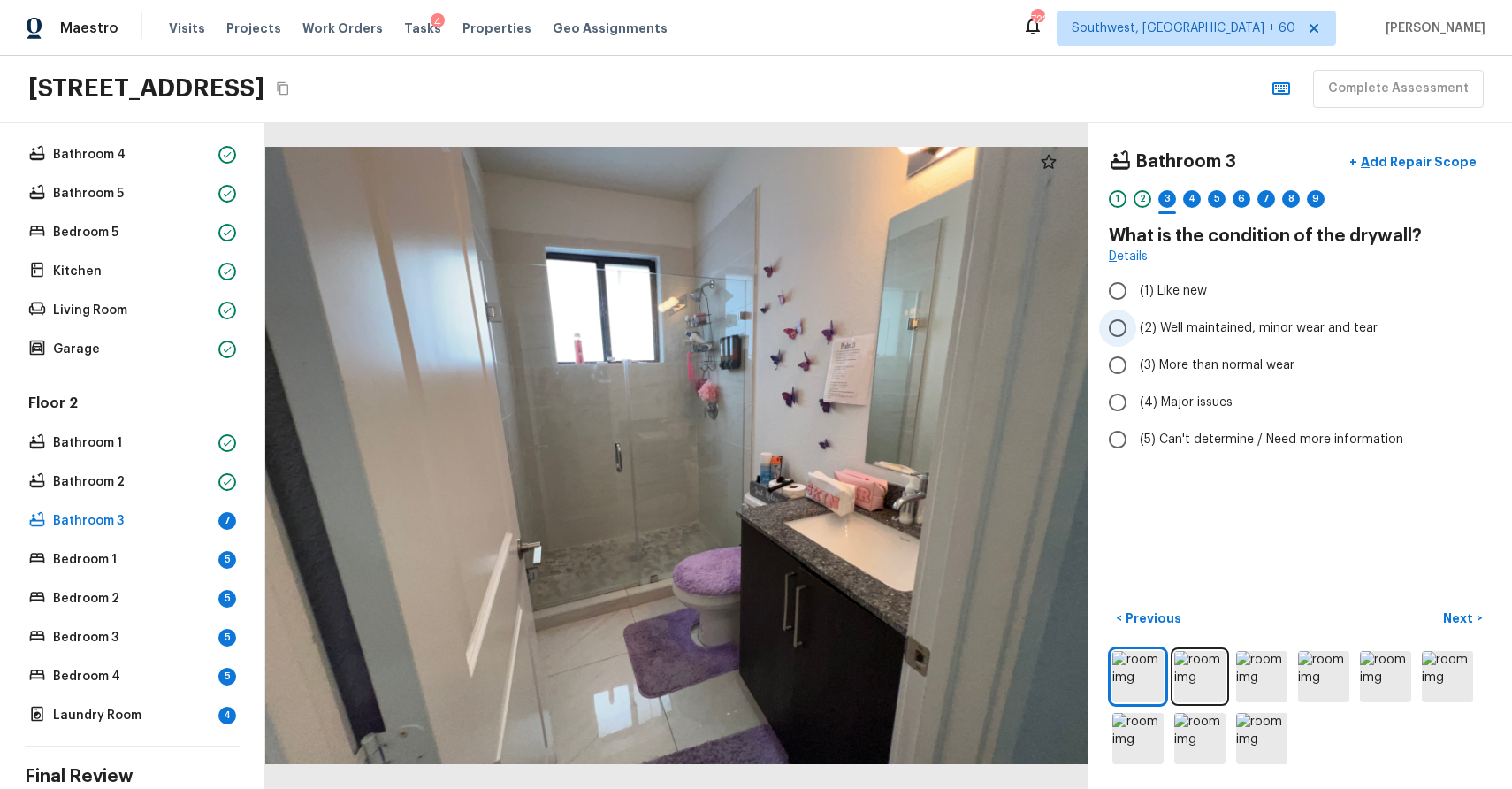
click at [1210, 330] on span "(2) Well maintained, minor wear and tear" at bounding box center [1259, 328] width 238 height 18
click at [1137, 330] on input "(2) Well maintained, minor wear and tear" at bounding box center [1118, 328] width 37 height 37
radio input "true"
click at [1455, 622] on p "Next" at bounding box center [1460, 618] width 34 height 18
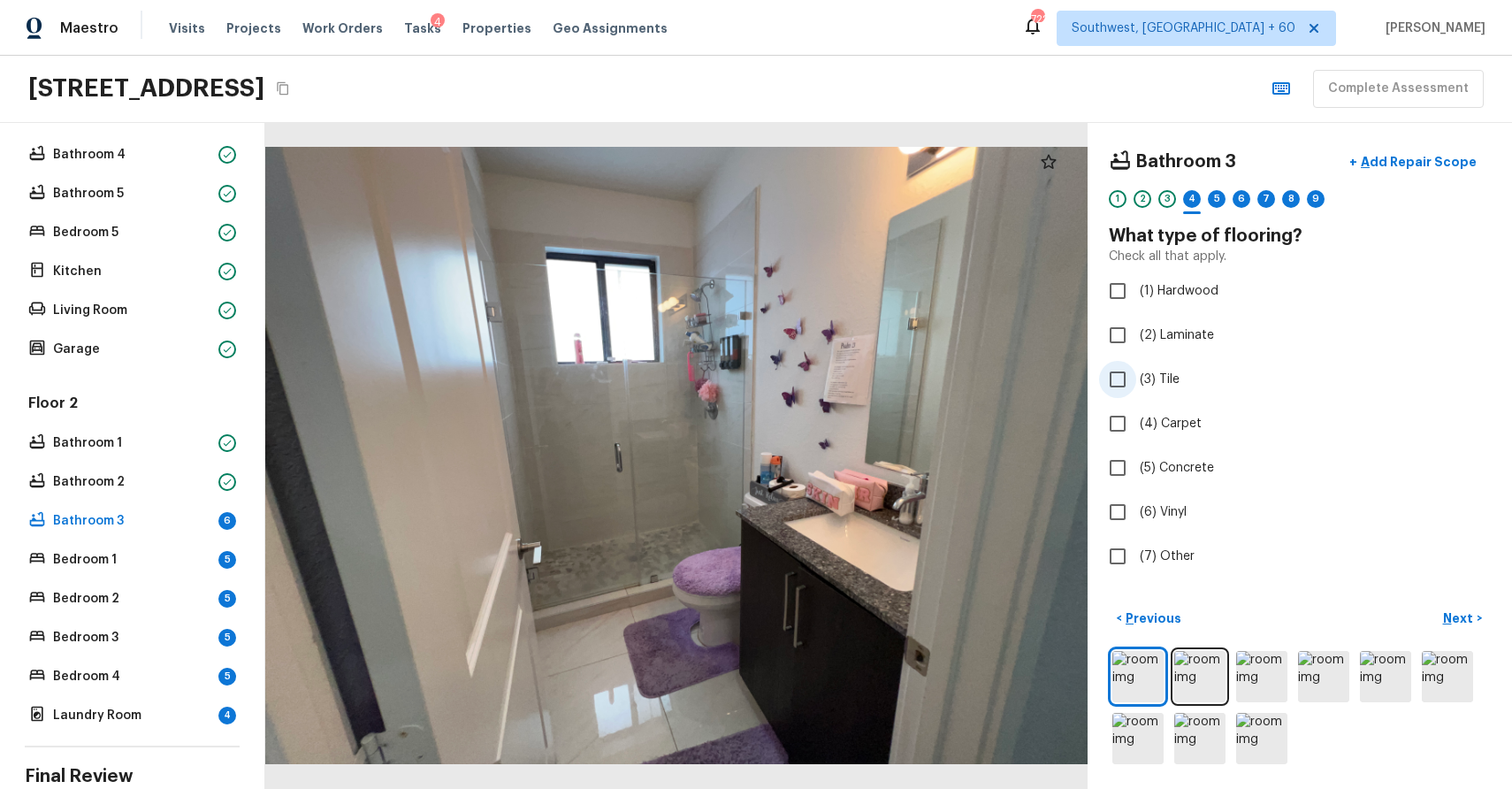
click at [1152, 380] on span "(3) Tile" at bounding box center [1160, 379] width 40 height 18
click at [1137, 380] on input "(3) Tile" at bounding box center [1118, 379] width 37 height 37
checkbox input "true"
click at [1475, 615] on button "Next >" at bounding box center [1463, 618] width 57 height 29
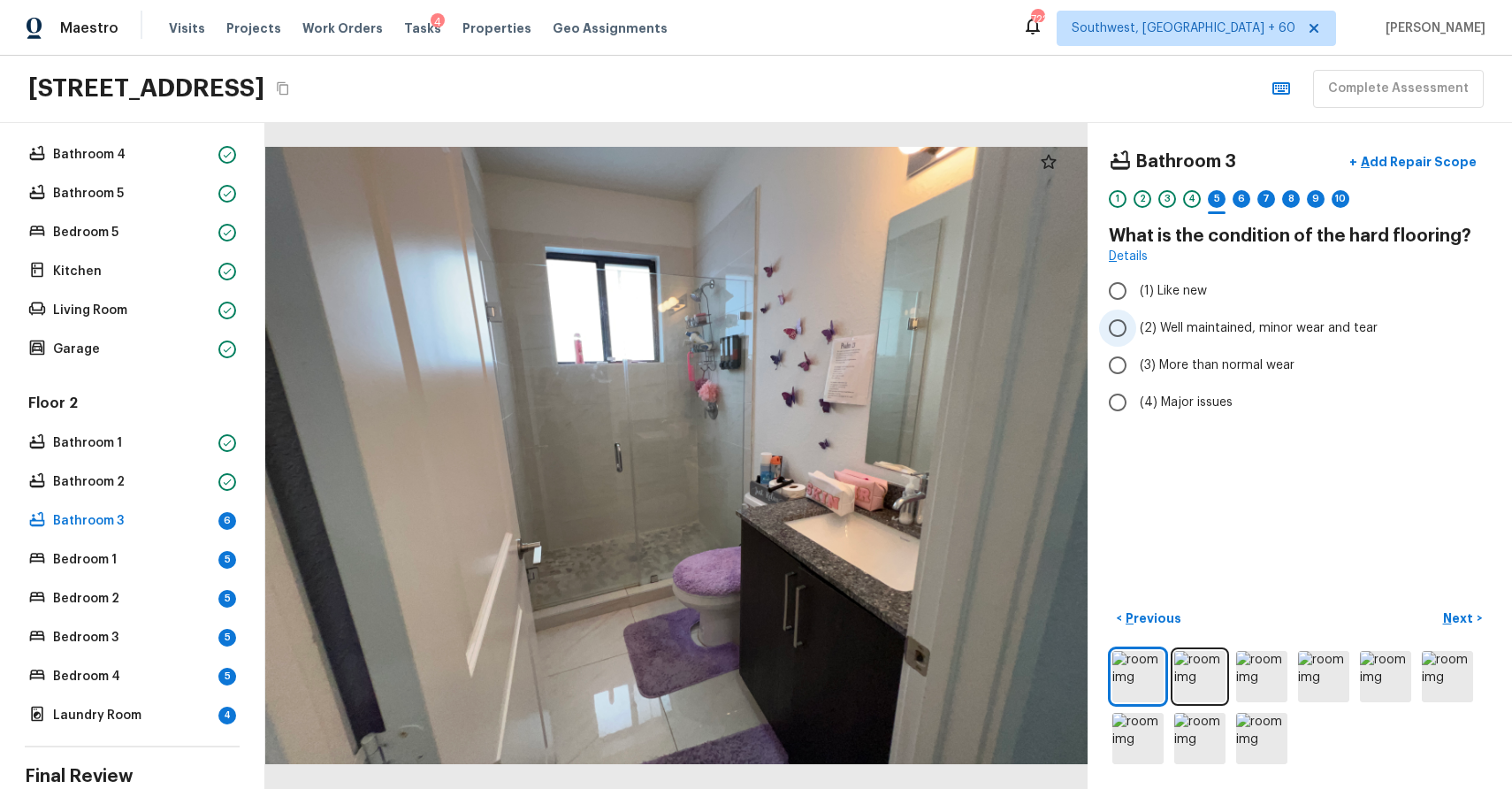
click at [1247, 320] on span "(2) Well maintained, minor wear and tear" at bounding box center [1259, 328] width 238 height 18
click at [1137, 319] on input "(2) Well maintained, minor wear and tear" at bounding box center [1118, 328] width 37 height 37
radio input "true"
click at [1473, 610] on p "Next" at bounding box center [1460, 618] width 34 height 18
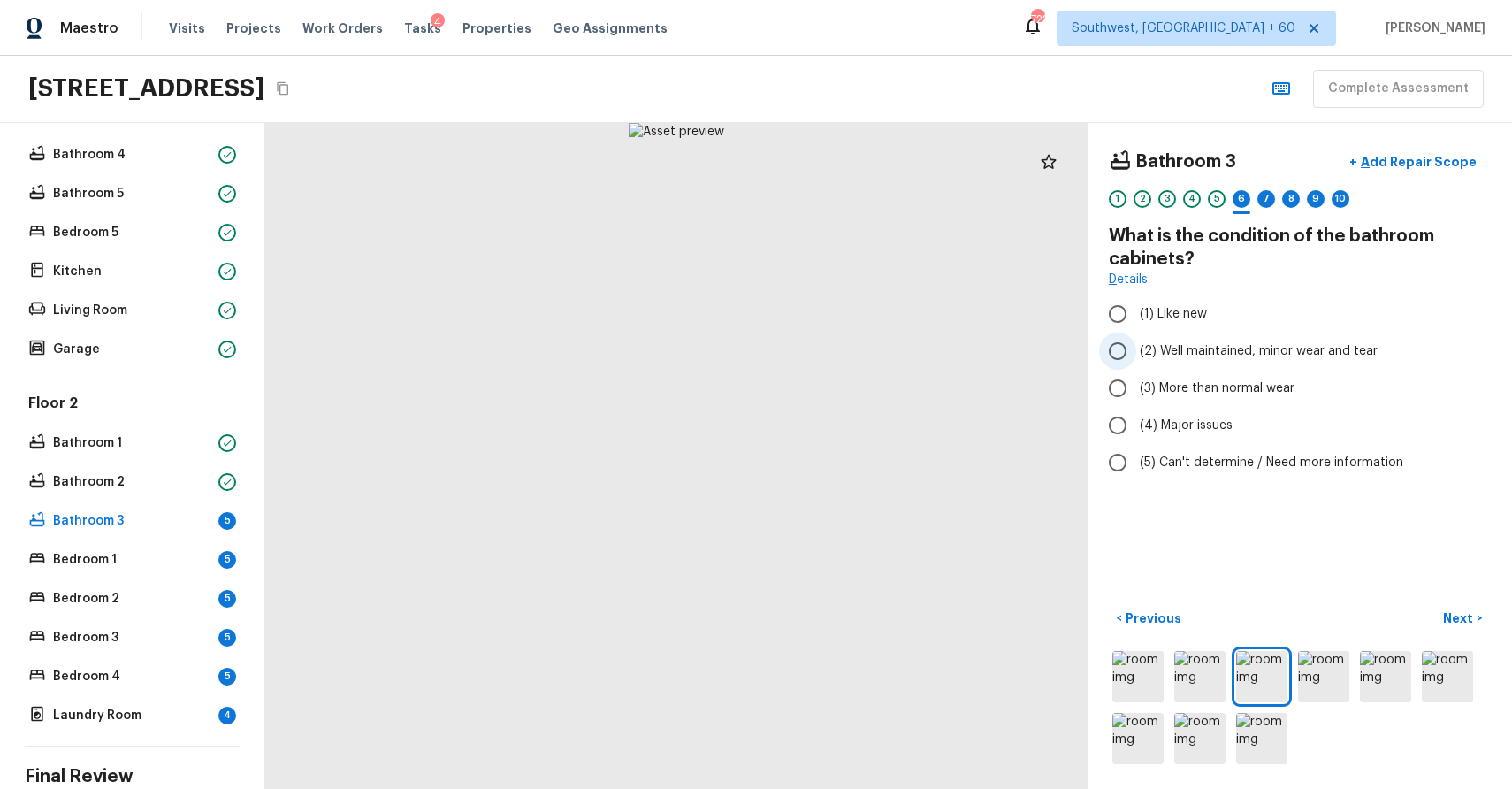
click at [1206, 358] on span "(2) Well maintained, minor wear and tear" at bounding box center [1259, 350] width 238 height 18
click at [1137, 358] on input "(2) Well maintained, minor wear and tear" at bounding box center [1118, 351] width 37 height 37
radio input "true"
click at [1454, 609] on p "Next" at bounding box center [1460, 618] width 34 height 18
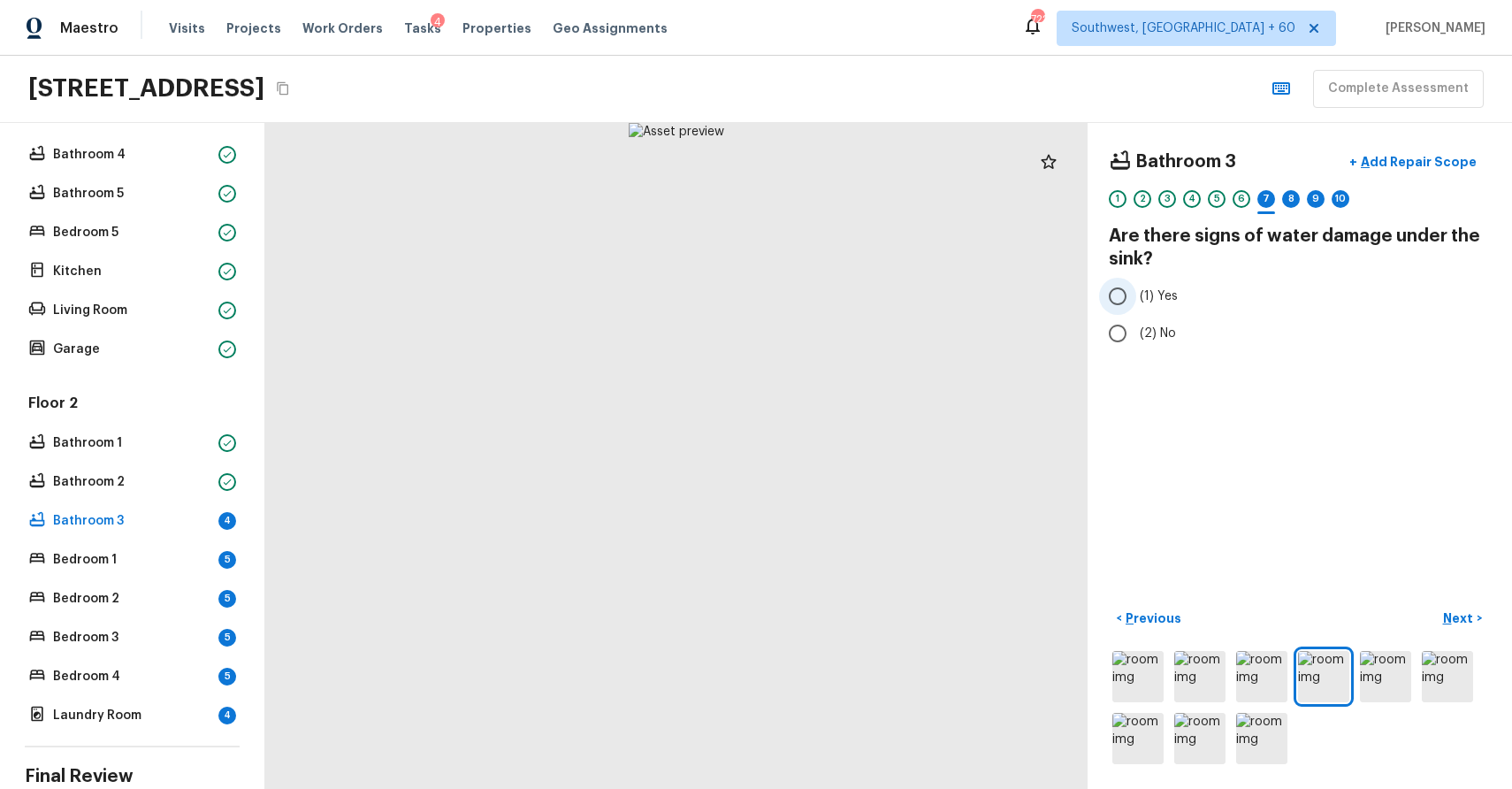
click at [1146, 306] on label "(1) Yes" at bounding box center [1287, 296] width 377 height 37
click at [1137, 306] on input "(1) Yes" at bounding box center [1118, 296] width 37 height 37
radio input "true"
click at [1160, 326] on span "(2) No" at bounding box center [1158, 333] width 36 height 18
click at [1137, 326] on input "(2) No" at bounding box center [1118, 333] width 37 height 37
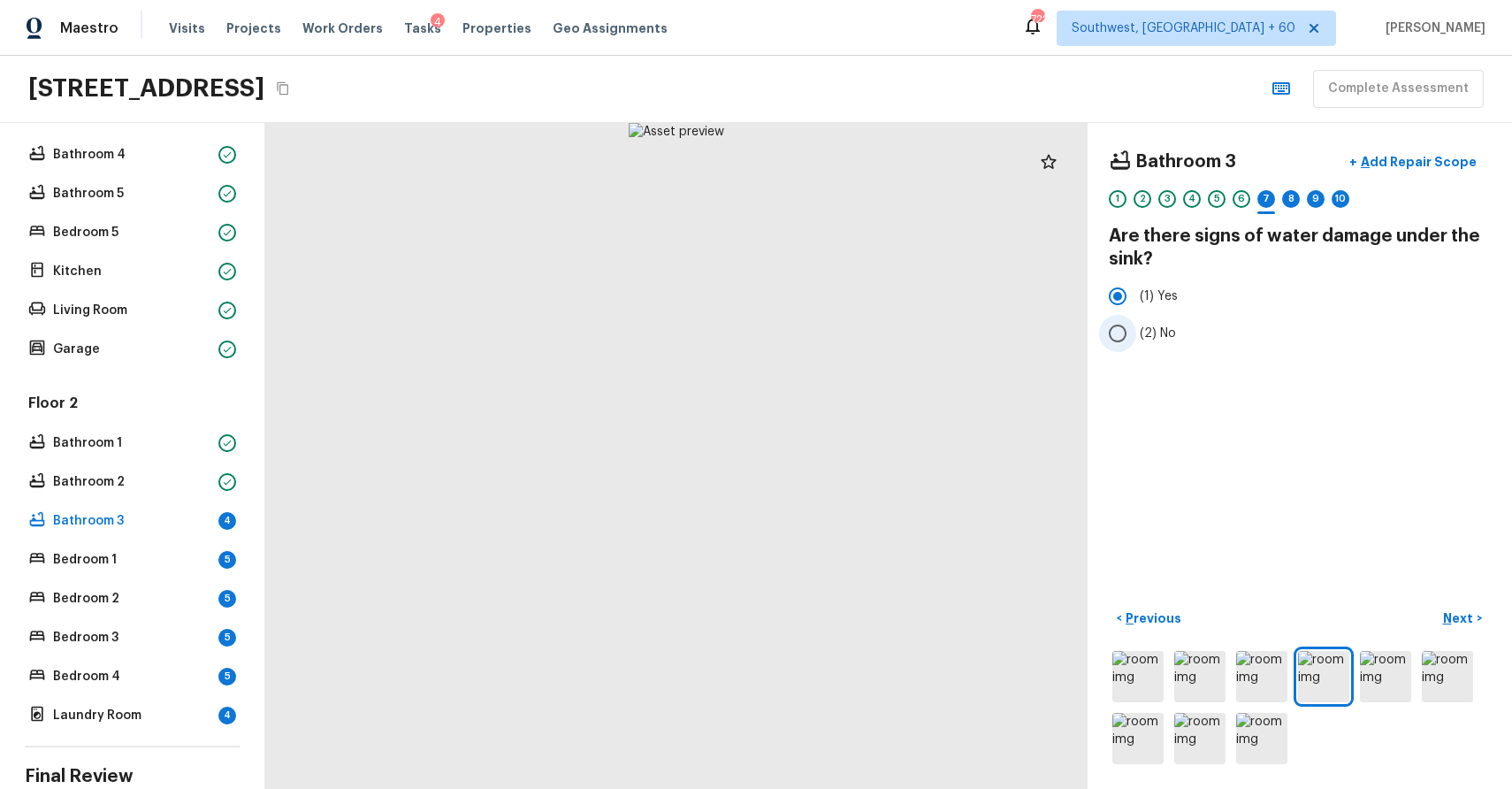
radio input "true"
click at [1463, 620] on p "Next" at bounding box center [1460, 618] width 34 height 18
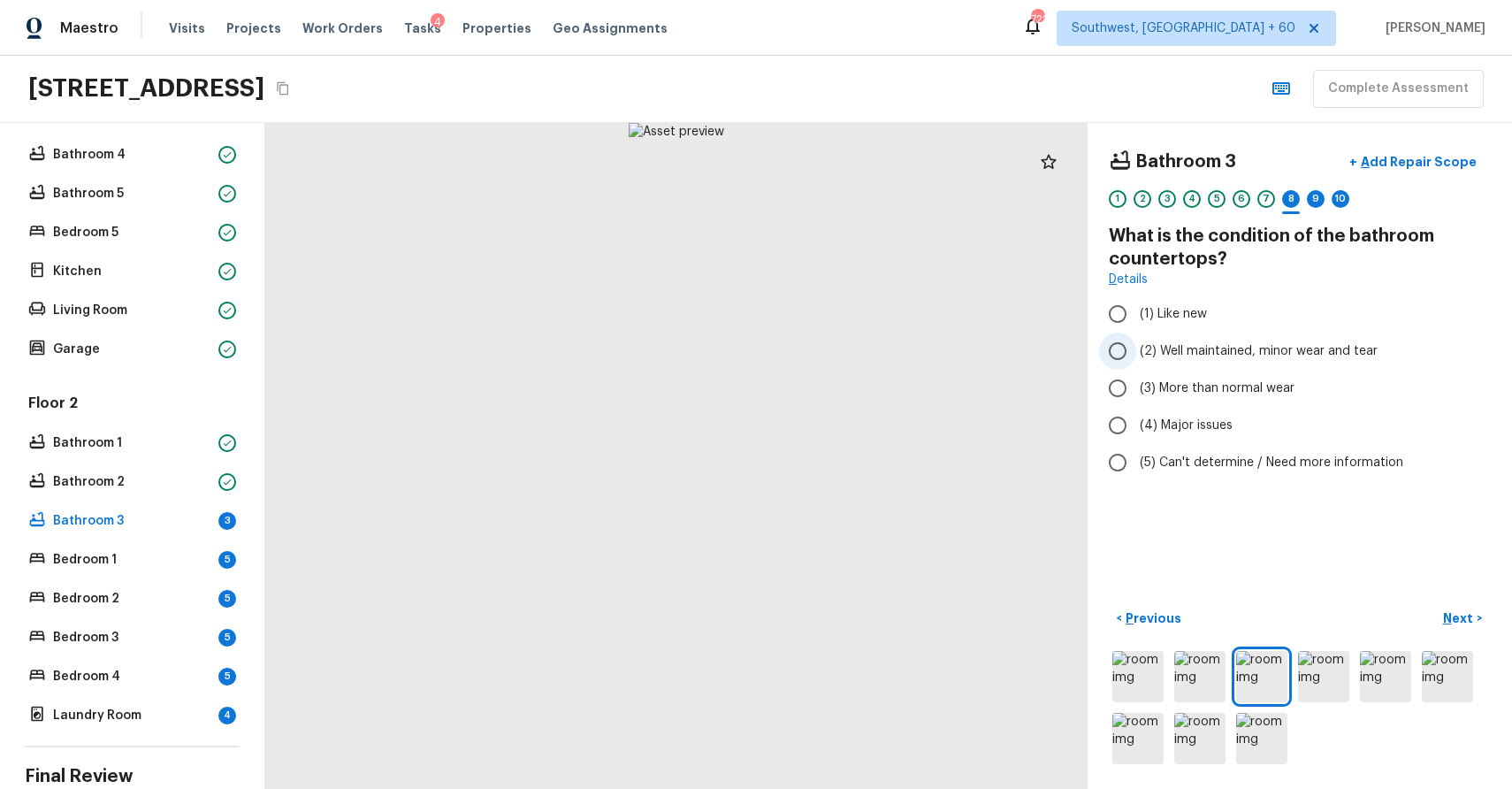
click at [1258, 345] on span "(2) Well maintained, minor wear and tear" at bounding box center [1259, 350] width 238 height 18
click at [1137, 345] on input "(2) Well maintained, minor wear and tear" at bounding box center [1118, 351] width 37 height 37
radio input "true"
click at [1465, 632] on button "Next >" at bounding box center [1463, 618] width 57 height 29
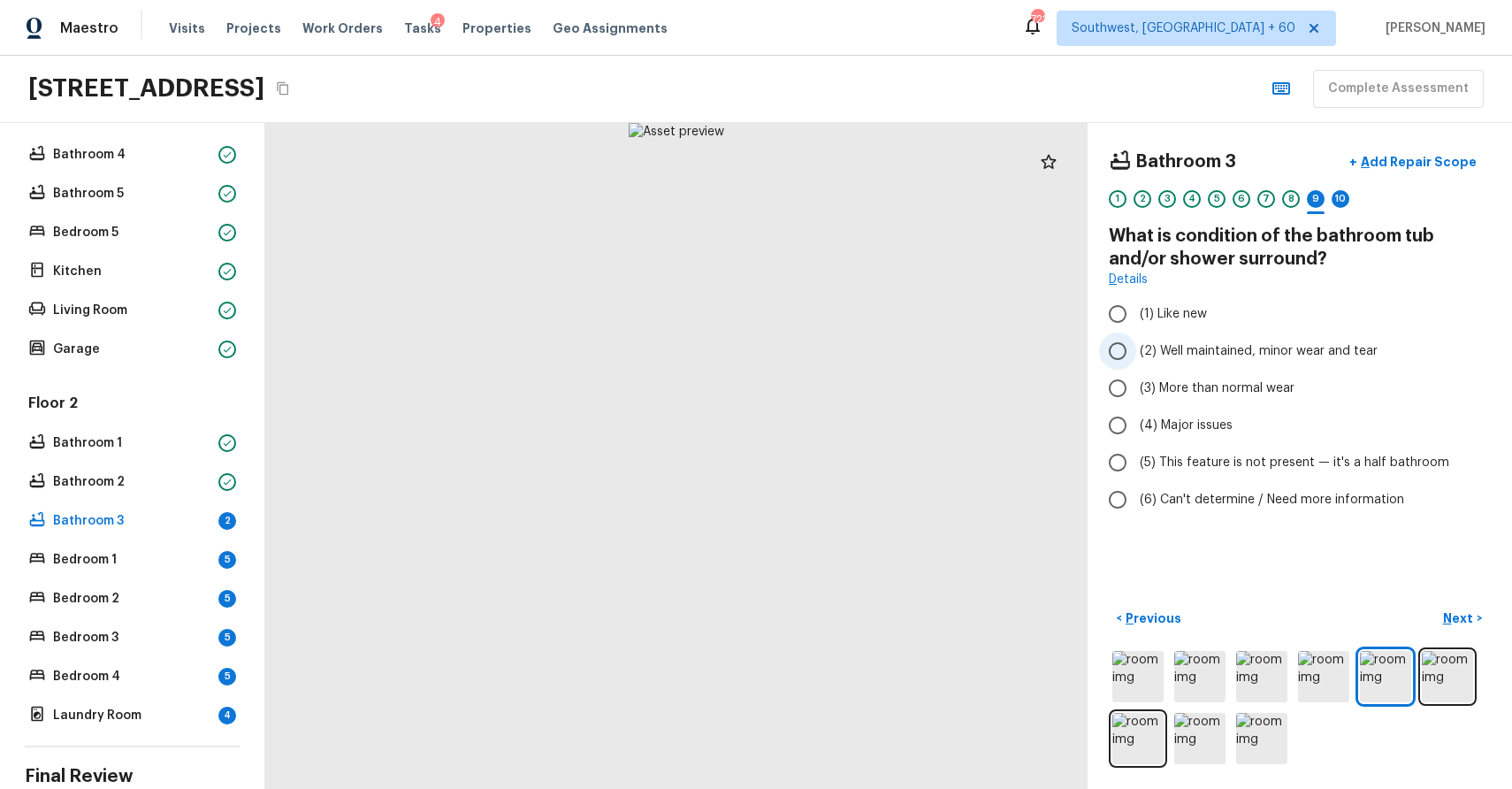
click at [1230, 350] on span "(2) Well maintained, minor wear and tear" at bounding box center [1259, 350] width 238 height 18
click at [1137, 350] on input "(2) Well maintained, minor wear and tear" at bounding box center [1118, 351] width 37 height 37
radio input "true"
click at [1464, 623] on p "Next" at bounding box center [1460, 618] width 34 height 18
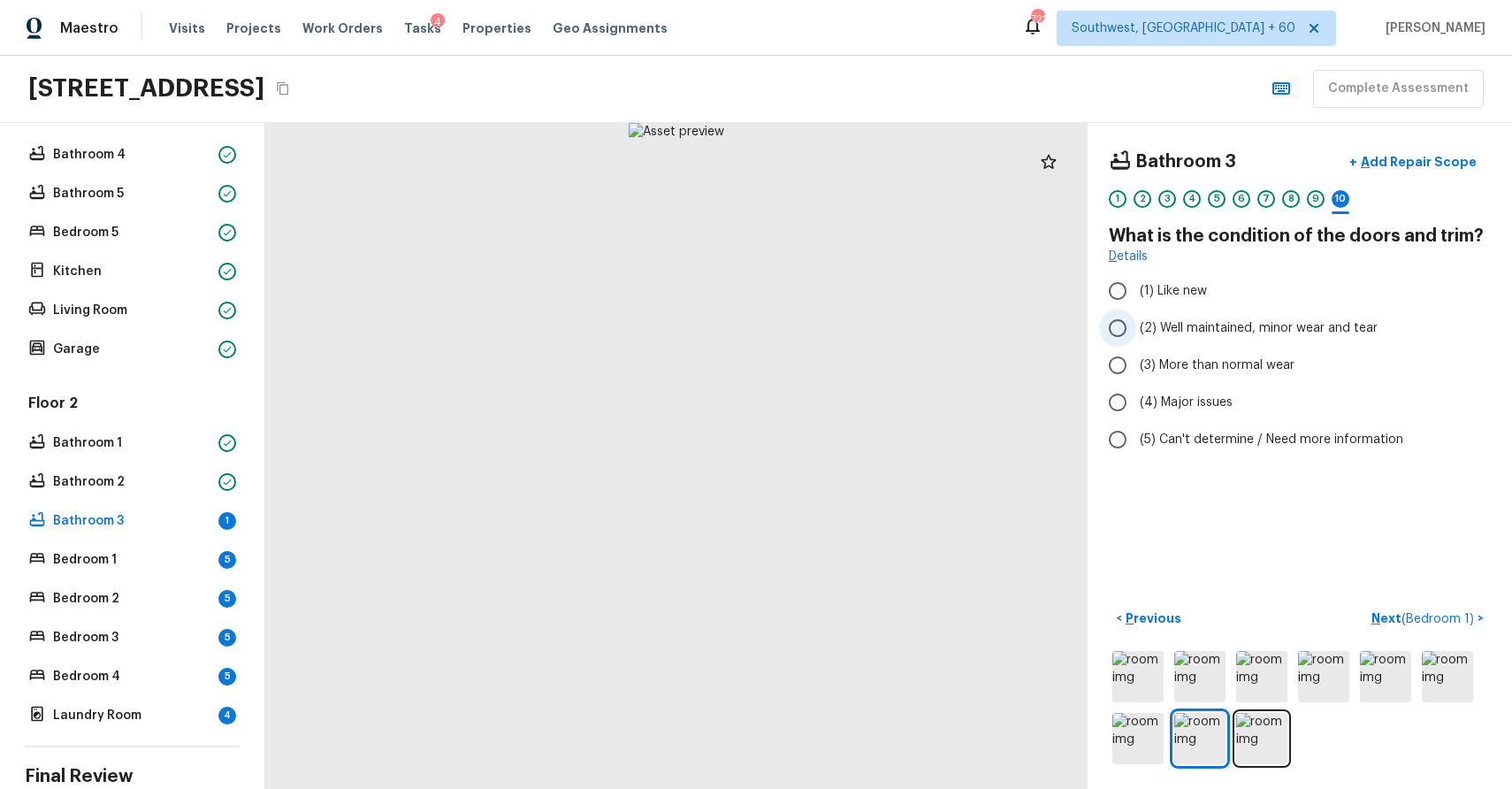
click at [1238, 334] on span "(2) Well maintained, minor wear and tear" at bounding box center [1259, 328] width 238 height 18
click at [1137, 334] on input "(2) Well maintained, minor wear and tear" at bounding box center [1118, 328] width 37 height 37
radio input "true"
click at [1456, 614] on span "( Bedroom 1 )" at bounding box center [1438, 619] width 73 height 12
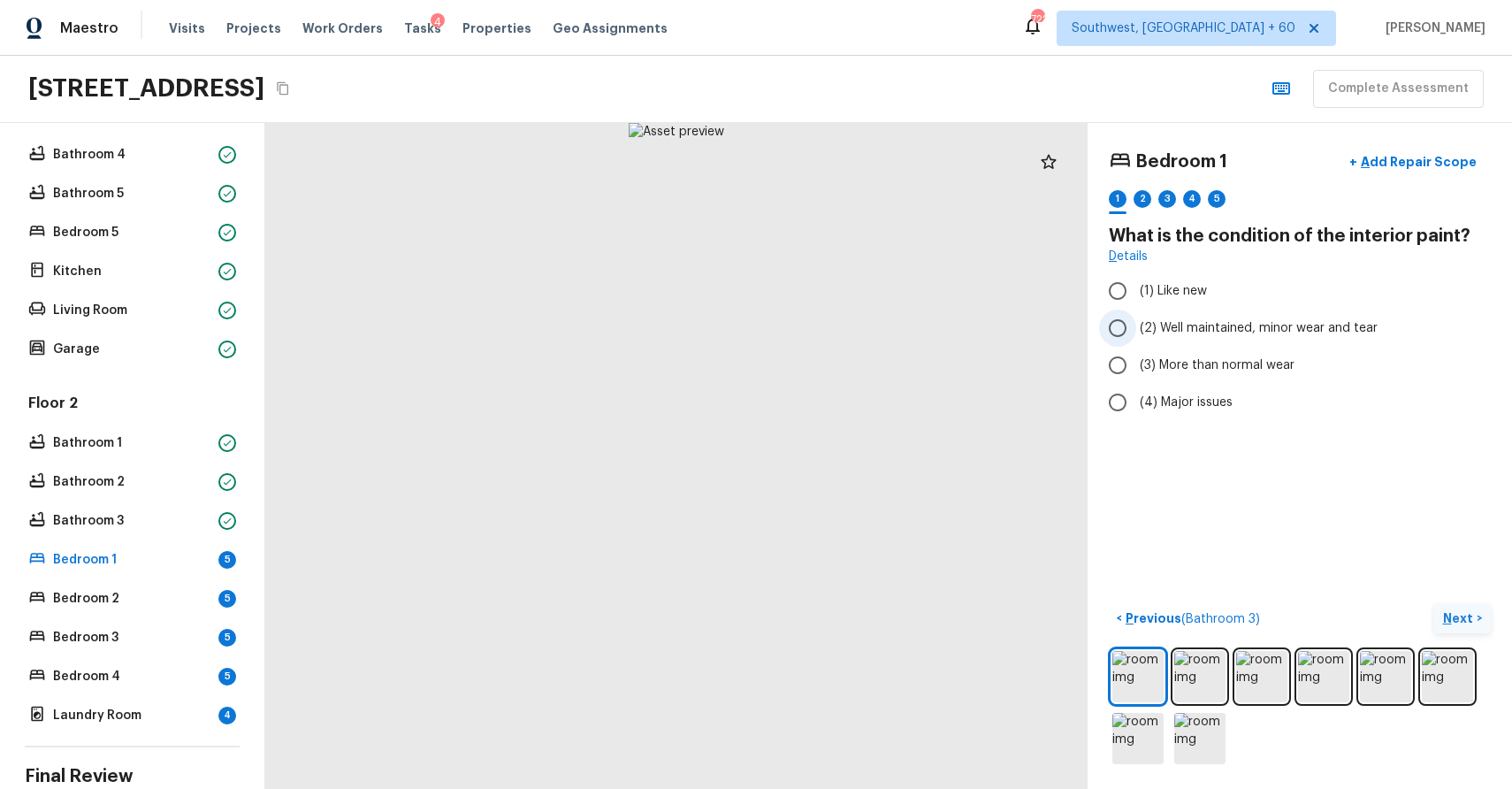
click at [1216, 336] on span "(2) Well maintained, minor wear and tear" at bounding box center [1259, 328] width 238 height 18
click at [1137, 336] on input "(2) Well maintained, minor wear and tear" at bounding box center [1118, 328] width 37 height 37
radio input "true"
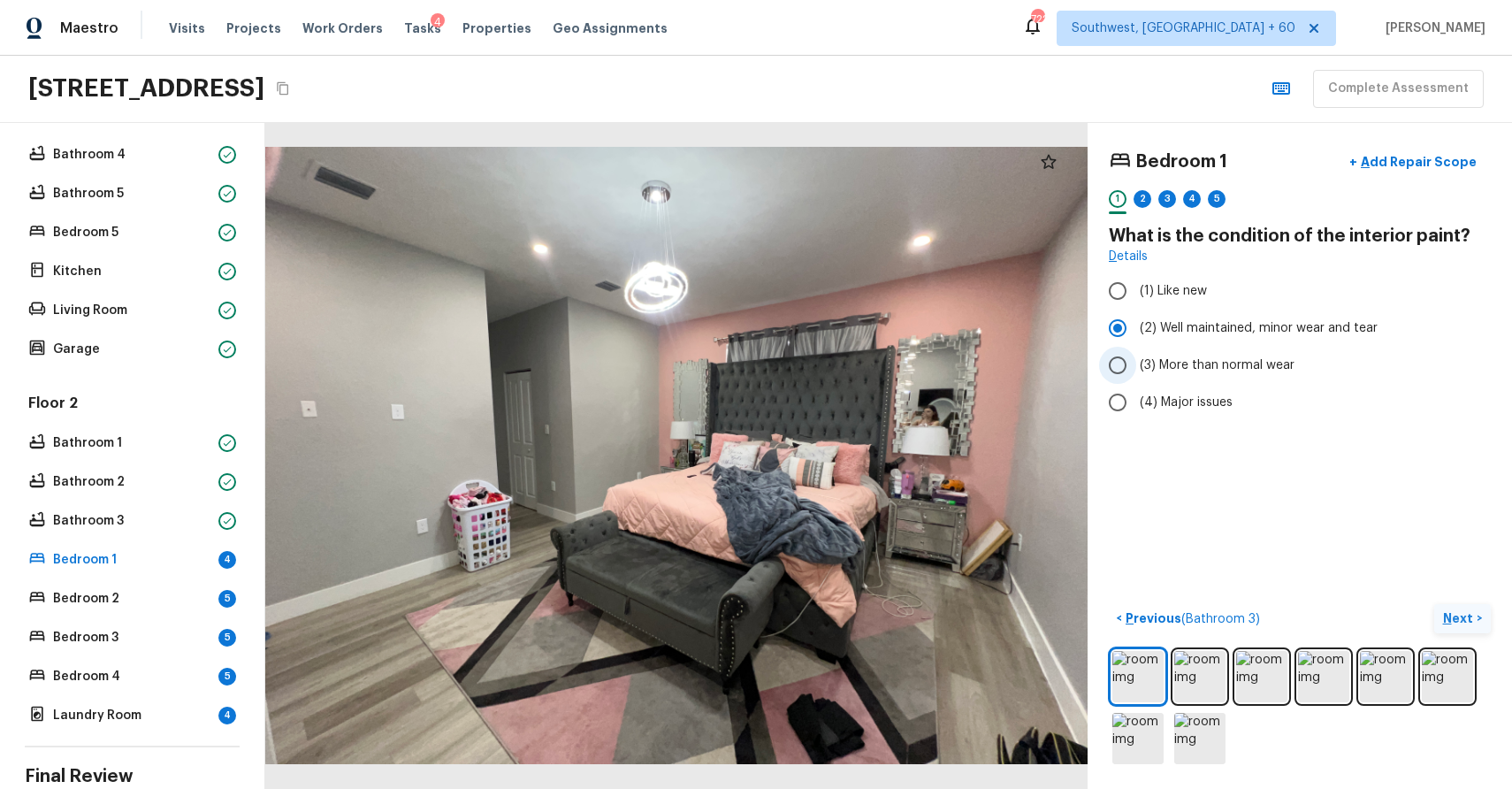
click at [1225, 369] on span "(3) More than normal wear" at bounding box center [1218, 365] width 155 height 18
click at [1137, 369] on input "(3) More than normal wear" at bounding box center [1118, 365] width 37 height 37
radio input "true"
click at [1121, 671] on img at bounding box center [1137, 676] width 51 height 51
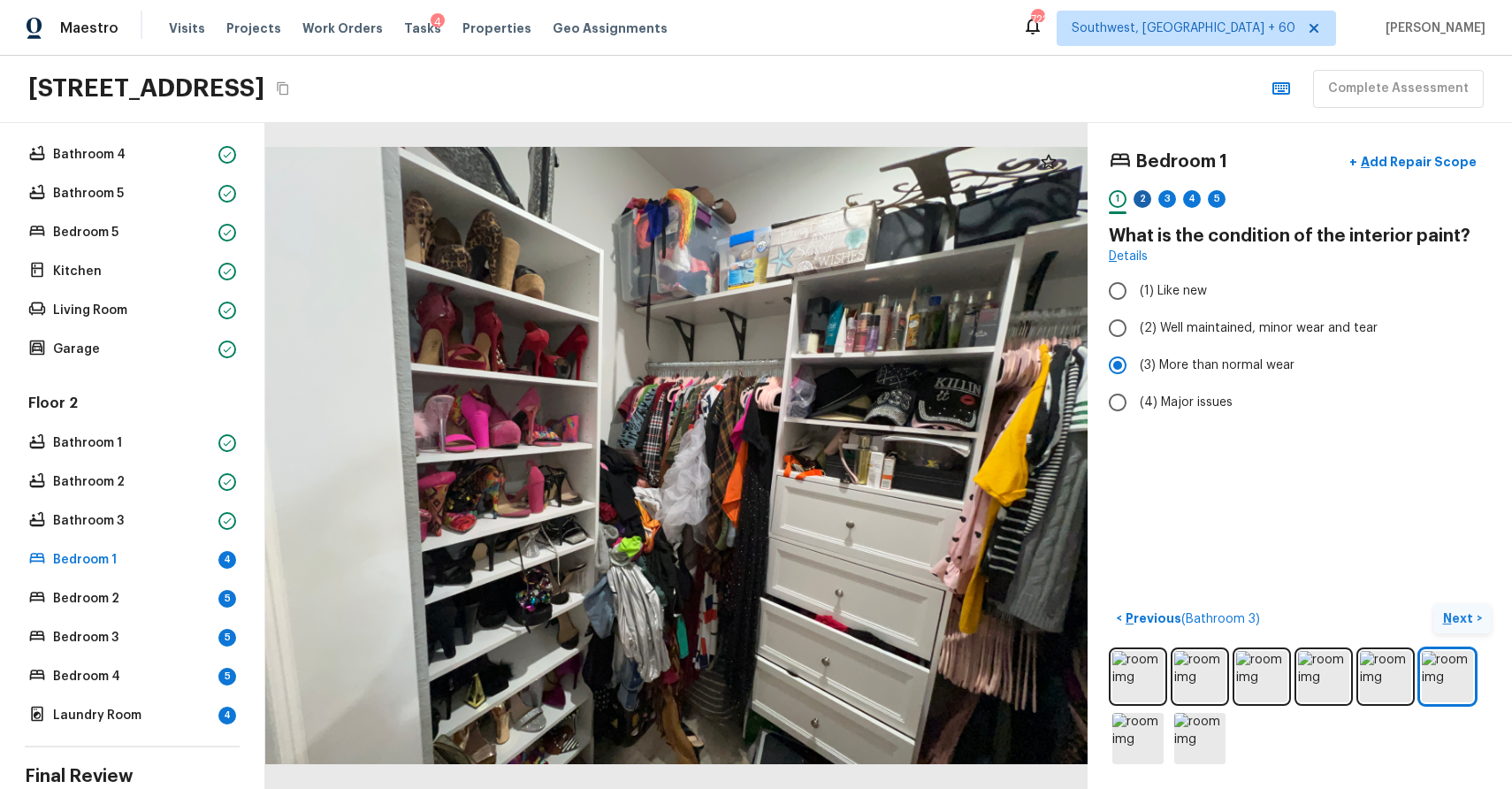
click at [1149, 197] on div "2" at bounding box center [1142, 198] width 18 height 18
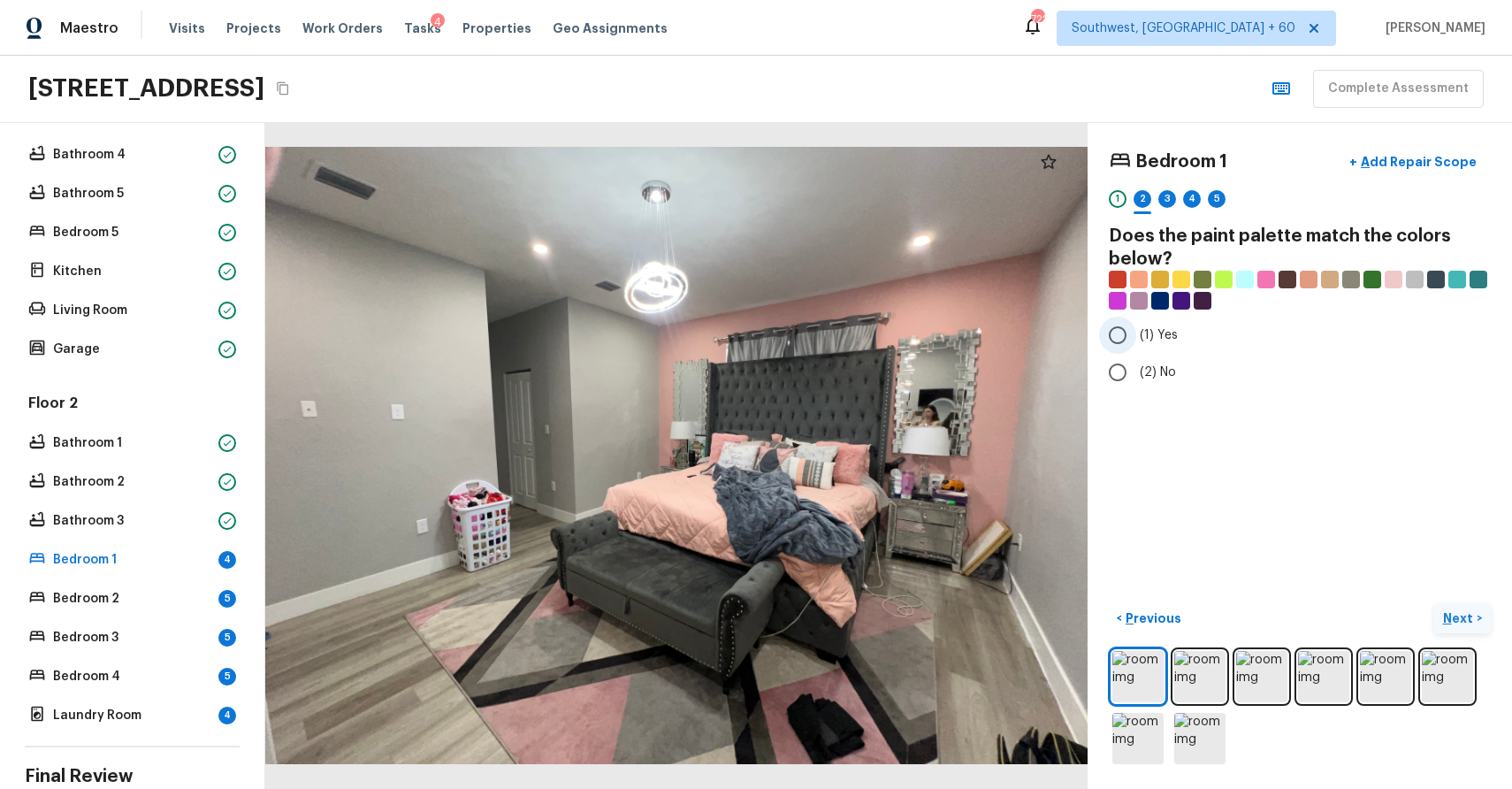
click at [1142, 323] on label "(1) Yes" at bounding box center [1287, 335] width 377 height 37
click at [1137, 323] on input "(1) Yes" at bounding box center [1118, 335] width 37 height 37
radio input "true"
click at [1468, 620] on p "Next" at bounding box center [1460, 618] width 34 height 18
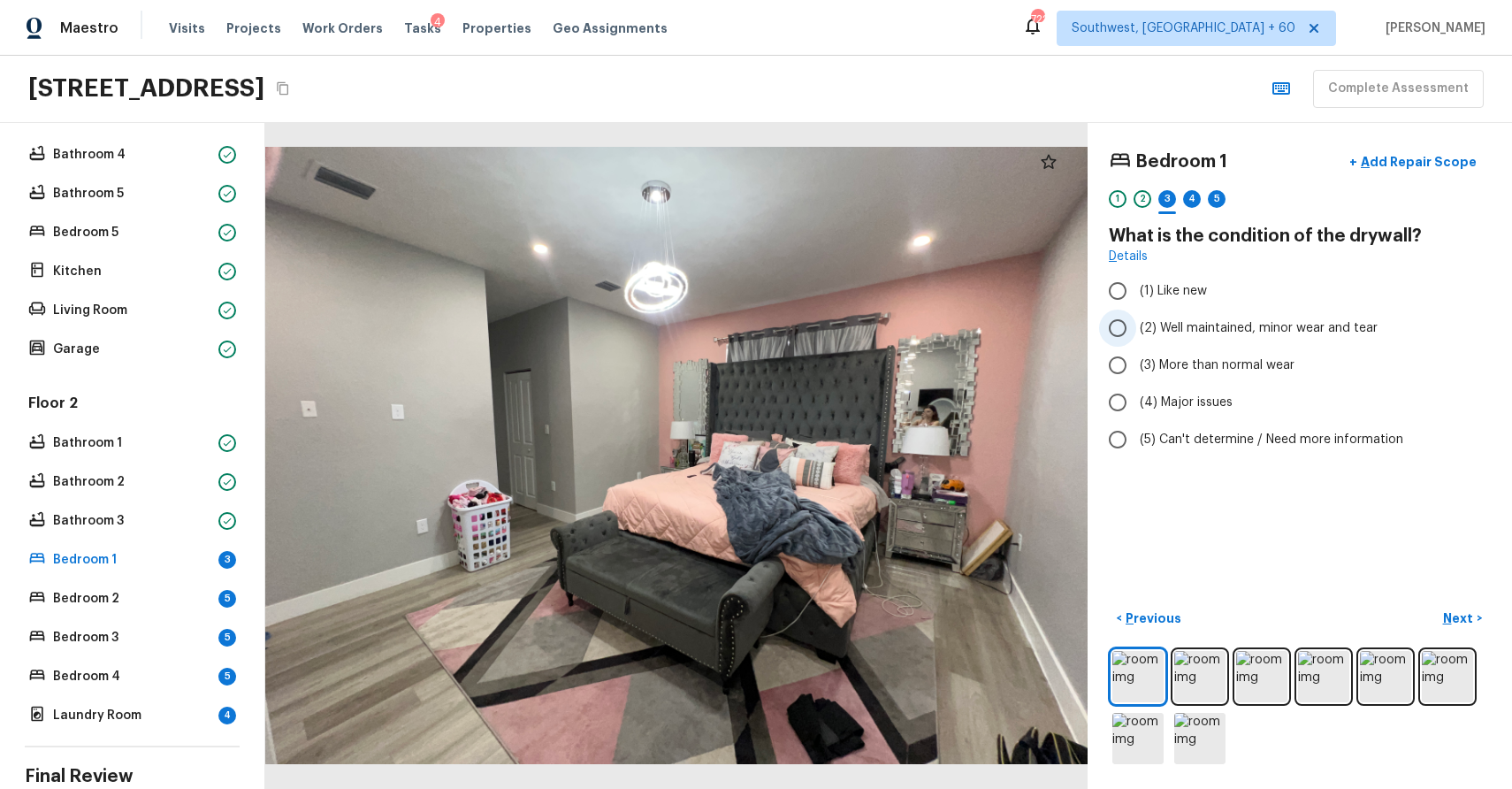
click at [1262, 333] on span "(2) Well maintained, minor wear and tear" at bounding box center [1259, 328] width 238 height 18
click at [1137, 333] on input "(2) Well maintained, minor wear and tear" at bounding box center [1118, 328] width 37 height 37
radio input "true"
click at [1458, 623] on p "Next" at bounding box center [1460, 618] width 34 height 18
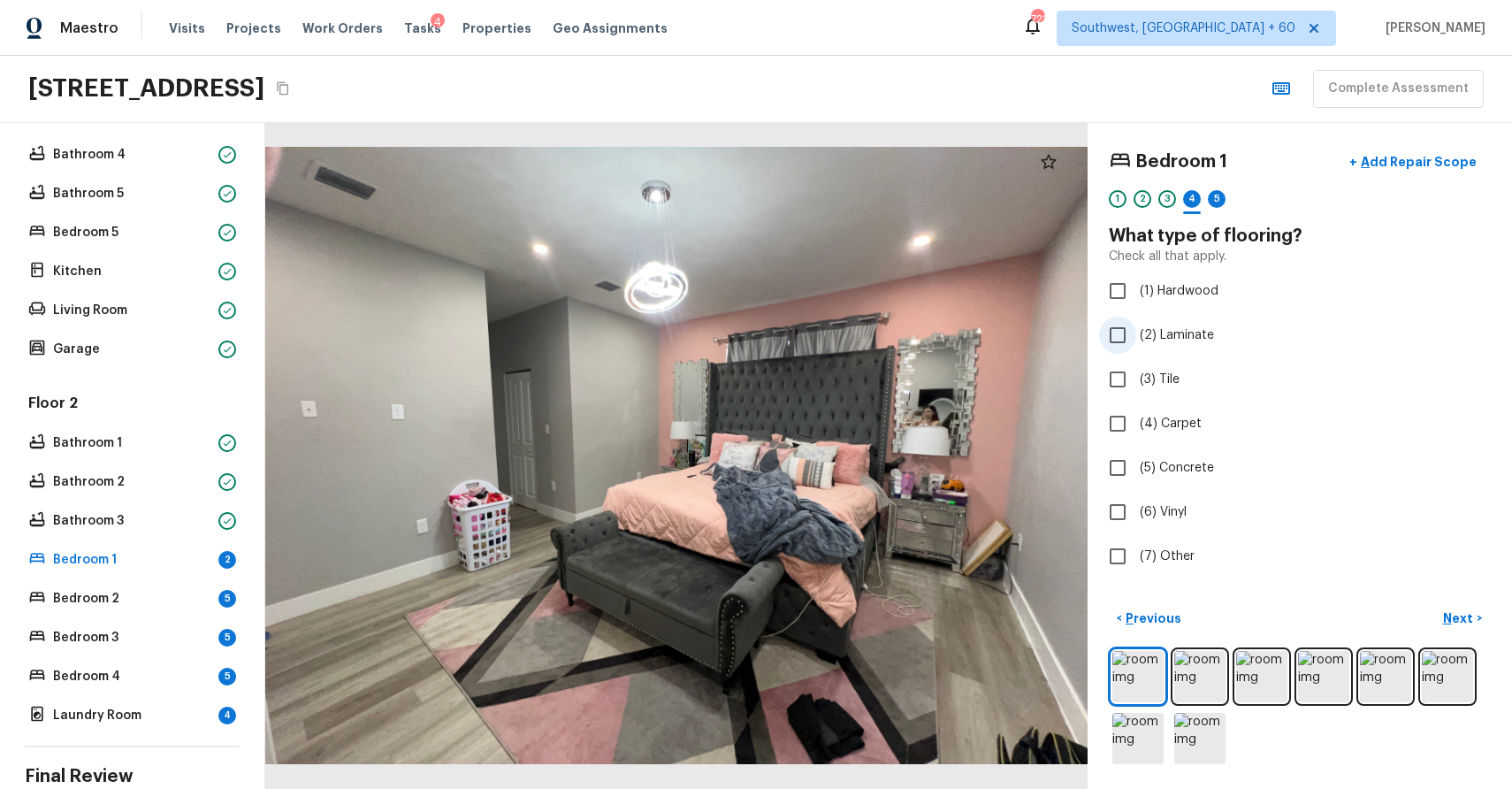
click at [1197, 341] on span "(2) Laminate" at bounding box center [1178, 334] width 75 height 18
click at [1137, 341] on input "(2) Laminate" at bounding box center [1118, 335] width 37 height 37
checkbox input "true"
click at [1468, 620] on p "Next" at bounding box center [1460, 618] width 34 height 18
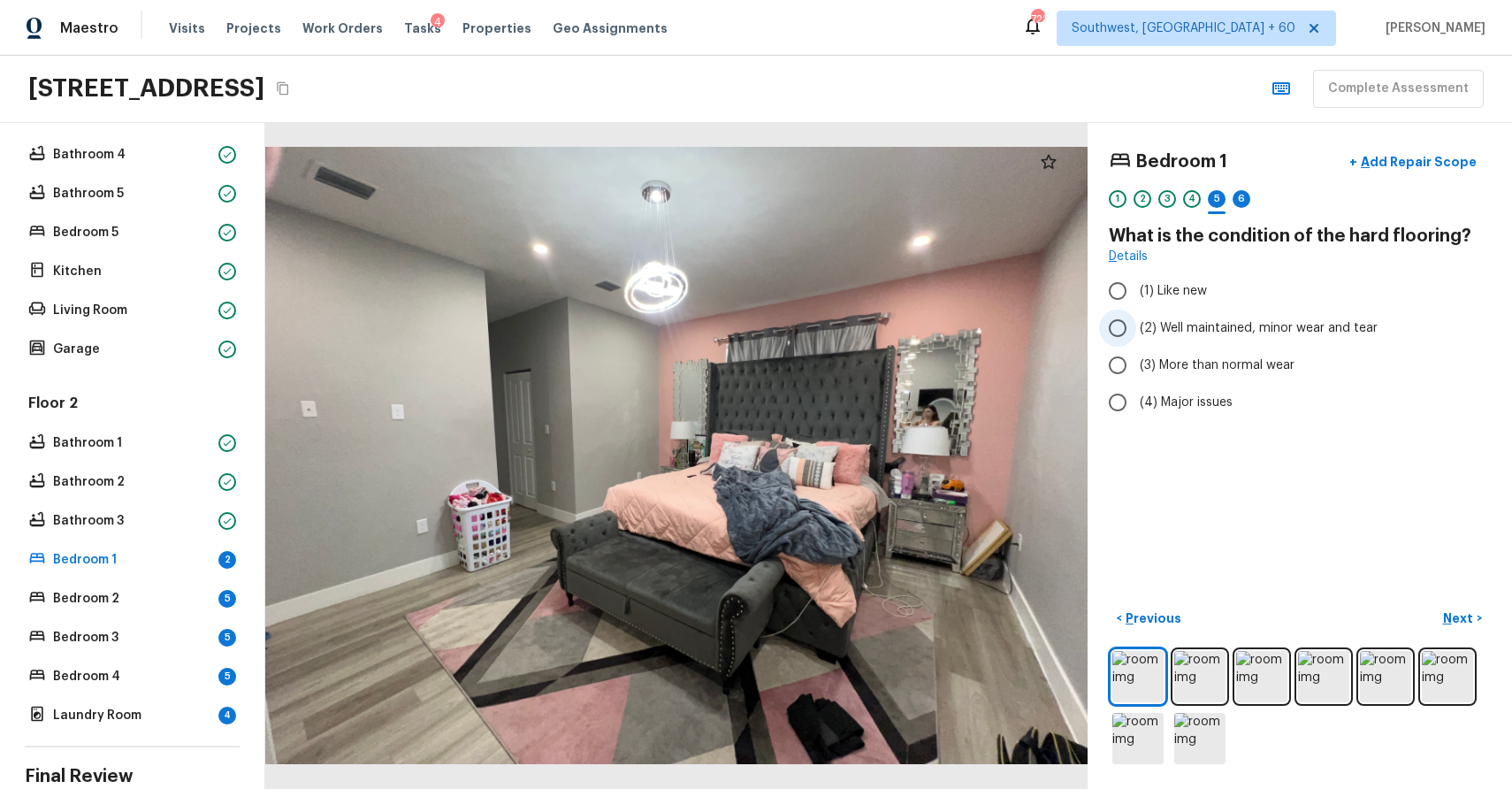
click at [1270, 344] on label "(2) Well maintained, minor wear and tear" at bounding box center [1287, 328] width 377 height 37
click at [1137, 344] on input "(2) Well maintained, minor wear and tear" at bounding box center [1118, 328] width 37 height 37
radio input "true"
click at [1476, 607] on button "Next >" at bounding box center [1463, 618] width 57 height 29
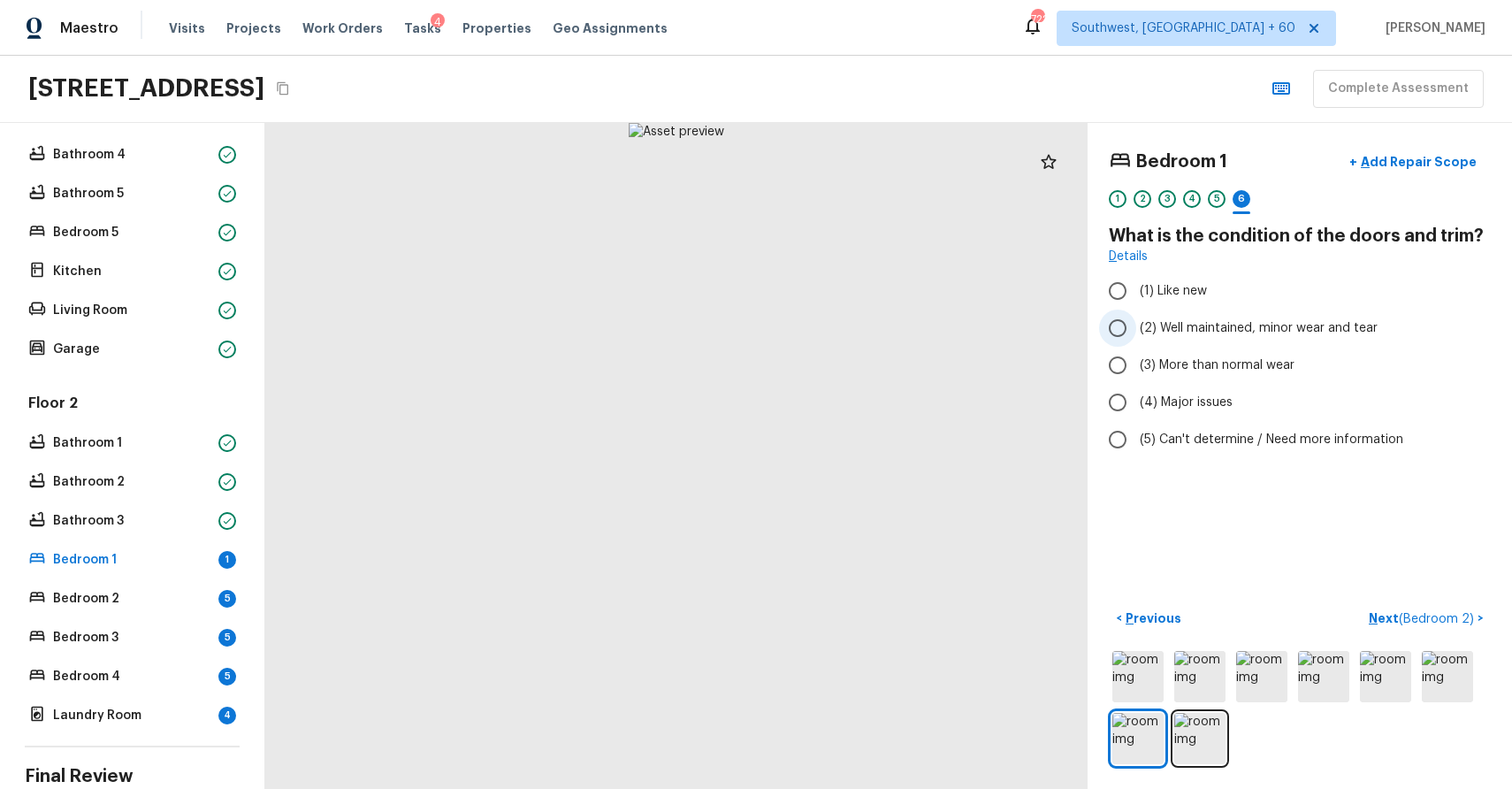
click at [1281, 322] on span "(2) Well maintained, minor wear and tear" at bounding box center [1259, 328] width 238 height 18
click at [1137, 322] on input "(2) Well maintained, minor wear and tear" at bounding box center [1118, 328] width 37 height 37
radio input "true"
click at [1448, 615] on span "( Bedroom 2 )" at bounding box center [1437, 619] width 75 height 12
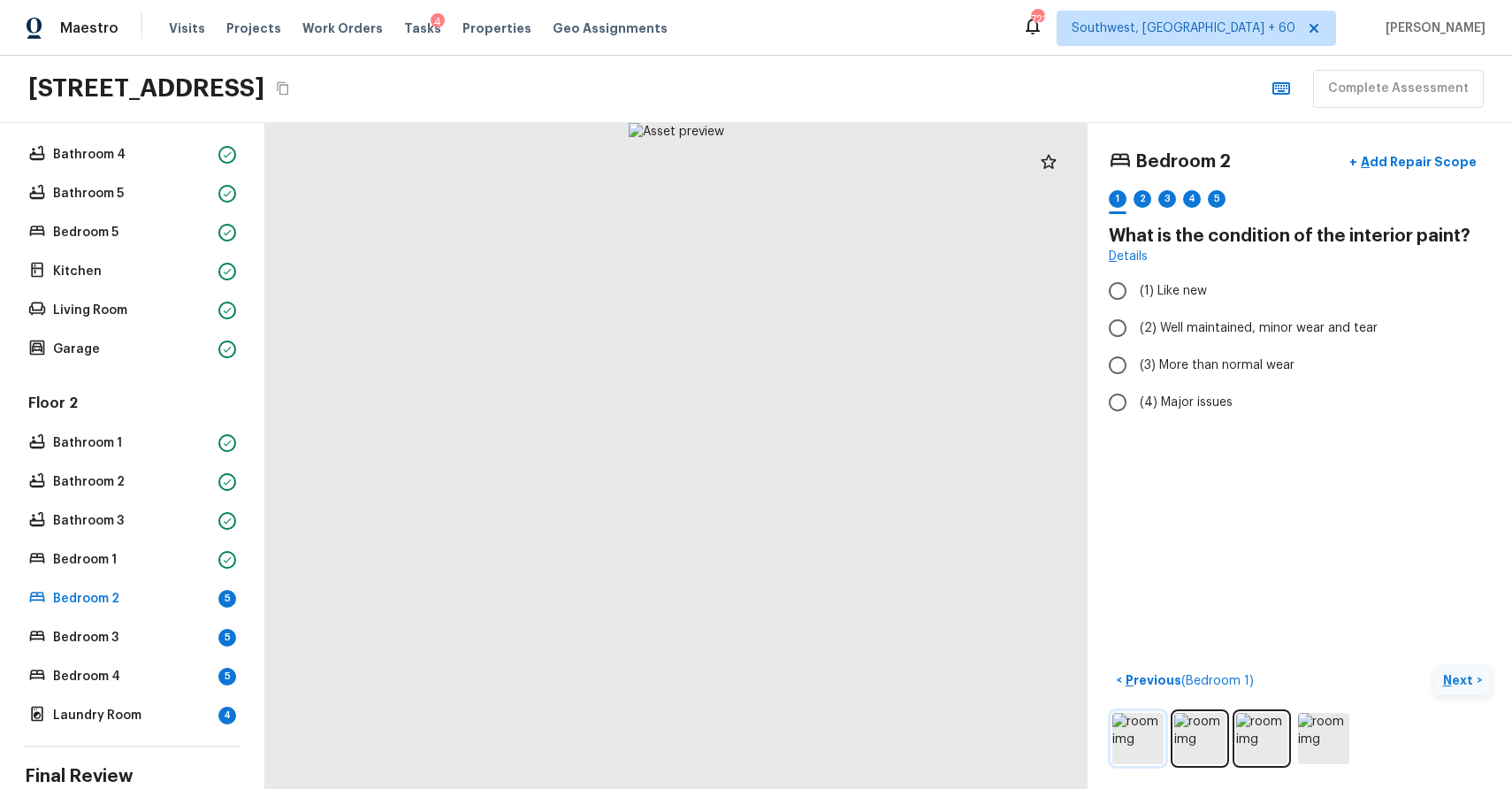
click at [1151, 729] on img at bounding box center [1137, 738] width 51 height 51
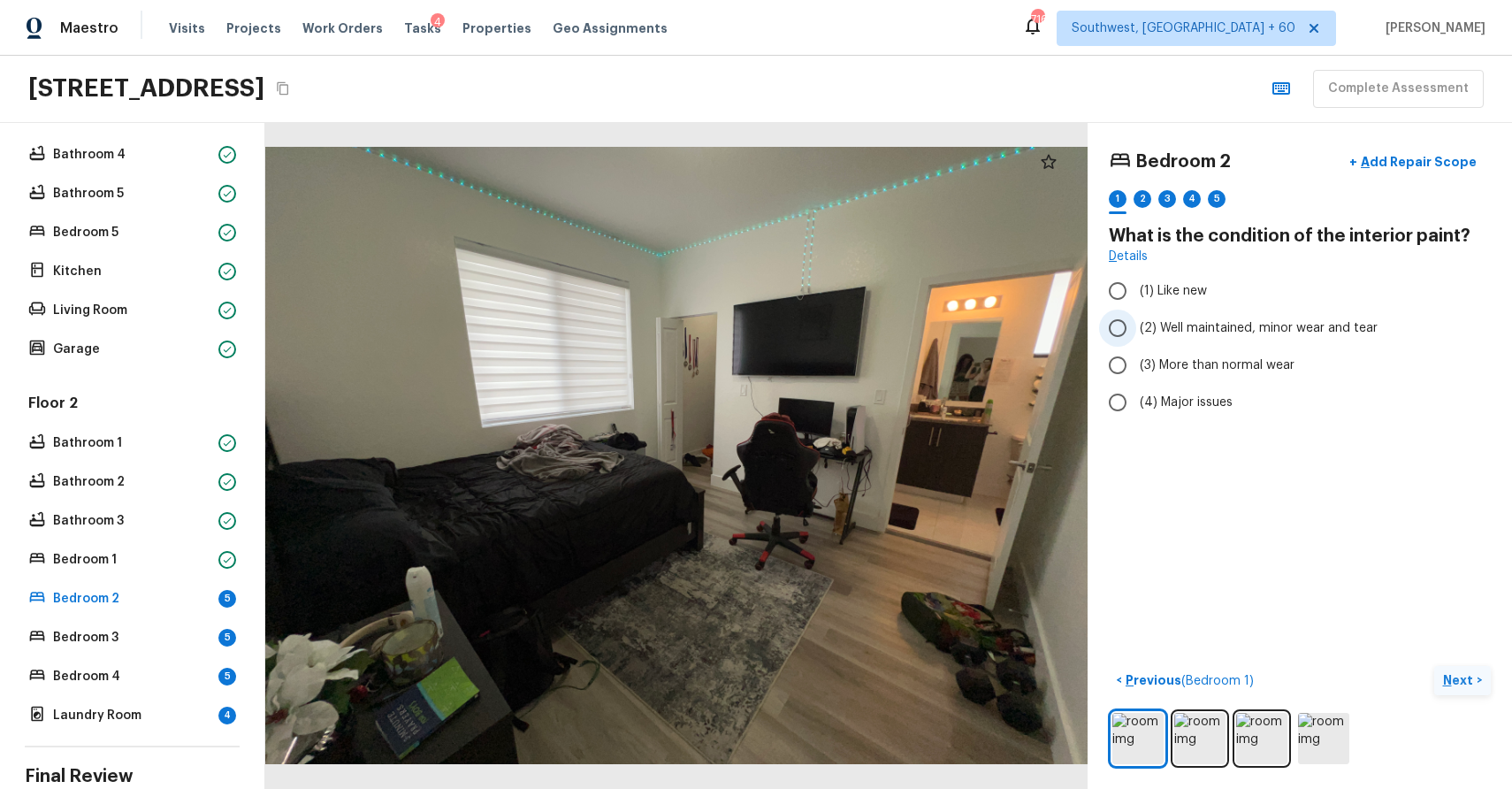
click at [1296, 335] on span "(2) Well maintained, minor wear and tear" at bounding box center [1259, 328] width 238 height 18
click at [1137, 335] on input "(2) Well maintained, minor wear and tear" at bounding box center [1118, 328] width 37 height 37
radio input "true"
click at [1457, 676] on p "Next" at bounding box center [1460, 679] width 34 height 18
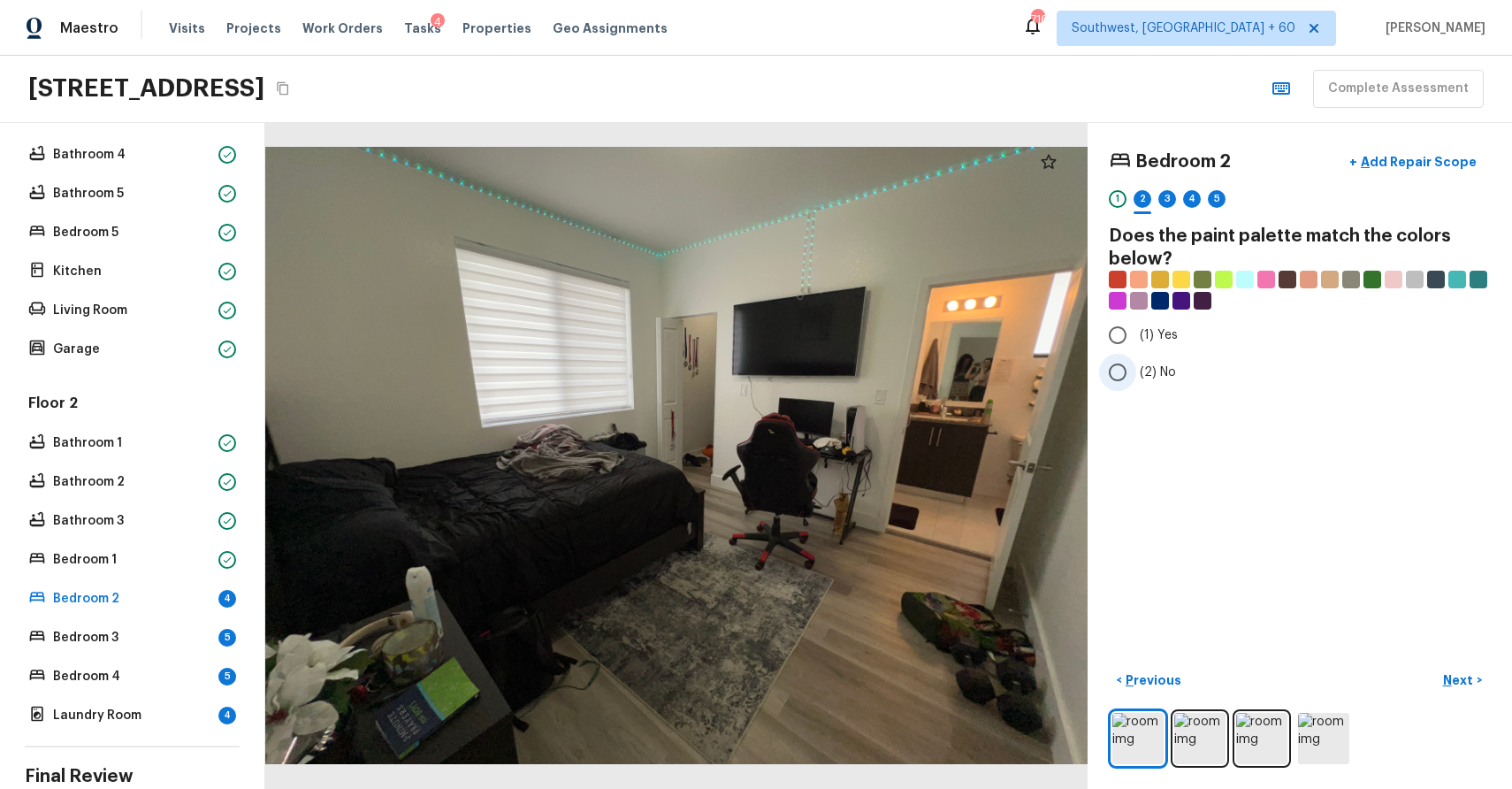
click at [1136, 363] on input "(2) No" at bounding box center [1118, 373] width 37 height 37
radio input "true"
click at [1465, 676] on p "Next" at bounding box center [1460, 679] width 34 height 18
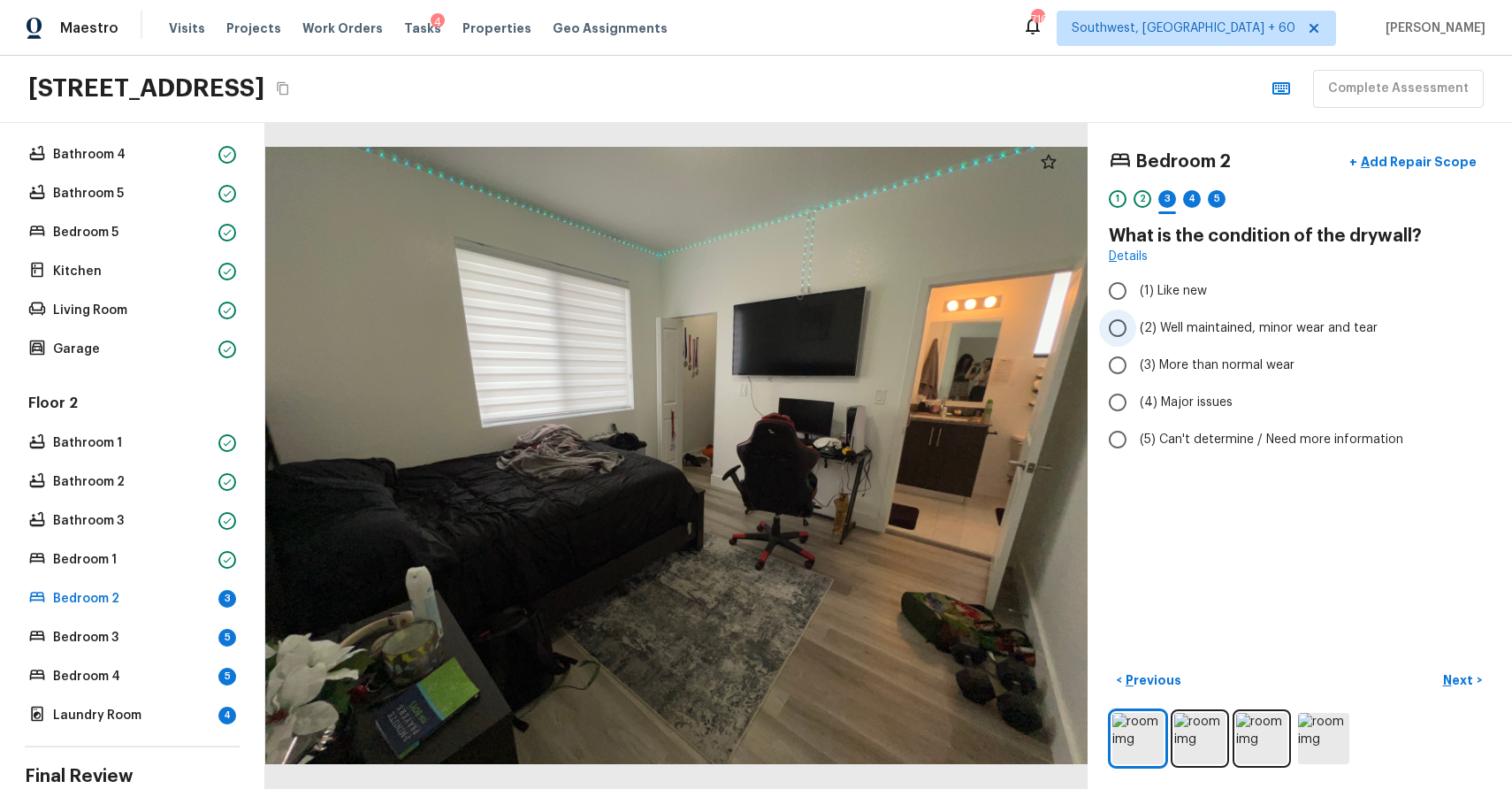
click at [1180, 320] on span "(2) Well maintained, minor wear and tear" at bounding box center [1259, 328] width 238 height 18
click at [1137, 319] on input "(2) Well maintained, minor wear and tear" at bounding box center [1118, 328] width 37 height 37
radio input "true"
click at [1455, 669] on button "Next >" at bounding box center [1463, 680] width 57 height 29
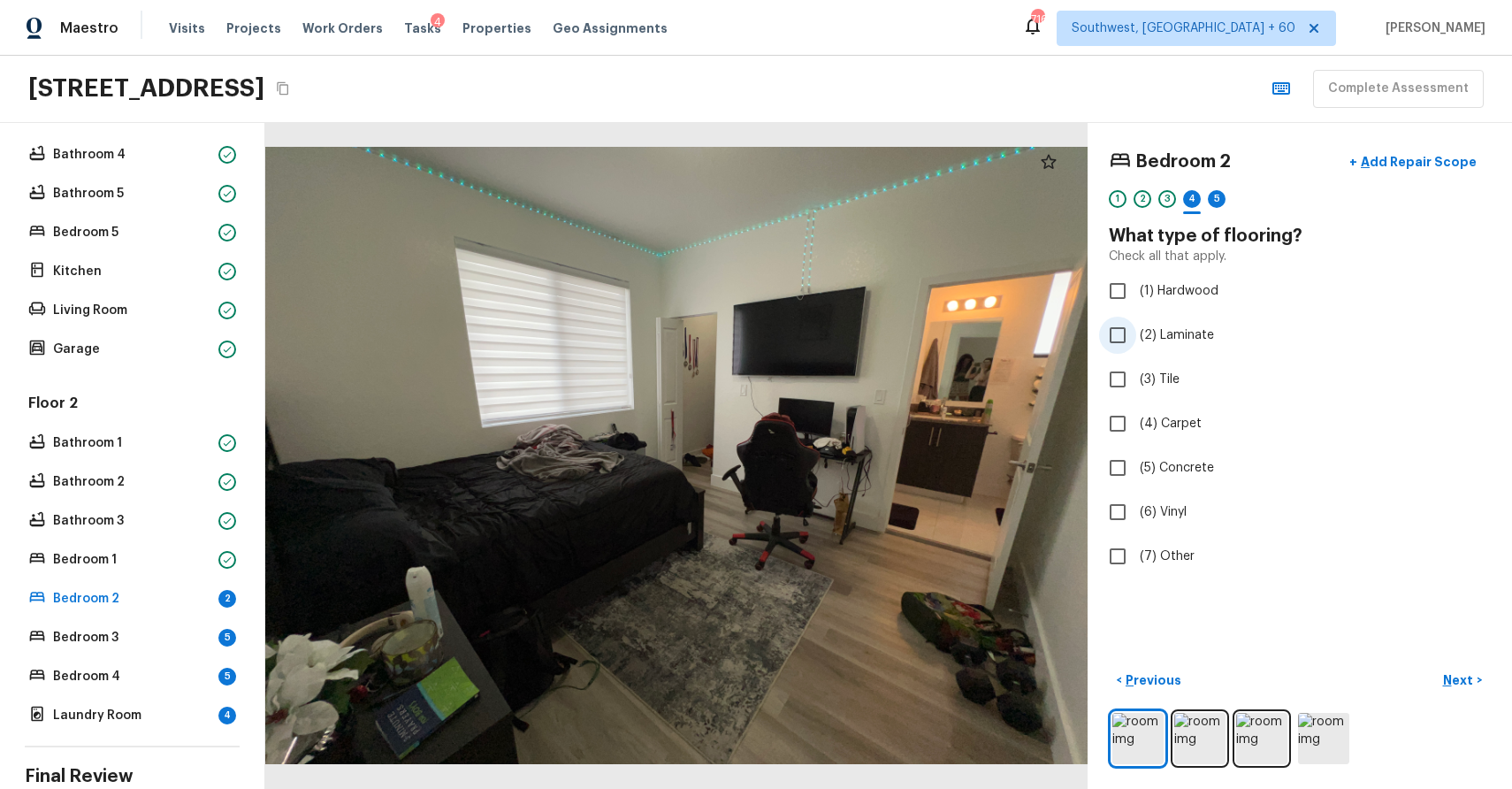
click at [1169, 349] on label "(2) Laminate" at bounding box center [1287, 335] width 377 height 37
click at [1137, 349] on input "(2) Laminate" at bounding box center [1118, 335] width 37 height 37
checkbox input "true"
click at [1465, 673] on p "Next" at bounding box center [1460, 679] width 34 height 18
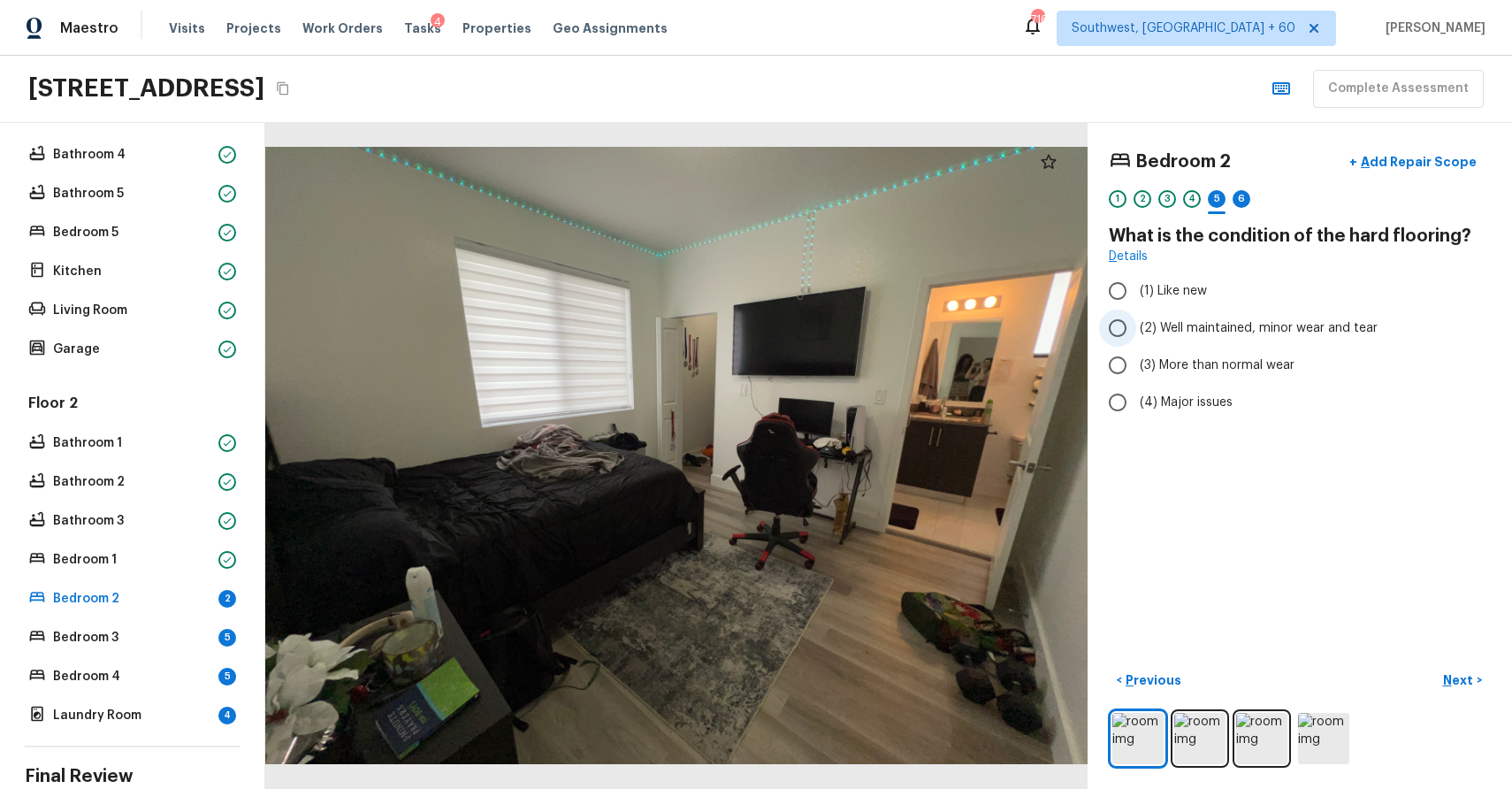
click at [1228, 317] on label "(2) Well maintained, minor wear and tear" at bounding box center [1287, 328] width 377 height 37
click at [1137, 317] on input "(2) Well maintained, minor wear and tear" at bounding box center [1118, 328] width 37 height 37
radio input "true"
click at [1458, 672] on p "Next" at bounding box center [1460, 679] width 34 height 18
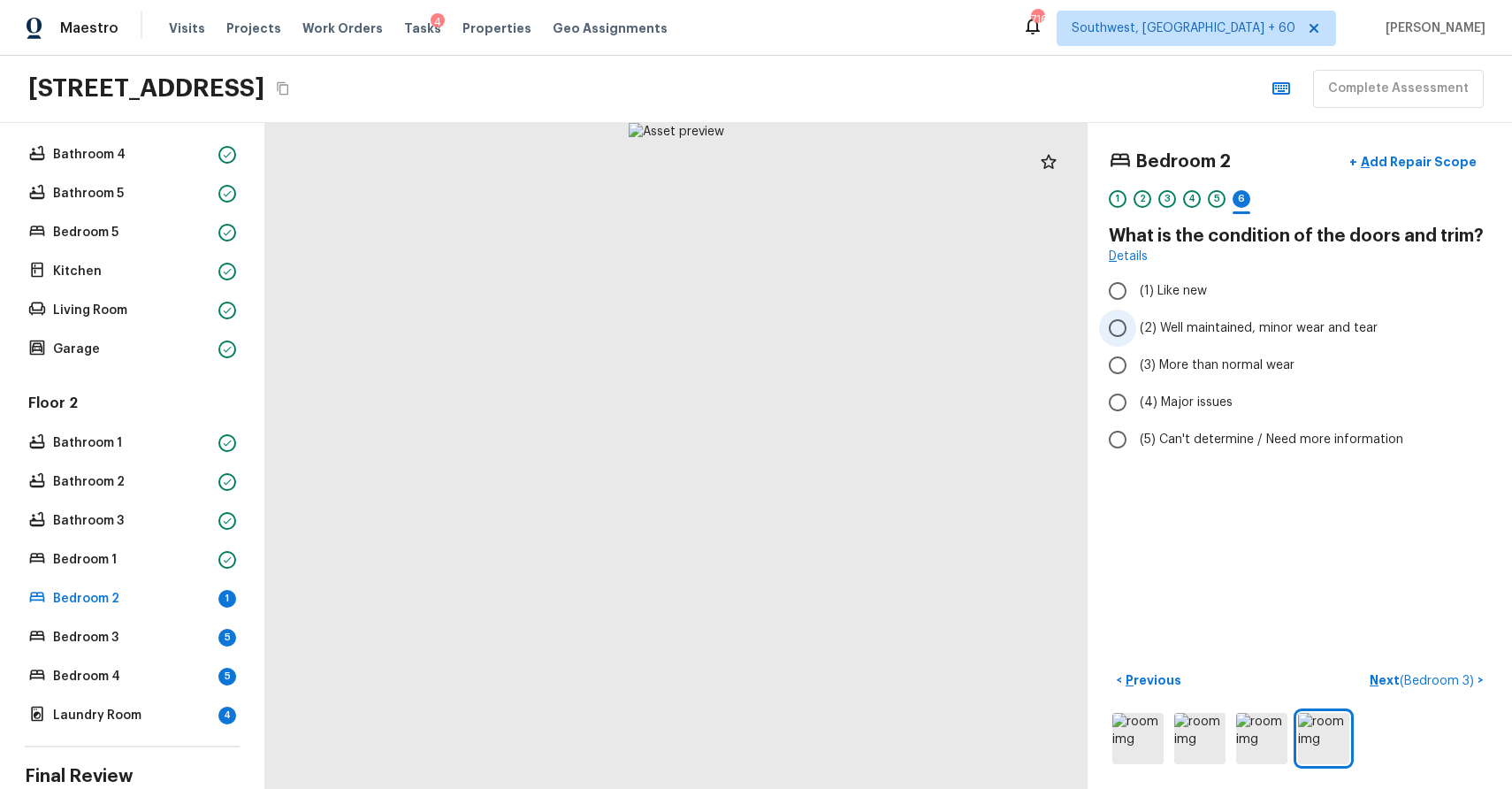
click at [1297, 327] on span "(2) Well maintained, minor wear and tear" at bounding box center [1259, 328] width 238 height 18
click at [1137, 327] on input "(2) Well maintained, minor wear and tear" at bounding box center [1118, 328] width 37 height 37
radio input "true"
click at [1400, 681] on p "Next ( Bedroom 3 )" at bounding box center [1423, 680] width 108 height 19
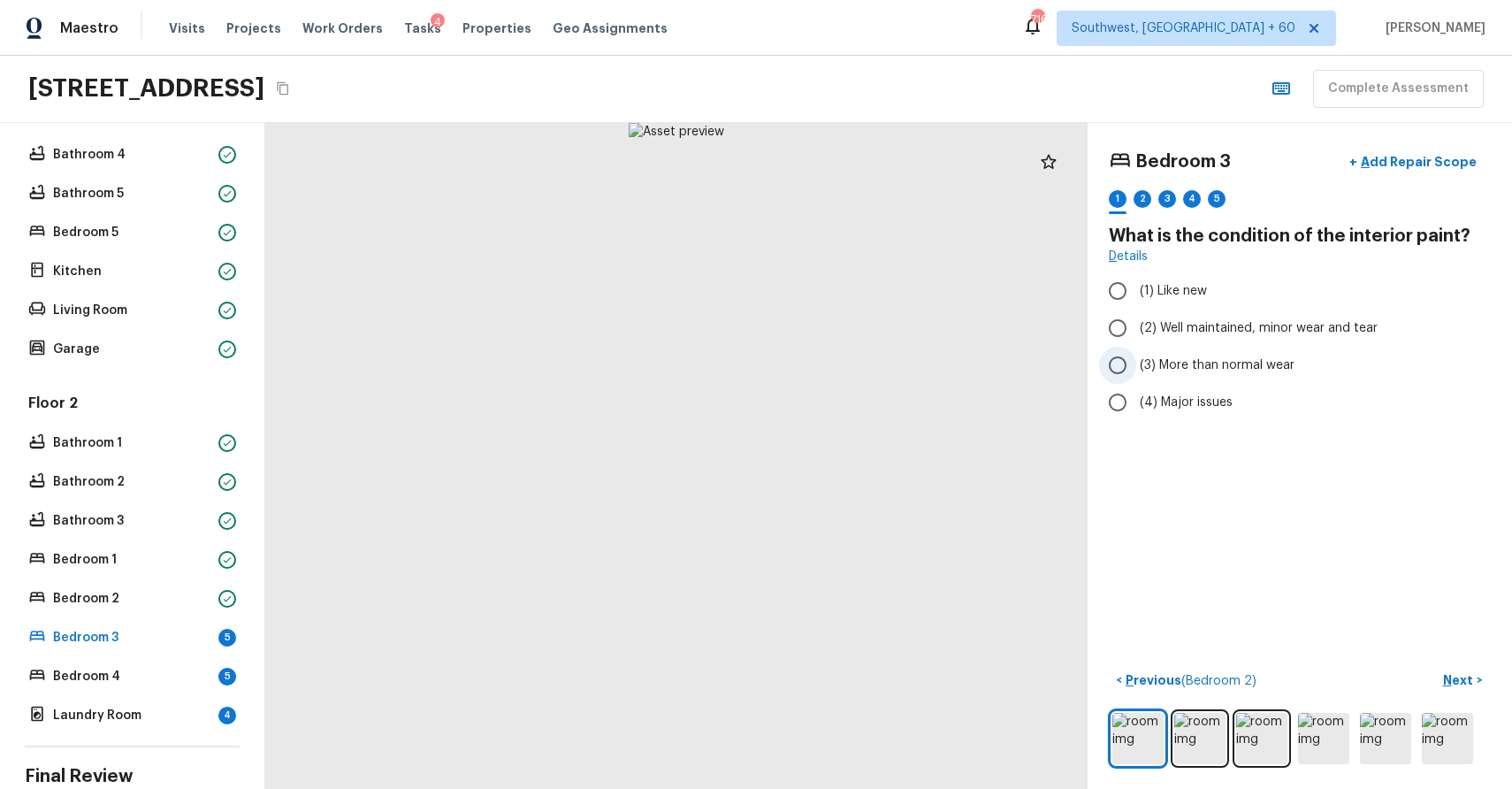
click at [1253, 349] on label "(3) More than normal wear" at bounding box center [1287, 365] width 377 height 37
click at [1137, 349] on input "(3) More than normal wear" at bounding box center [1118, 365] width 37 height 37
radio input "true"
click at [1142, 202] on div "2" at bounding box center [1142, 198] width 18 height 18
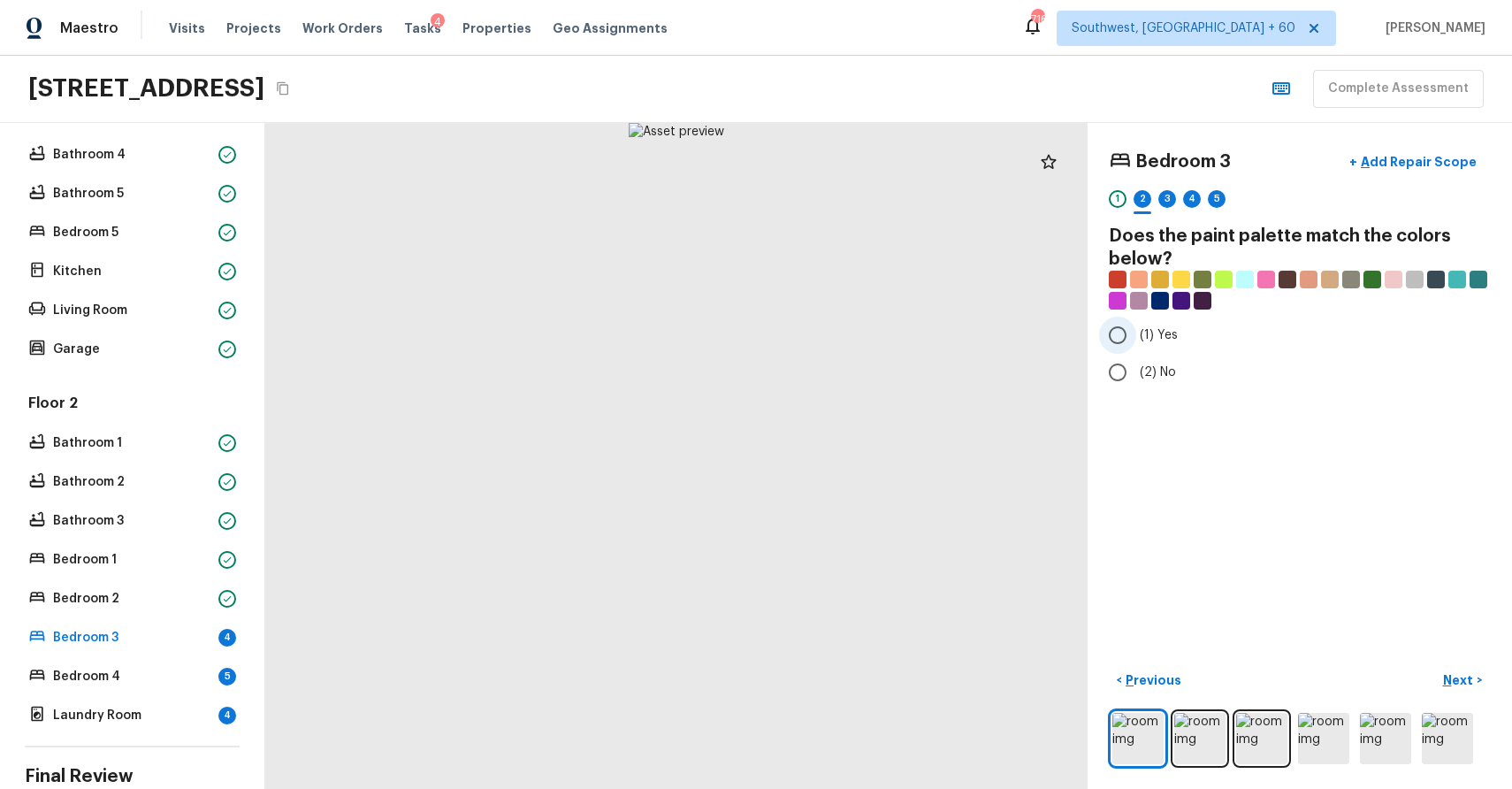
click at [1148, 340] on span "(1) Yes" at bounding box center [1159, 334] width 38 height 18
click at [1137, 340] on input "(1) Yes" at bounding box center [1118, 335] width 37 height 37
radio input "true"
click at [1159, 201] on div "3" at bounding box center [1167, 198] width 18 height 18
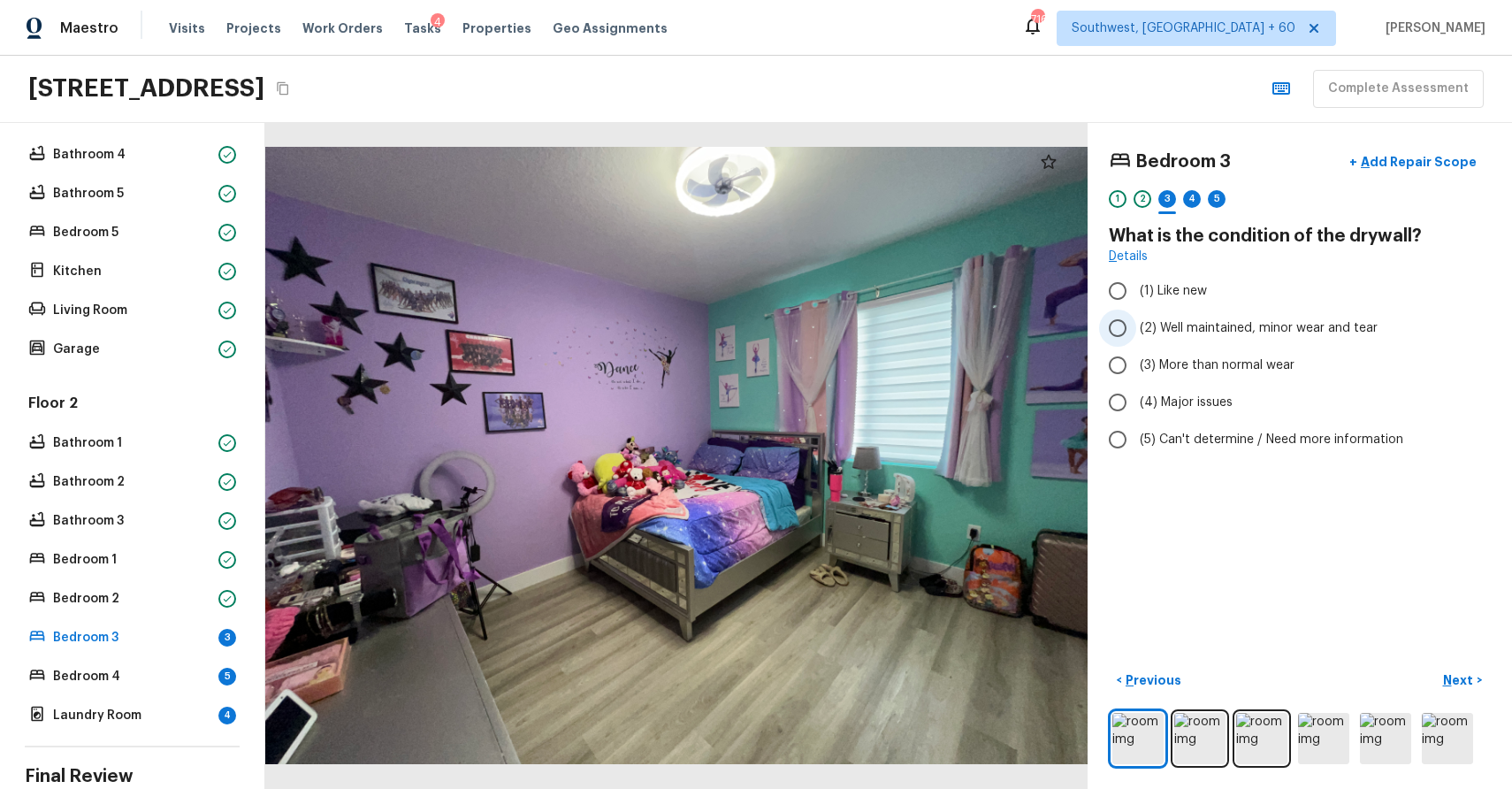
click at [1272, 332] on span "(2) Well maintained, minor wear and tear" at bounding box center [1259, 328] width 238 height 18
click at [1137, 332] on input "(2) Well maintained, minor wear and tear" at bounding box center [1118, 328] width 37 height 37
radio input "true"
click at [1155, 724] on img at bounding box center [1137, 738] width 51 height 51
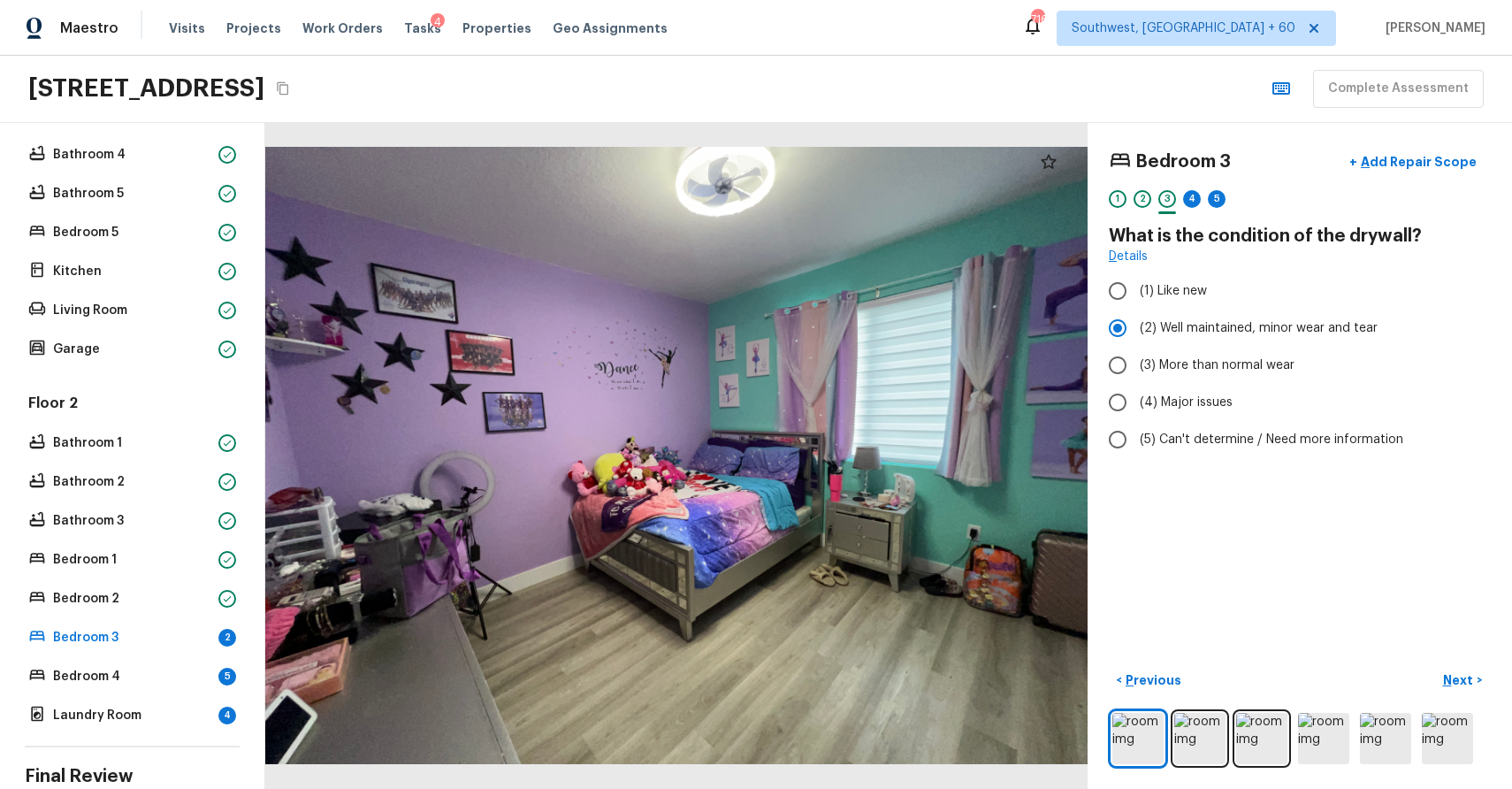
click at [1165, 741] on div at bounding box center [1300, 738] width 382 height 59
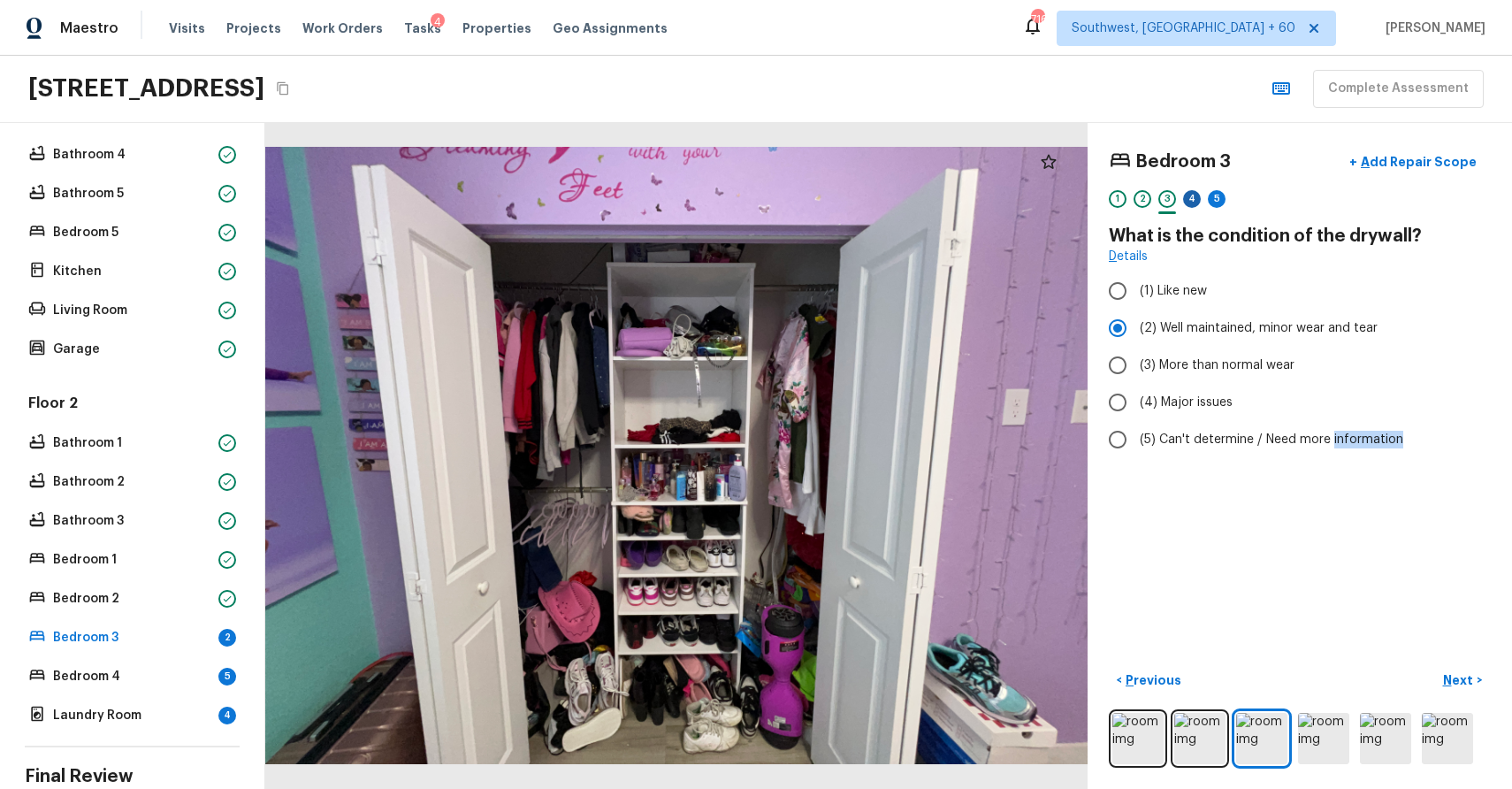
click at [1193, 194] on div "4" at bounding box center [1192, 198] width 18 height 18
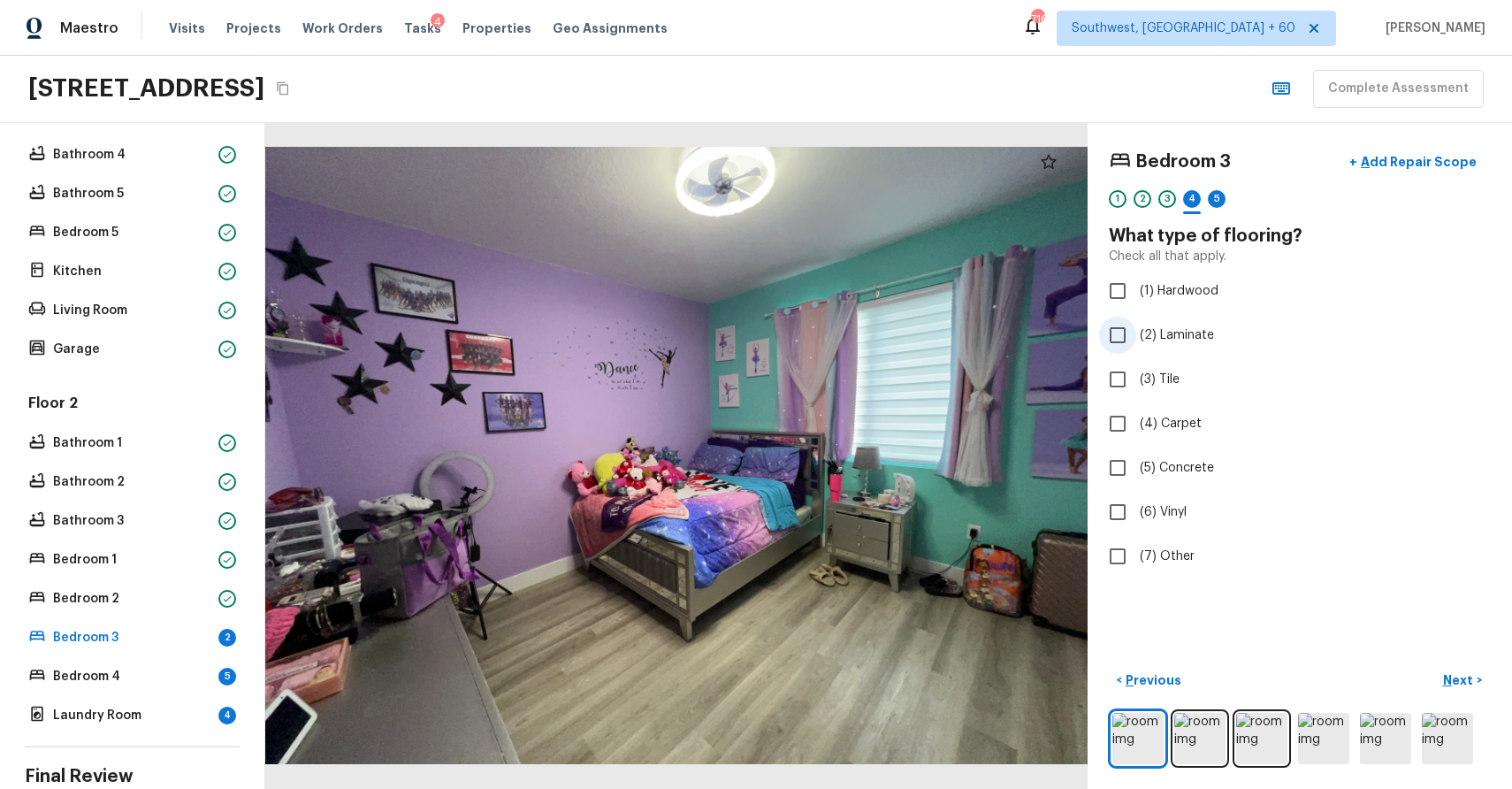
click at [1170, 334] on span "(2) Laminate" at bounding box center [1178, 334] width 75 height 18
click at [1137, 334] on input "(2) Laminate" at bounding box center [1118, 335] width 37 height 37
checkbox input "true"
click at [1470, 684] on p "Next" at bounding box center [1460, 679] width 34 height 18
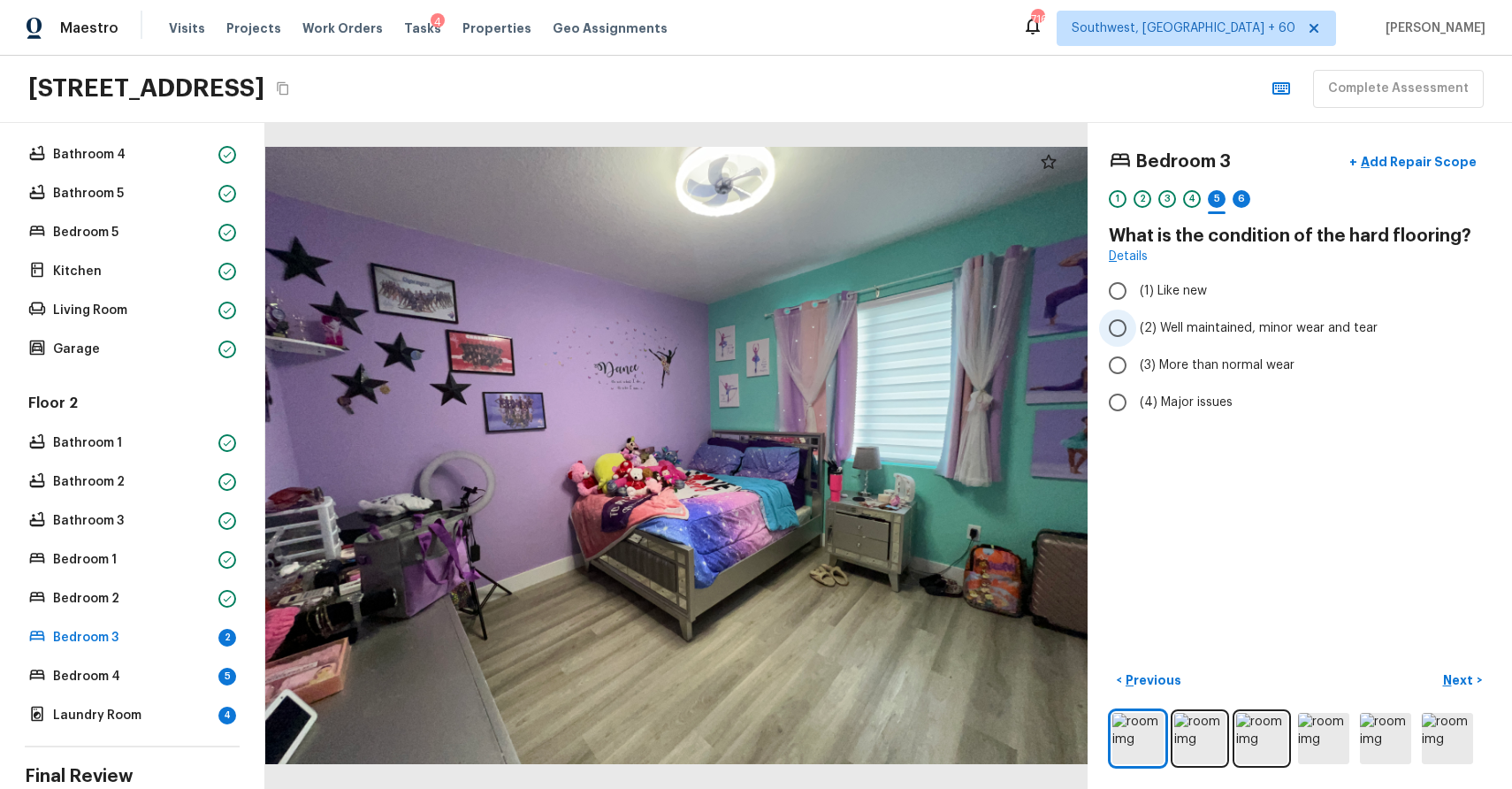
click at [1222, 333] on span "(2) Well maintained, minor wear and tear" at bounding box center [1259, 328] width 238 height 18
click at [1137, 333] on input "(2) Well maintained, minor wear and tear" at bounding box center [1118, 328] width 37 height 37
radio input "true"
click at [1456, 664] on div "Bedroom 3 + Add Repair Scope 1 2 3 4 5 6 What is the condition of the hard floo…" at bounding box center [1301, 456] width 425 height 666
click at [1459, 671] on p "Next" at bounding box center [1460, 679] width 34 height 18
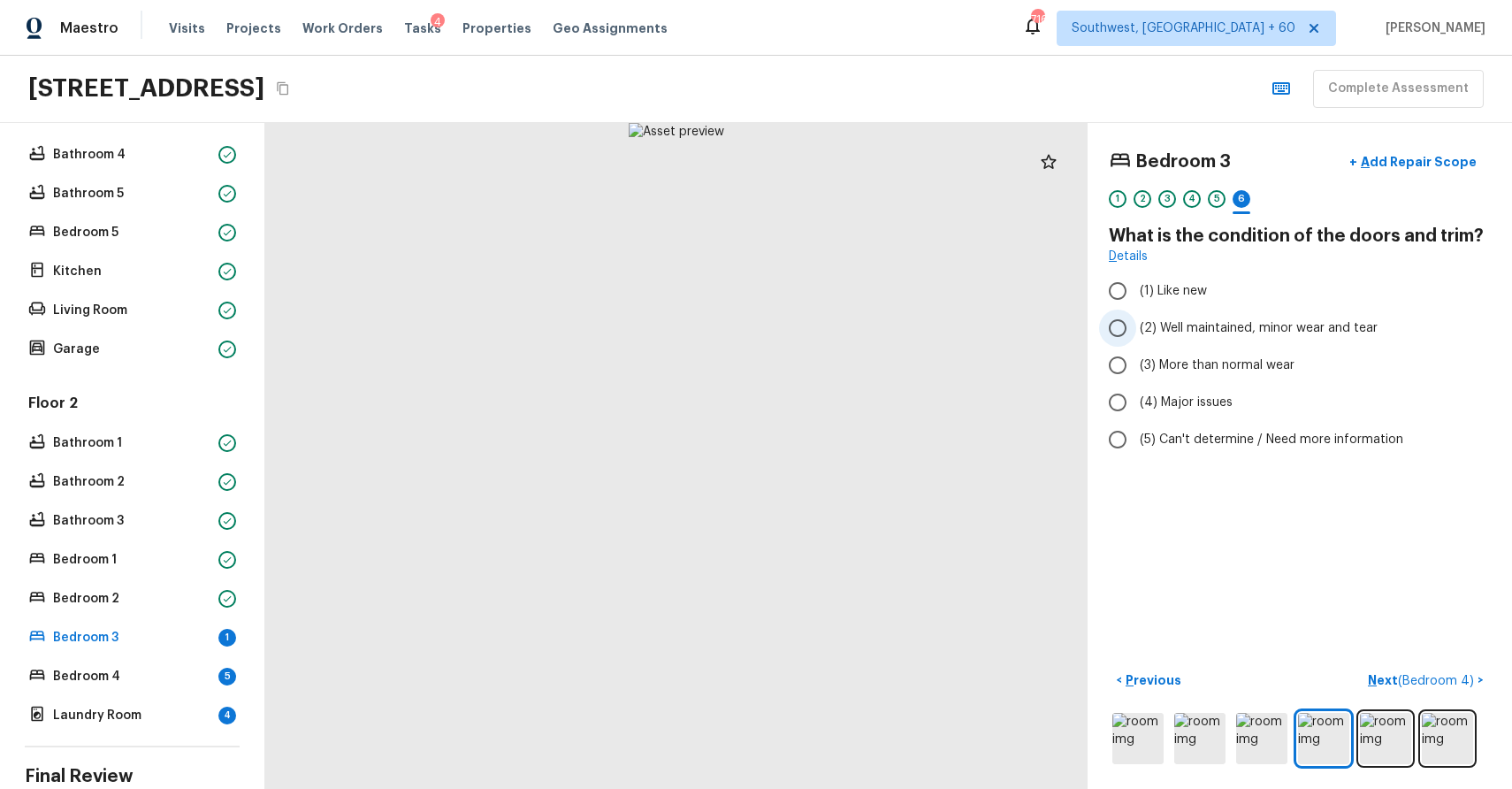
click at [1263, 321] on span "(2) Well maintained, minor wear and tear" at bounding box center [1259, 328] width 238 height 18
click at [1137, 321] on input "(2) Well maintained, minor wear and tear" at bounding box center [1118, 328] width 37 height 37
radio input "true"
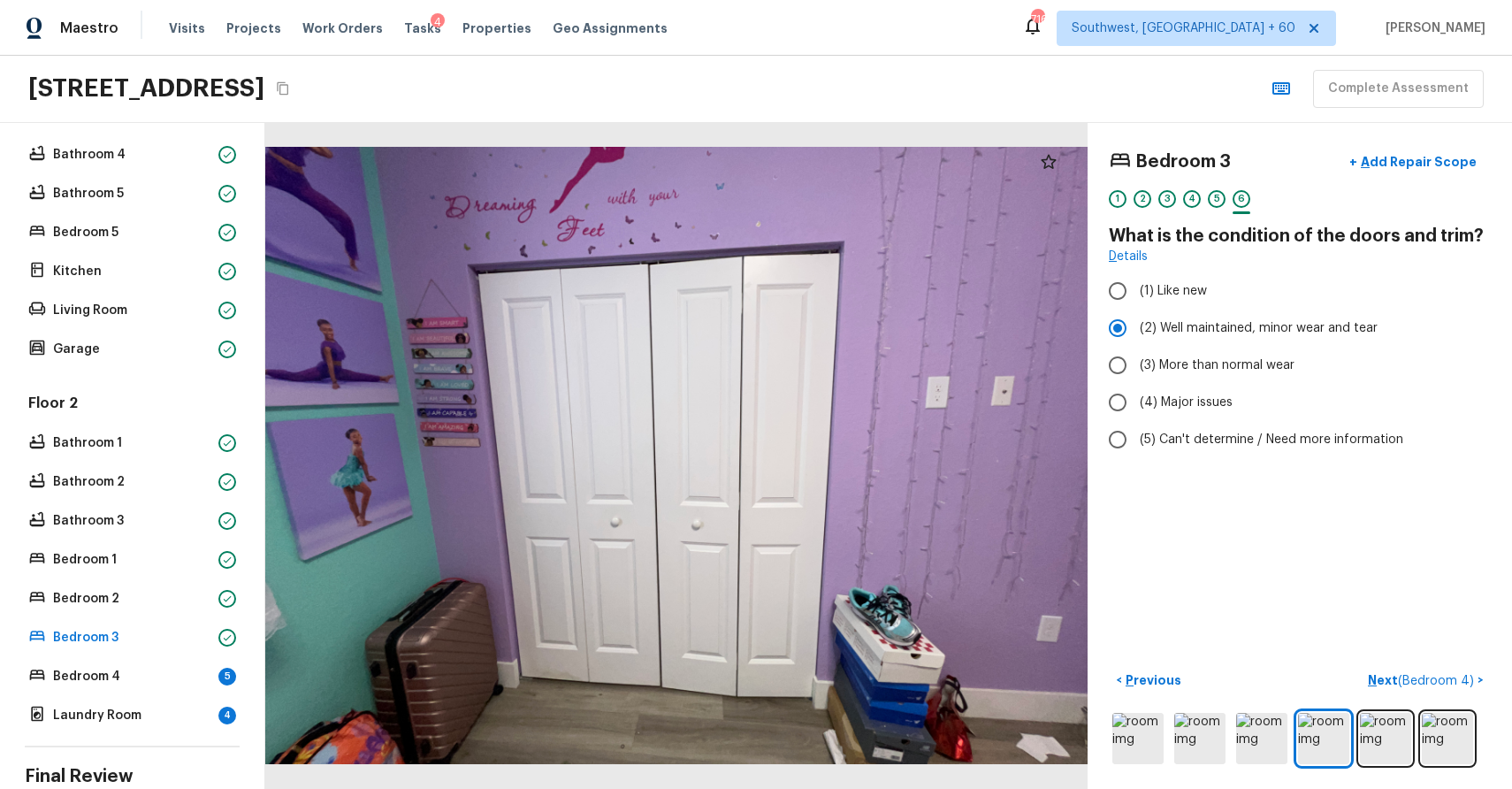
click at [1449, 654] on div "Bedroom 3 + Add Repair Scope 1 2 3 4 5 6 What is the condition of the doors and…" at bounding box center [1301, 456] width 425 height 666
click at [1451, 673] on p "Next ( Bedroom 4 )" at bounding box center [1423, 680] width 110 height 19
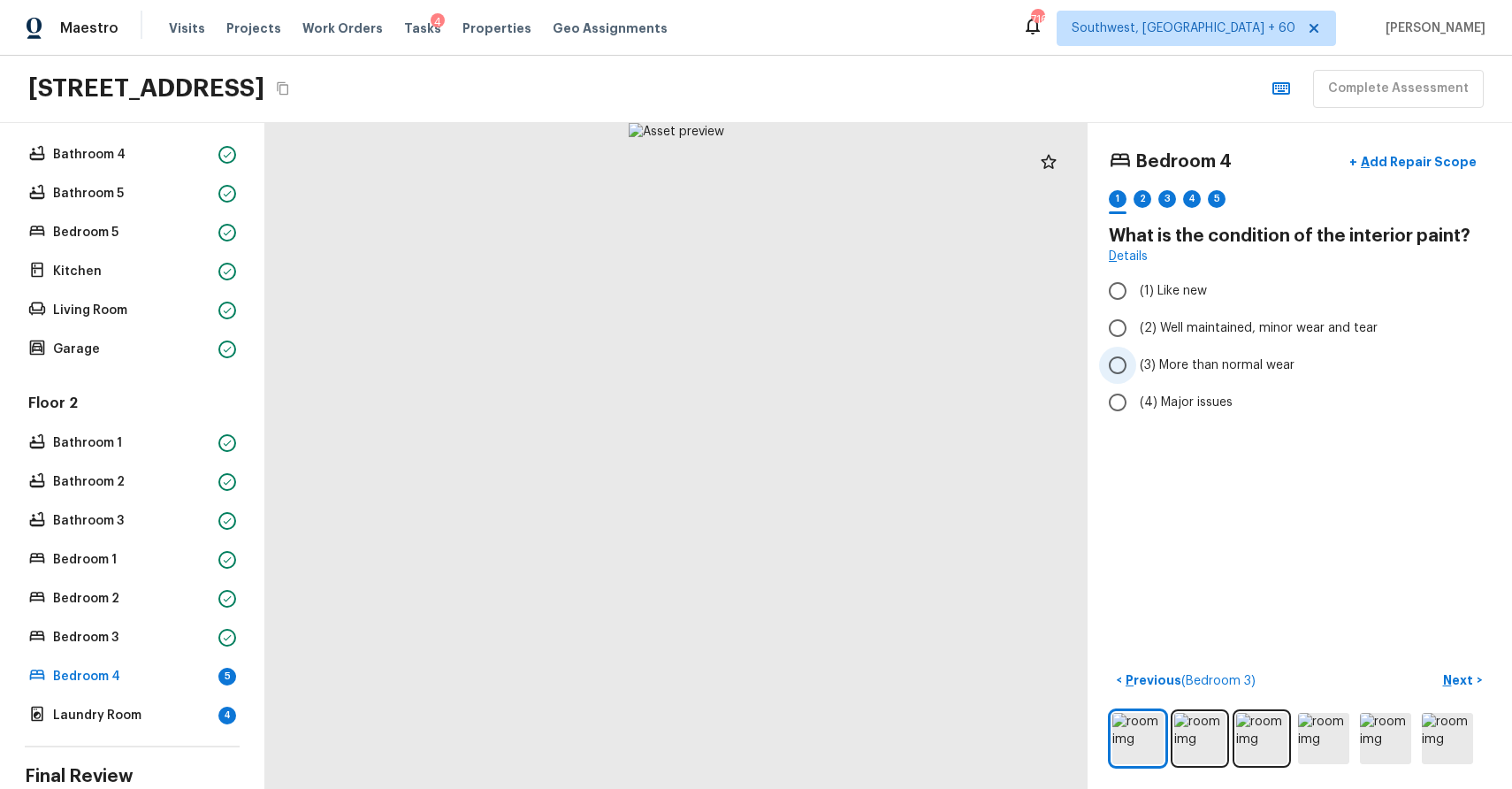
click at [1191, 364] on span "(3) More than normal wear" at bounding box center [1218, 365] width 155 height 18
click at [1137, 364] on input "(3) More than normal wear" at bounding box center [1118, 365] width 37 height 37
radio input "true"
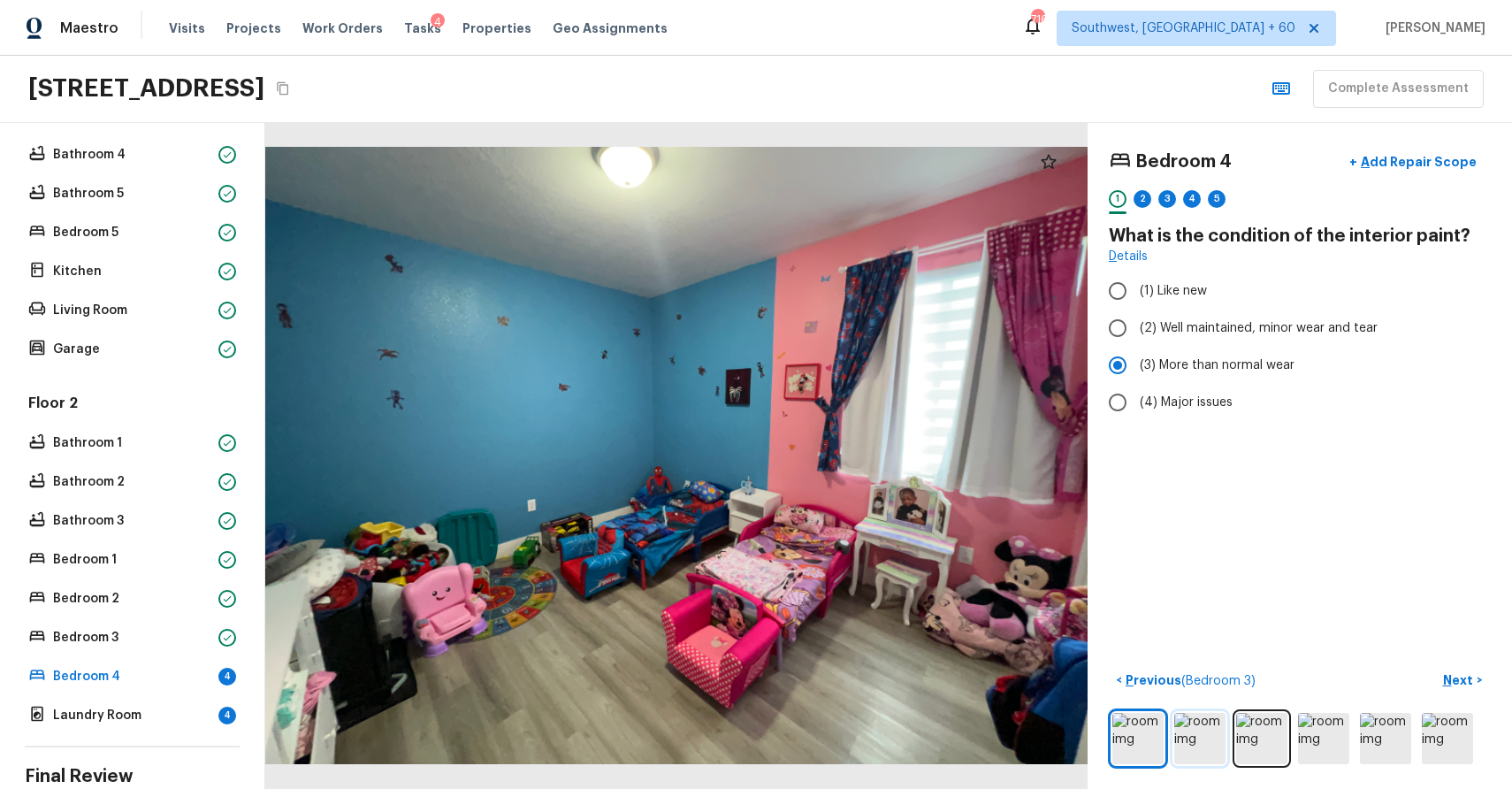
click at [1193, 727] on img at bounding box center [1200, 738] width 51 height 51
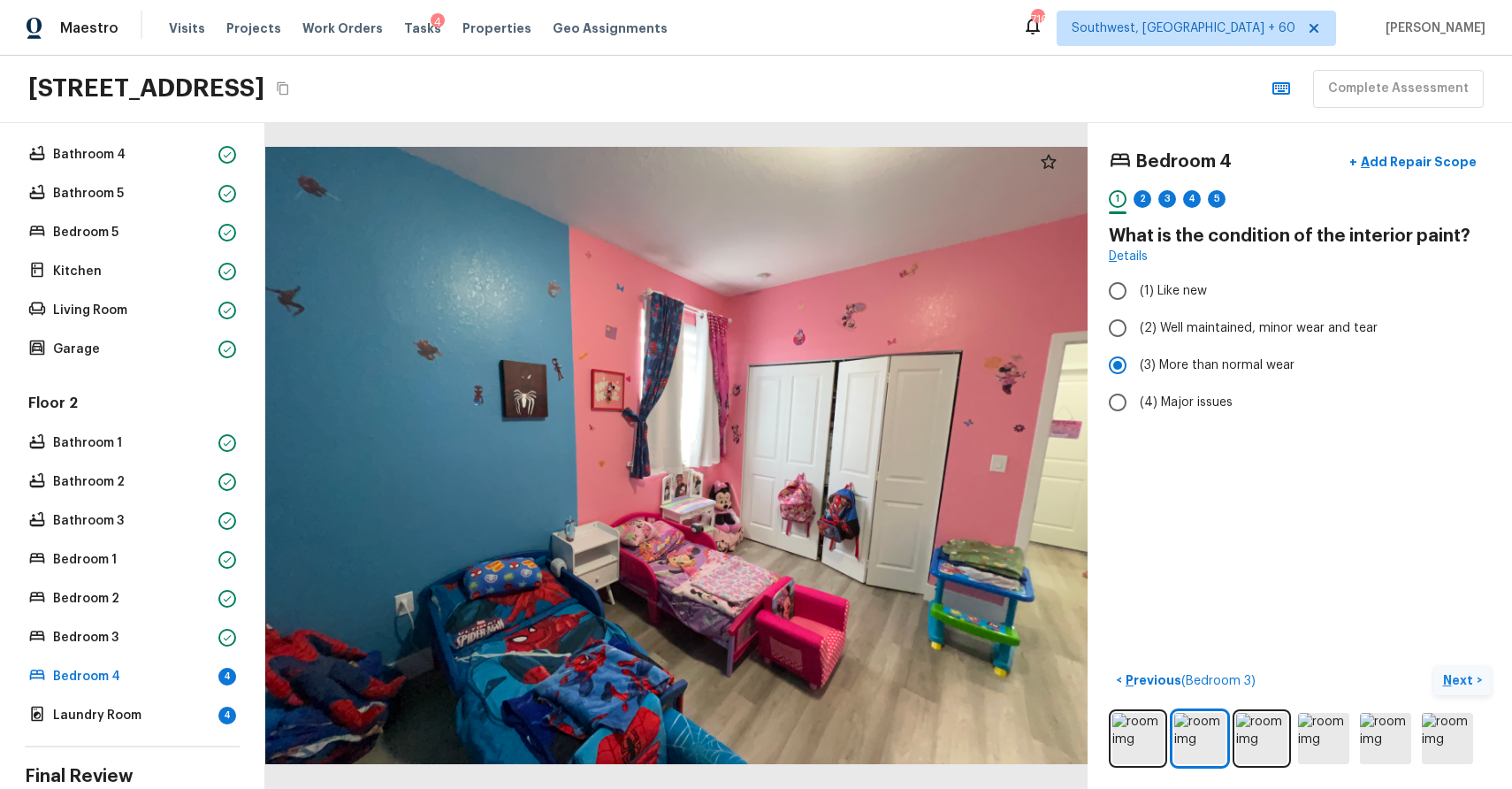
click at [1466, 682] on p "Next" at bounding box center [1460, 679] width 34 height 18
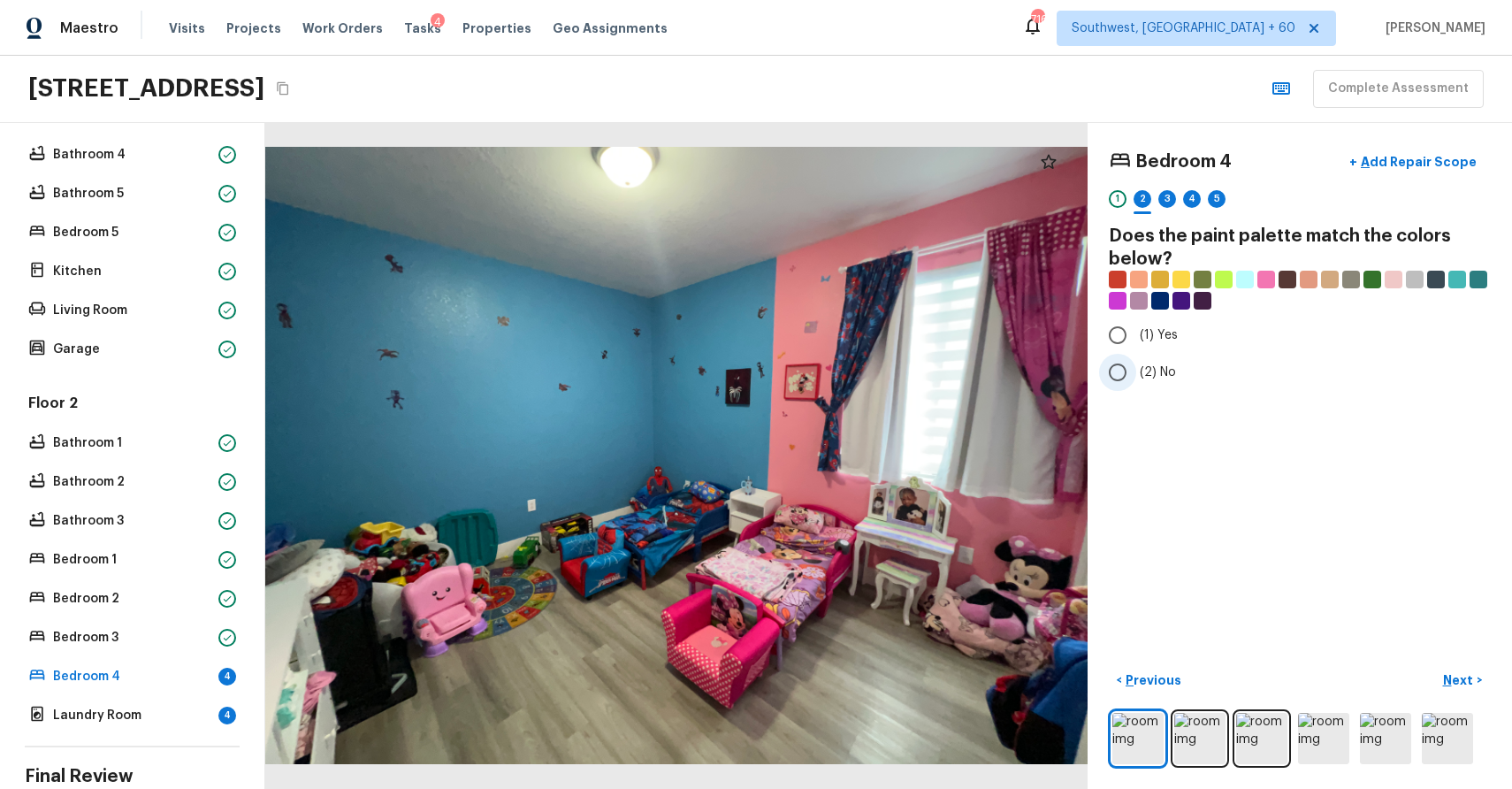
click at [1152, 376] on span "(2) No" at bounding box center [1158, 372] width 36 height 18
click at [1137, 376] on input "(2) No" at bounding box center [1118, 373] width 37 height 37
radio input "true"
click at [1453, 688] on button "Next >" at bounding box center [1463, 680] width 57 height 29
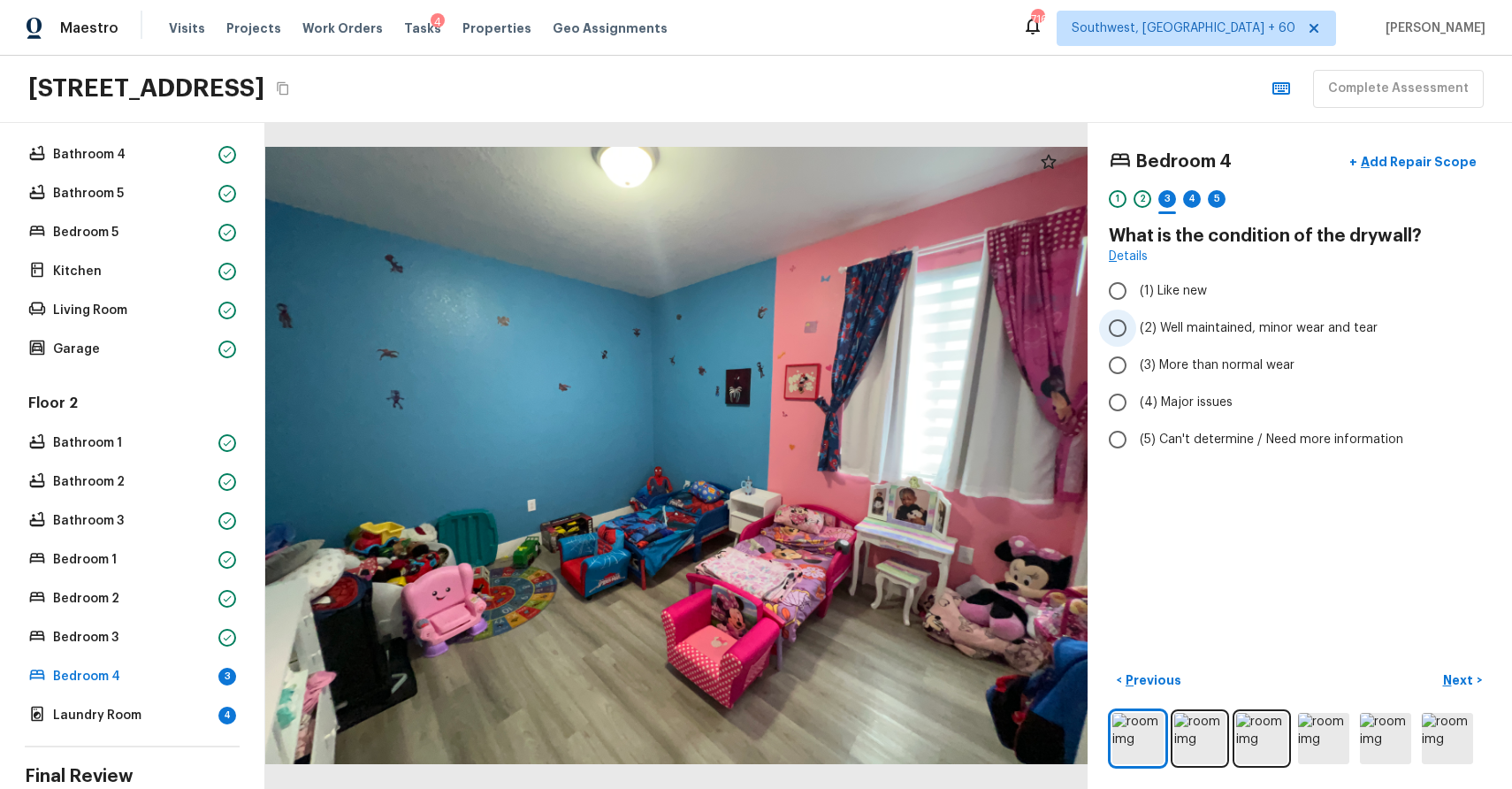
click at [1237, 317] on label "(2) Well maintained, minor wear and tear" at bounding box center [1287, 328] width 377 height 37
click at [1137, 317] on input "(2) Well maintained, minor wear and tear" at bounding box center [1118, 328] width 37 height 37
radio input "true"
click at [1459, 671] on p "Next" at bounding box center [1460, 679] width 34 height 18
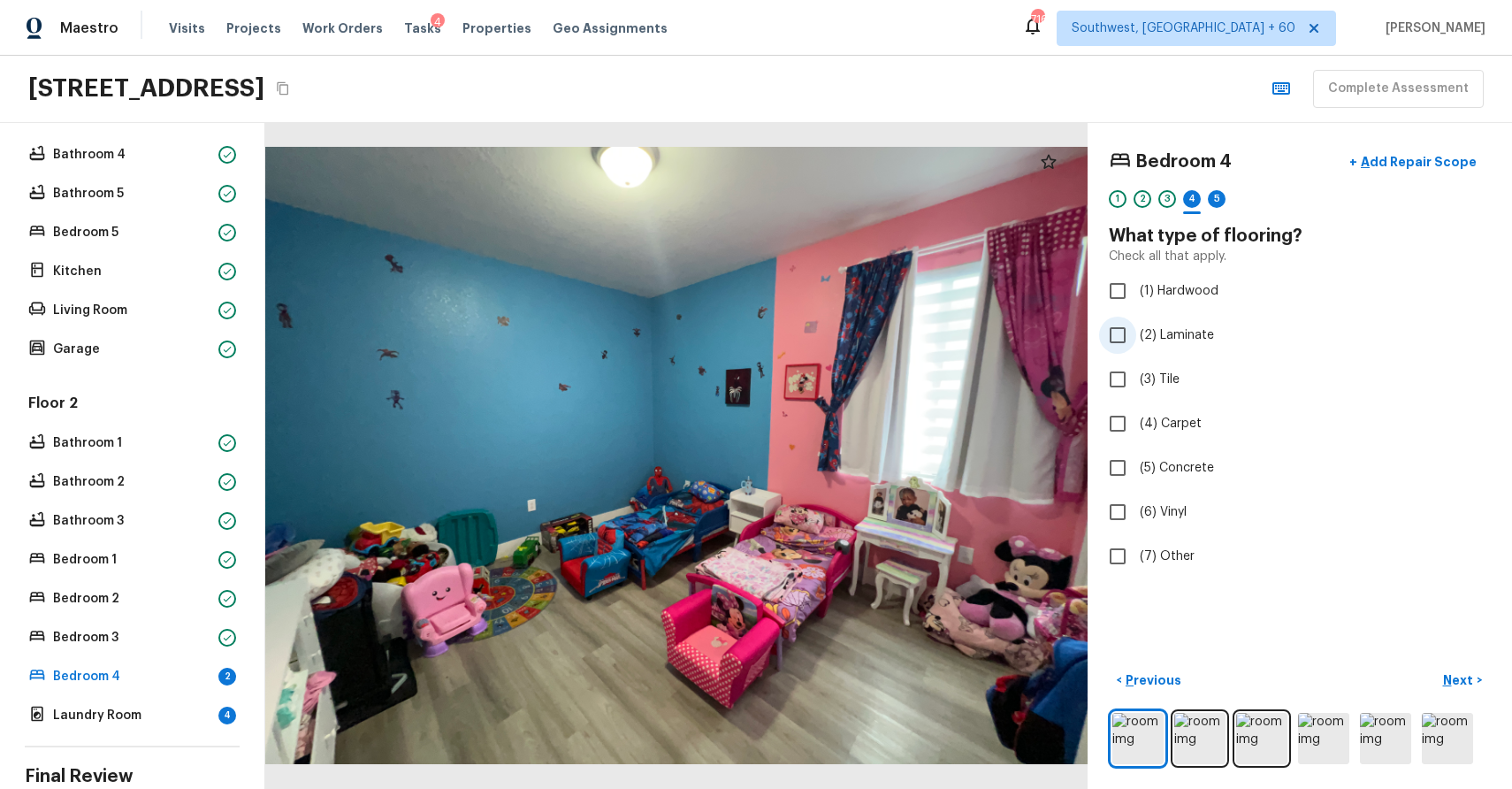
click at [1196, 334] on span "(2) Laminate" at bounding box center [1178, 334] width 75 height 18
click at [1137, 334] on input "(2) Laminate" at bounding box center [1118, 335] width 37 height 37
checkbox input "true"
click at [1464, 678] on p "Next" at bounding box center [1460, 679] width 34 height 18
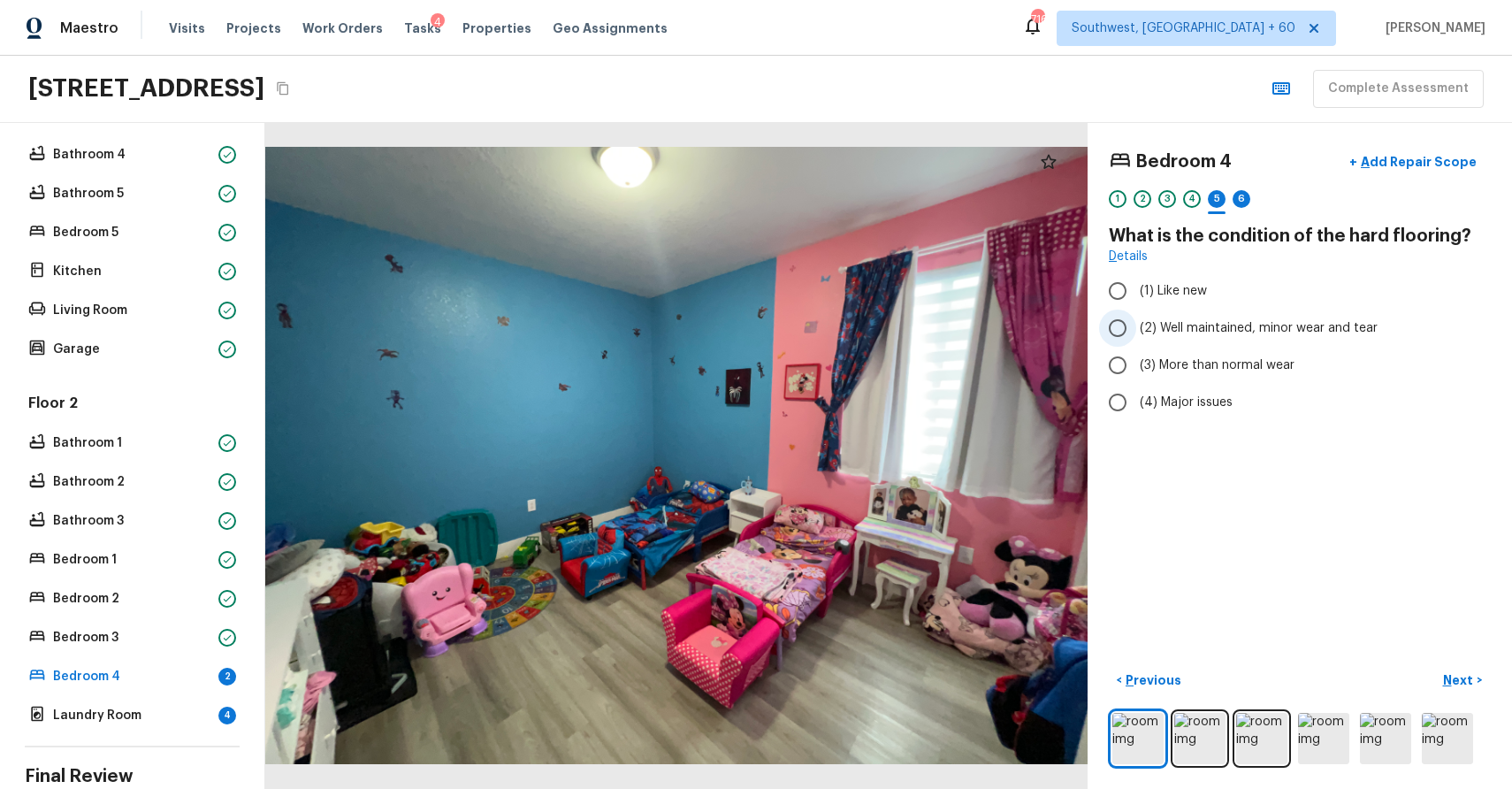
click at [1243, 336] on span "(2) Well maintained, minor wear and tear" at bounding box center [1259, 328] width 238 height 18
click at [1137, 336] on input "(2) Well maintained, minor wear and tear" at bounding box center [1118, 328] width 37 height 37
radio input "true"
click at [1472, 677] on p "Next" at bounding box center [1460, 679] width 34 height 18
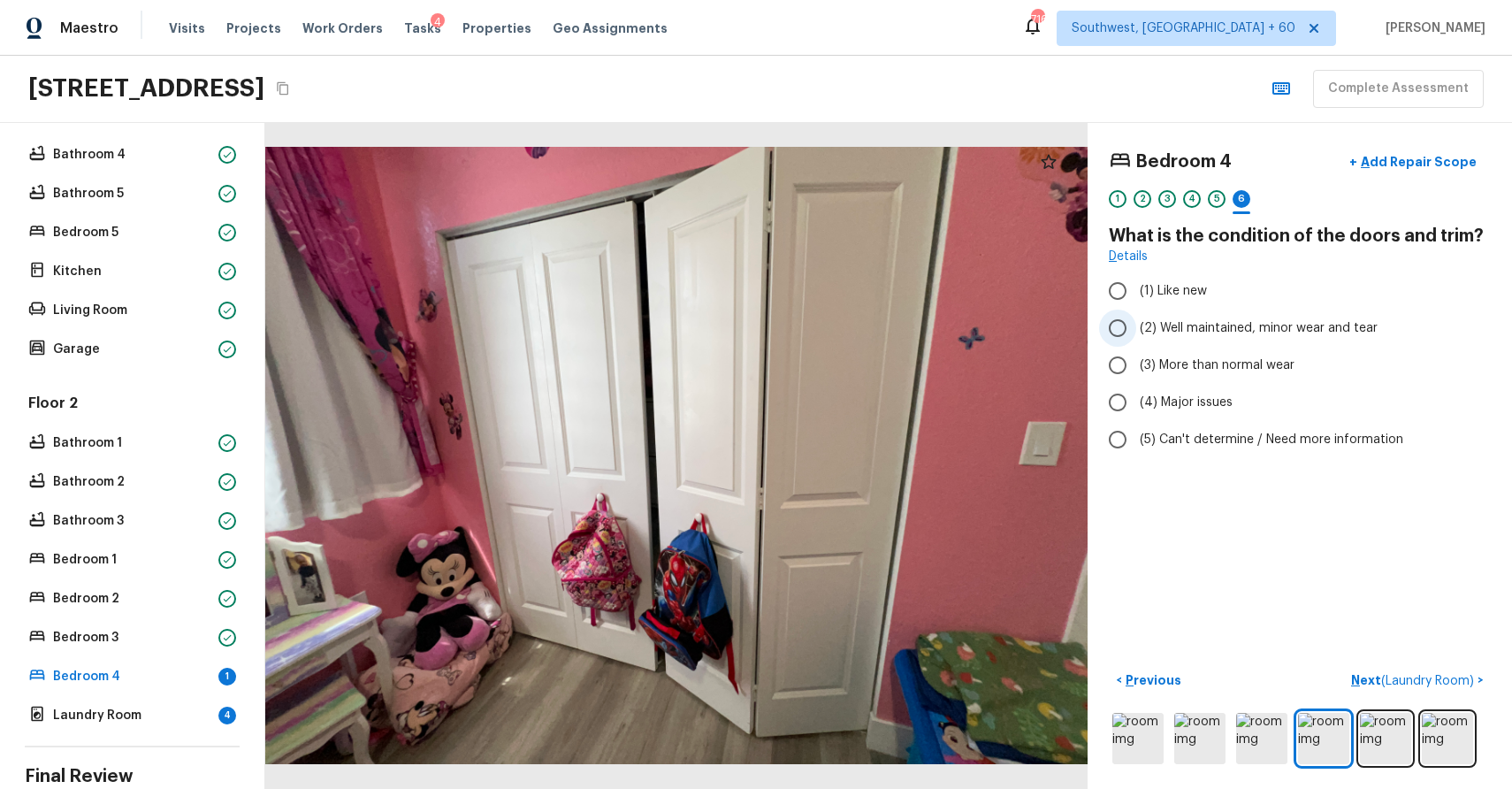
click at [1252, 324] on span "(2) Well maintained, minor wear and tear" at bounding box center [1259, 328] width 238 height 18
click at [1137, 324] on input "(2) Well maintained, minor wear and tear" at bounding box center [1118, 328] width 37 height 37
radio input "true"
click at [1418, 688] on p "Next ( Laundry Room )" at bounding box center [1414, 680] width 127 height 19
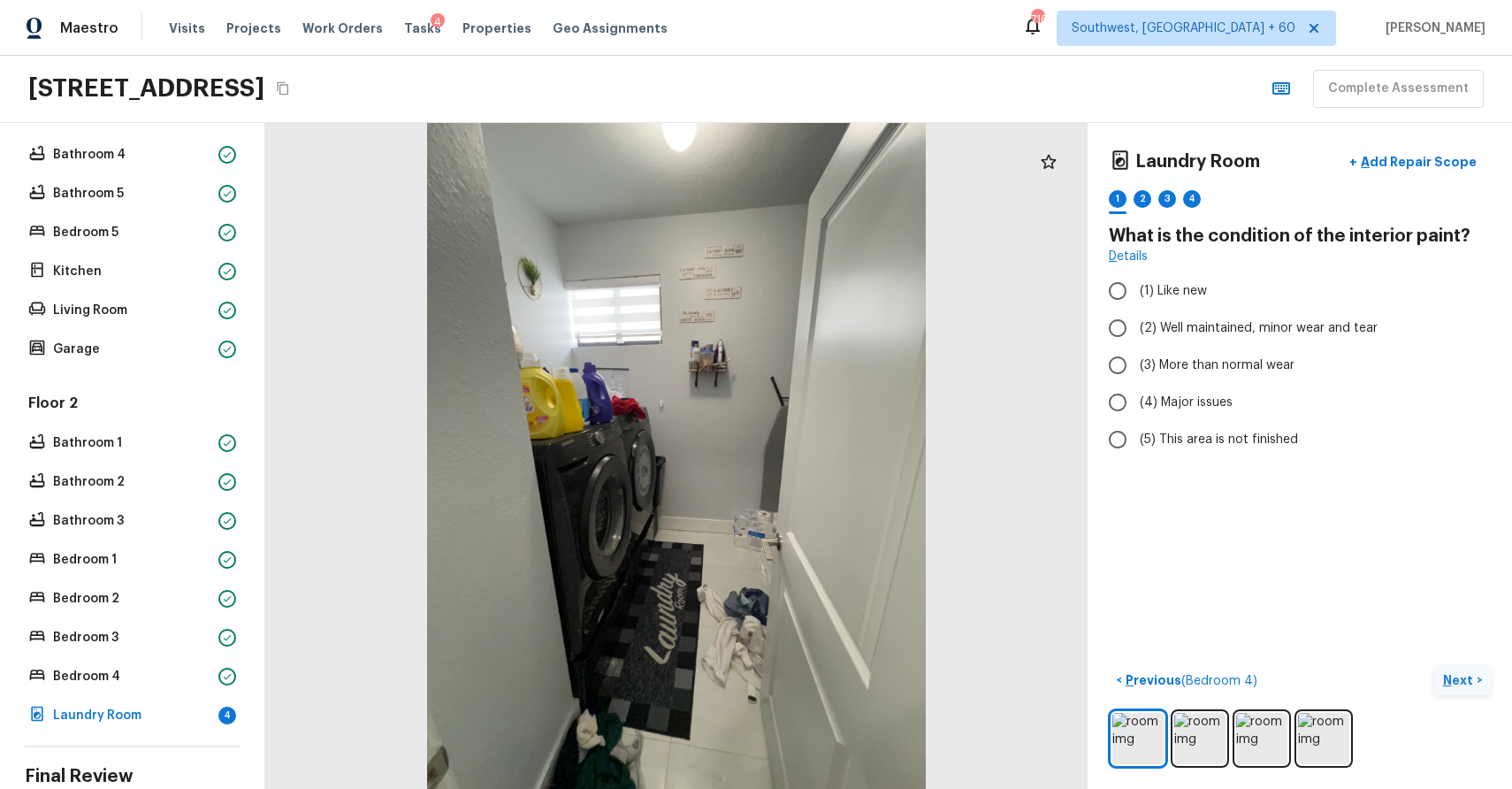
click at [1470, 681] on p "Next" at bounding box center [1460, 679] width 34 height 18
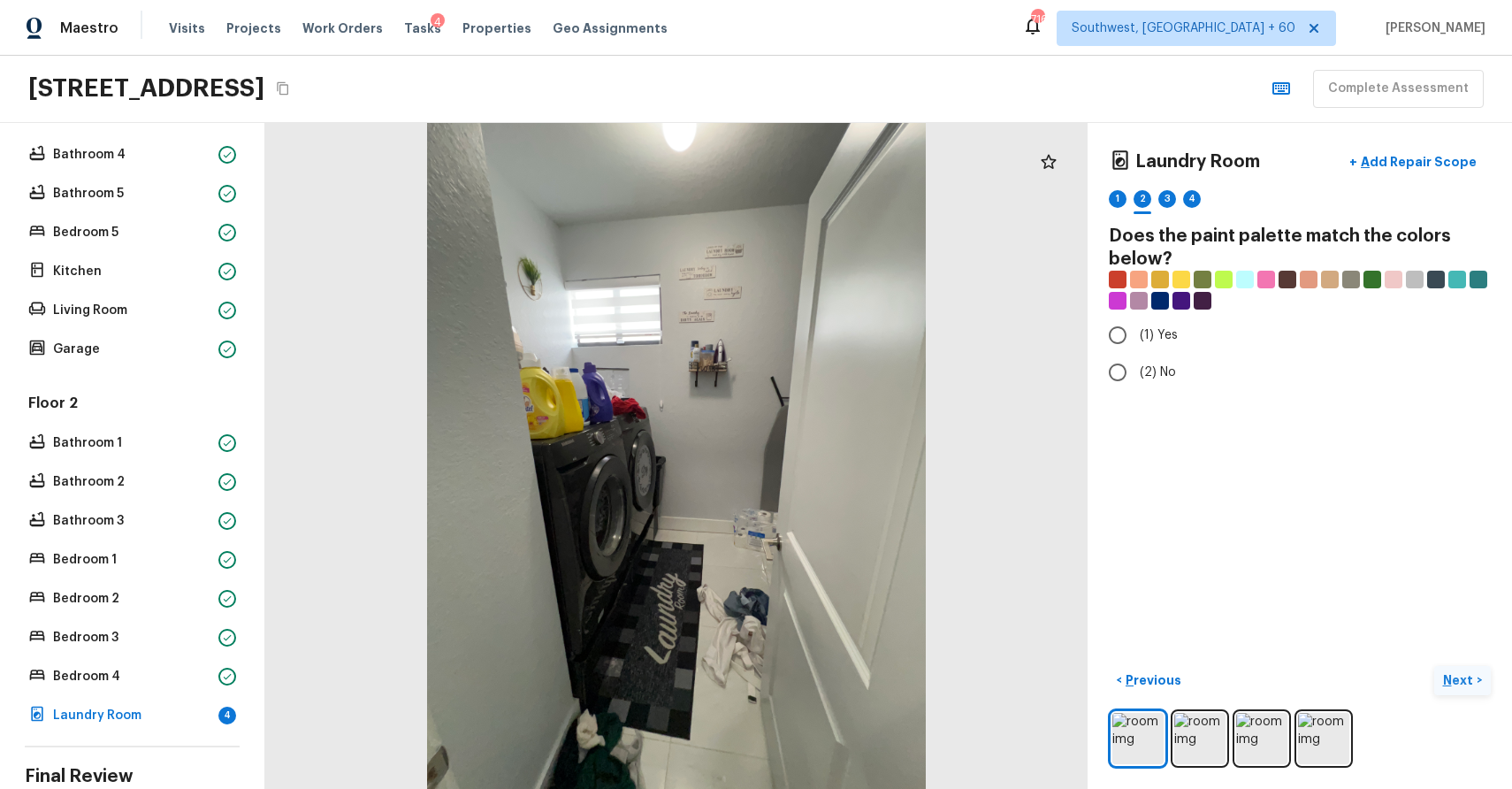
click at [1470, 681] on p "Next" at bounding box center [1460, 679] width 34 height 18
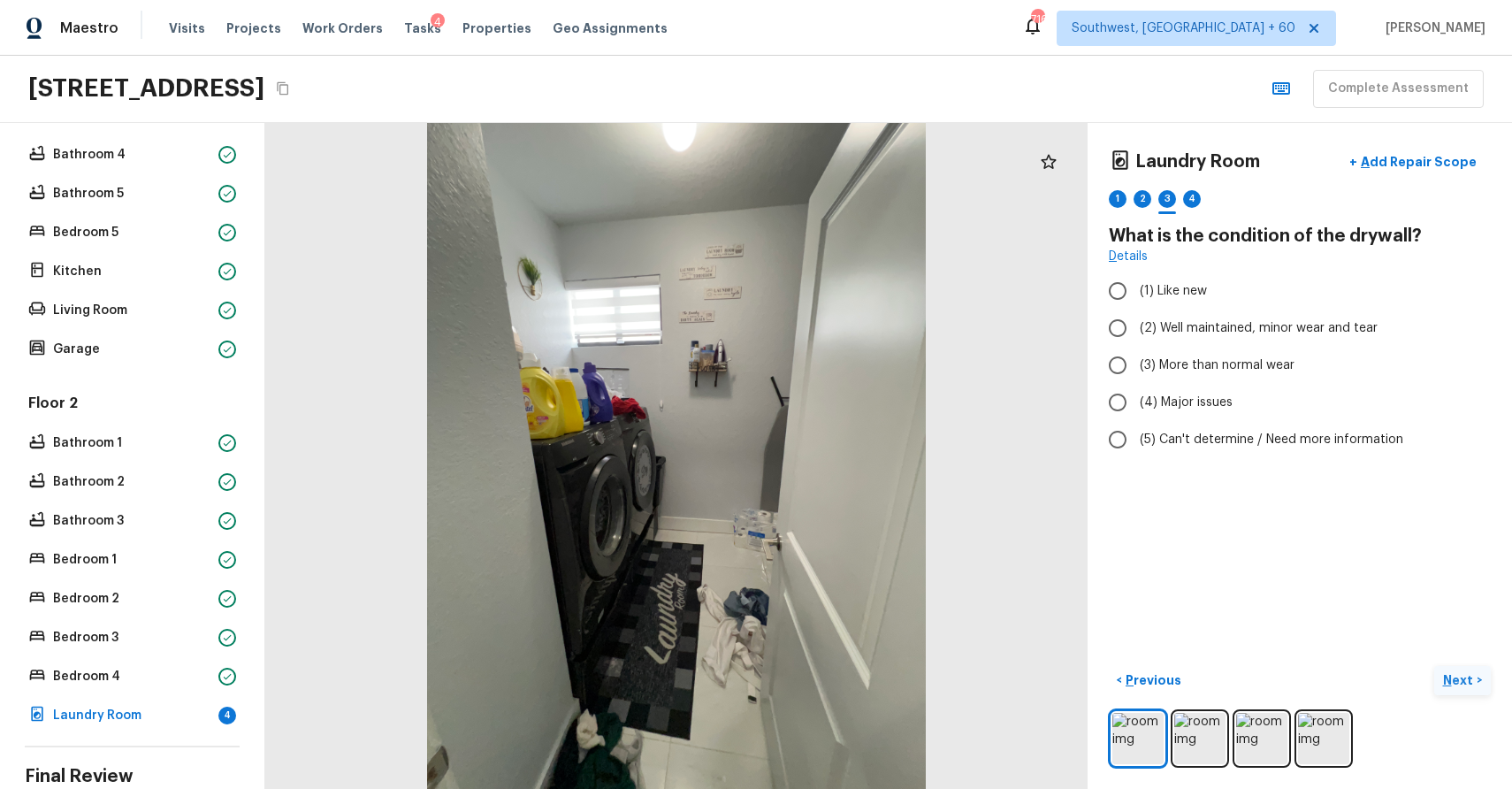
click at [1467, 679] on p "Next" at bounding box center [1460, 679] width 34 height 18
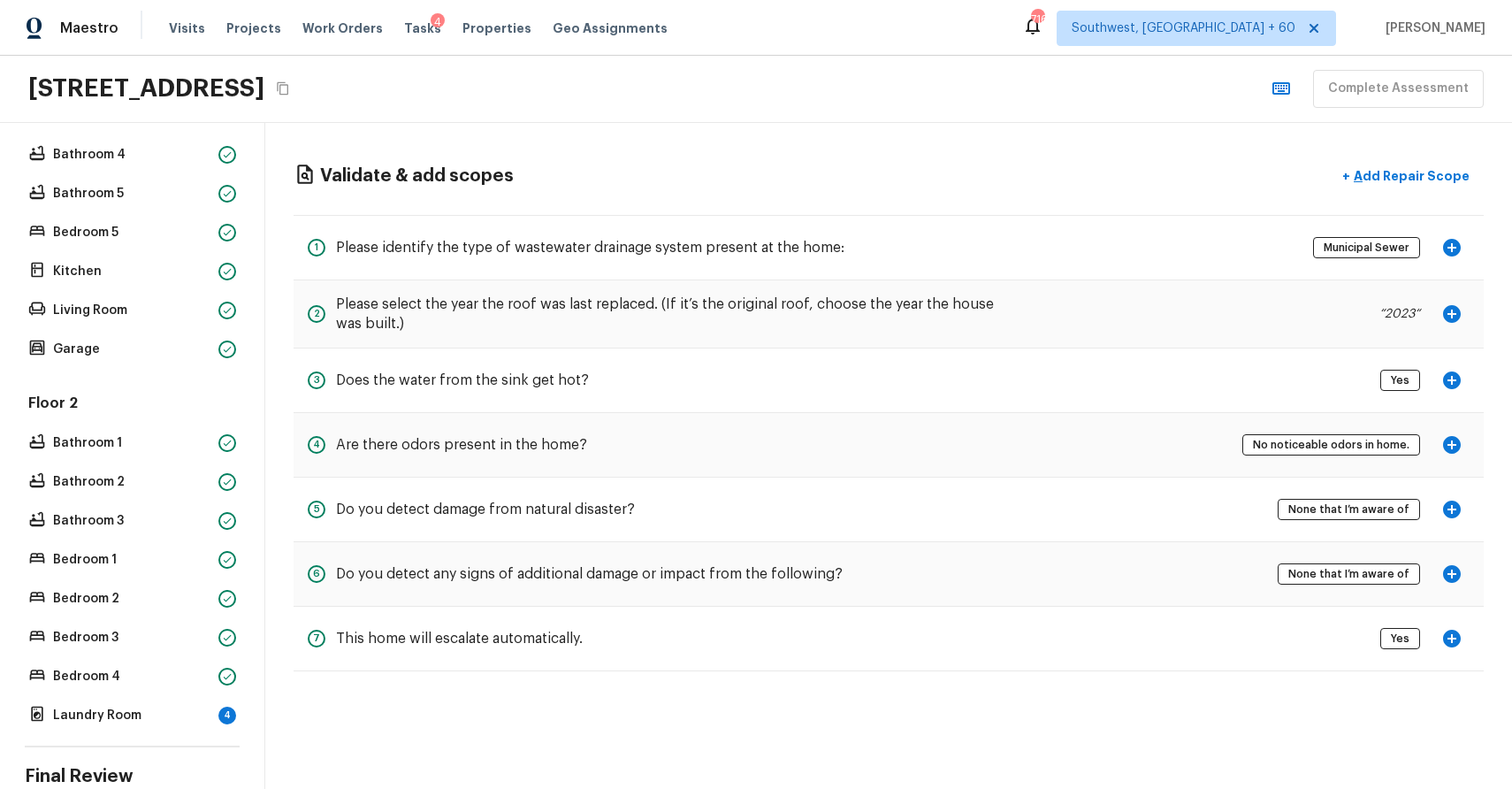
click at [1467, 679] on div "Validate & add scopes + Add Repair Scope 1 Please identify the type of wastewat…" at bounding box center [889, 415] width 1246 height 584
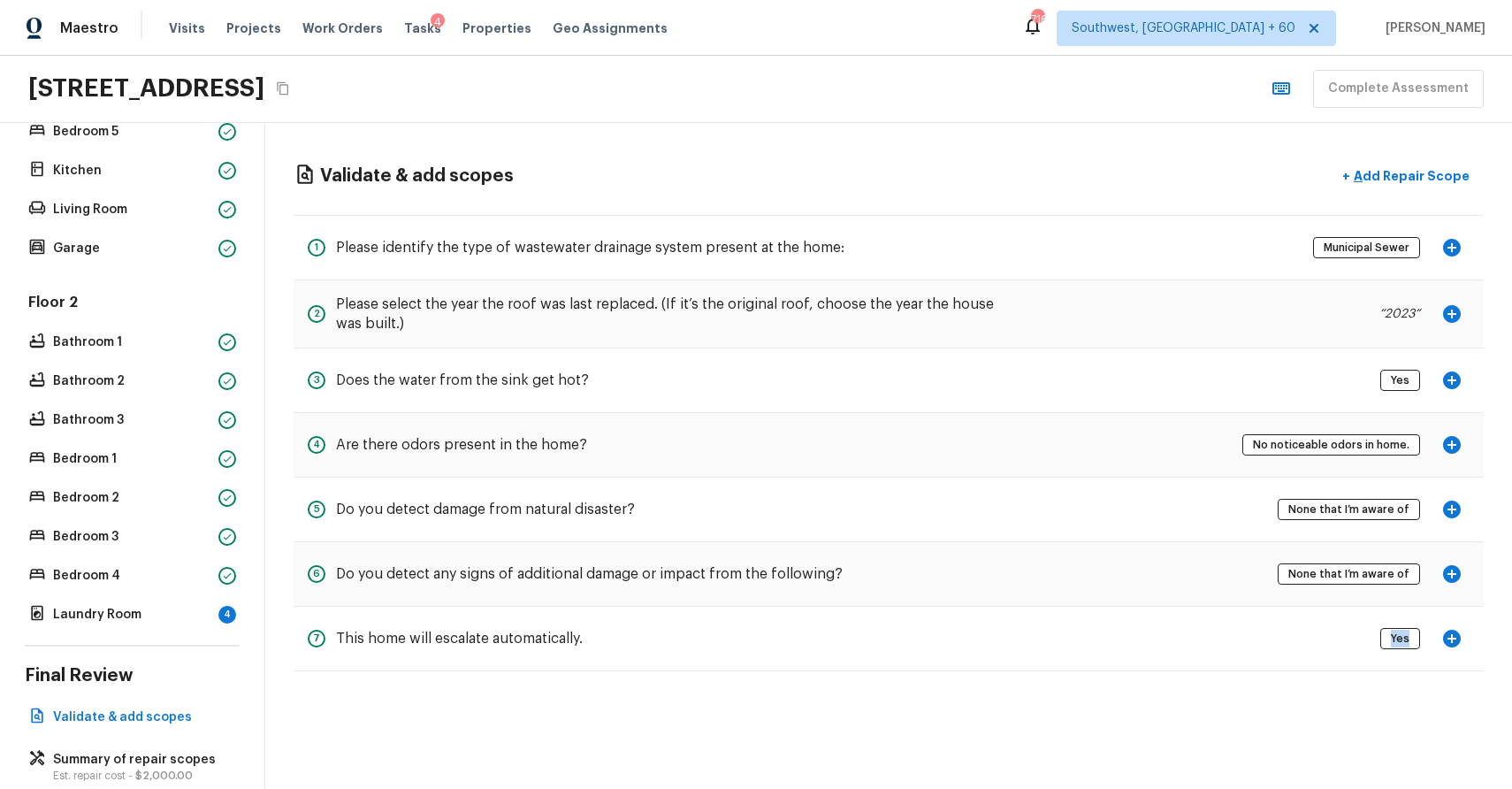
scroll to position [505, 0]
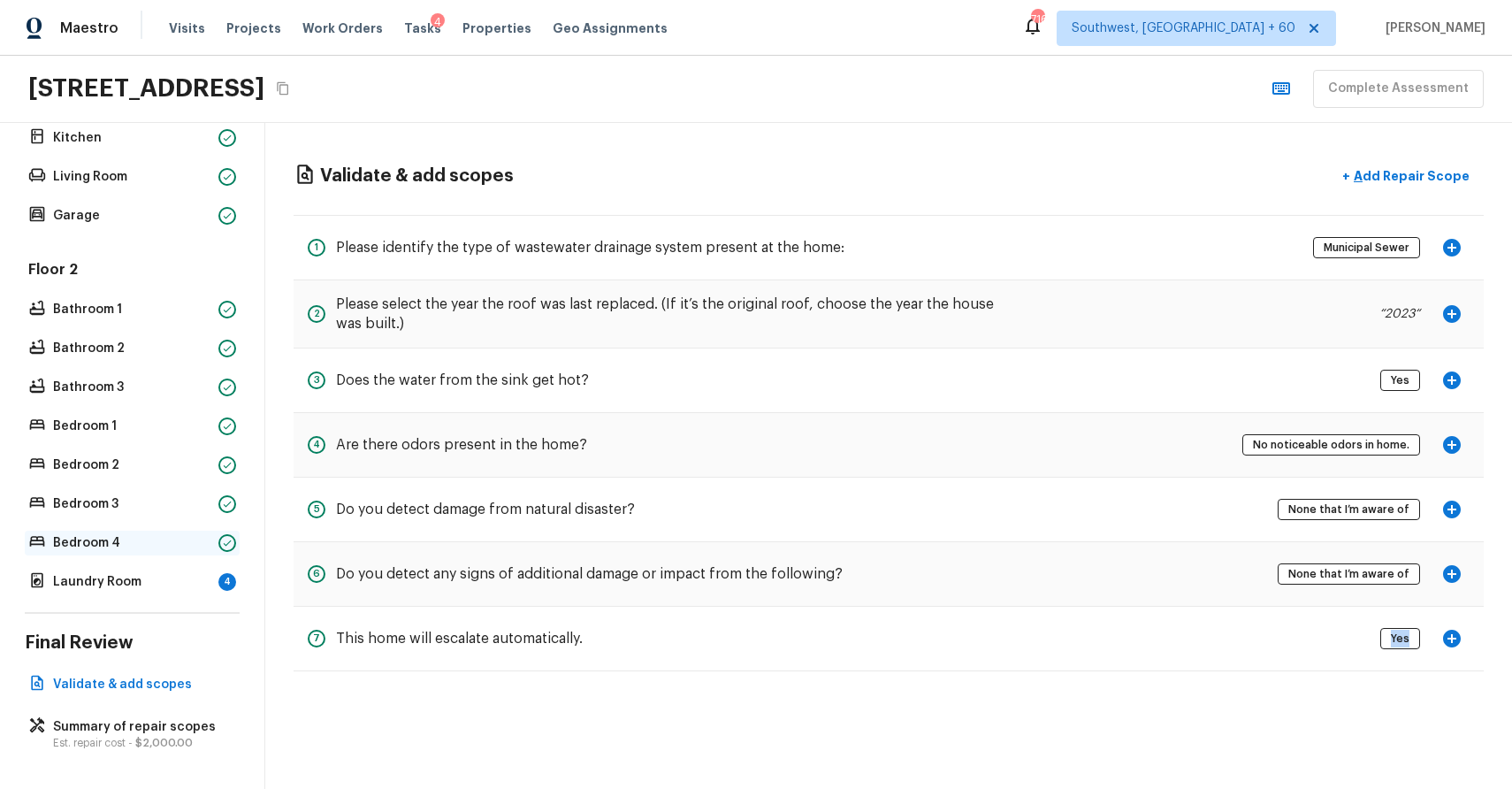
click at [161, 547] on p "Bedroom 4" at bounding box center [132, 542] width 158 height 18
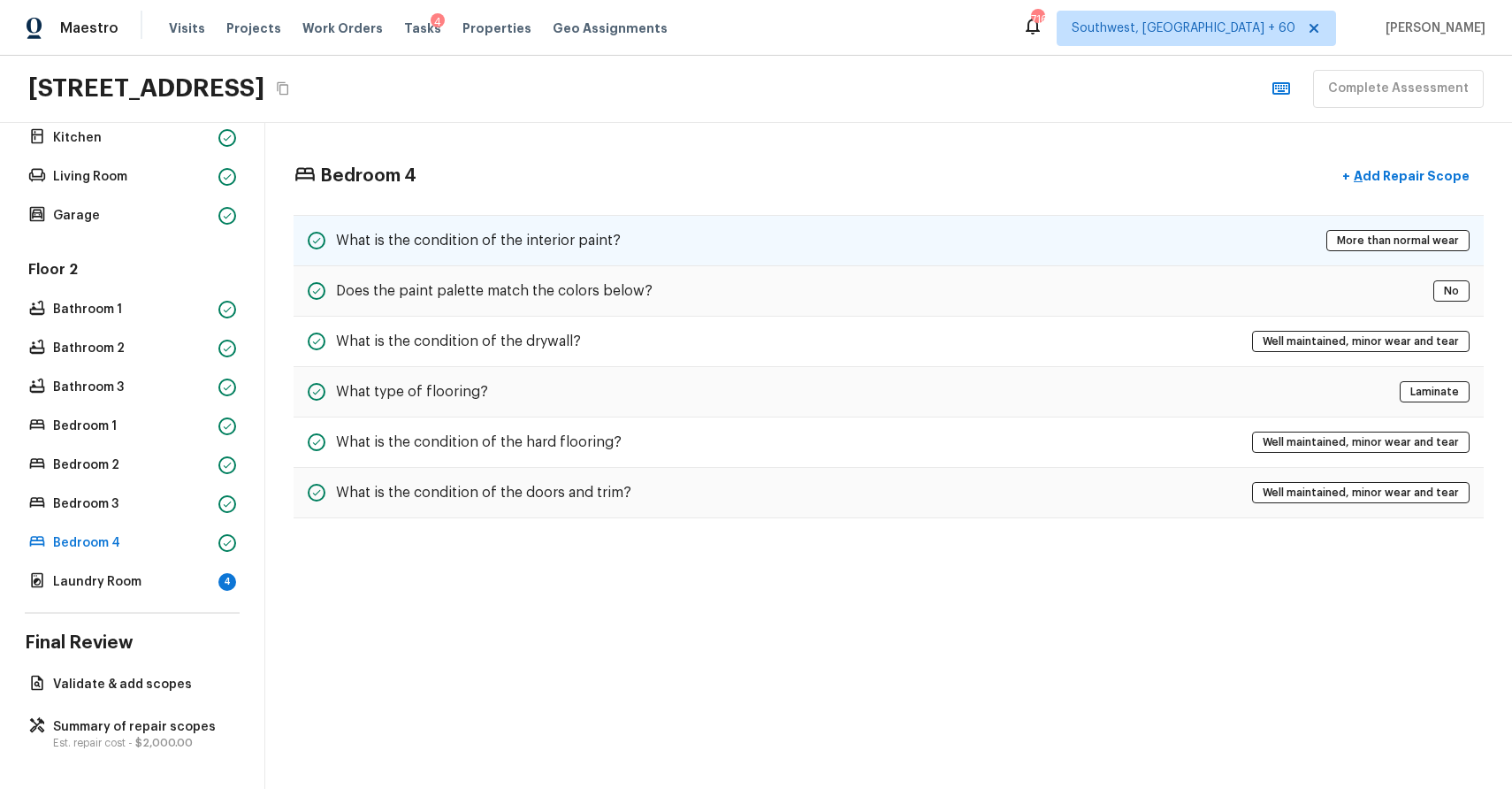
click at [668, 254] on div "What is the condition of the interior paint? More than normal wear" at bounding box center [889, 240] width 1191 height 51
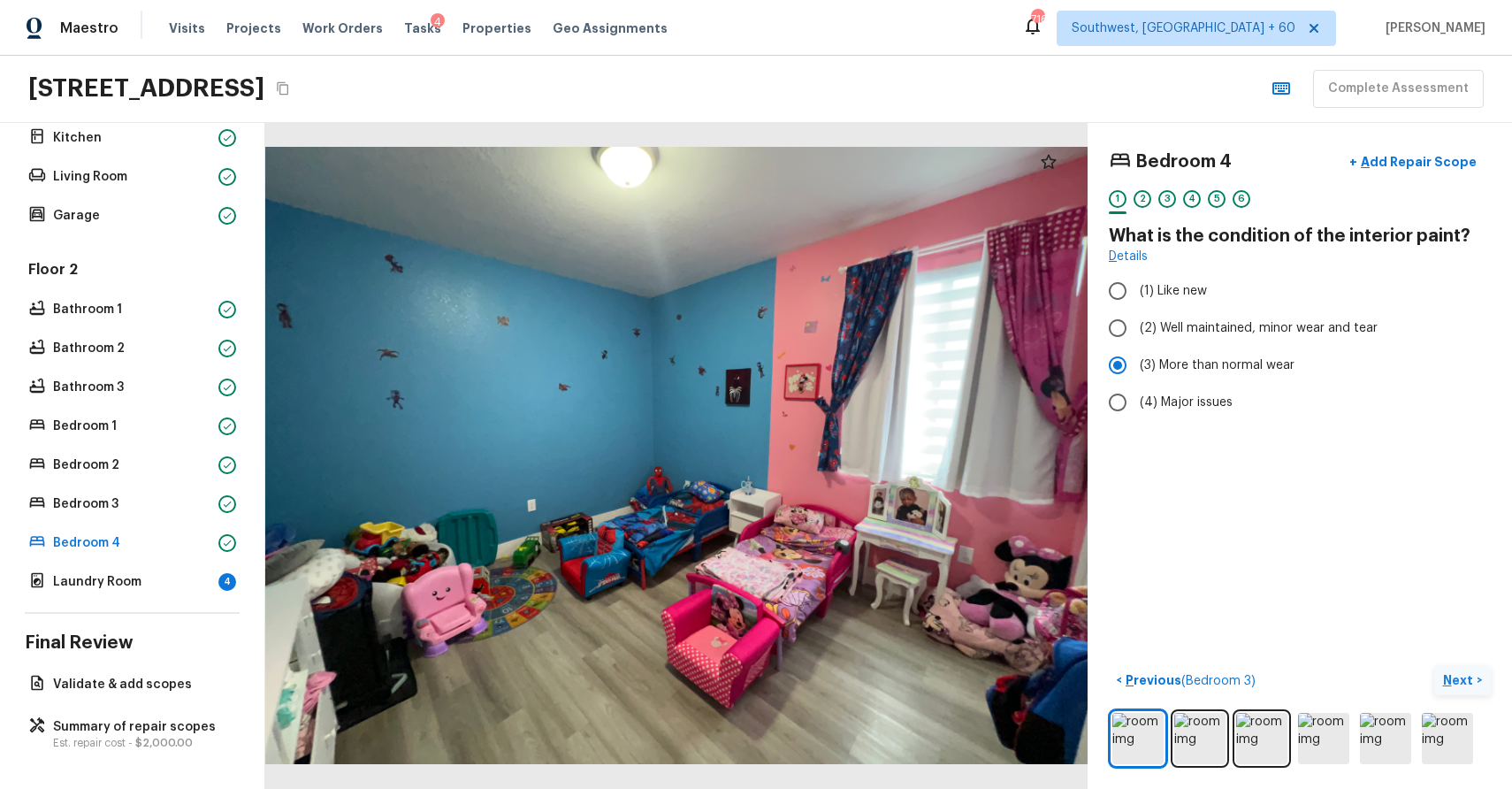
click at [1464, 673] on p "Next" at bounding box center [1460, 679] width 34 height 18
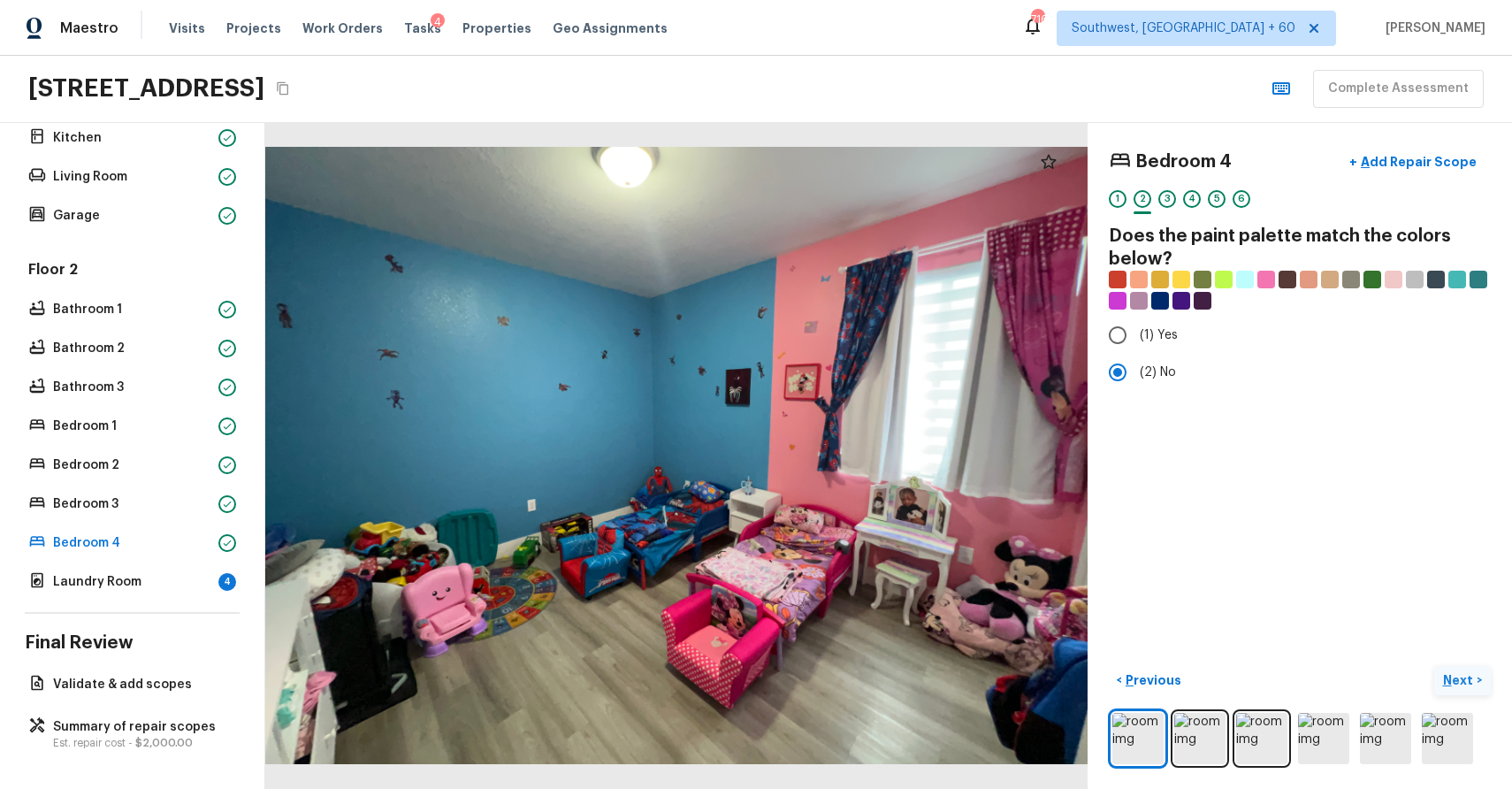
click at [1464, 673] on p "Next" at bounding box center [1460, 679] width 34 height 18
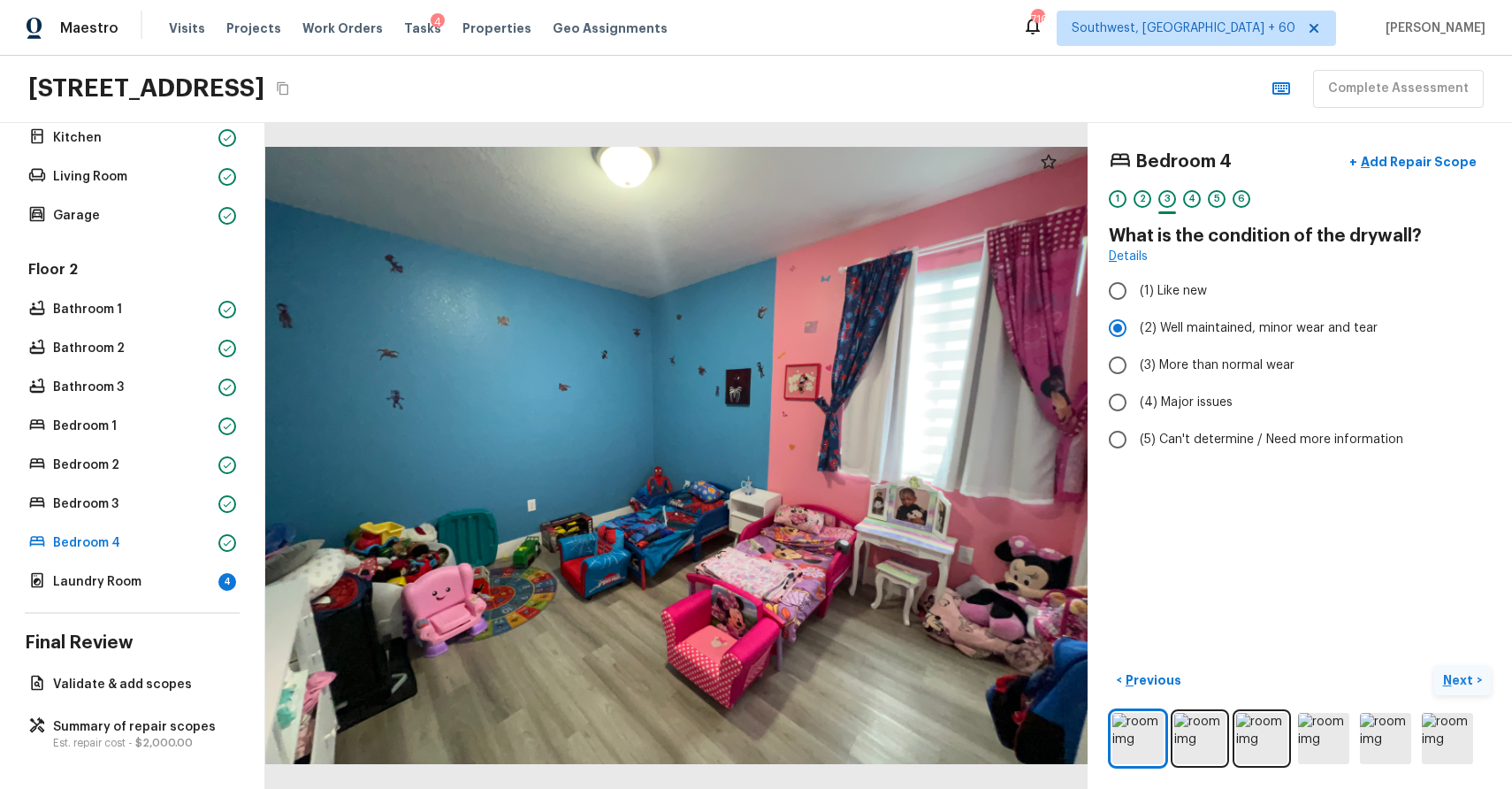
click at [1464, 673] on p "Next" at bounding box center [1460, 679] width 34 height 18
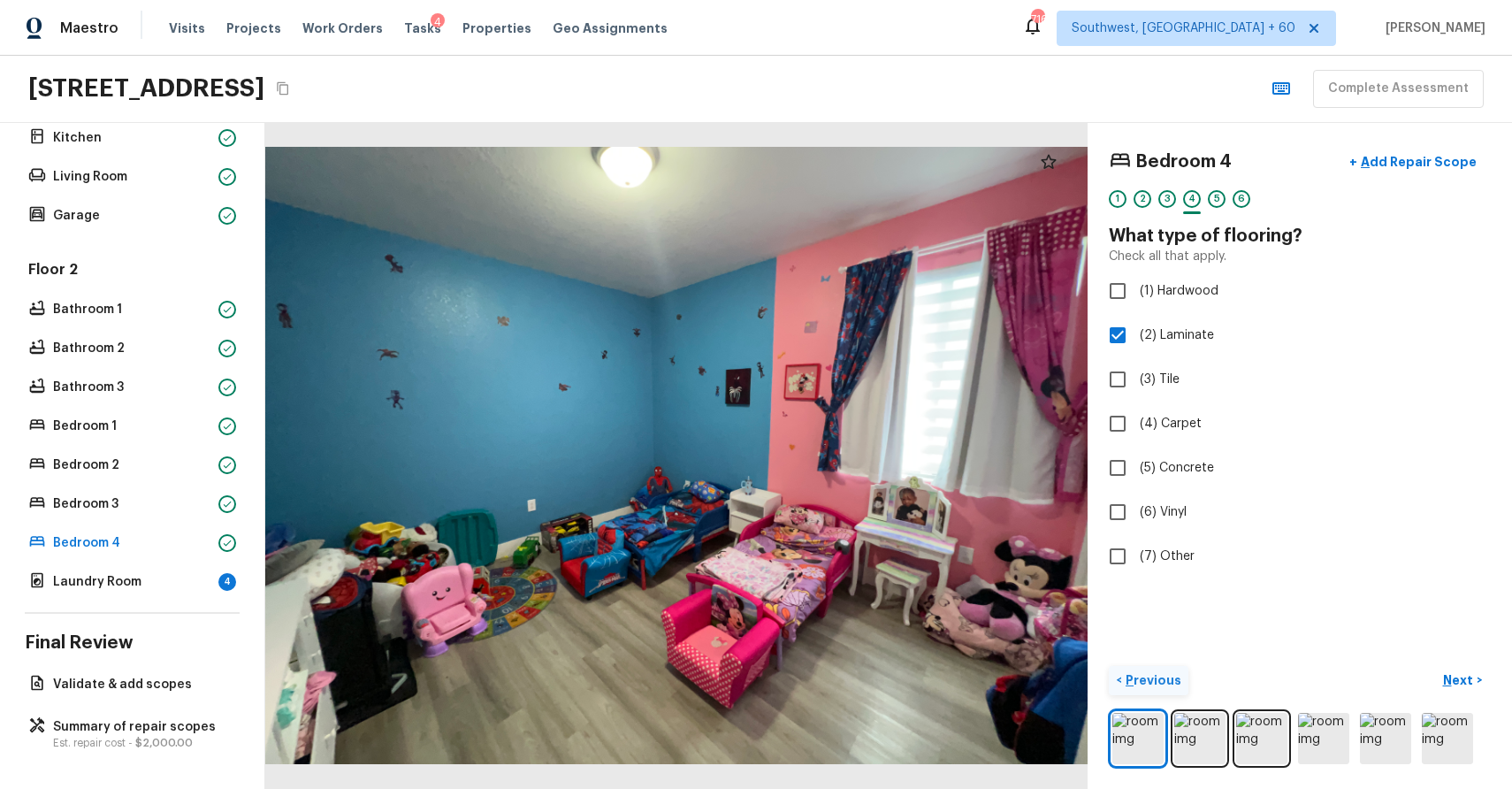
click at [1141, 678] on p "Previous" at bounding box center [1152, 679] width 60 height 18
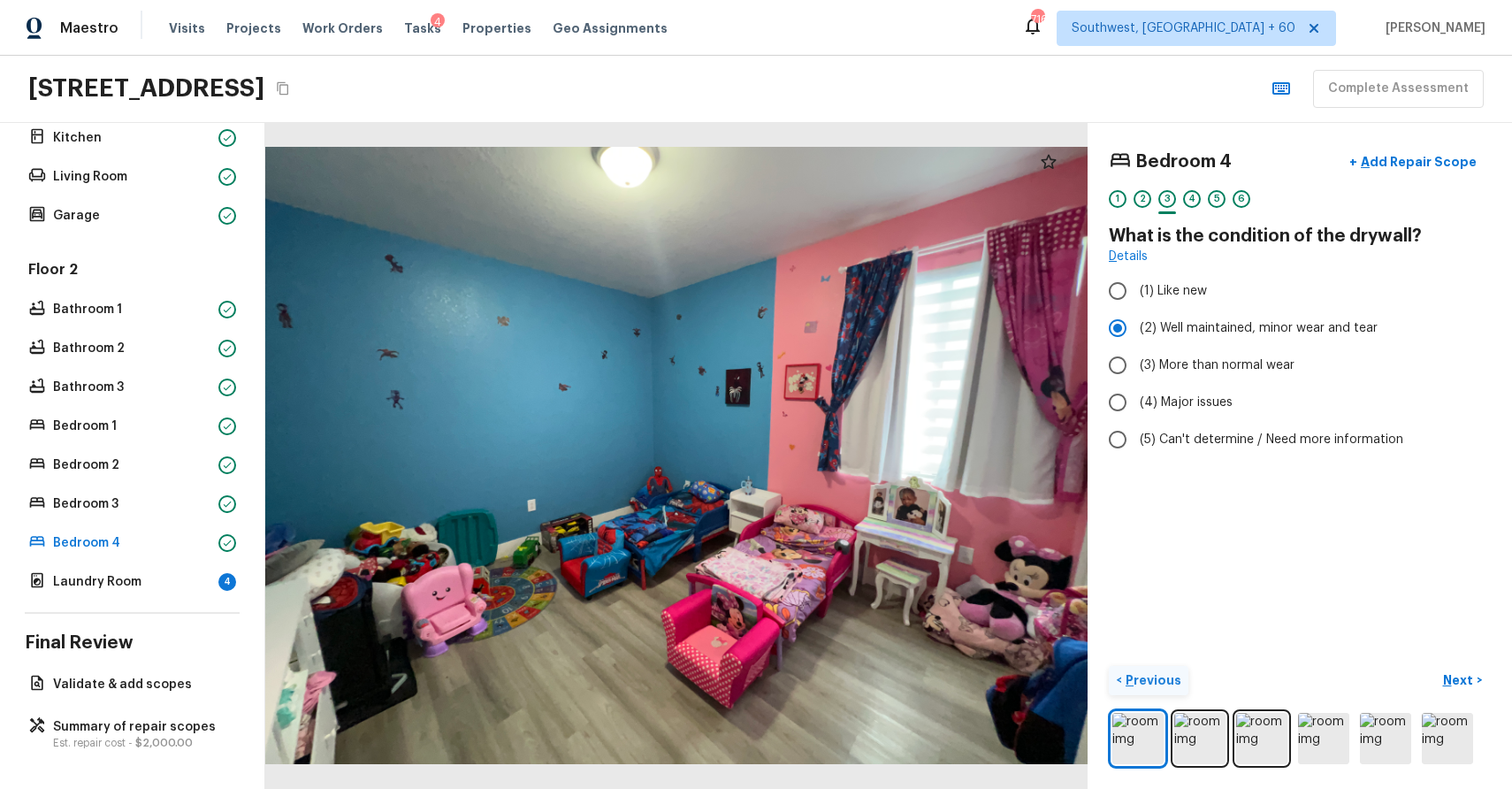
click at [1141, 678] on p "Previous" at bounding box center [1152, 679] width 60 height 18
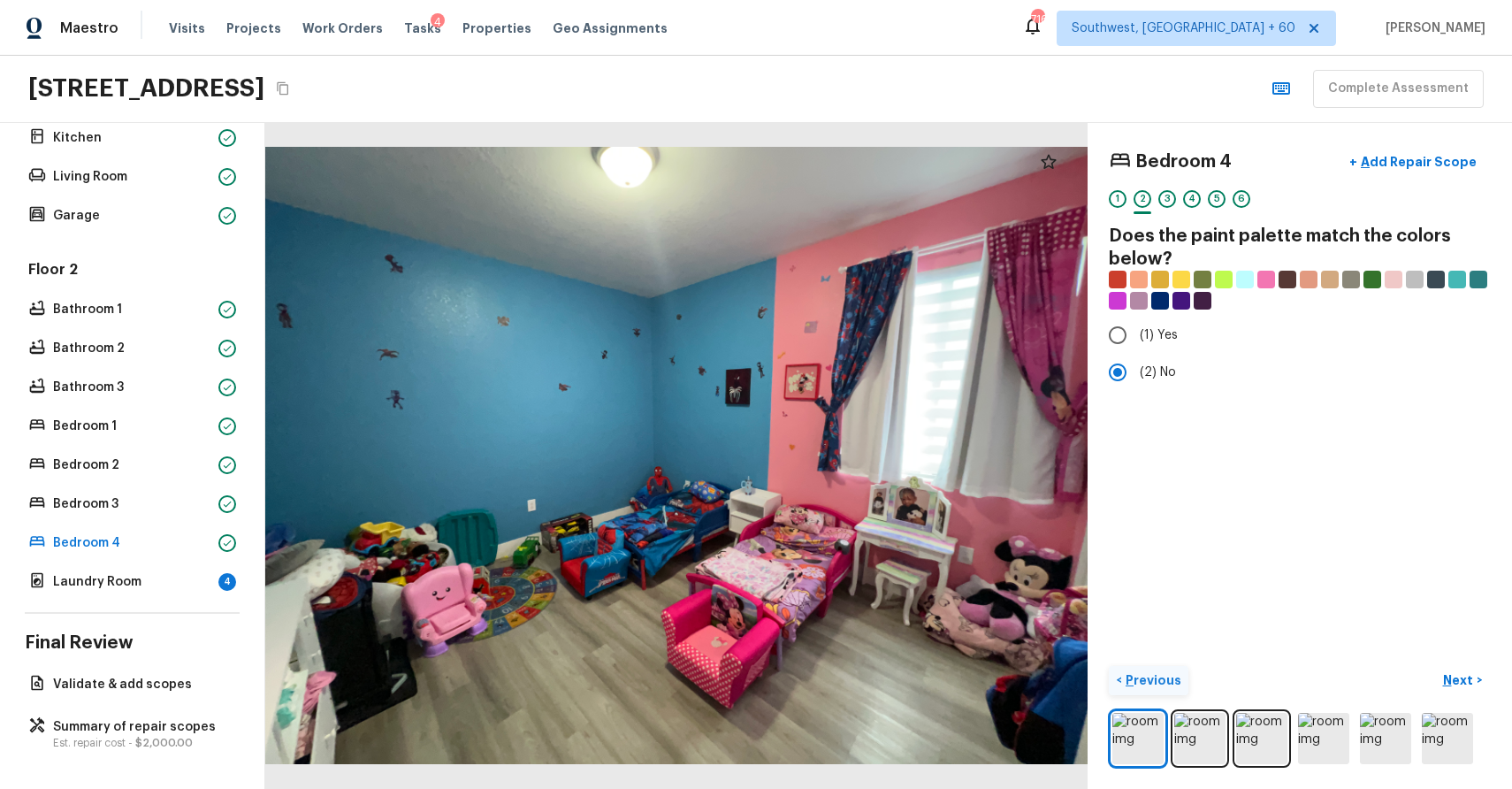
click at [1169, 680] on p "Previous" at bounding box center [1152, 679] width 60 height 18
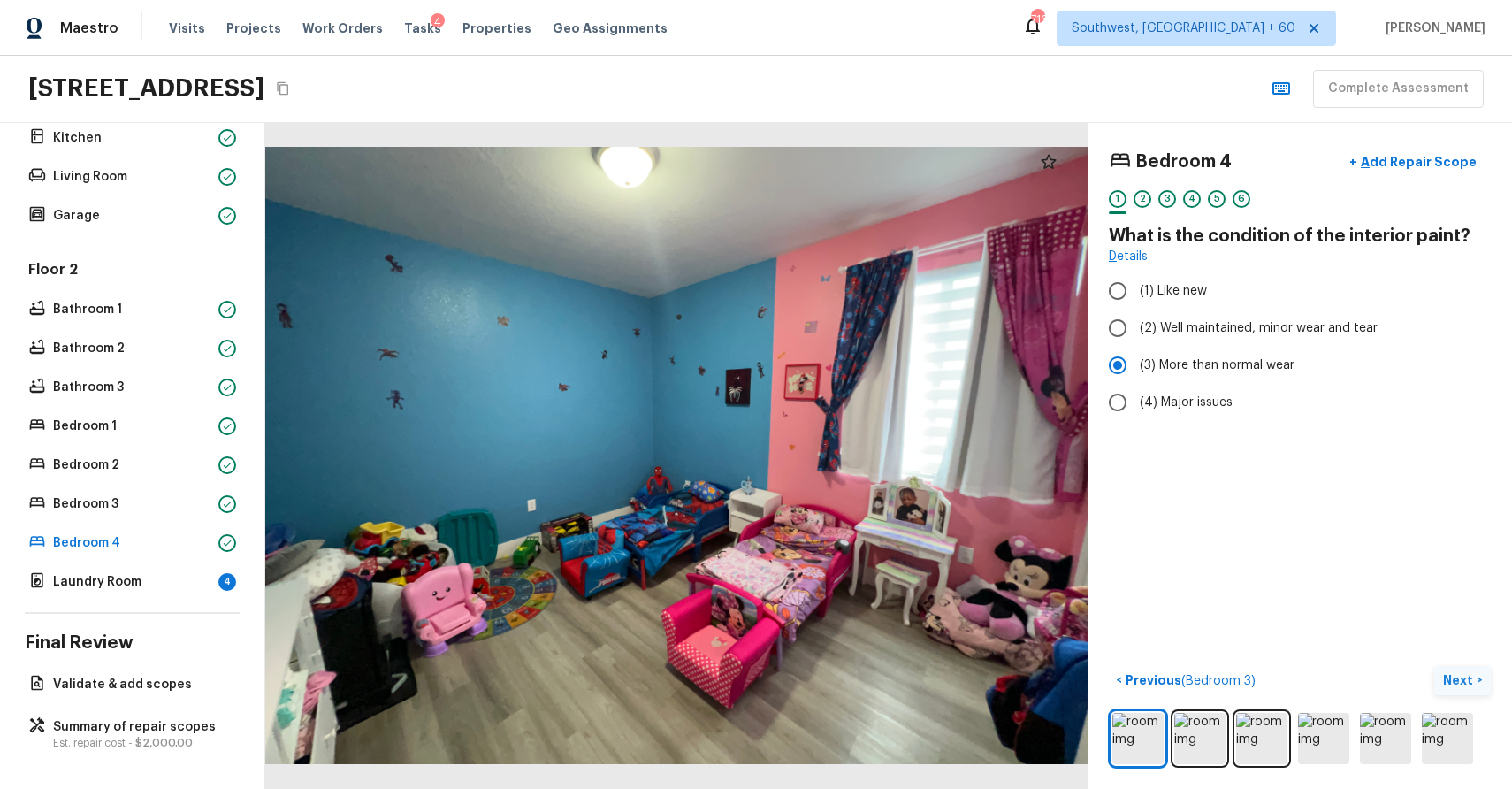
click at [1457, 669] on button "Next >" at bounding box center [1463, 680] width 57 height 29
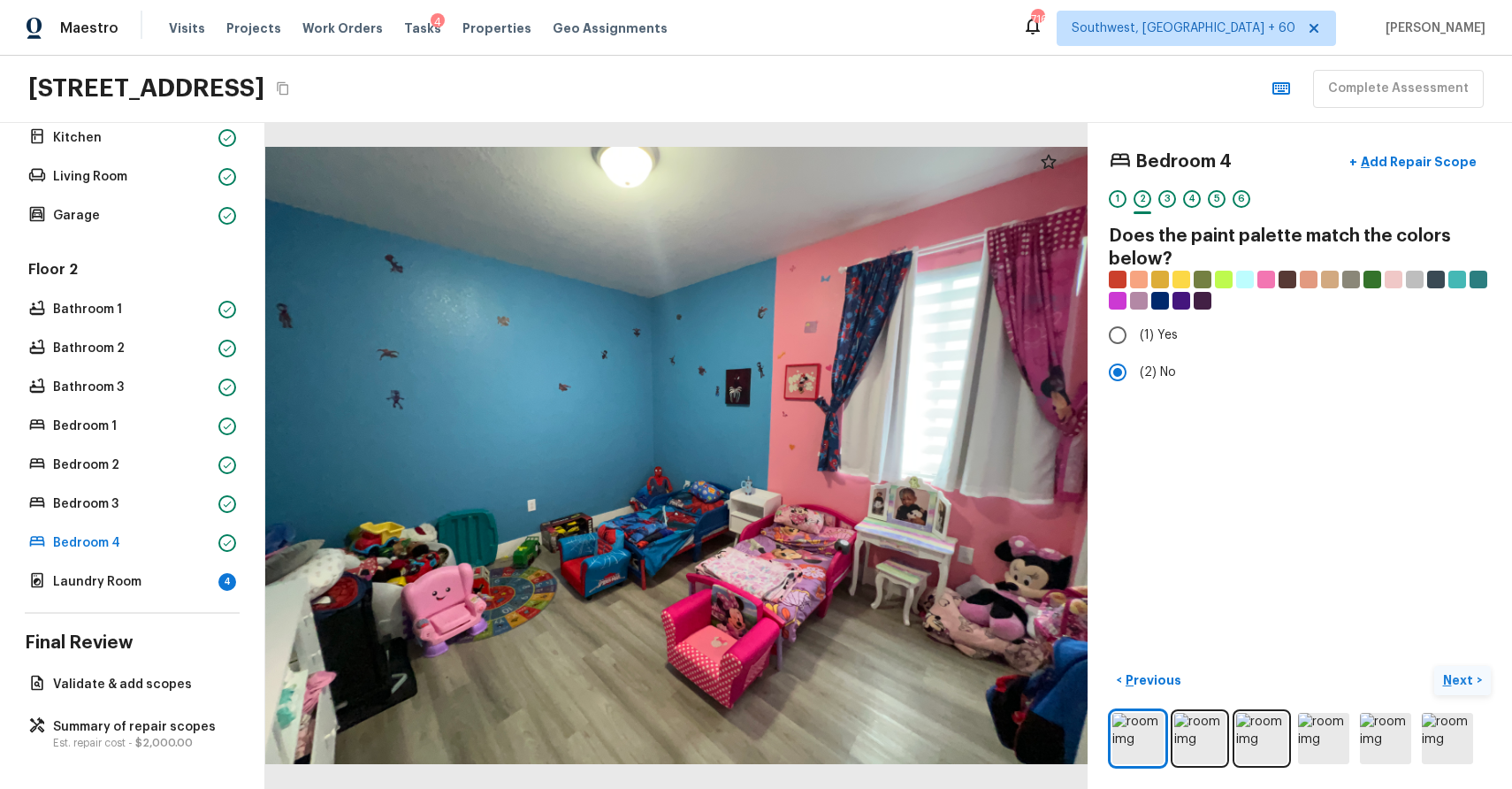
click at [1461, 669] on button "Next >" at bounding box center [1463, 680] width 57 height 29
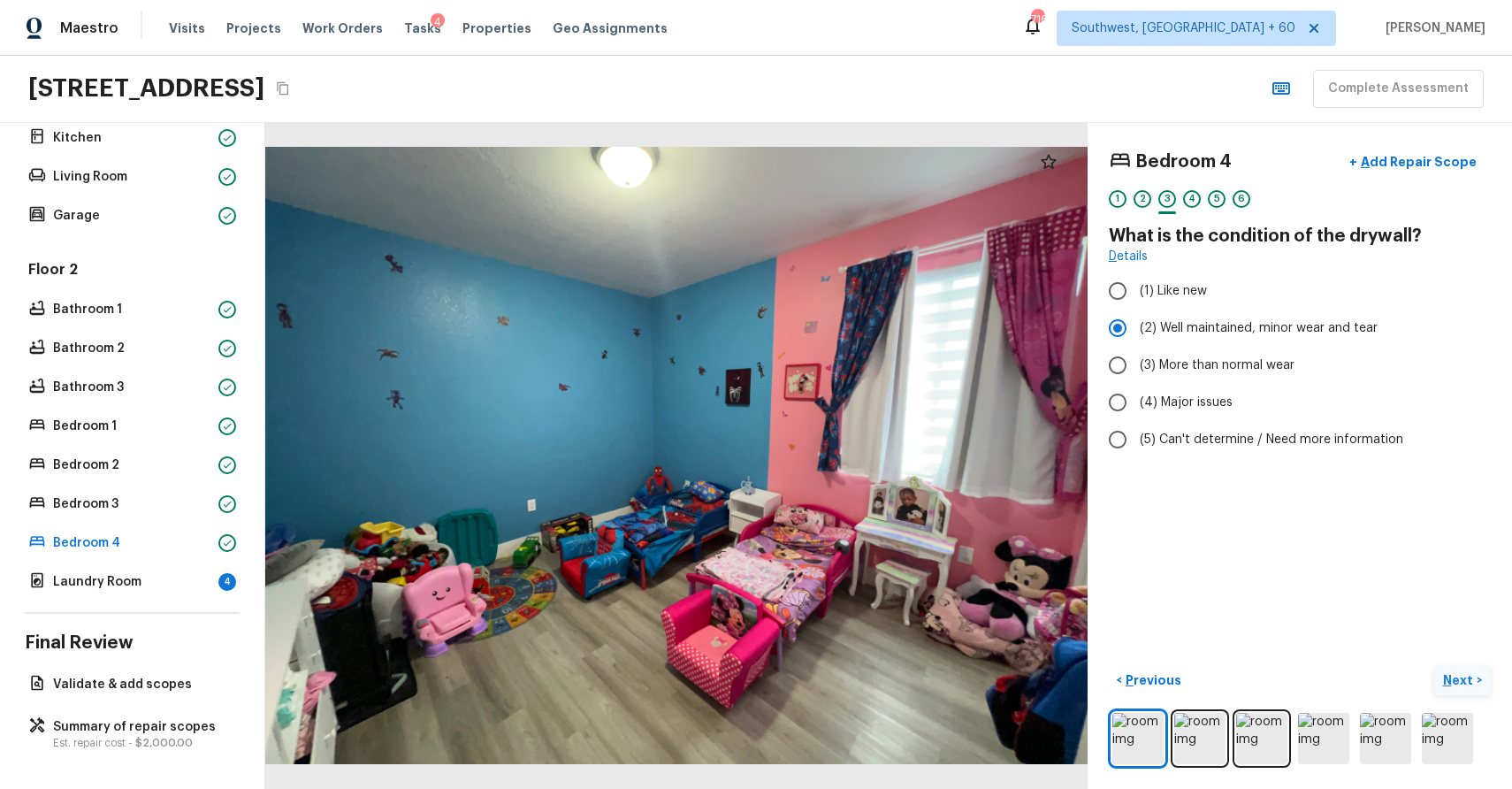
click at [1461, 669] on button "Next >" at bounding box center [1463, 680] width 57 height 29
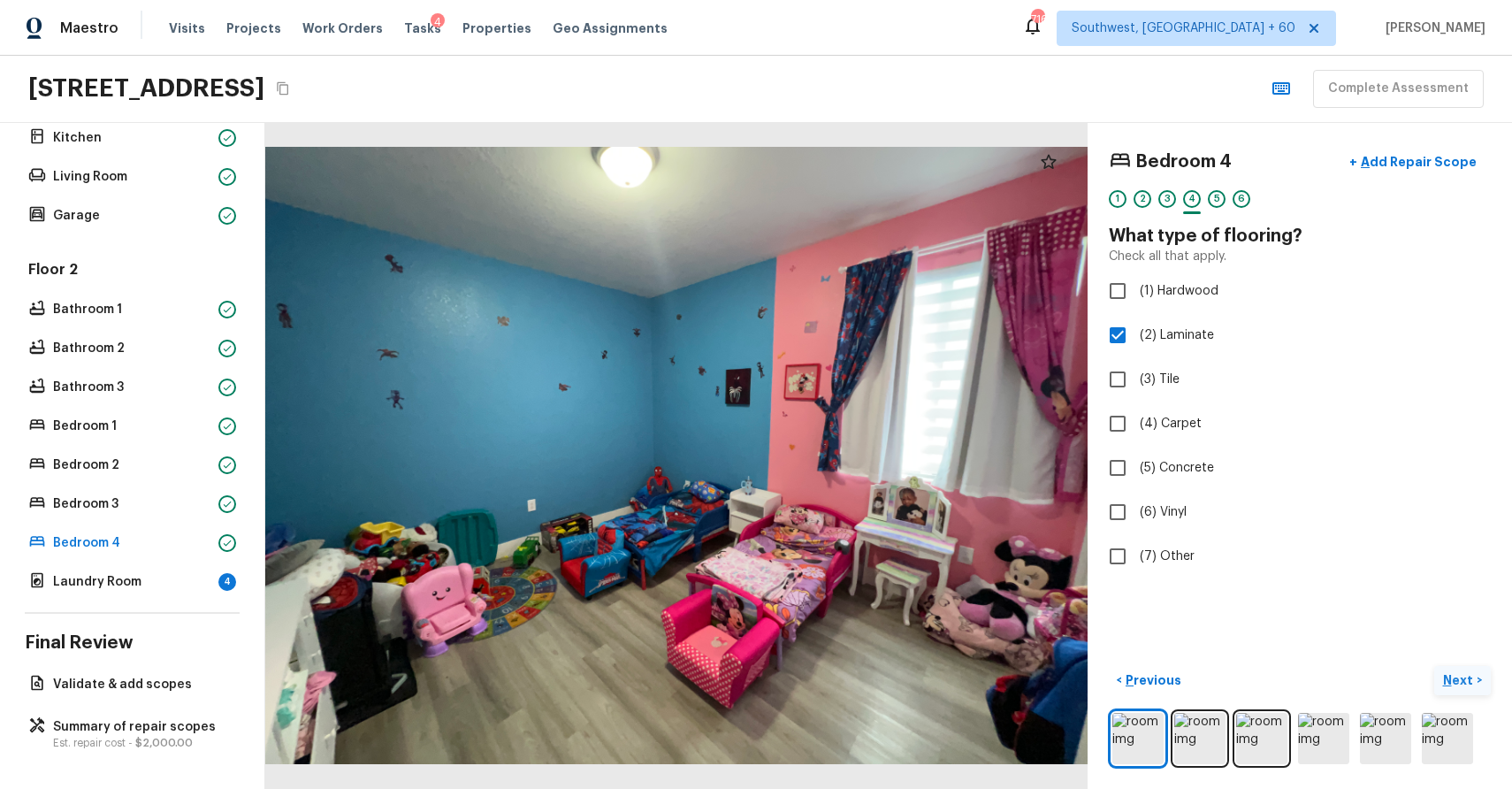
click at [1461, 669] on button "Next >" at bounding box center [1463, 680] width 57 height 29
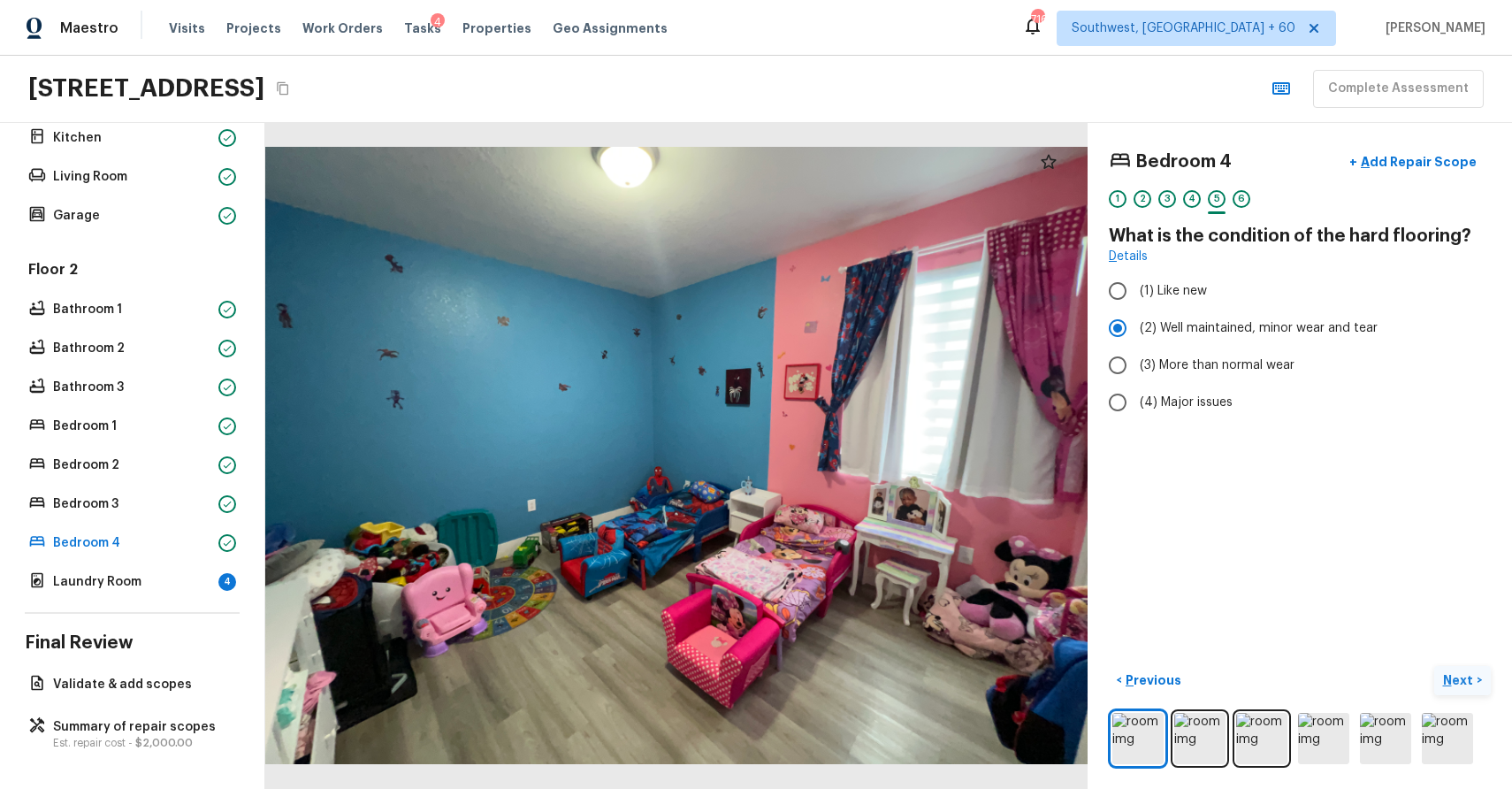
click at [1461, 669] on button "Next >" at bounding box center [1463, 680] width 57 height 29
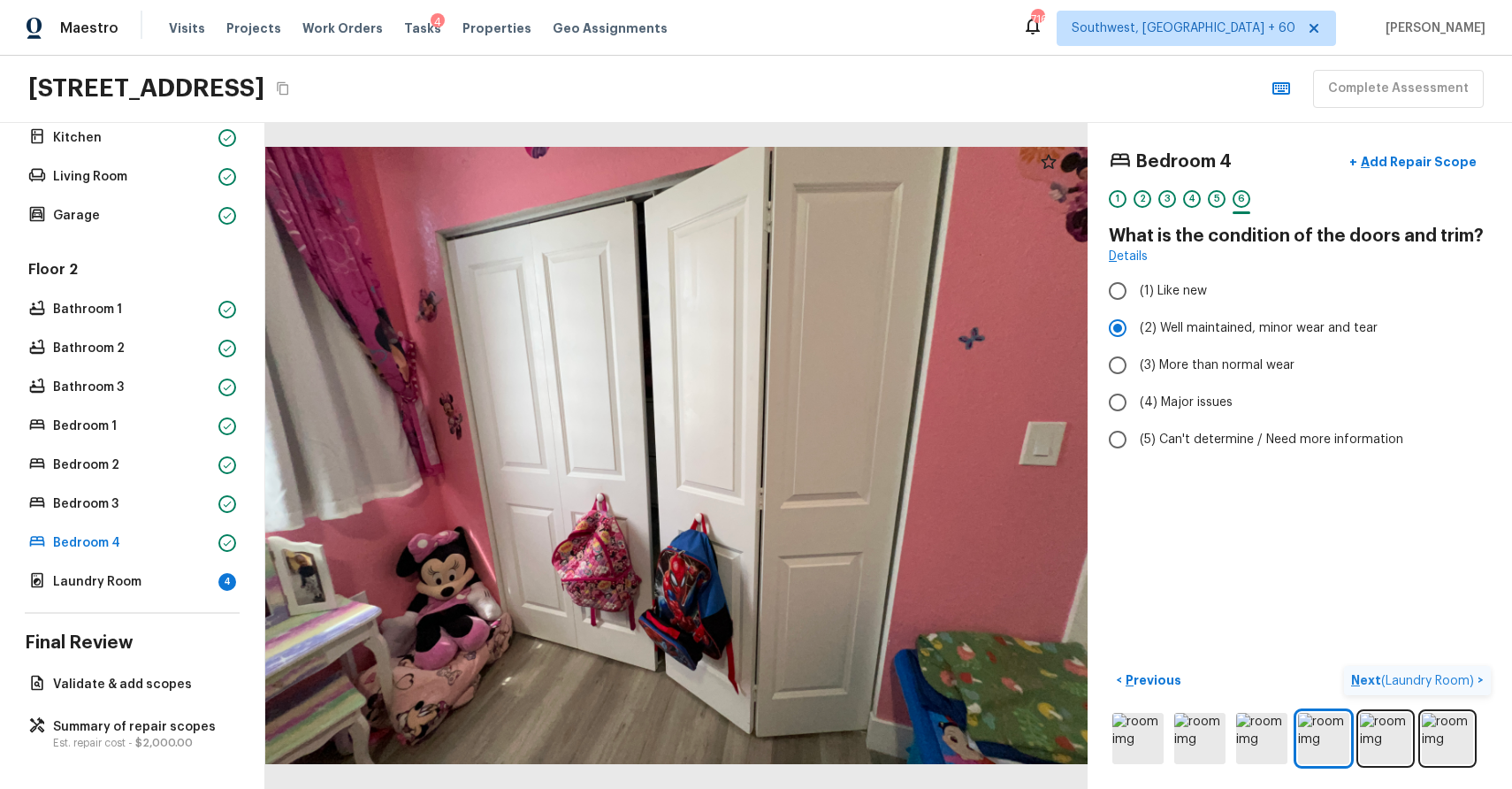
click at [1461, 669] on button "Next ( Laundry Room ) >" at bounding box center [1418, 680] width 147 height 29
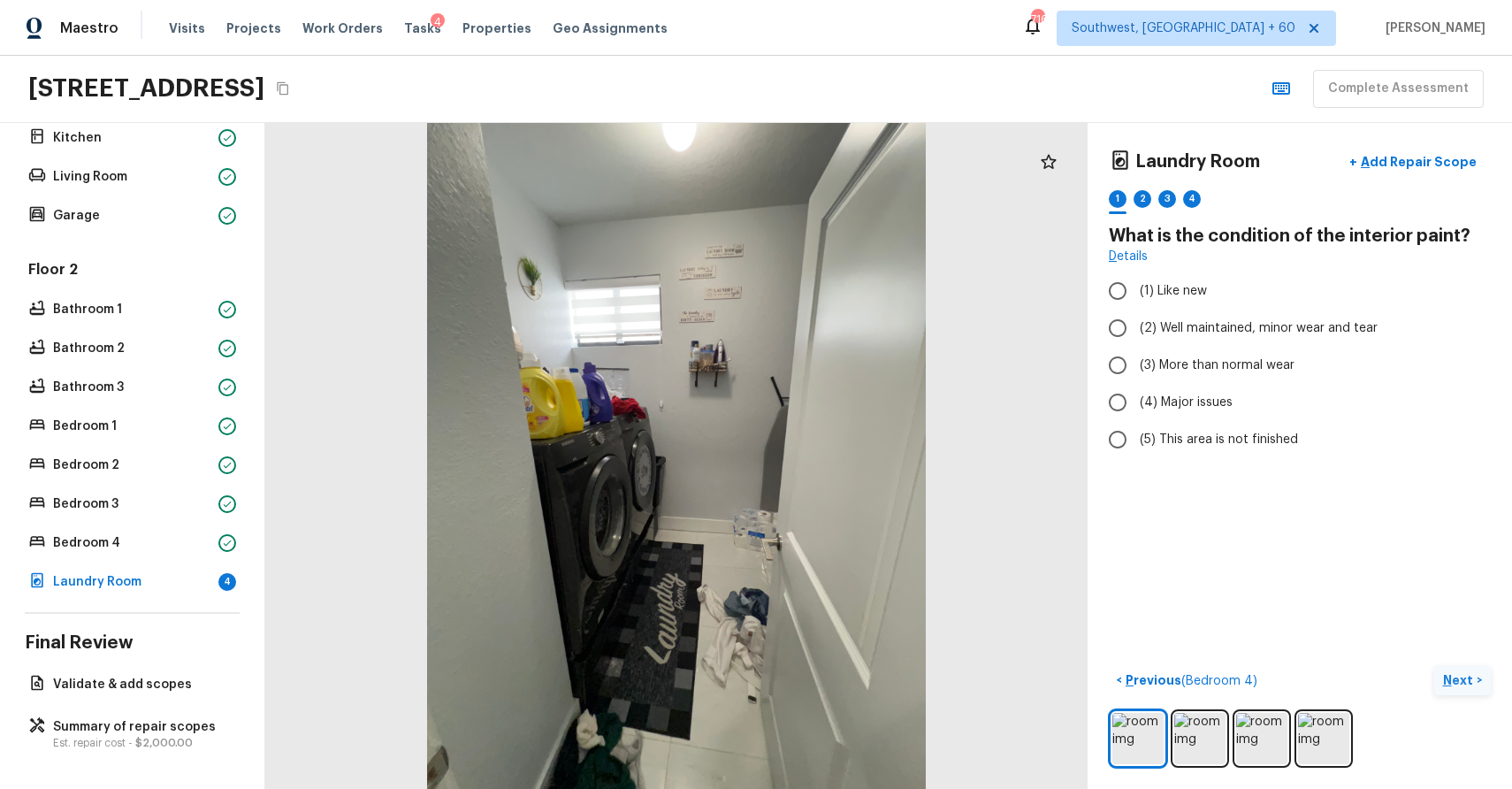
click at [1461, 669] on button "Next >" at bounding box center [1463, 680] width 57 height 29
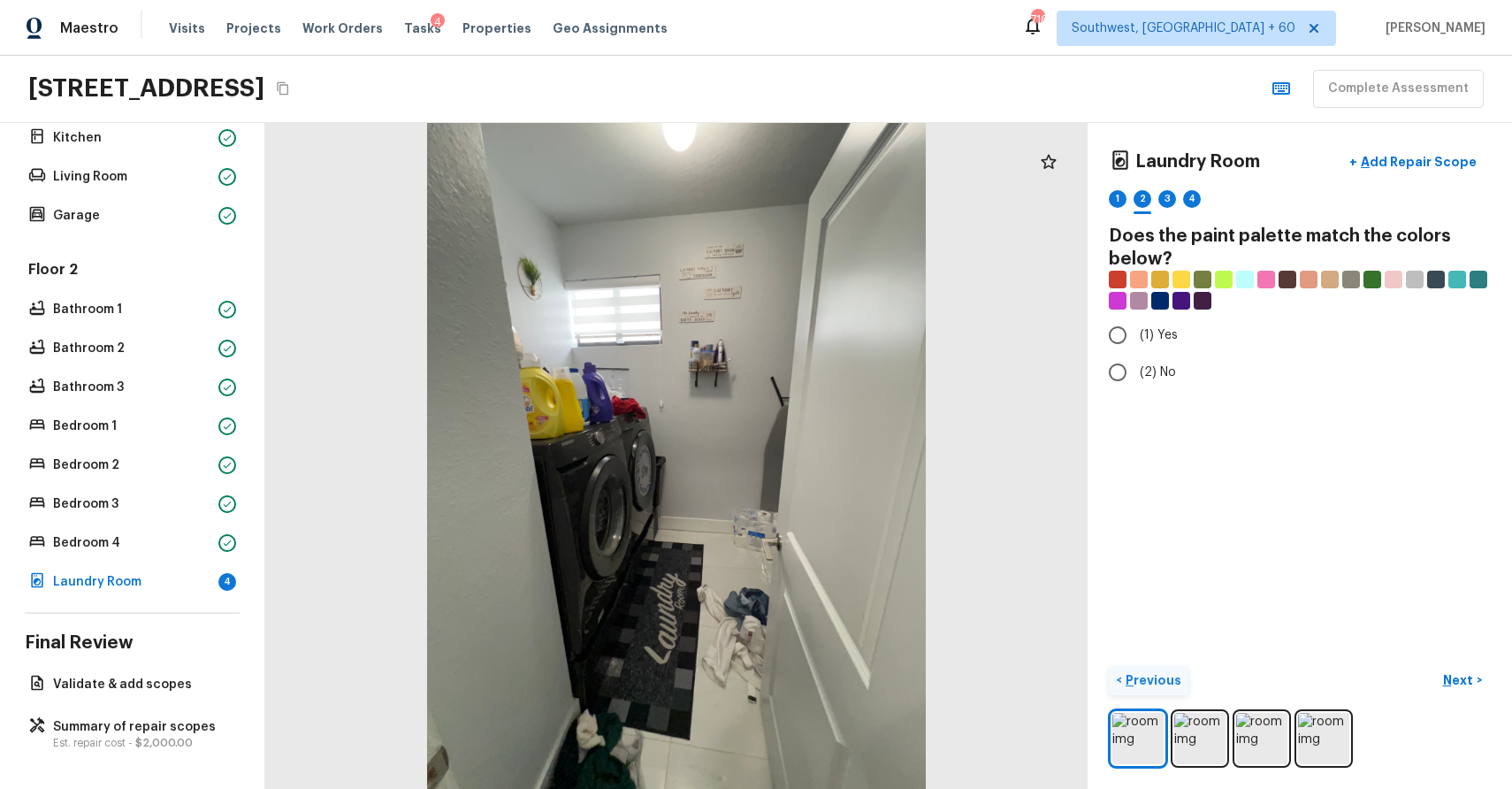
click at [1155, 682] on p "Previous" at bounding box center [1152, 679] width 60 height 18
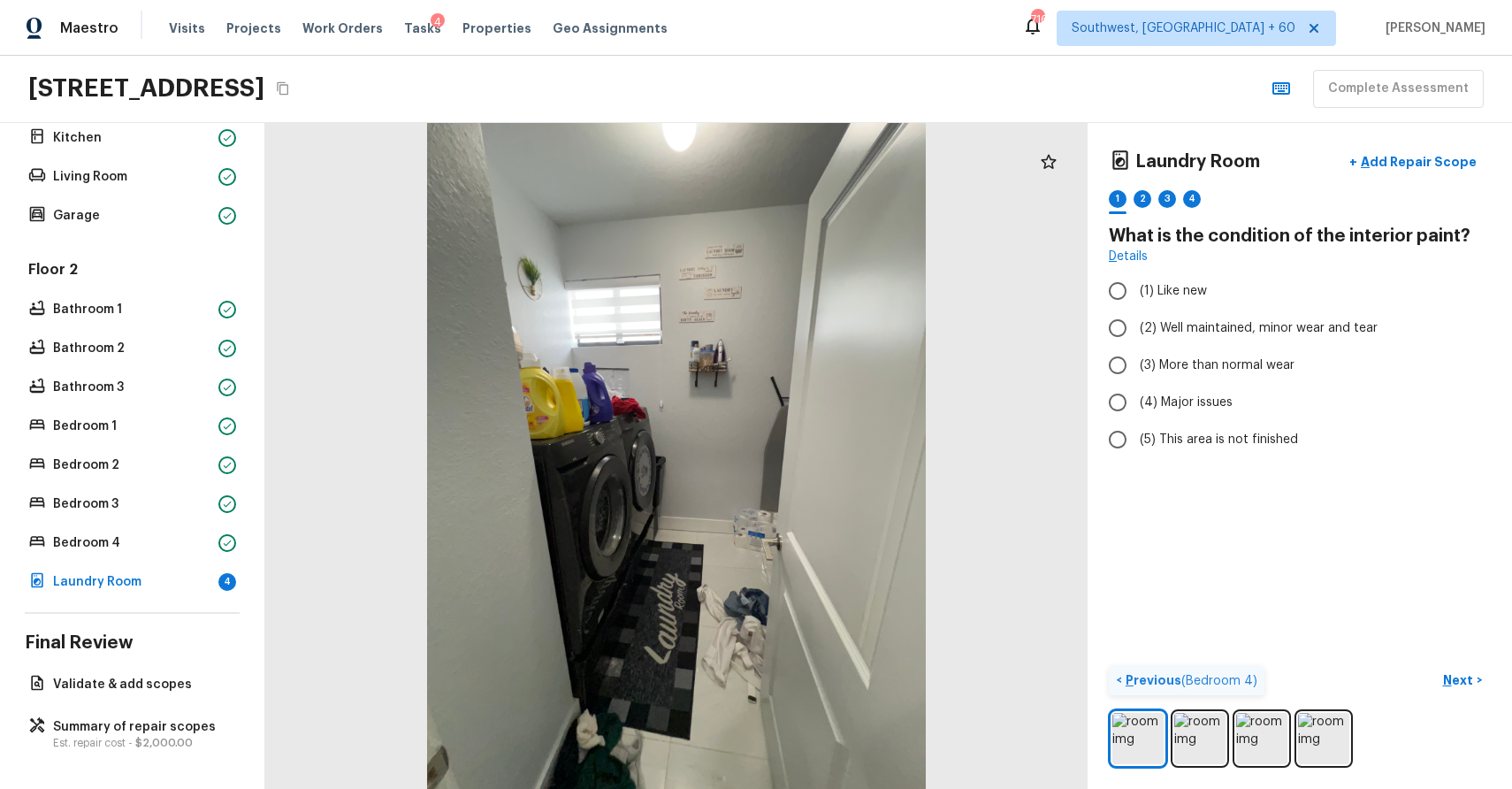
click at [1155, 682] on p "Previous ( Bedroom 4 )" at bounding box center [1190, 680] width 135 height 19
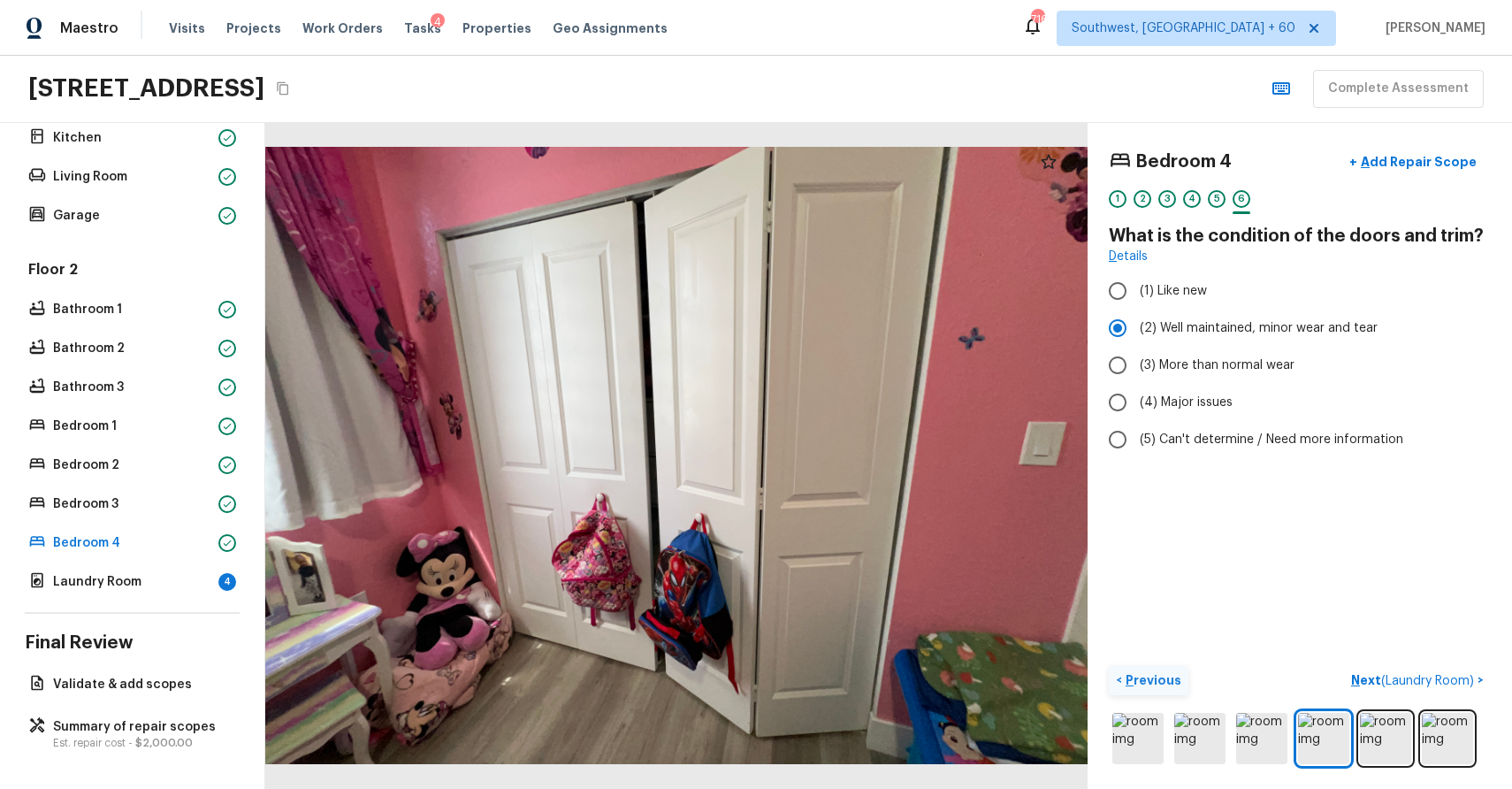
click at [1155, 682] on p "Previous" at bounding box center [1152, 679] width 60 height 18
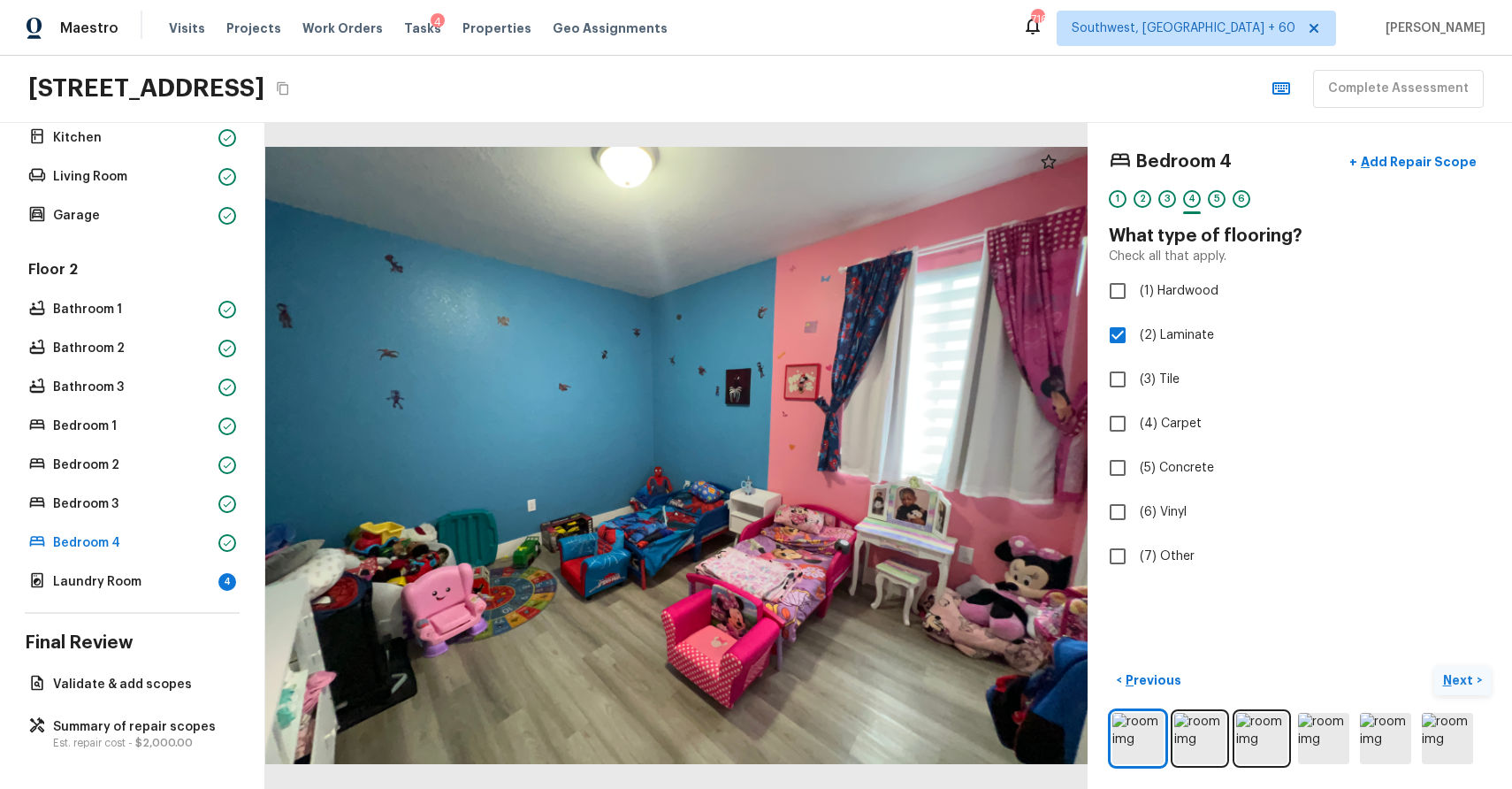
click at [1439, 676] on button "Next >" at bounding box center [1463, 680] width 57 height 29
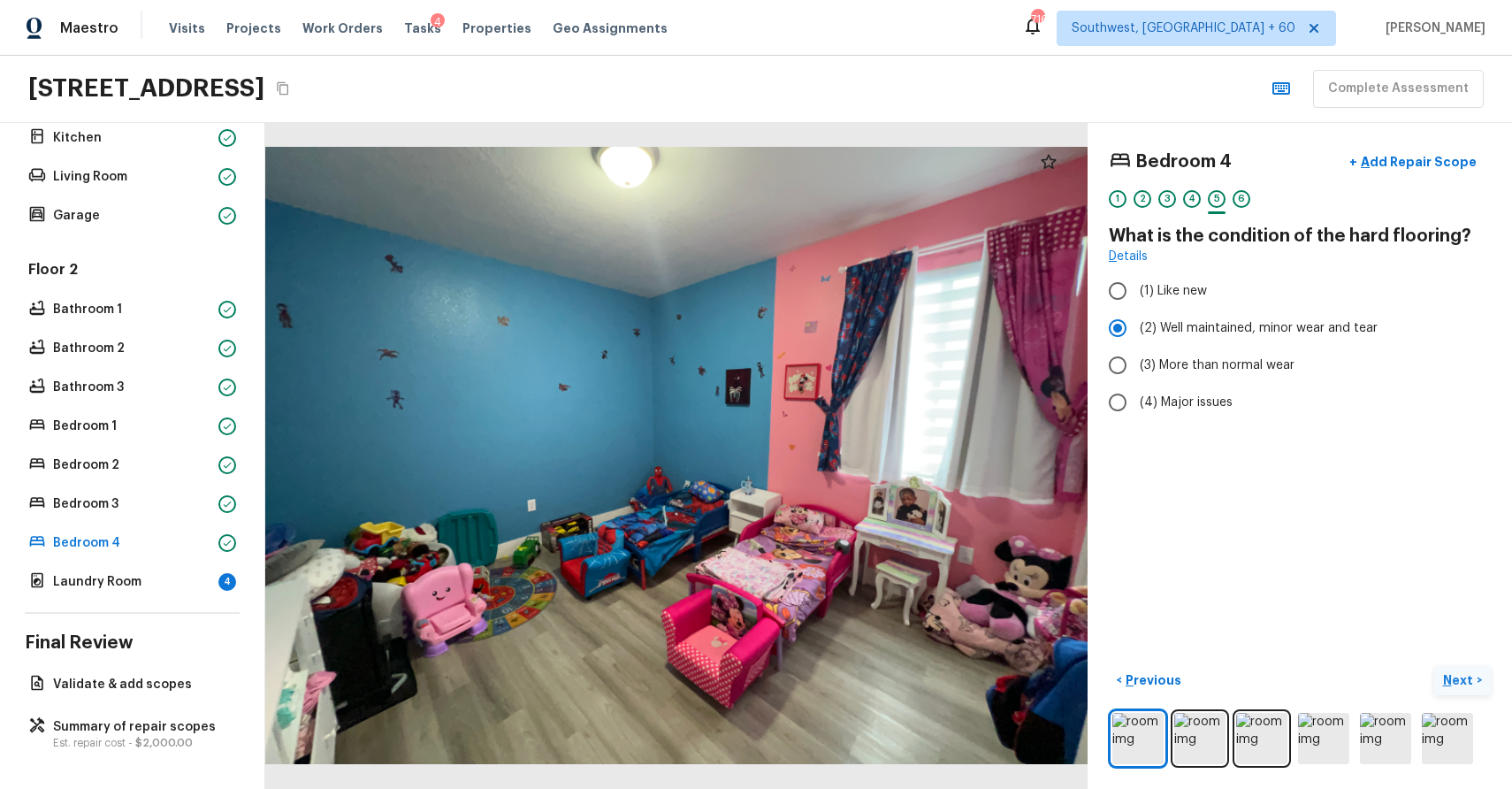
click at [1439, 676] on button "Next >" at bounding box center [1463, 680] width 57 height 29
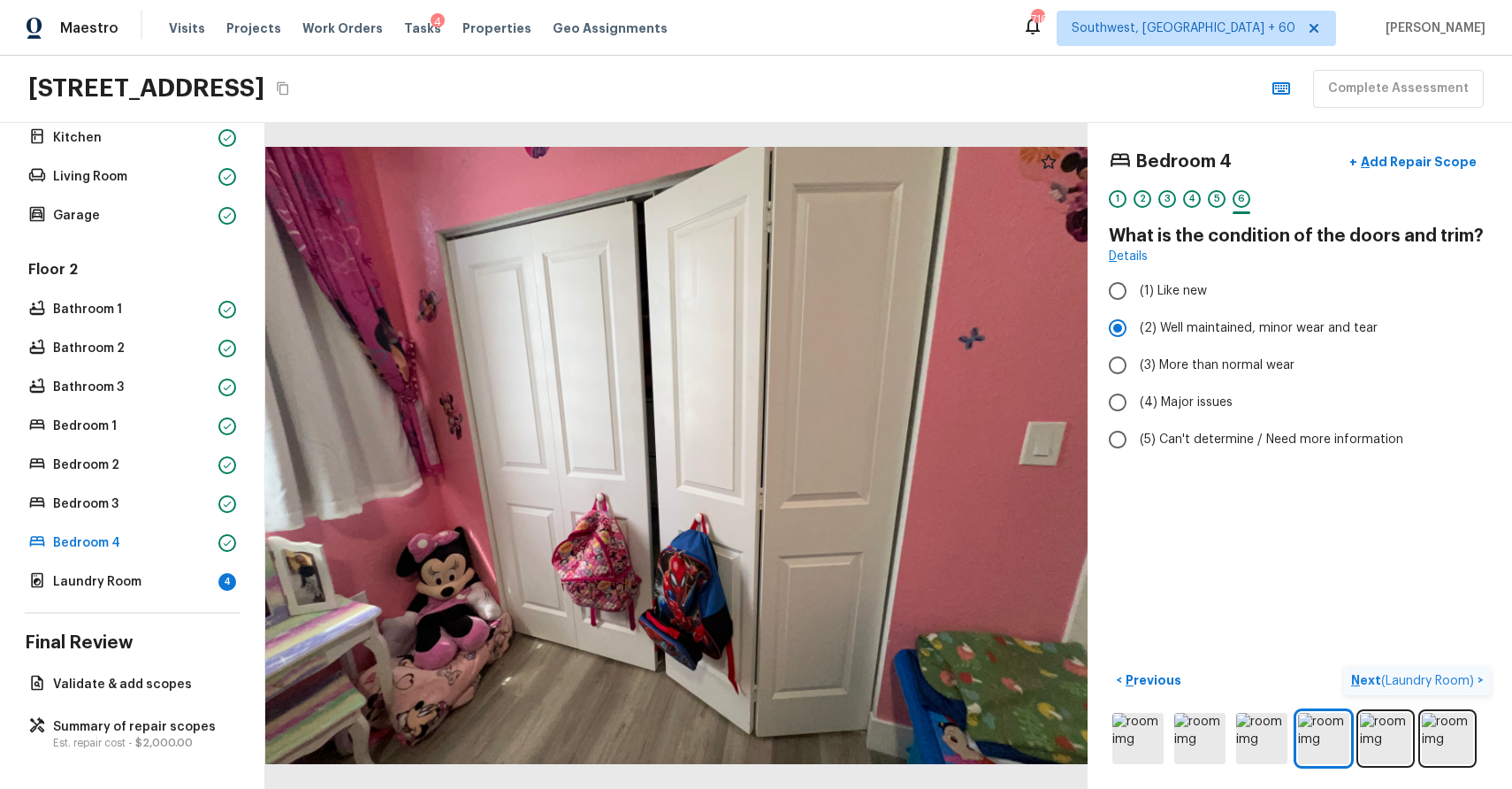
click at [1425, 677] on span "( Laundry Room )" at bounding box center [1428, 680] width 93 height 12
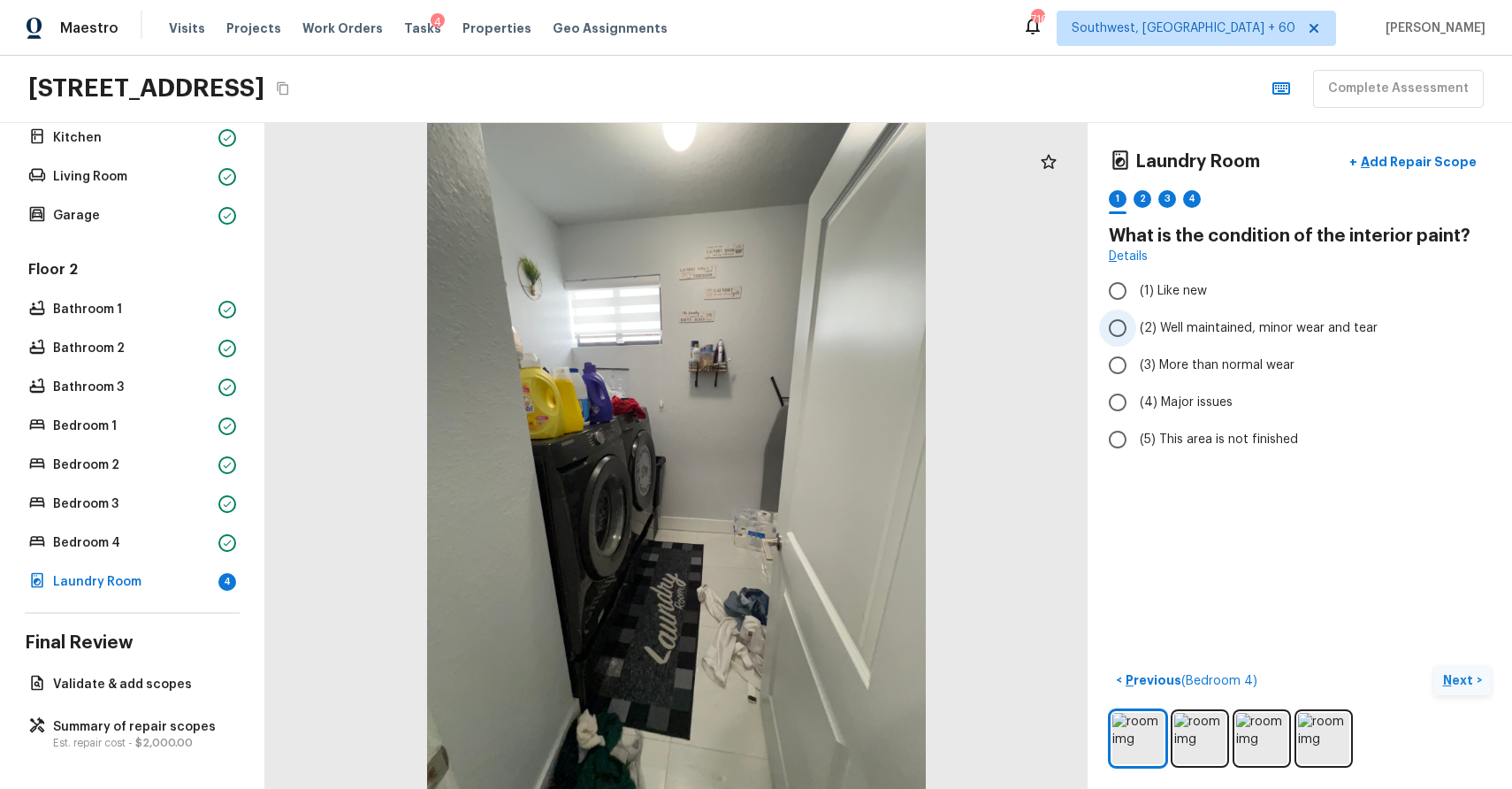
click at [1240, 333] on span "(2) Well maintained, minor wear and tear" at bounding box center [1259, 328] width 238 height 18
click at [1137, 333] on input "(2) Well maintained, minor wear and tear" at bounding box center [1118, 328] width 37 height 37
radio input "true"
click at [1474, 679] on p "Next" at bounding box center [1460, 679] width 34 height 18
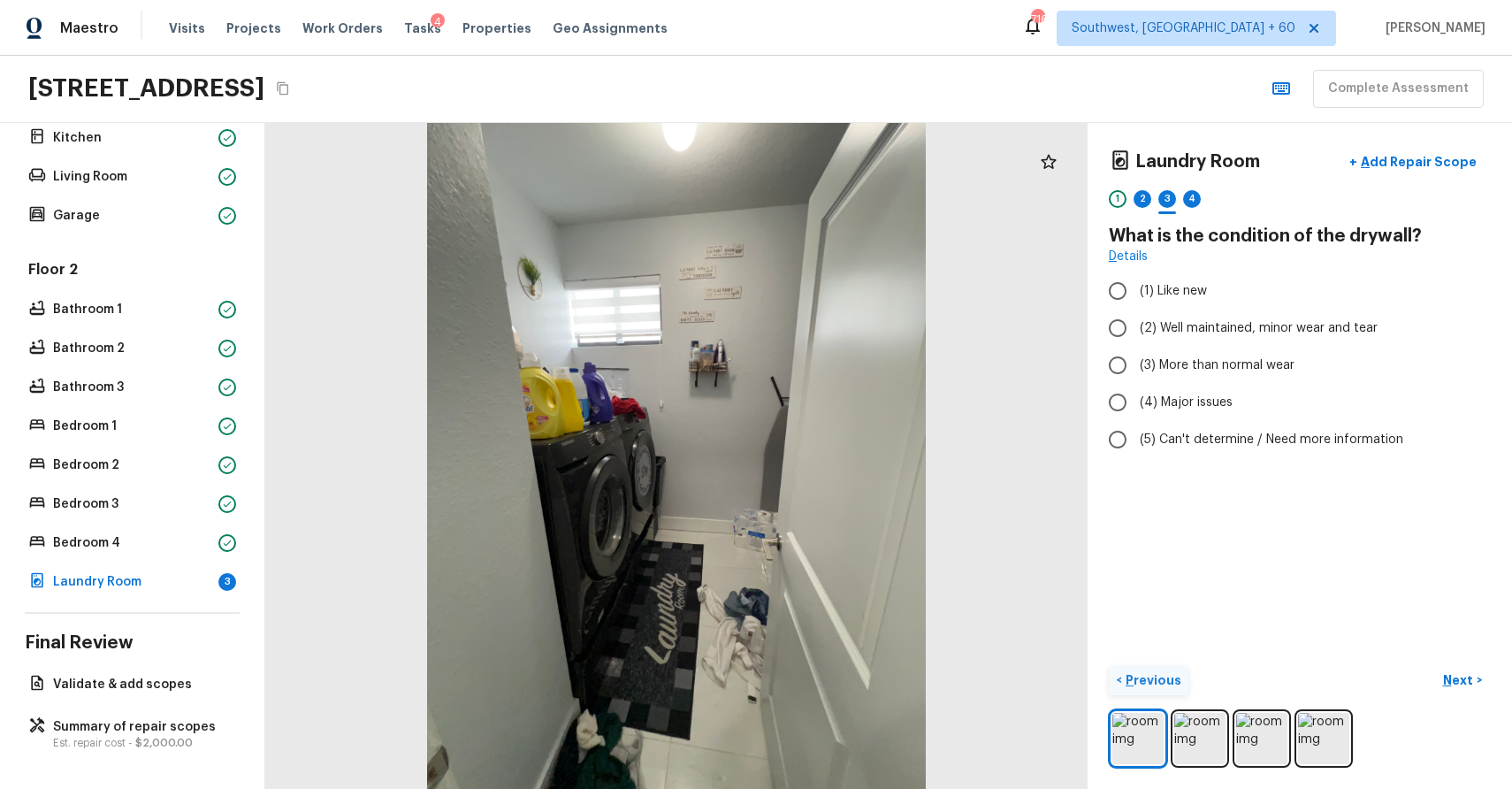
click at [1142, 678] on p "Previous" at bounding box center [1152, 679] width 60 height 18
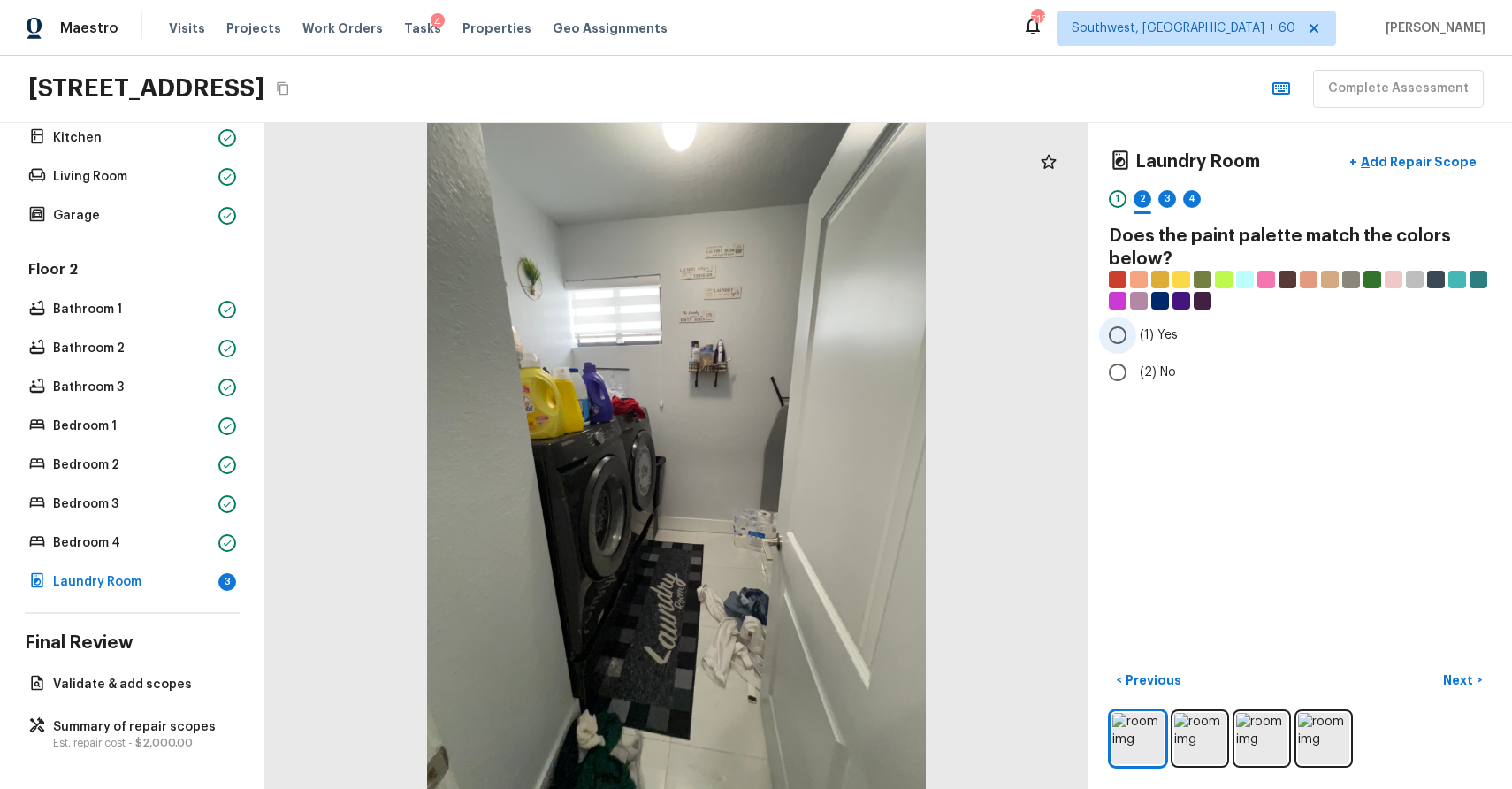
click at [1124, 347] on input "(1) Yes" at bounding box center [1118, 335] width 37 height 37
radio input "true"
click at [1470, 683] on p "Next" at bounding box center [1460, 679] width 34 height 18
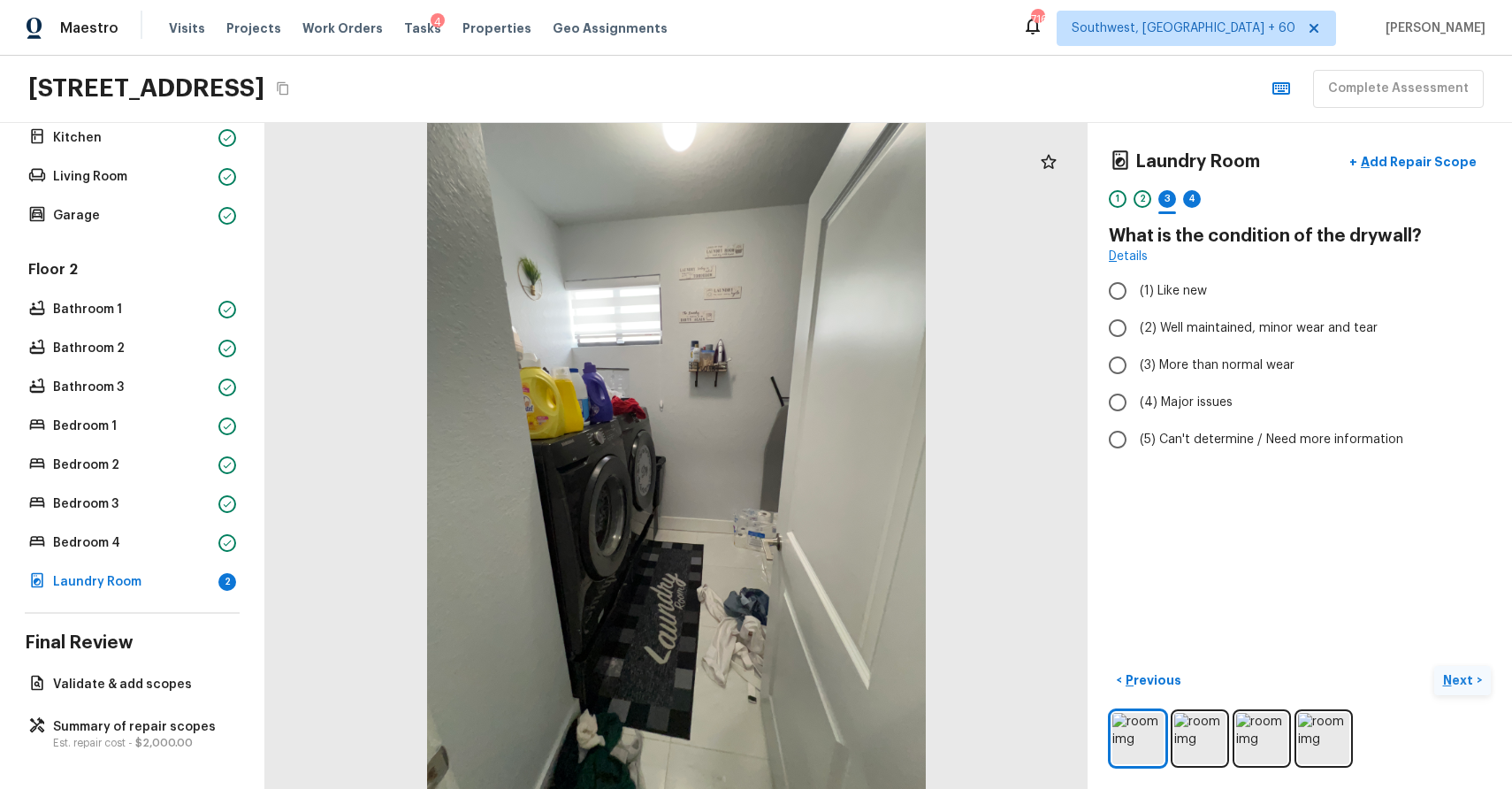
click at [1470, 683] on p "Next" at bounding box center [1460, 679] width 34 height 18
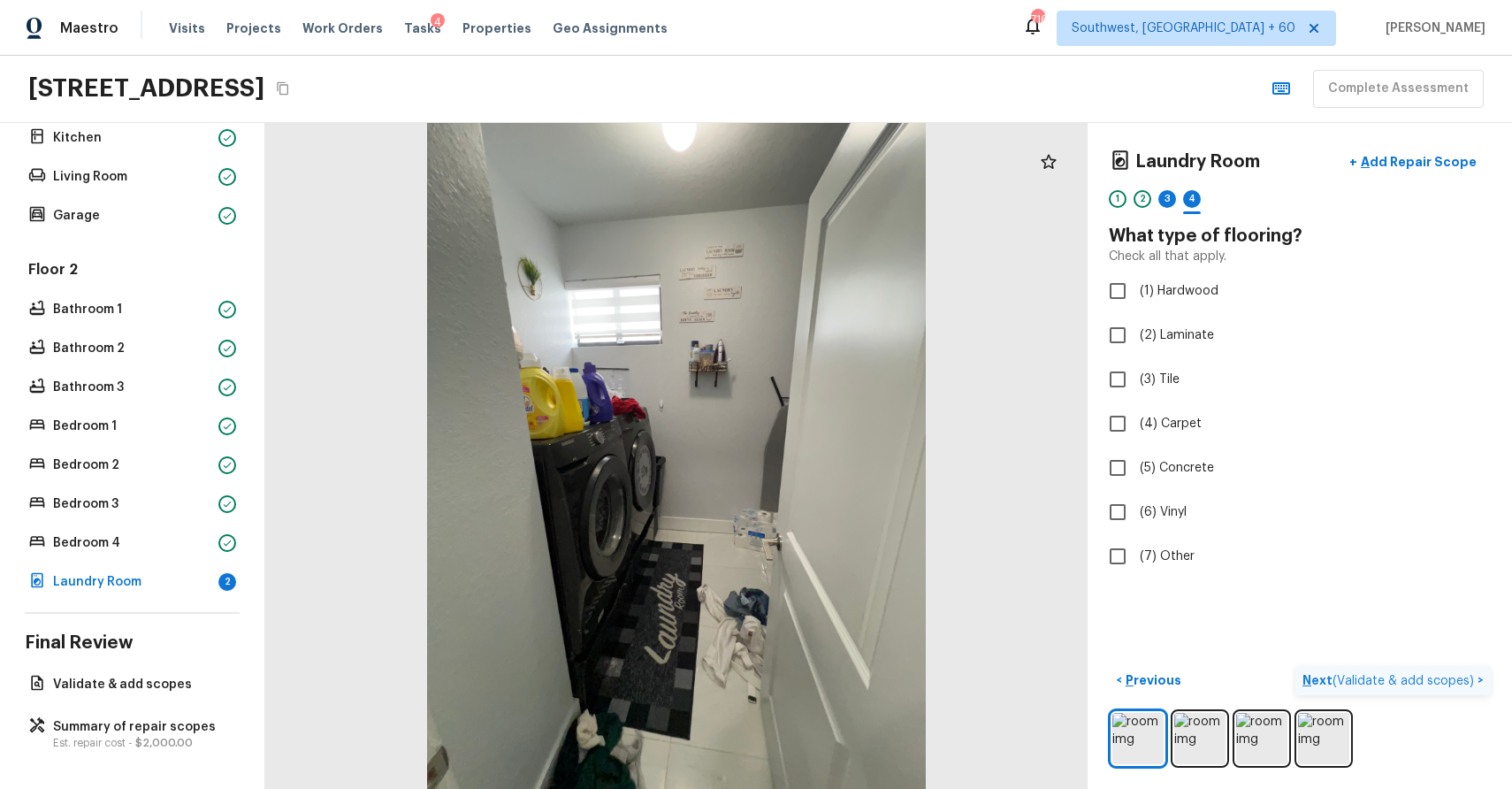
click at [1470, 683] on span "( Validate & add scopes )" at bounding box center [1404, 680] width 142 height 12
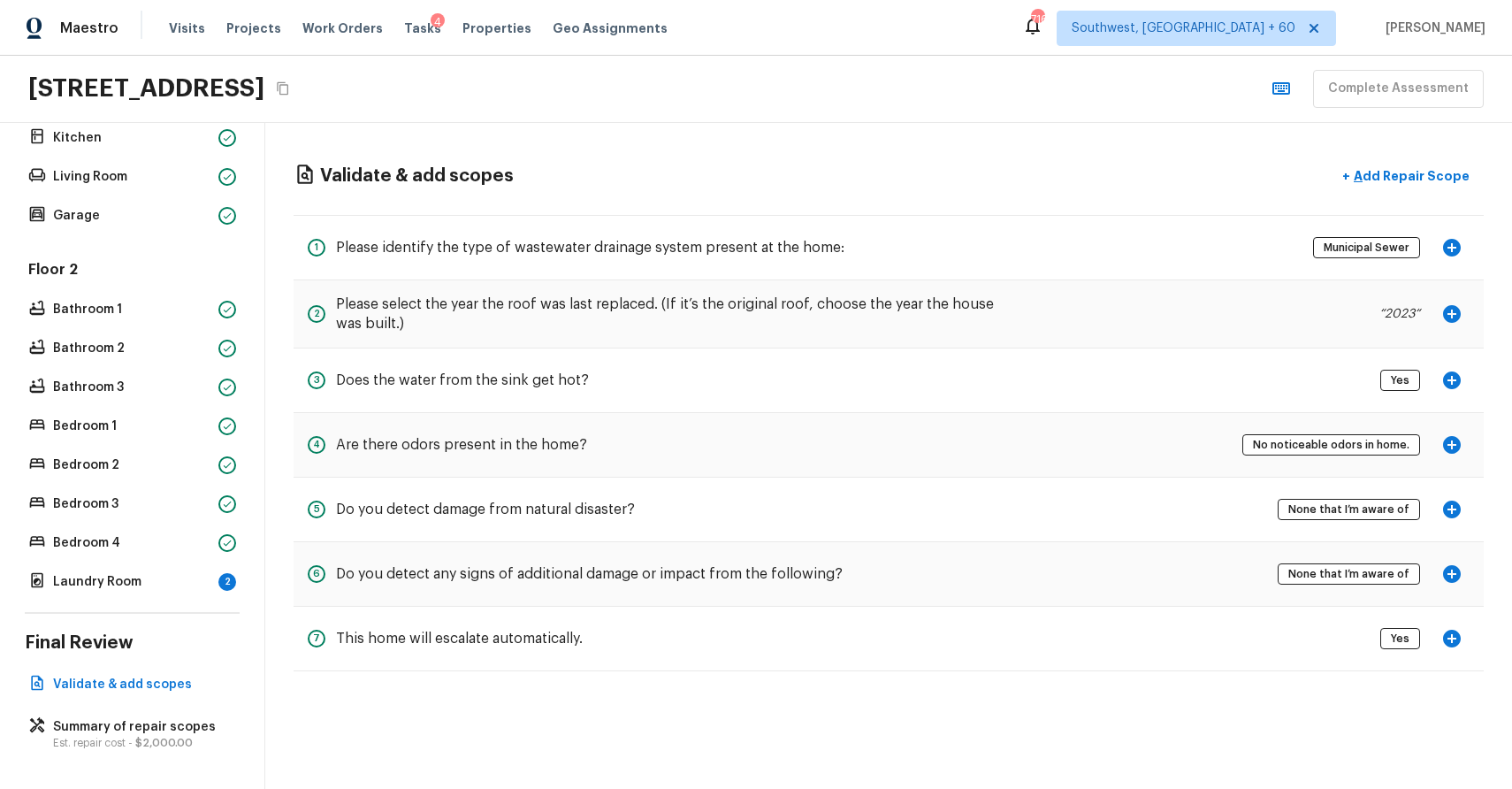
click at [1470, 683] on div "Validate & add scopes + Add Repair Scope 1 Please identify the type of wastewat…" at bounding box center [889, 415] width 1246 height 584
click at [172, 592] on div "Laundry Room 2" at bounding box center [132, 581] width 215 height 25
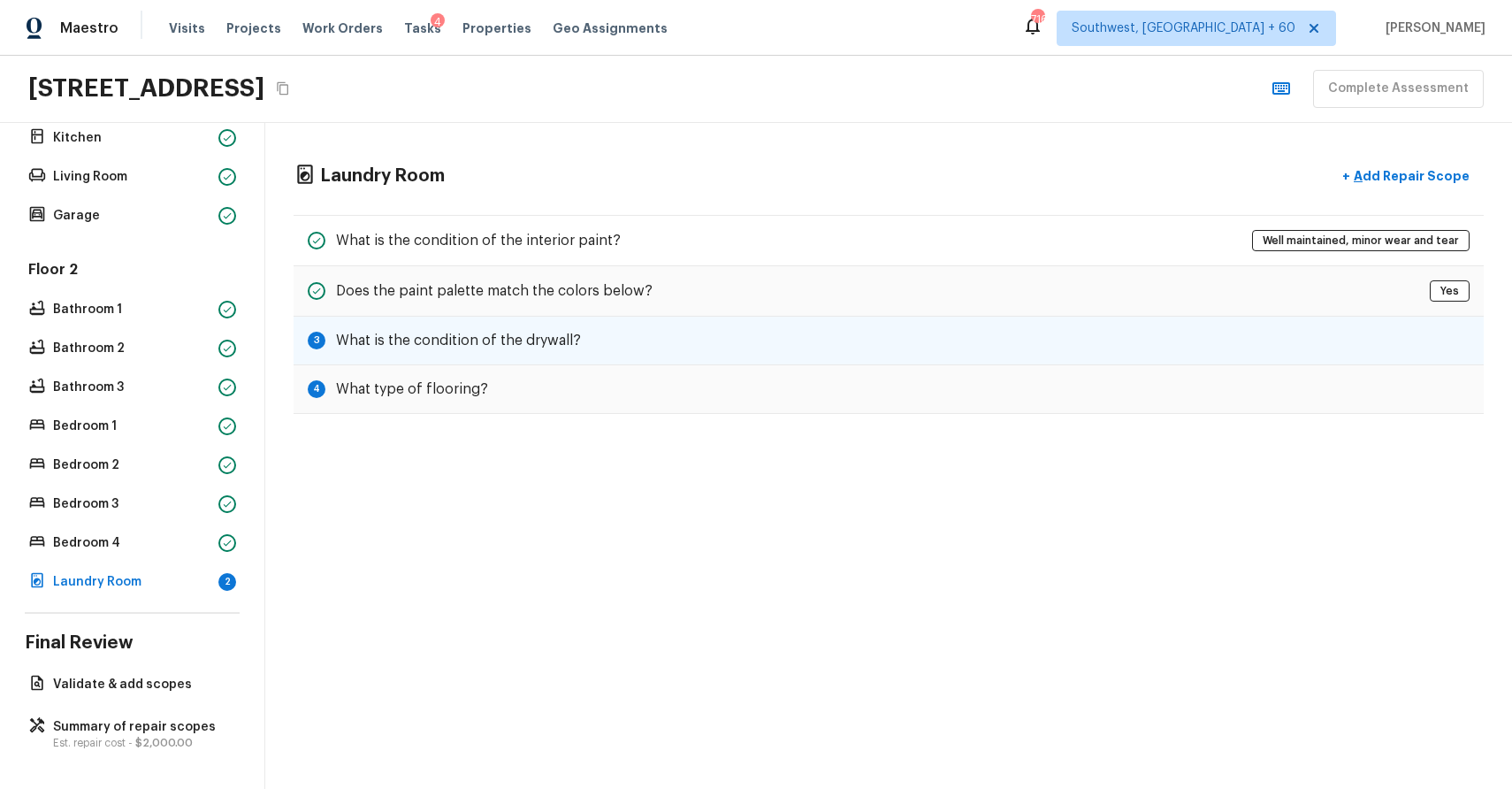
click at [621, 337] on div "3 What is the condition of the drywall?" at bounding box center [889, 341] width 1191 height 48
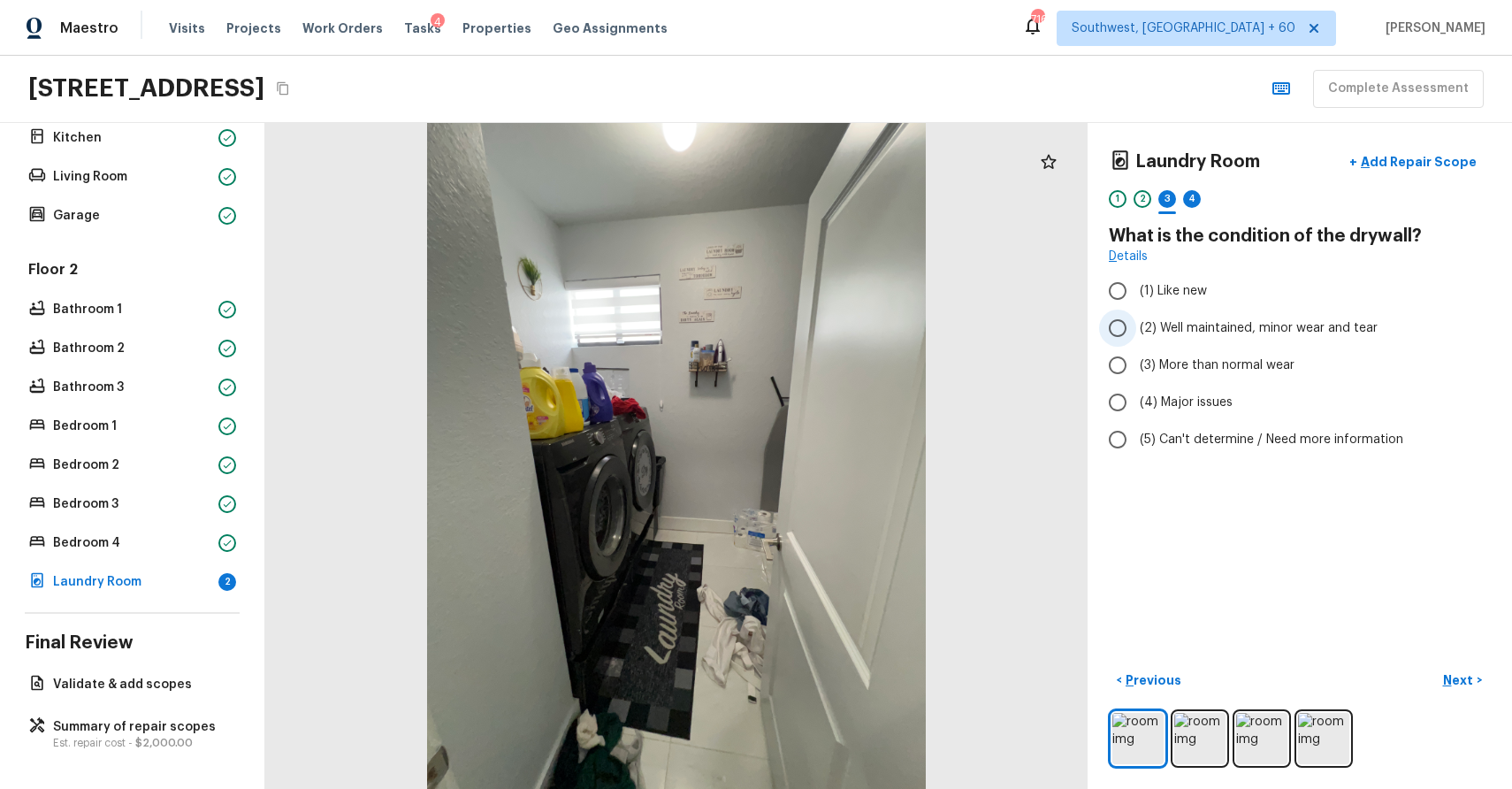
click at [1253, 326] on span "(2) Well maintained, minor wear and tear" at bounding box center [1259, 328] width 238 height 18
click at [1137, 326] on input "(2) Well maintained, minor wear and tear" at bounding box center [1118, 328] width 37 height 37
radio input "true"
click at [1450, 682] on p "Next" at bounding box center [1460, 679] width 34 height 18
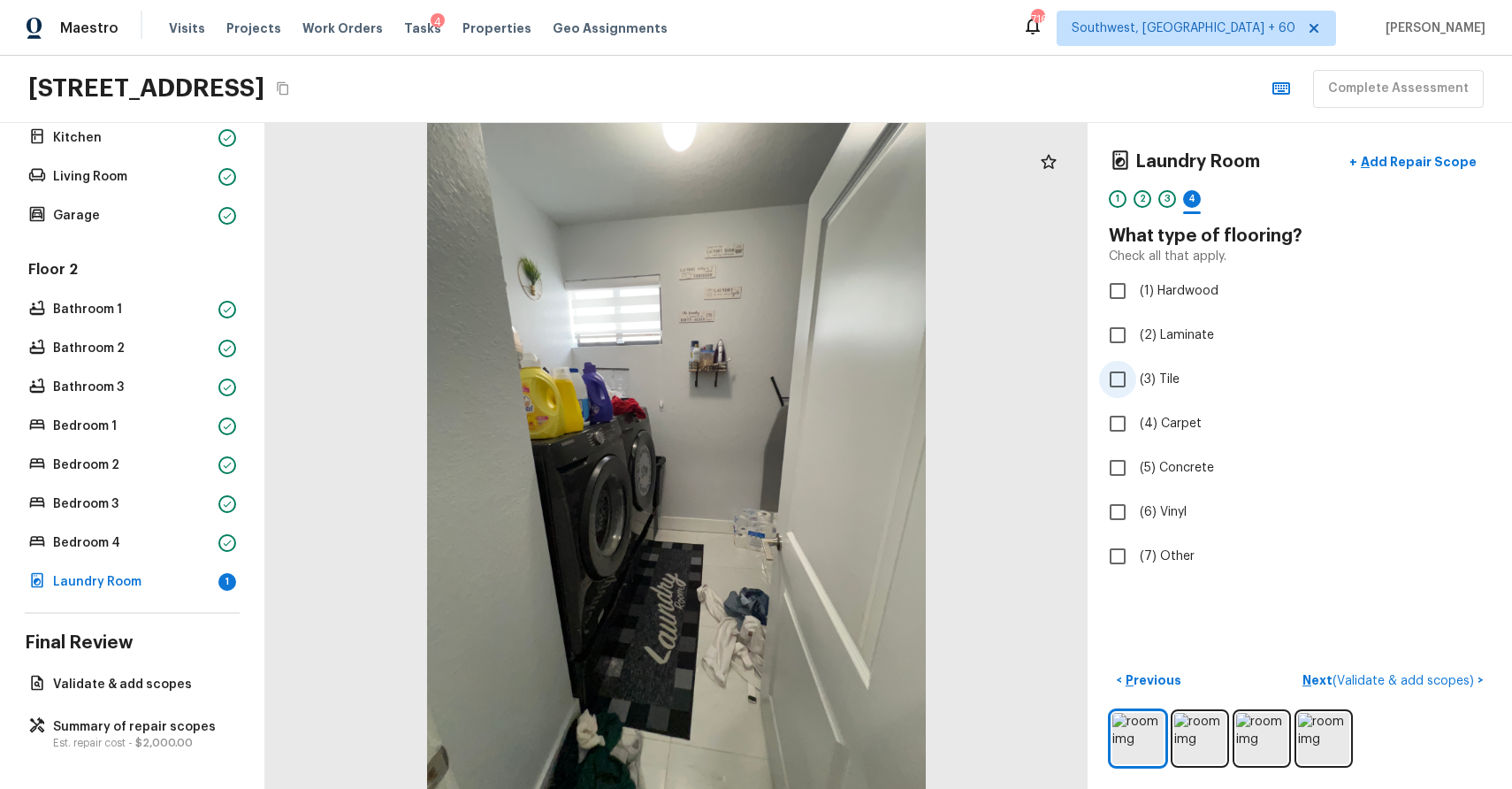
click at [1161, 384] on span "(3) Tile" at bounding box center [1160, 379] width 40 height 18
click at [1137, 384] on input "(3) Tile" at bounding box center [1118, 379] width 37 height 37
checkbox input "true"
click at [1372, 682] on div "< Previous Next >" at bounding box center [1300, 680] width 382 height 29
click at [1459, 676] on p "Next" at bounding box center [1460, 679] width 34 height 18
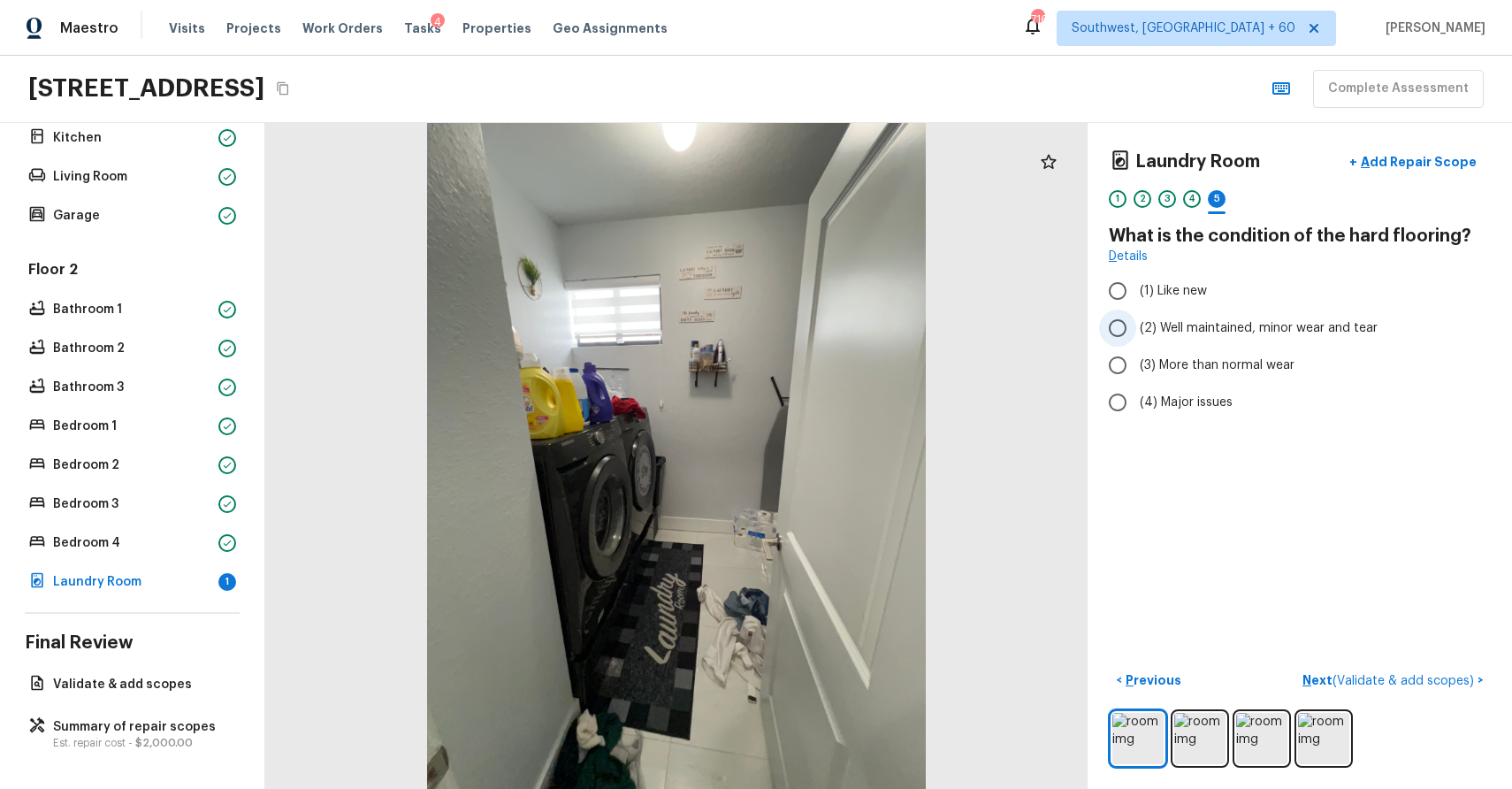
click at [1207, 320] on span "(2) Well maintained, minor wear and tear" at bounding box center [1259, 328] width 238 height 18
click at [1137, 320] on input "(2) Well maintained, minor wear and tear" at bounding box center [1118, 328] width 37 height 37
radio input "true"
click at [1354, 674] on span "( Validate & add scopes )" at bounding box center [1404, 680] width 142 height 12
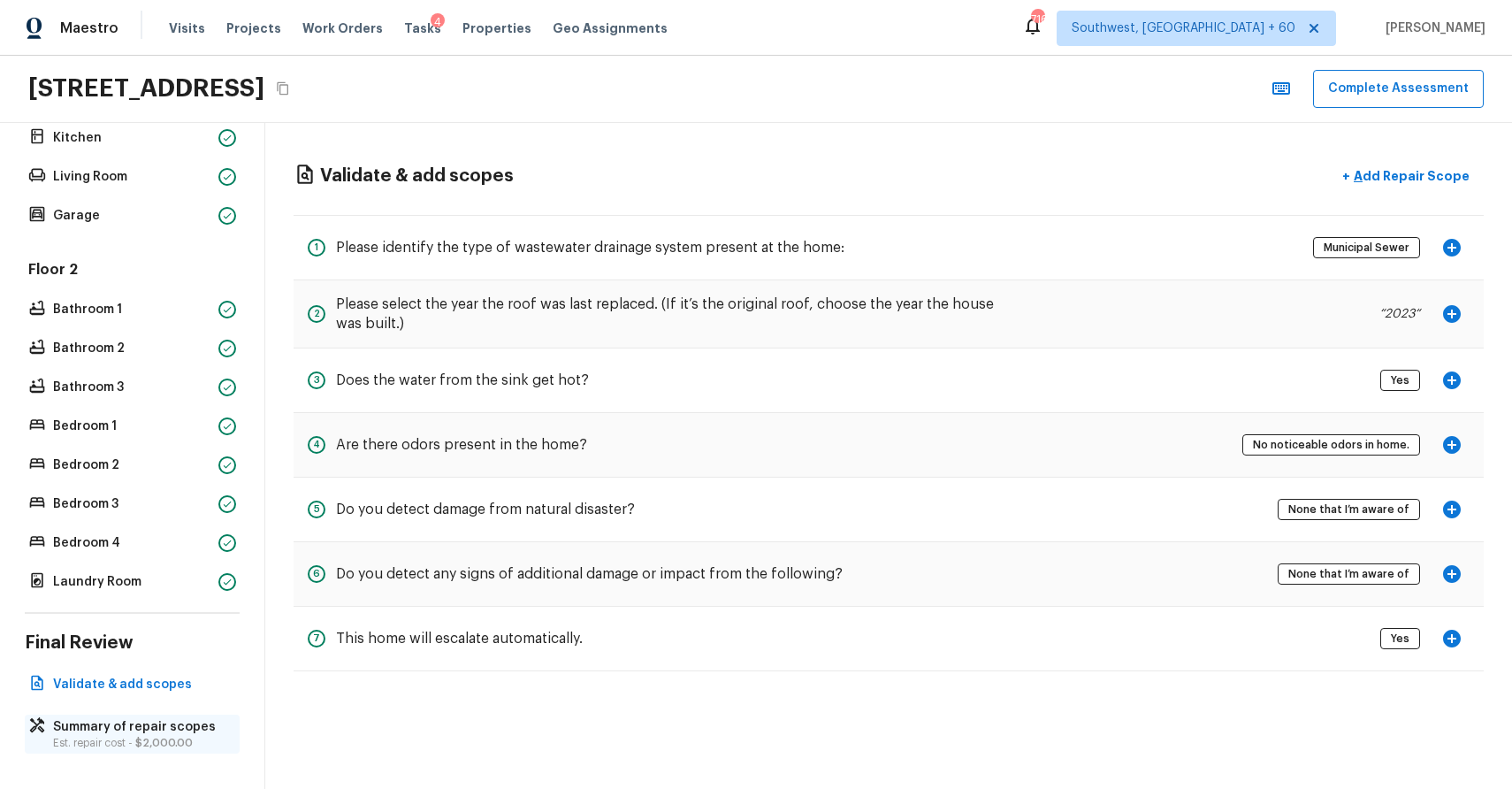
click at [122, 730] on p "Summary of repair scopes" at bounding box center [141, 727] width 176 height 18
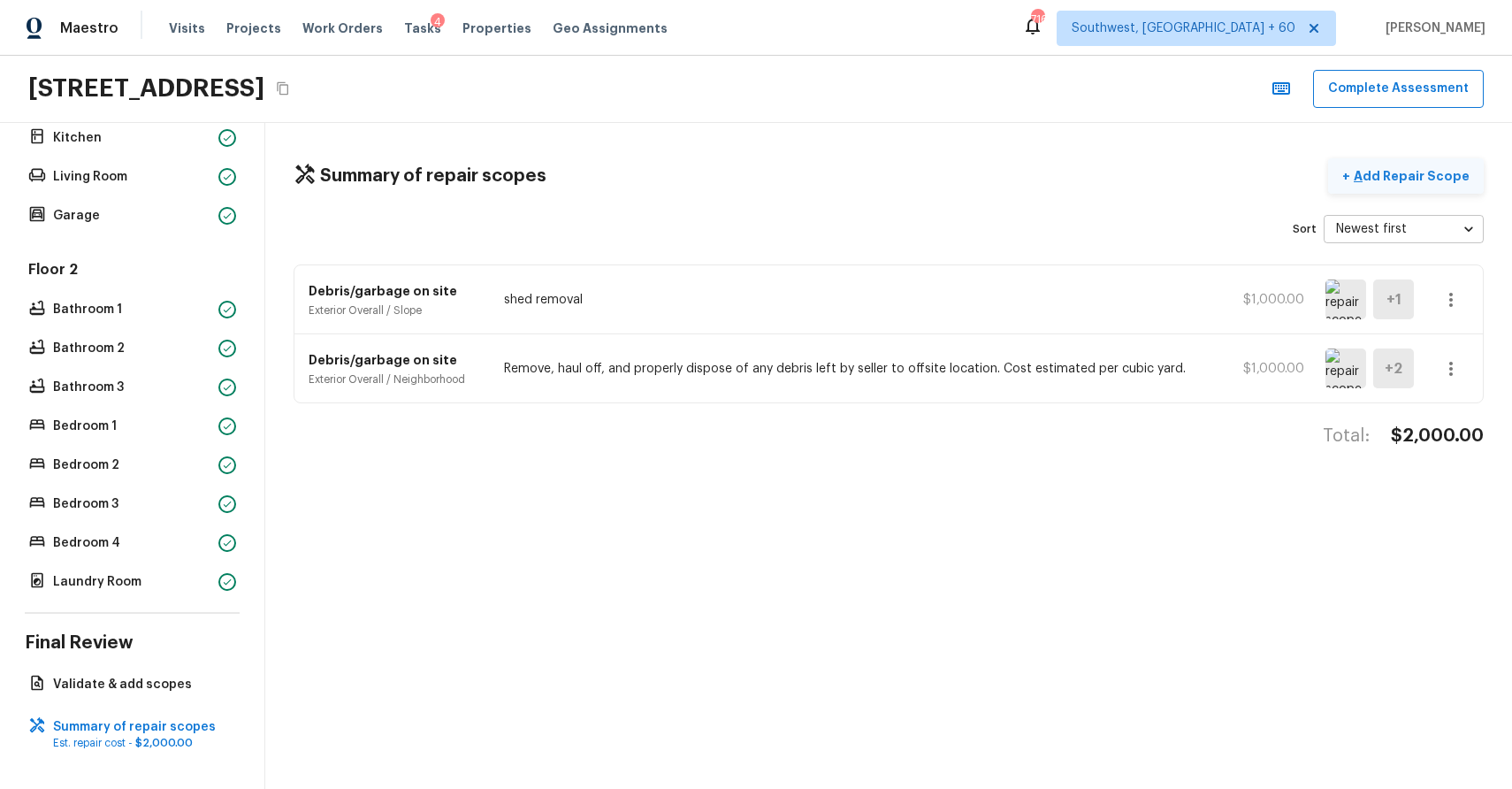
click at [1383, 175] on p "Add Repair Scope" at bounding box center [1410, 175] width 119 height 18
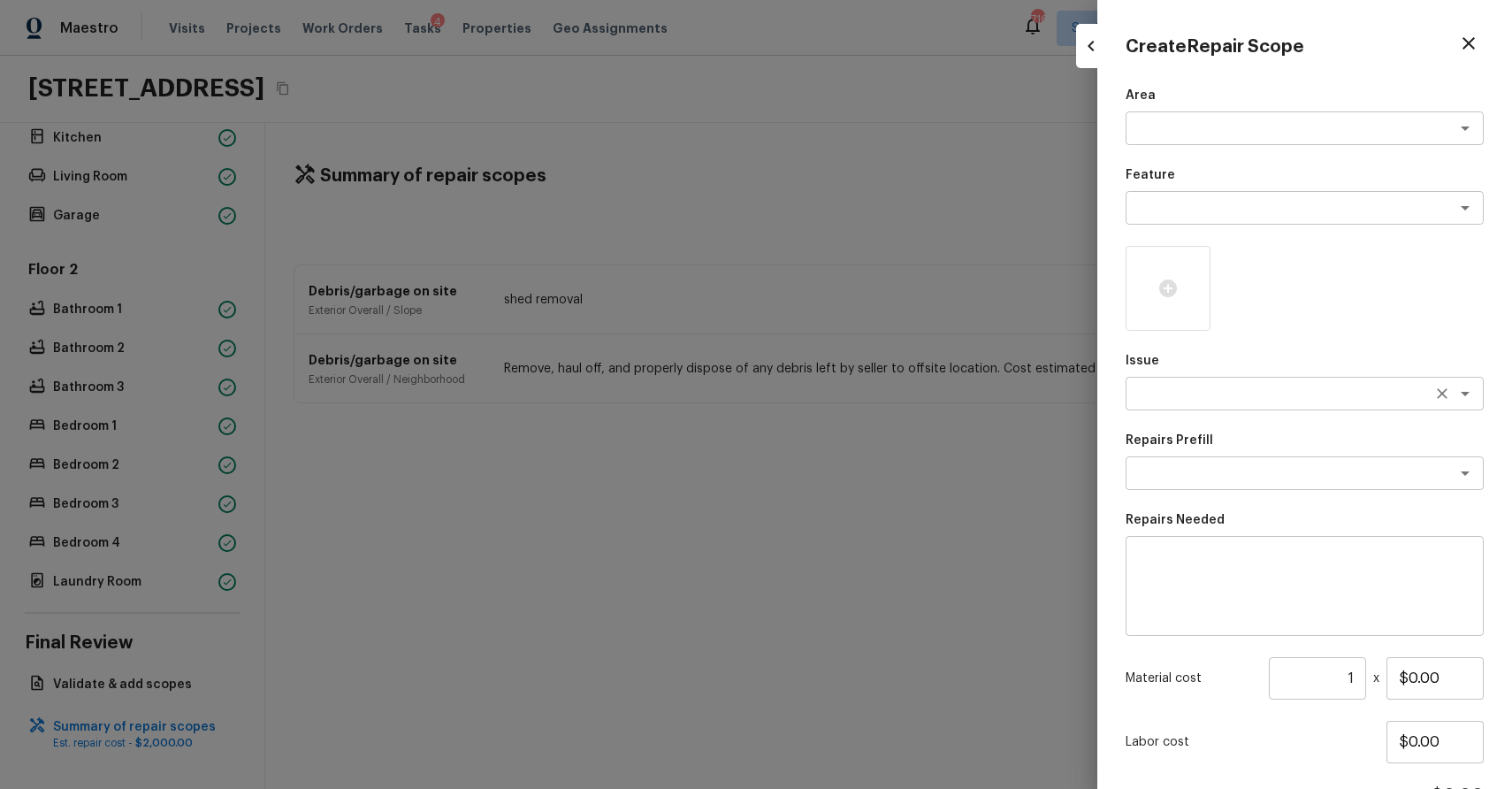
click at [1194, 389] on textarea at bounding box center [1280, 393] width 293 height 18
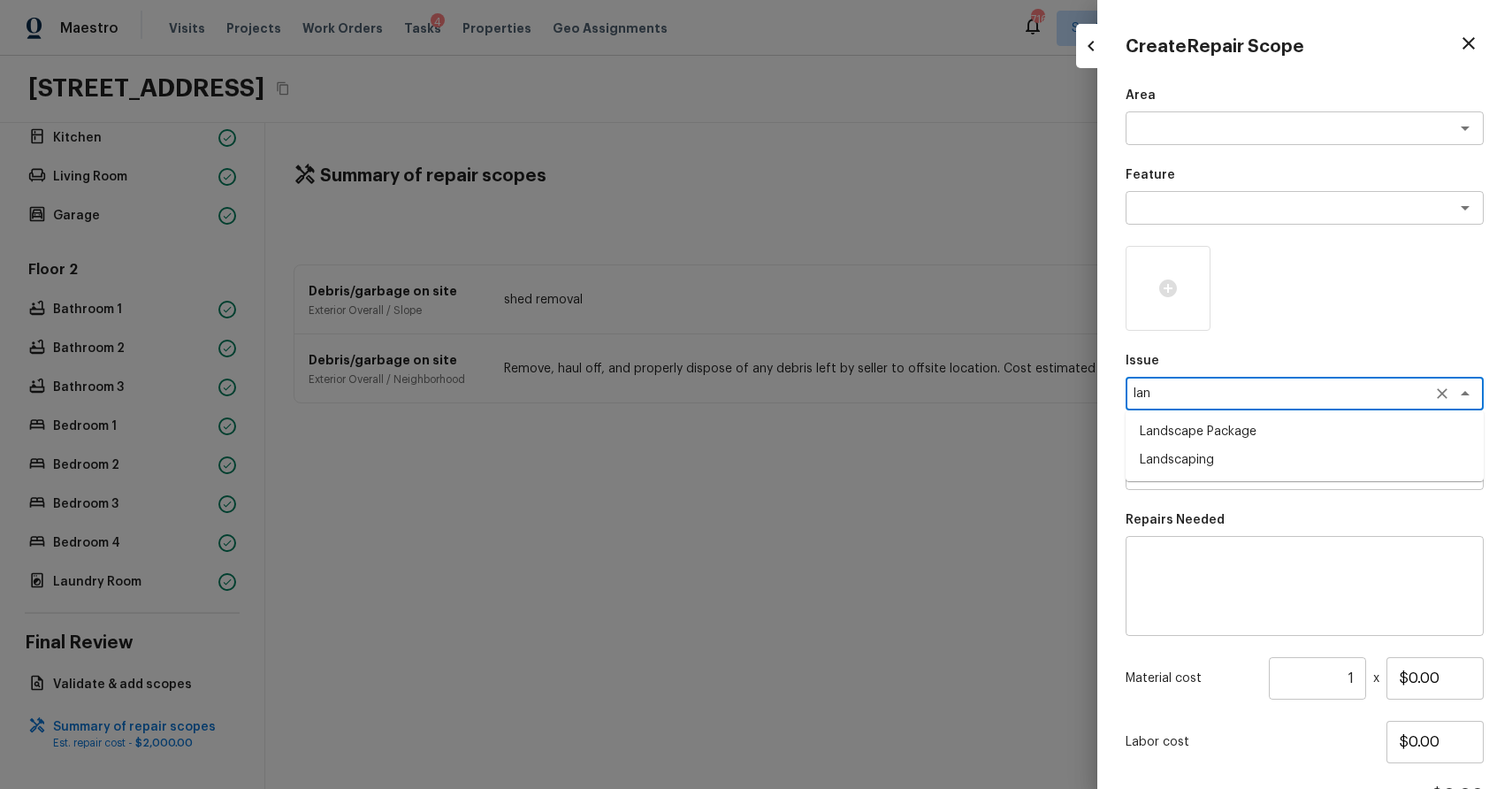
click at [1260, 444] on li "Landscape Package" at bounding box center [1304, 431] width 358 height 28
click at [1281, 487] on div "x ​" at bounding box center [1304, 473] width 358 height 34
type textarea "Landscape Package"
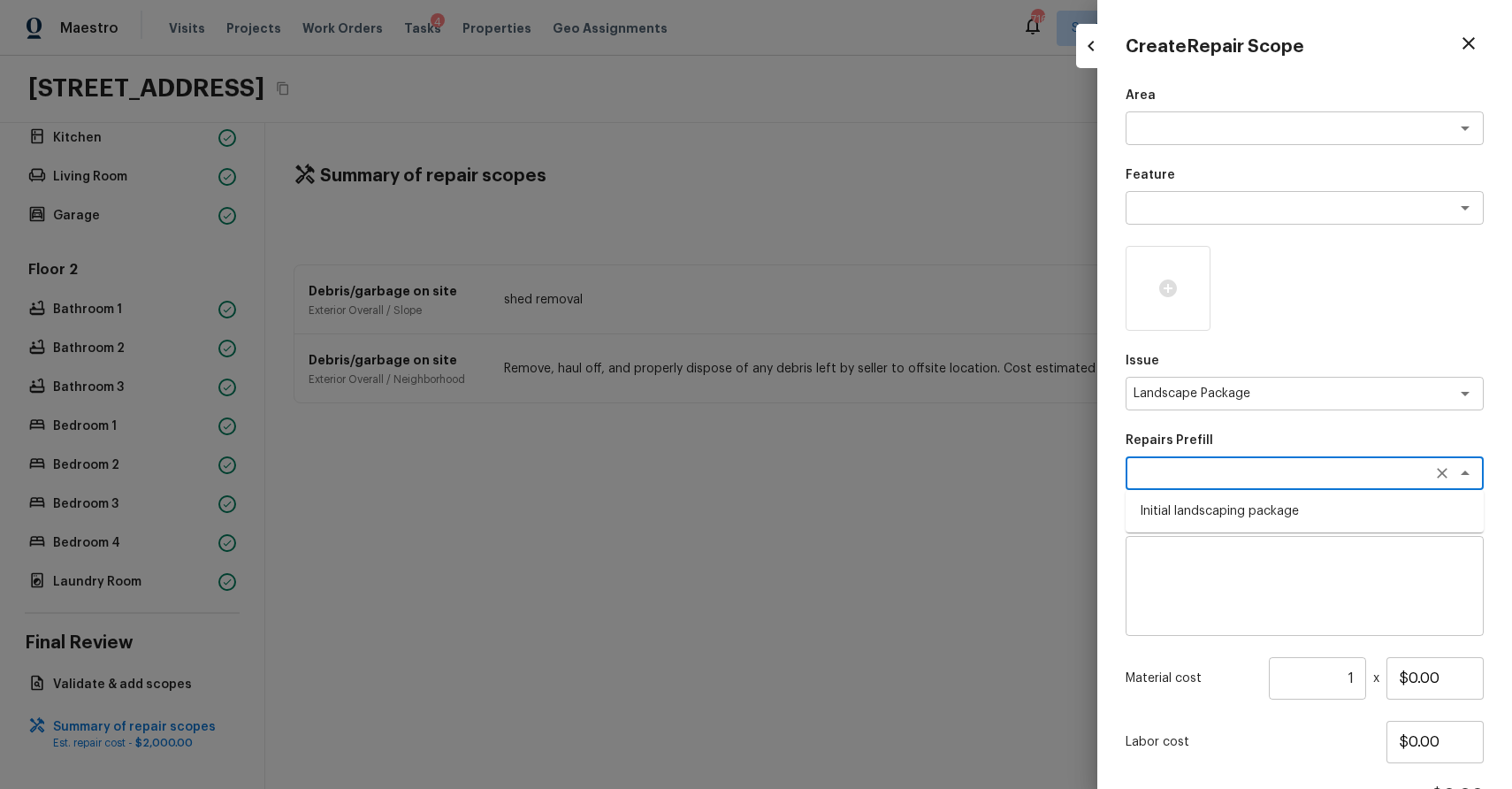
click at [1274, 507] on li "Initial landscaping package" at bounding box center [1304, 510] width 358 height 28
type textarea "Initial landscaping package"
type textarea "Mowing of grass up to 6" in height. Mow, edge along driveways & sidewalks, trim…"
type input "$300.00"
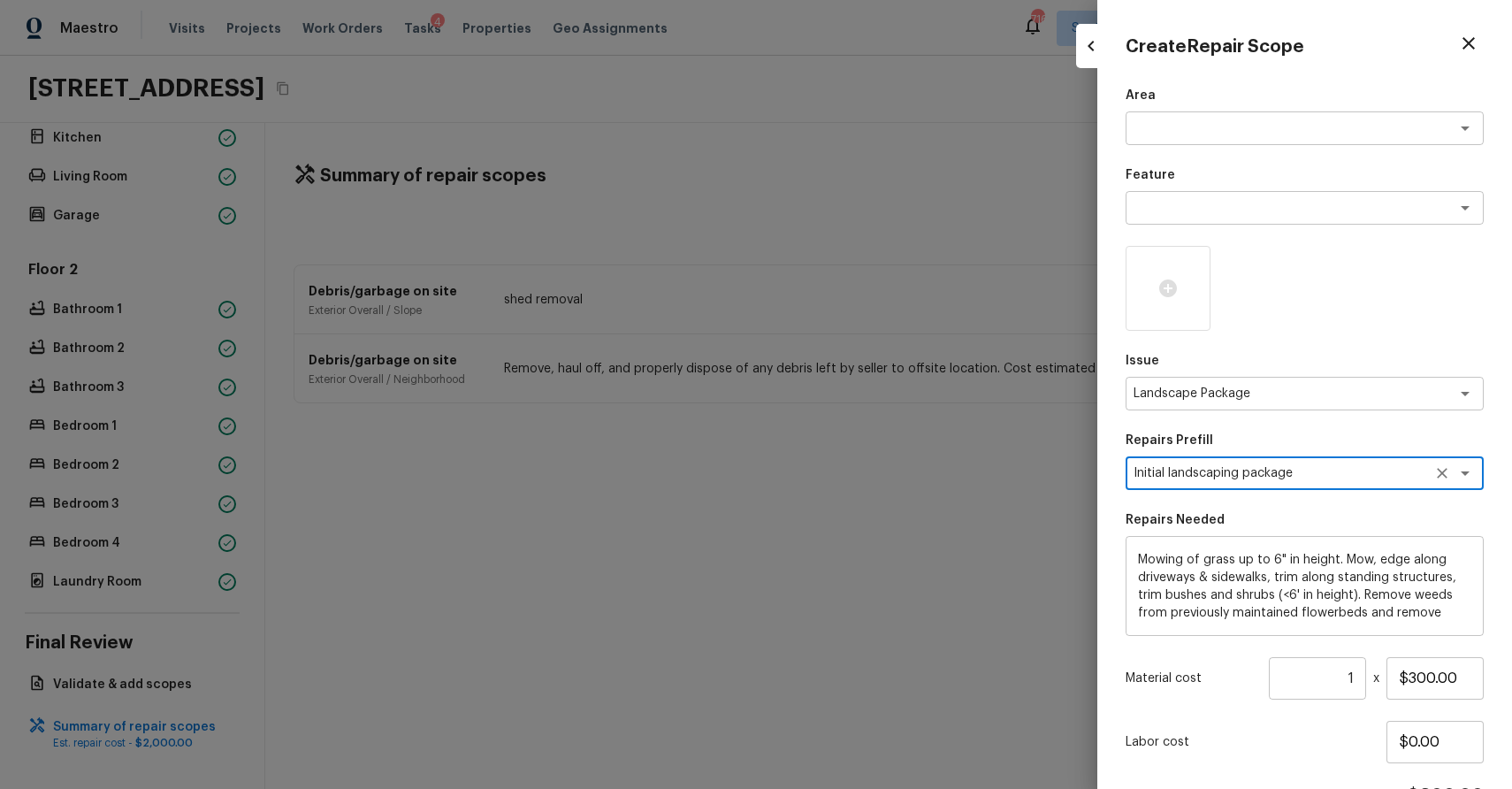
scroll to position [103, 0]
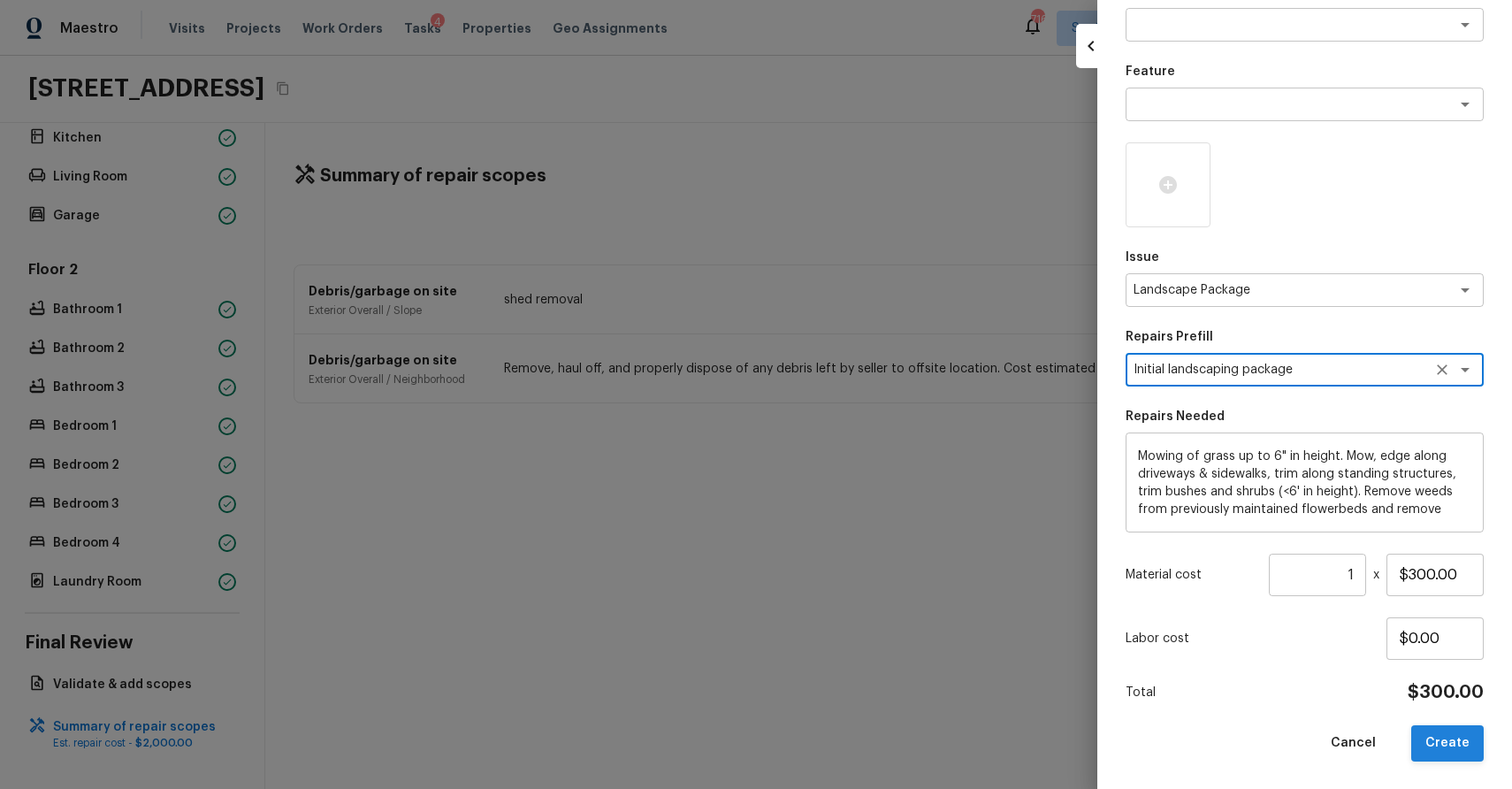
click at [1460, 751] on button "Create" at bounding box center [1448, 742] width 73 height 36
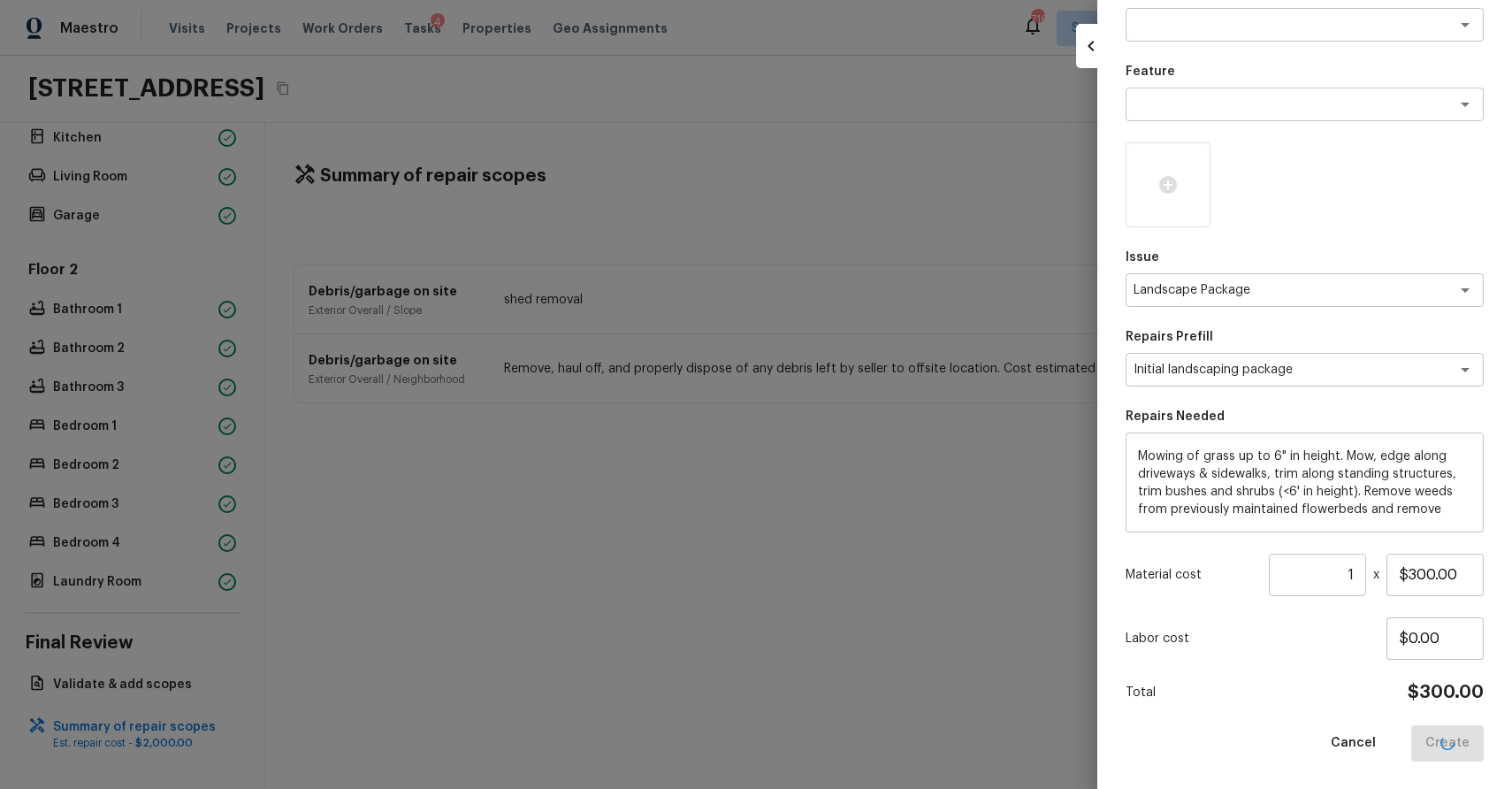
type input "$0.00"
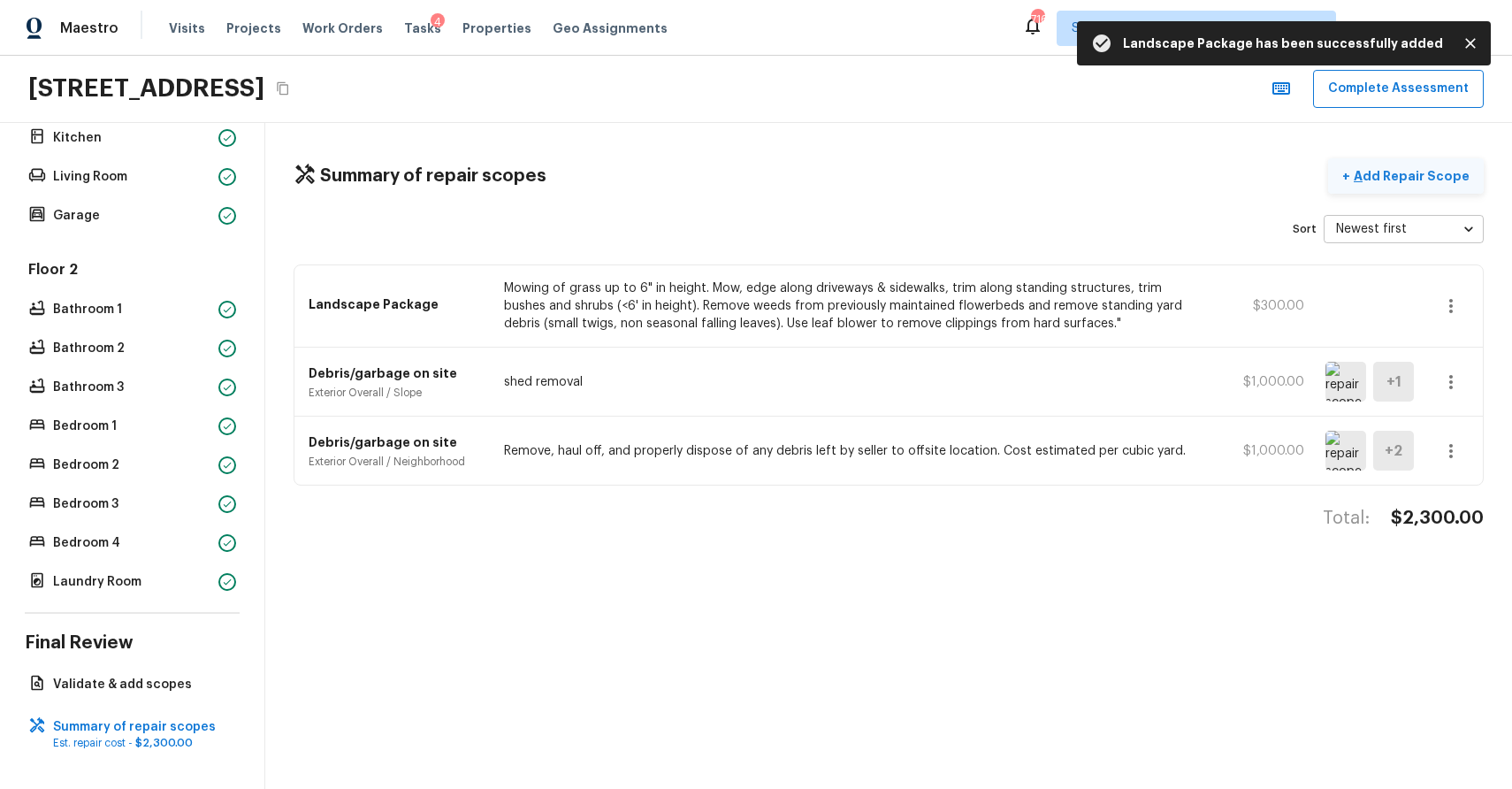
click at [1422, 176] on p "Add Repair Scope" at bounding box center [1410, 175] width 119 height 18
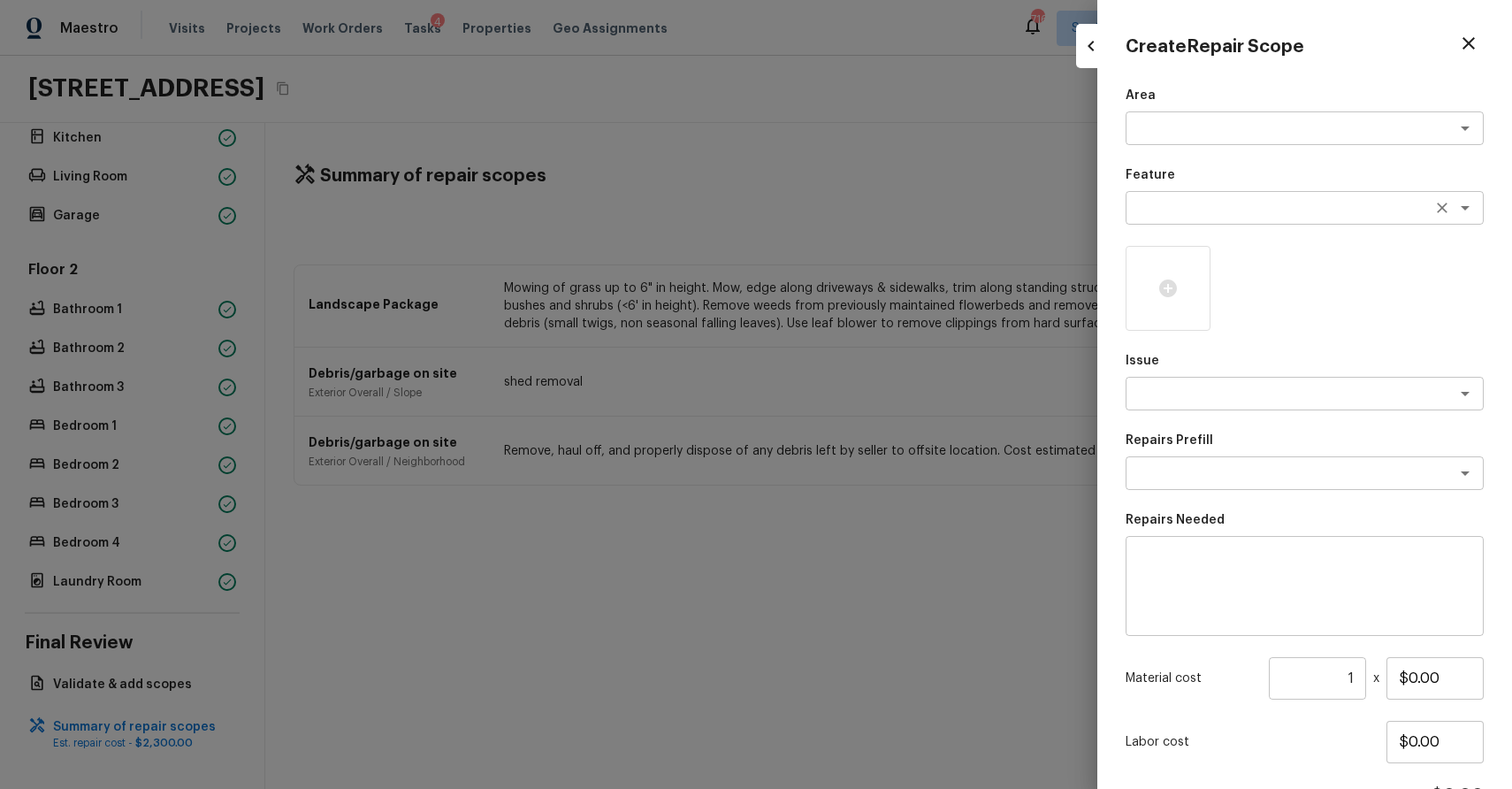
click at [1194, 216] on textarea at bounding box center [1280, 208] width 293 height 18
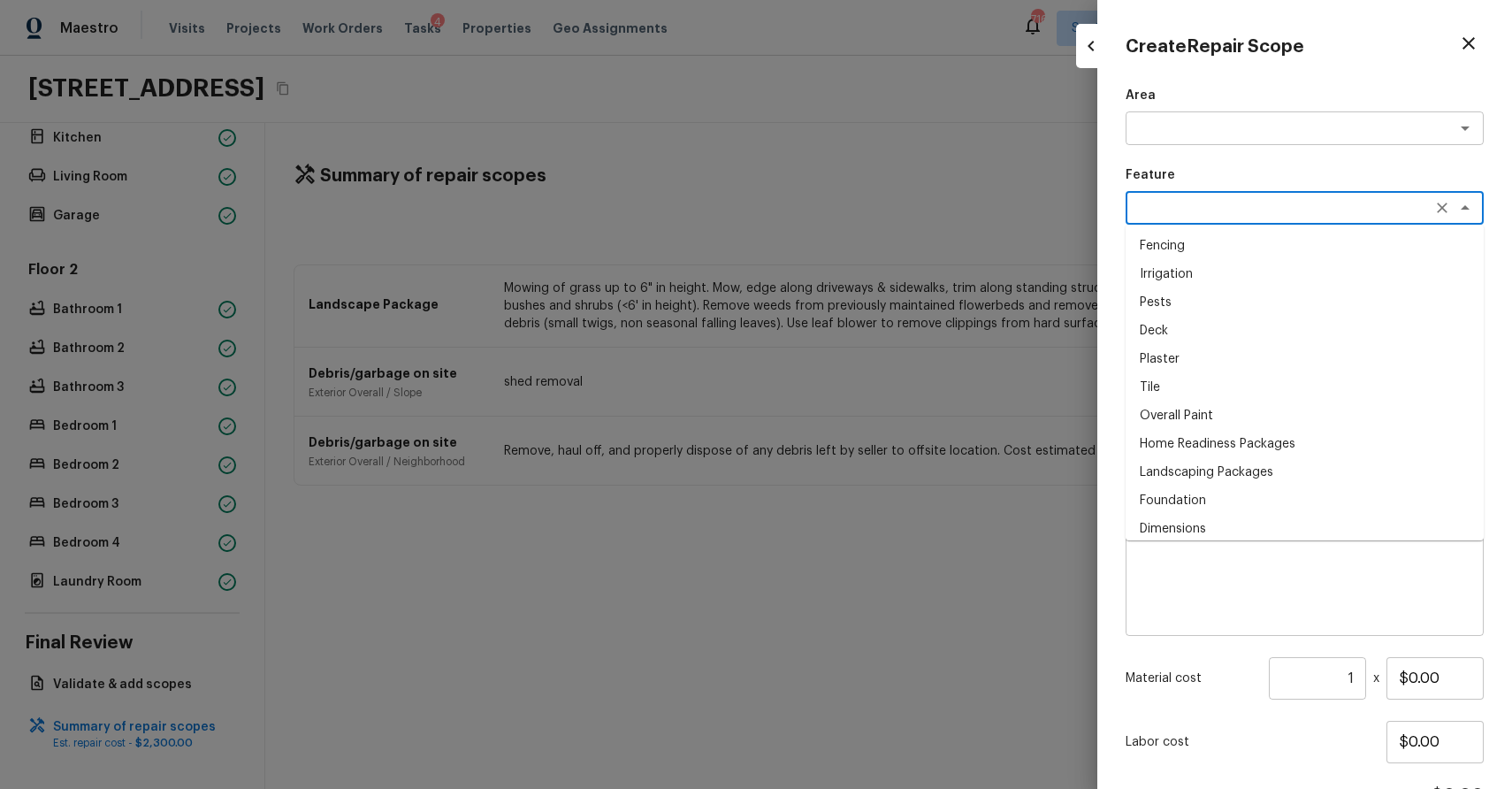
click at [1188, 602] on textarea at bounding box center [1305, 586] width 334 height 71
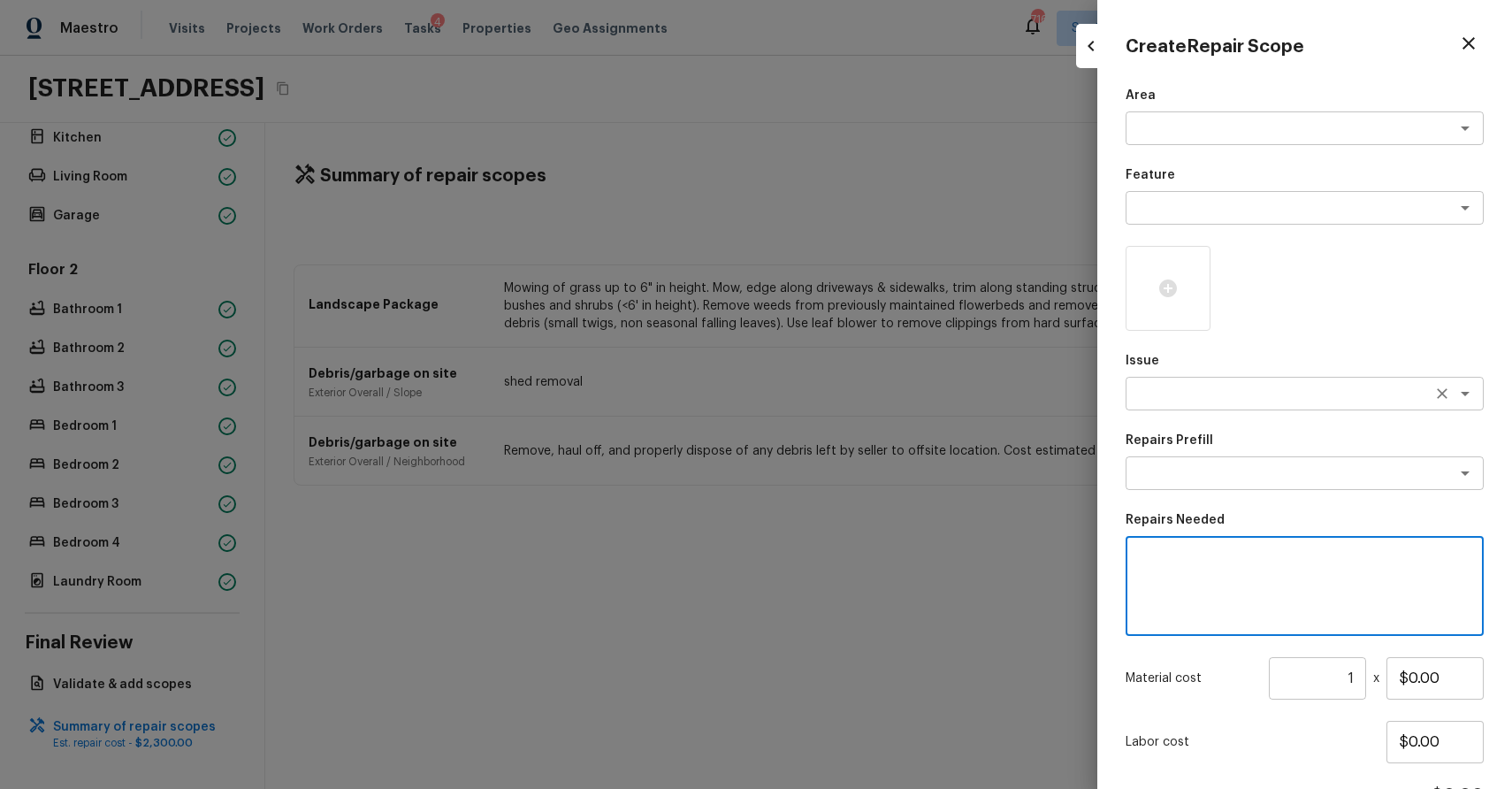
click at [1227, 404] on div "x ​" at bounding box center [1304, 393] width 358 height 34
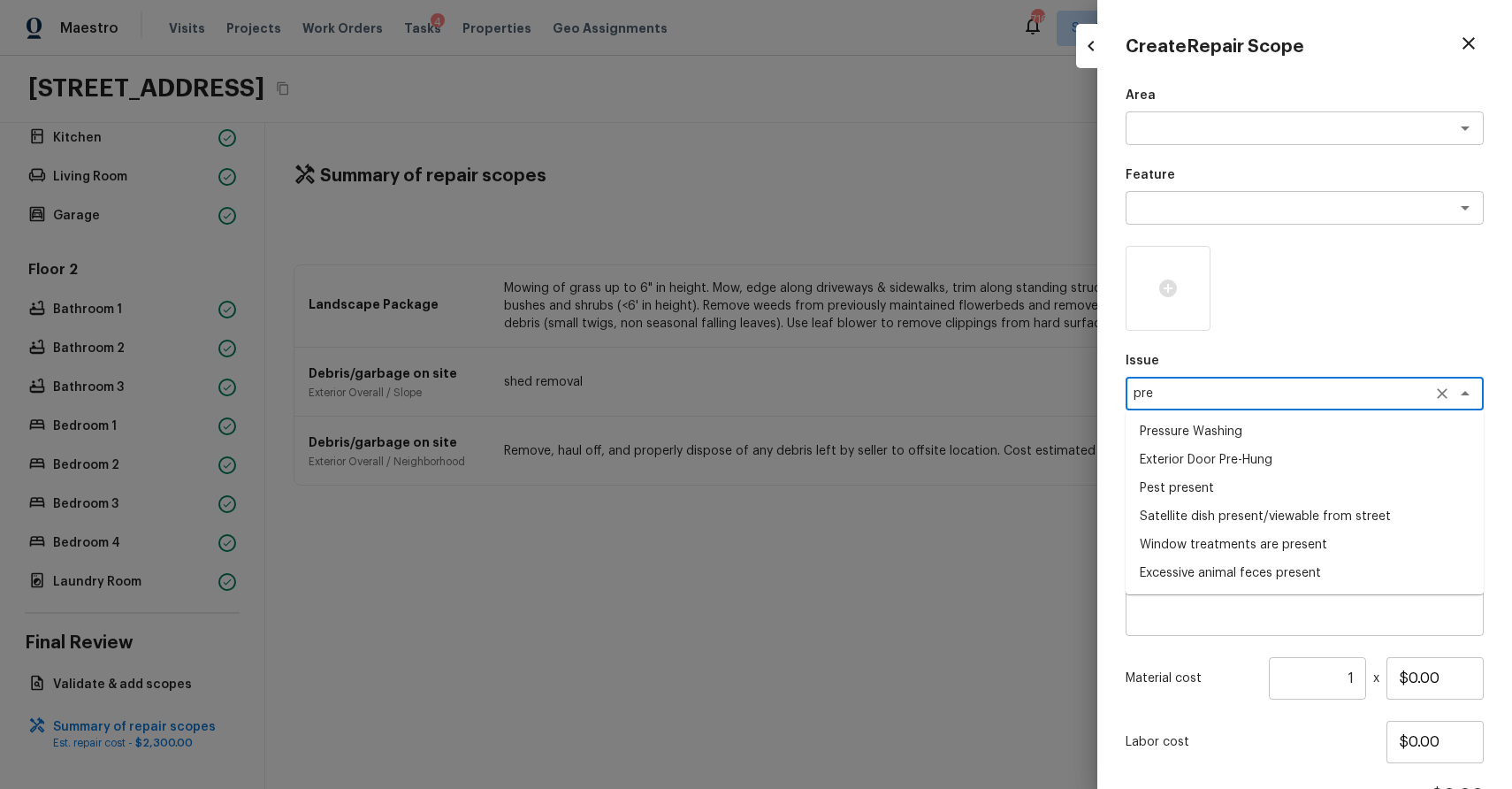
click at [1178, 424] on li "Pressure Washing" at bounding box center [1304, 431] width 358 height 28
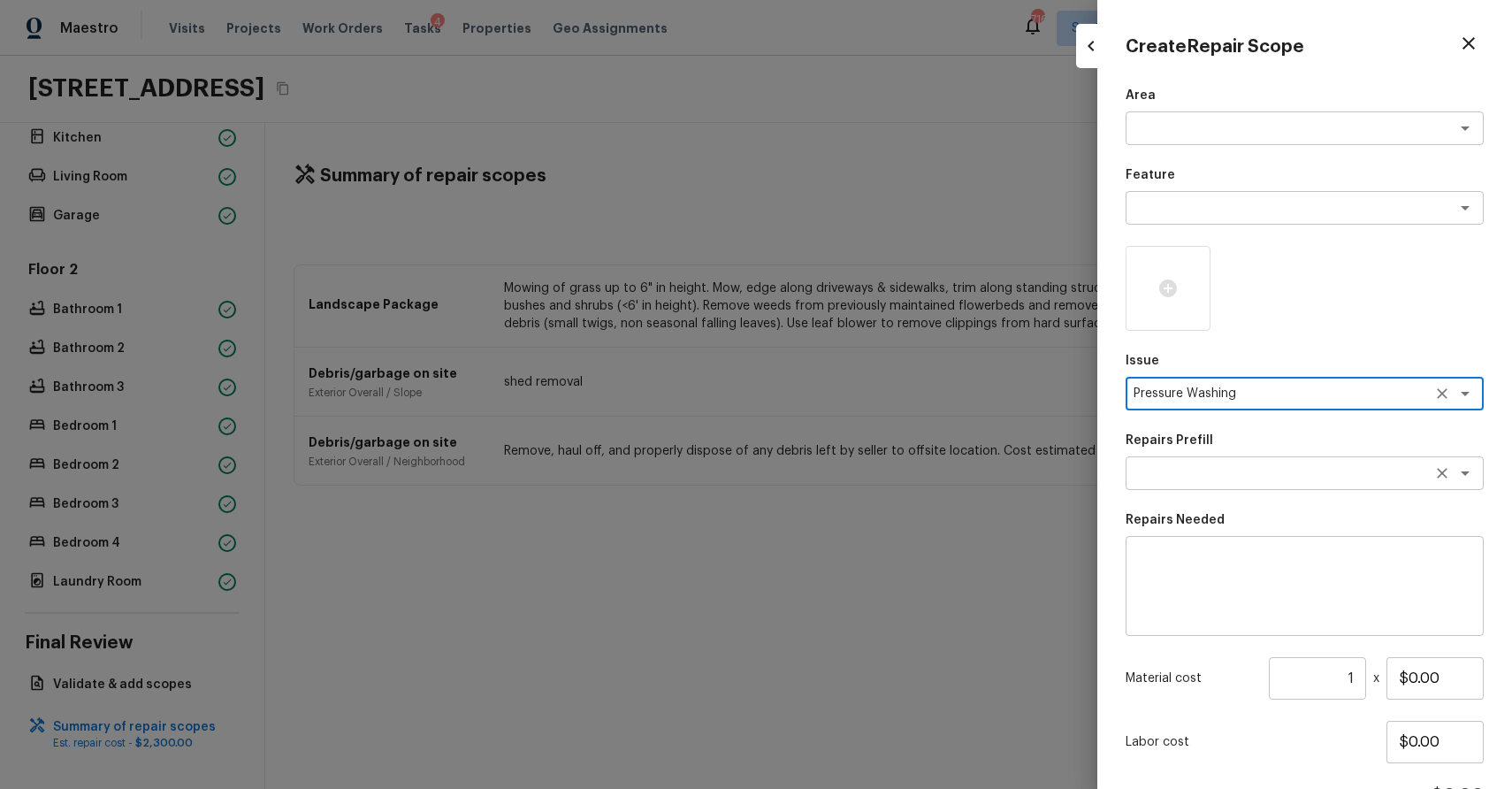
click at [1182, 482] on div "x ​" at bounding box center [1304, 473] width 358 height 34
type textarea "Pressure Washing"
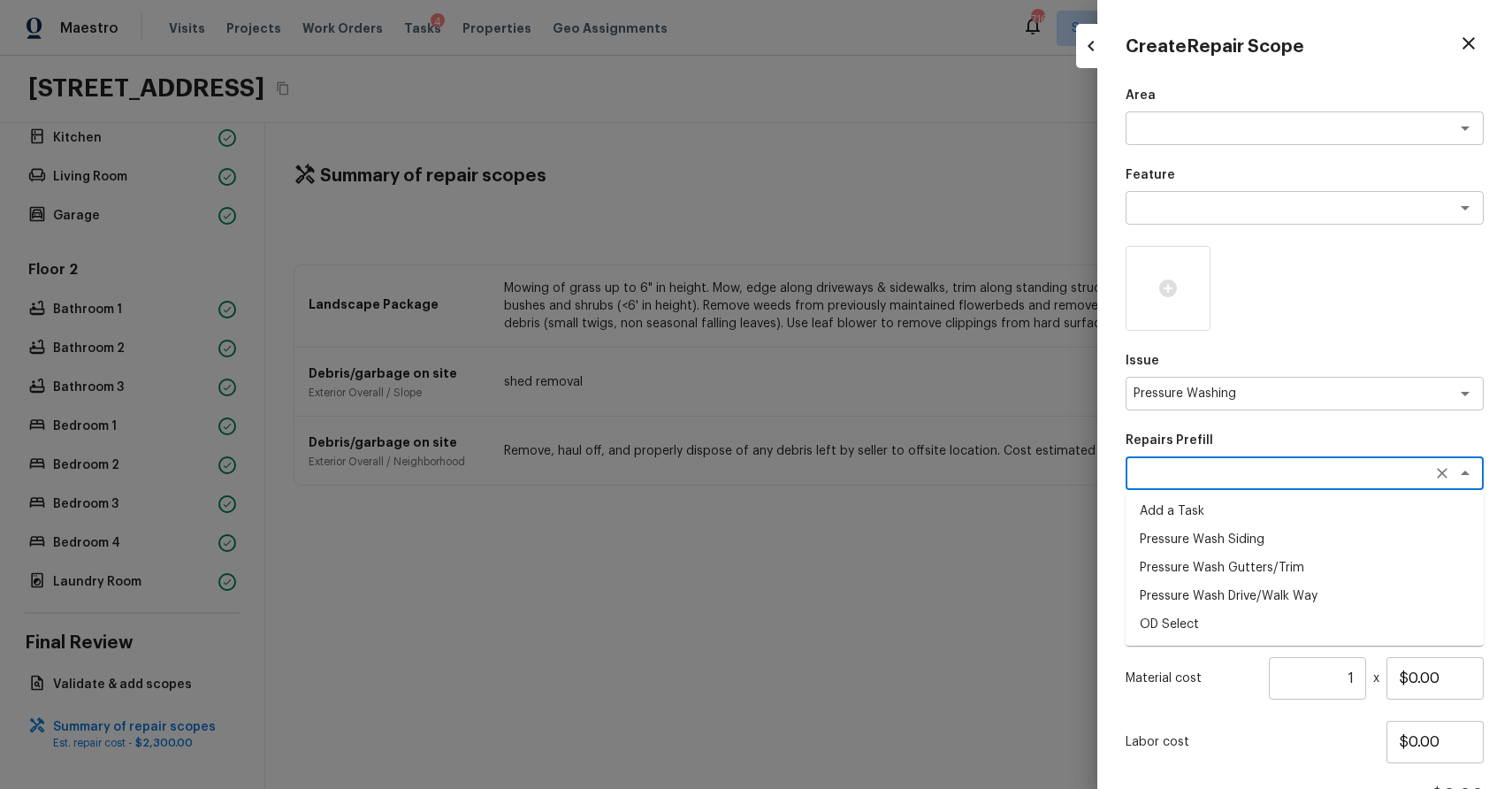
click at [1248, 605] on li "Pressure Wash Drive/Walk Way" at bounding box center [1304, 596] width 358 height 28
type textarea "Pressure Wash Drive/Walk Way"
type textarea "Pressure wash the driveways/walkways as directed by the PM. Ensure that all deb…"
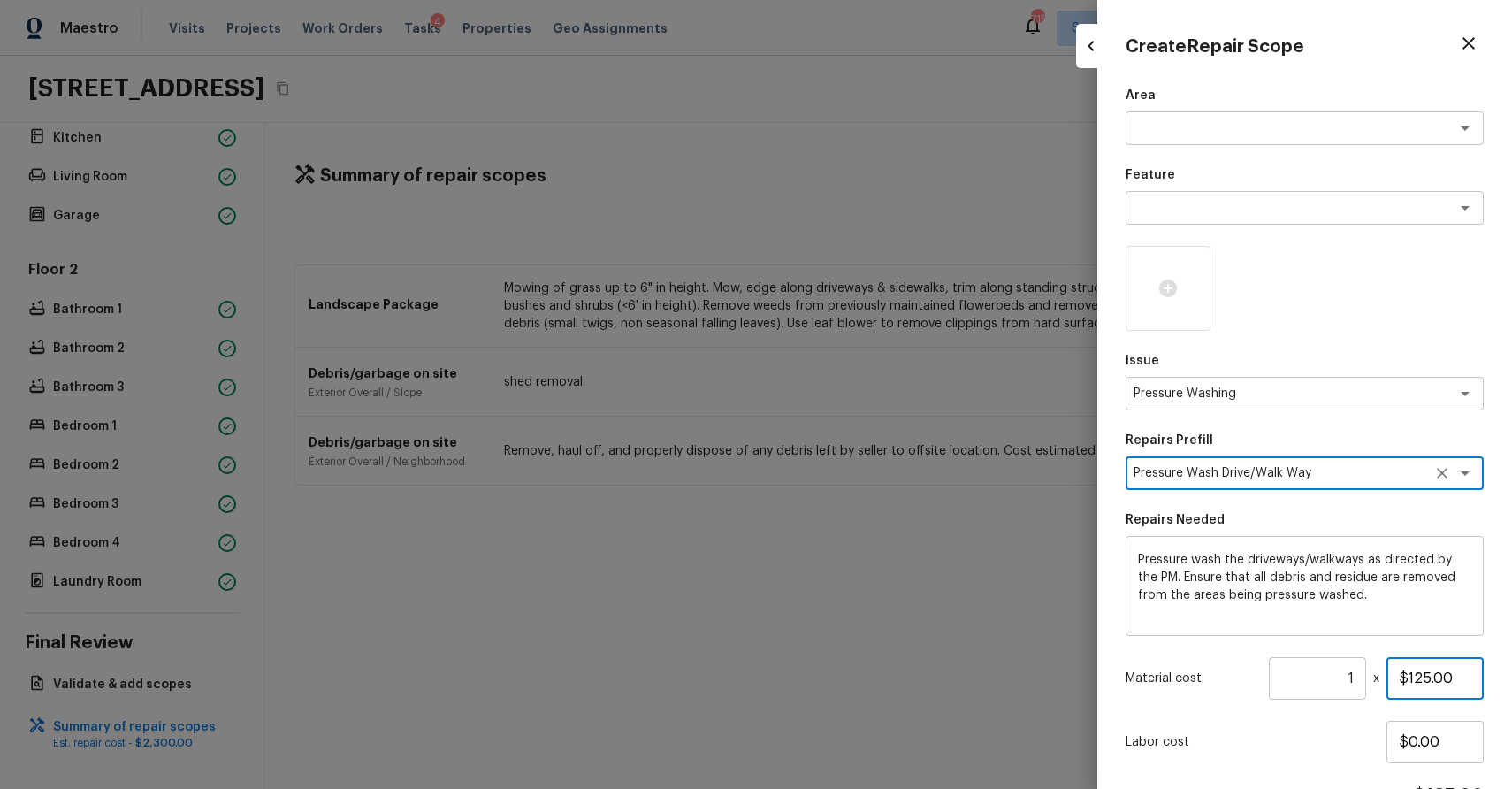
click at [1409, 683] on input "$125.00" at bounding box center [1435, 678] width 97 height 43
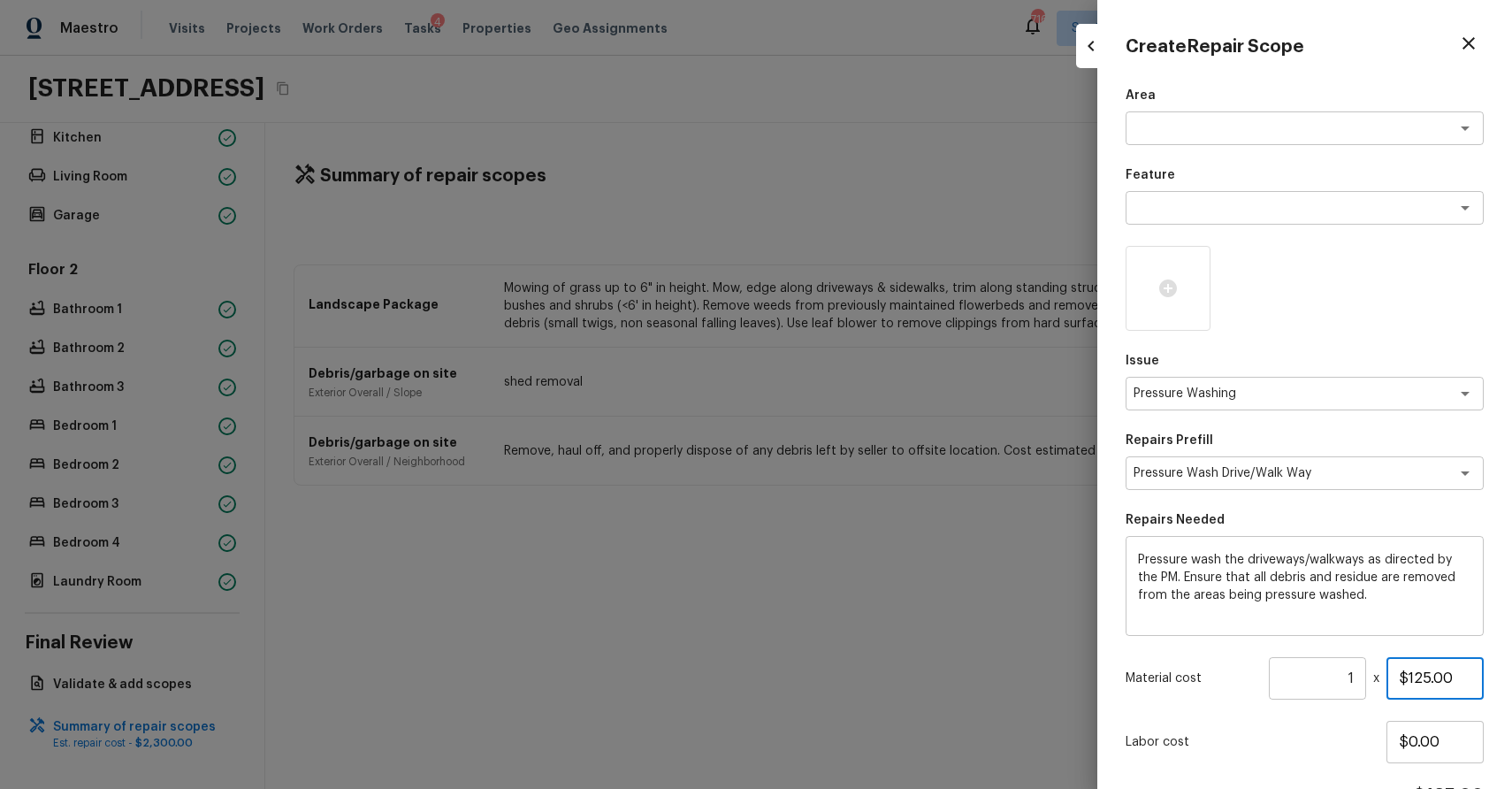
click at [1409, 683] on input "$125.00" at bounding box center [1435, 678] width 97 height 43
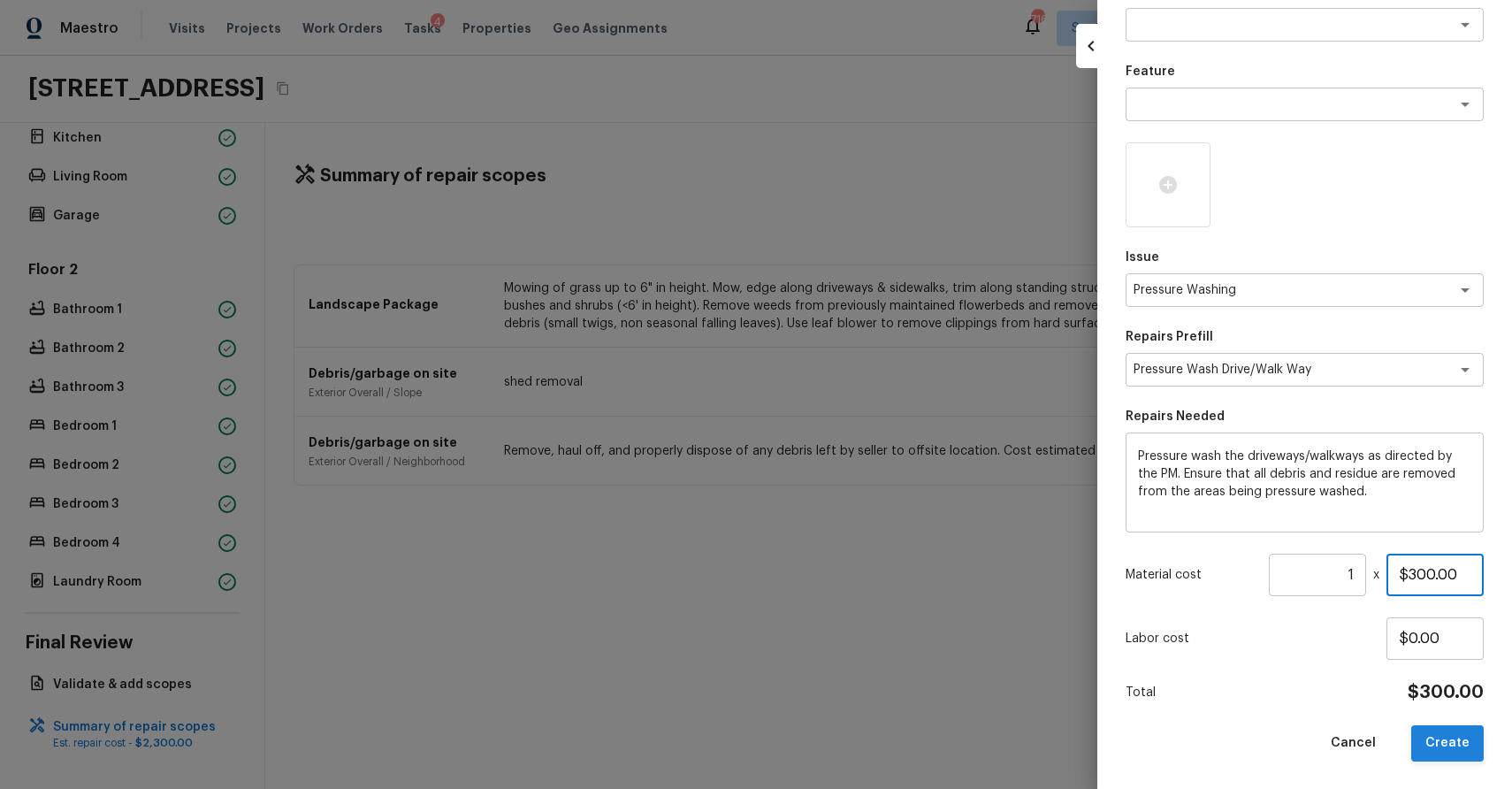
type input "$300.00"
click at [1451, 738] on button "Create" at bounding box center [1448, 742] width 73 height 36
type input "$0.00"
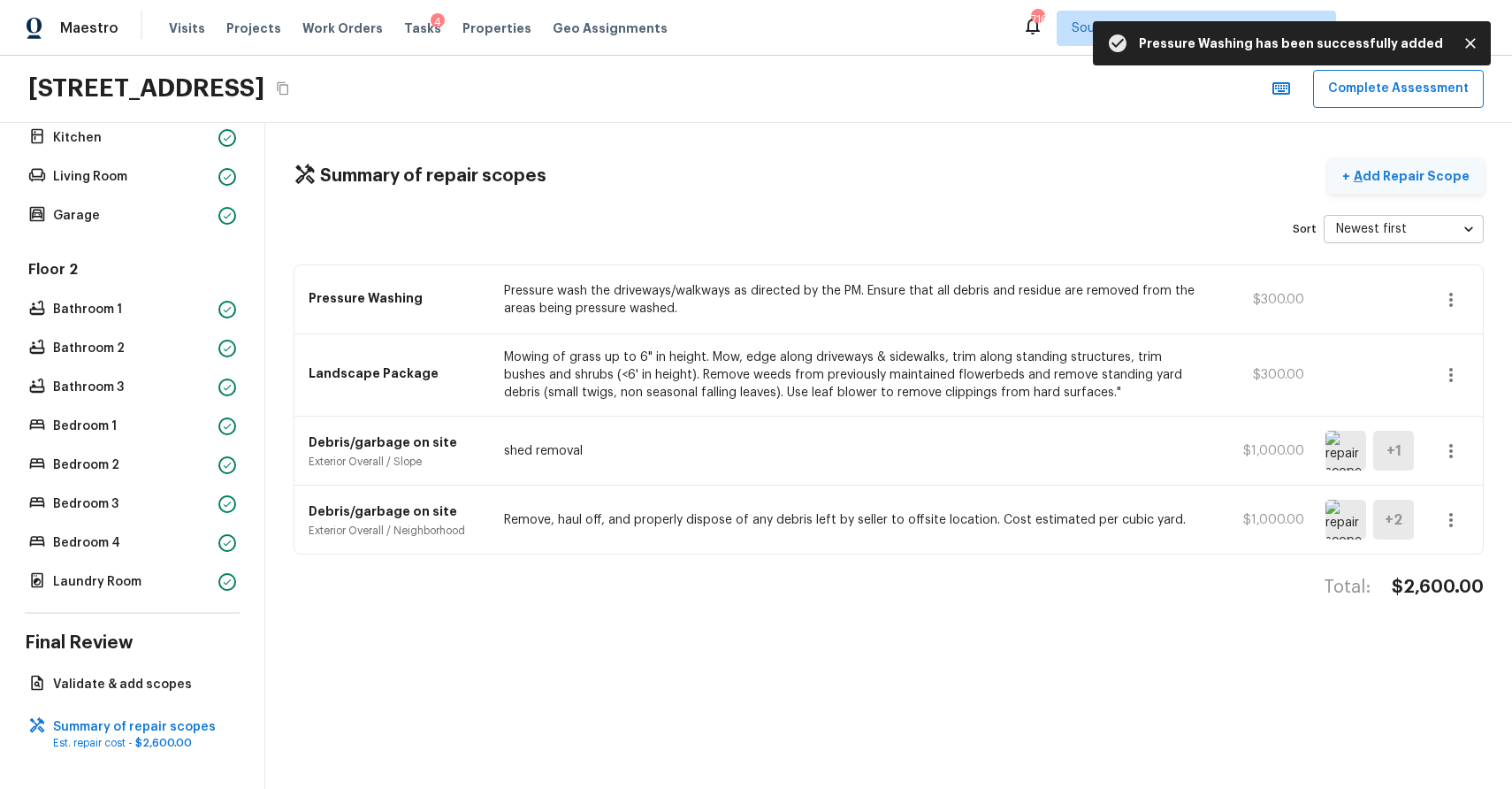
click at [1428, 171] on p "Add Repair Scope" at bounding box center [1410, 175] width 119 height 18
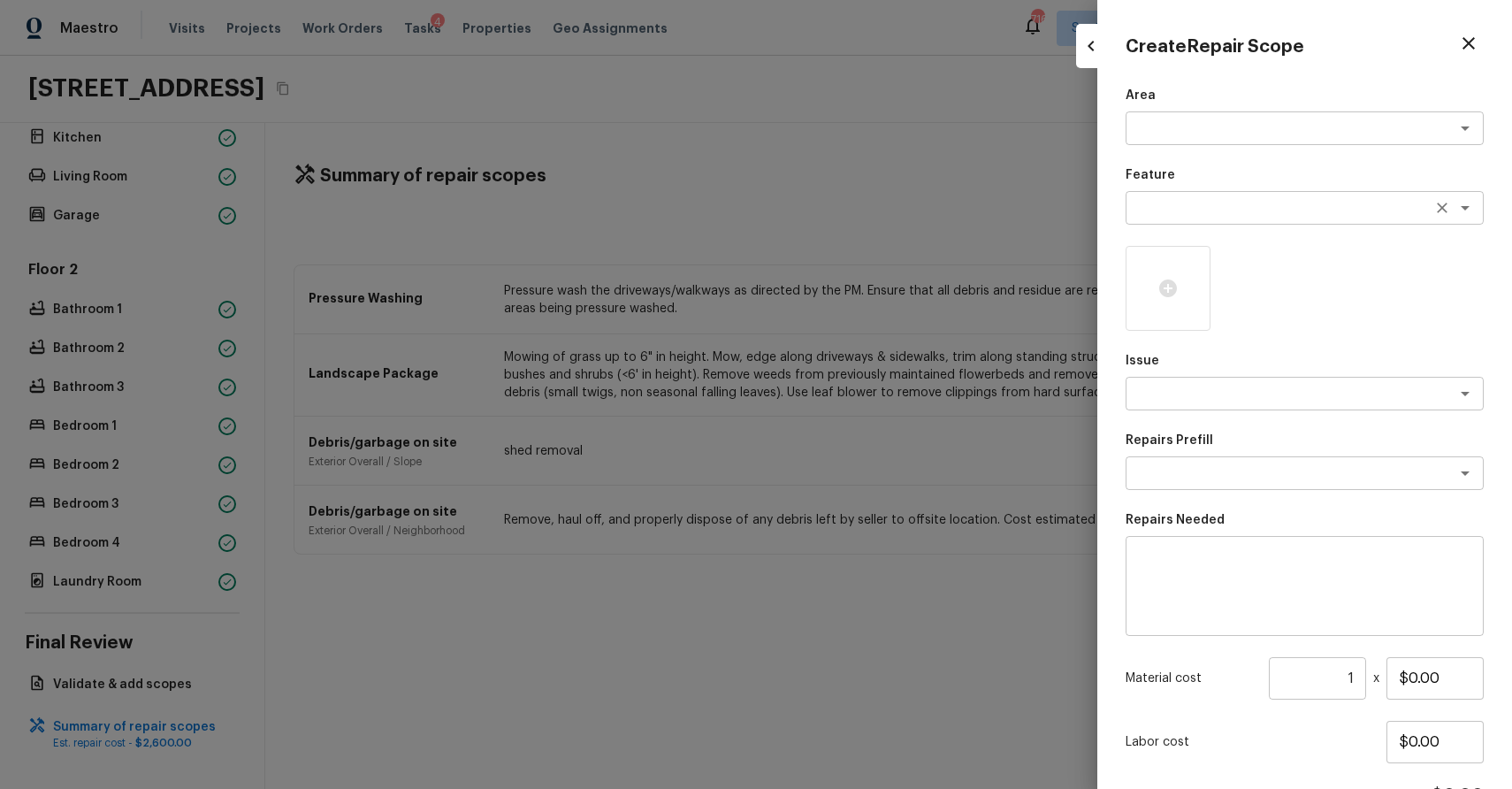
click at [1187, 211] on textarea at bounding box center [1280, 208] width 293 height 18
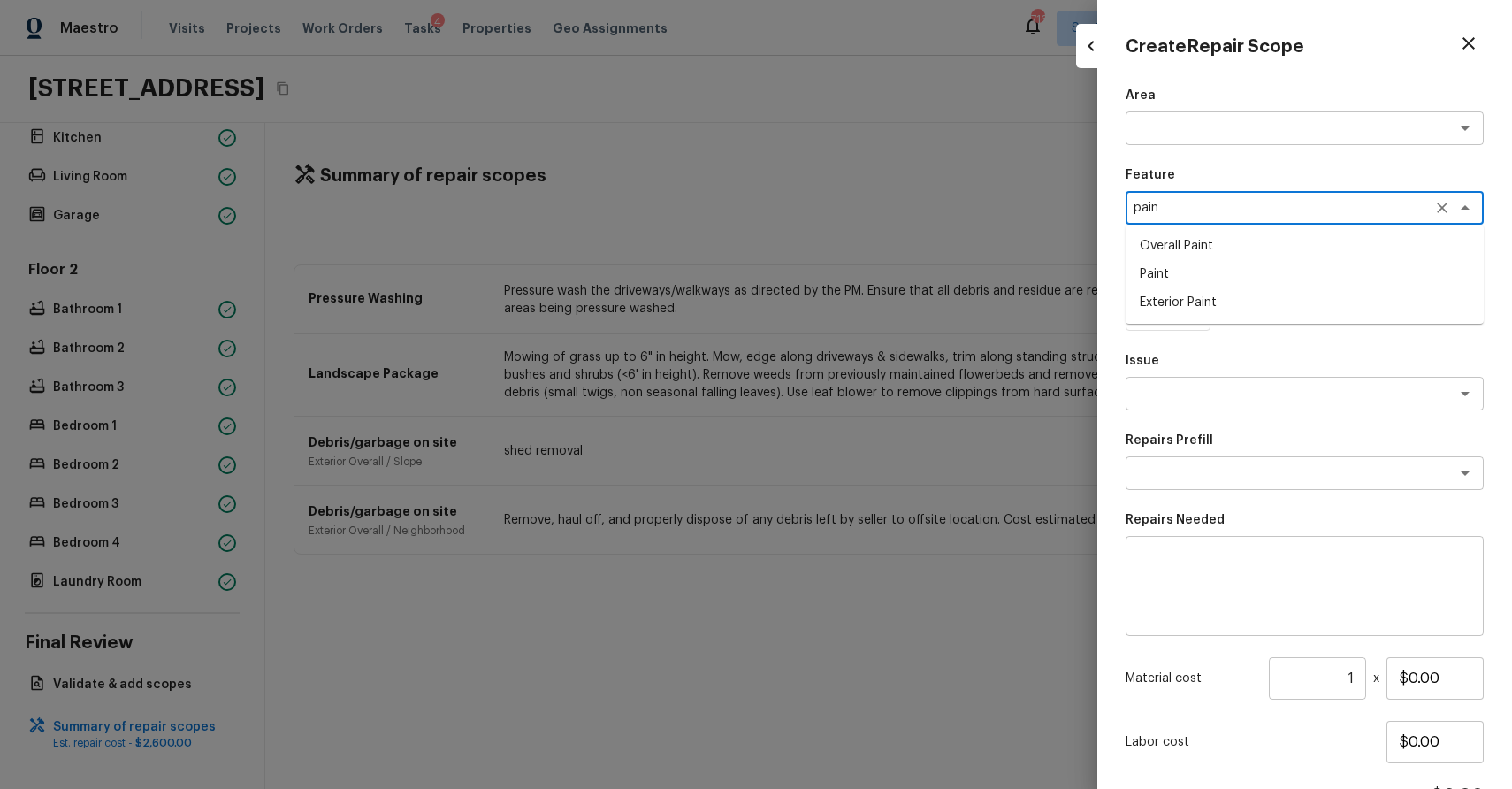
click at [1224, 250] on li "Overall Paint" at bounding box center [1304, 246] width 358 height 28
type textarea "Overall Paint"
click at [1432, 212] on button "Clear" at bounding box center [1442, 208] width 25 height 25
click at [1161, 292] on icon at bounding box center [1167, 288] width 18 height 18
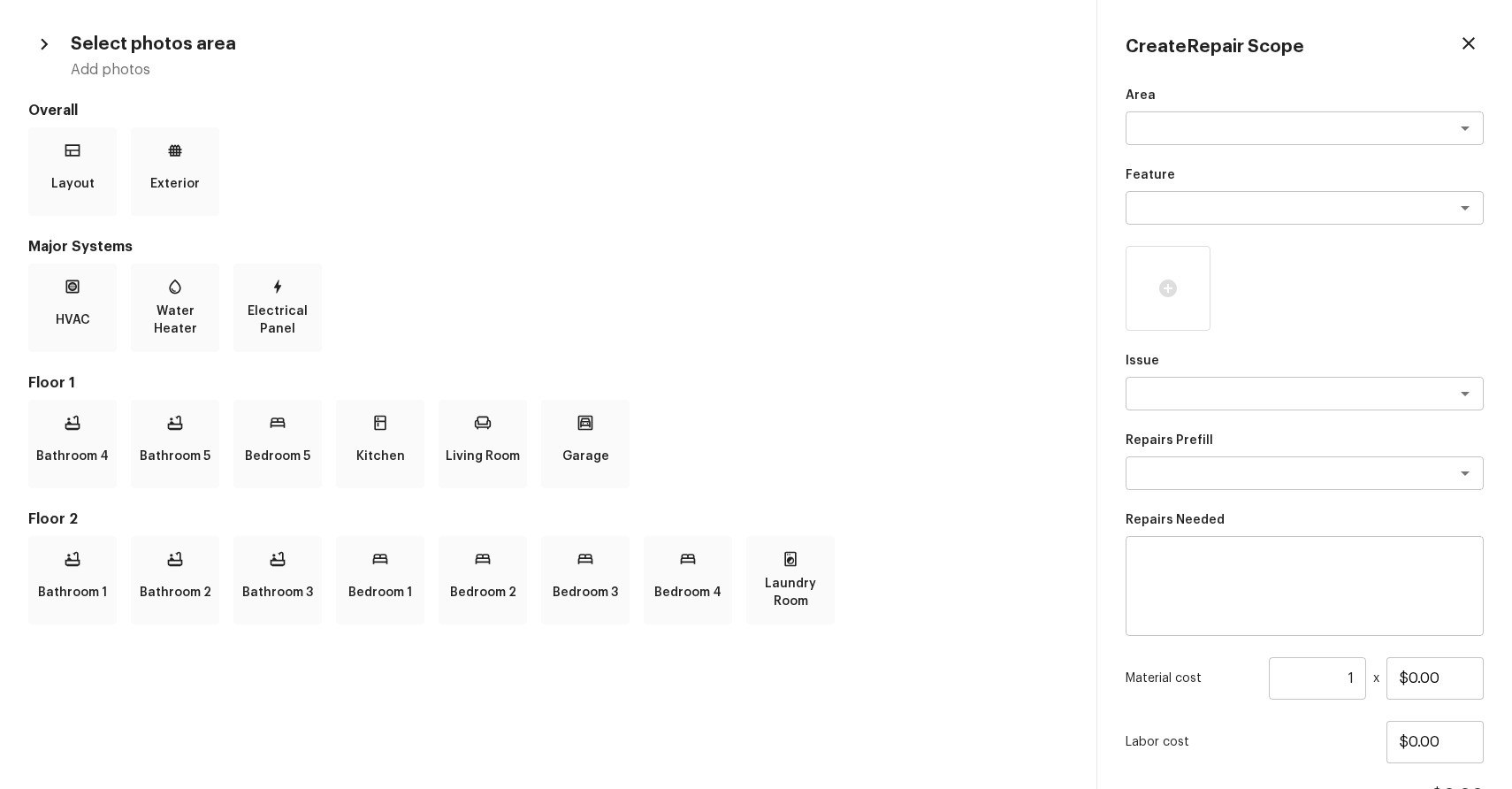
click at [1262, 336] on div "Area x ​ Feature x ​ Issue x ​ Repairs Prefill x ​ Repairs Needed x ​ Material …" at bounding box center [1304, 475] width 358 height 778
click at [394, 578] on p "Bedroom 1" at bounding box center [380, 592] width 63 height 35
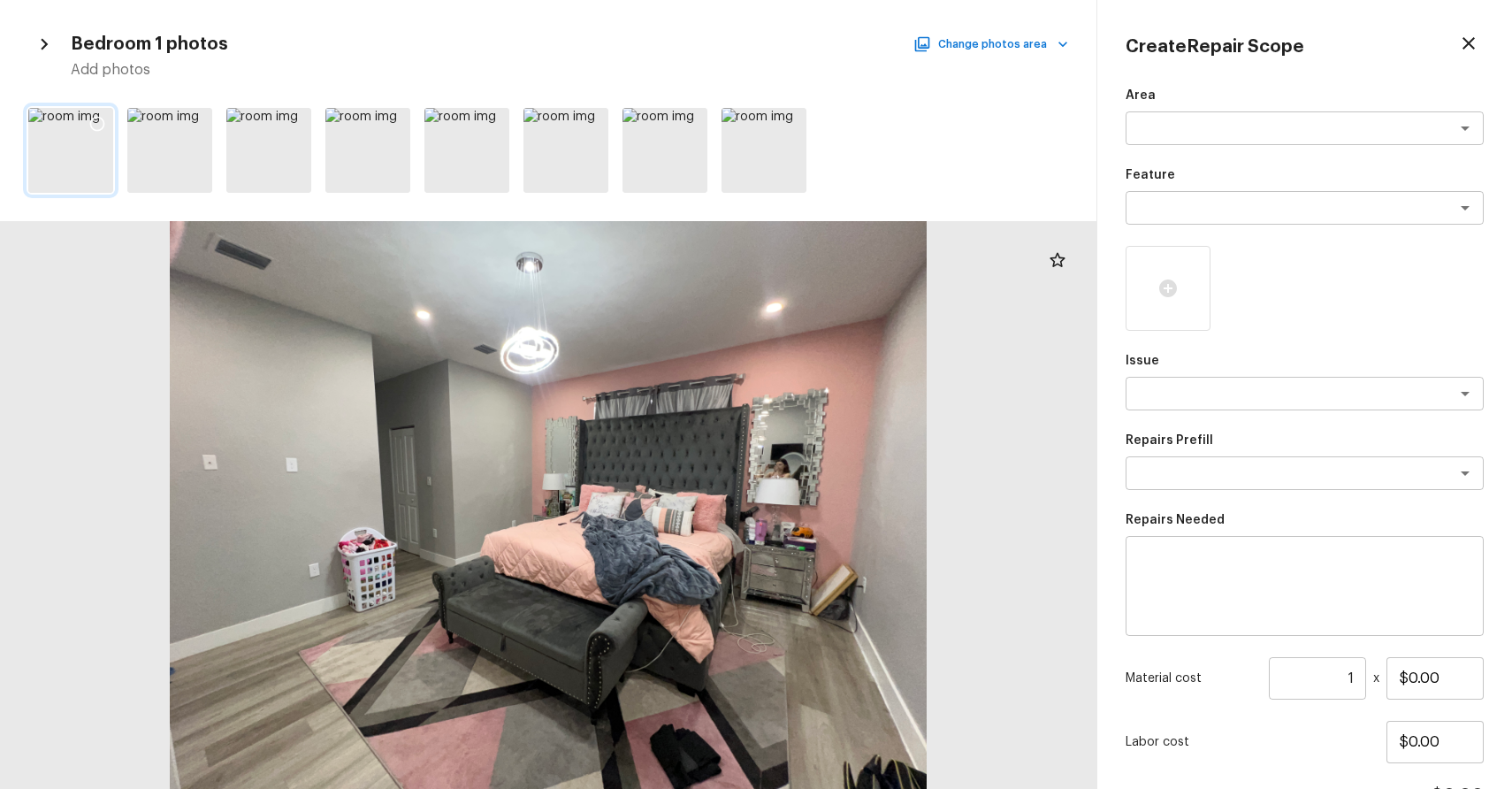
click at [96, 118] on icon at bounding box center [97, 123] width 18 height 18
click at [1031, 24] on div "Bedroom 1 photos Change photos area Add photos" at bounding box center [548, 394] width 1097 height 789
click at [1035, 40] on button "Change photos area" at bounding box center [992, 44] width 151 height 23
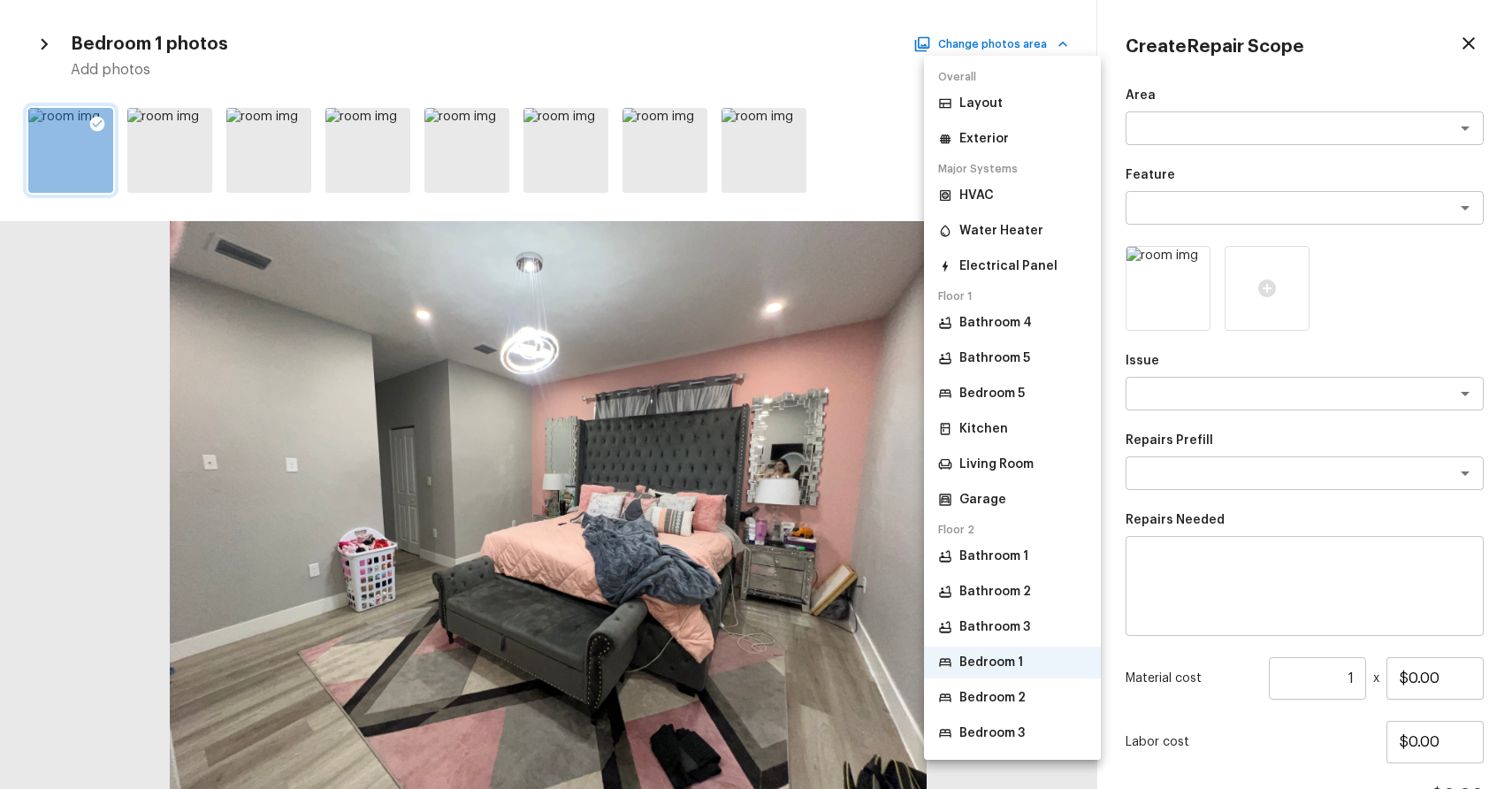
click at [996, 692] on p "Bedroom 2" at bounding box center [992, 697] width 66 height 18
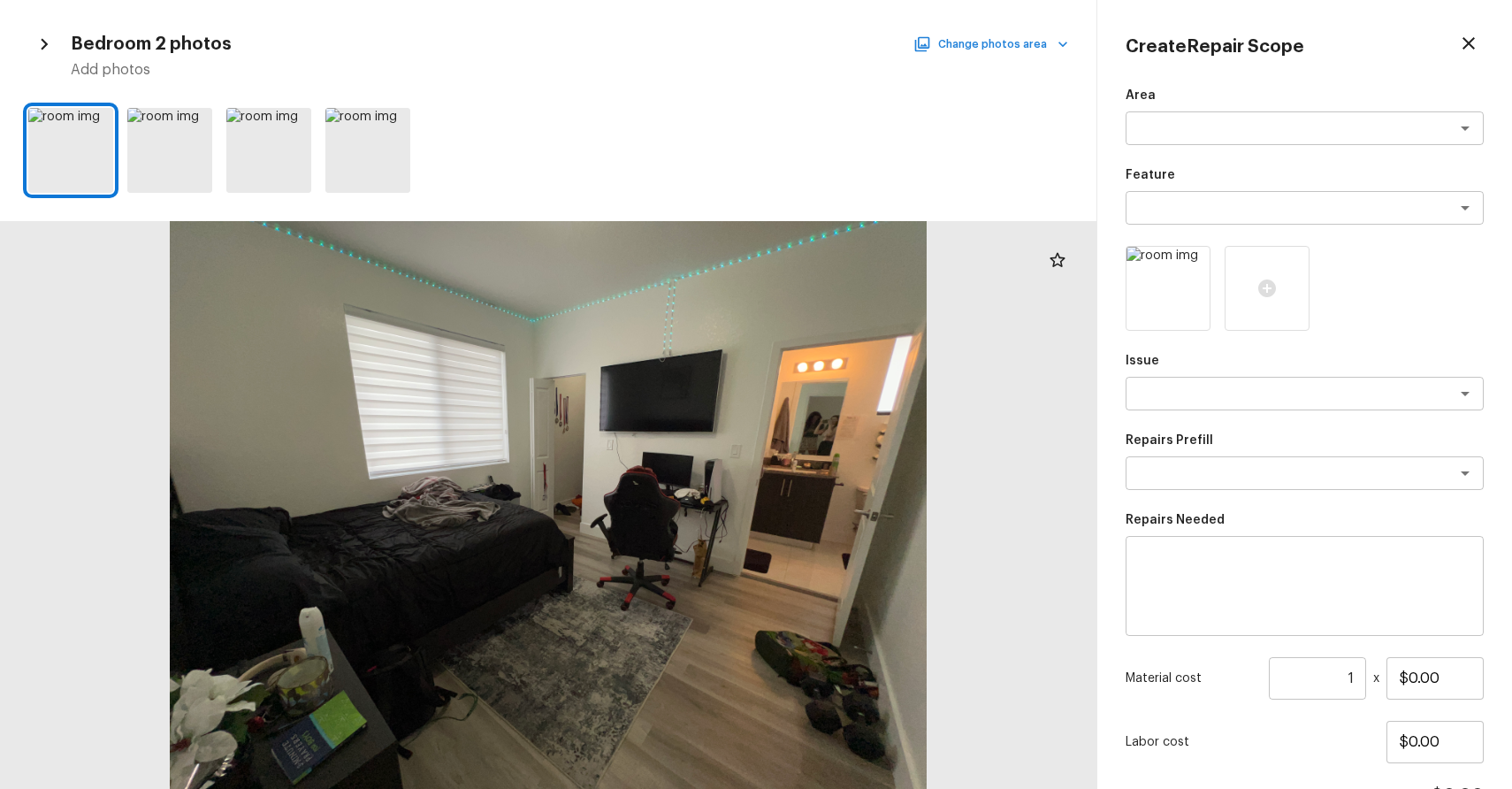
click at [1041, 48] on button "Change photos area" at bounding box center [992, 44] width 151 height 23
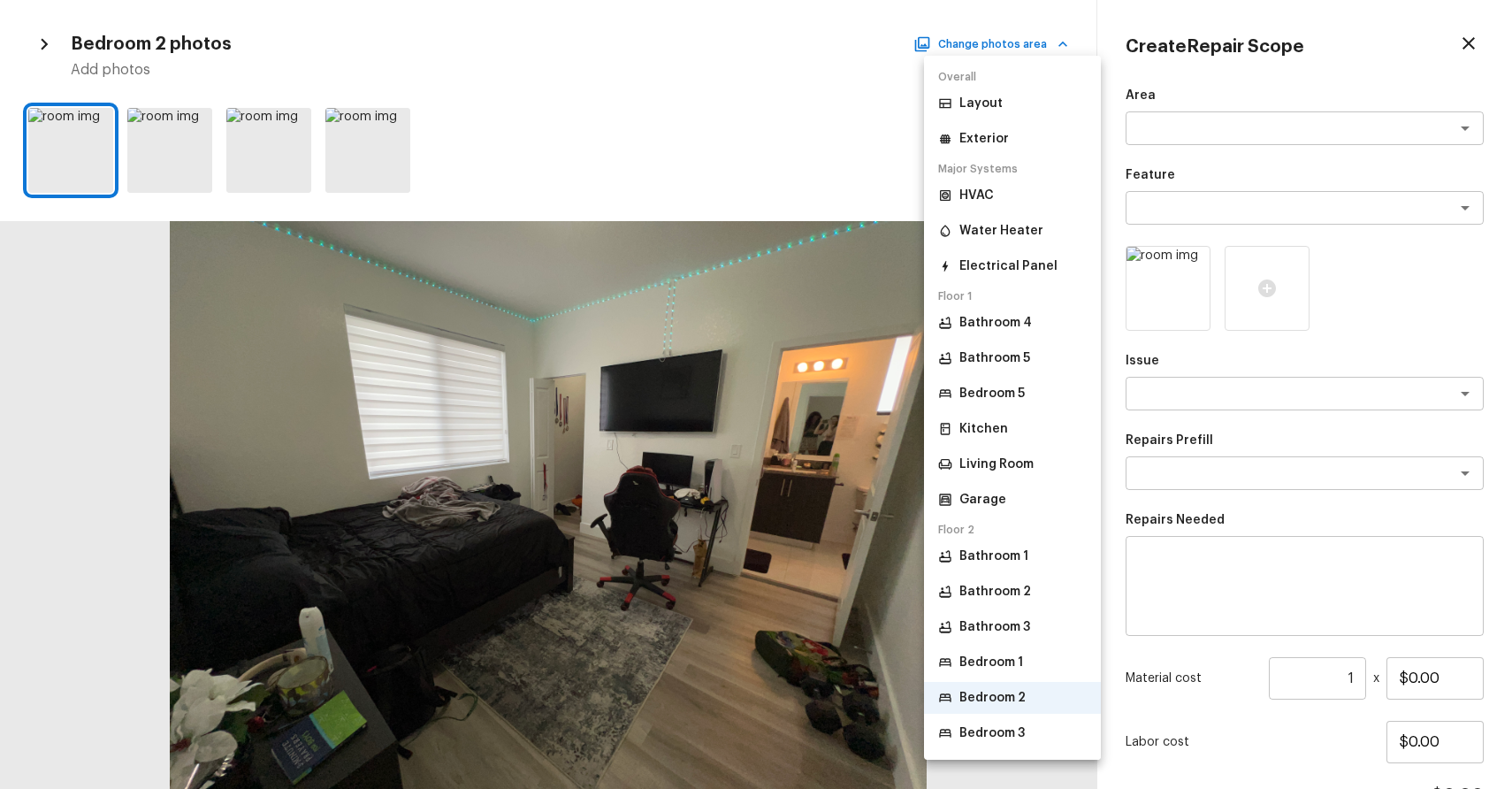
click at [1029, 721] on li "Bedroom 3" at bounding box center [1013, 733] width 177 height 32
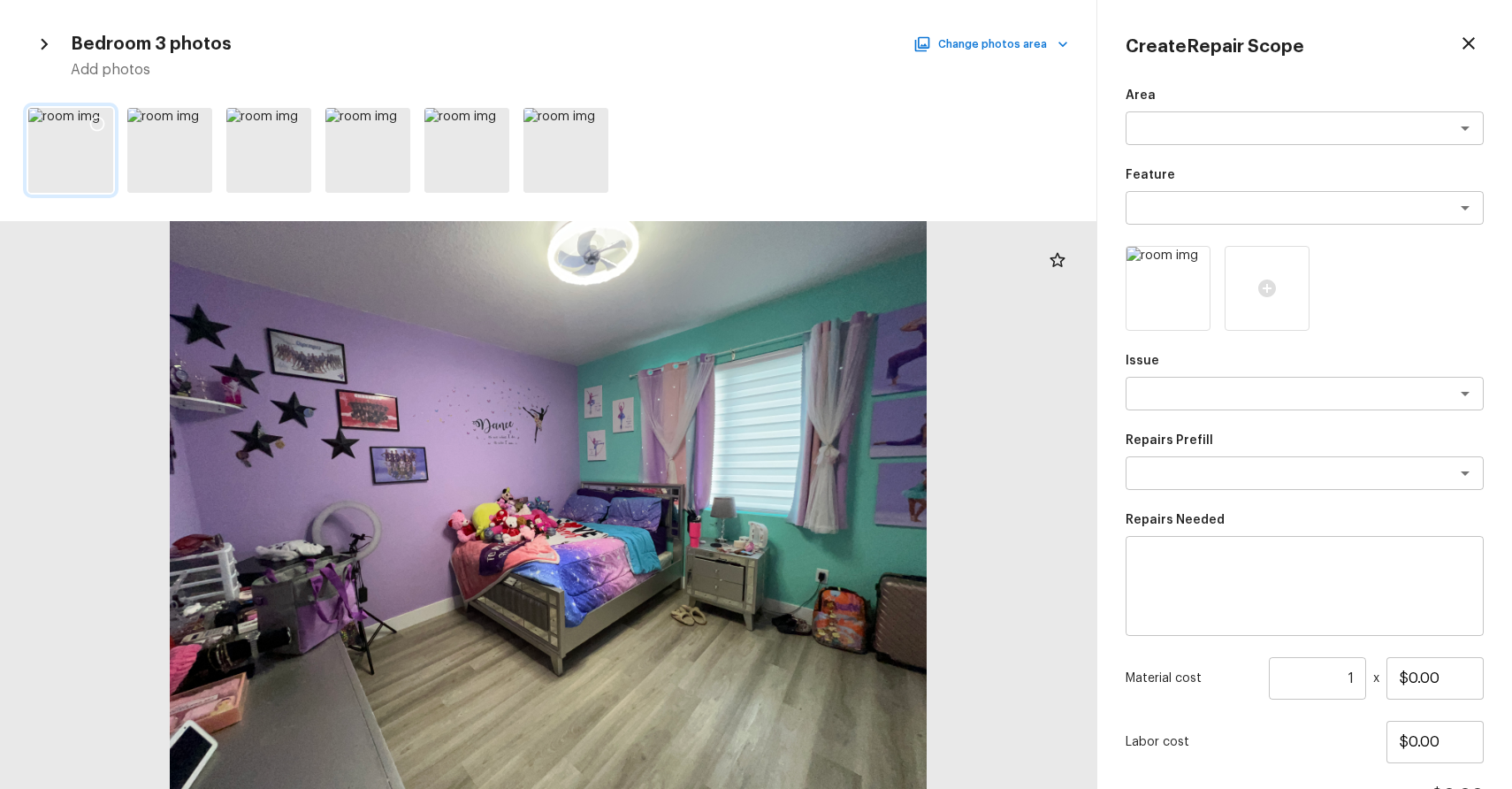
click at [98, 118] on icon at bounding box center [97, 123] width 18 height 18
click at [203, 116] on icon at bounding box center [196, 123] width 18 height 18
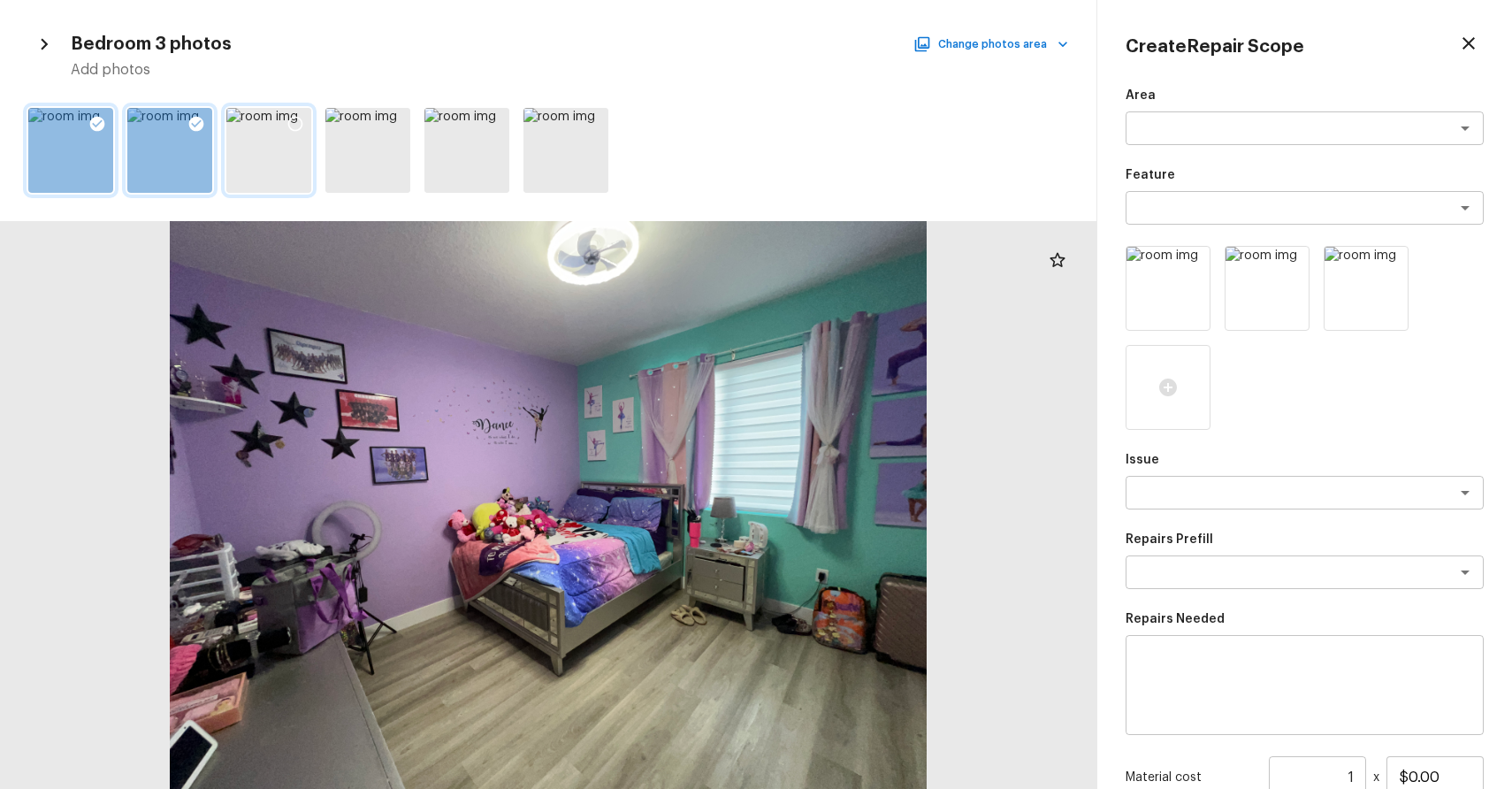
click at [298, 116] on icon at bounding box center [295, 123] width 18 height 18
click at [1001, 37] on button "Change photos area" at bounding box center [992, 44] width 151 height 23
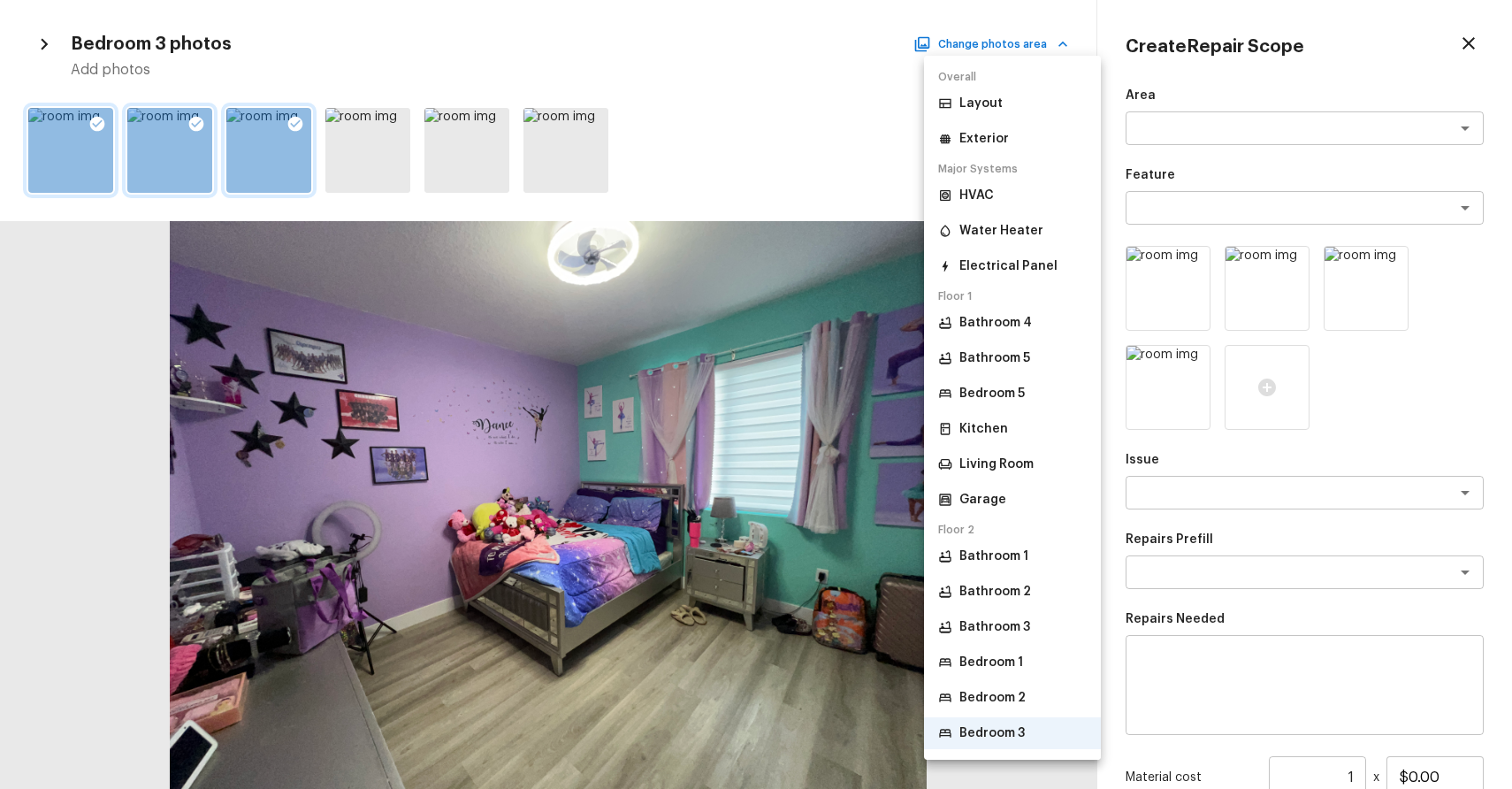
scroll to position [67, 0]
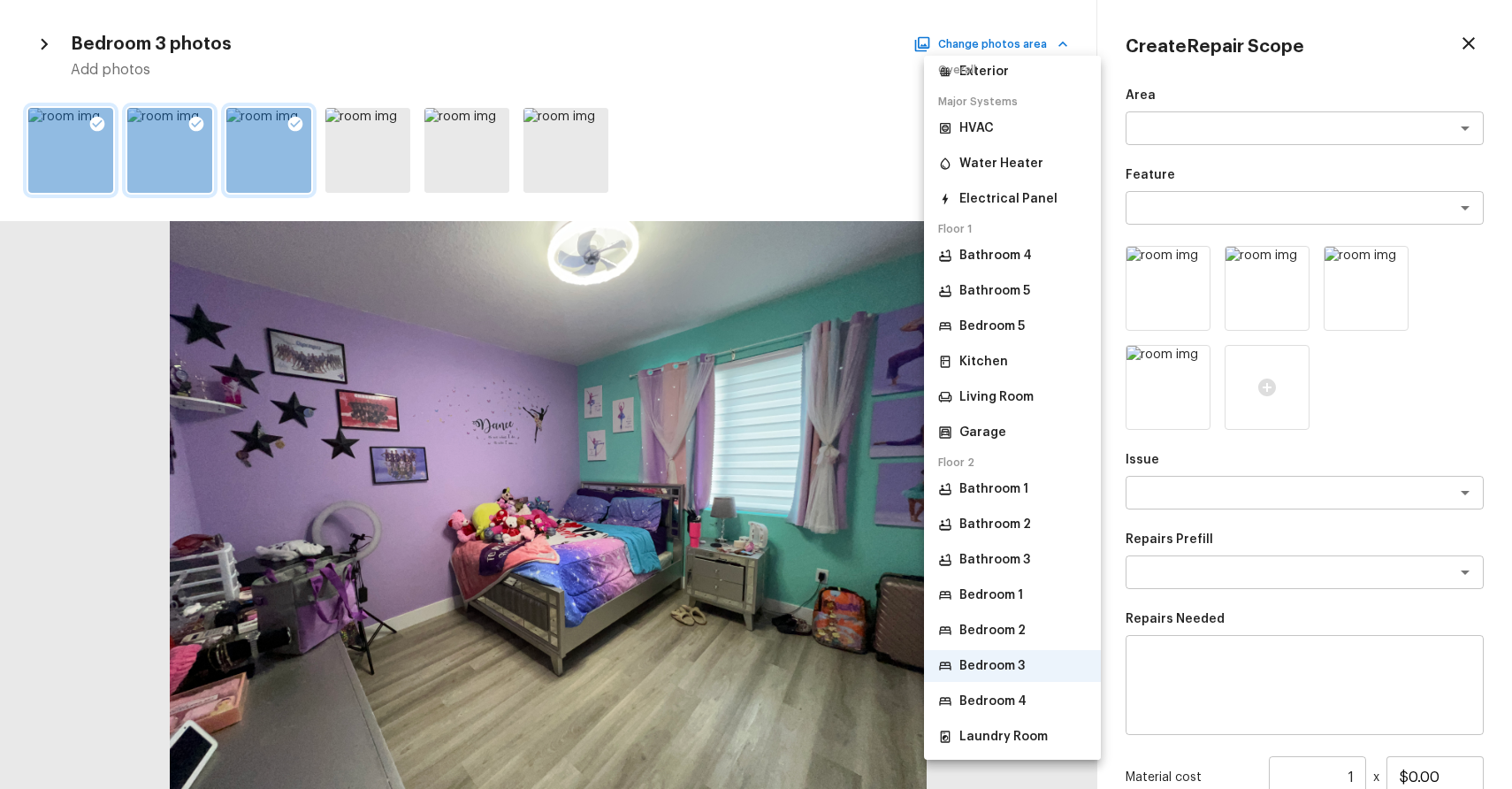
click at [1003, 693] on p "Bedroom 4" at bounding box center [993, 701] width 67 height 18
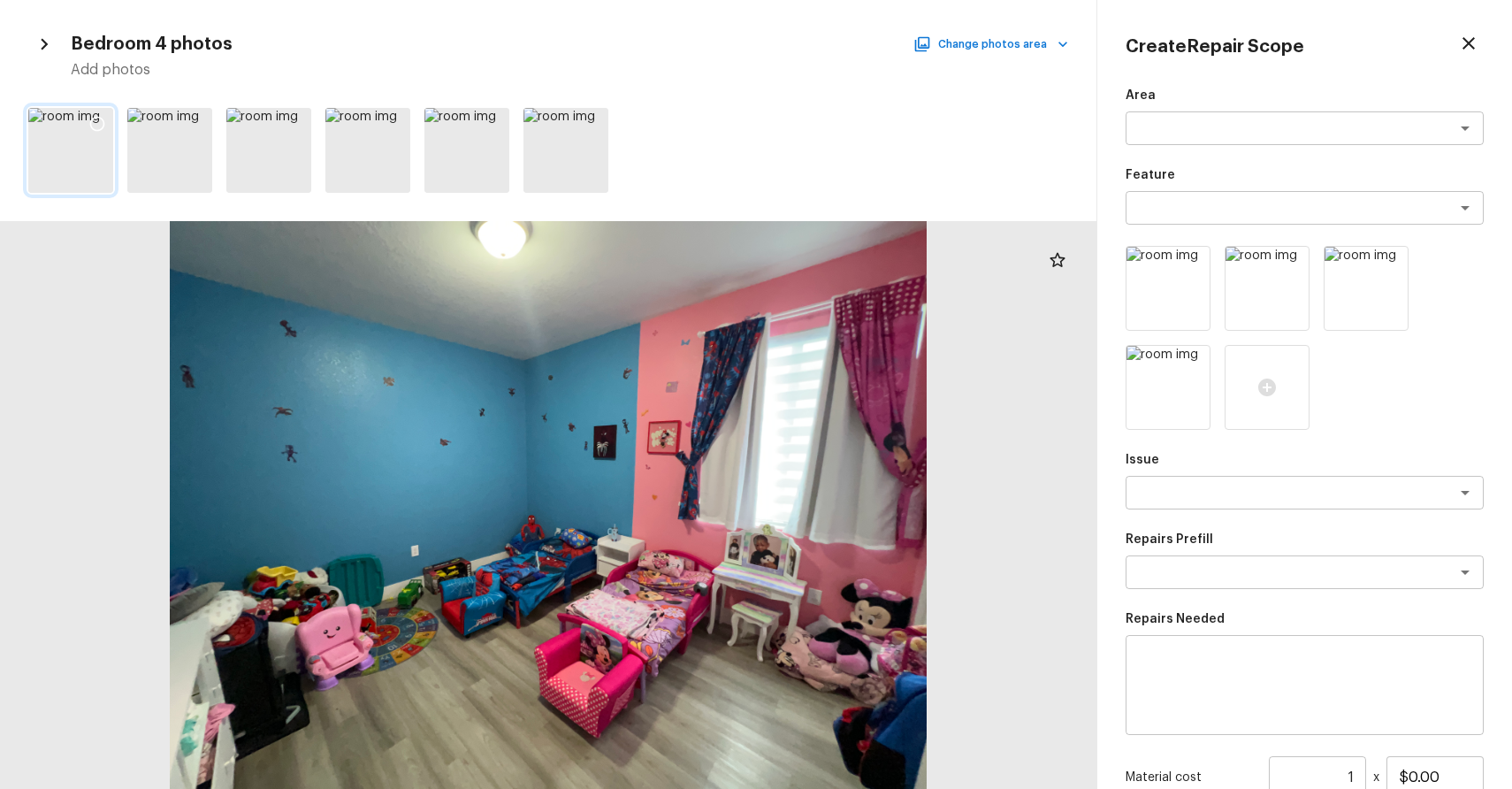
click at [101, 116] on icon at bounding box center [97, 123] width 18 height 18
click at [193, 115] on icon at bounding box center [196, 123] width 18 height 18
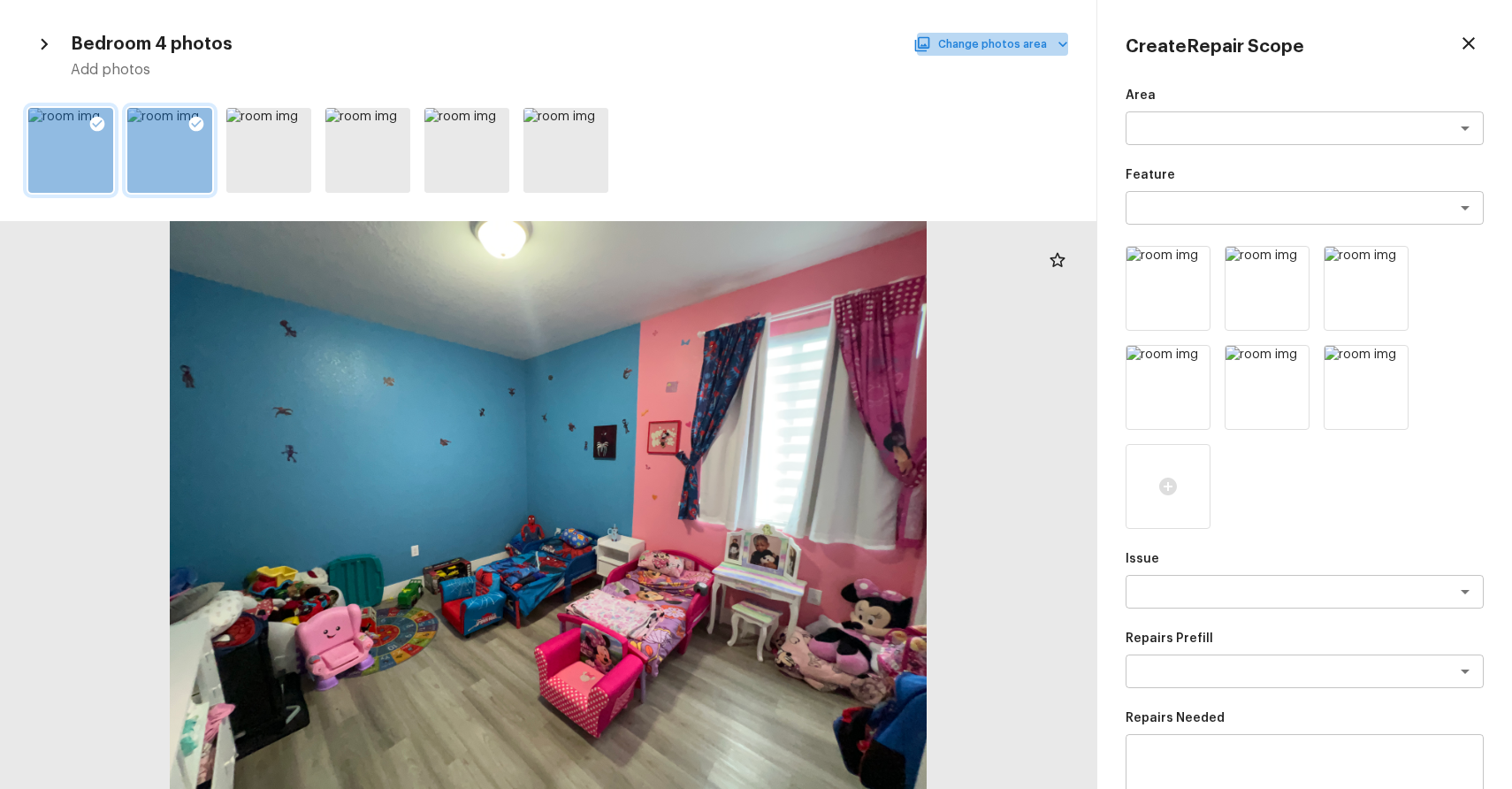
click at [1035, 49] on button "Change photos area" at bounding box center [992, 44] width 151 height 23
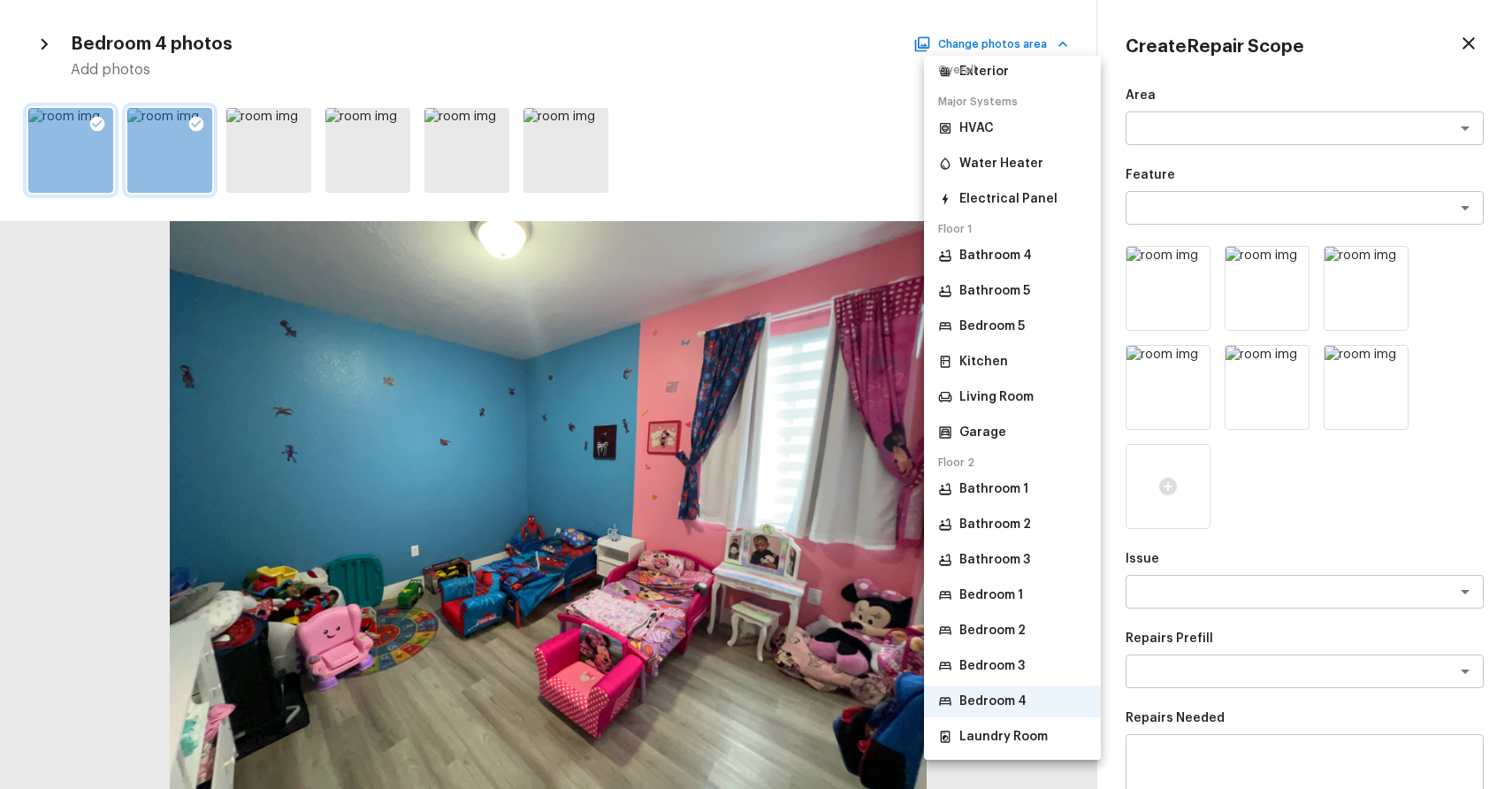
click at [998, 305] on li "Bathroom 5" at bounding box center [1013, 291] width 177 height 32
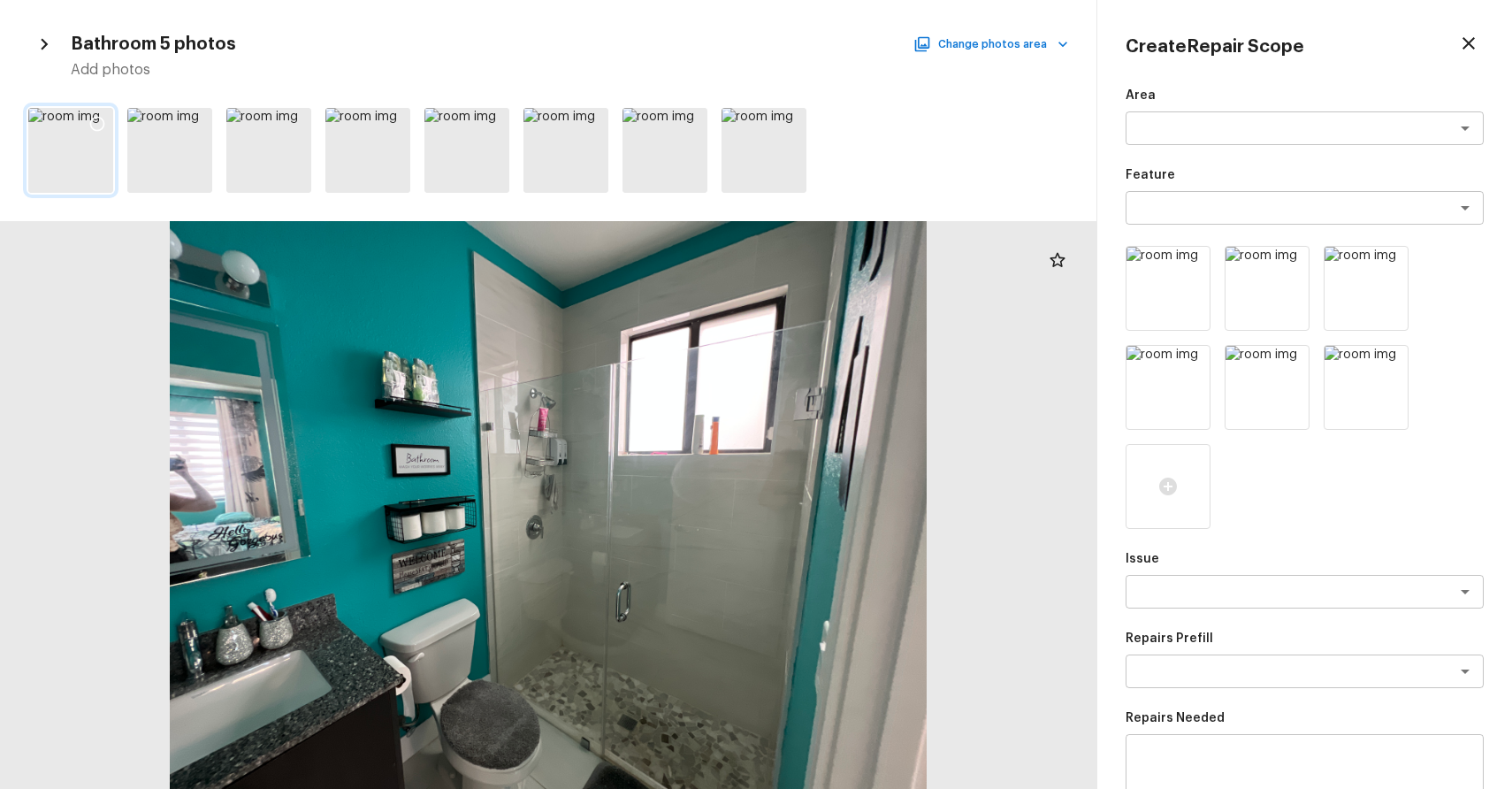
click at [95, 136] on div at bounding box center [97, 127] width 32 height 37
click at [204, 118] on icon at bounding box center [196, 123] width 18 height 18
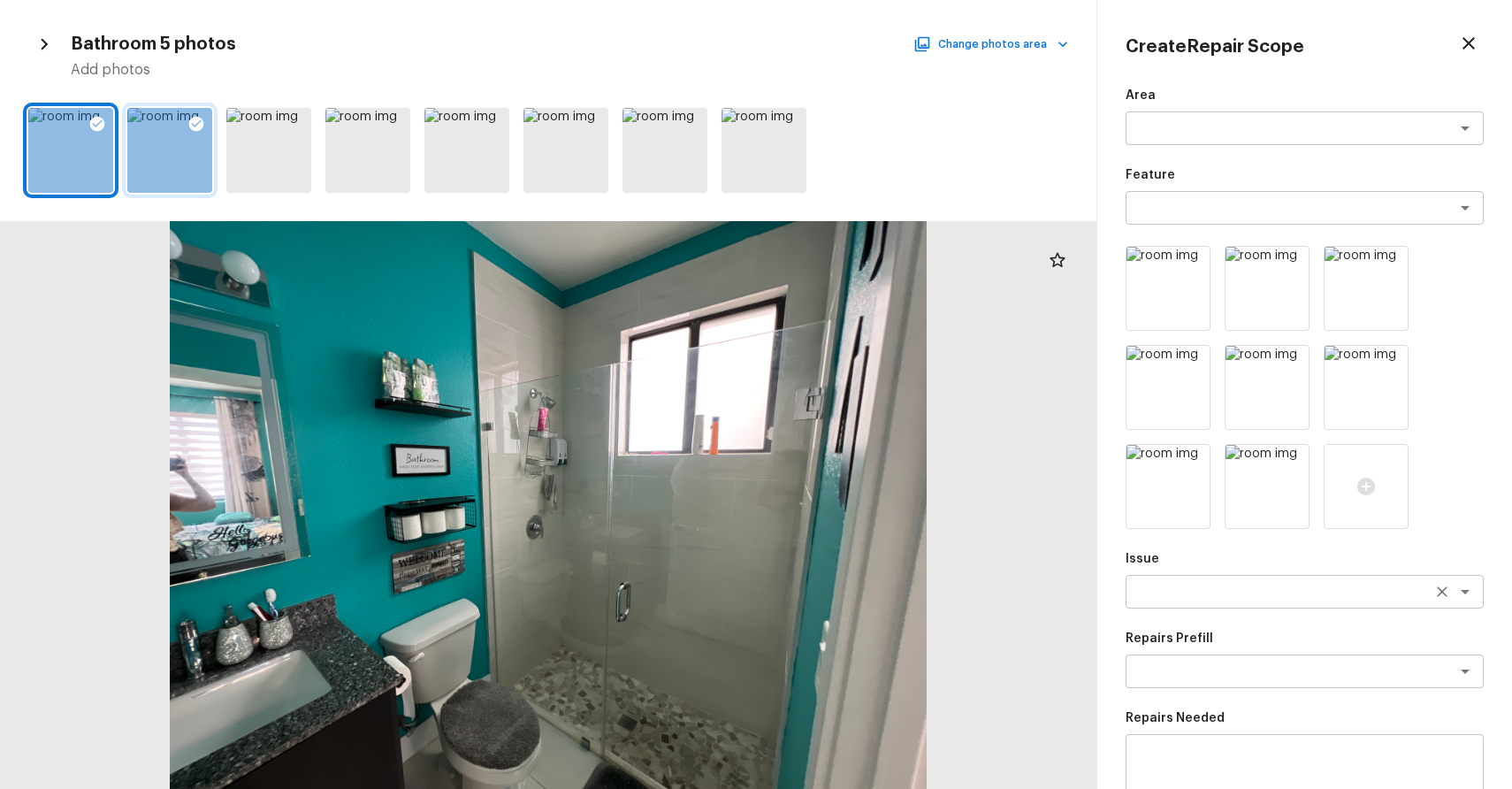
click at [1307, 598] on textarea at bounding box center [1280, 592] width 293 height 18
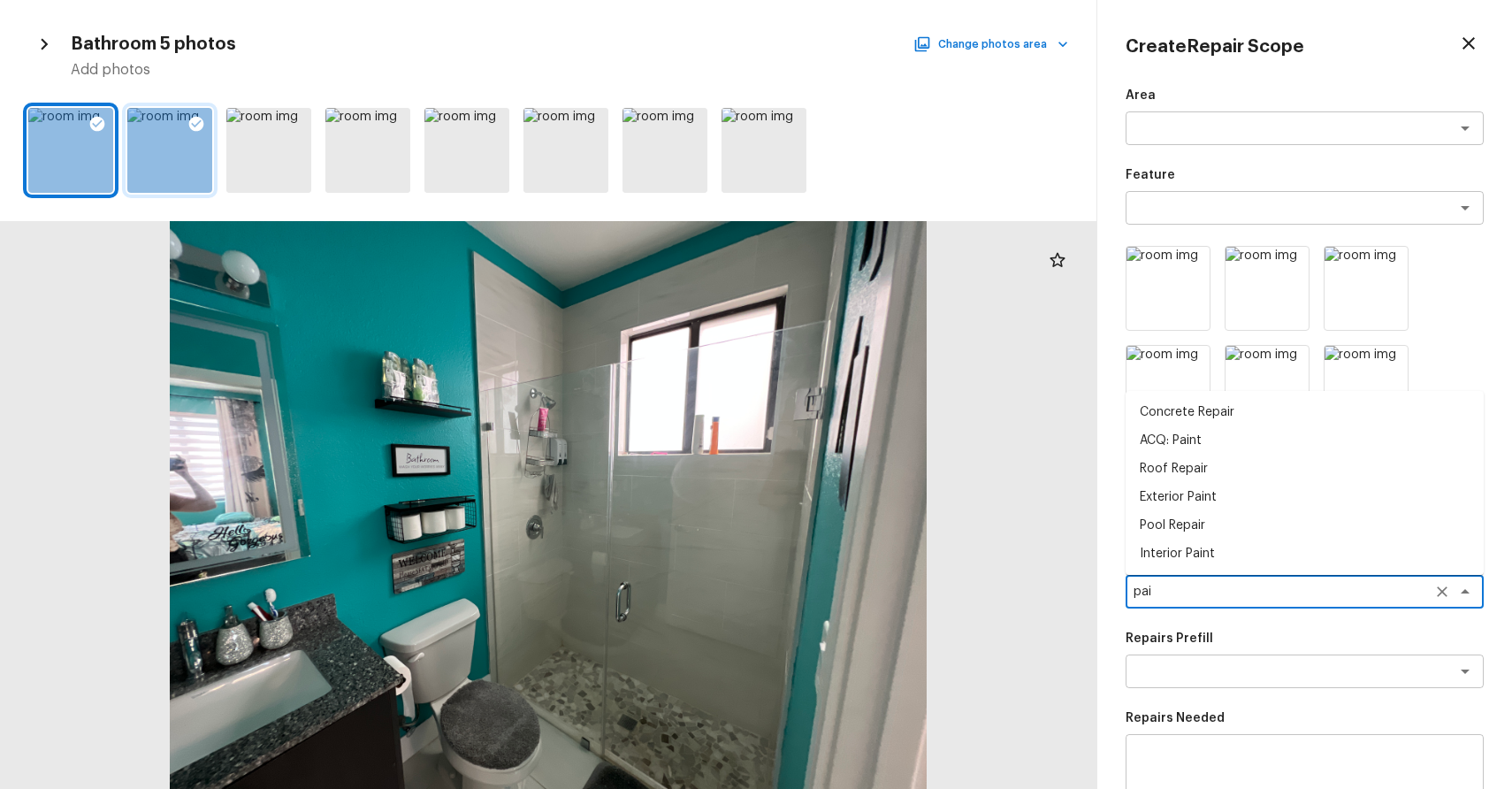
click at [1281, 514] on li "Pool Repair" at bounding box center [1304, 525] width 358 height 28
type textarea "Pool Repair"
click at [1453, 598] on div at bounding box center [1452, 592] width 46 height 25
click at [1440, 591] on icon "Clear" at bounding box center [1442, 591] width 10 height 10
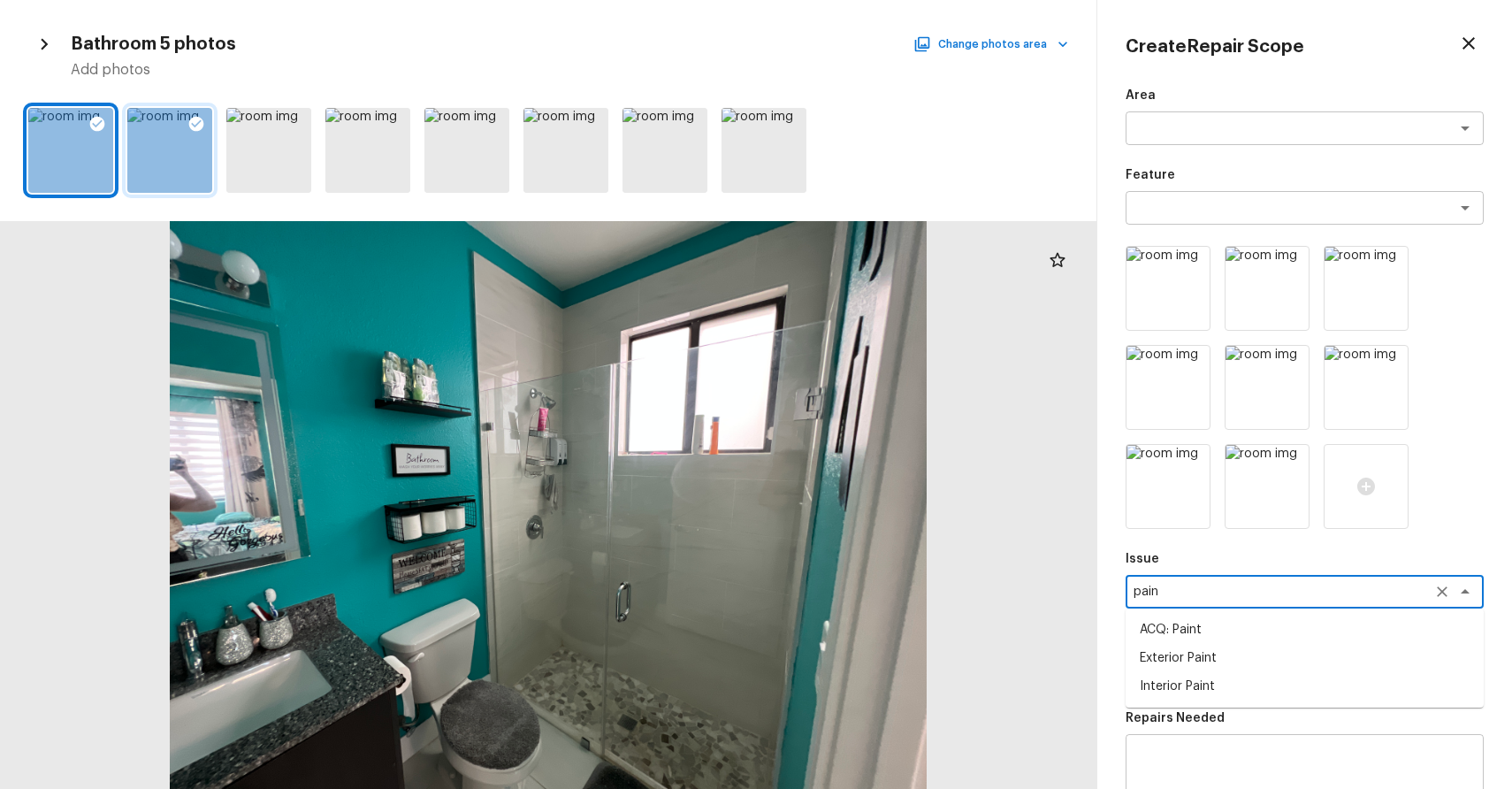
click at [1215, 634] on li "ACQ: Paint" at bounding box center [1304, 630] width 358 height 28
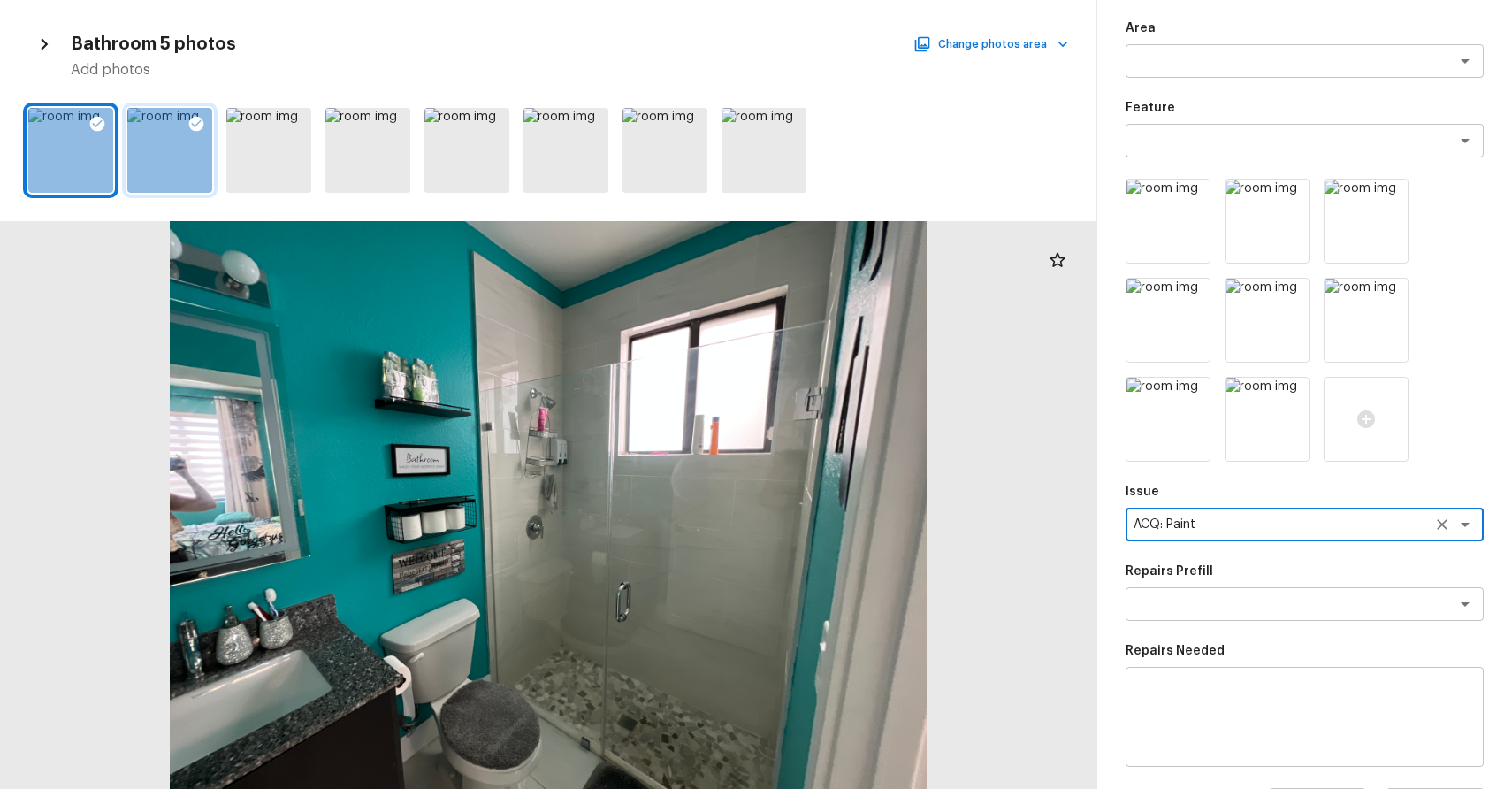
scroll to position [115, 0]
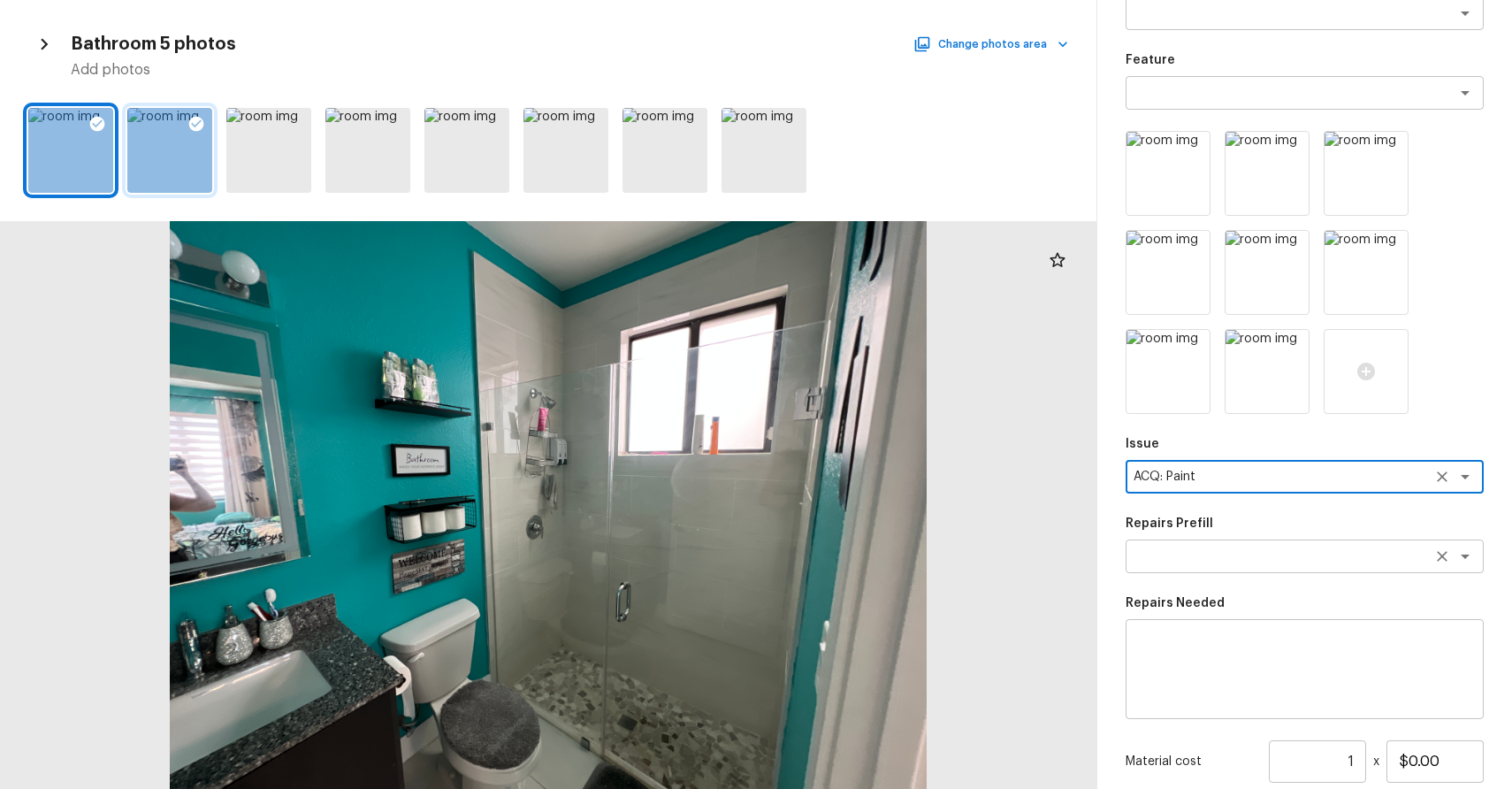
type textarea "ACQ: Paint"
click at [1228, 551] on textarea at bounding box center [1280, 556] width 293 height 18
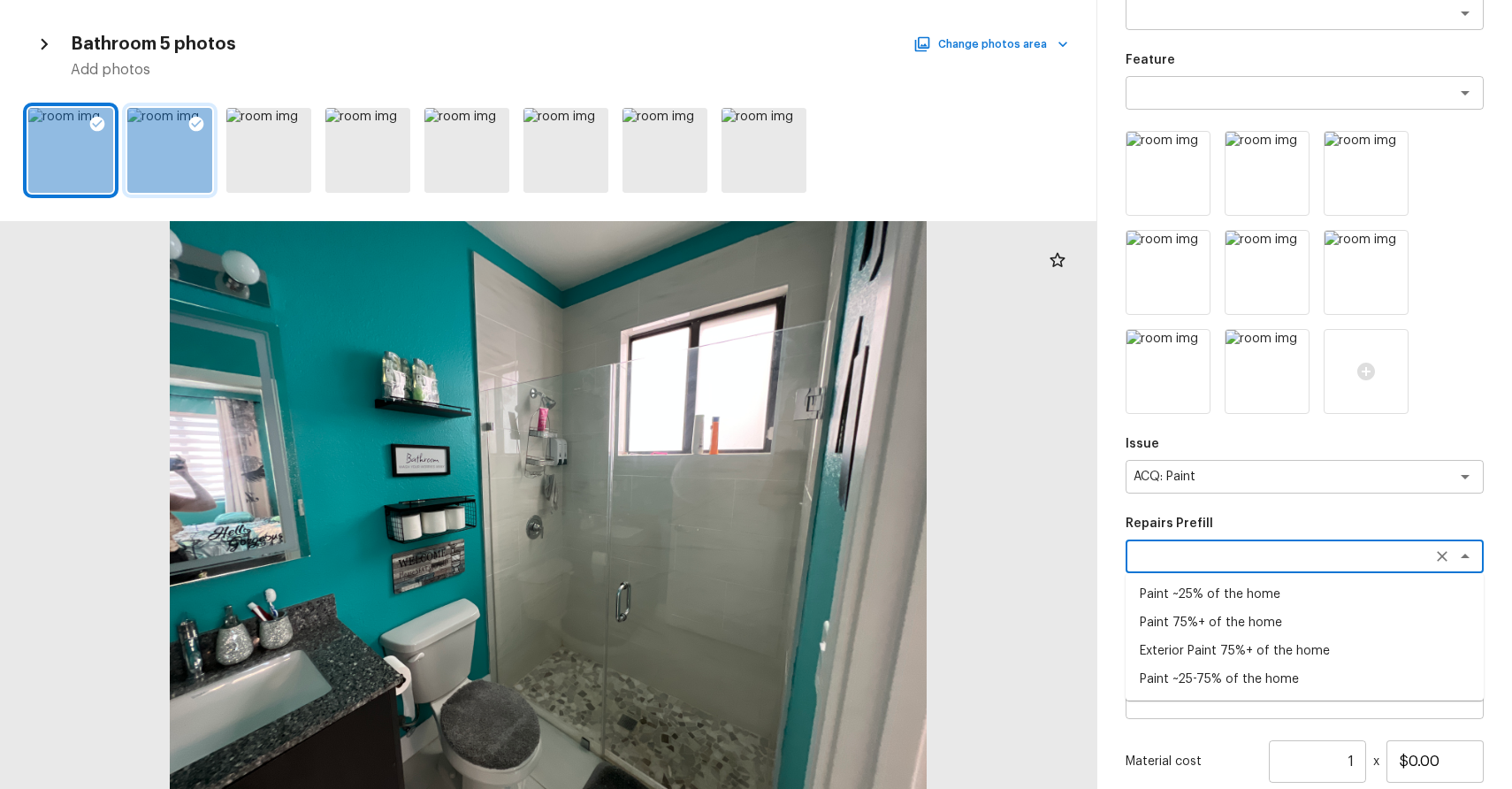
click at [1237, 619] on li "Paint 75%+ of the home" at bounding box center [1304, 622] width 358 height 28
type textarea "Paint 75%+ of the home"
type textarea "Acquisition Scope: 75%+ of the home will likely require interior paint"
type input "$1.60"
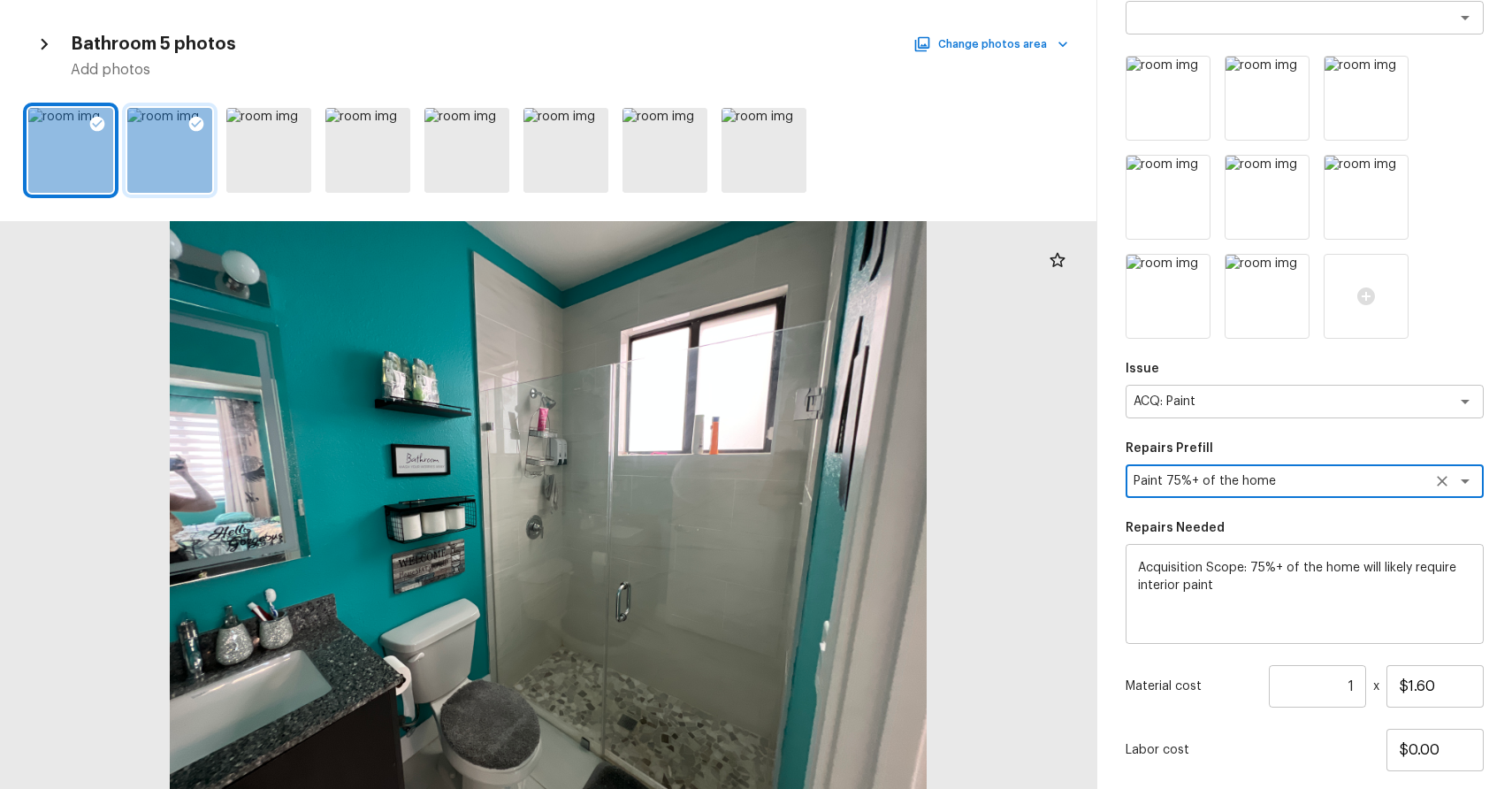
scroll to position [222, 0]
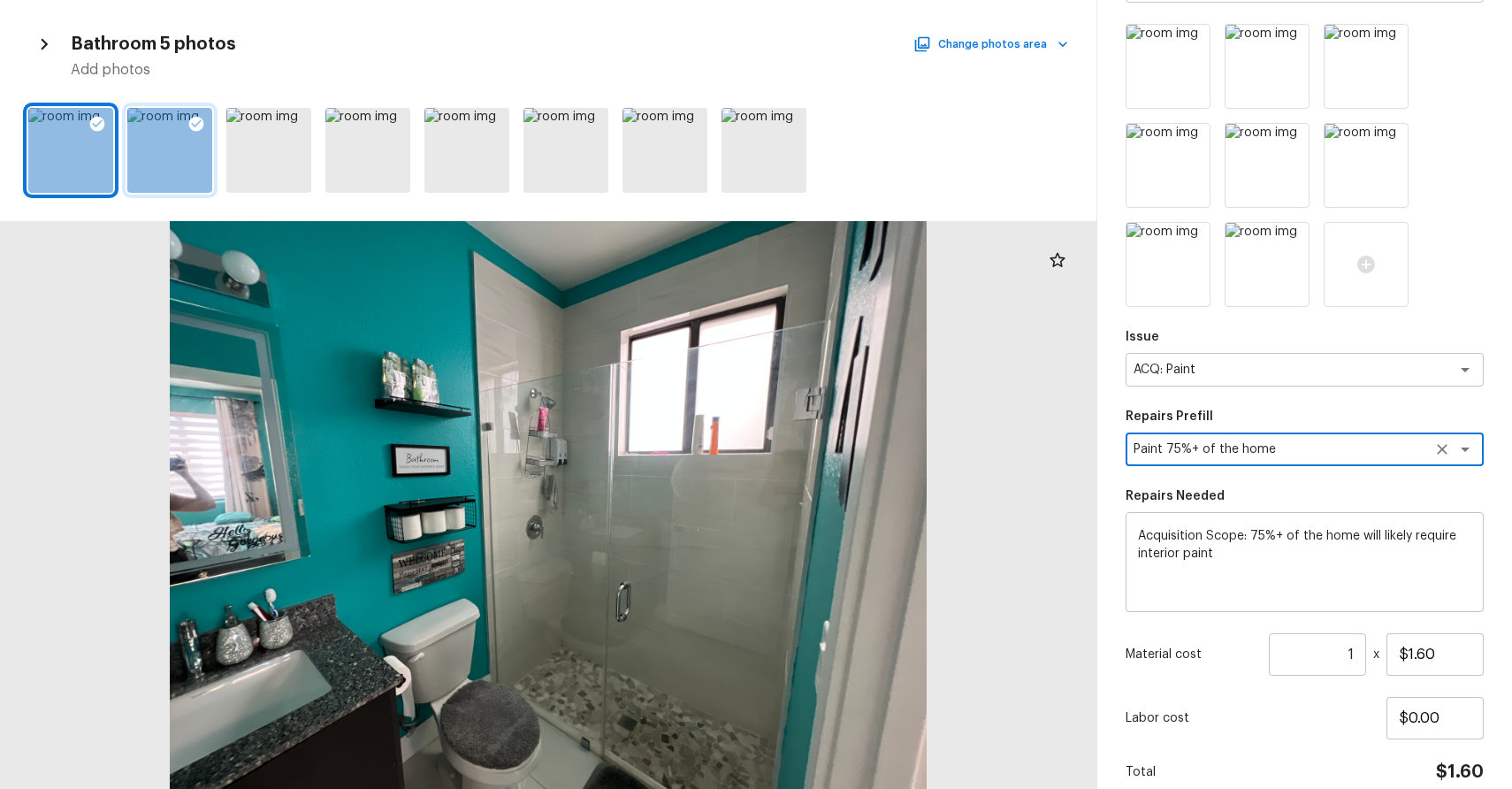
click at [1352, 656] on input "1" at bounding box center [1317, 655] width 97 height 43
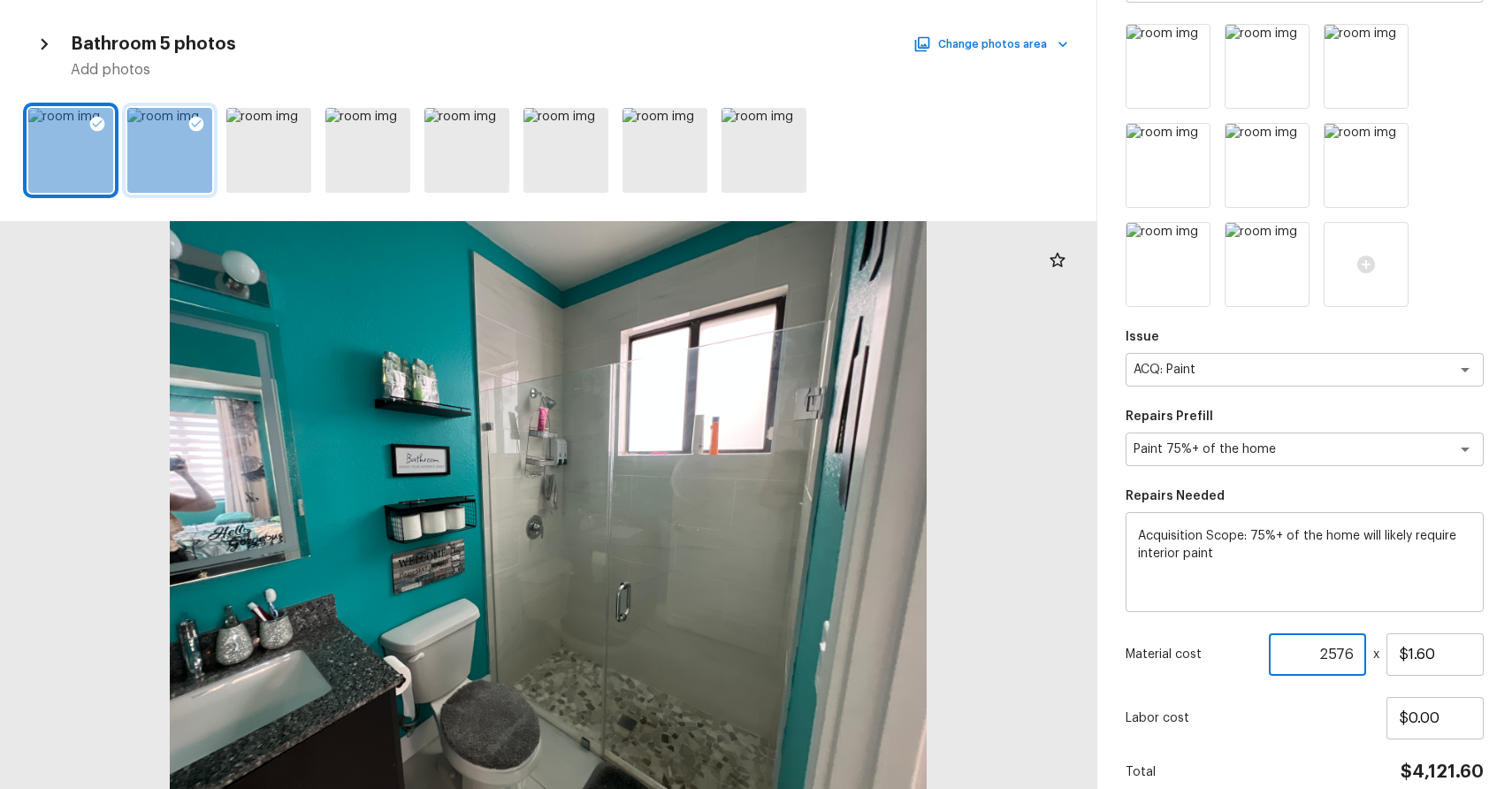
scroll to position [302, 0]
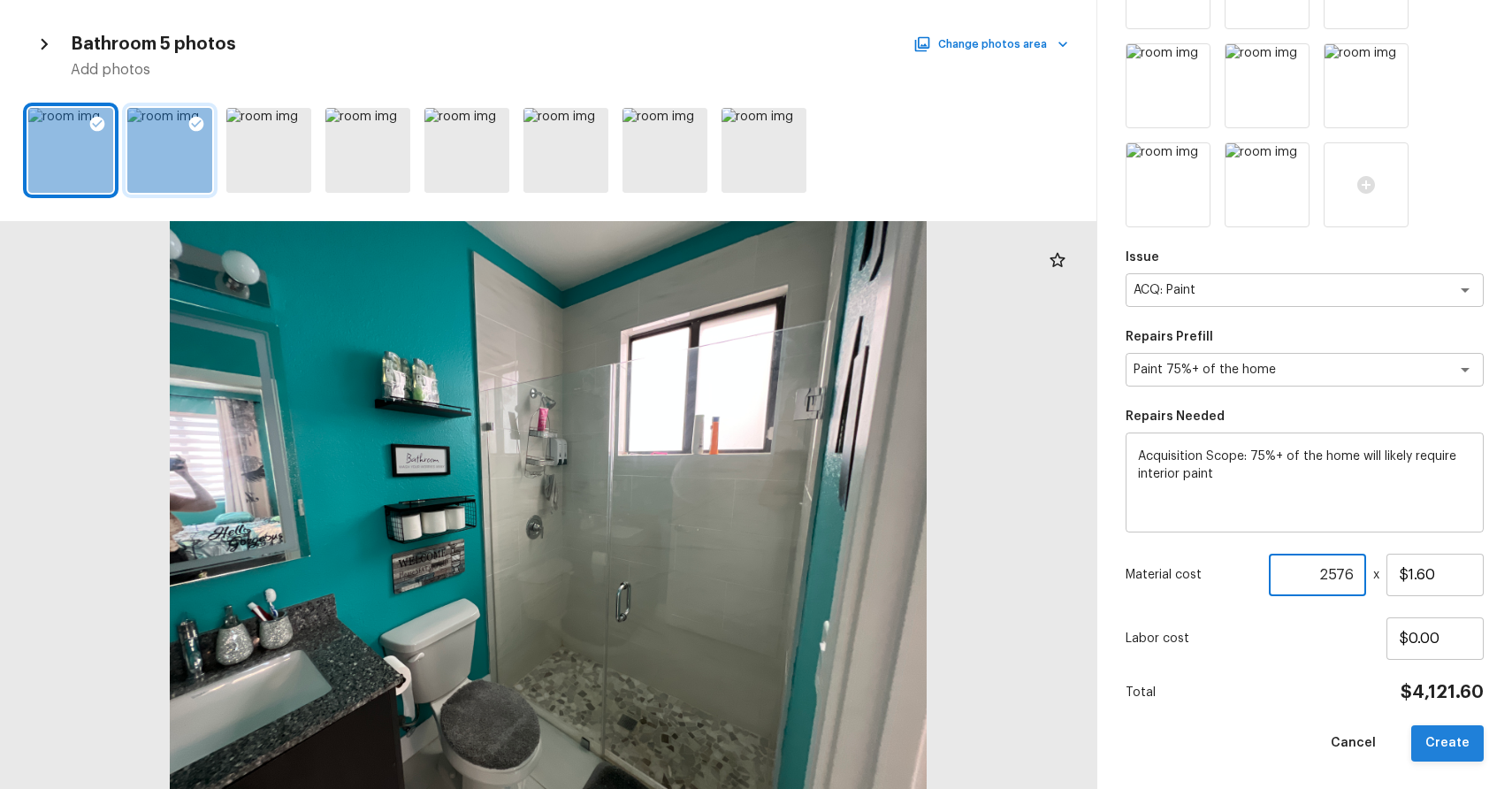
type input "2576"
click at [1473, 744] on button "Create" at bounding box center [1448, 742] width 73 height 36
type input "1"
type input "$0.00"
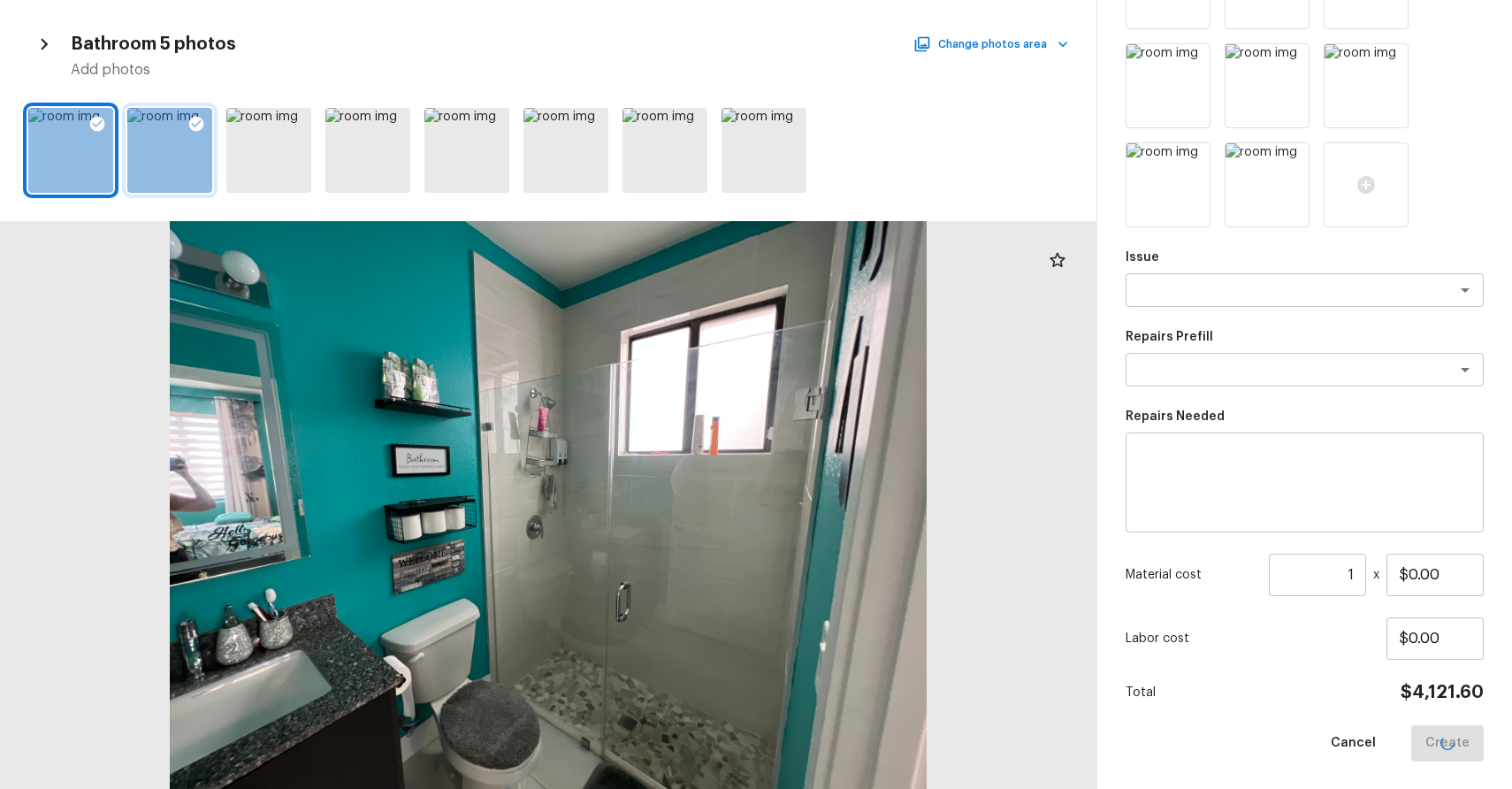
scroll to position [103, 0]
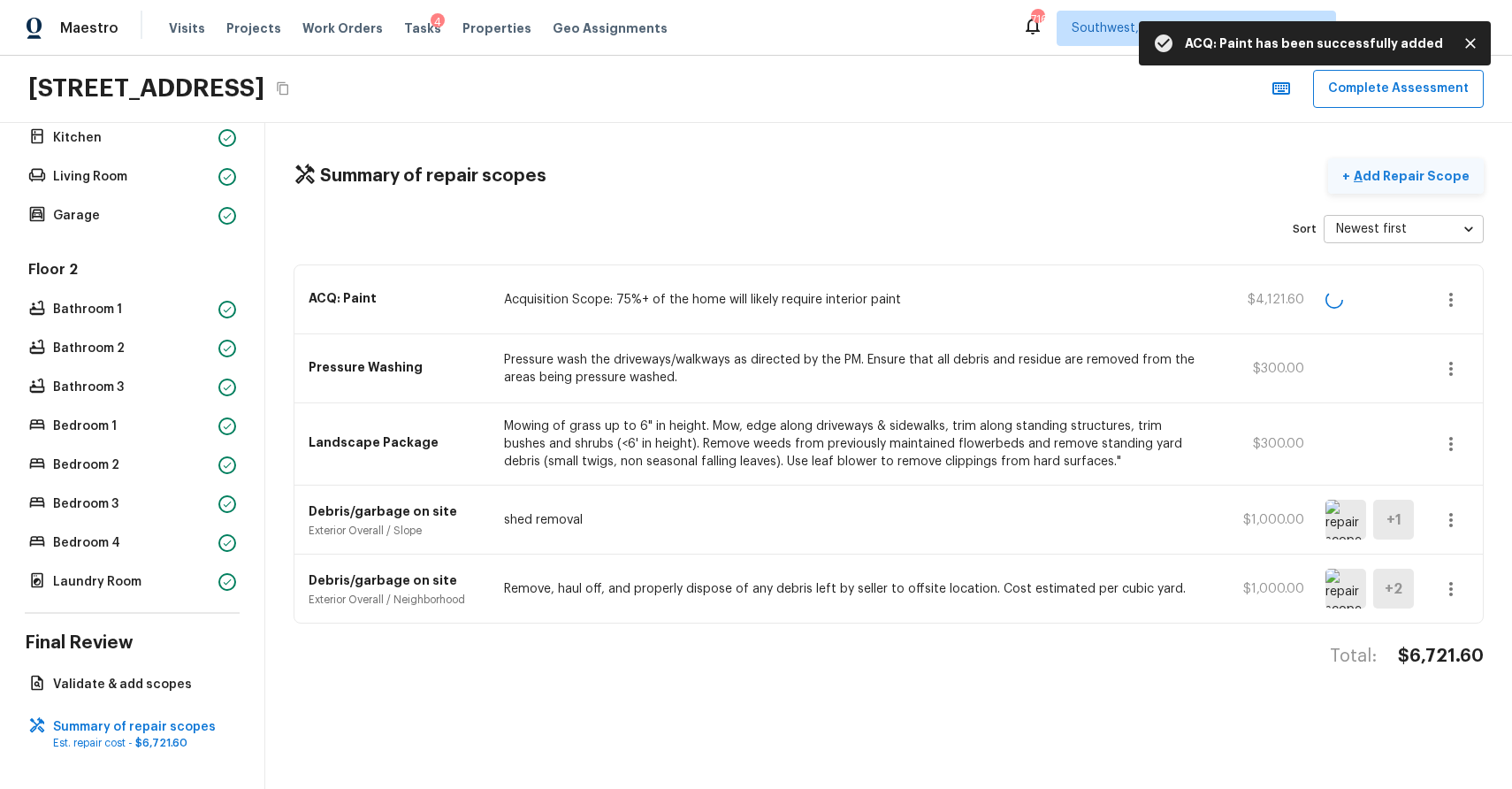
click at [1437, 173] on p "Add Repair Scope" at bounding box center [1410, 175] width 119 height 18
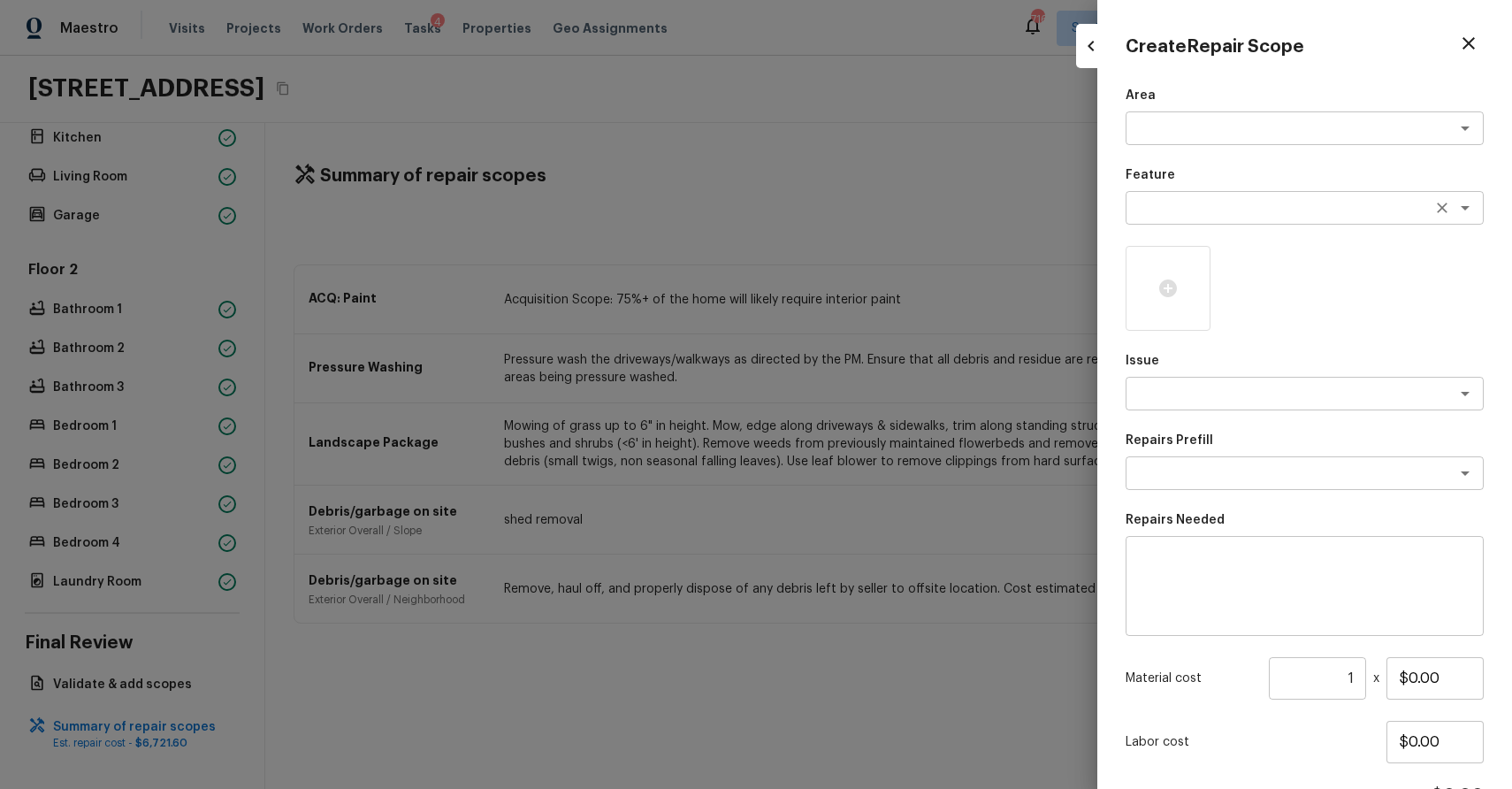
click at [1180, 222] on div "x ​" at bounding box center [1304, 208] width 358 height 34
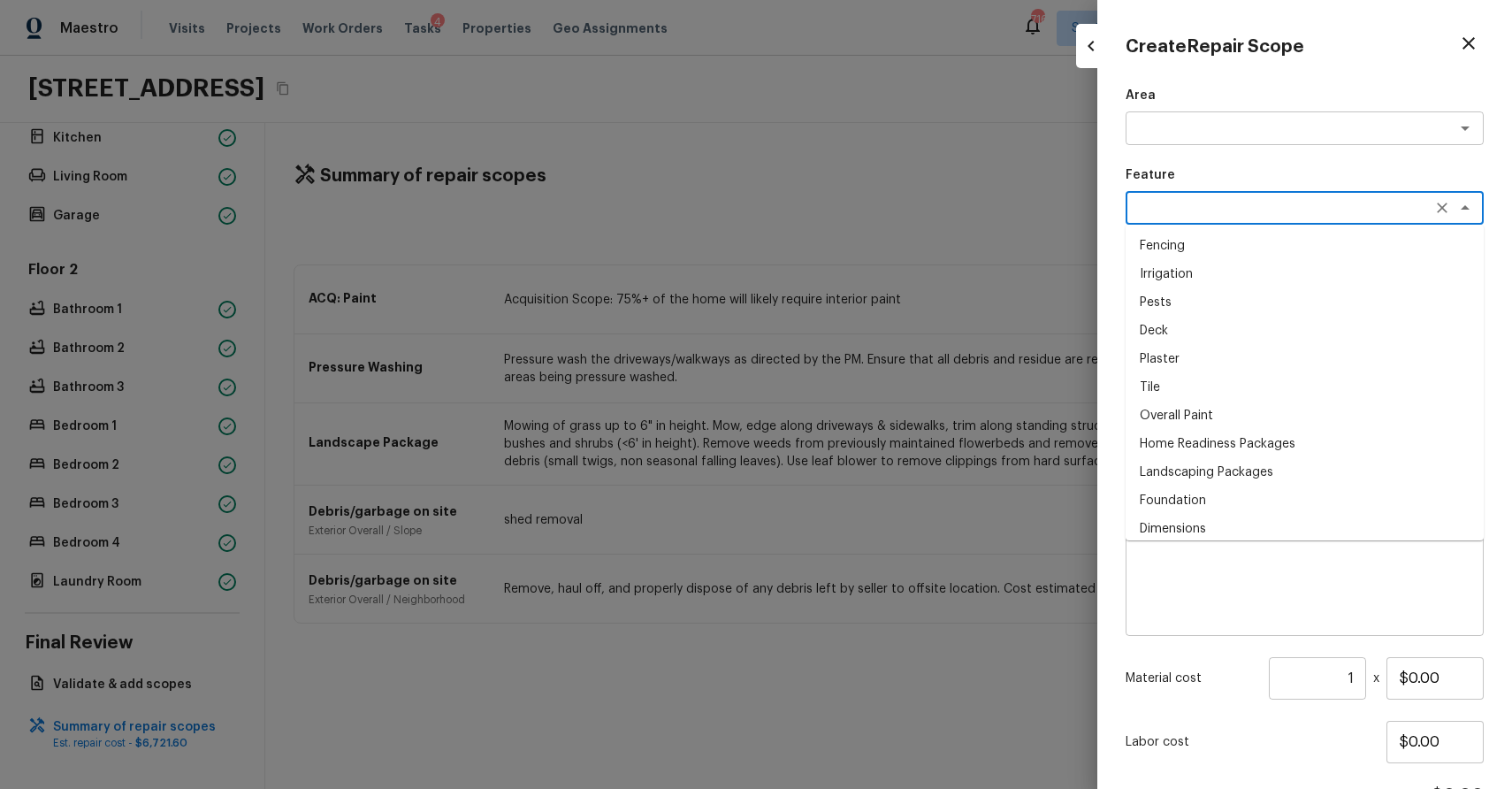
click at [1217, 579] on textarea at bounding box center [1305, 586] width 334 height 71
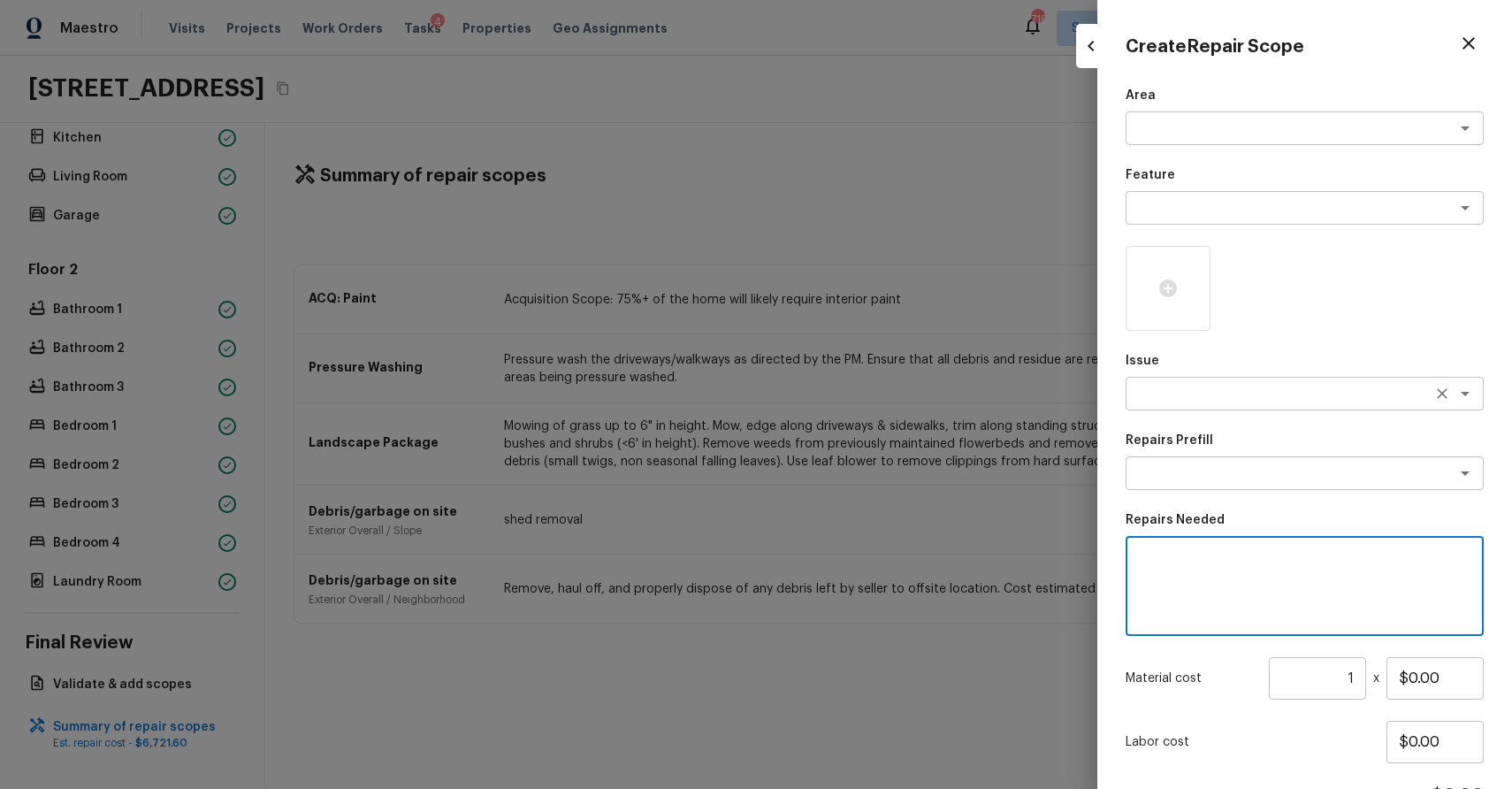
click at [1223, 408] on div "x ​" at bounding box center [1304, 393] width 358 height 34
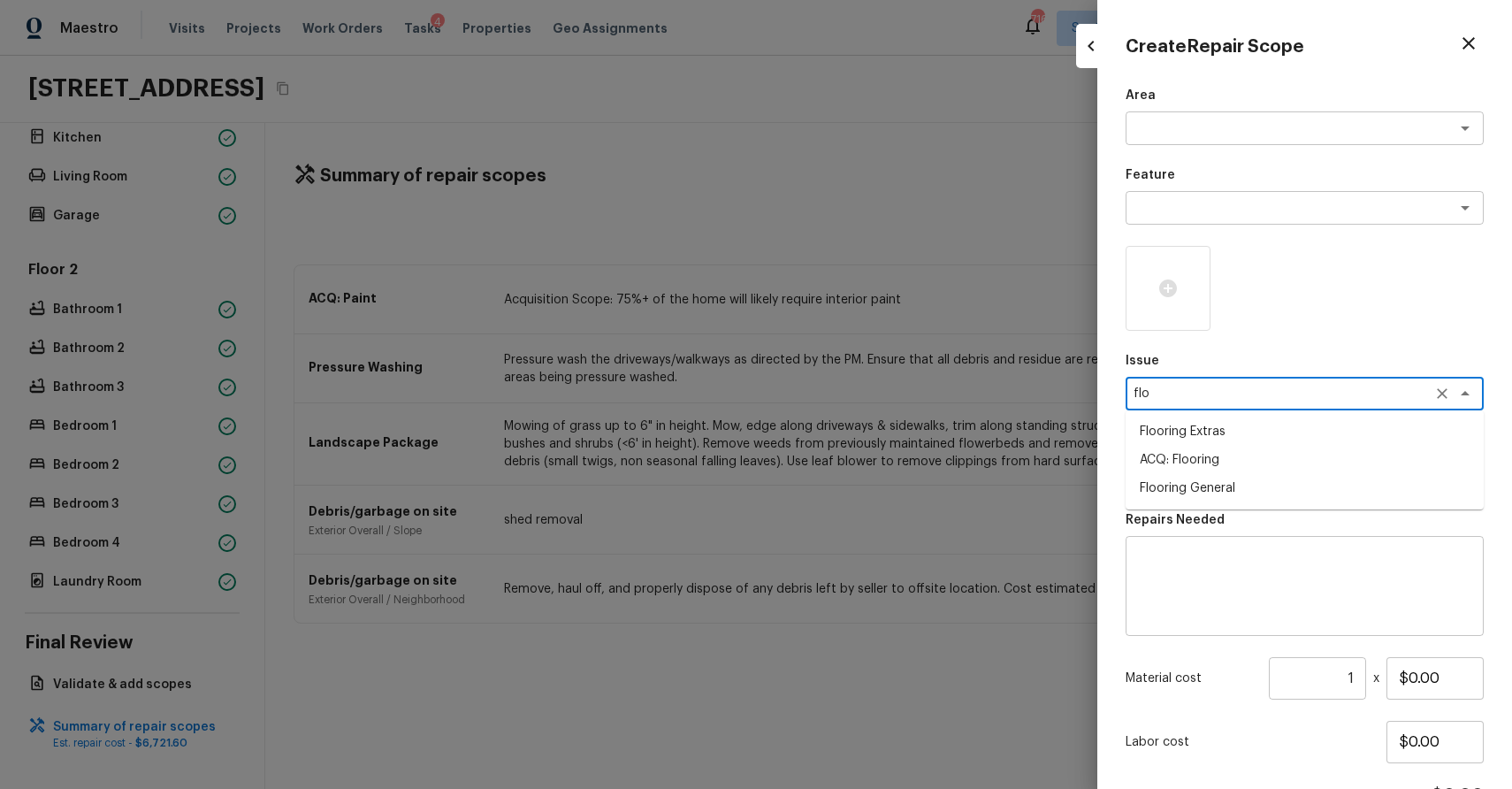
click at [1246, 466] on li "ACQ: Flooring" at bounding box center [1304, 459] width 358 height 28
click at [1236, 493] on div "Area x ​ Feature x ​ Issue ACQ: Flooring x ​ Repairs Prefill x ​ Repairs Needed…" at bounding box center [1304, 475] width 358 height 778
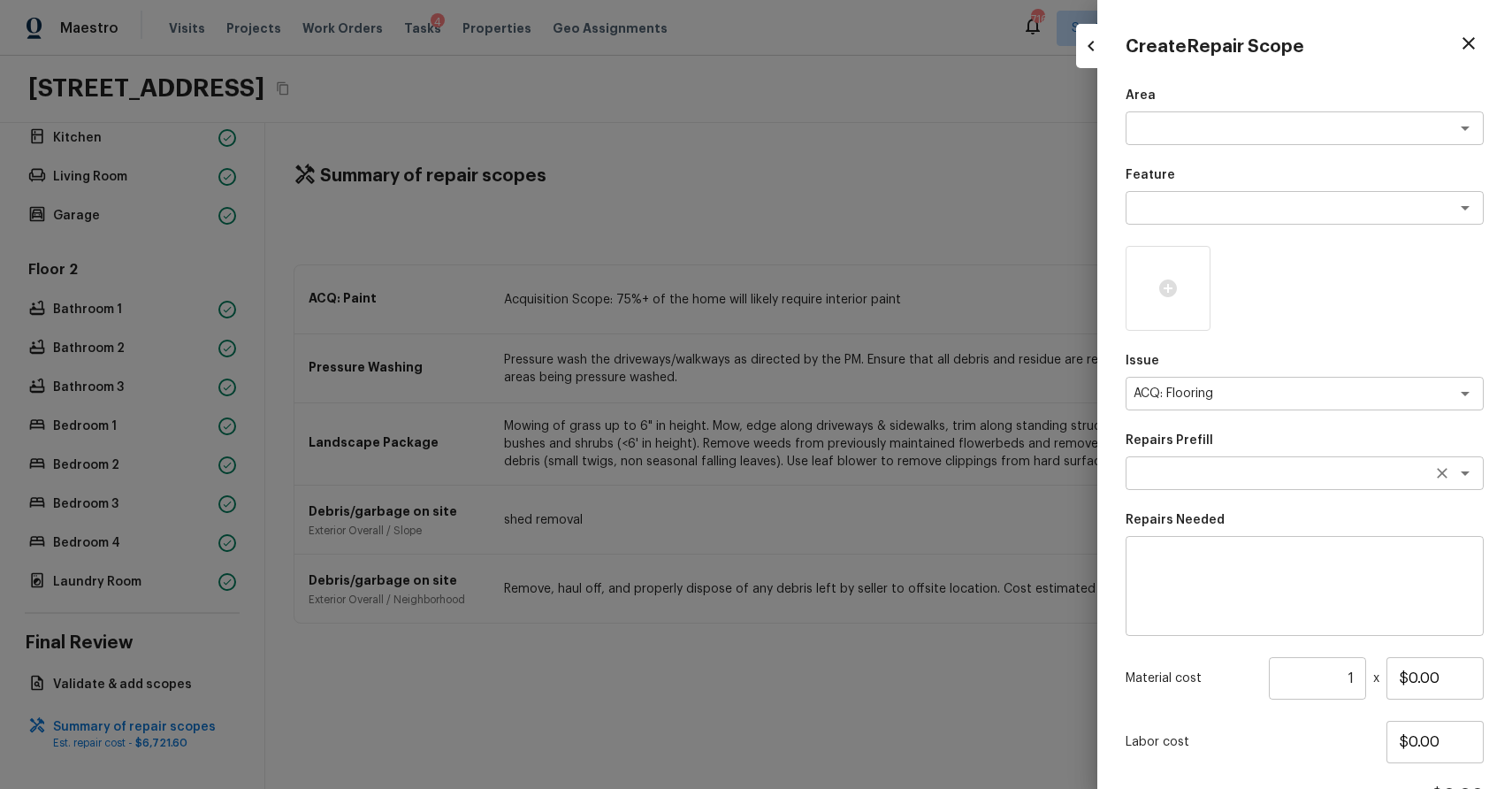
click at [1251, 481] on textarea at bounding box center [1280, 472] width 293 height 18
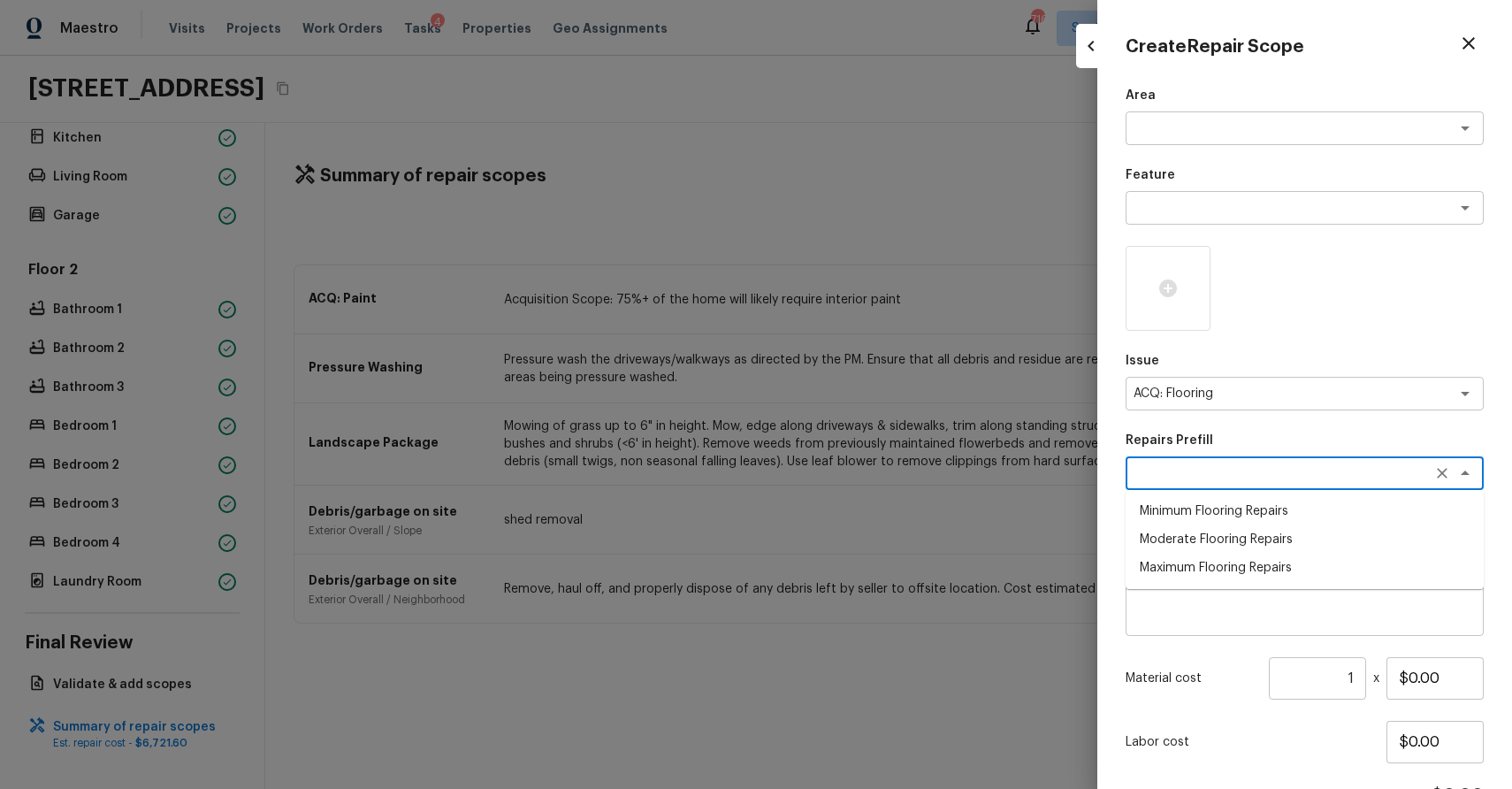
click at [1246, 522] on li "Minimum Flooring Repairs" at bounding box center [1304, 510] width 358 height 28
click at [1351, 678] on input "1" at bounding box center [1317, 678] width 97 height 43
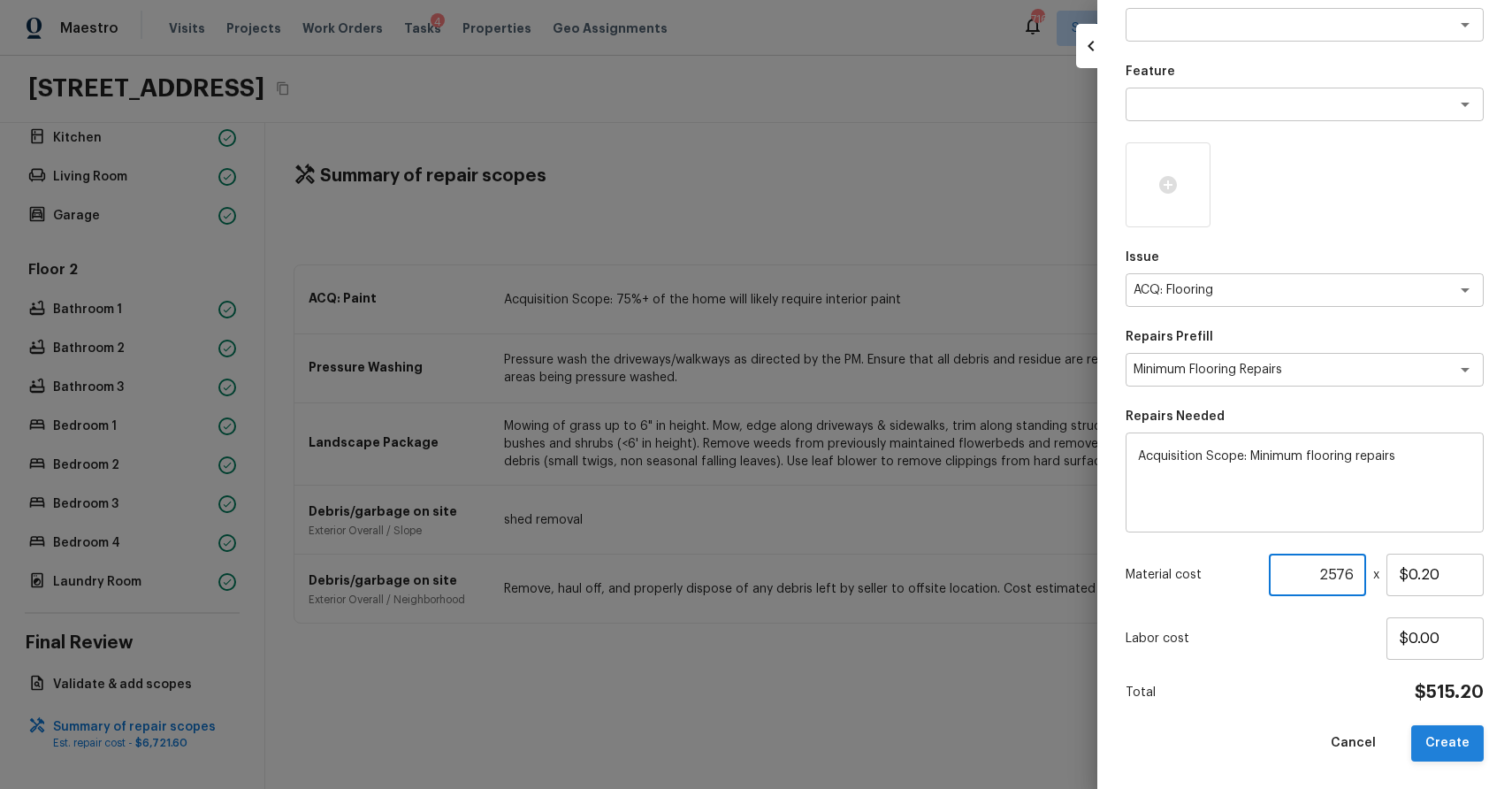
click at [1446, 749] on button "Create" at bounding box center [1448, 742] width 73 height 36
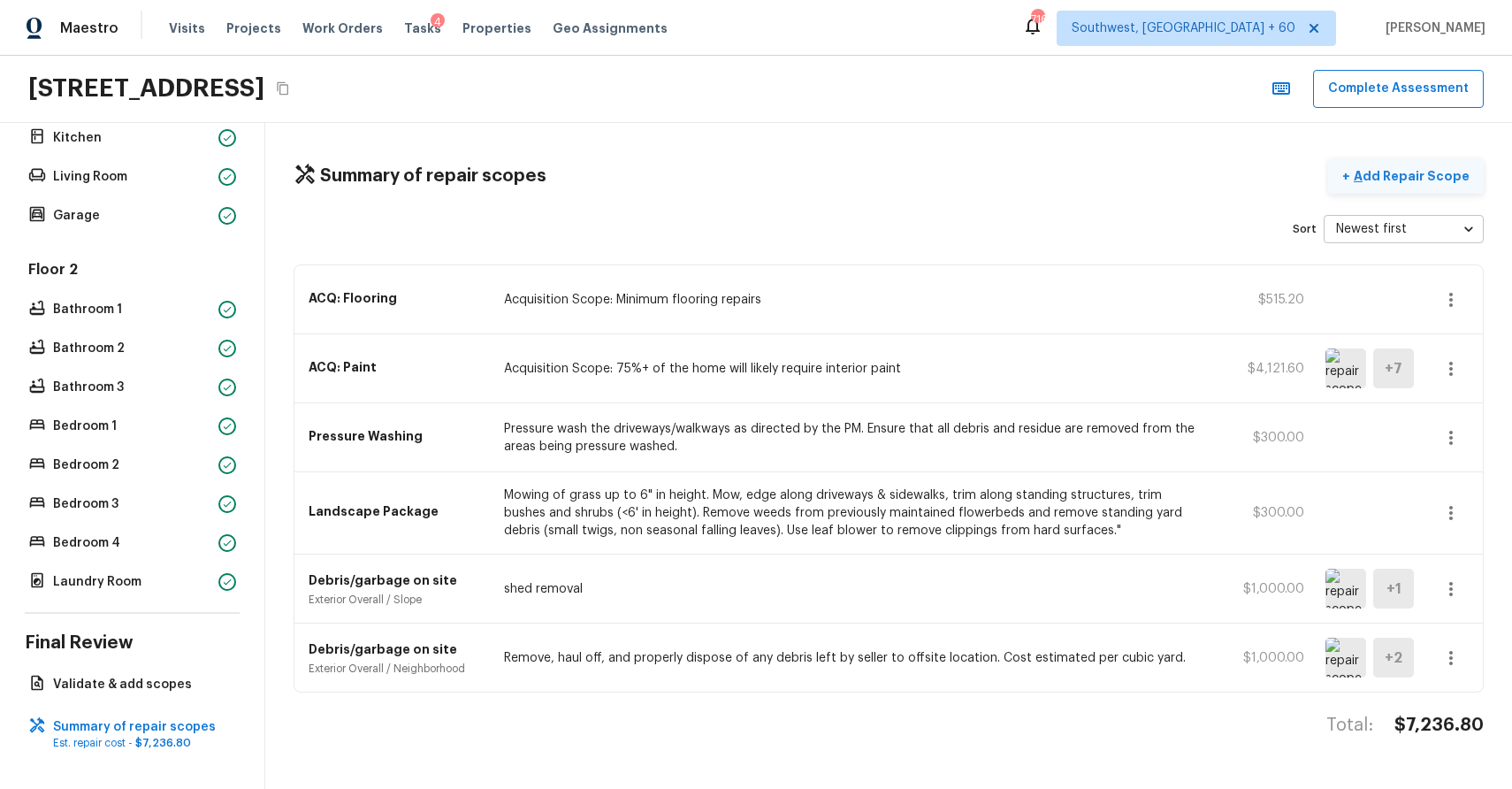
click at [1416, 183] on p "Add Repair Scope" at bounding box center [1410, 175] width 119 height 18
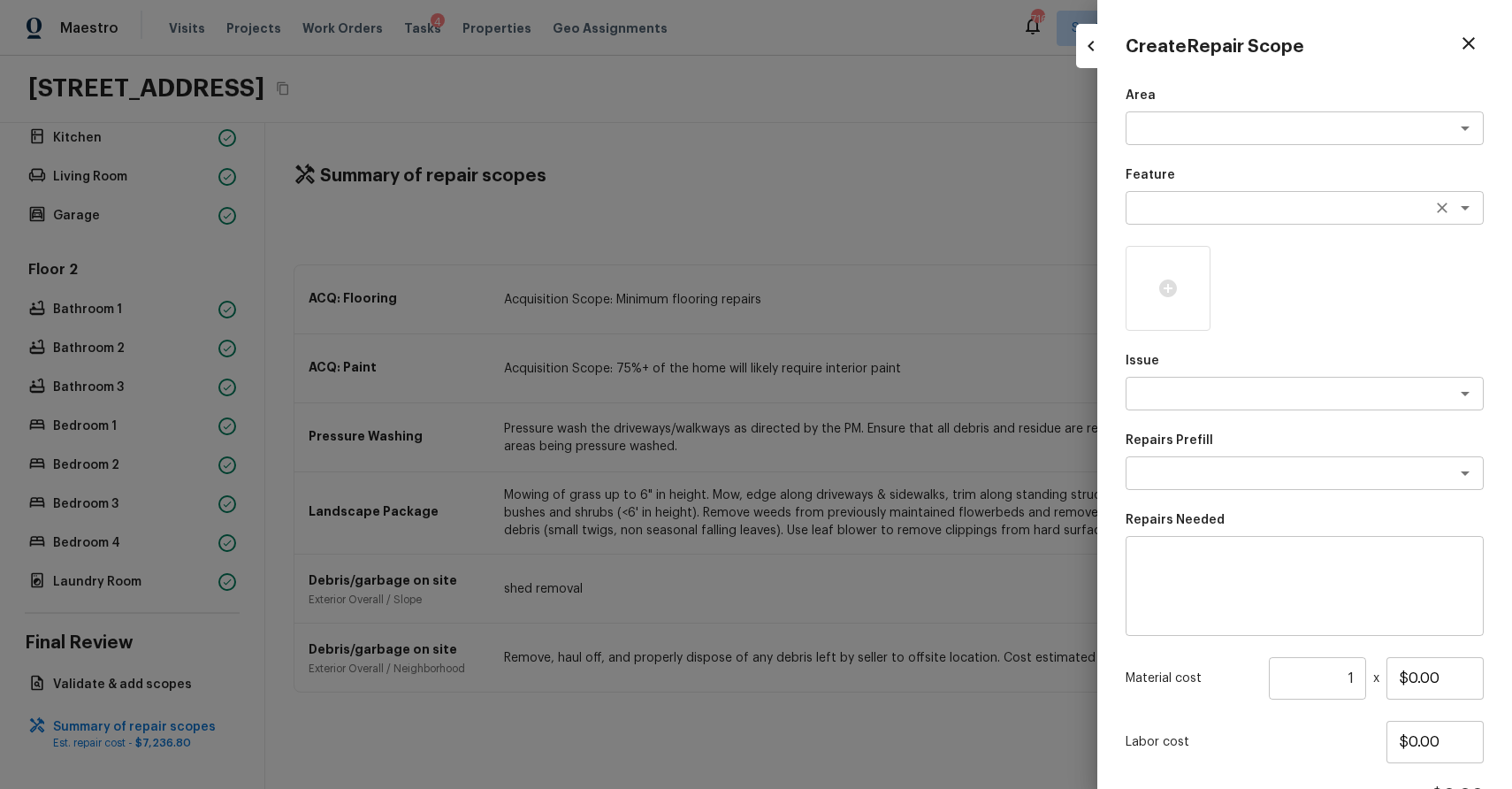
click at [1156, 214] on textarea at bounding box center [1280, 208] width 293 height 18
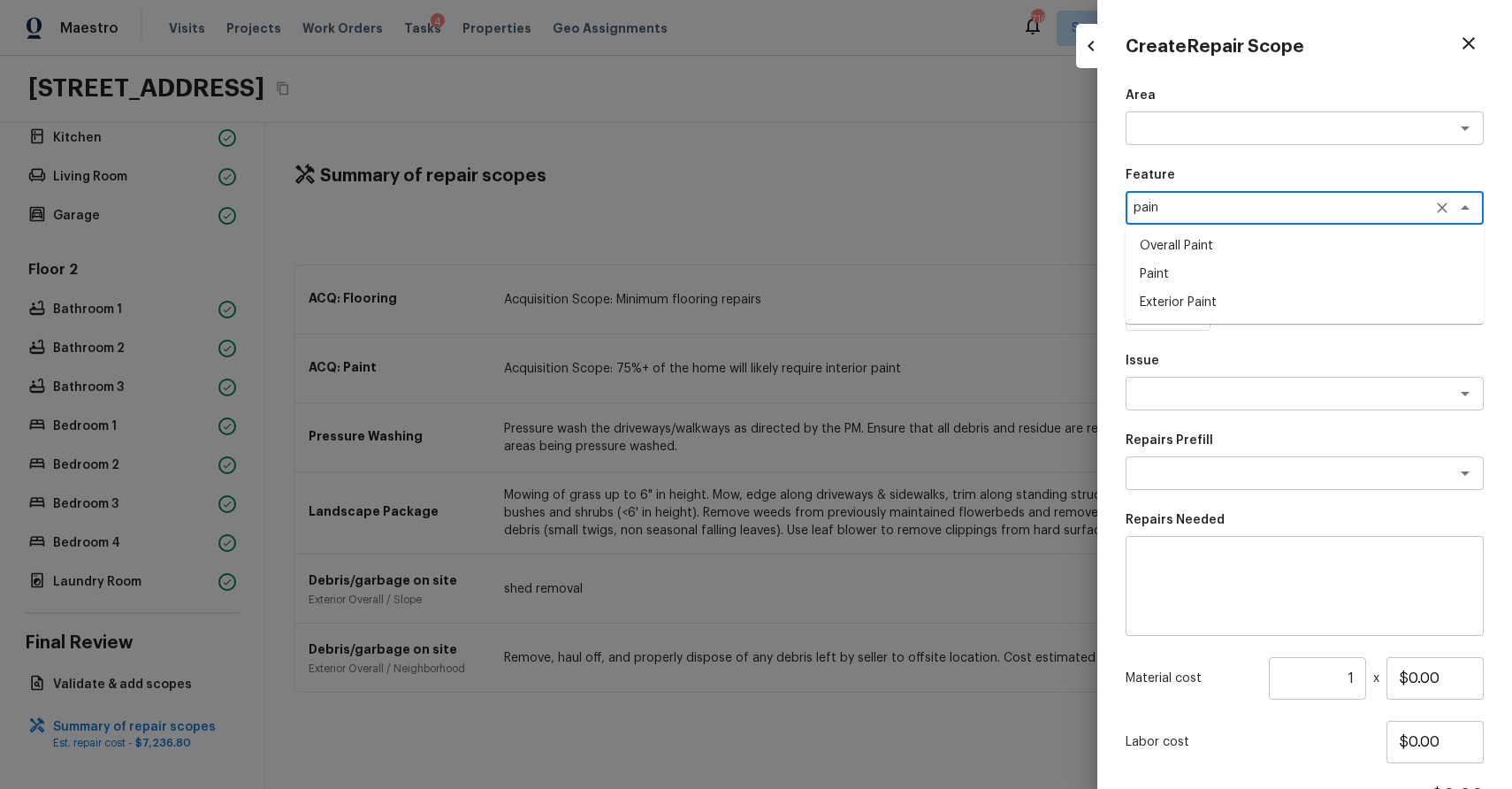
click at [1246, 274] on li "Paint" at bounding box center [1304, 274] width 358 height 28
click at [1437, 211] on icon "Clear" at bounding box center [1442, 208] width 18 height 18
click at [1165, 284] on icon at bounding box center [1167, 288] width 18 height 18
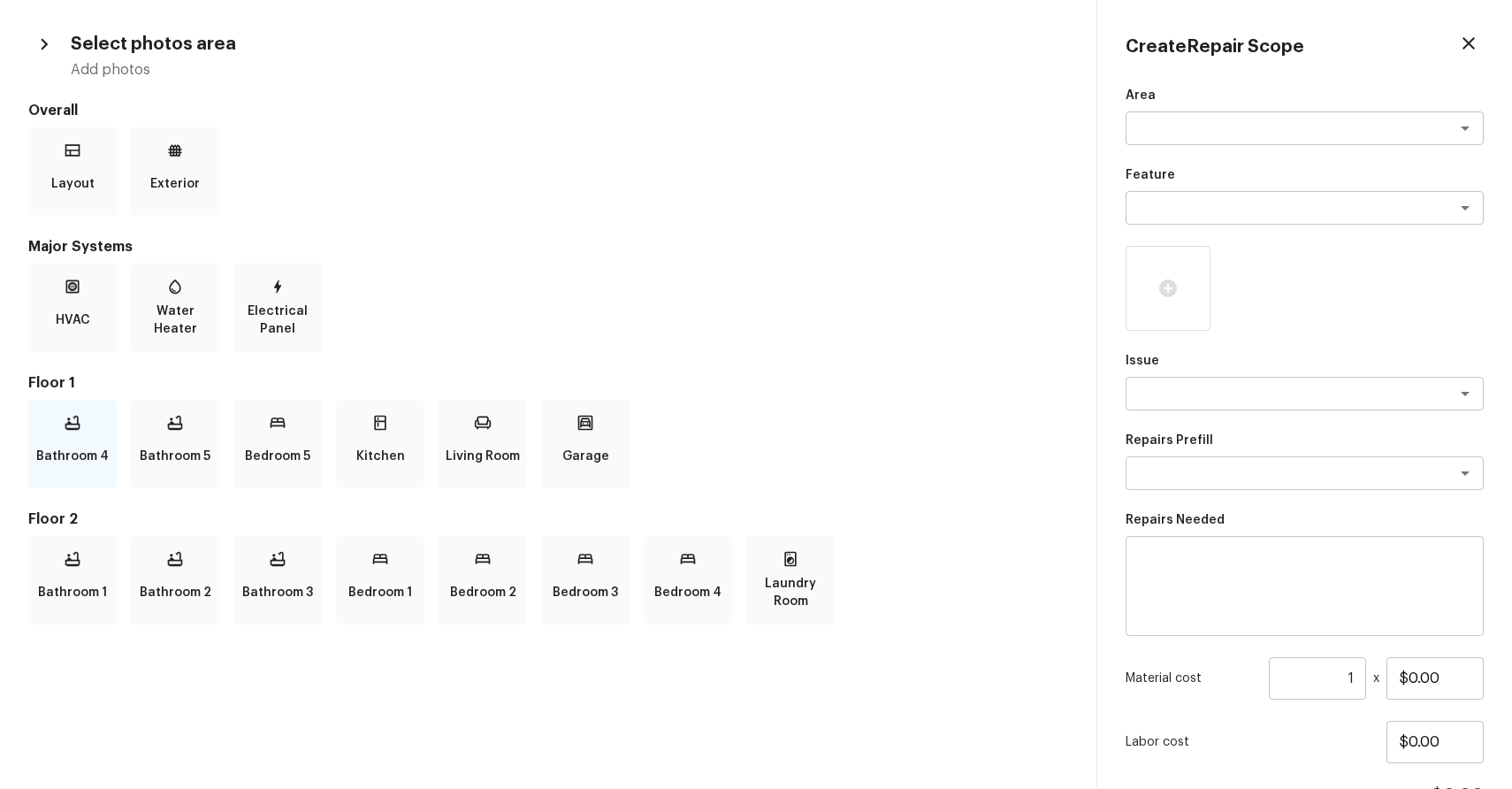
click at [71, 449] on p "Bathroom 4" at bounding box center [73, 456] width 73 height 35
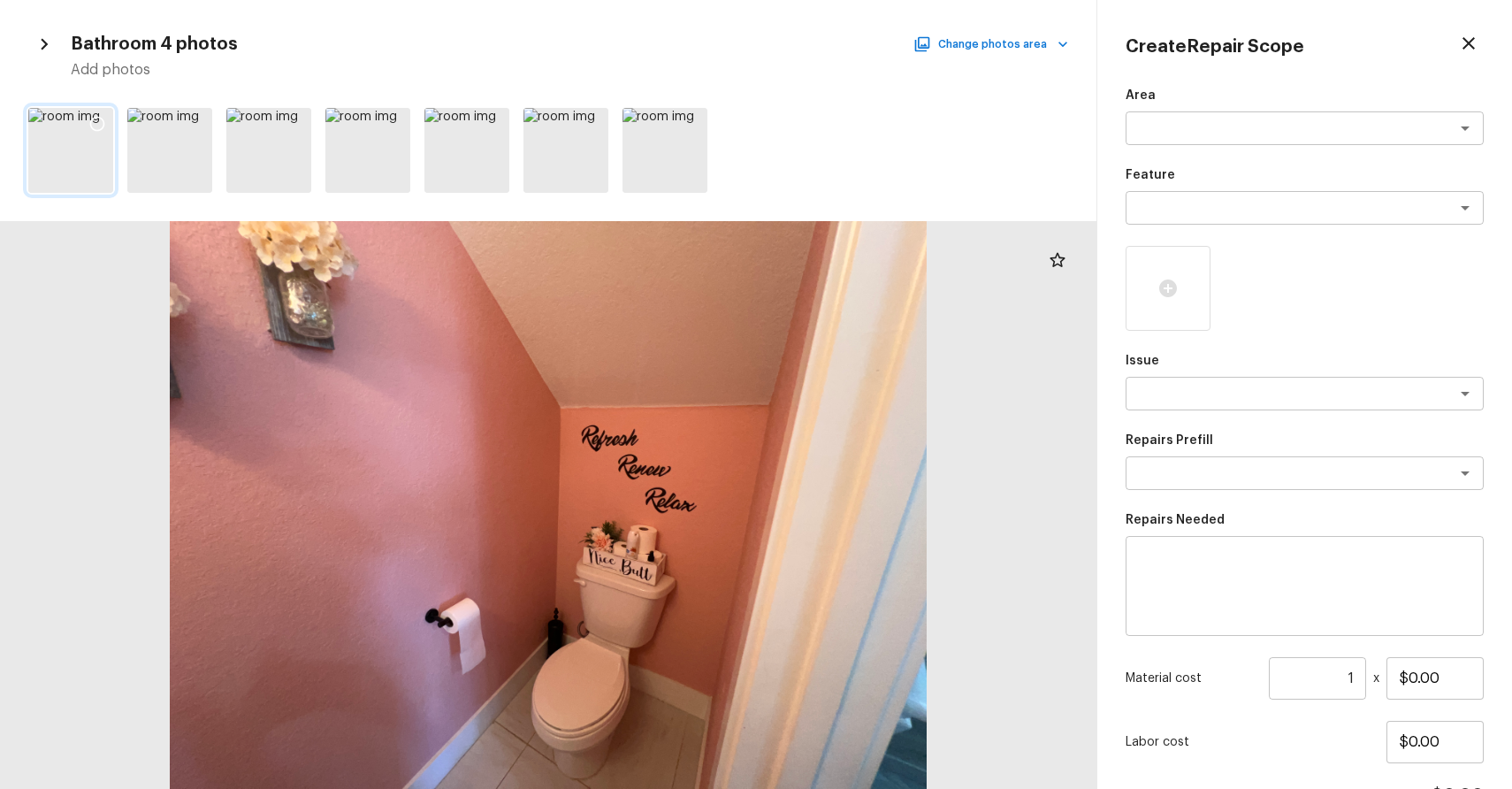
click at [96, 124] on icon at bounding box center [97, 123] width 18 height 18
click at [205, 121] on div at bounding box center [197, 127] width 32 height 37
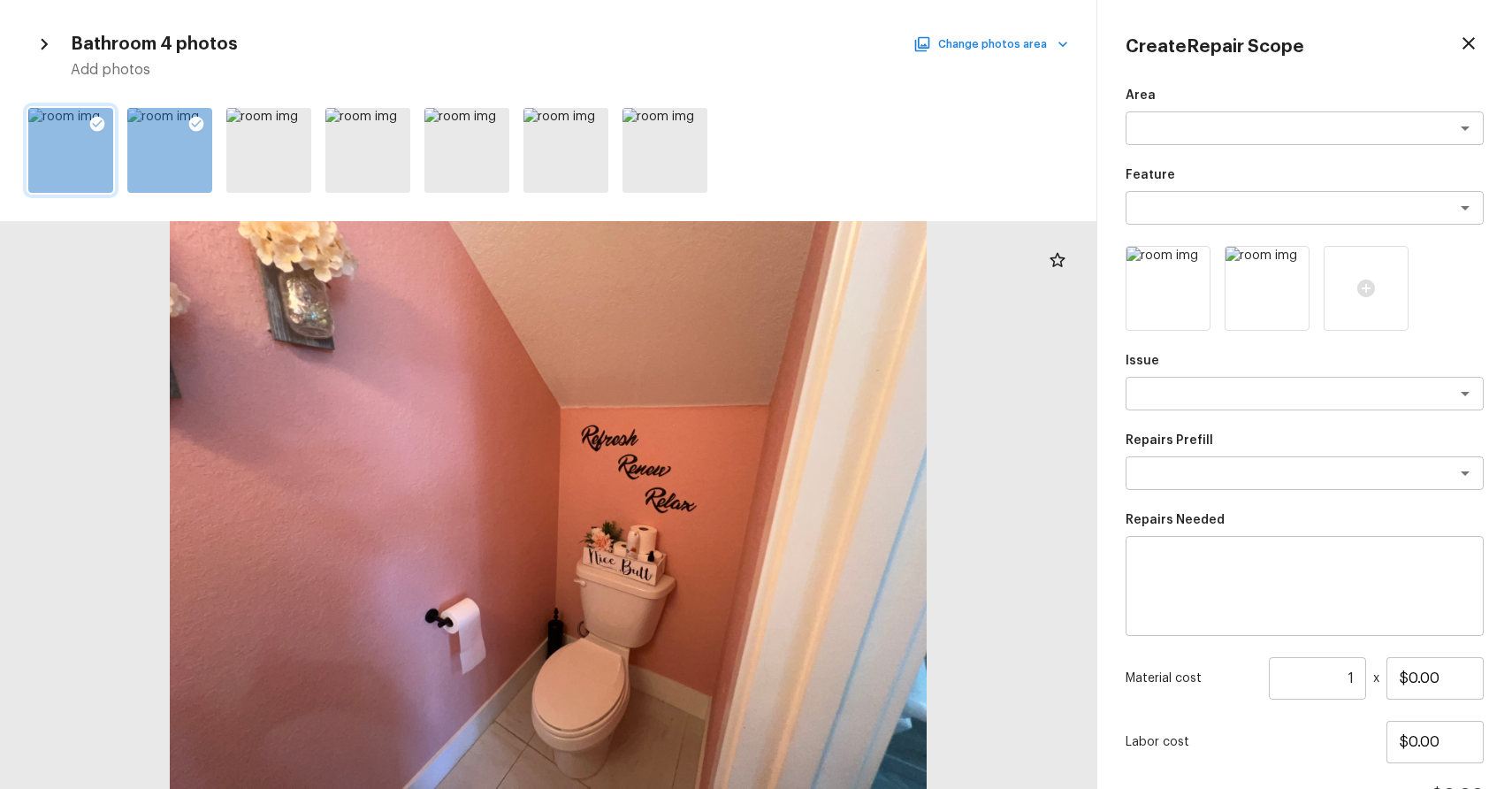
click at [982, 37] on button "Change photos area" at bounding box center [992, 44] width 151 height 23
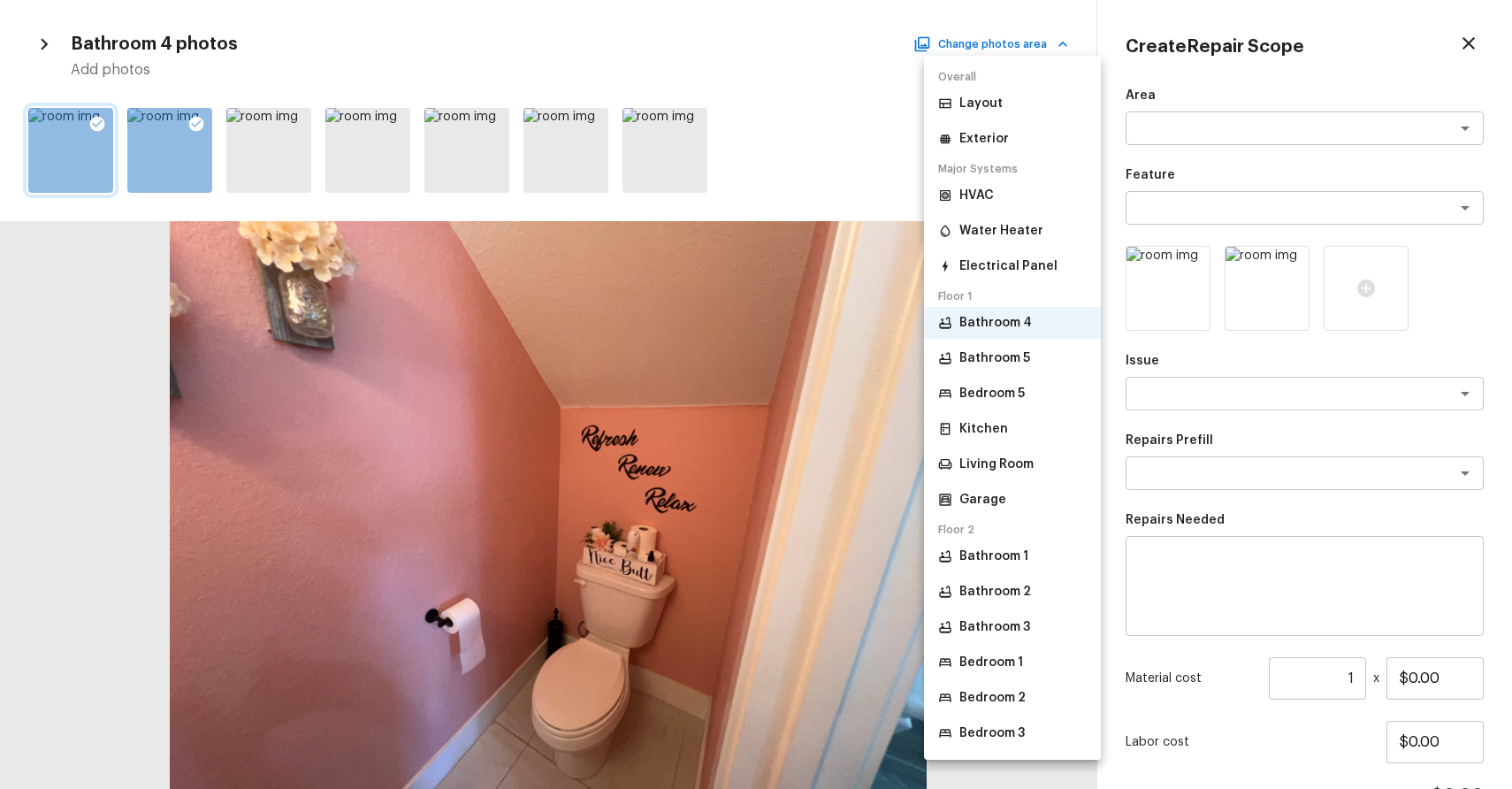
click at [1001, 359] on p "Bathroom 5" at bounding box center [995, 358] width 71 height 18
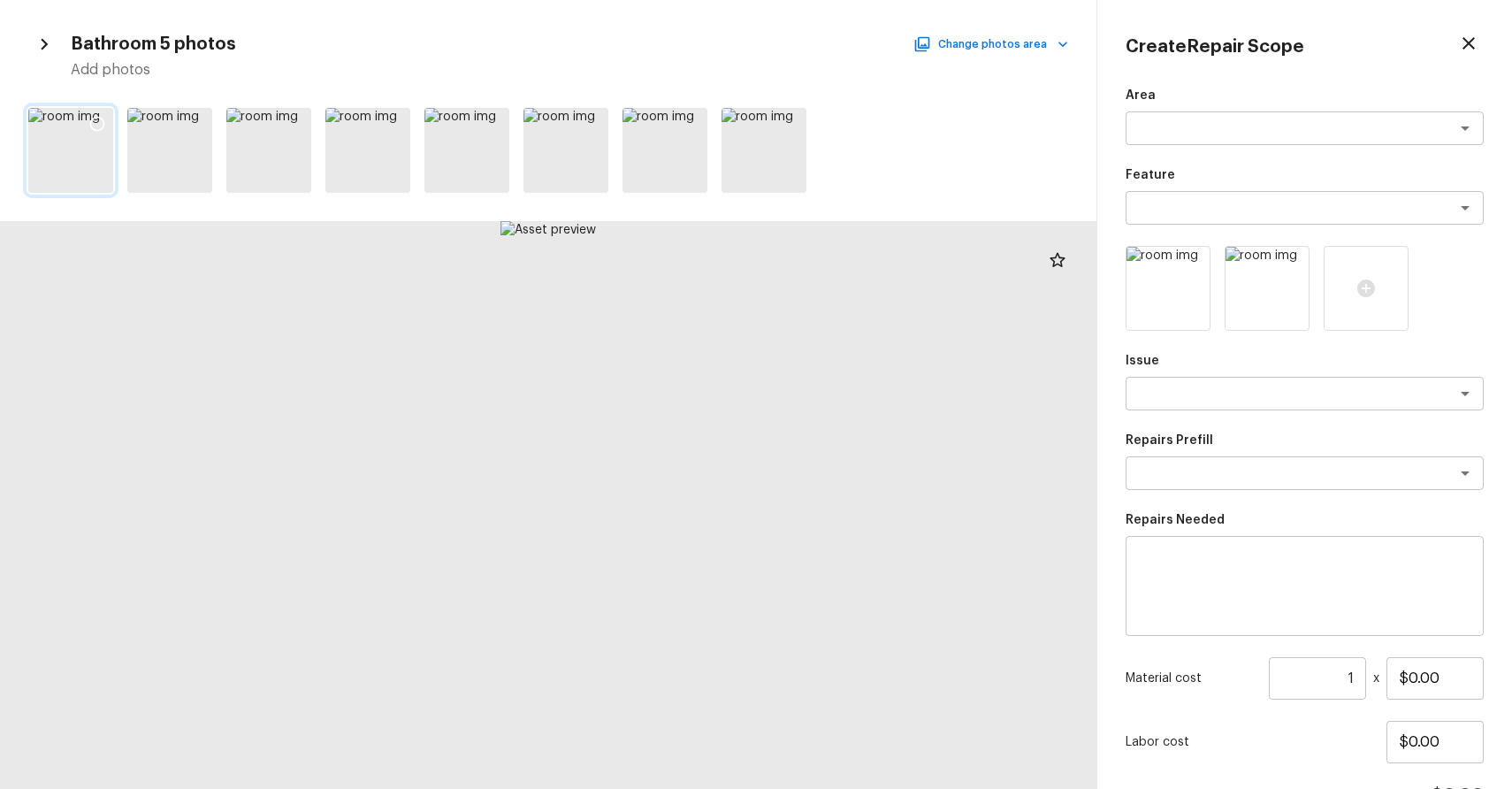
click at [113, 131] on div at bounding box center [97, 127] width 32 height 37
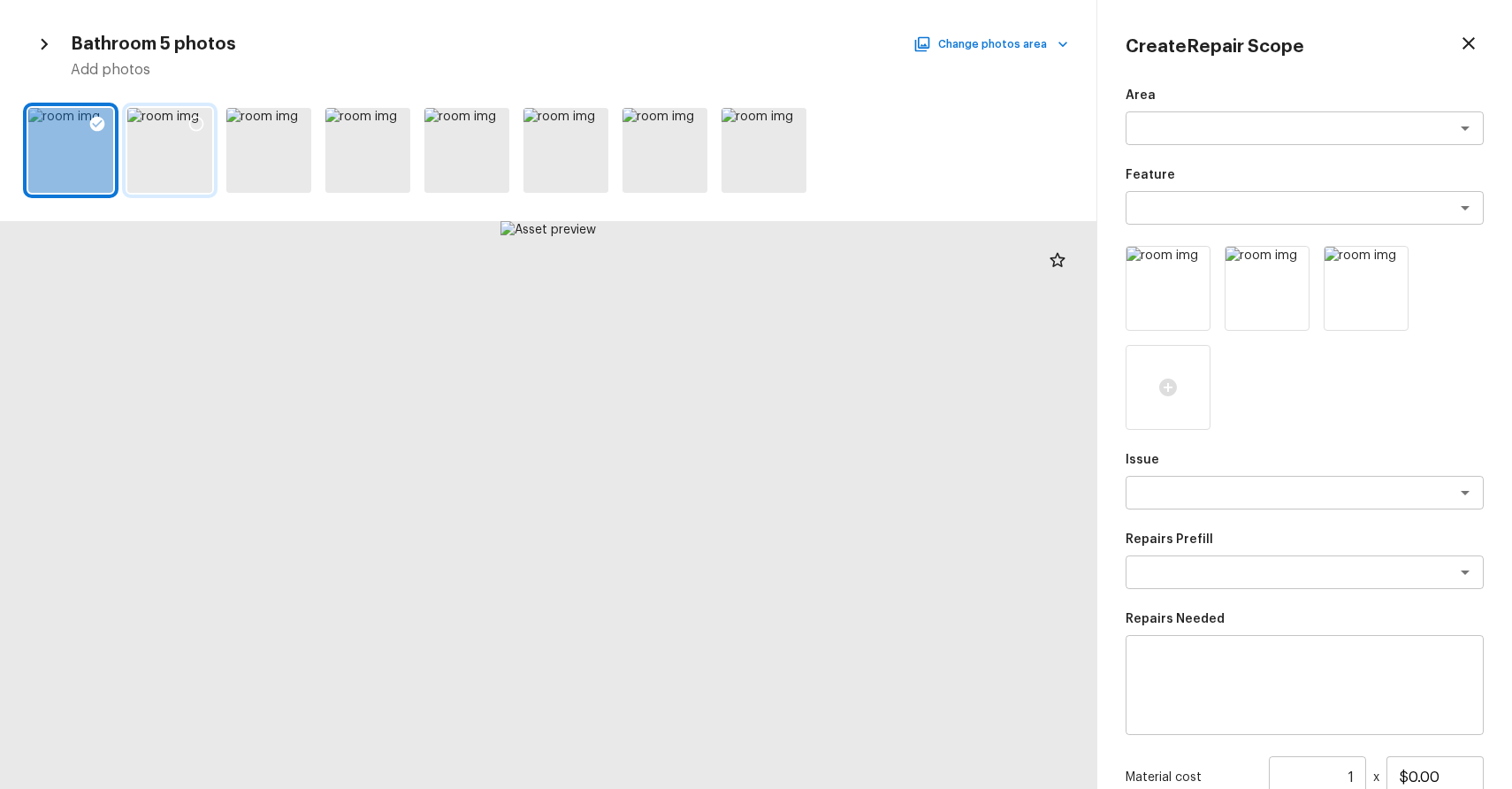
click at [194, 125] on icon at bounding box center [196, 123] width 18 height 18
click at [1055, 53] on button "Change photos area" at bounding box center [992, 44] width 151 height 23
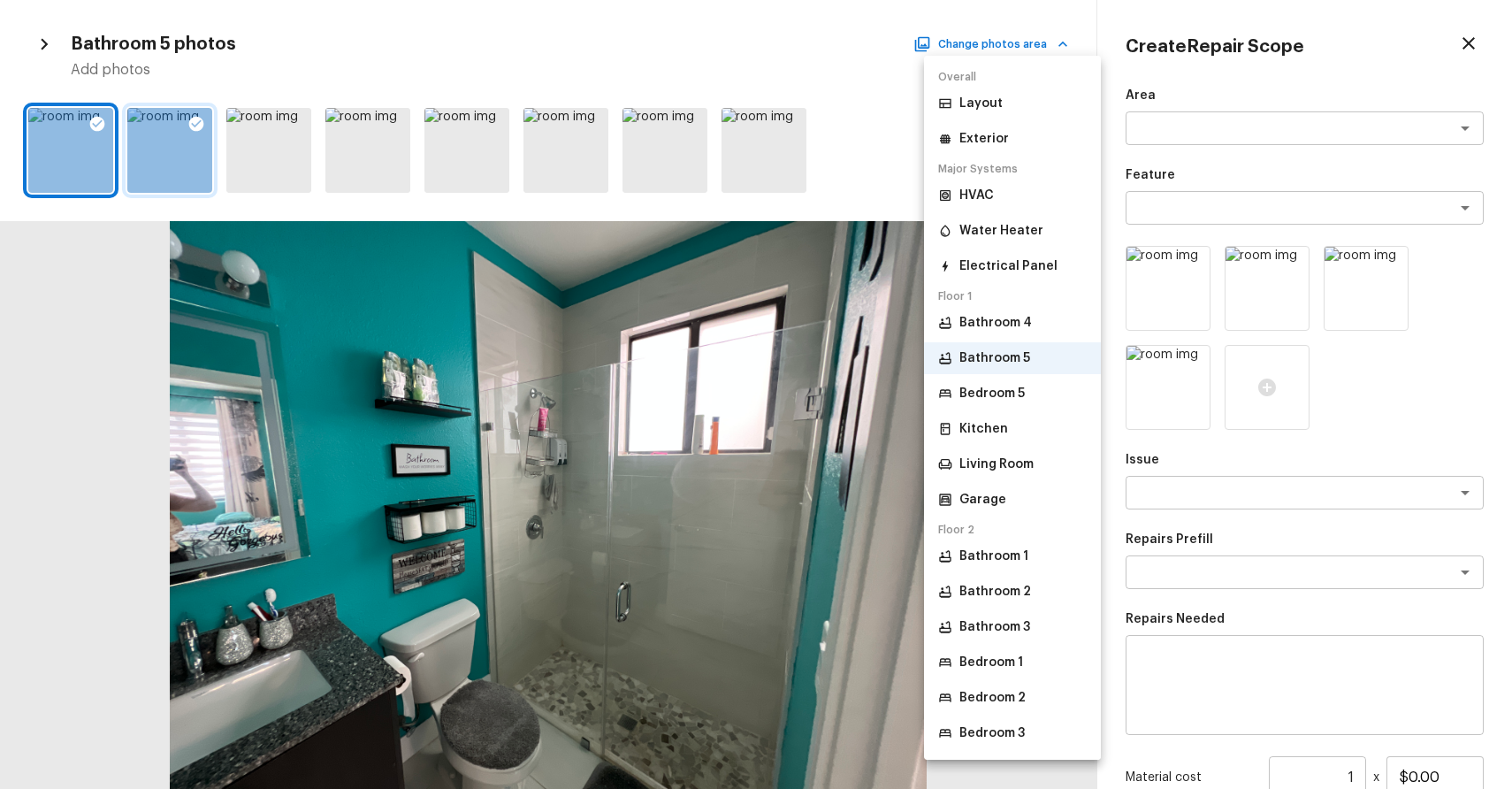
click at [1019, 401] on p "Bedroom 5" at bounding box center [992, 393] width 65 height 18
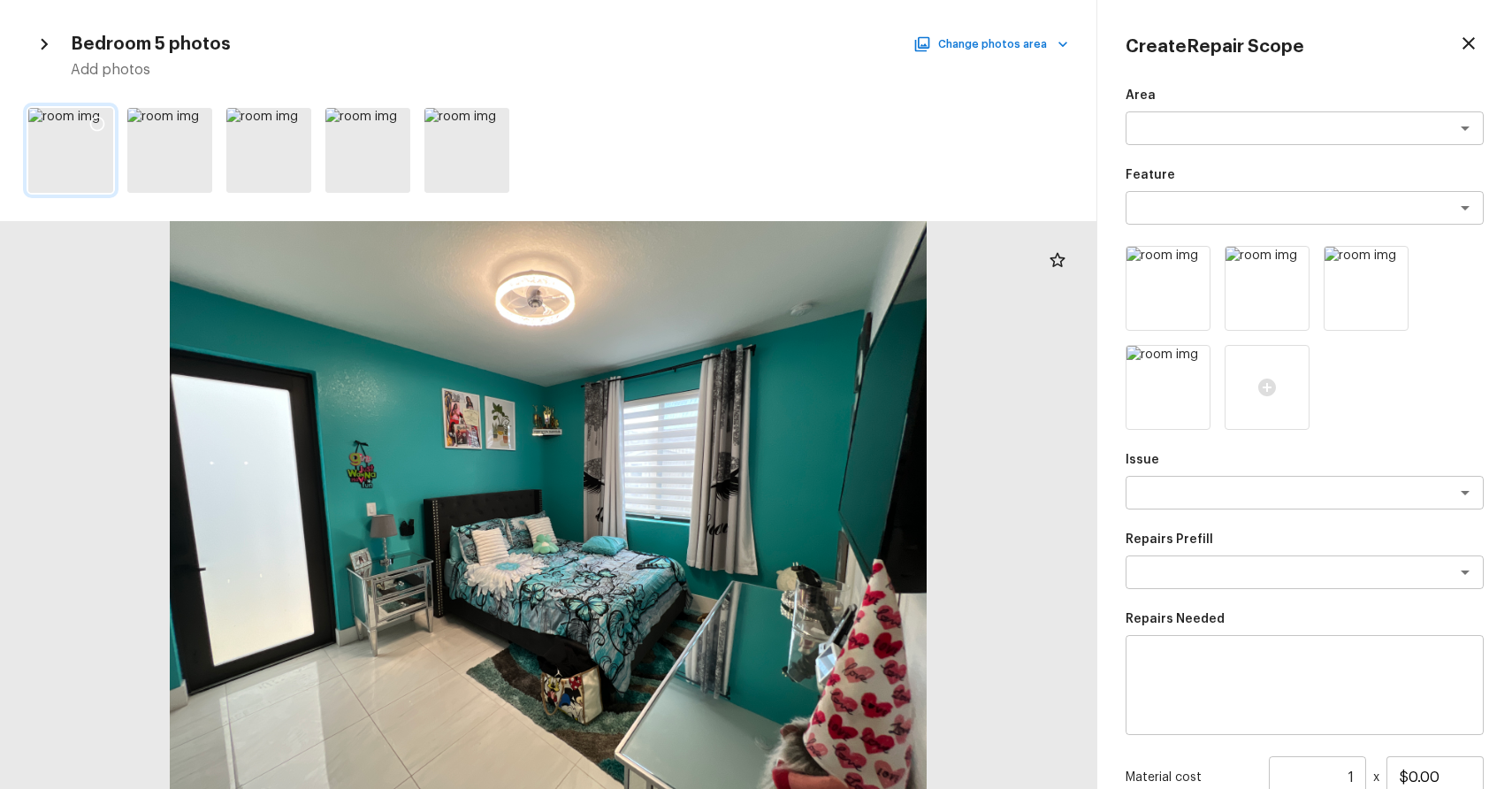
click at [100, 115] on icon at bounding box center [97, 123] width 18 height 18
click at [993, 42] on button "Change photos area" at bounding box center [992, 44] width 151 height 23
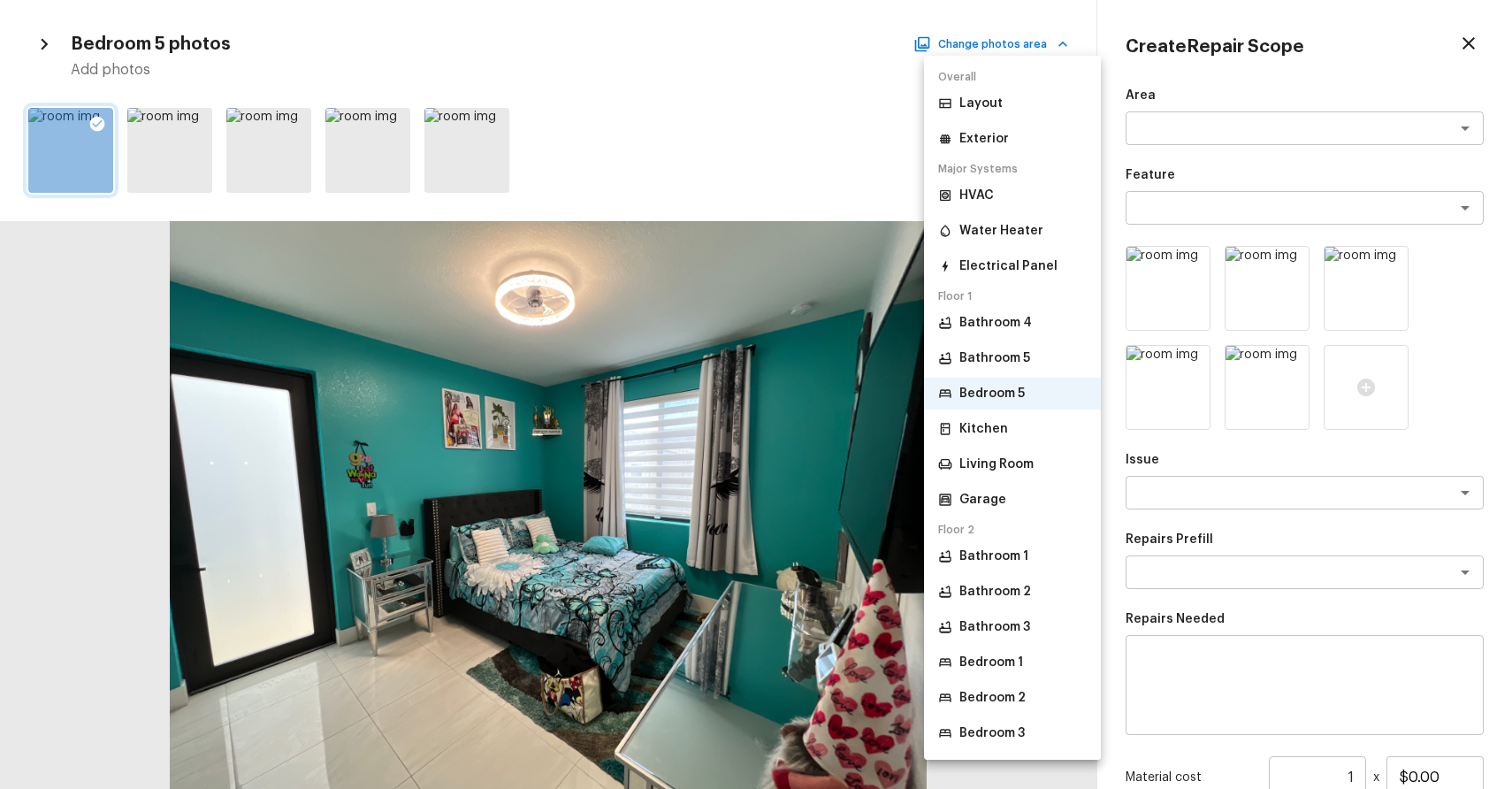
click at [1010, 425] on li "Kitchen" at bounding box center [1013, 429] width 177 height 32
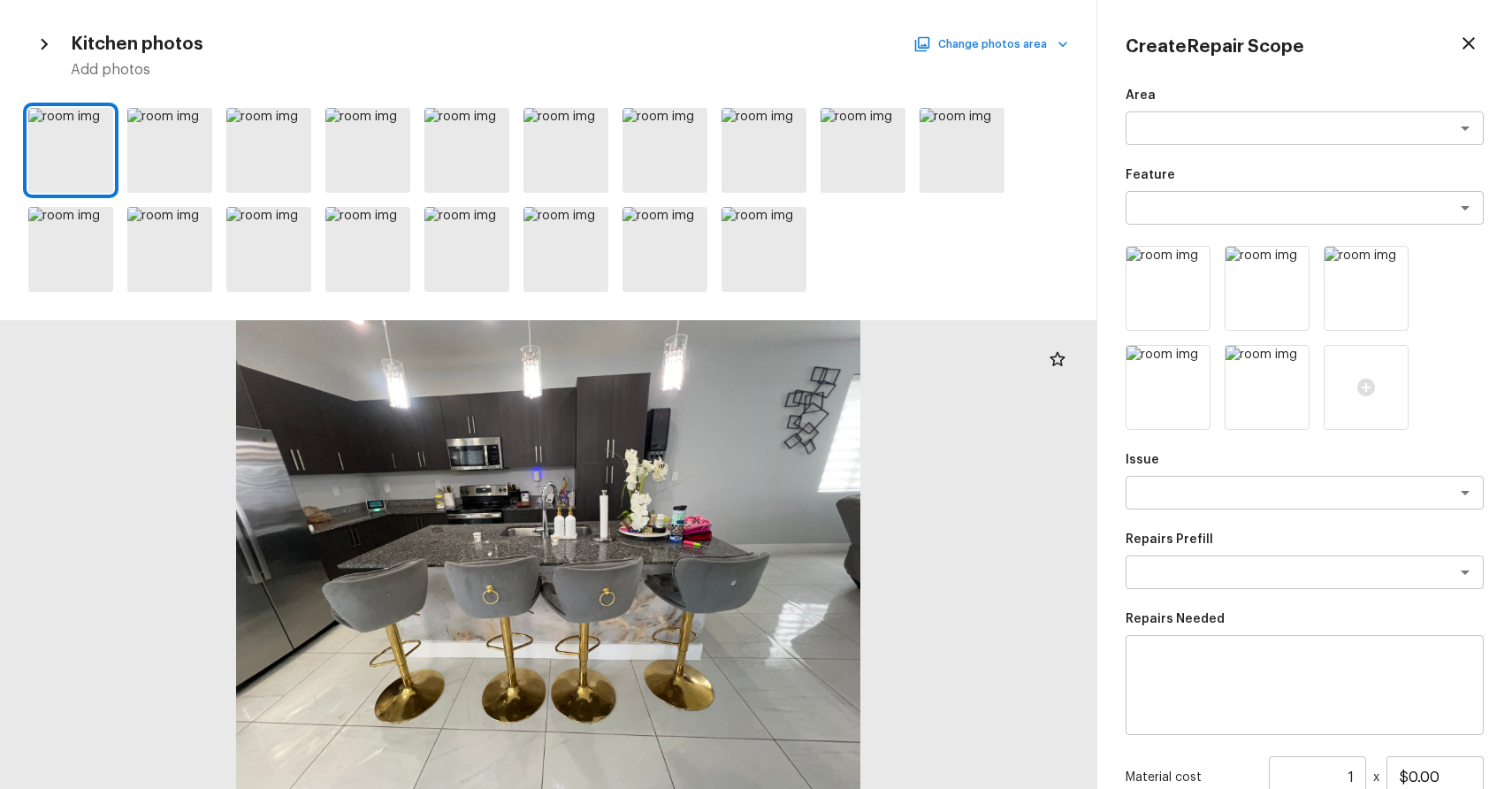
click at [1034, 44] on button "Change photos area" at bounding box center [992, 44] width 151 height 23
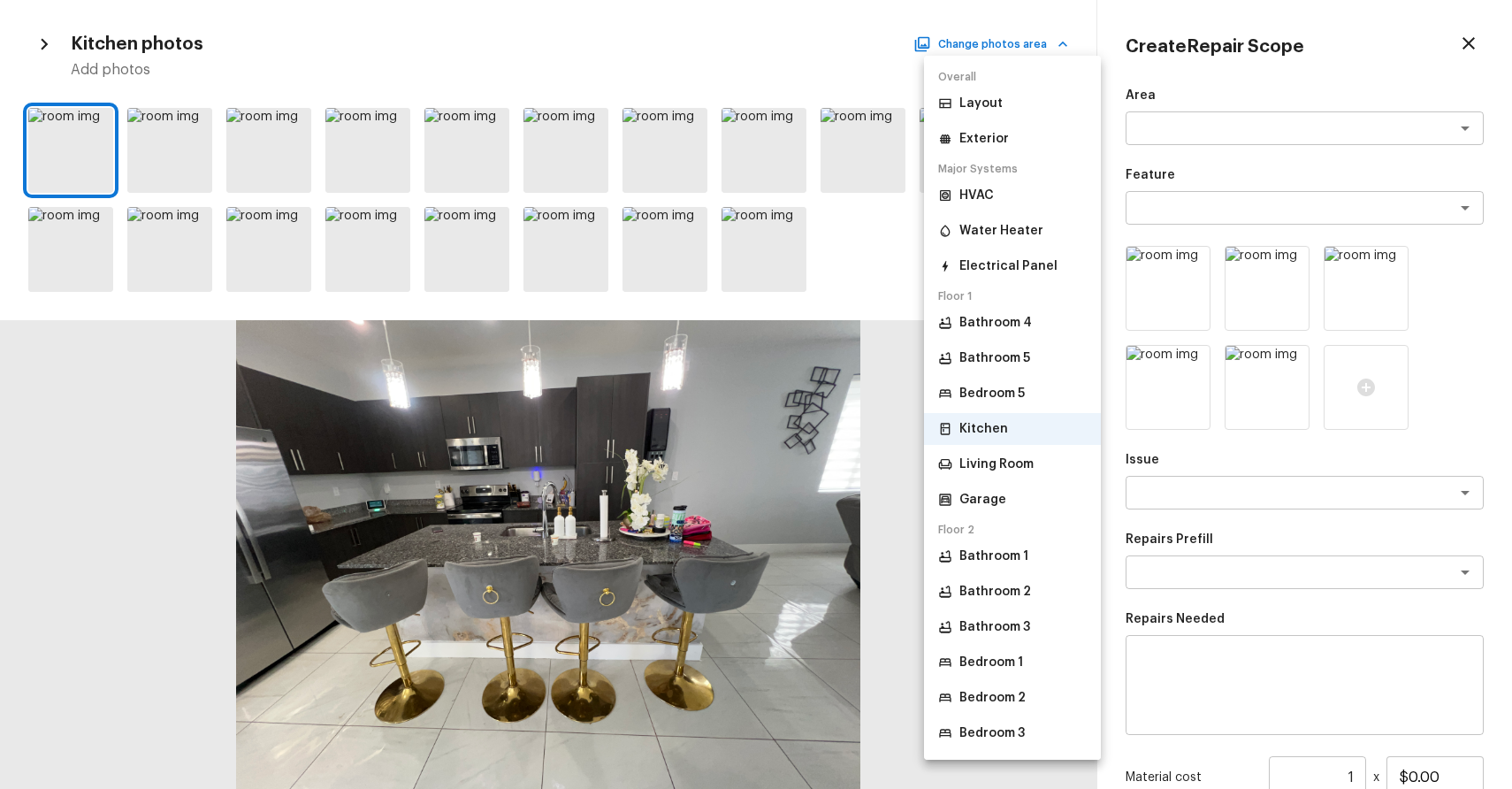
click at [1019, 458] on p "Living Room" at bounding box center [997, 464] width 75 height 18
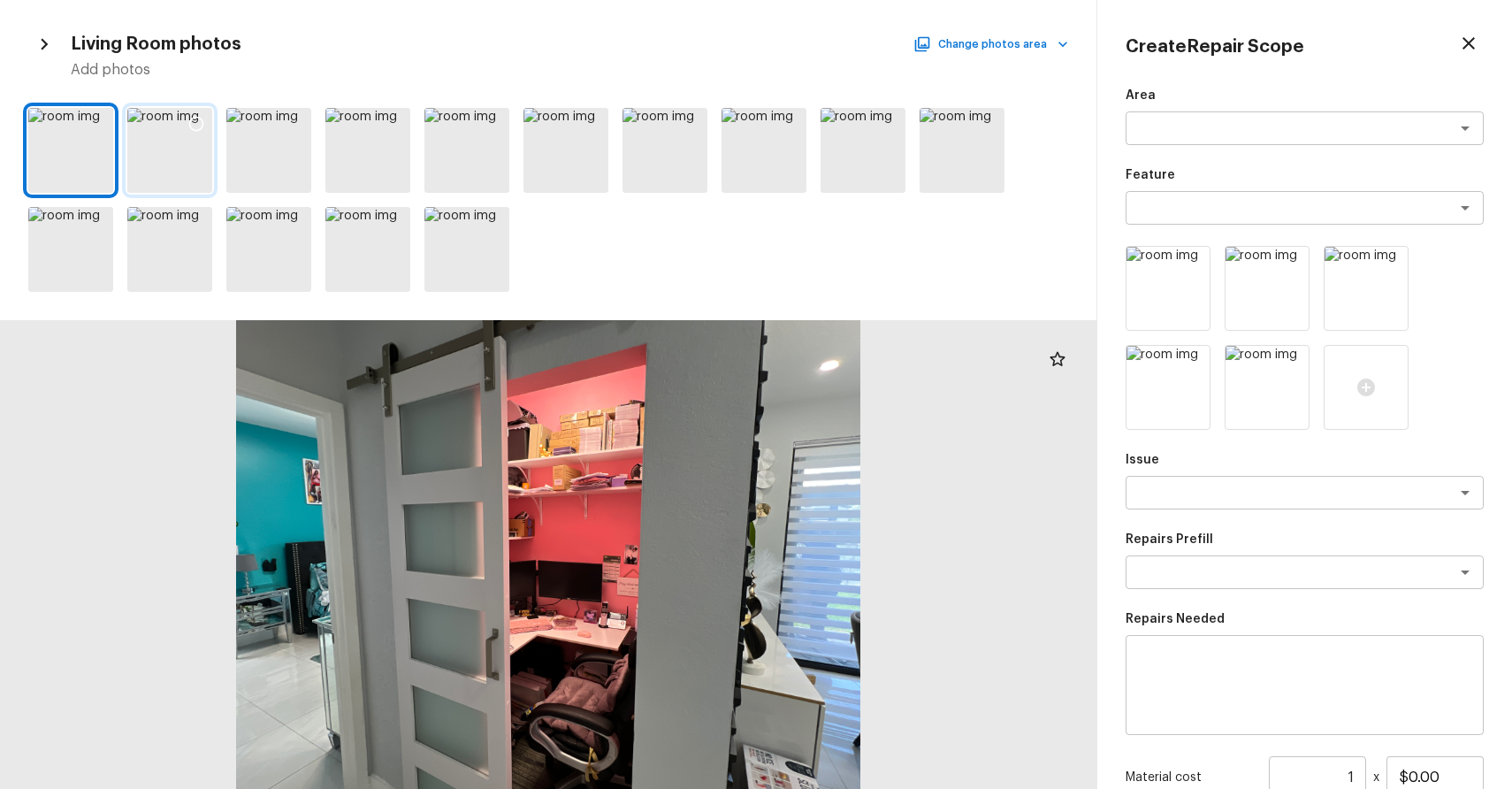
click at [200, 113] on div at bounding box center [197, 127] width 32 height 37
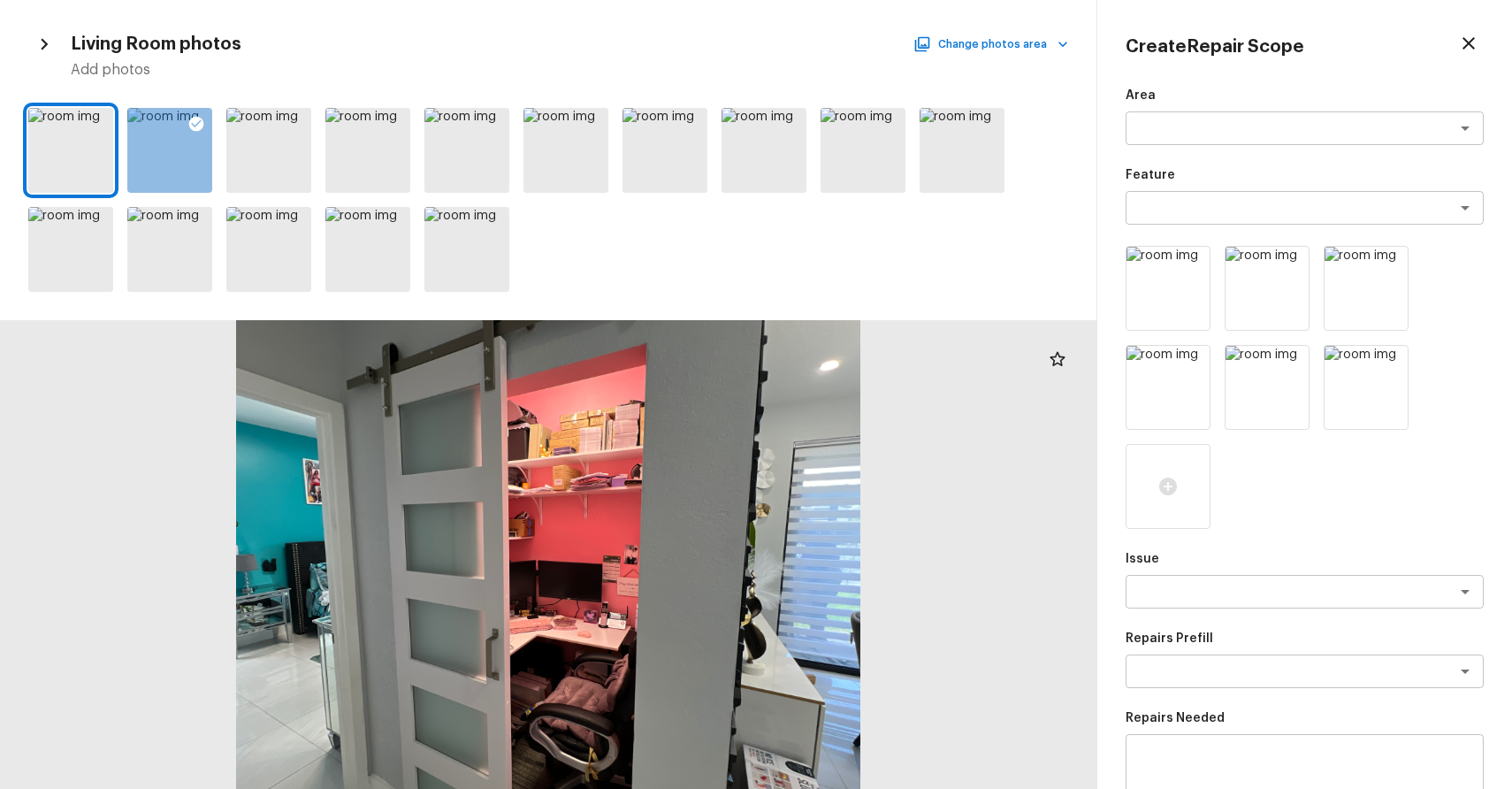
click at [1020, 59] on div "Living Room photos Change photos area Add photos" at bounding box center [548, 53] width 1040 height 51
click at [1026, 47] on button "Change photos area" at bounding box center [992, 44] width 151 height 23
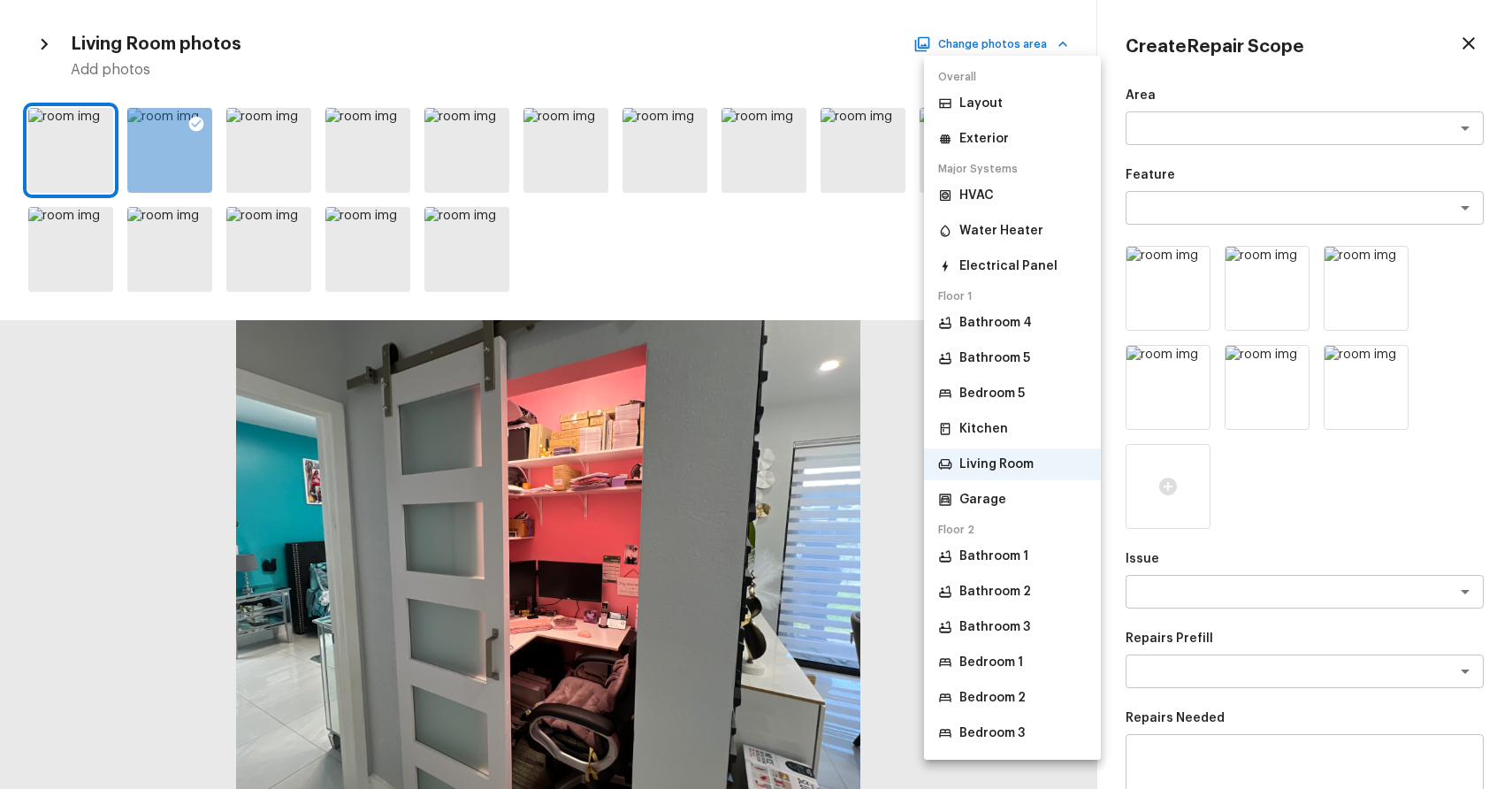
click at [991, 549] on p "Bathroom 1" at bounding box center [994, 556] width 69 height 18
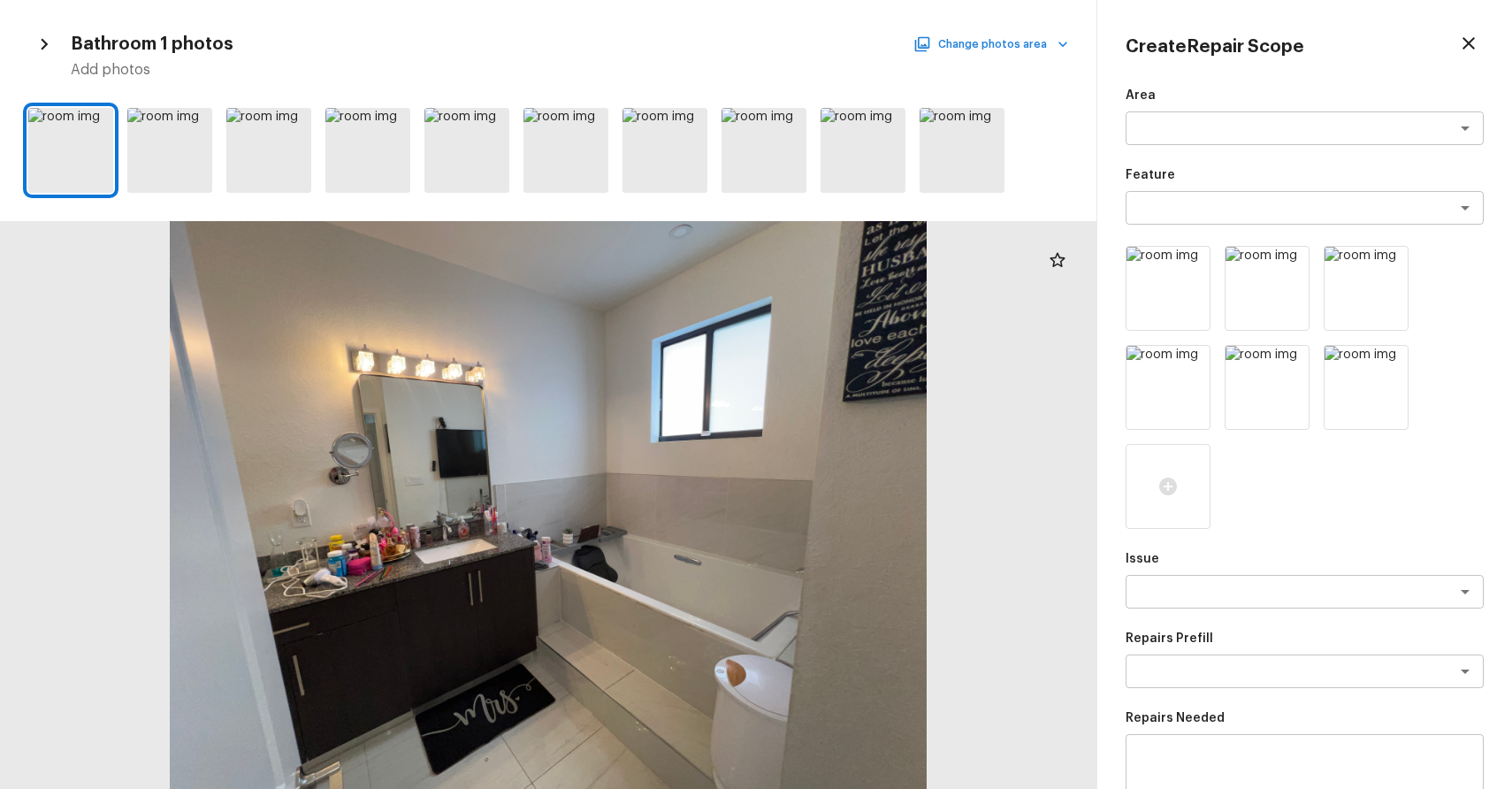
click at [974, 34] on button "Change photos area" at bounding box center [992, 44] width 151 height 23
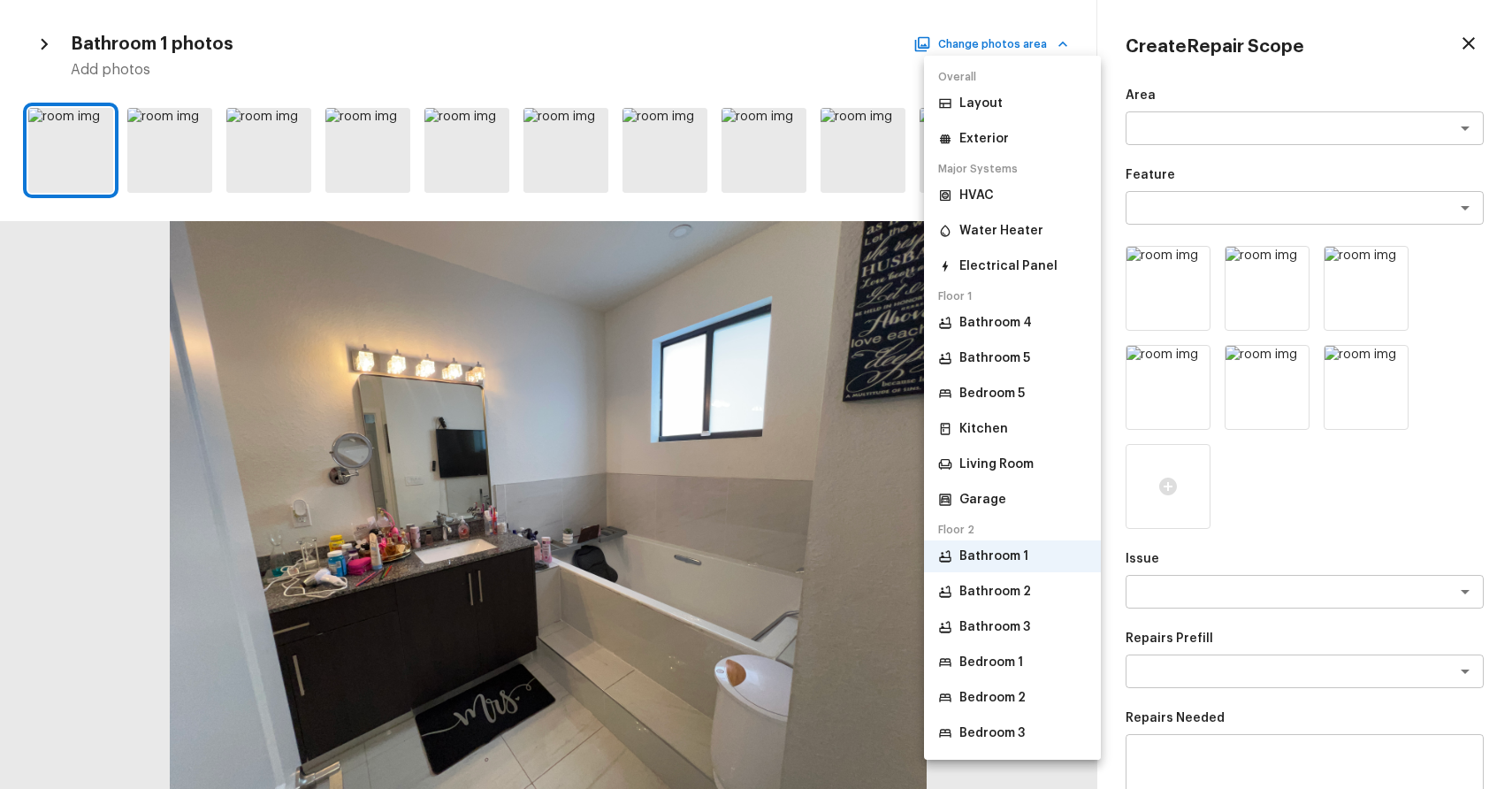
click at [1010, 581] on li "Bathroom 2" at bounding box center [1013, 592] width 177 height 32
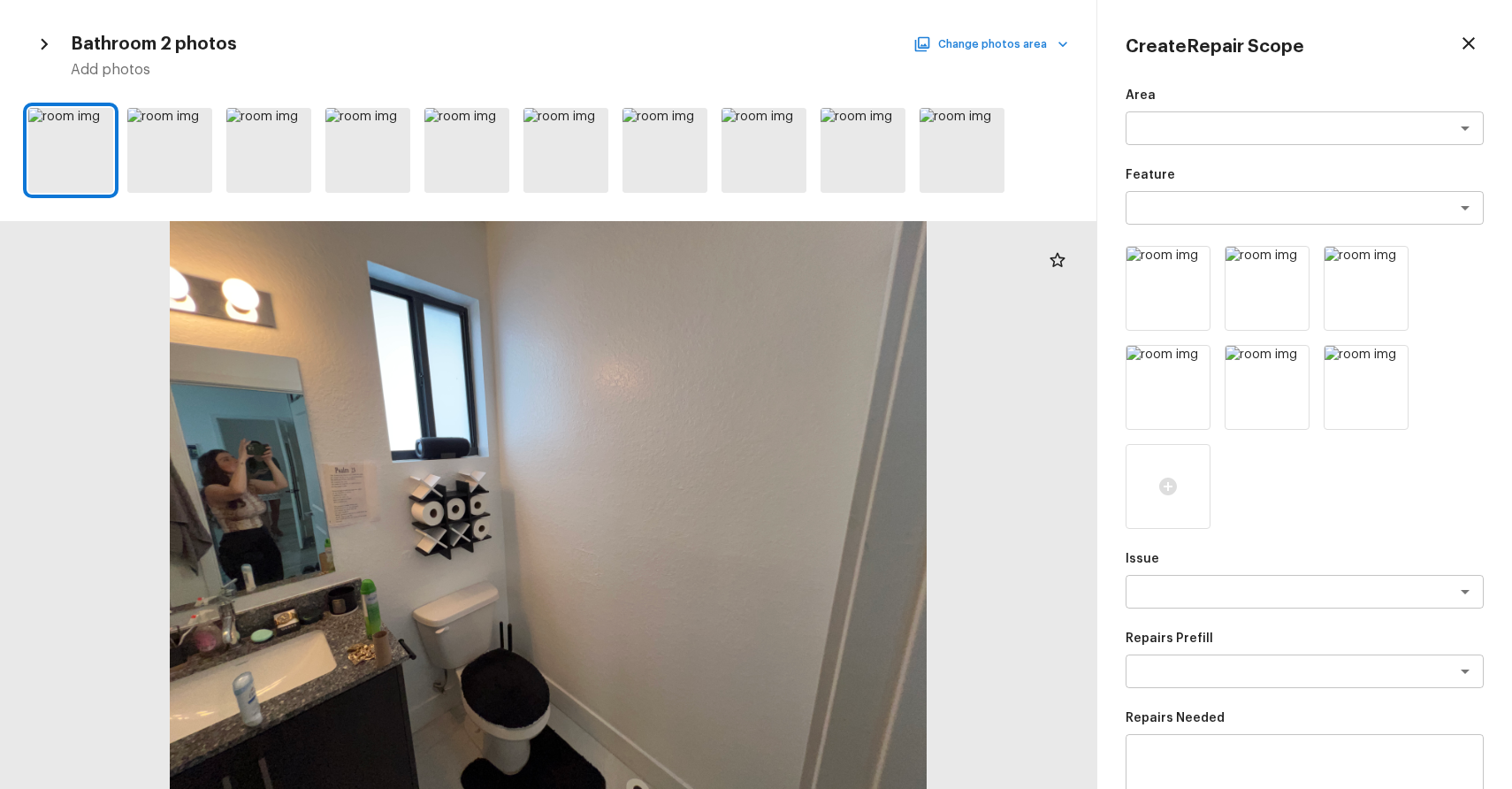
click at [988, 47] on button "Change photos area" at bounding box center [992, 44] width 151 height 23
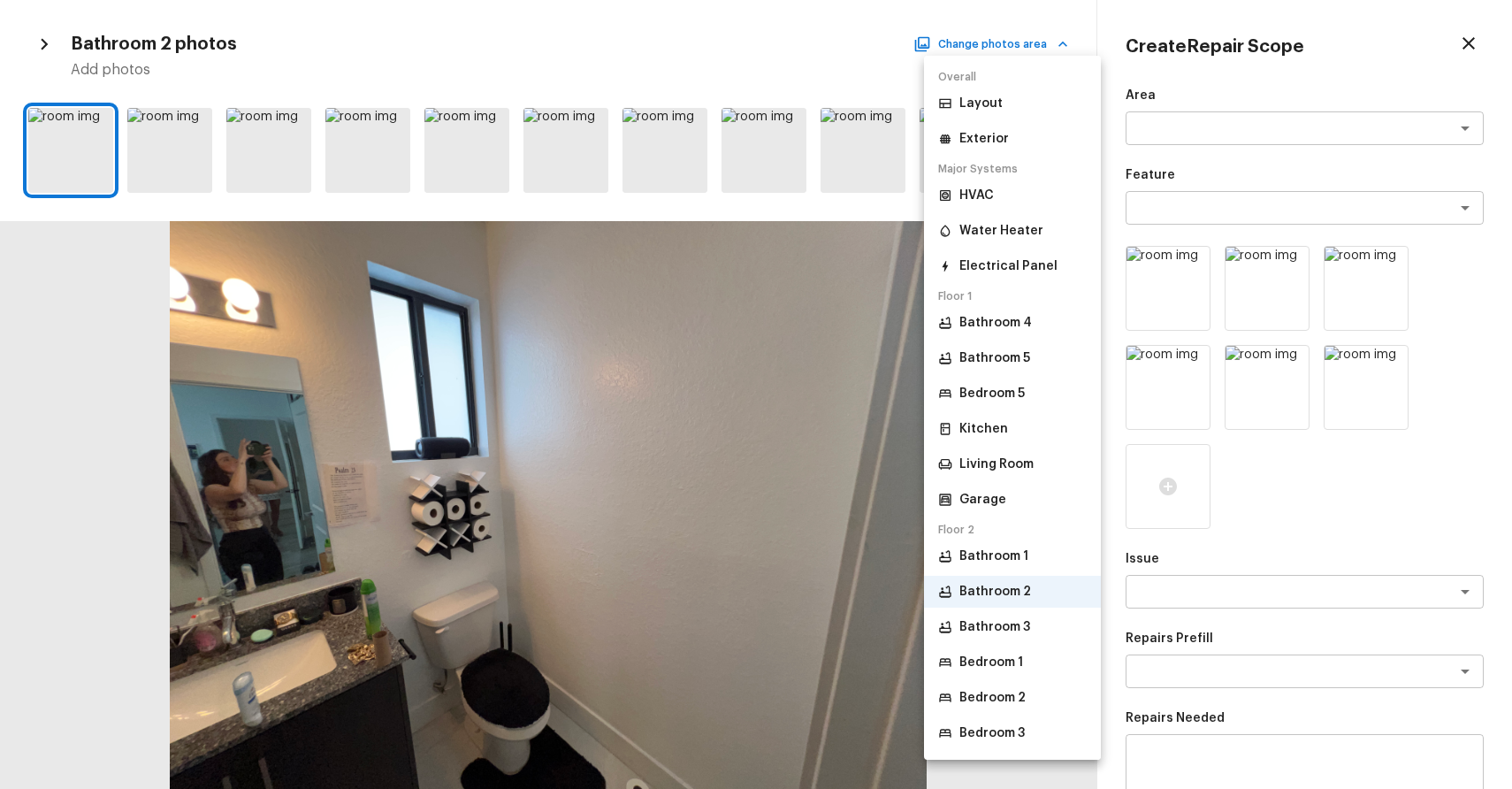
scroll to position [67, 0]
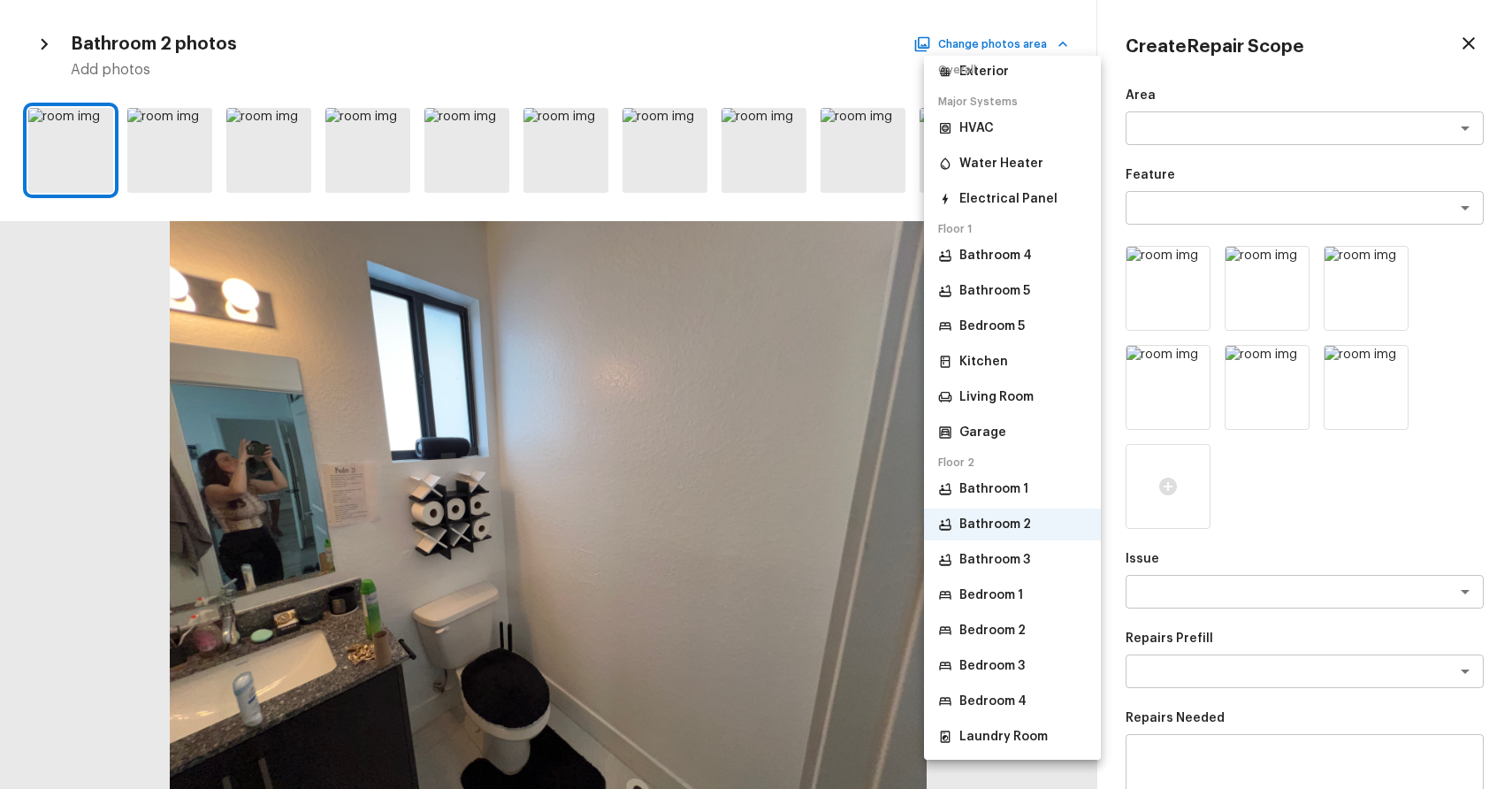
click at [1047, 561] on li "Bathroom 3" at bounding box center [1013, 560] width 177 height 32
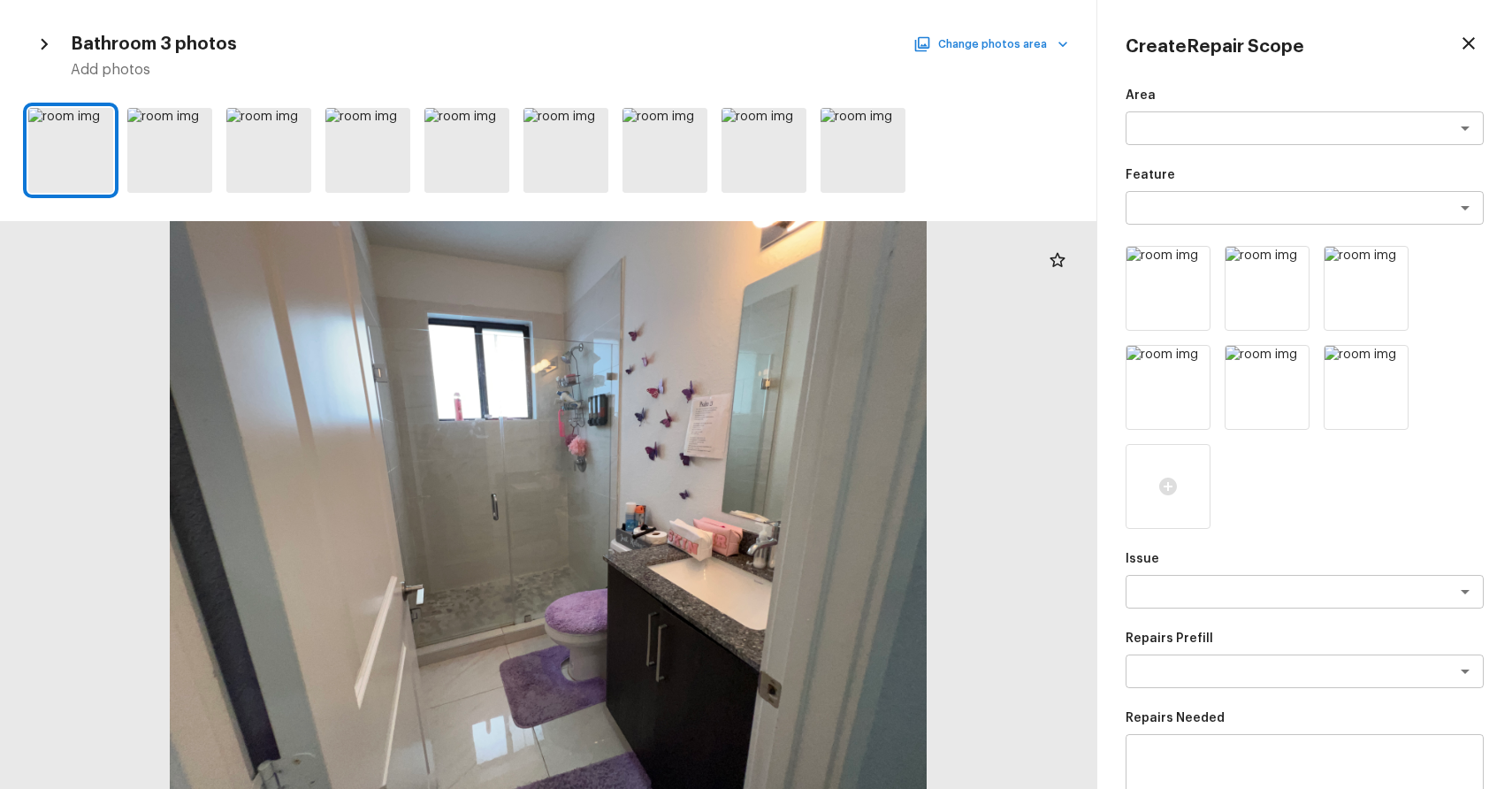
click at [988, 44] on button "Change photos area" at bounding box center [992, 44] width 151 height 23
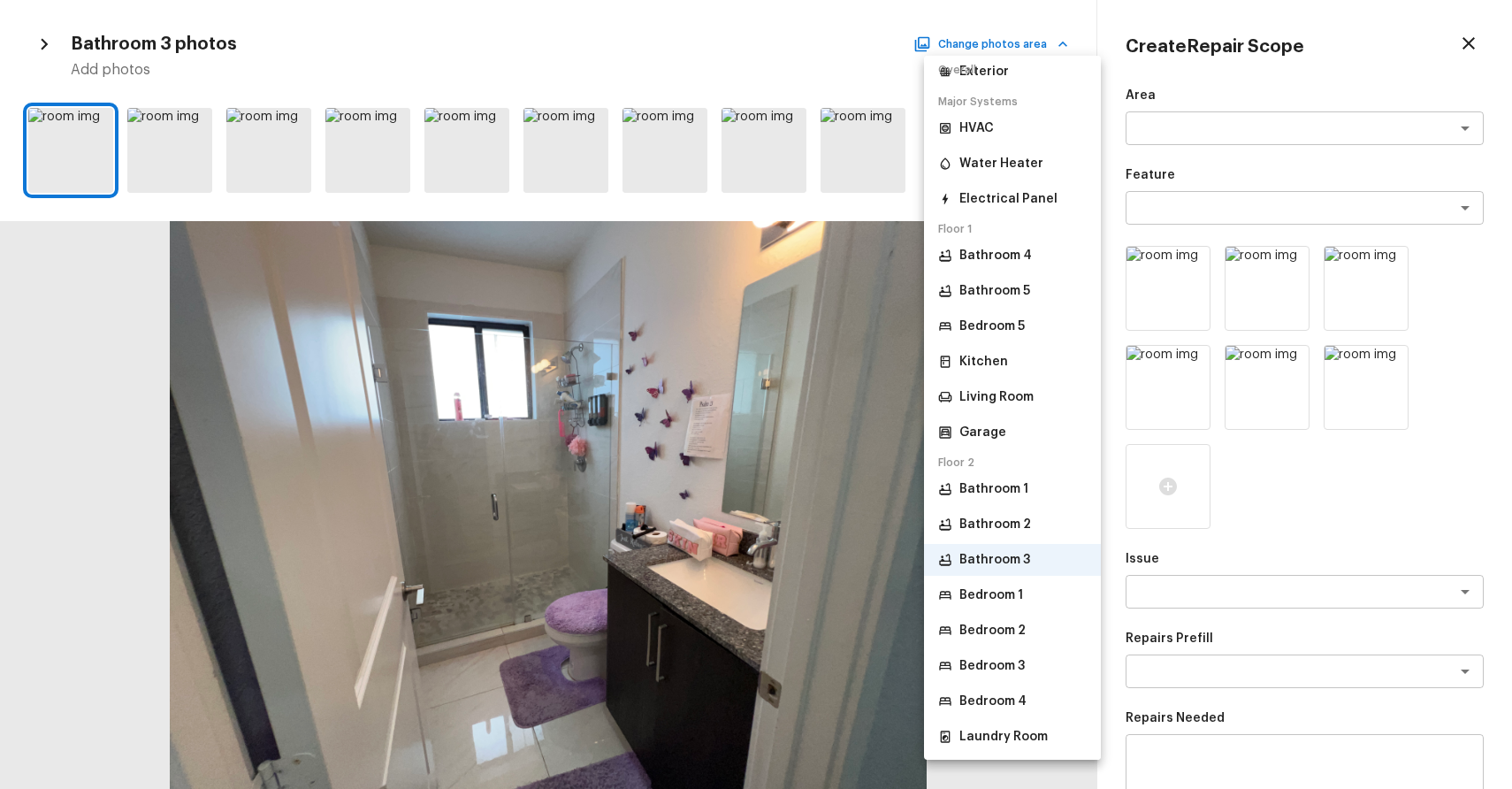
click at [999, 584] on li "Bedroom 1" at bounding box center [1013, 595] width 177 height 32
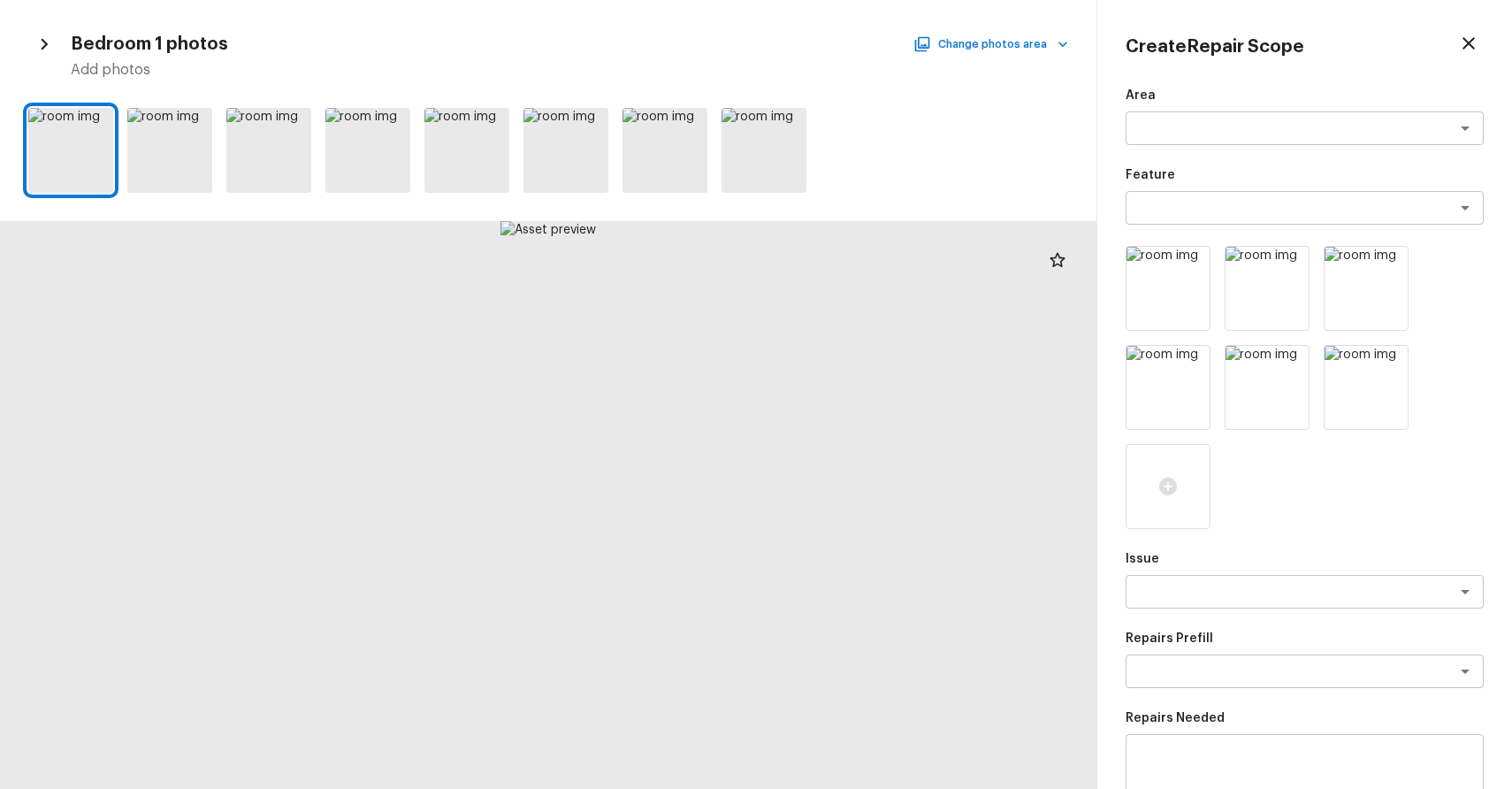
click at [101, 105] on div at bounding box center [548, 150] width 1097 height 99
click at [101, 116] on icon at bounding box center [97, 123] width 18 height 18
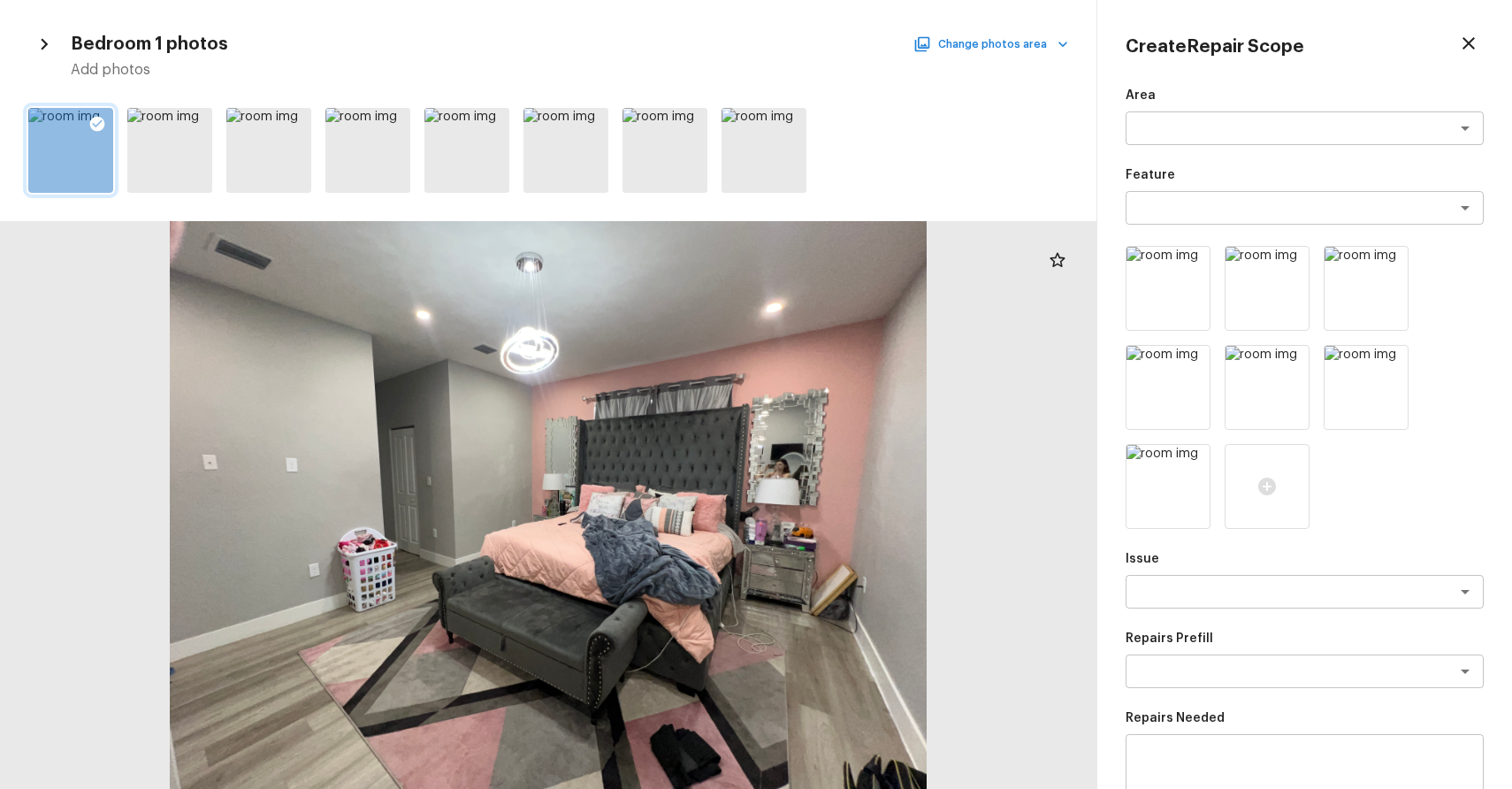
click at [1034, 33] on button "Change photos area" at bounding box center [992, 44] width 151 height 23
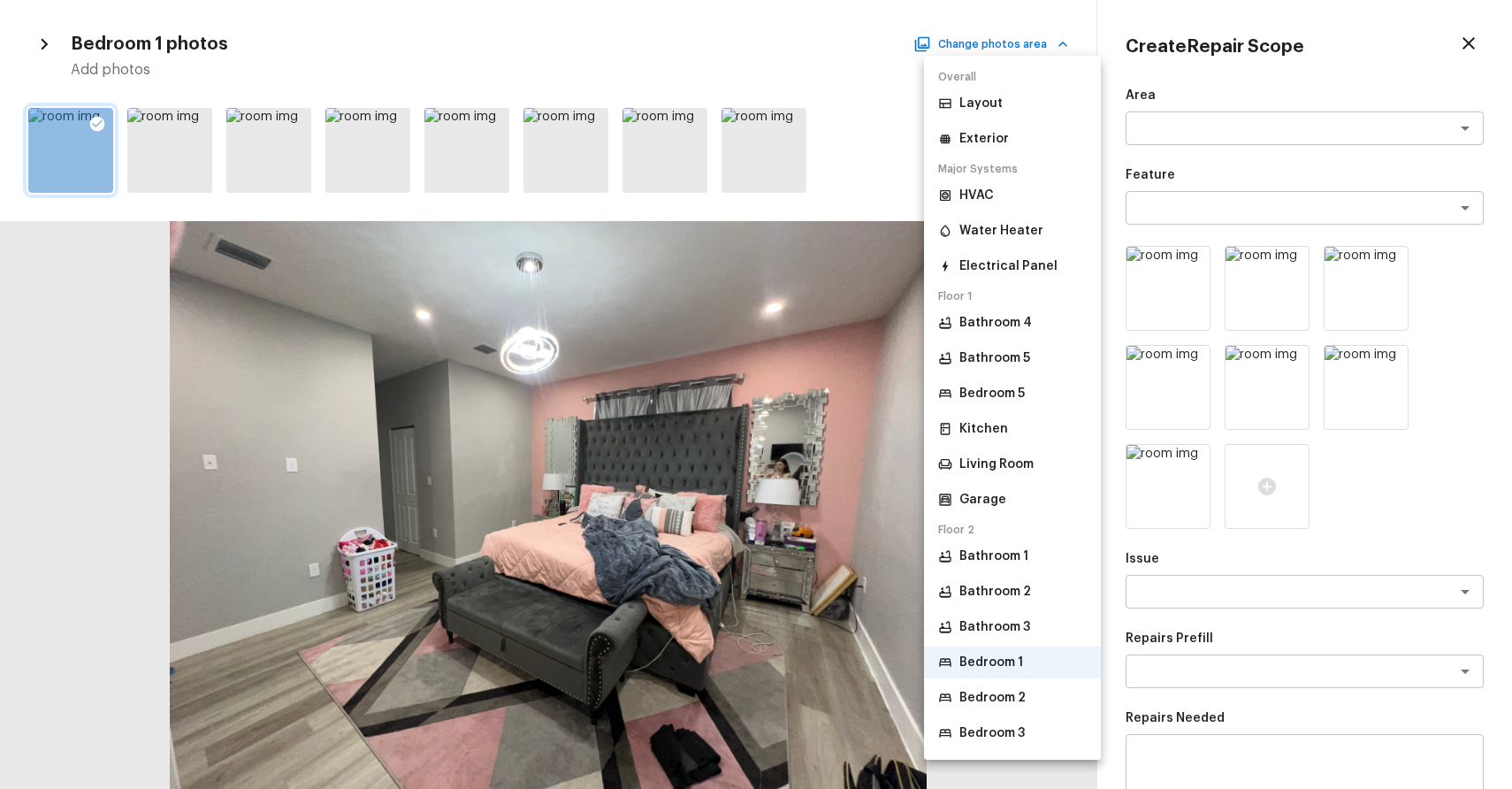
click at [1056, 692] on li "Bedroom 2" at bounding box center [1013, 698] width 177 height 32
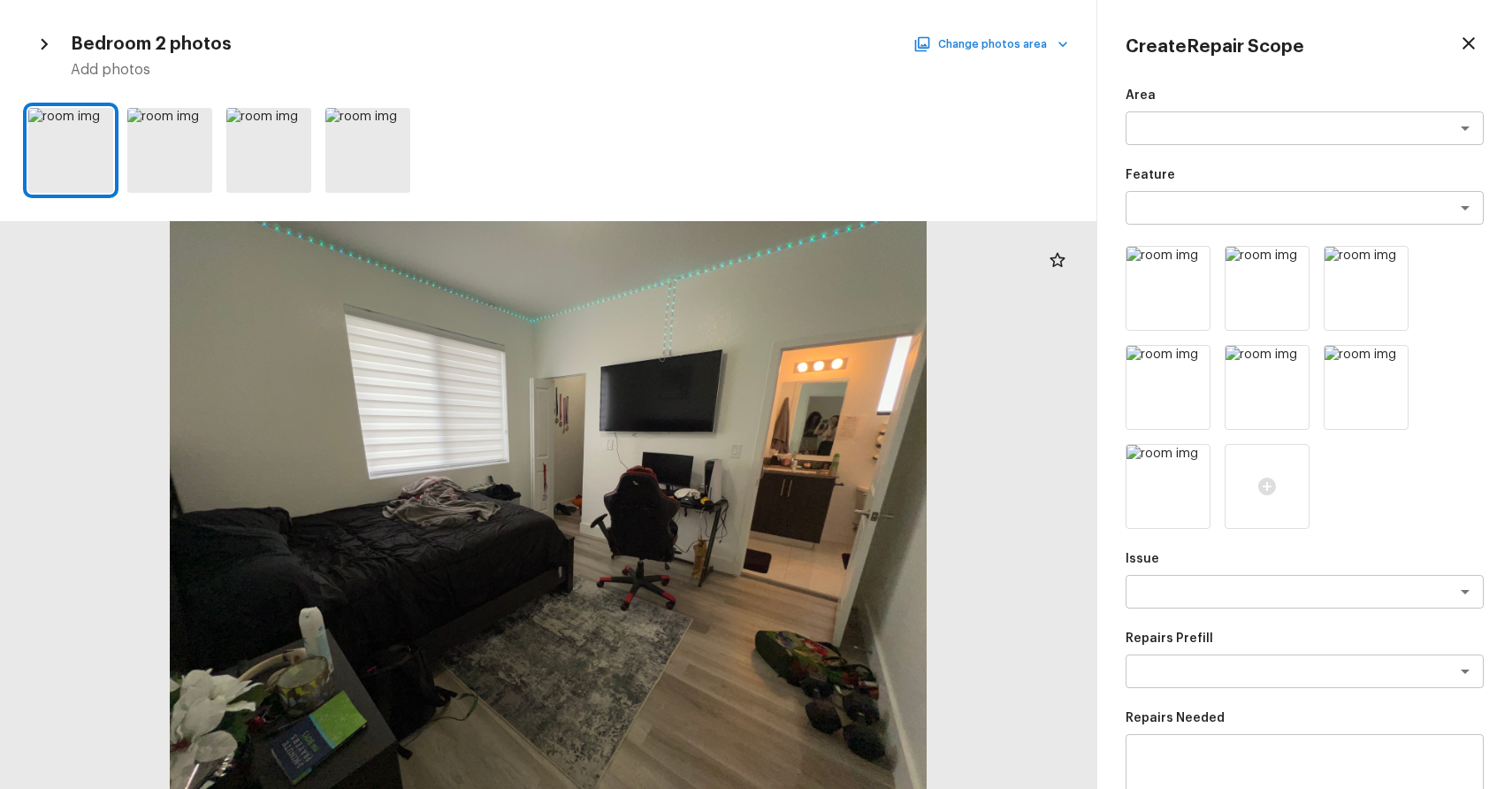
click at [1039, 50] on button "Change photos area" at bounding box center [992, 44] width 151 height 23
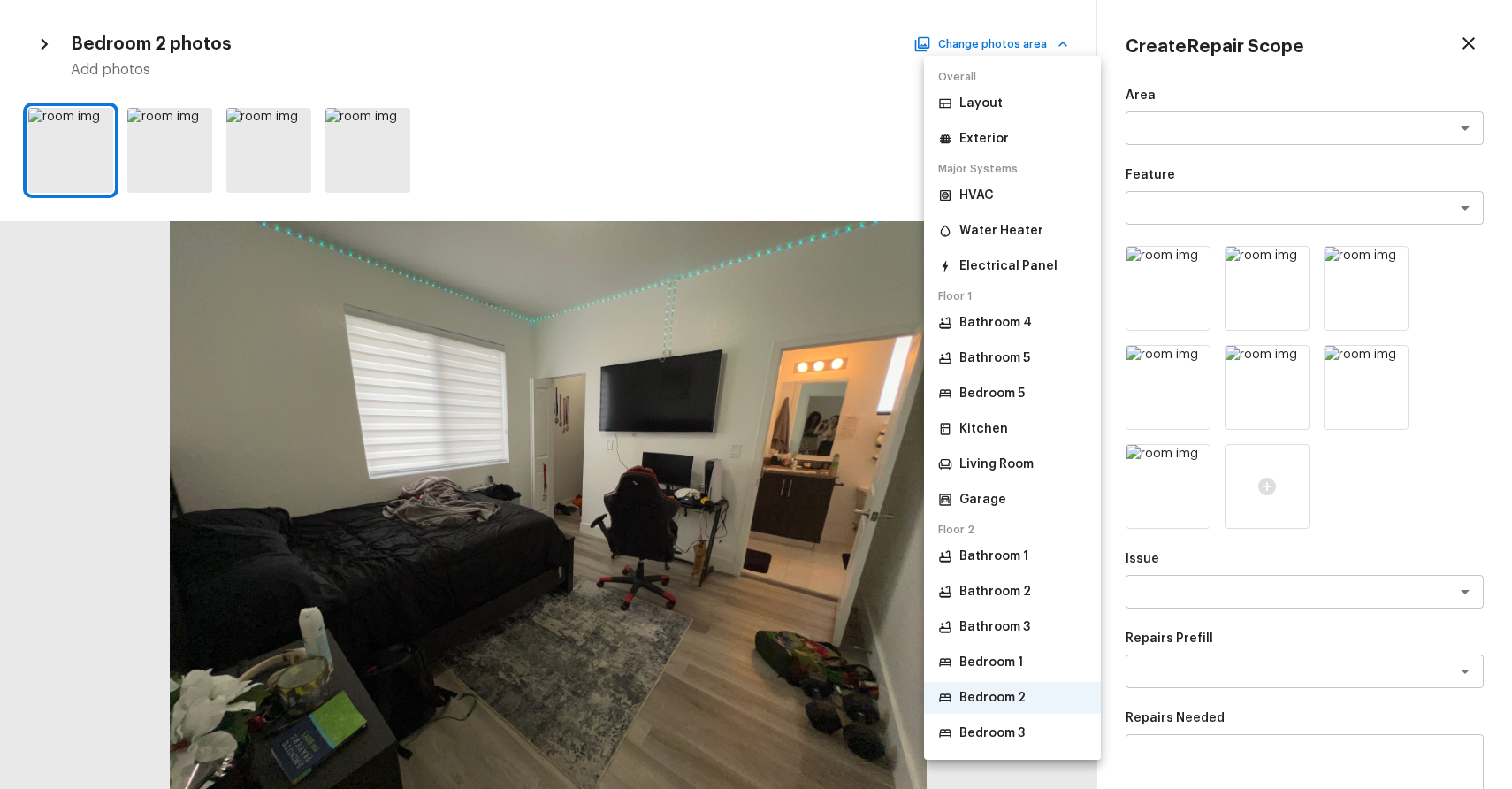
click at [1011, 731] on p "Bedroom 3" at bounding box center [992, 732] width 65 height 18
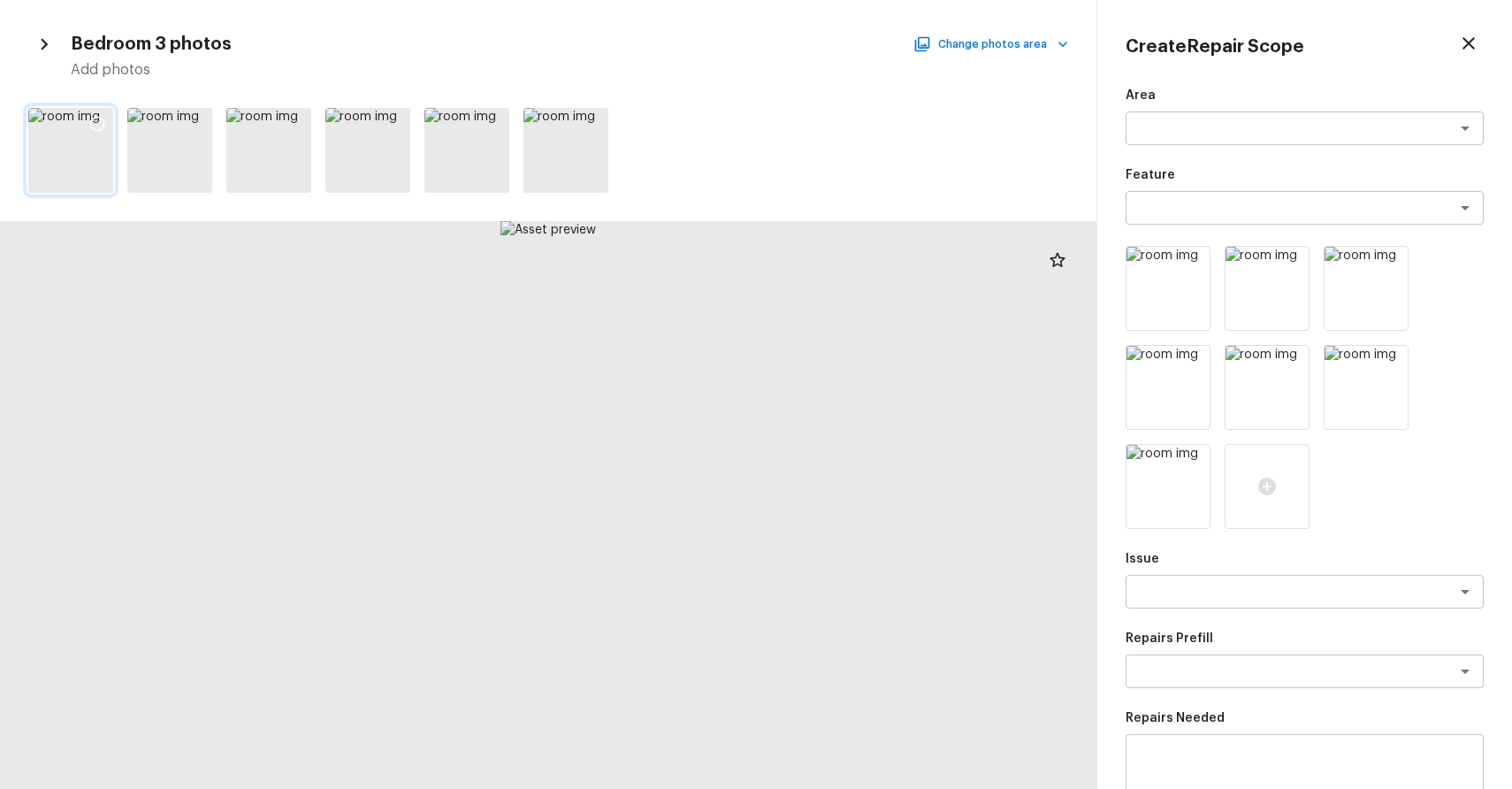
click at [94, 115] on icon at bounding box center [97, 123] width 18 height 18
click at [212, 112] on div at bounding box center [548, 150] width 1097 height 99
click at [193, 129] on icon at bounding box center [196, 123] width 18 height 18
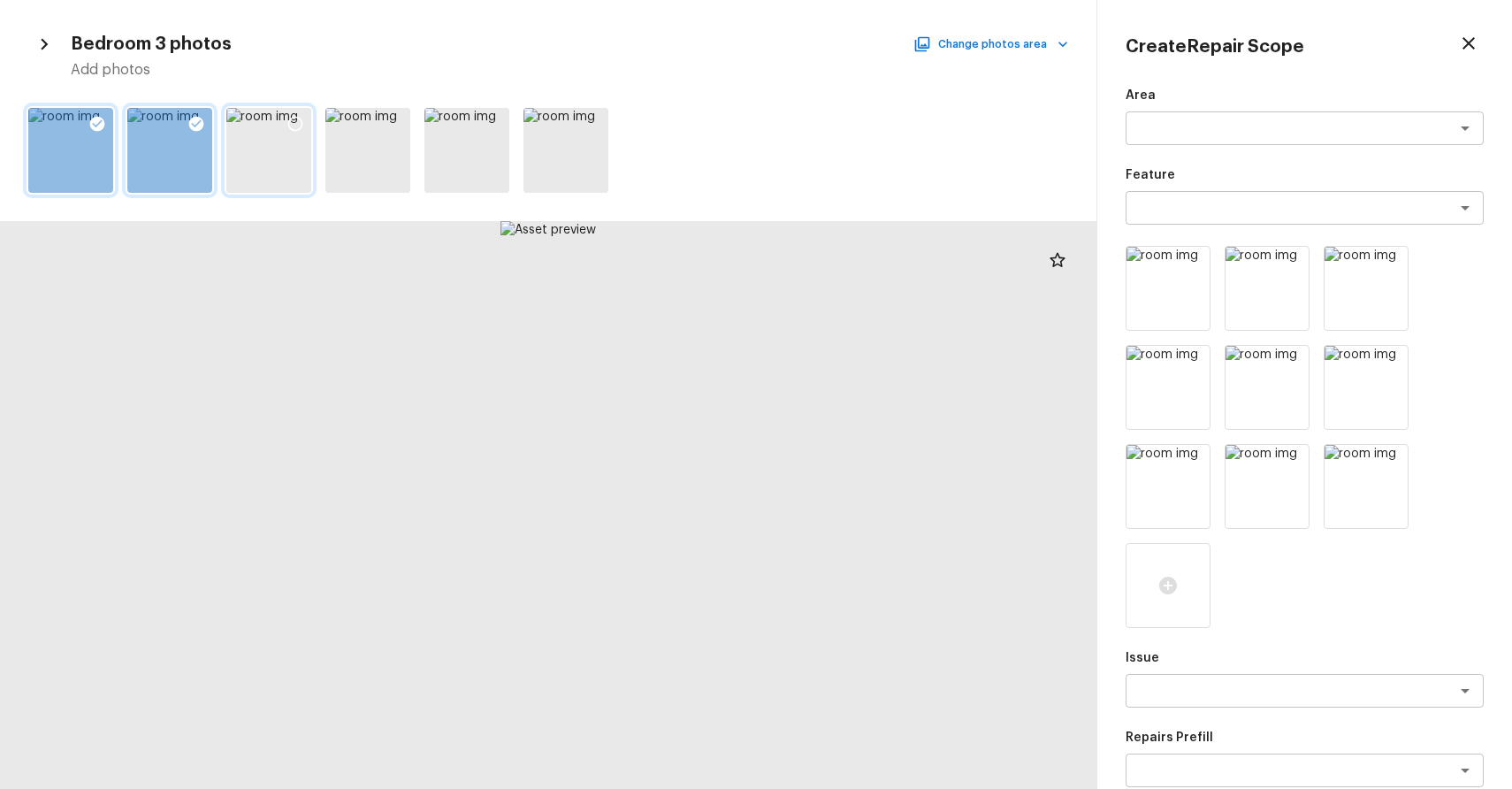
click at [310, 129] on div at bounding box center [295, 127] width 32 height 37
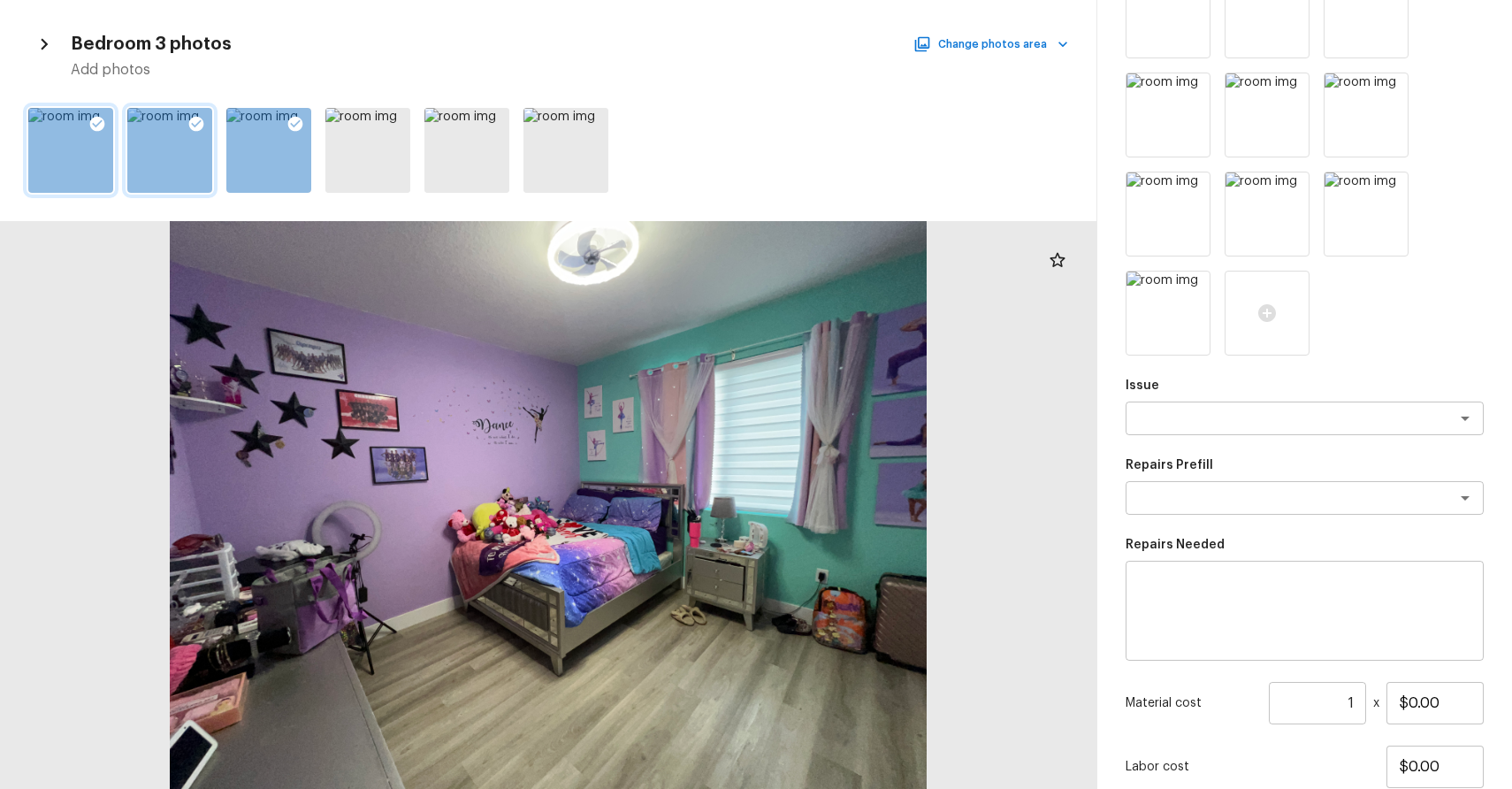
scroll to position [401, 0]
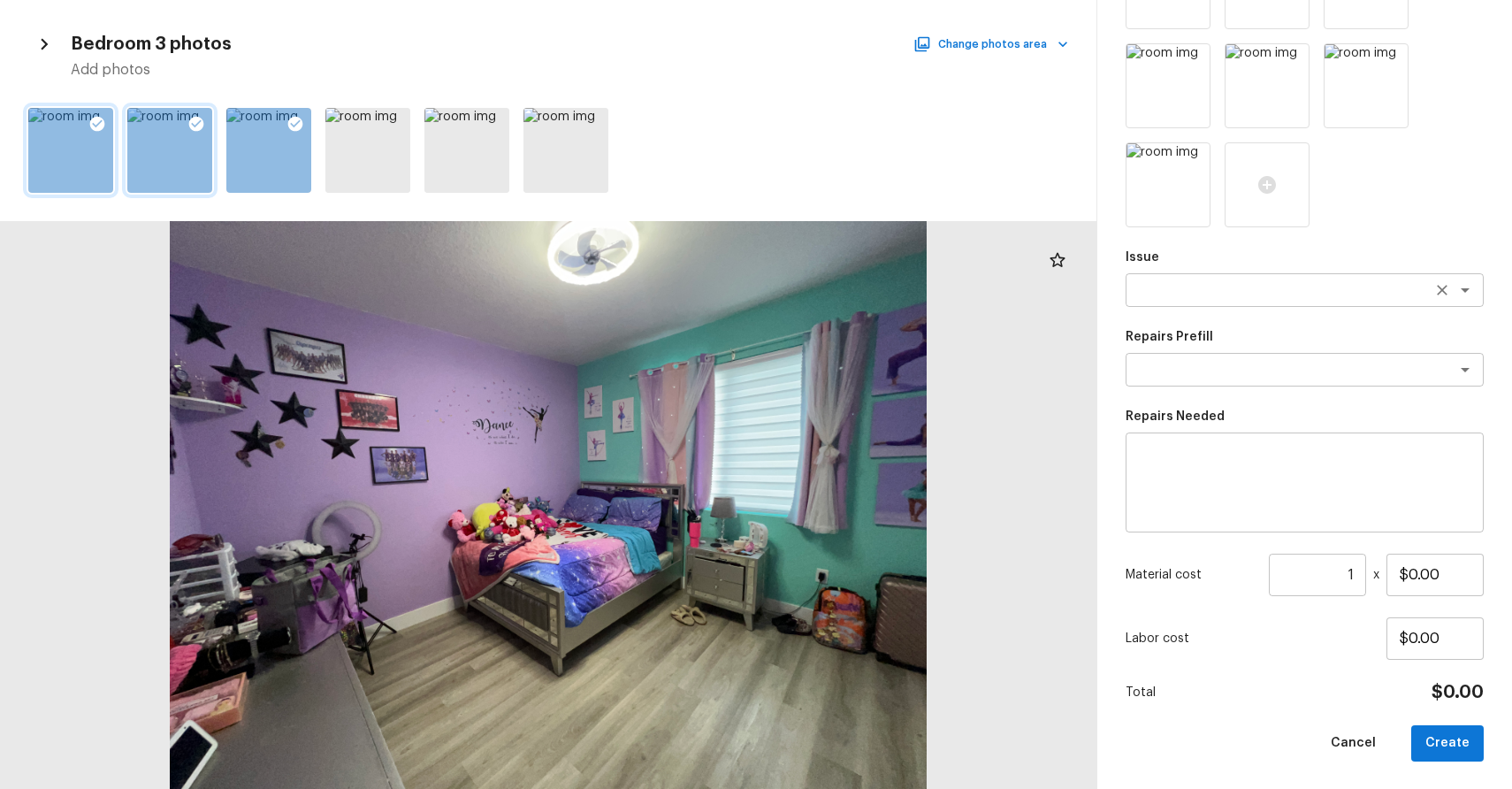
click at [1218, 275] on div "x ​" at bounding box center [1304, 290] width 358 height 34
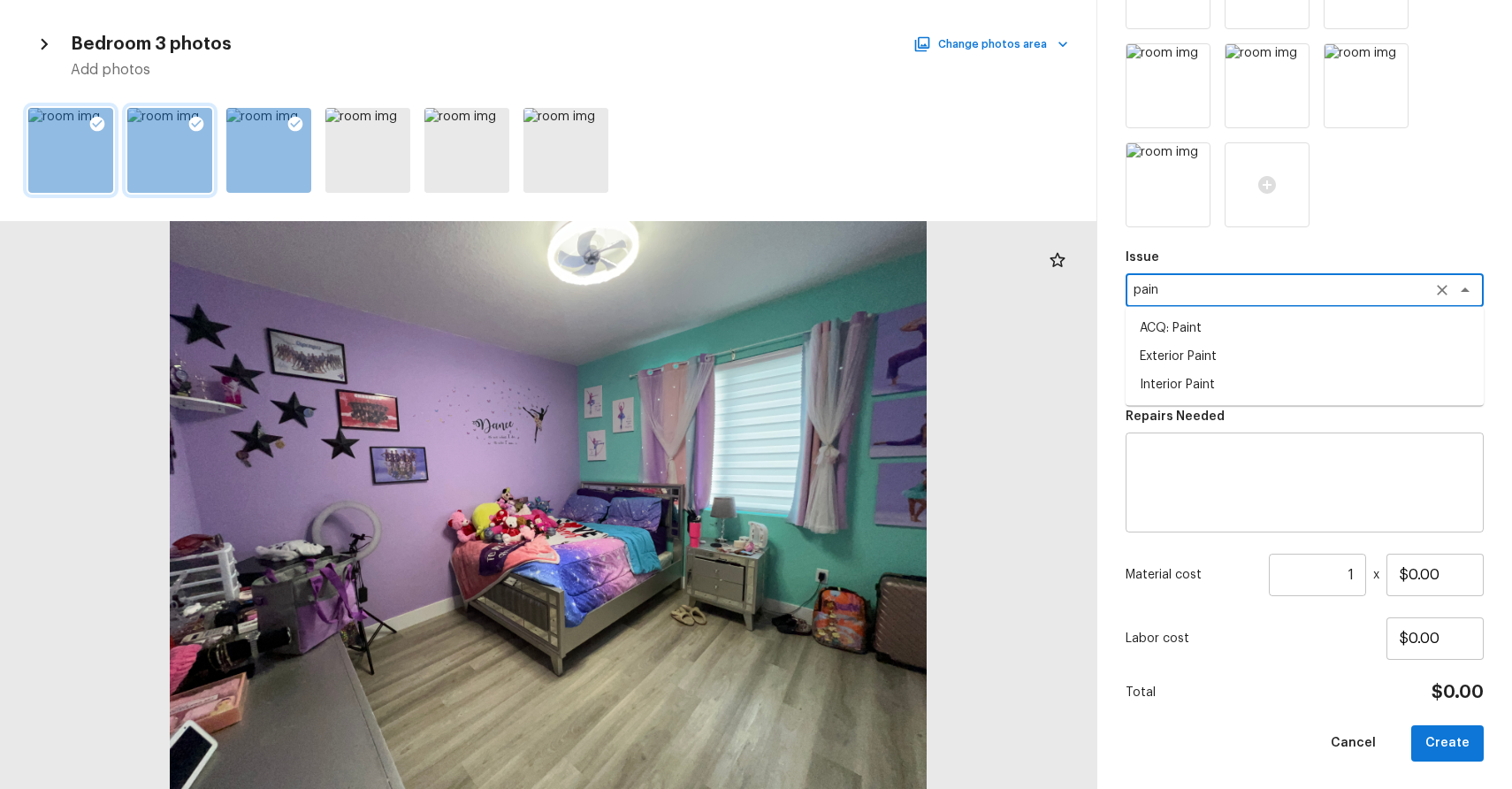
click at [1209, 371] on li "Interior Paint" at bounding box center [1304, 385] width 358 height 28
click at [1219, 374] on textarea at bounding box center [1280, 369] width 293 height 18
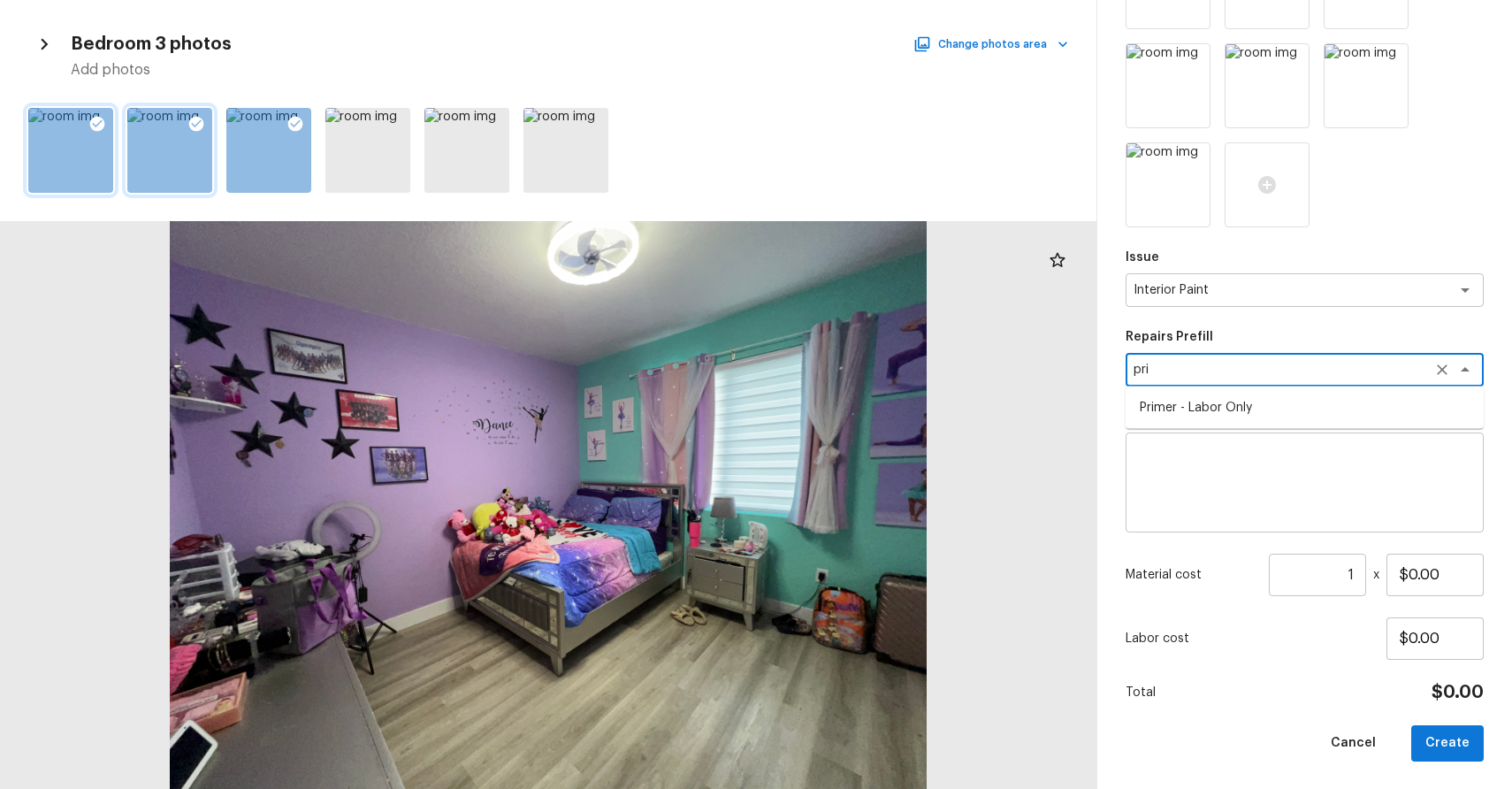
click at [1293, 407] on li "Primer - Labor Only" at bounding box center [1304, 407] width 358 height 28
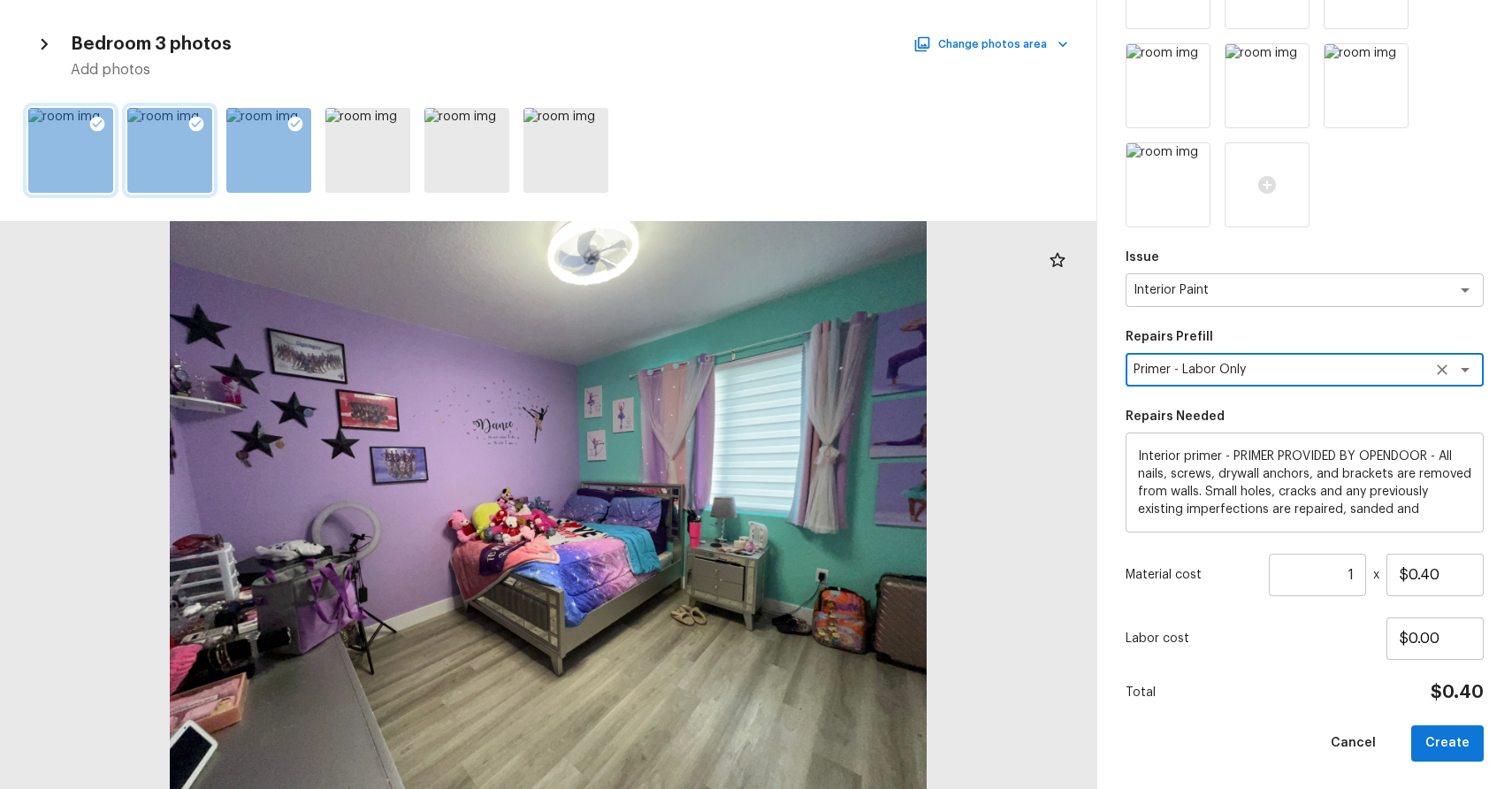
click at [1357, 586] on input "1" at bounding box center [1317, 575] width 97 height 43
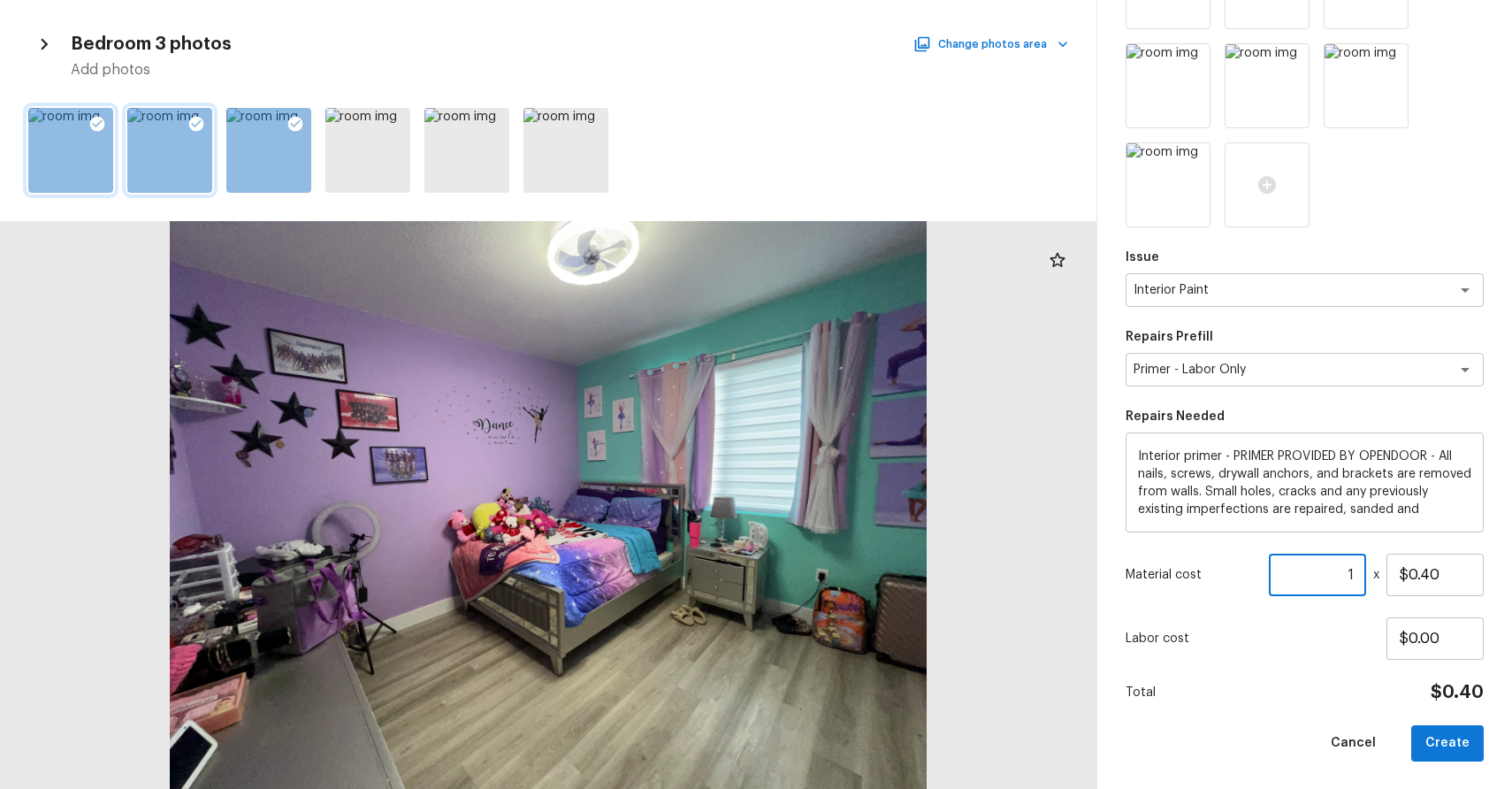
click at [1357, 586] on input "1" at bounding box center [1317, 575] width 97 height 43
click at [1449, 742] on button "Create" at bounding box center [1448, 742] width 73 height 36
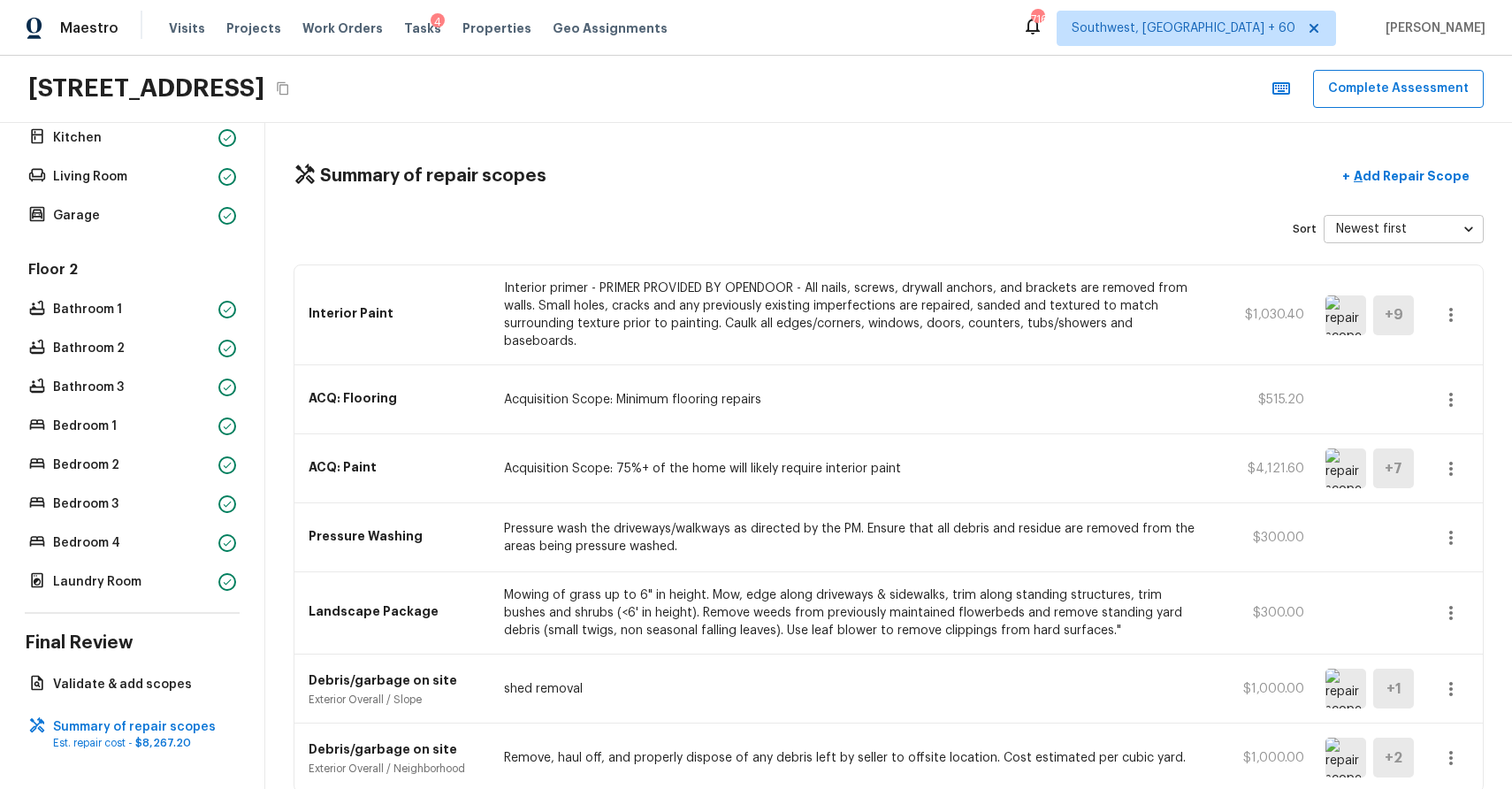
scroll to position [65, 0]
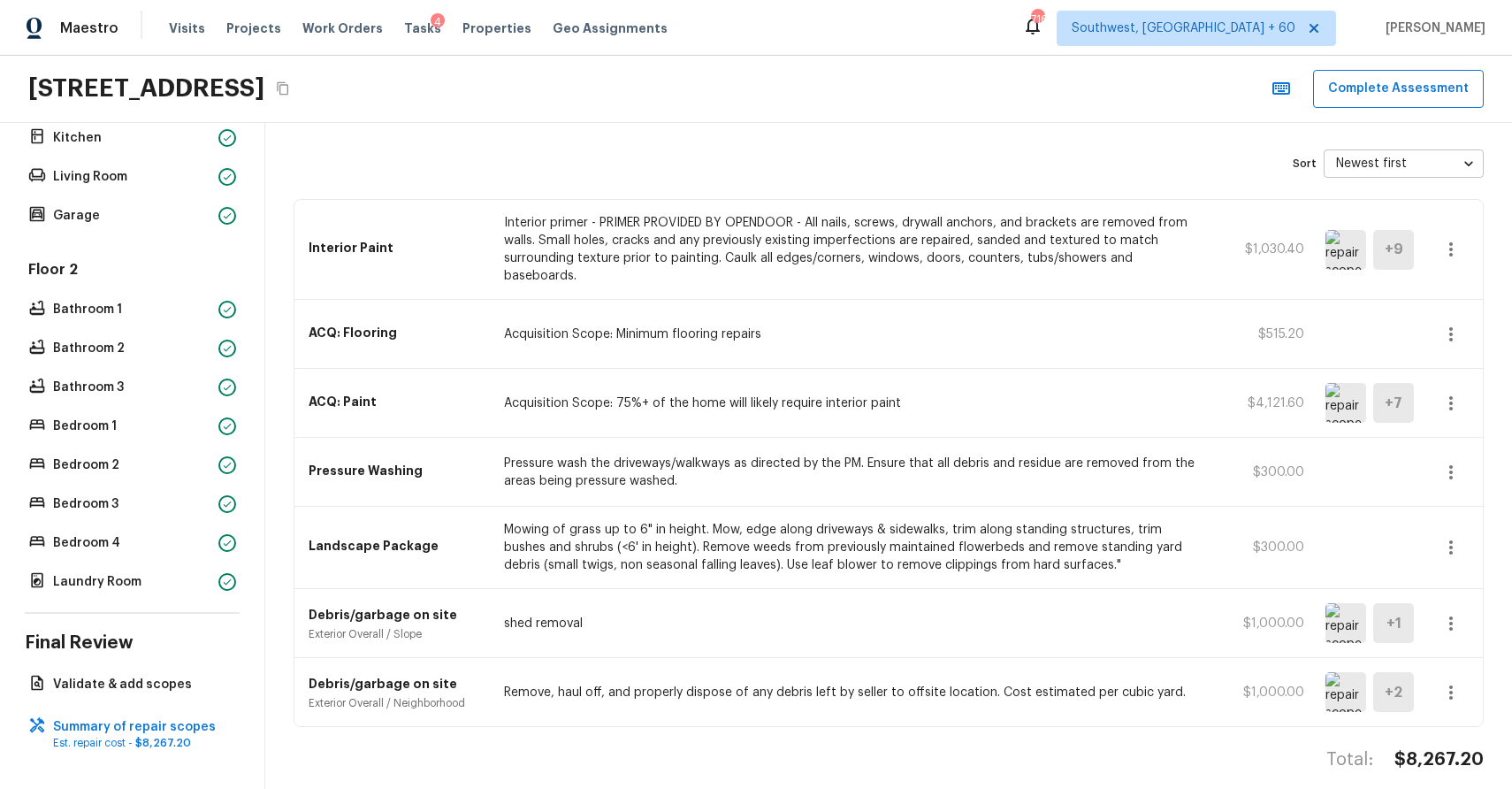
click at [1440, 750] on h4 "$8,267.20" at bounding box center [1439, 759] width 89 height 23
copy h4 "$8,267.20"
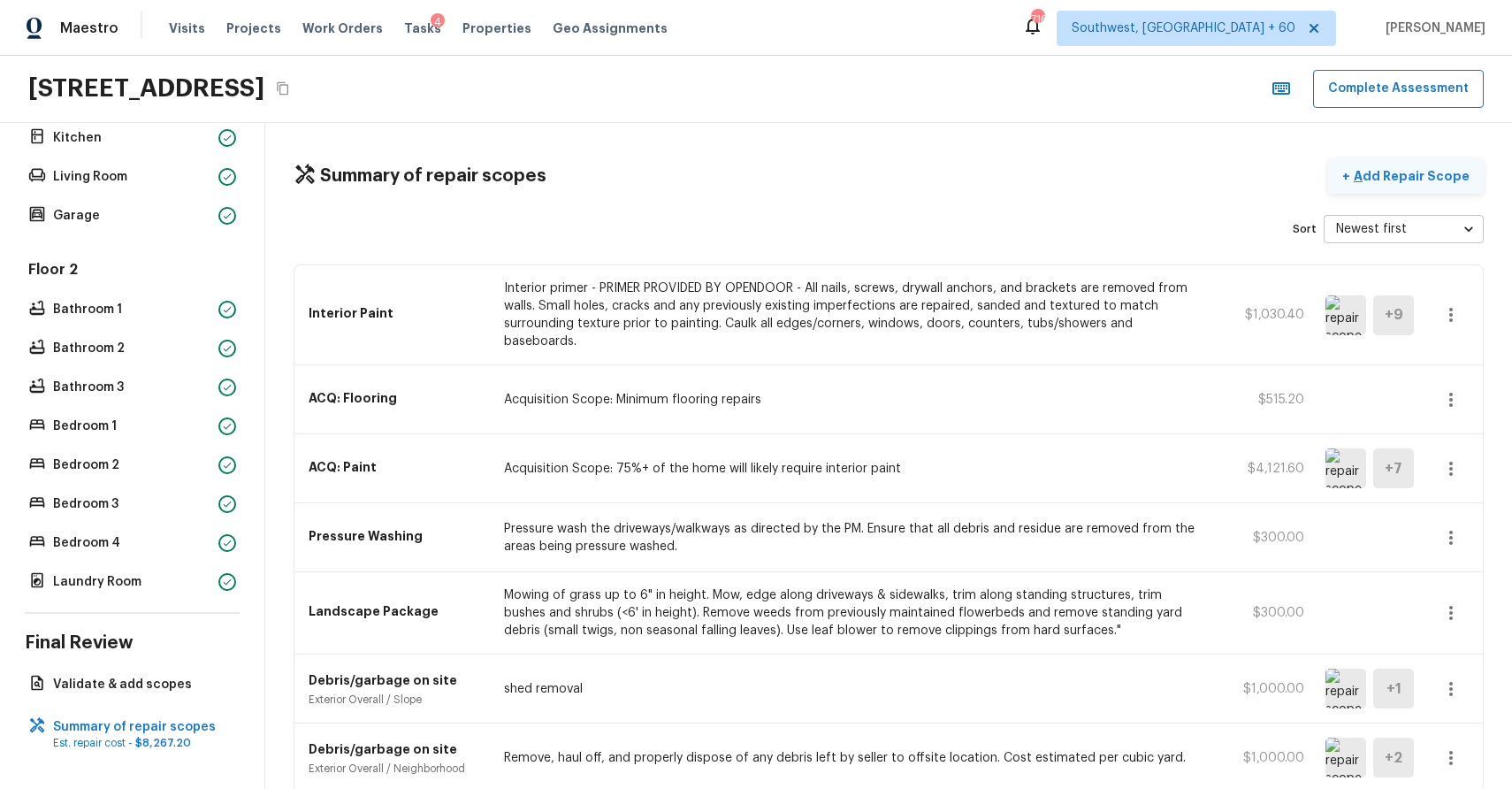
click at [1421, 168] on p "Add Repair Scope" at bounding box center [1410, 175] width 119 height 18
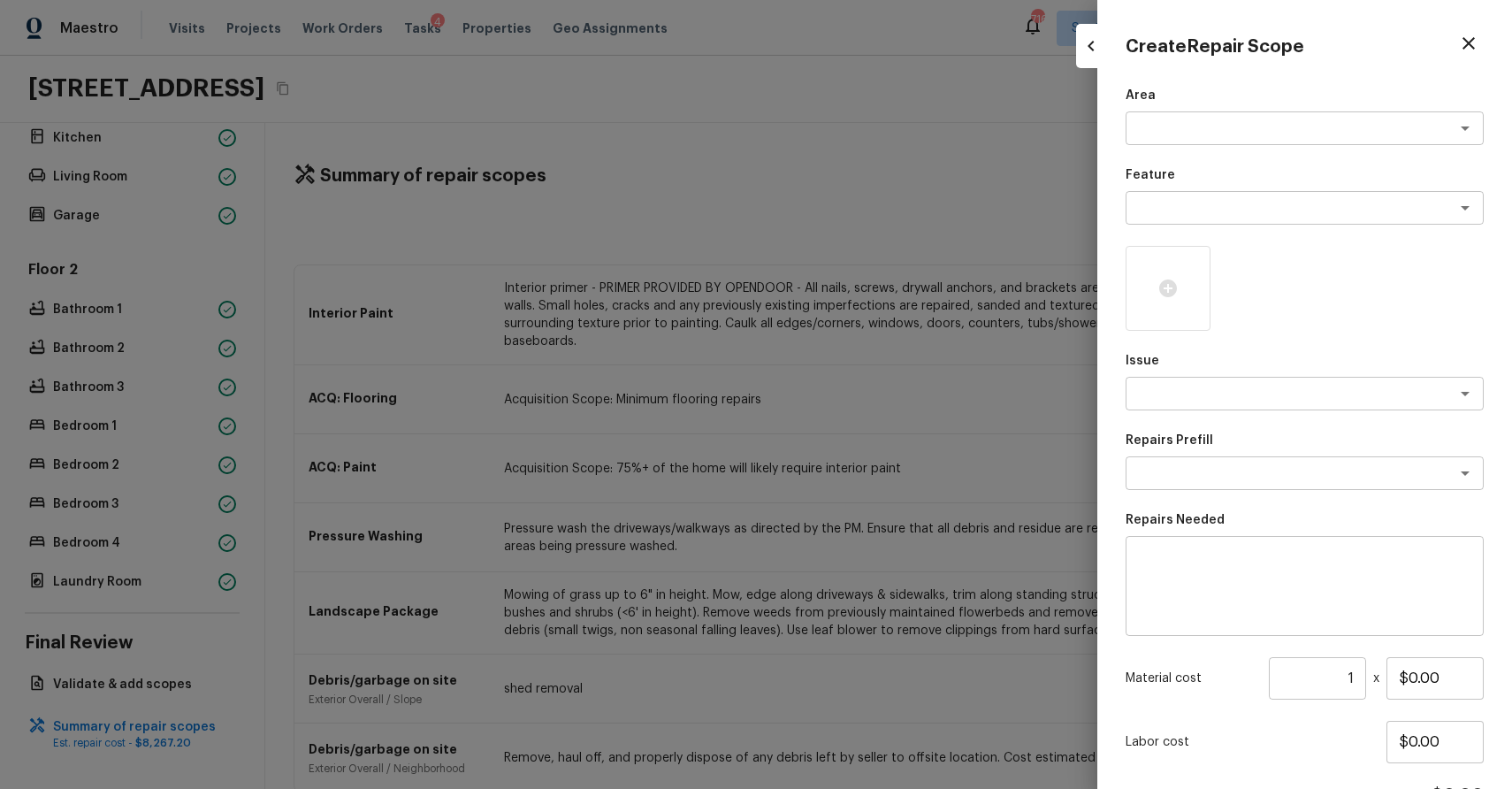
click at [1165, 230] on div "Area x ​ Feature x ​ Issue x ​ Repairs Prefill x ​ Repairs Needed x ​ Material …" at bounding box center [1304, 475] width 358 height 778
click at [1212, 396] on textarea at bounding box center [1280, 393] width 293 height 18
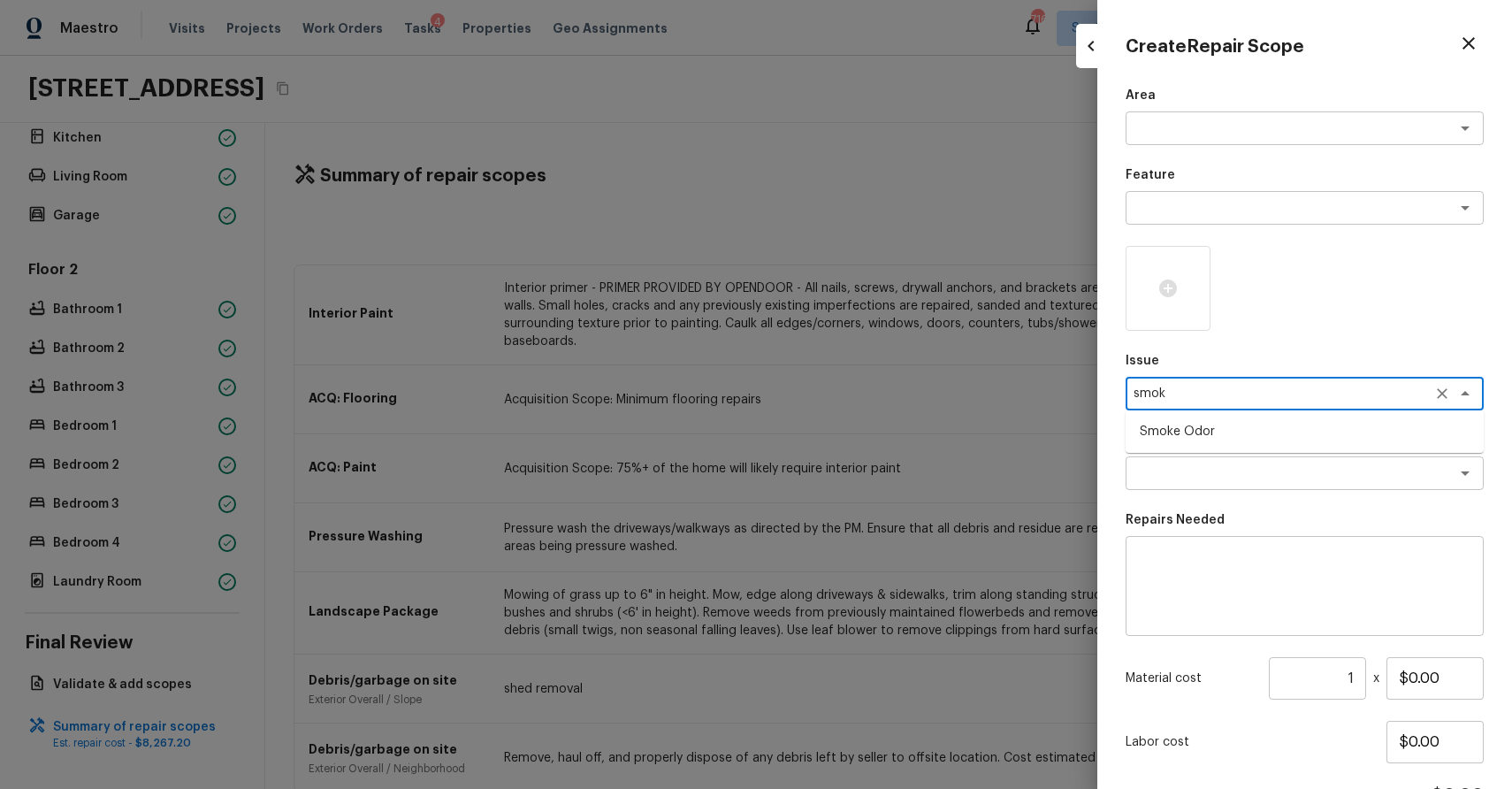
click at [1227, 423] on li "Smoke Odor" at bounding box center [1304, 431] width 358 height 28
click at [1314, 474] on textarea at bounding box center [1280, 472] width 293 height 18
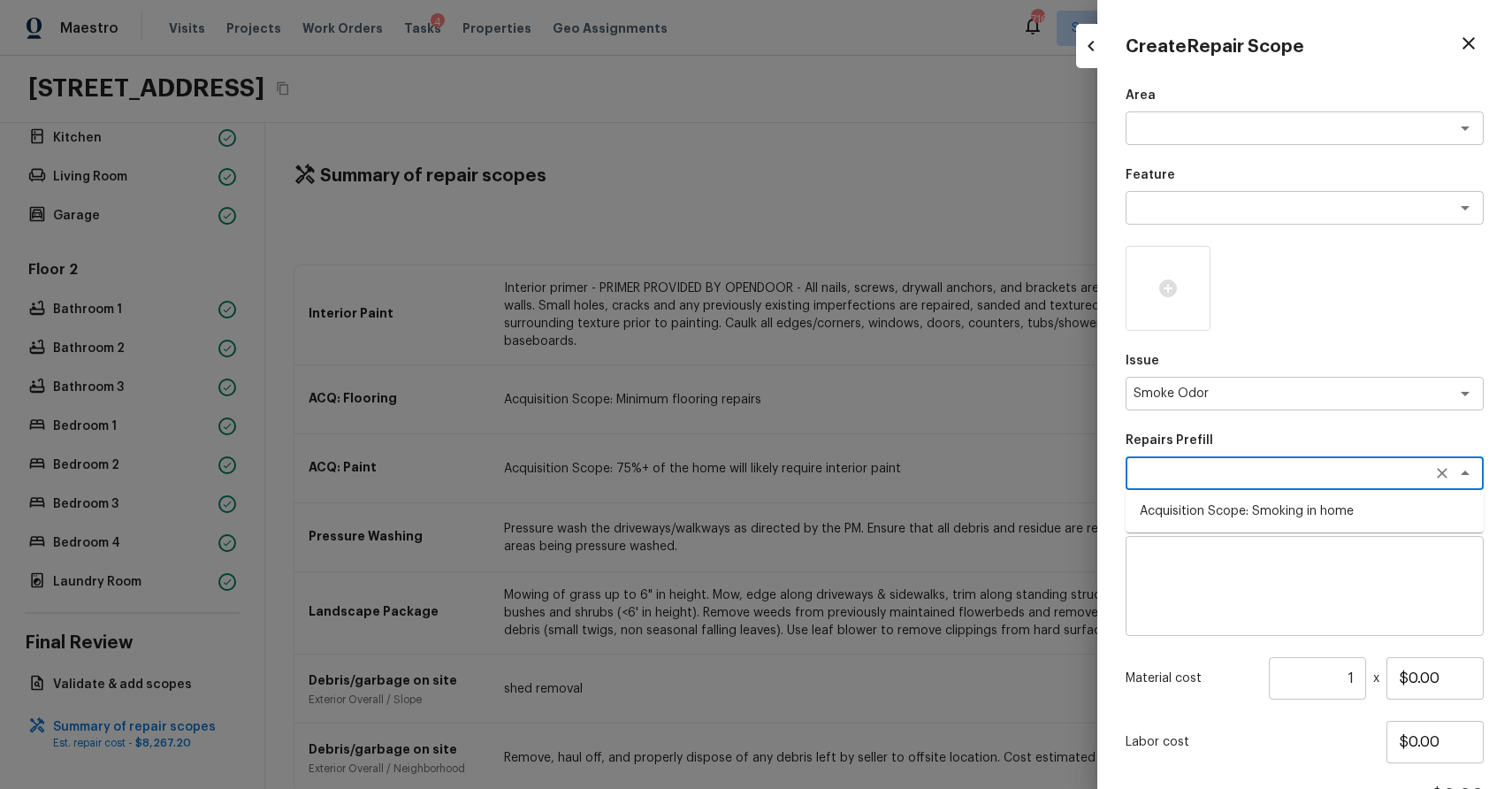
click at [1291, 498] on li "Acquisition Scope: Smoking in home" at bounding box center [1304, 510] width 358 height 28
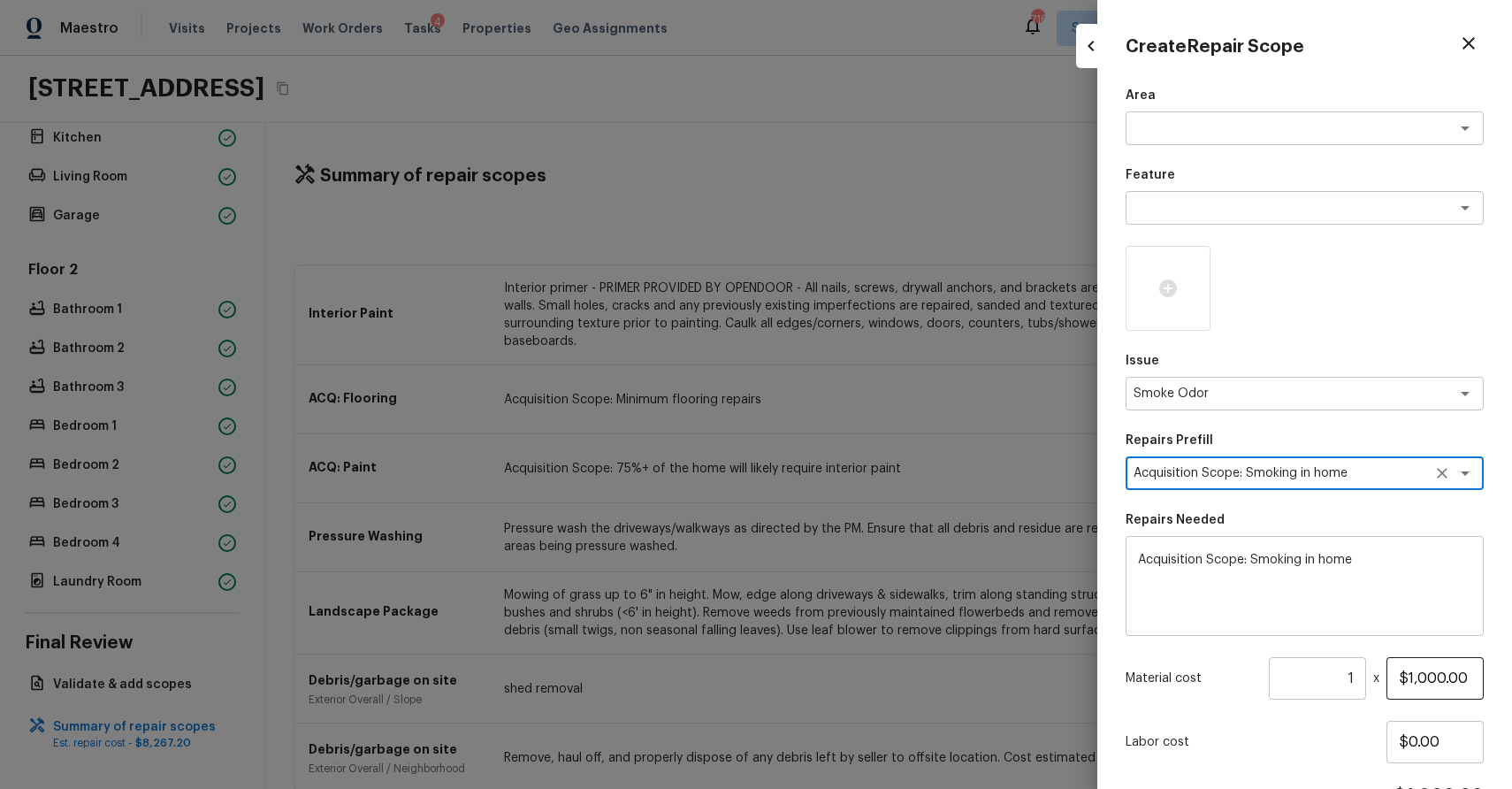
scroll to position [103, 0]
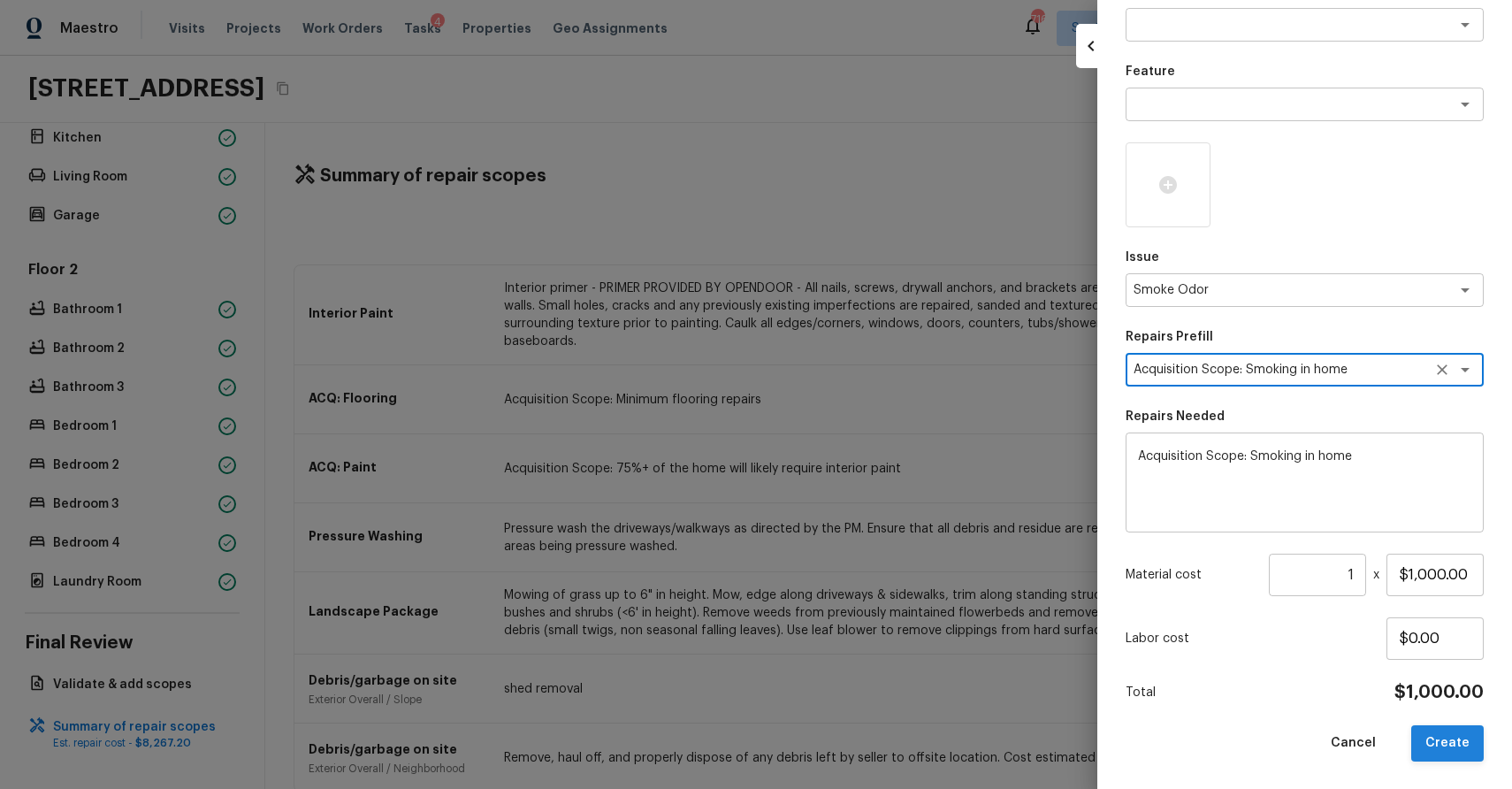
click at [1458, 729] on button "Create" at bounding box center [1448, 742] width 73 height 36
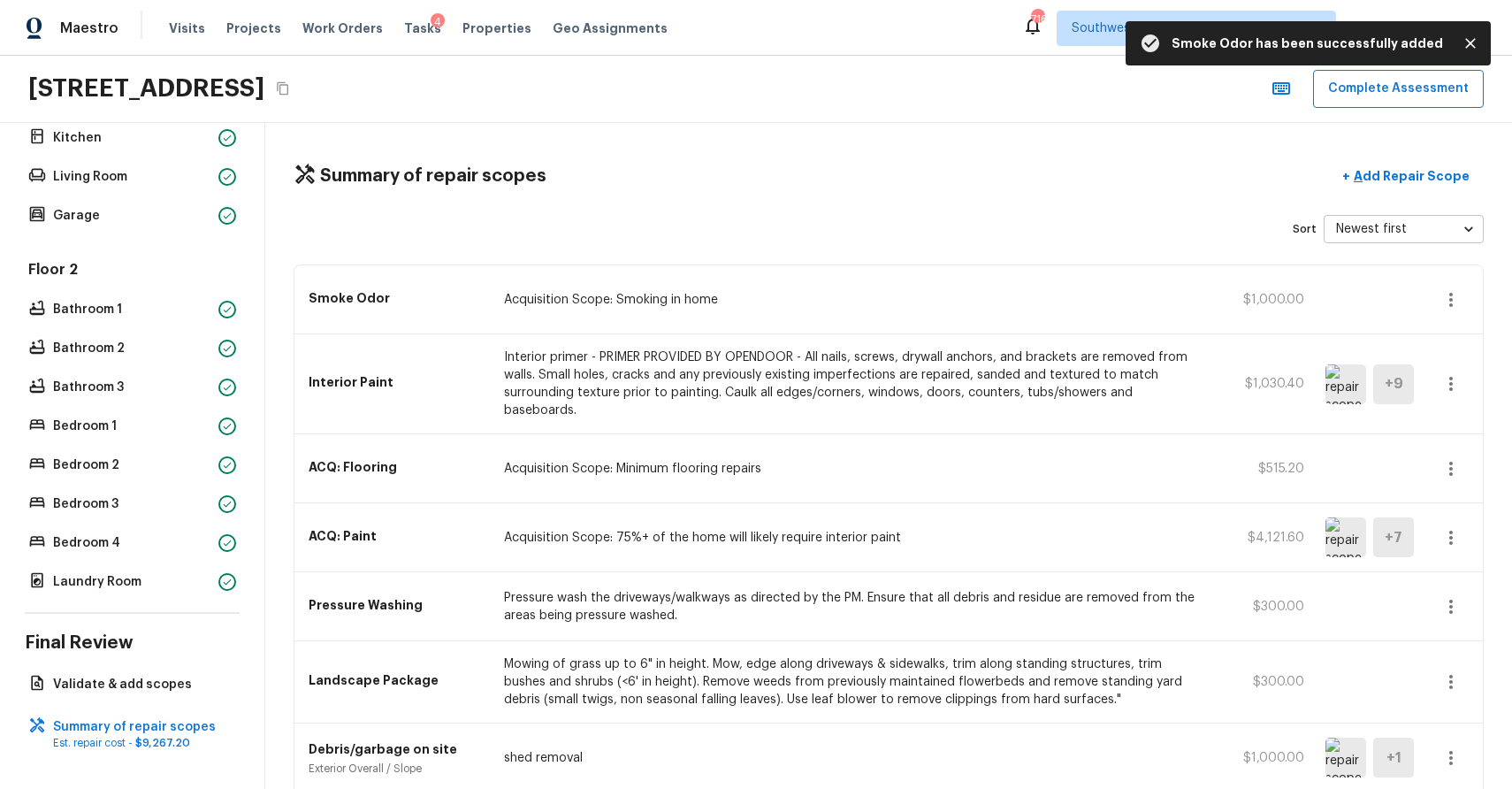
scroll to position [134, 0]
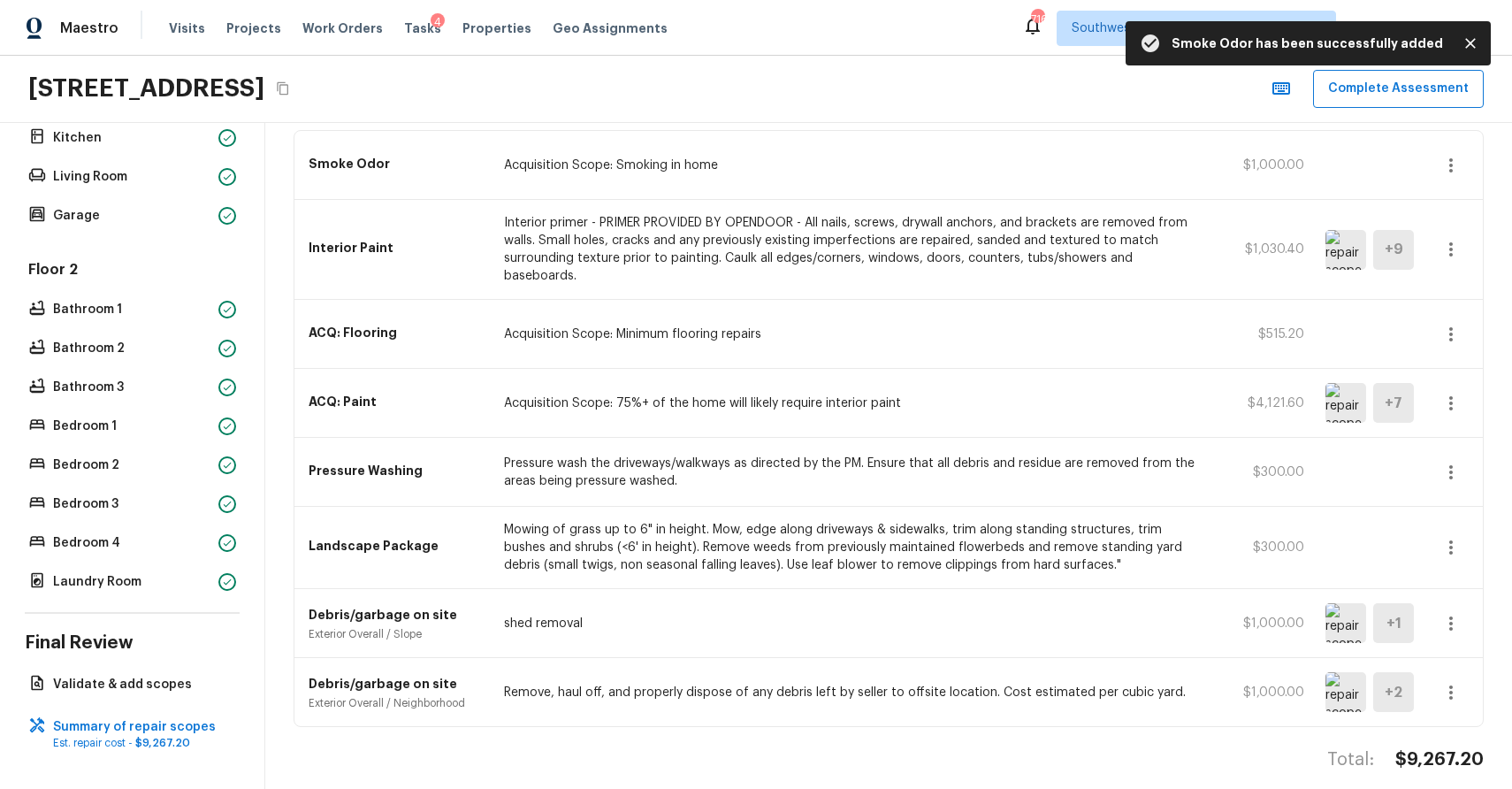
click at [1437, 719] on div "Summary of repair scopes + Add Repair Scope Sort Newest first newestFirst ​ Smo…" at bounding box center [889, 456] width 1246 height 666
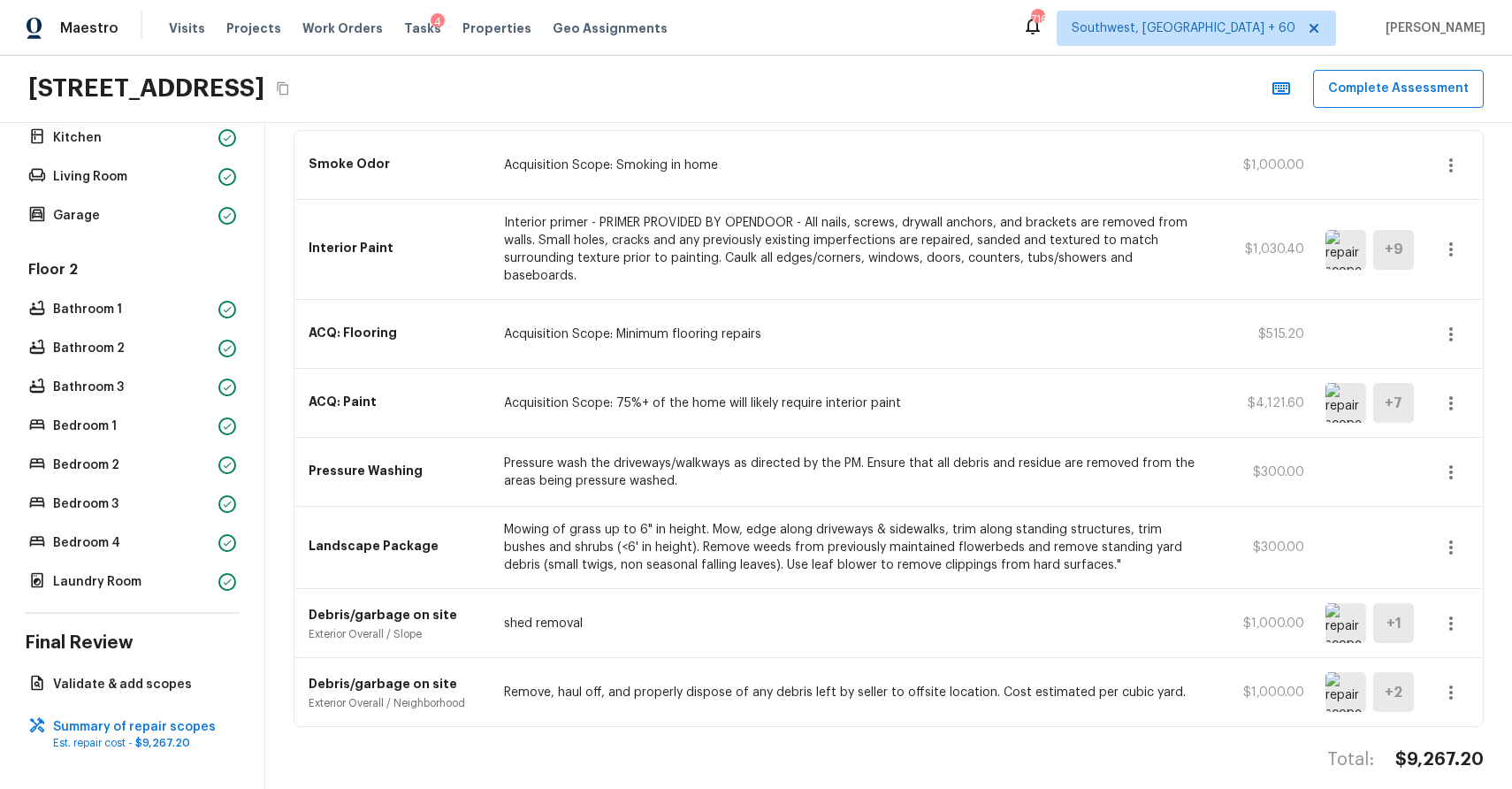
click at [1437, 719] on div "Summary of repair scopes + Add Repair Scope Sort Newest first newestFirst ​ Smo…" at bounding box center [889, 456] width 1246 height 666
click at [1451, 748] on h4 "$9,267.20" at bounding box center [1439, 759] width 89 height 23
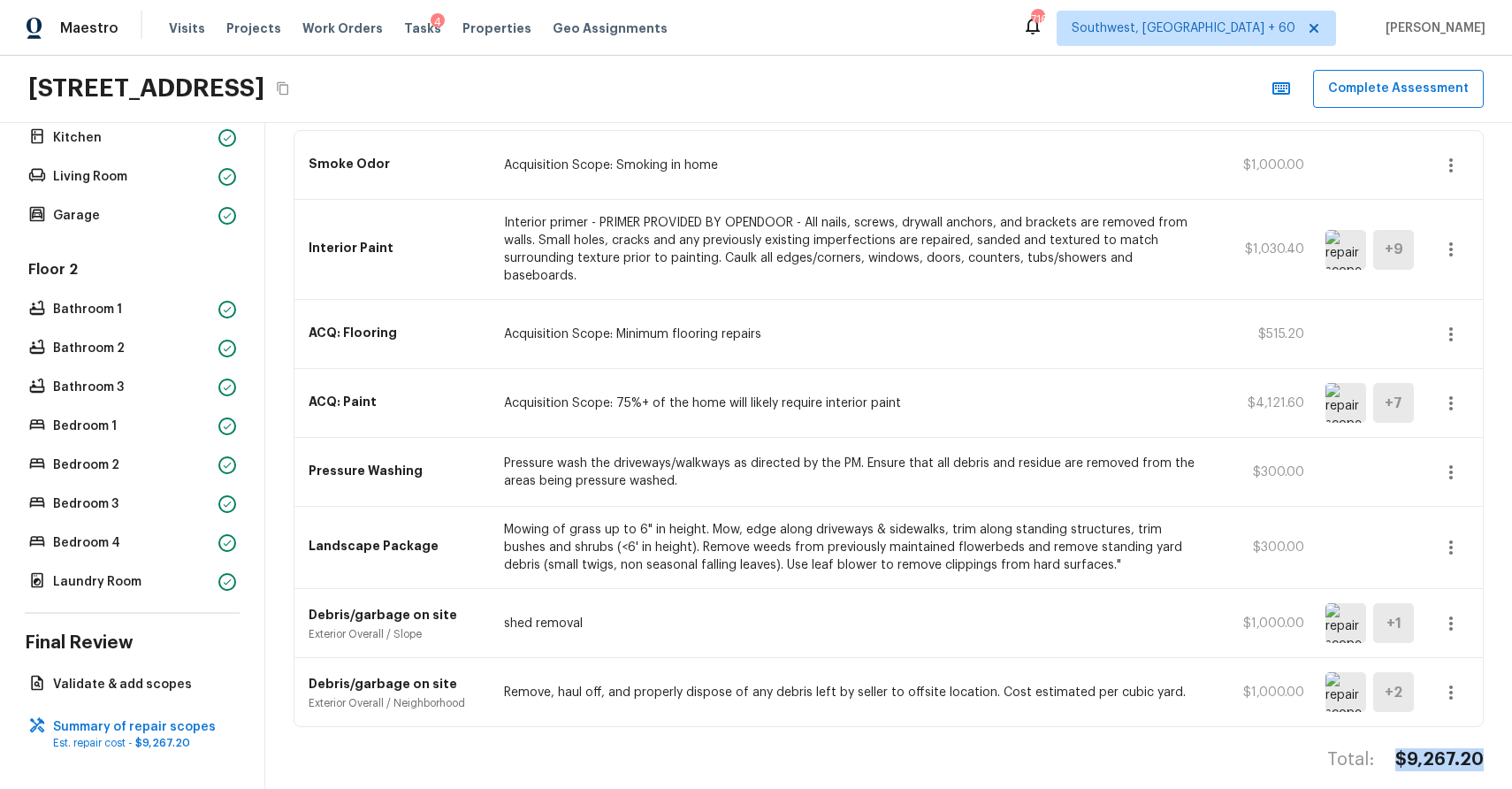
copy h4 "$9,267.20"
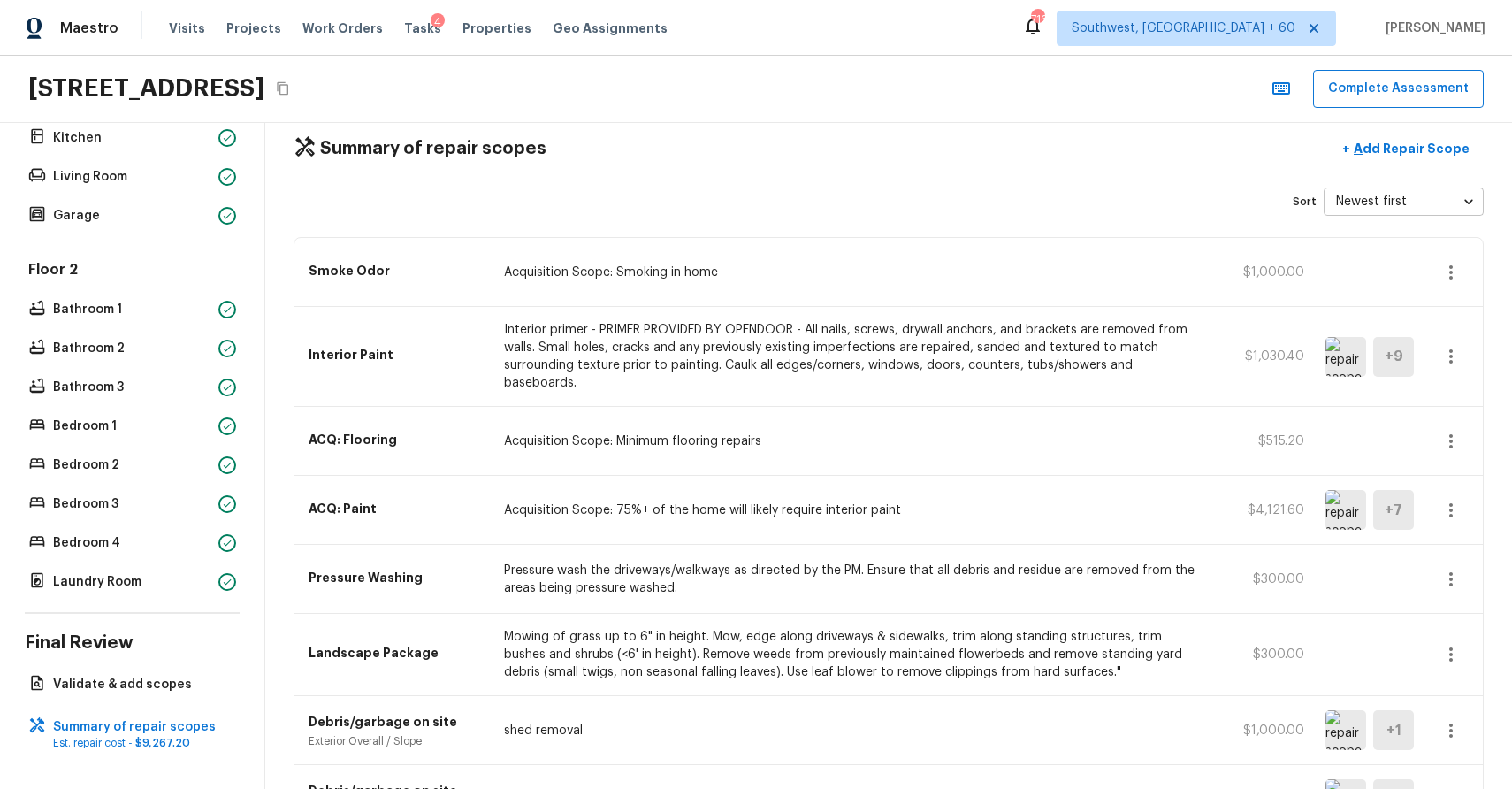
scroll to position [29, 0]
click at [1424, 147] on p "Add Repair Scope" at bounding box center [1410, 146] width 119 height 18
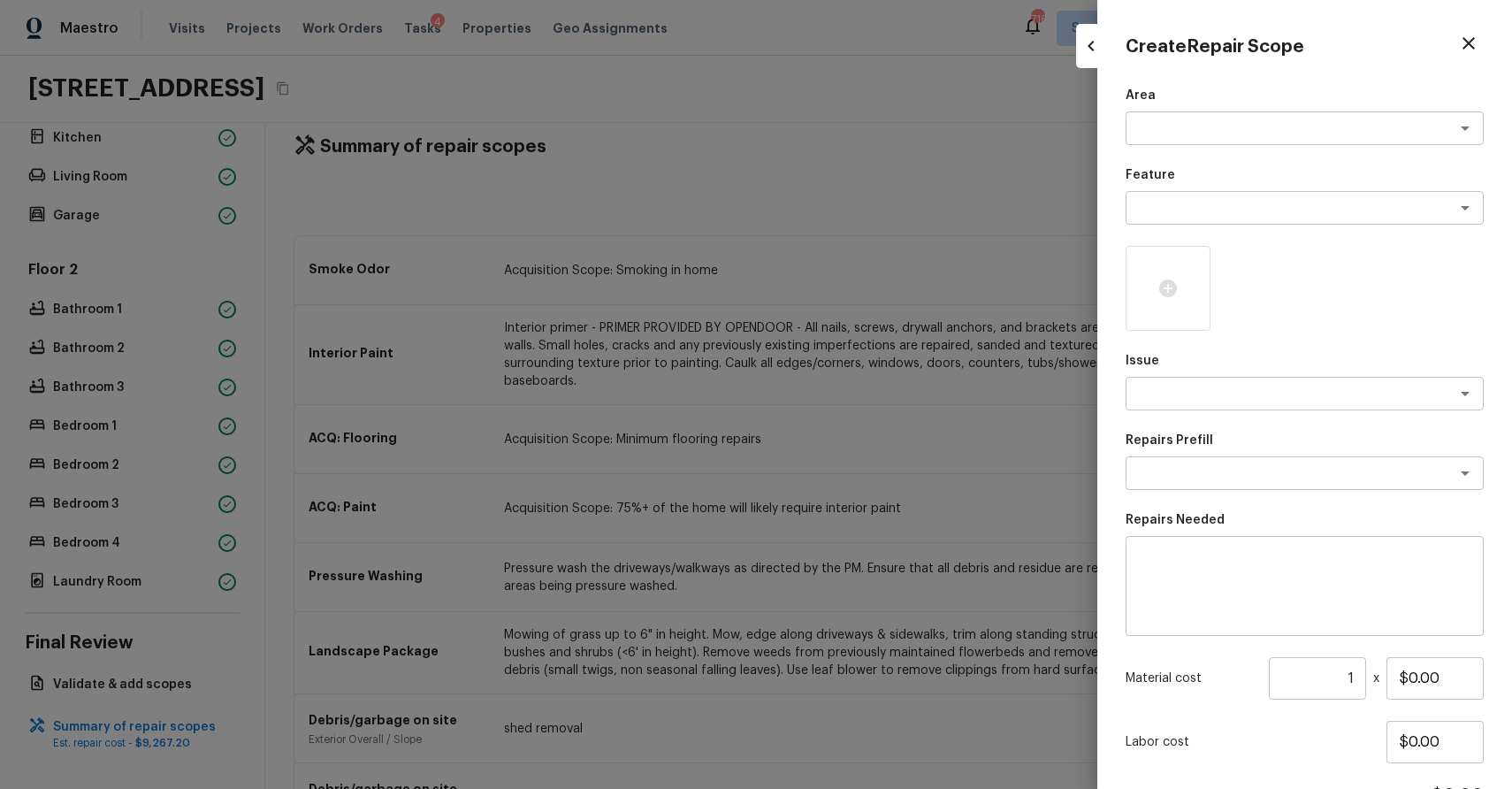
click at [977, 203] on div at bounding box center [756, 394] width 1512 height 789
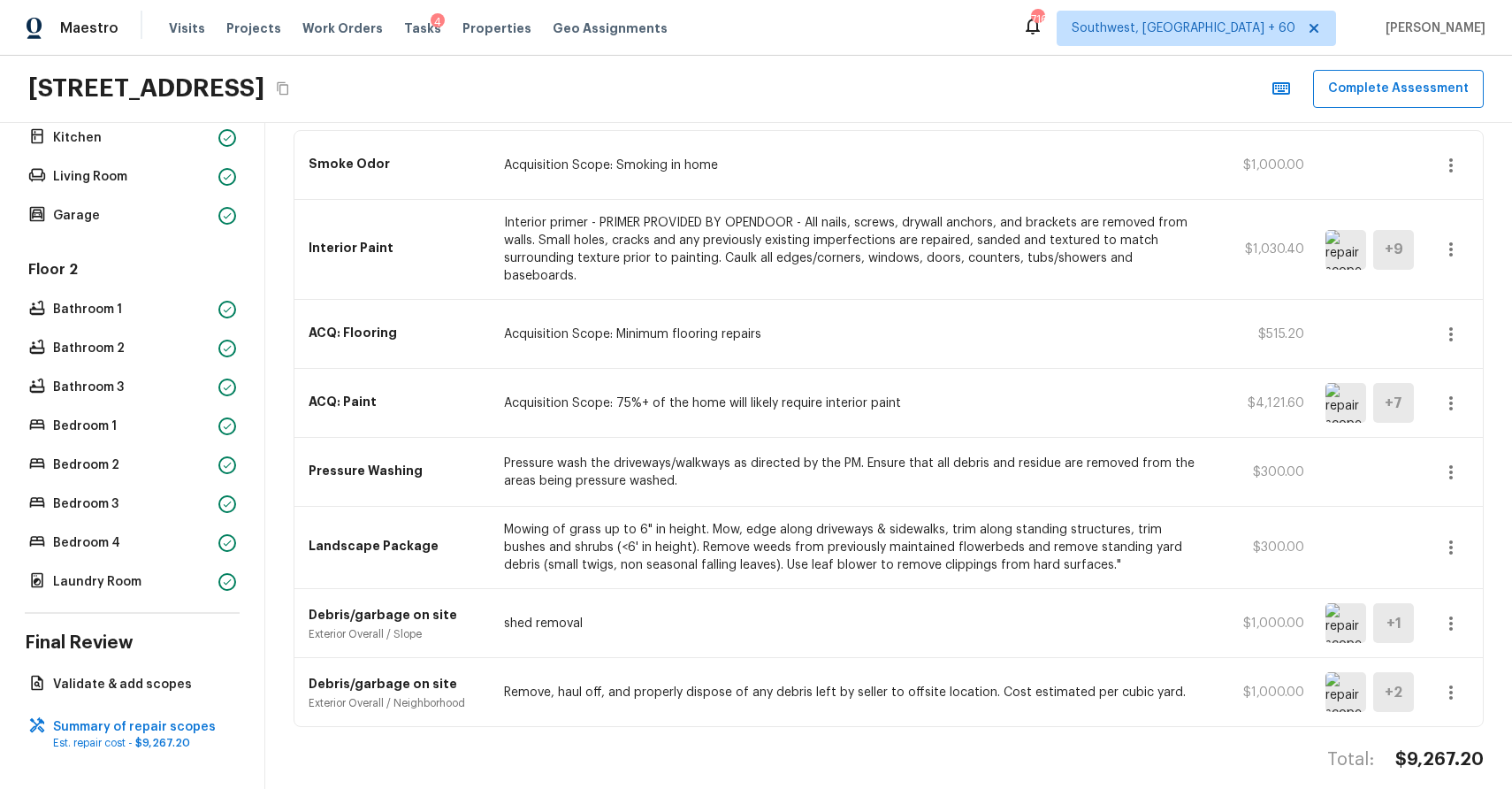
scroll to position [0, 0]
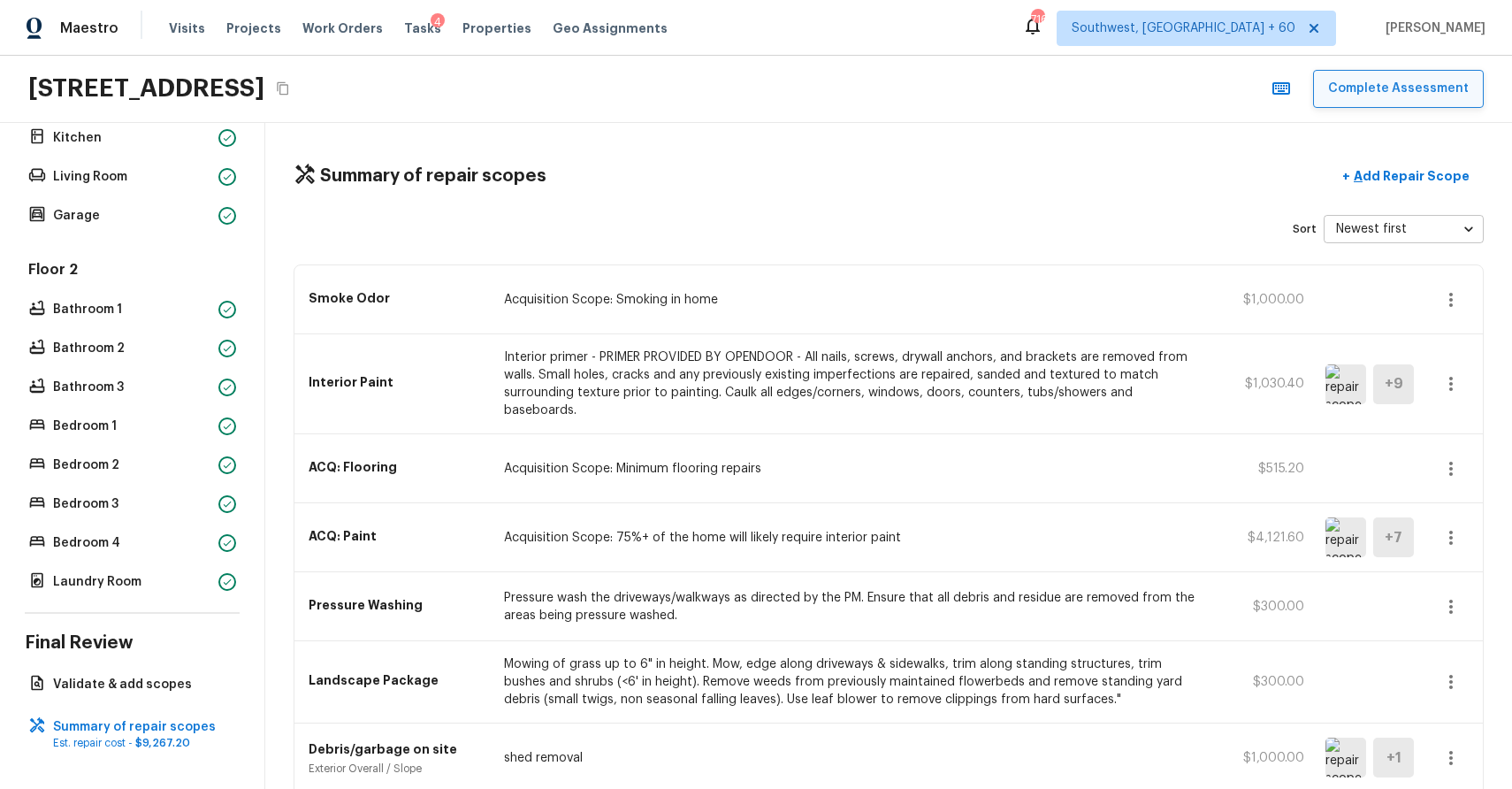
click at [1432, 96] on button "Complete Assessment" at bounding box center [1398, 88] width 170 height 38
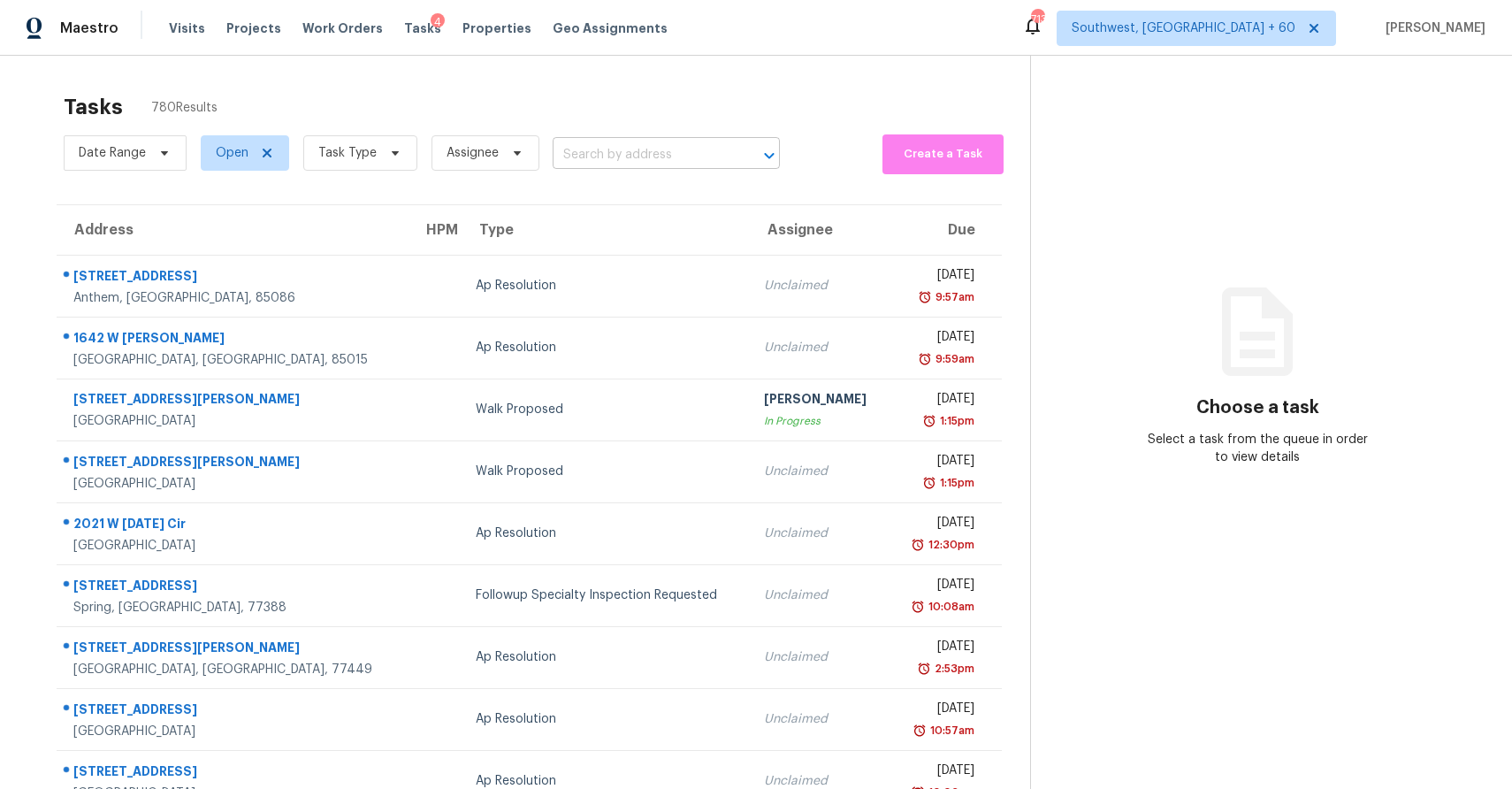
click at [683, 154] on input "text" at bounding box center [641, 155] width 178 height 27
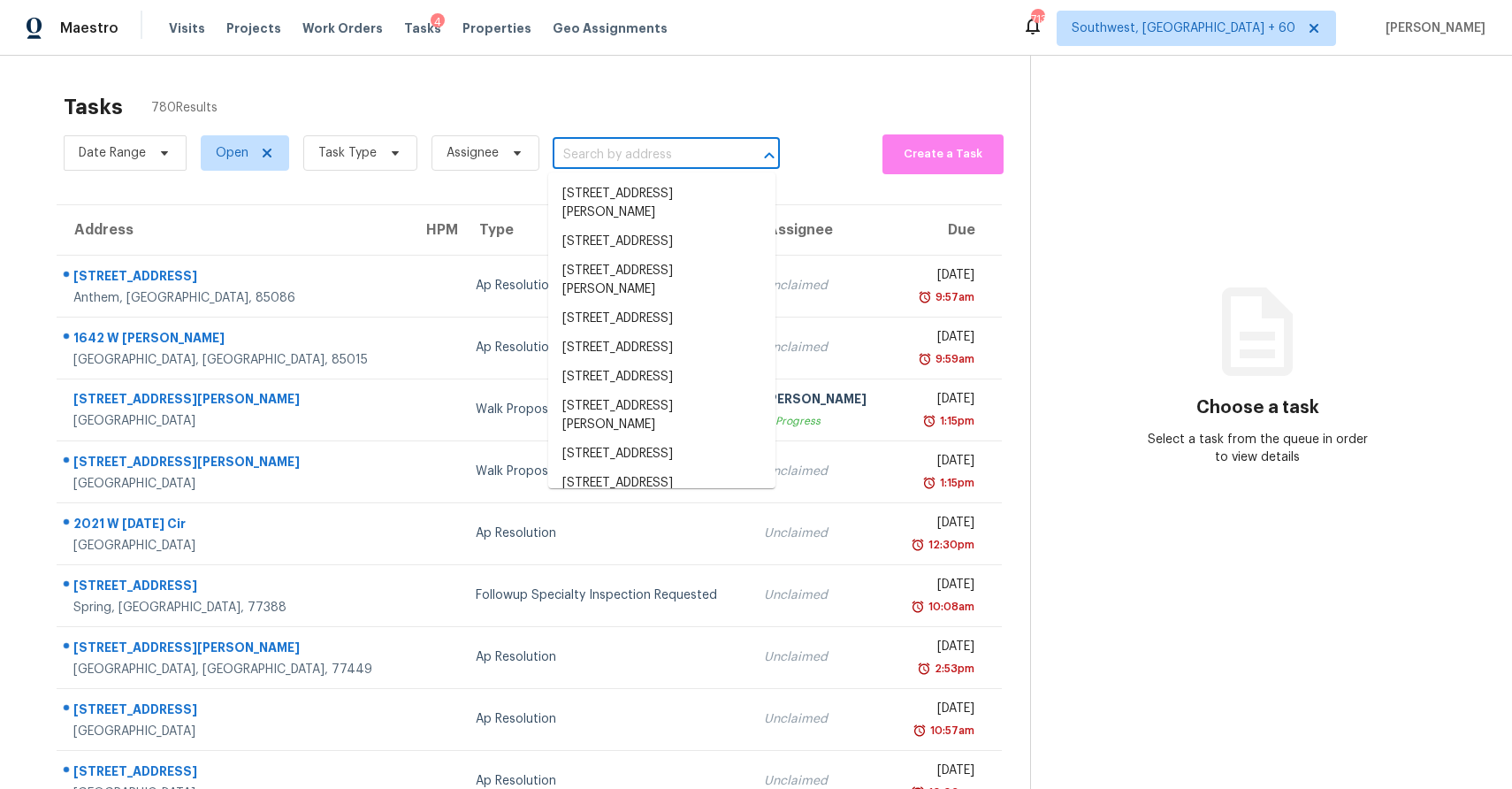
paste input "[STREET_ADDRESS]"
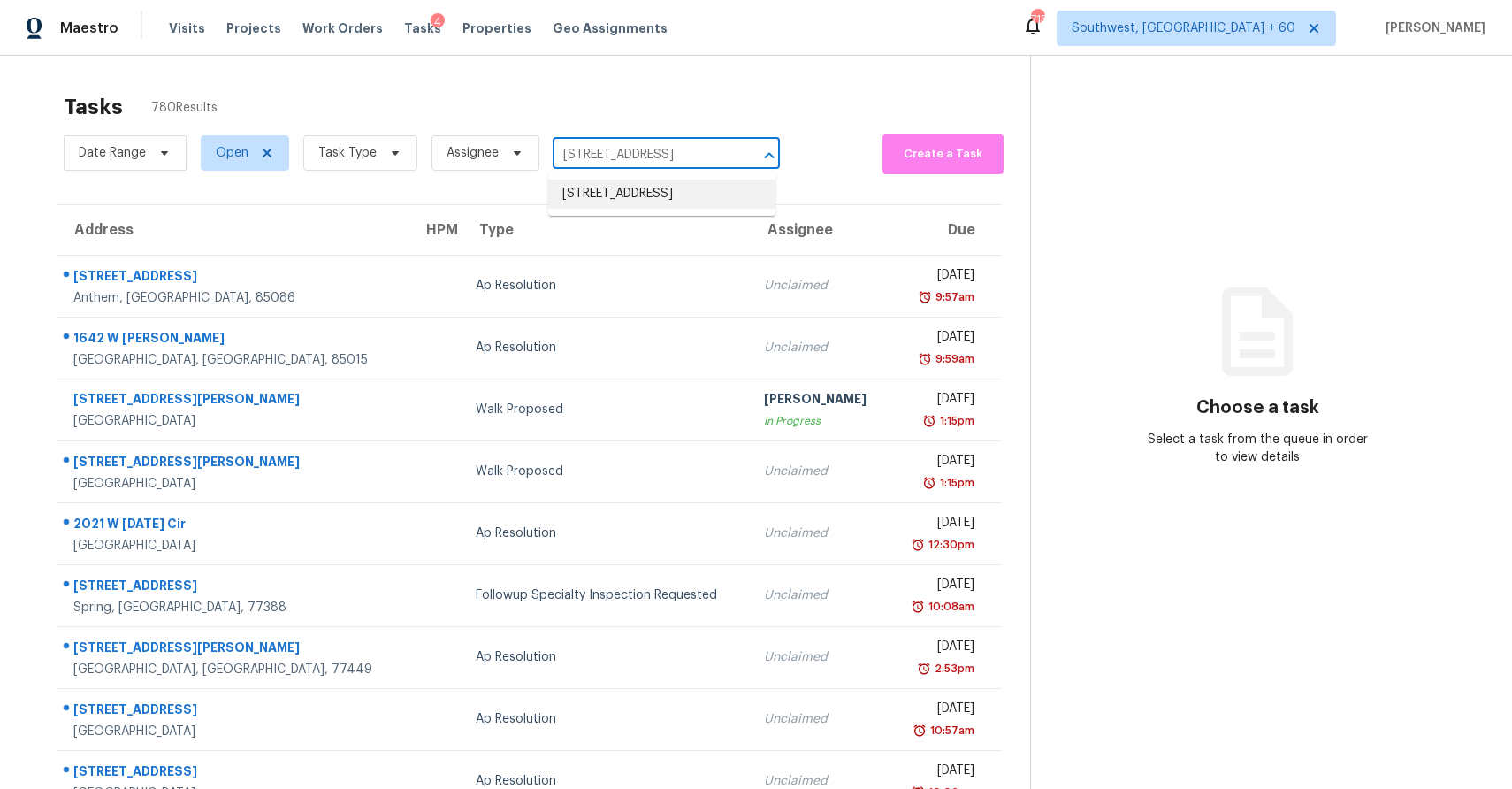
click at [681, 191] on li "[STREET_ADDRESS]" at bounding box center [662, 194] width 227 height 29
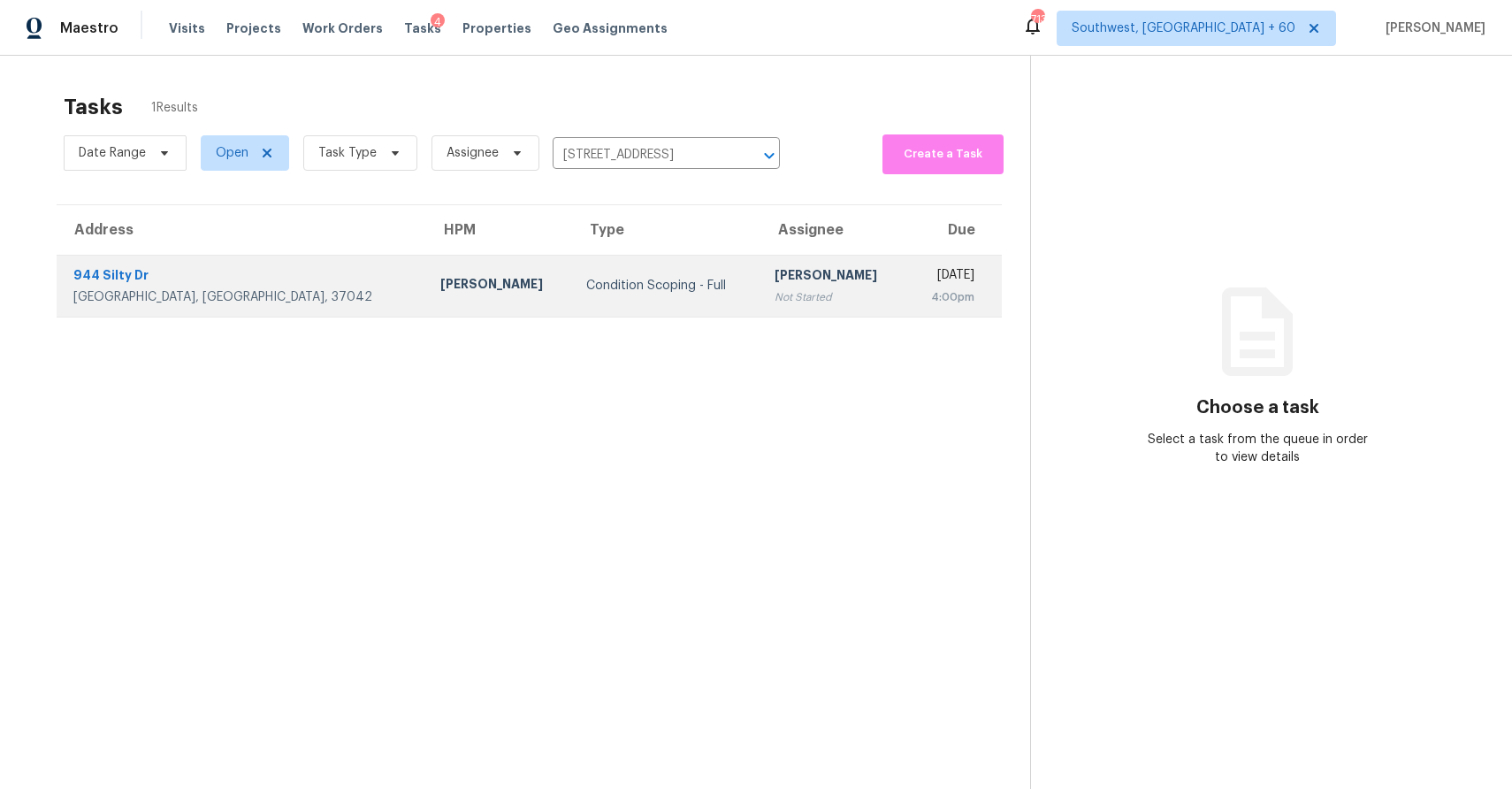
click at [768, 255] on td "[PERSON_NAME] P Not Started" at bounding box center [834, 285] width 147 height 61
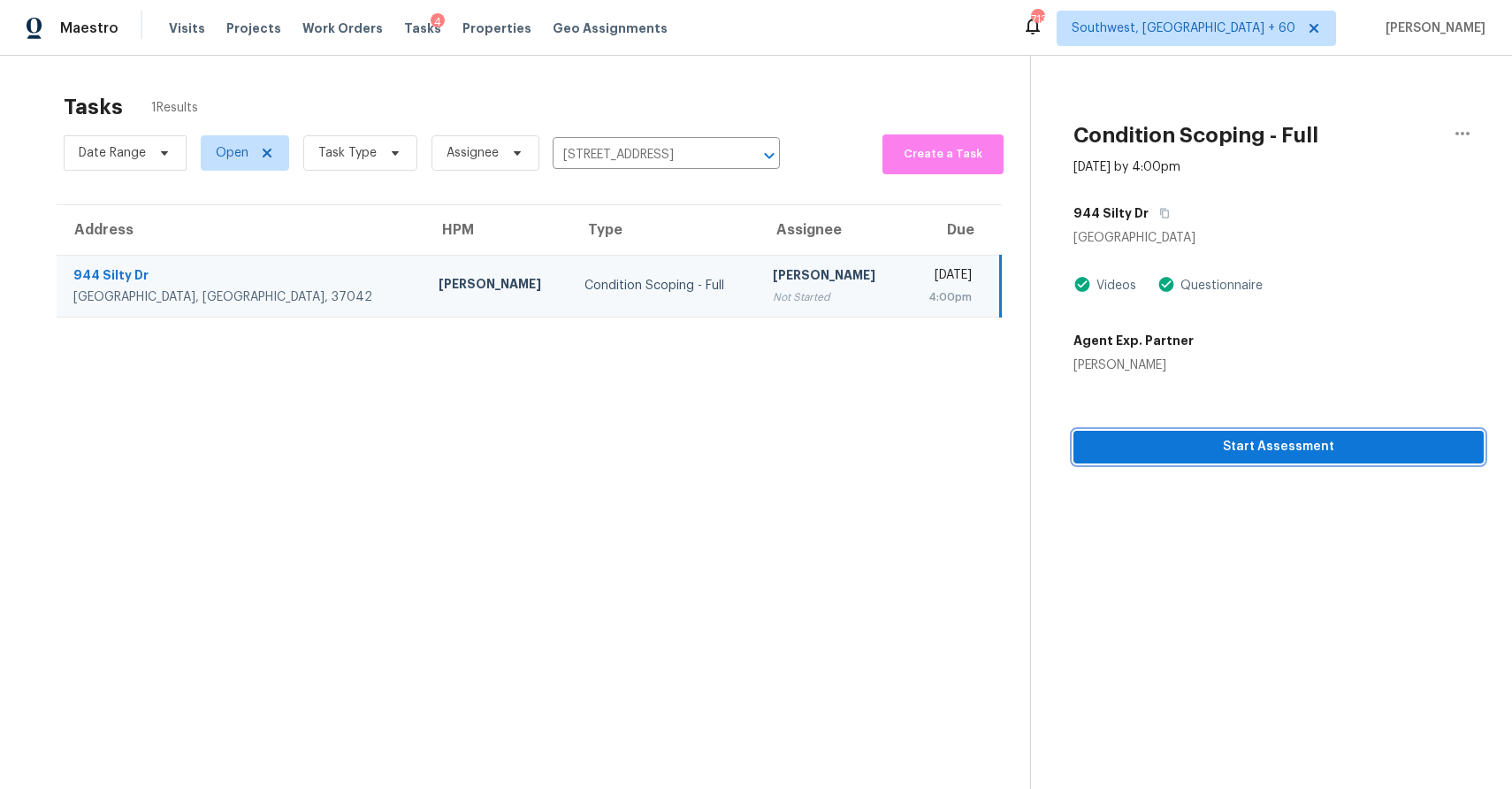
click at [1317, 454] on span "Start Assessment" at bounding box center [1279, 447] width 382 height 22
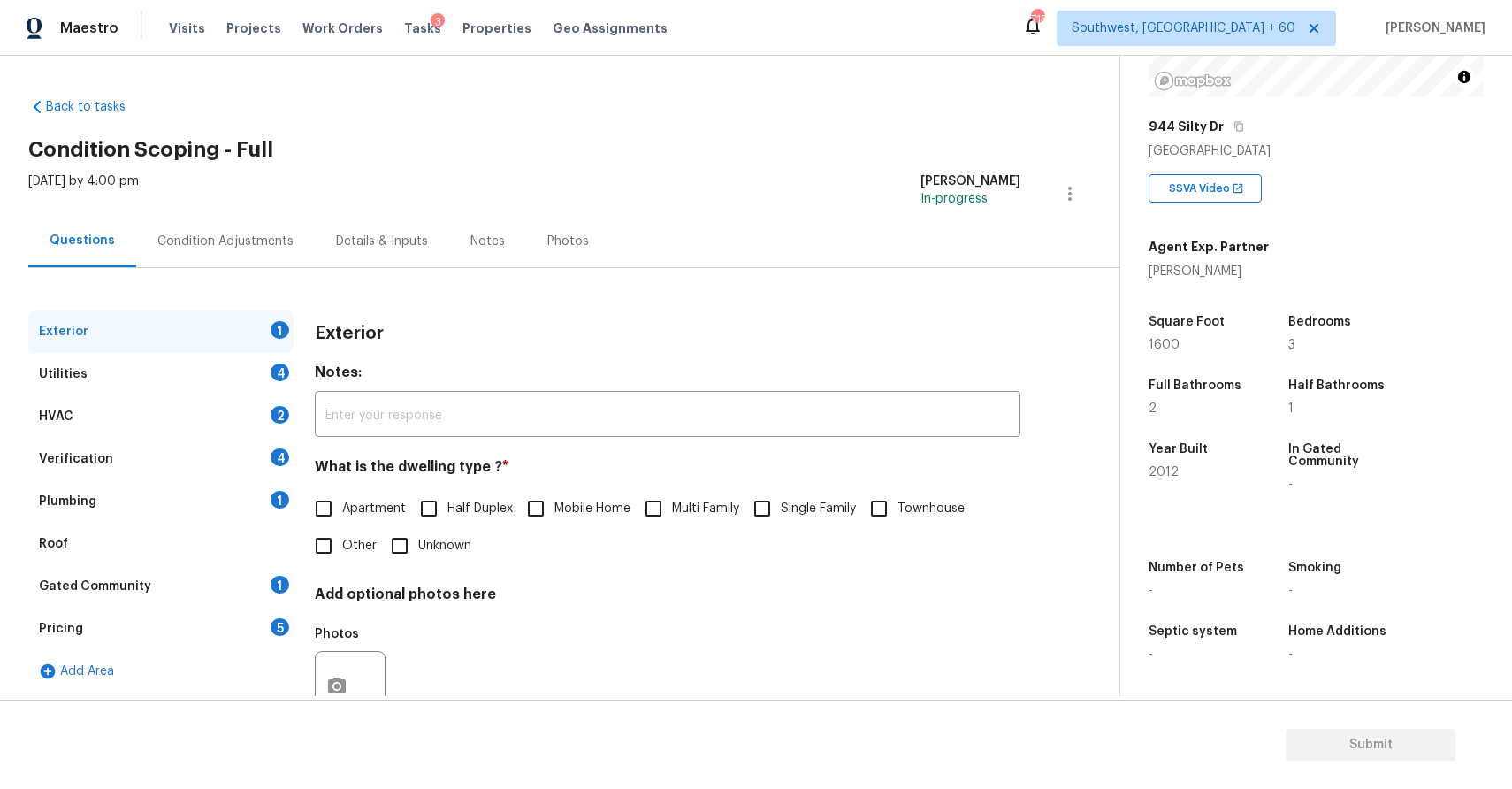
scroll to position [62, 0]
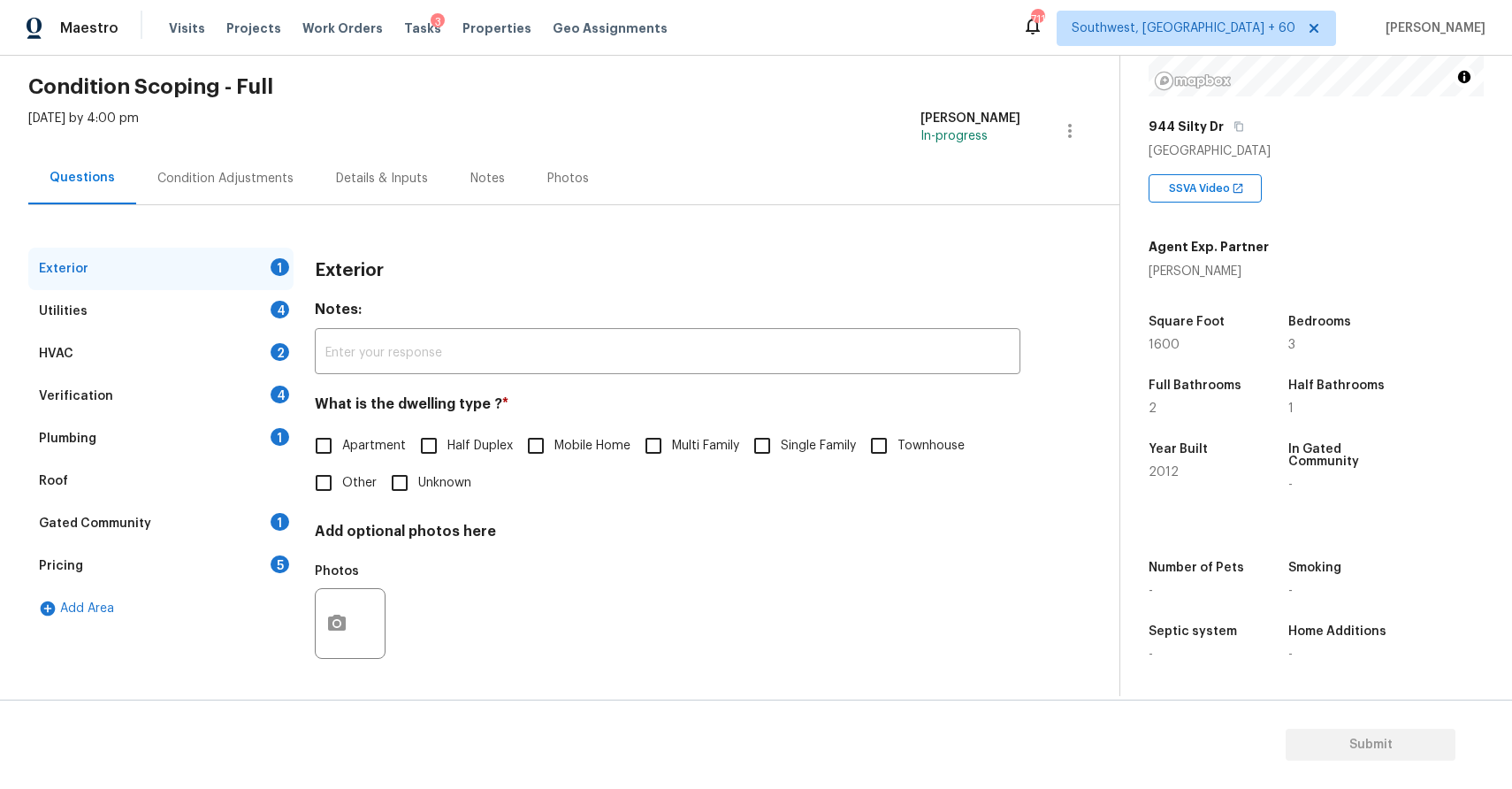
click at [143, 166] on div "Condition Adjustments" at bounding box center [225, 178] width 179 height 52
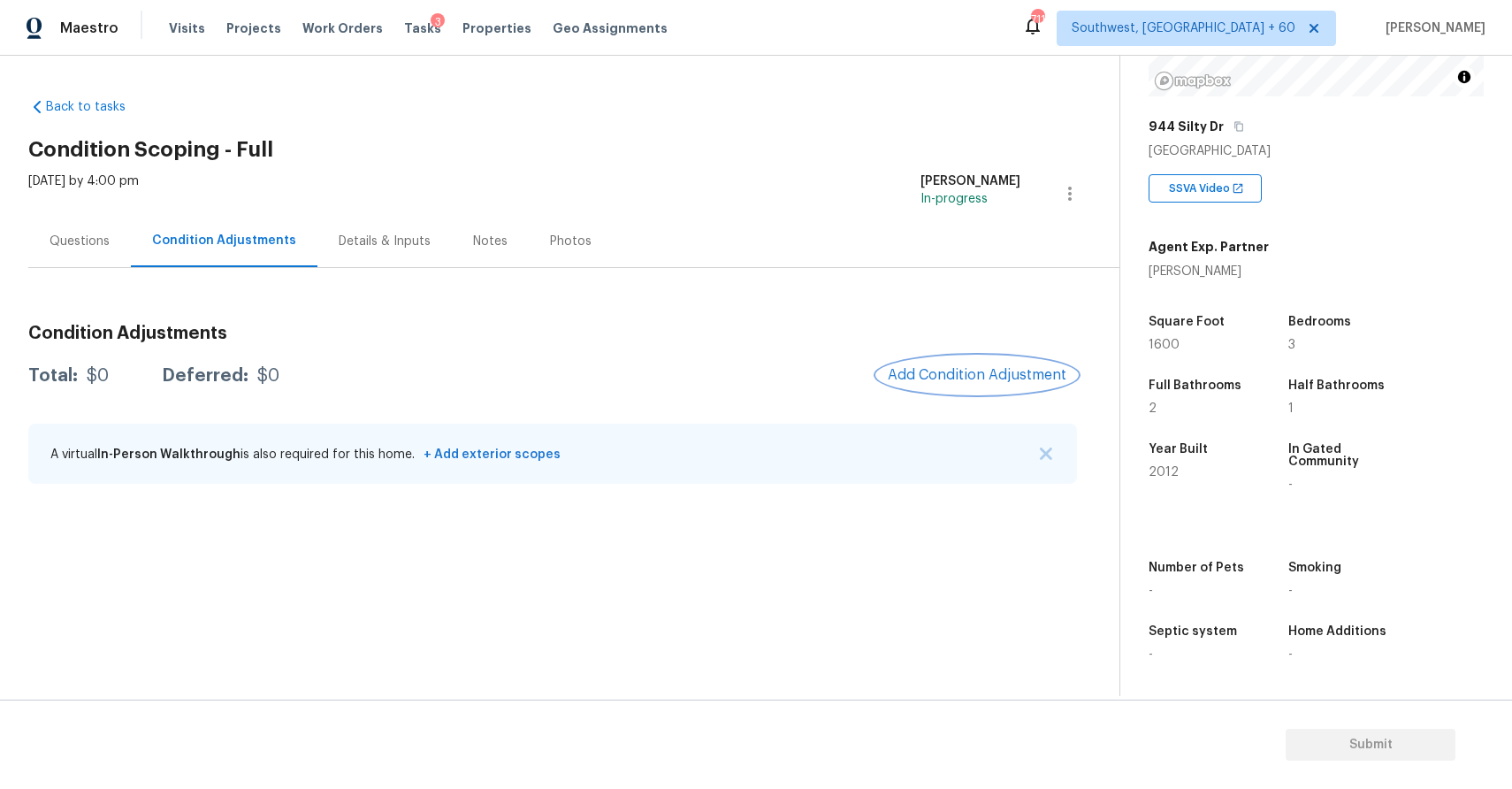
click at [978, 376] on span "Add Condition Adjustment" at bounding box center [977, 374] width 179 height 16
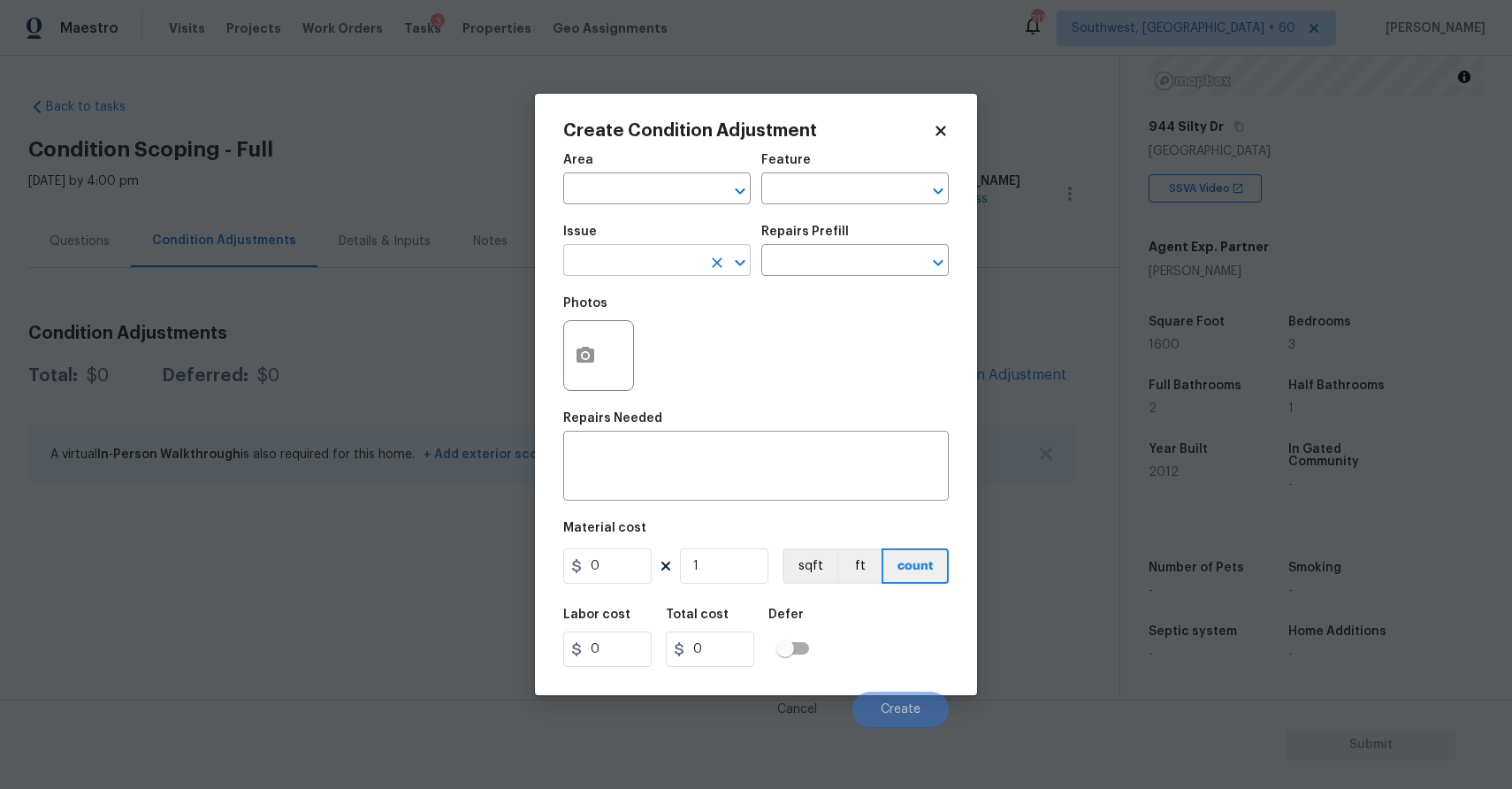
click at [703, 263] on div "​" at bounding box center [657, 262] width 187 height 27
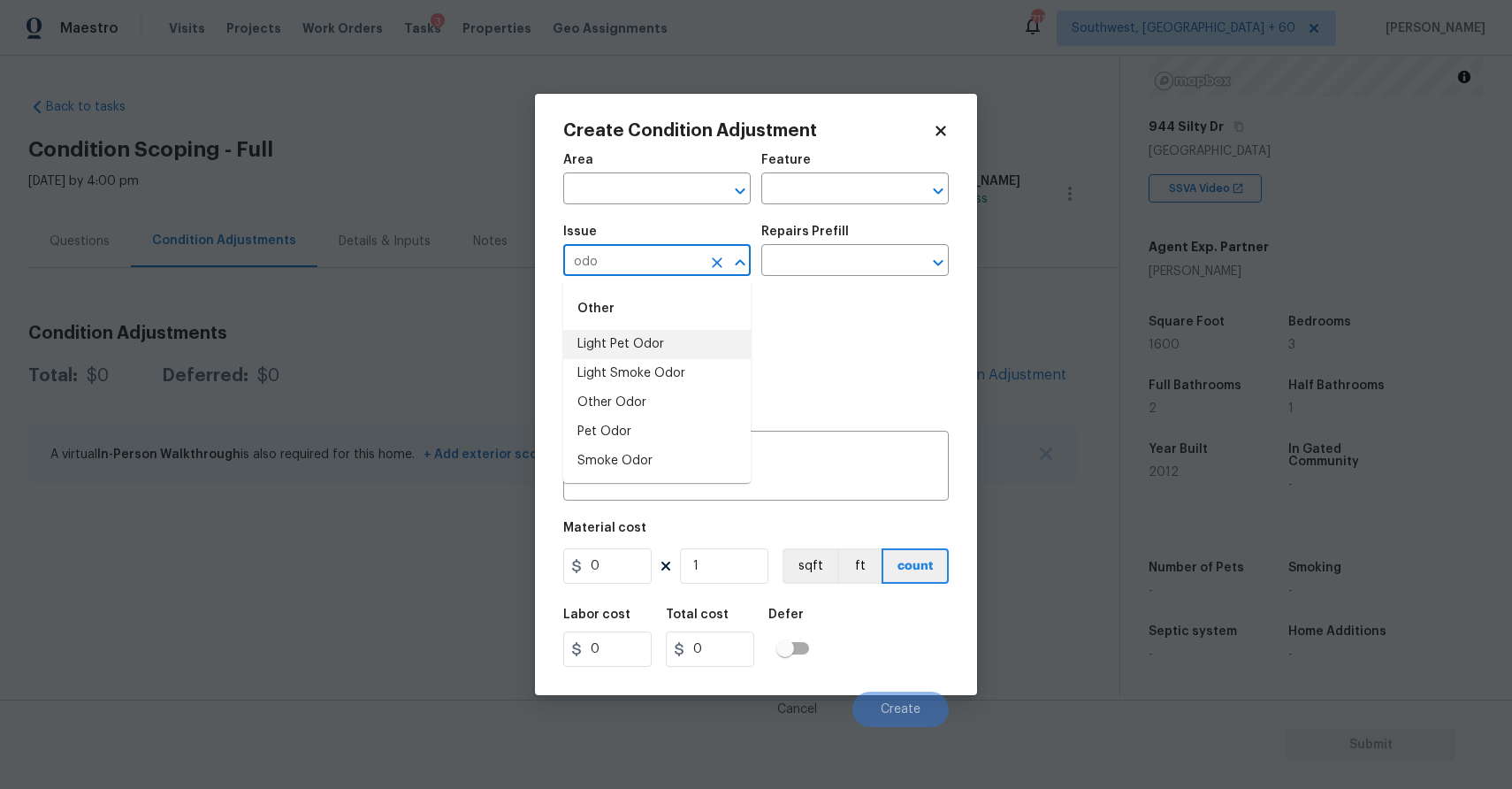
click at [674, 339] on li "Light Pet Odor" at bounding box center [657, 344] width 187 height 29
click at [834, 271] on input "text" at bounding box center [830, 262] width 138 height 27
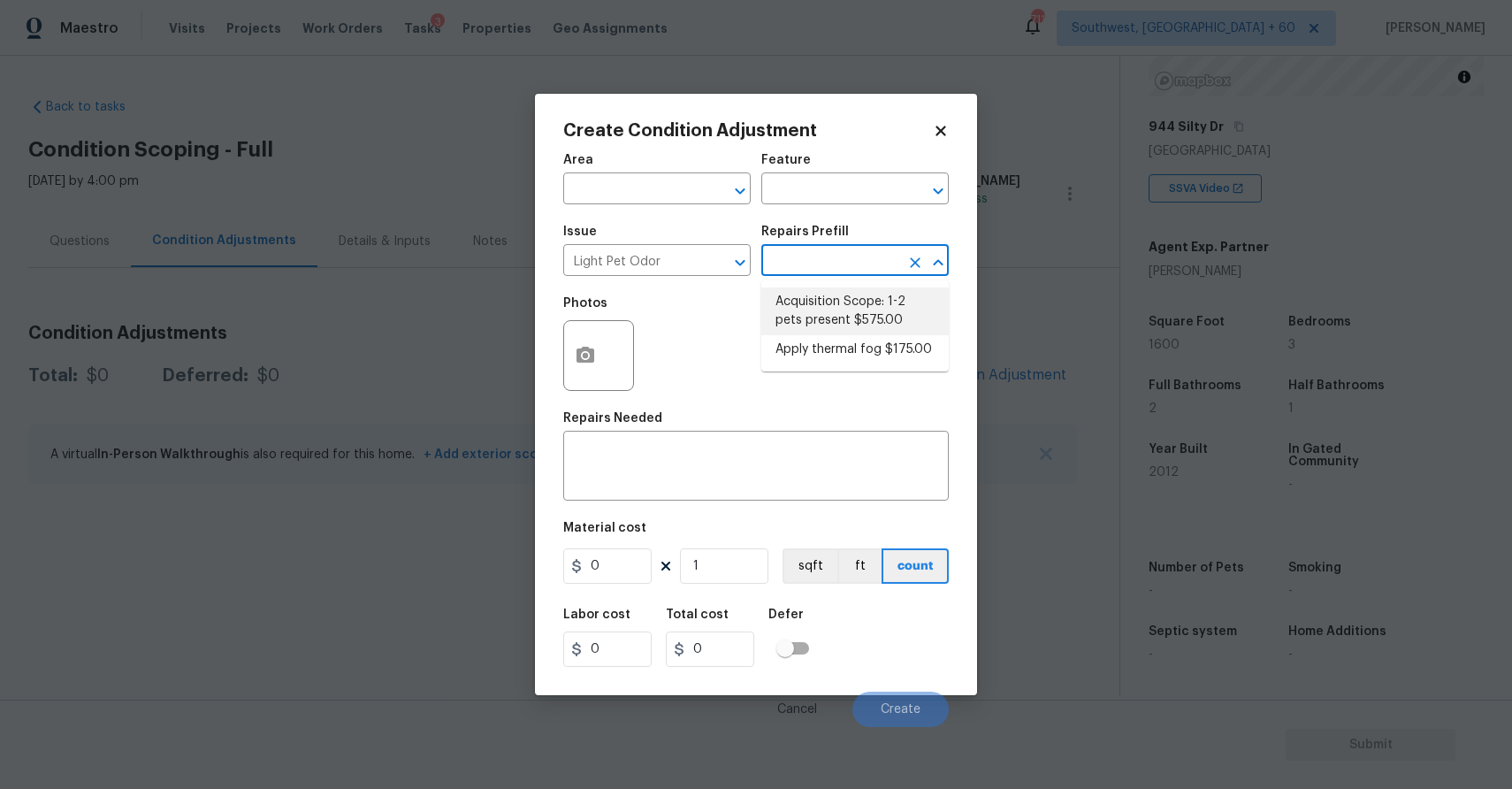
click at [882, 291] on li "Acquisition Scope: 1-2 pets present $575.00" at bounding box center [854, 311] width 187 height 48
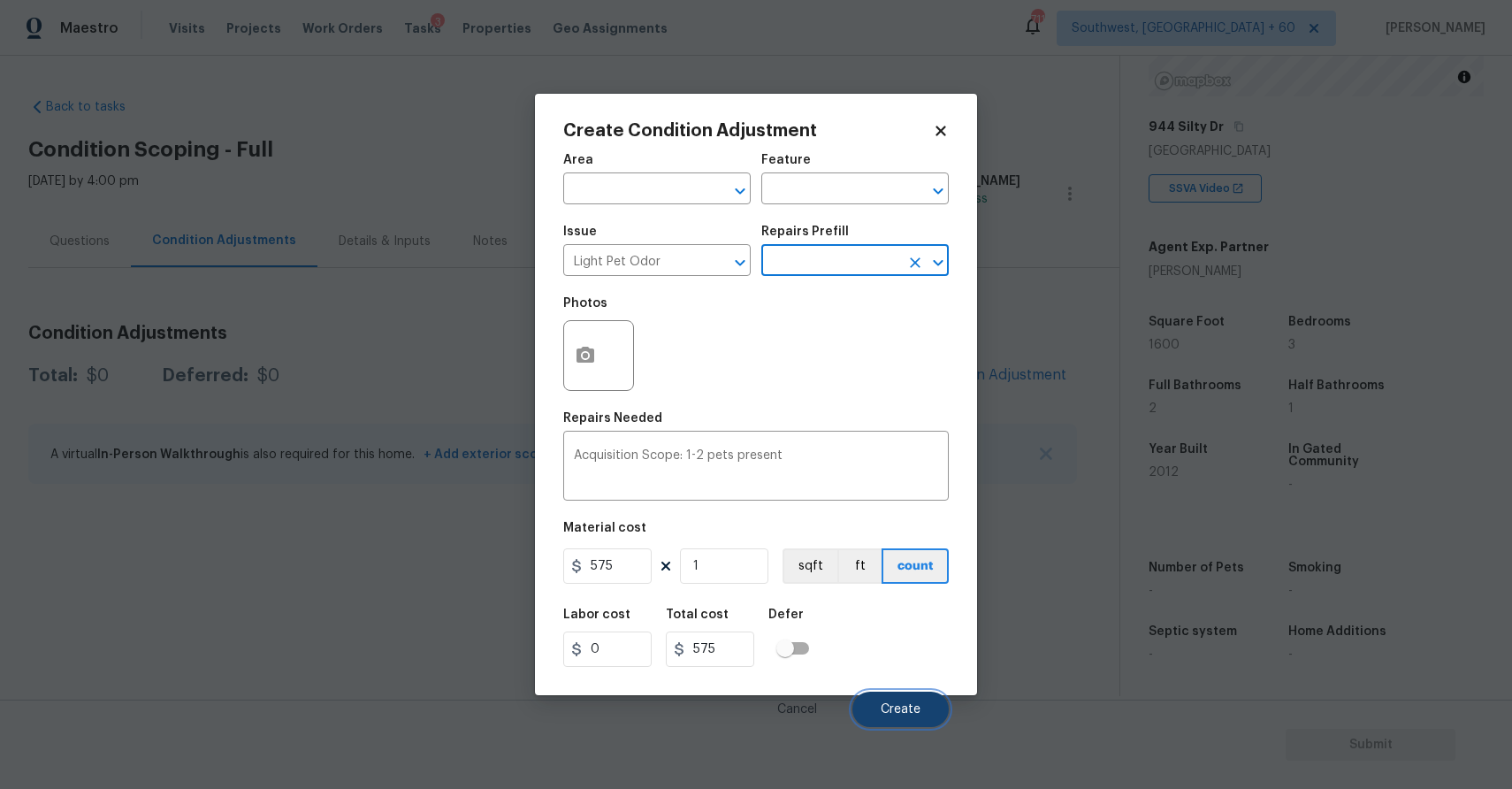
click at [907, 695] on button "Create" at bounding box center [900, 709] width 96 height 35
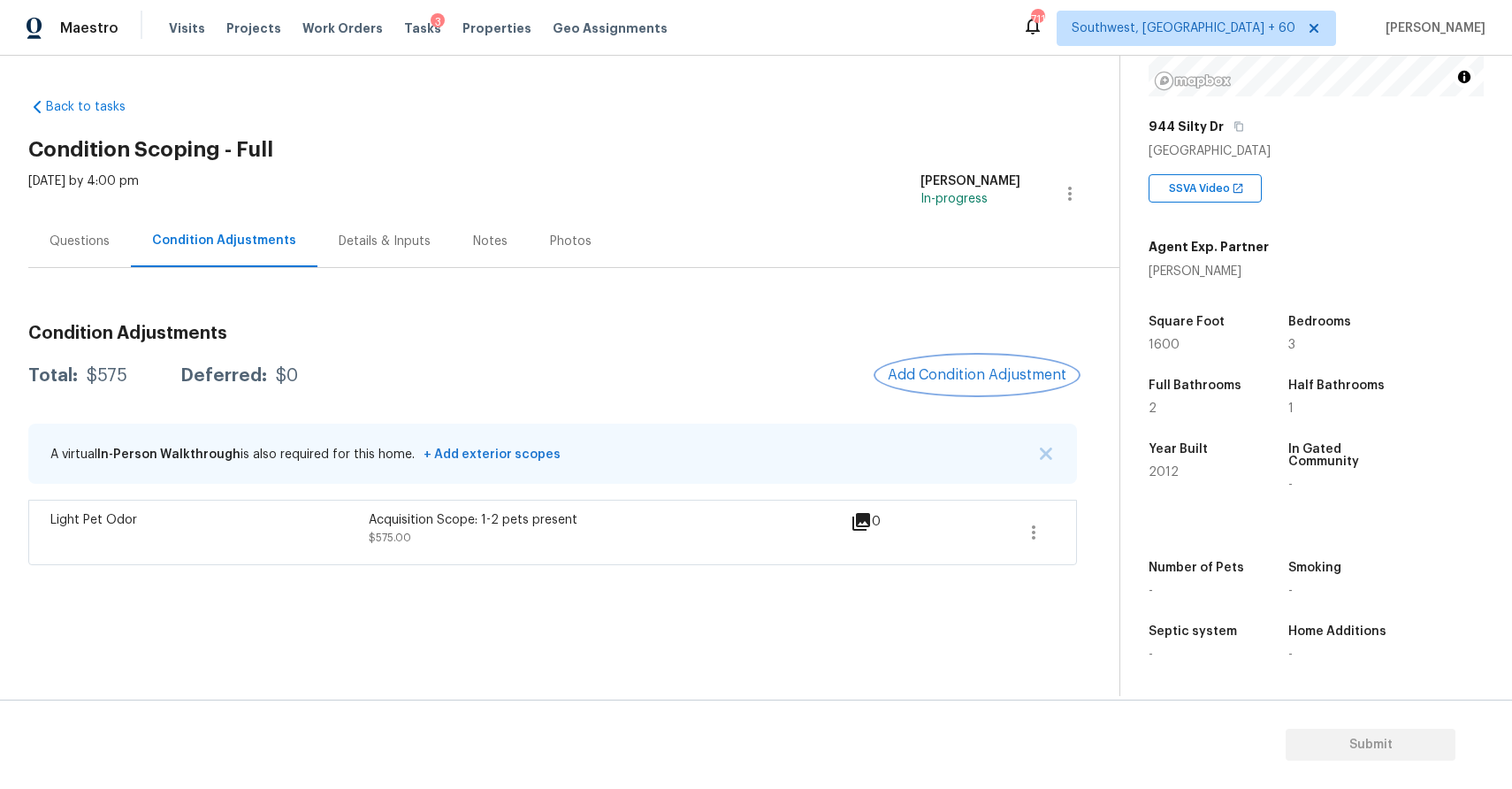
click at [1001, 366] on button "Add Condition Adjustment" at bounding box center [977, 375] width 200 height 37
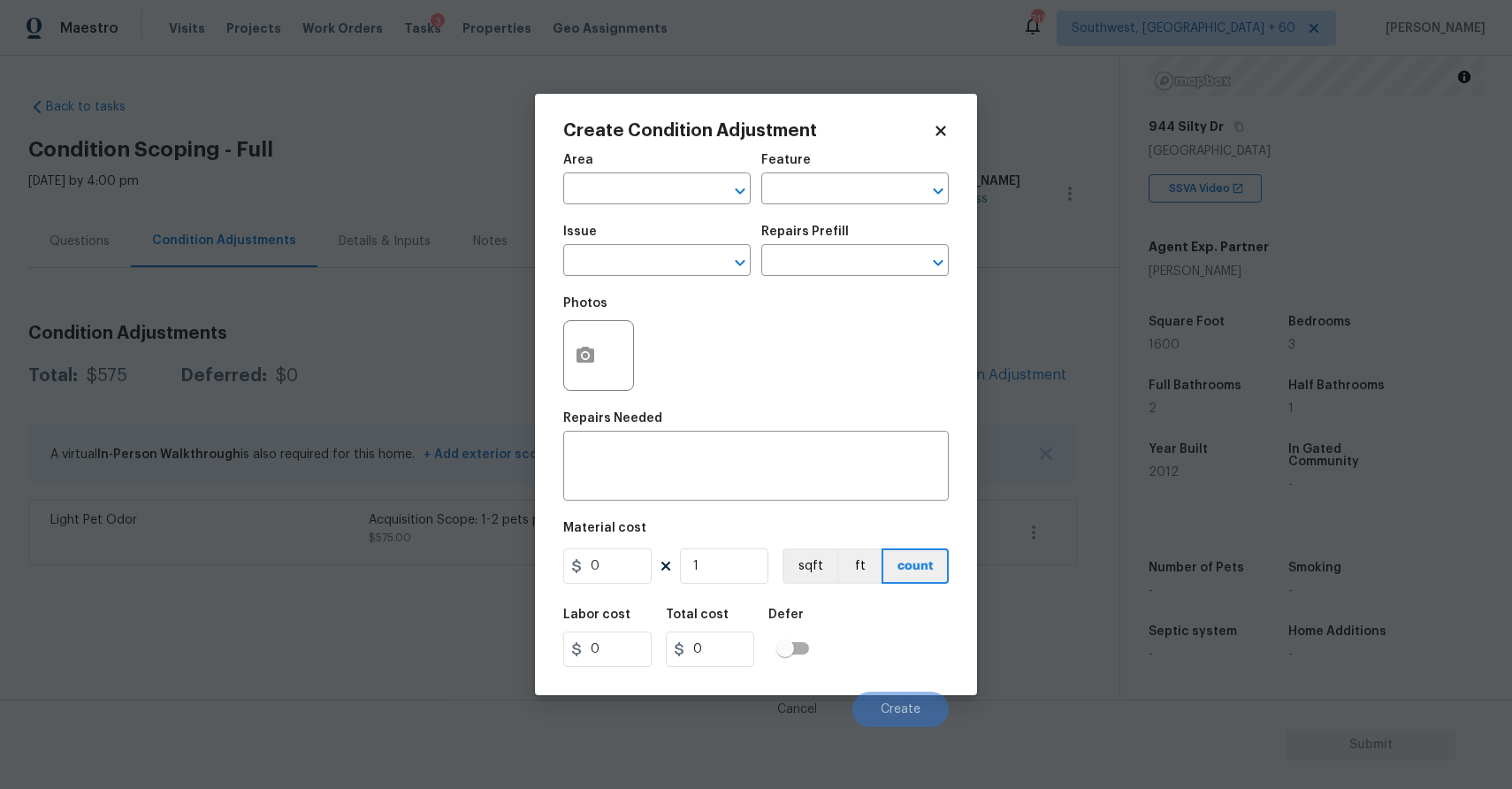
click at [1001, 366] on body "Maestro Visits Projects Work Orders Tasks 3 Properties Geo Assignments 711 Sout…" at bounding box center [756, 394] width 1512 height 789
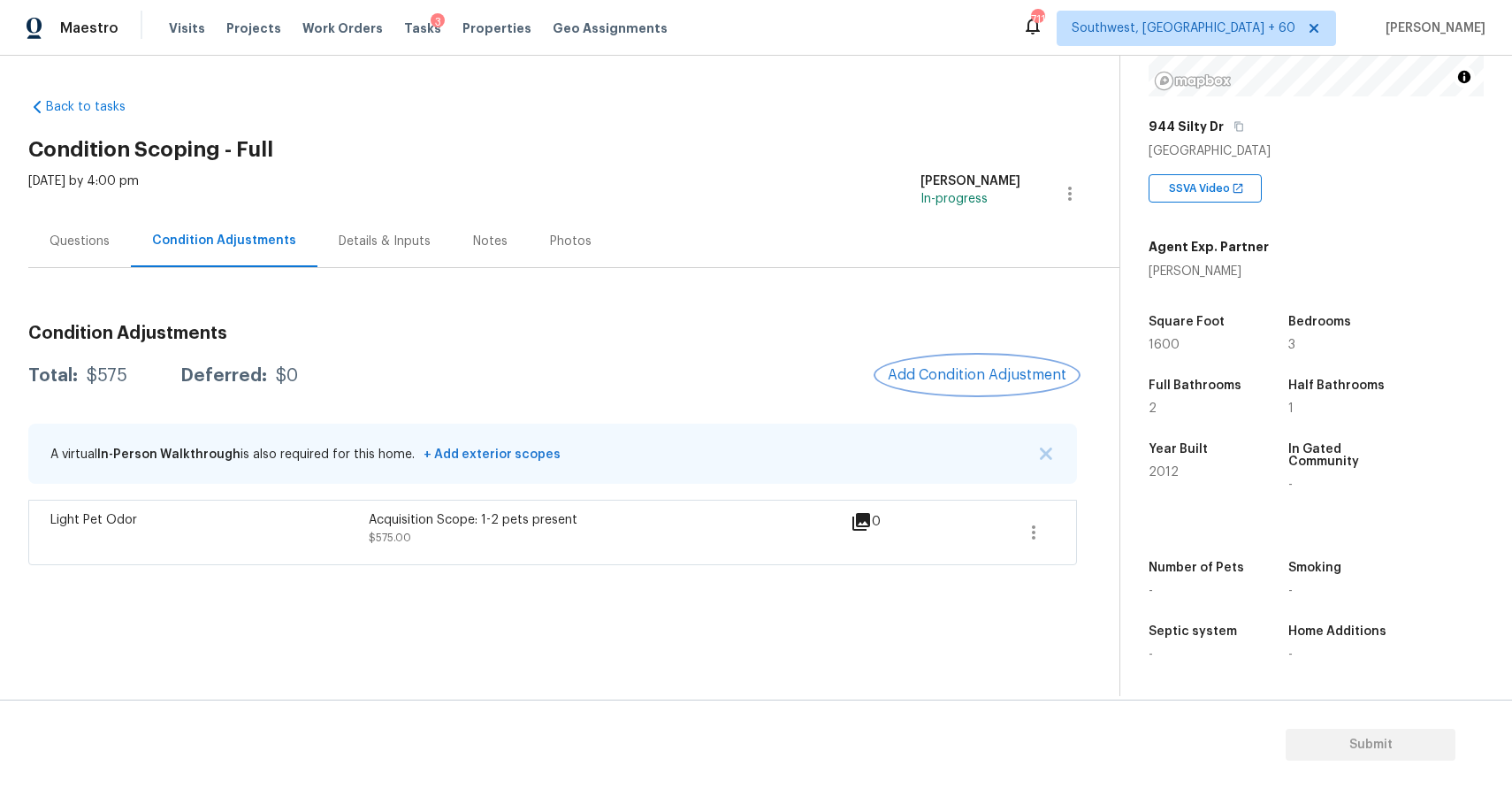
click at [1027, 378] on span "Add Condition Adjustment" at bounding box center [977, 374] width 179 height 16
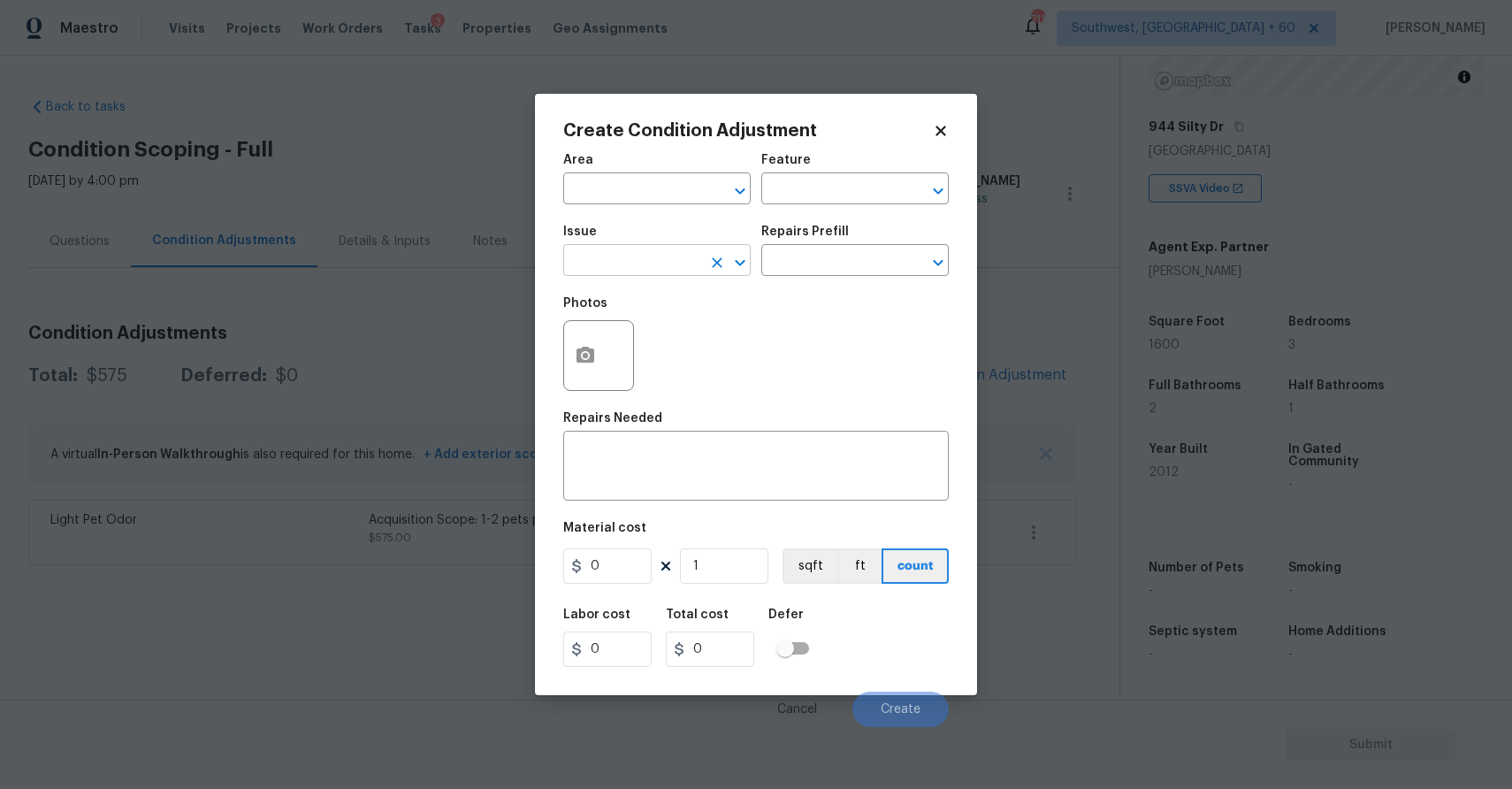
click at [672, 270] on input "text" at bounding box center [633, 262] width 138 height 27
click at [657, 348] on li "Landscape Package" at bounding box center [657, 344] width 187 height 29
click at [826, 259] on input "text" at bounding box center [830, 262] width 138 height 27
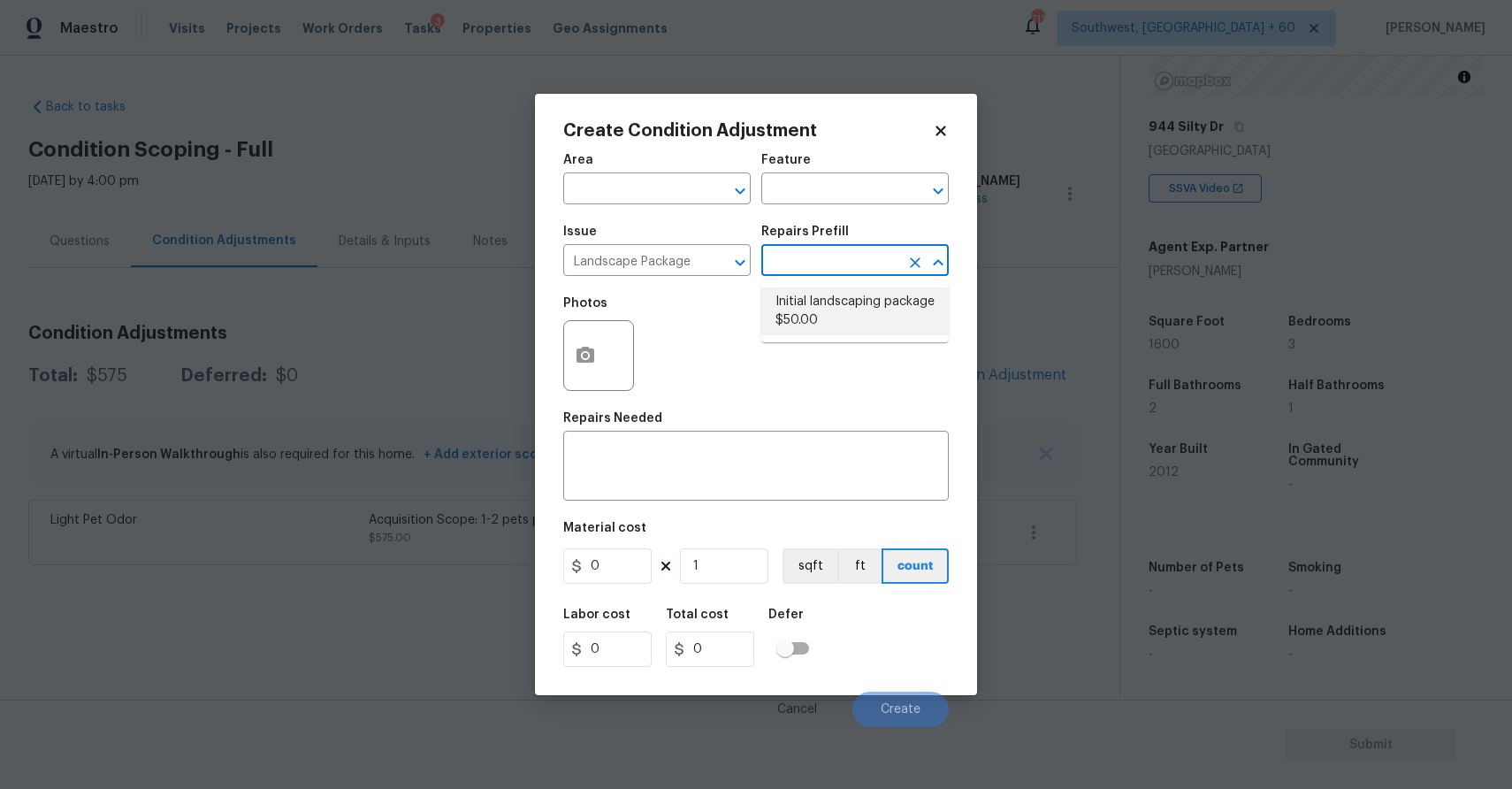
click at [858, 301] on li "Initial landscaping package $50.00" at bounding box center [854, 311] width 187 height 48
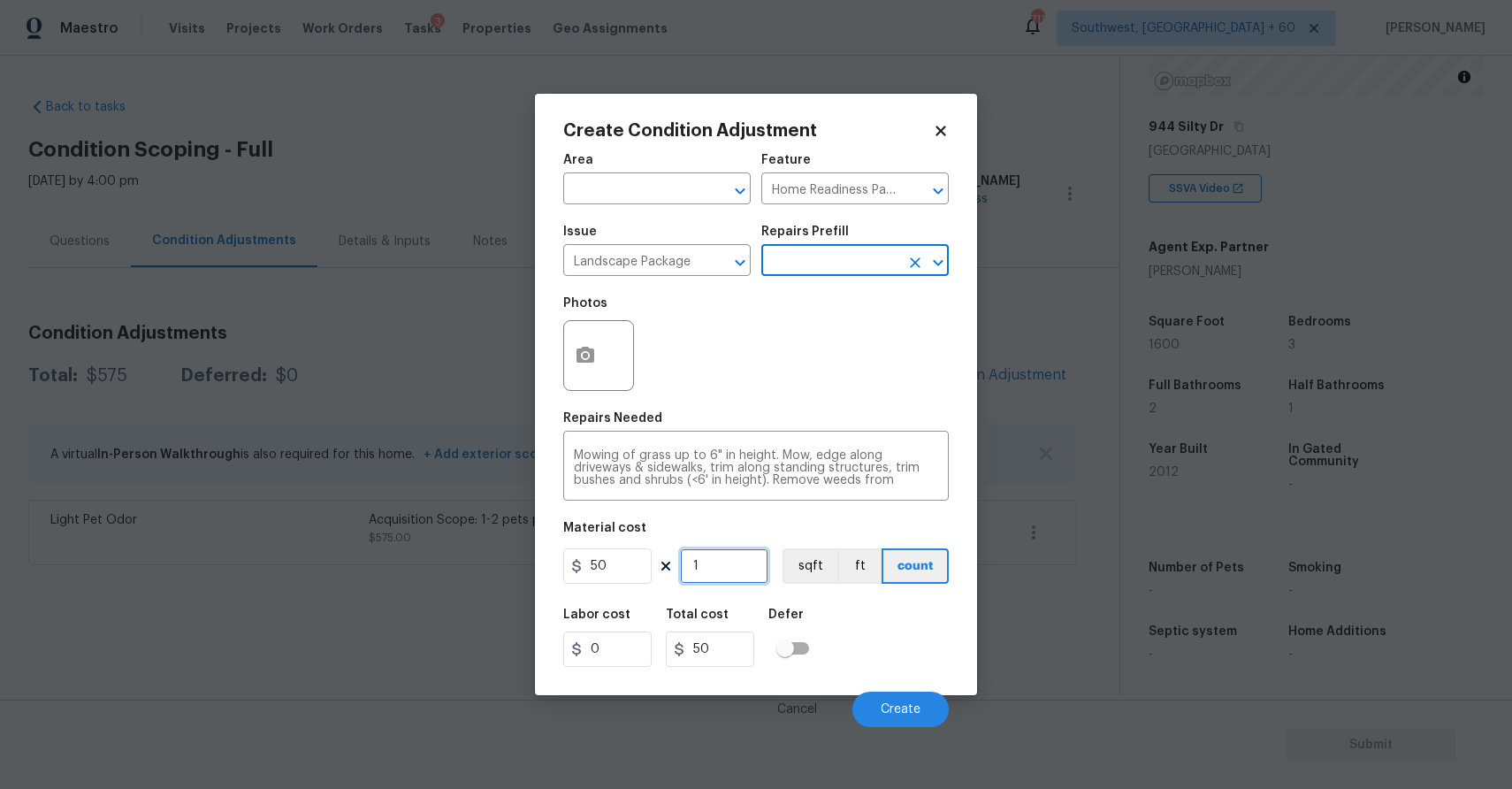
click at [724, 580] on input "1" at bounding box center [724, 566] width 89 height 35
click at [949, 127] on div "Create Condition Adjustment Area ​ Feature Home Readiness Packages ​ Issue Land…" at bounding box center [756, 395] width 443 height 602
click at [938, 130] on icon at bounding box center [940, 130] width 9 height 9
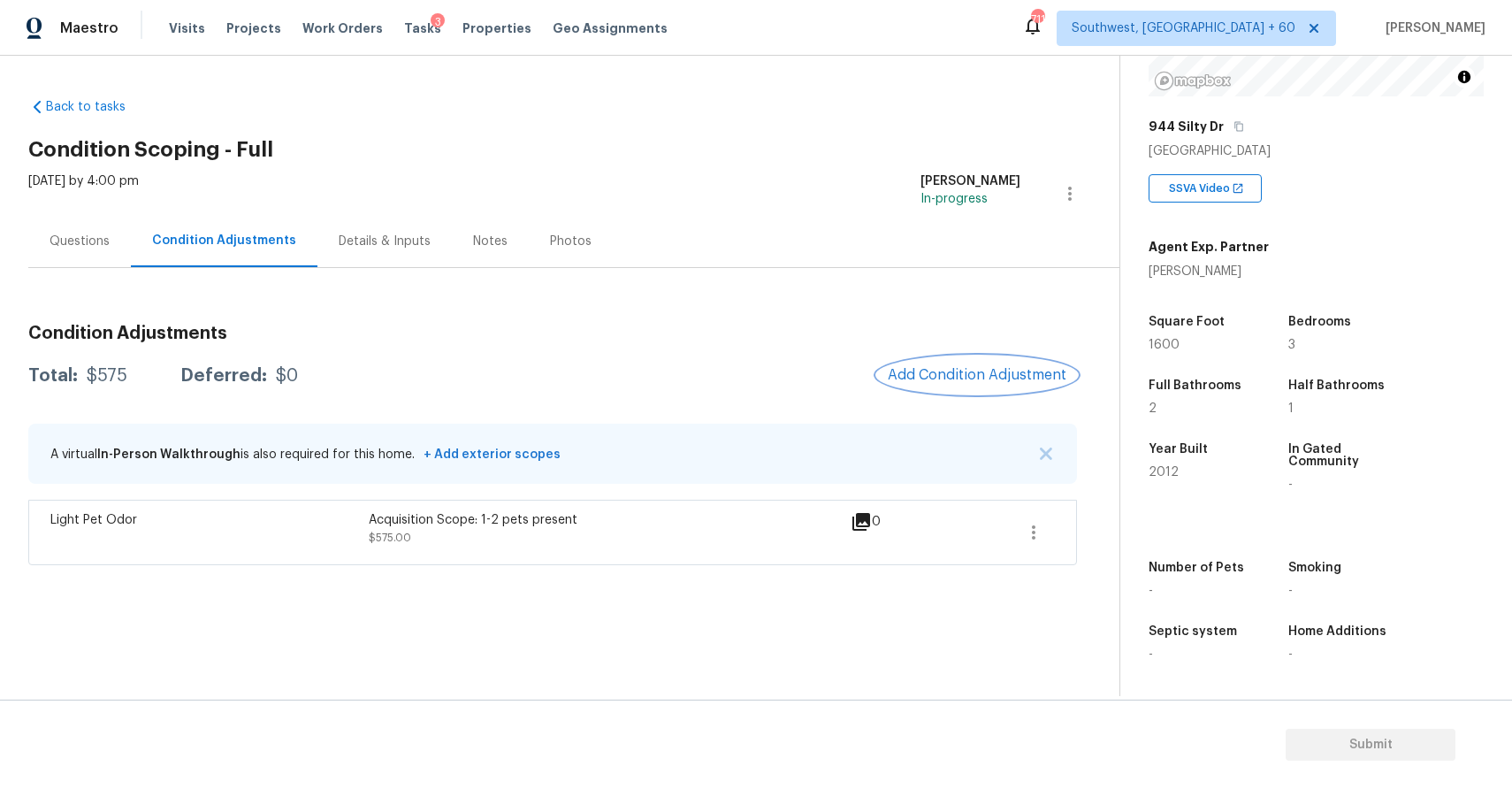
click at [1015, 379] on span "Add Condition Adjustment" at bounding box center [977, 374] width 179 height 16
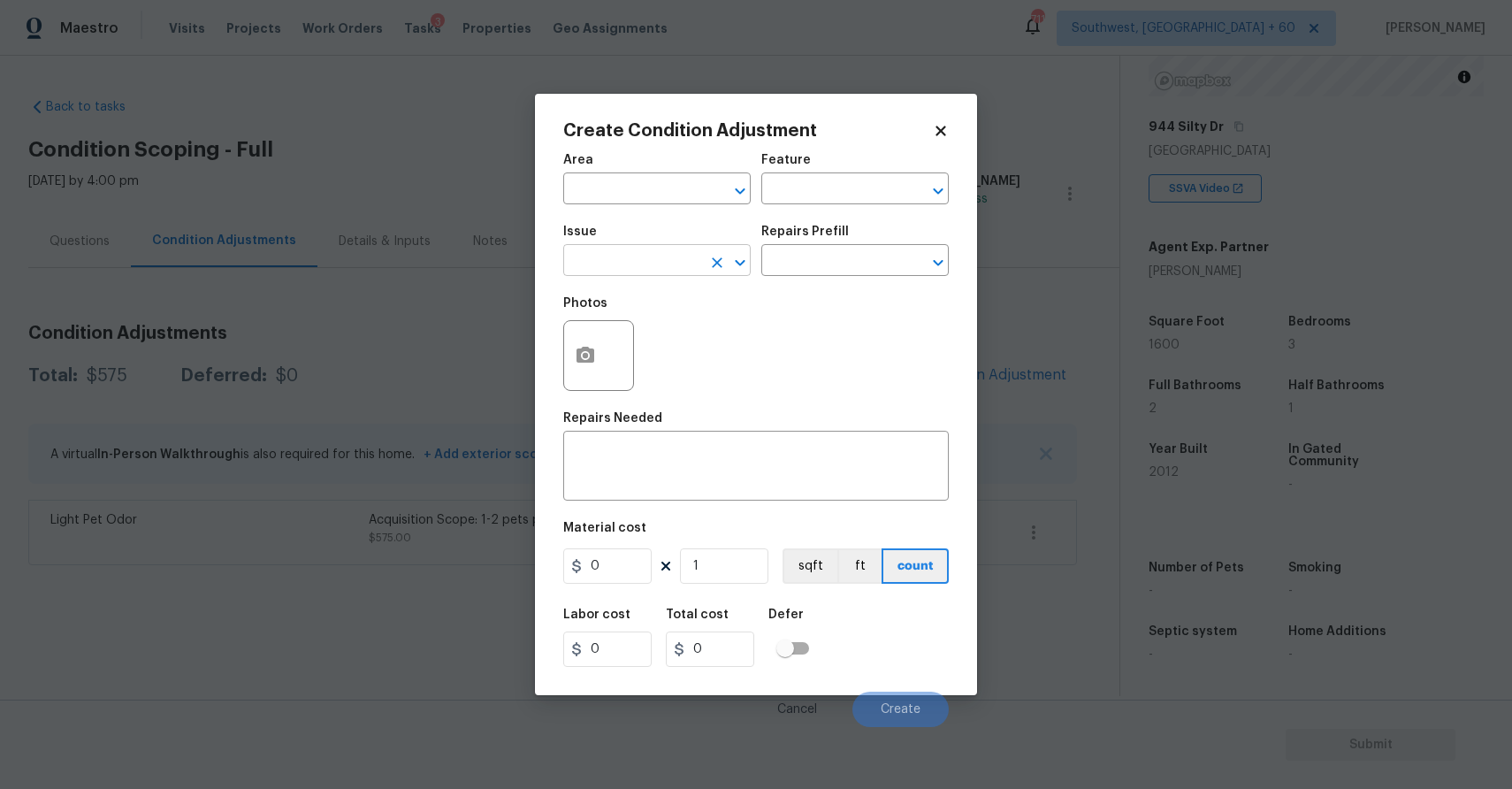
click at [644, 252] on input "text" at bounding box center [633, 262] width 138 height 27
click at [688, 346] on li "Landscape Package" at bounding box center [657, 344] width 187 height 29
click at [824, 237] on h5 "Repairs Prefill" at bounding box center [805, 231] width 88 height 12
click at [847, 263] on input "text" at bounding box center [830, 262] width 138 height 27
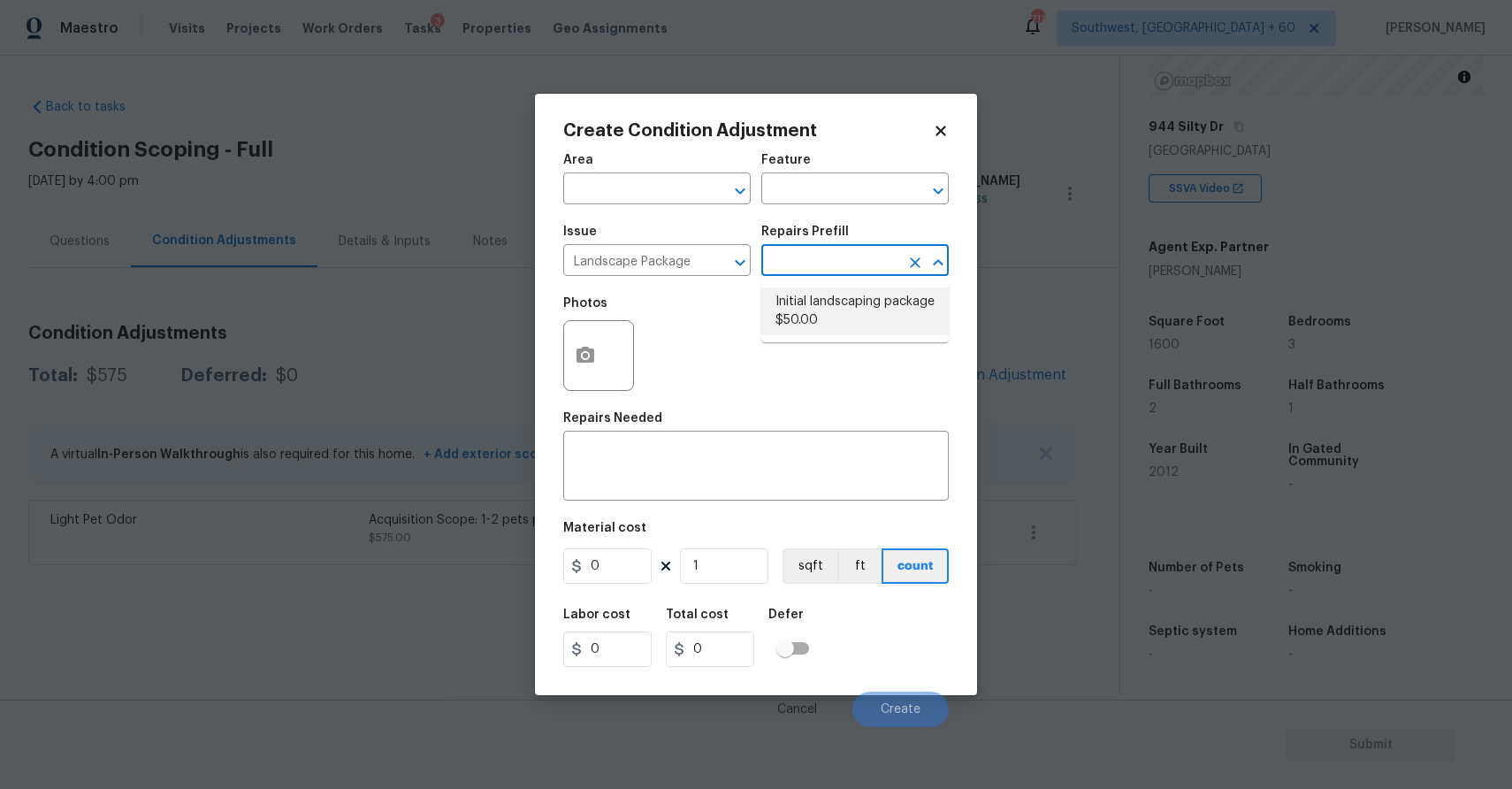
click at [824, 333] on li "Initial landscaping package $50.00" at bounding box center [854, 311] width 187 height 48
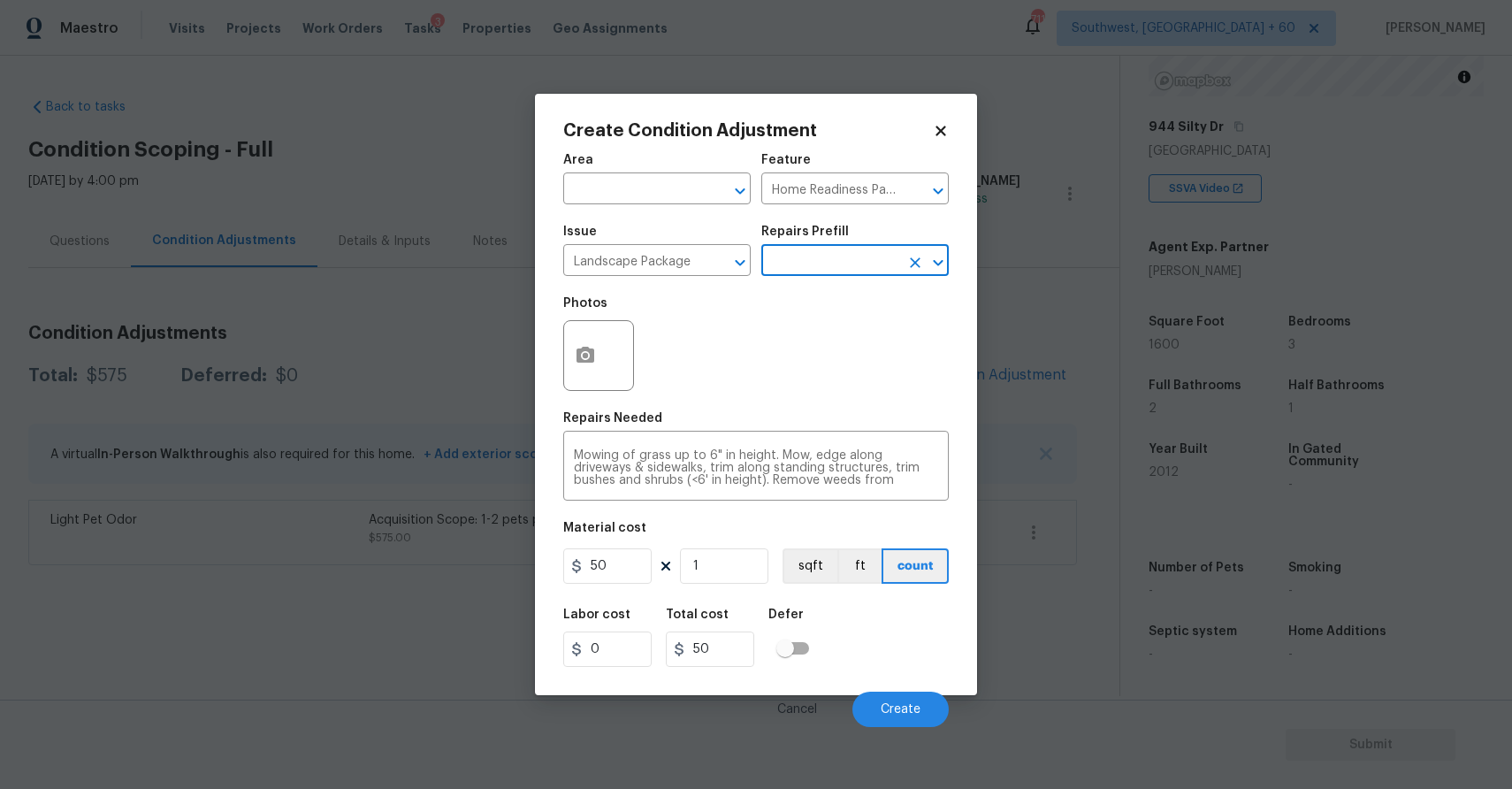
click at [832, 317] on div "Photos" at bounding box center [756, 344] width 386 height 115
click at [602, 589] on div "Area ​ Feature Home Readiness Packages ​ Issue Landscape Package ​ Repairs Pref…" at bounding box center [756, 435] width 386 height 584
click at [616, 567] on input "50" at bounding box center [607, 566] width 89 height 35
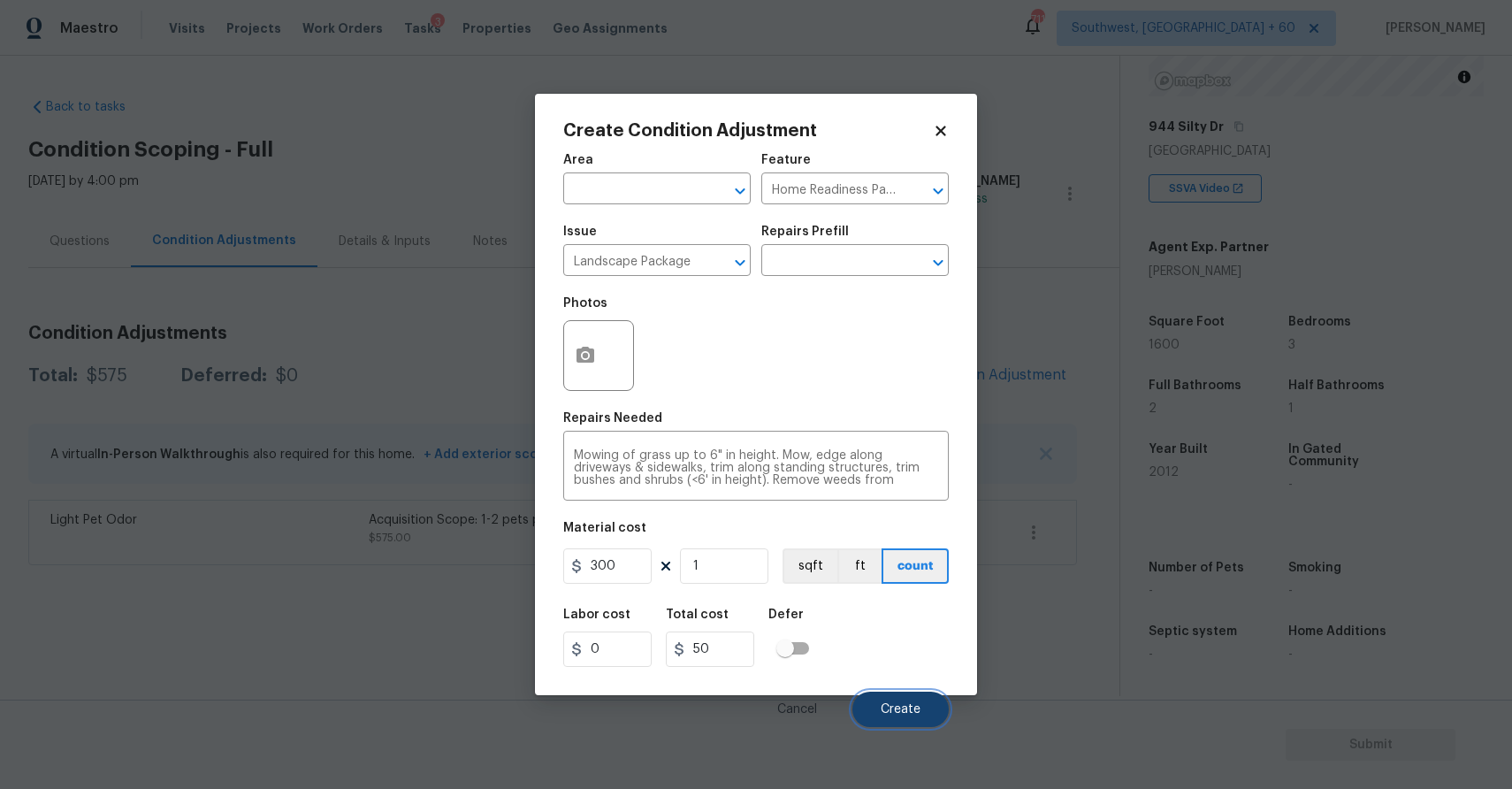
click at [896, 704] on span "Create" at bounding box center [900, 710] width 40 height 13
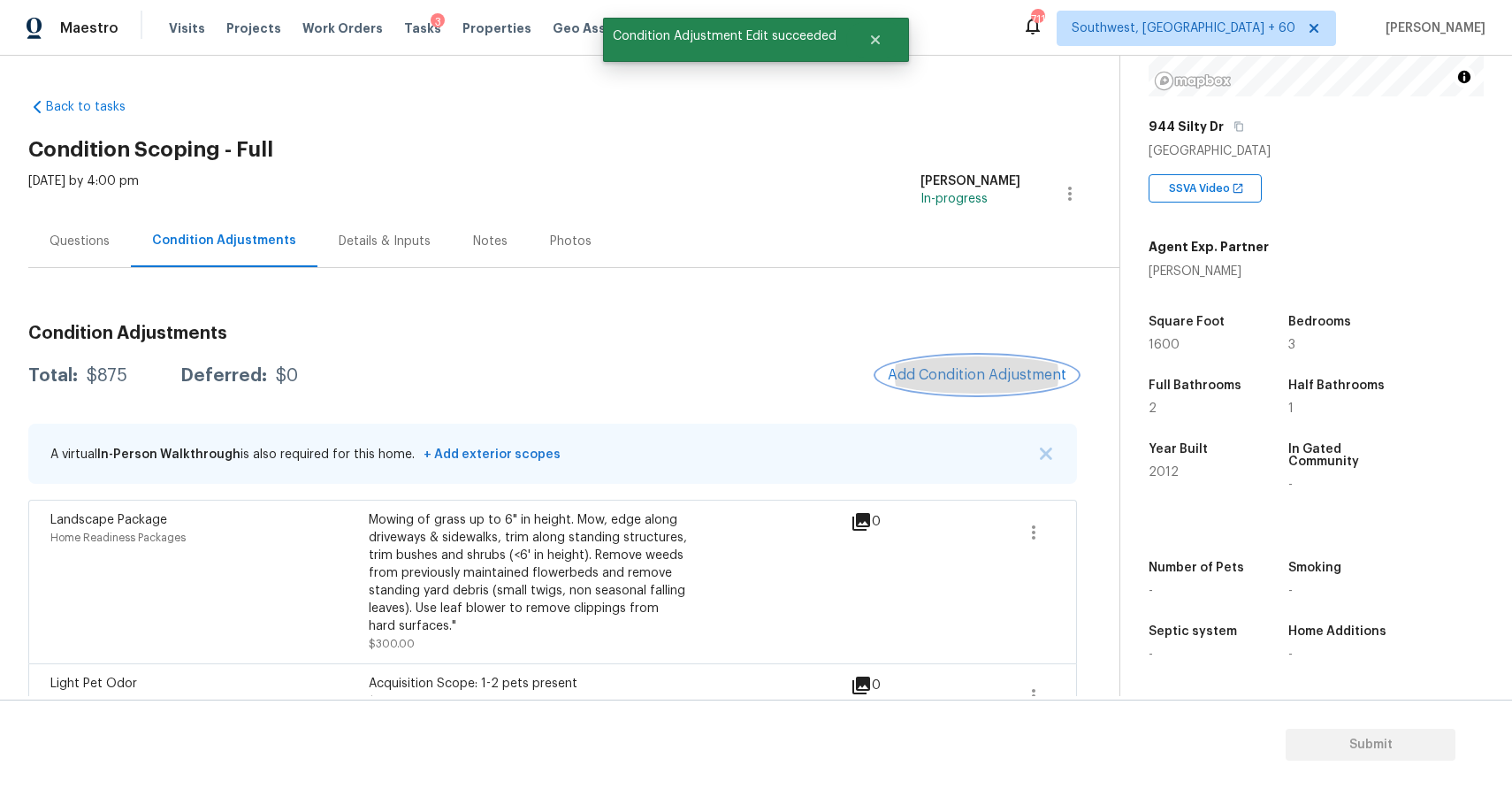
click at [1015, 368] on span "Add Condition Adjustment" at bounding box center [977, 374] width 179 height 16
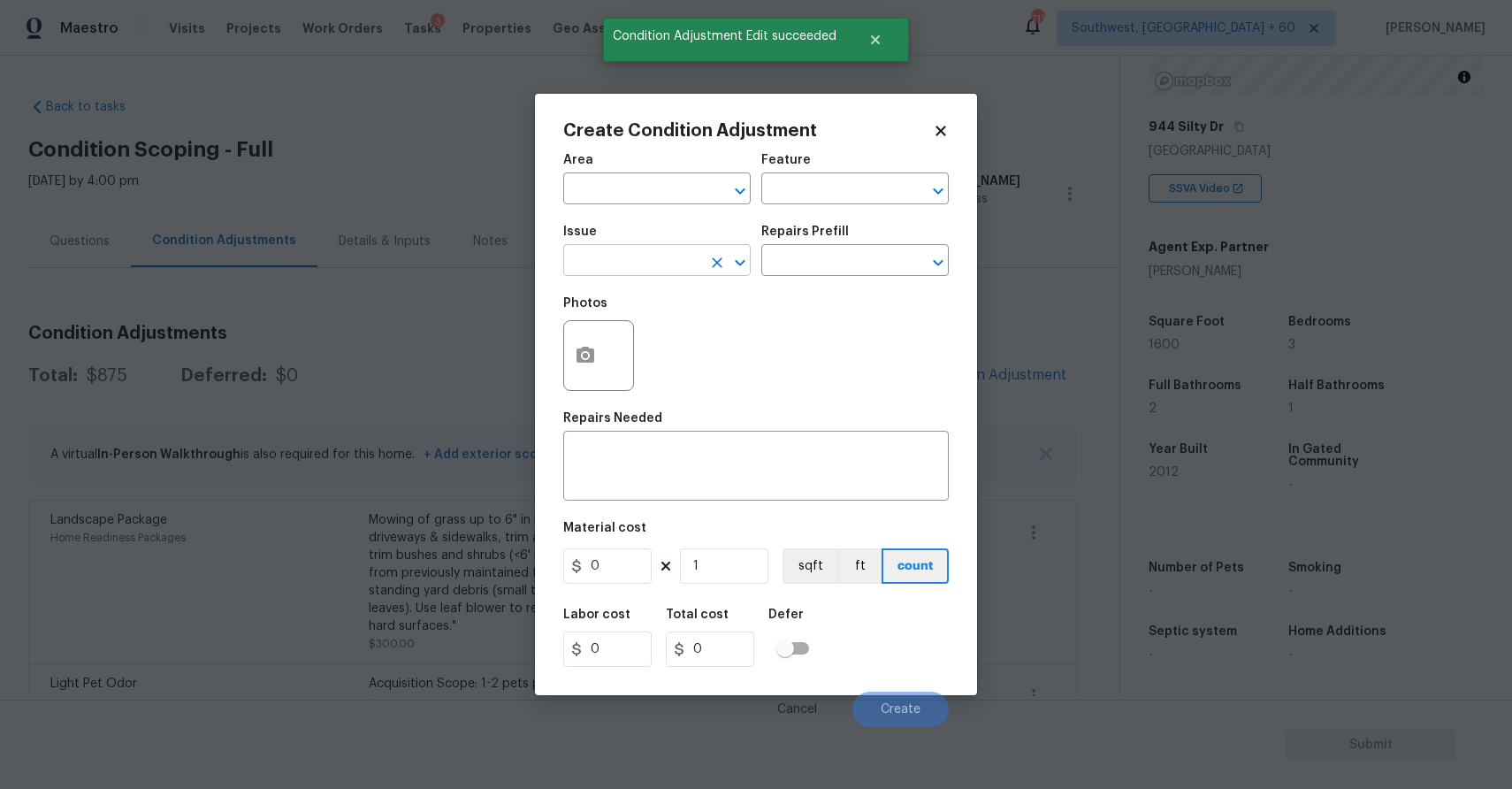
click at [641, 260] on input "text" at bounding box center [633, 262] width 138 height 27
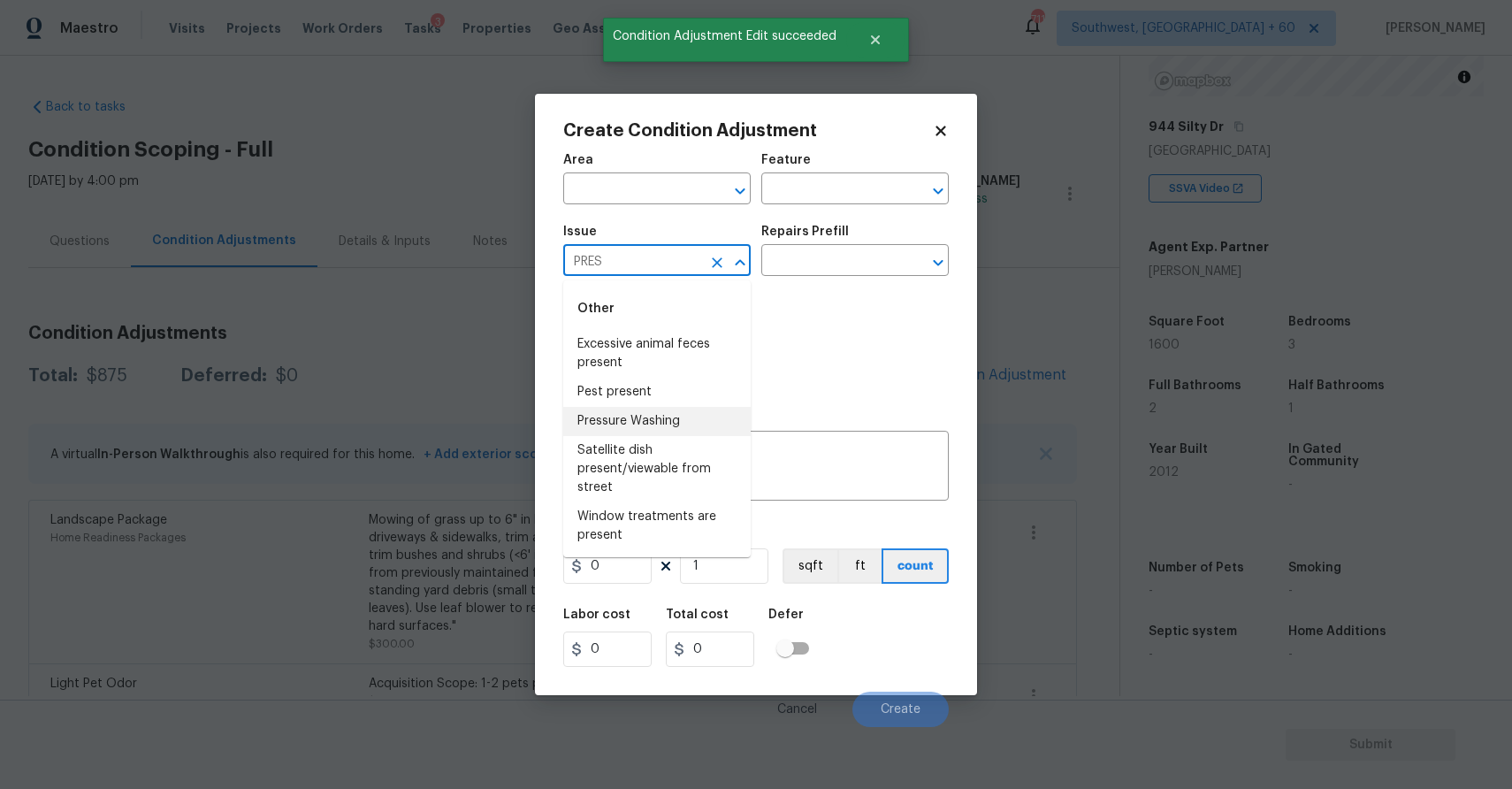
click at [670, 417] on li "Pressure Washing" at bounding box center [657, 421] width 187 height 29
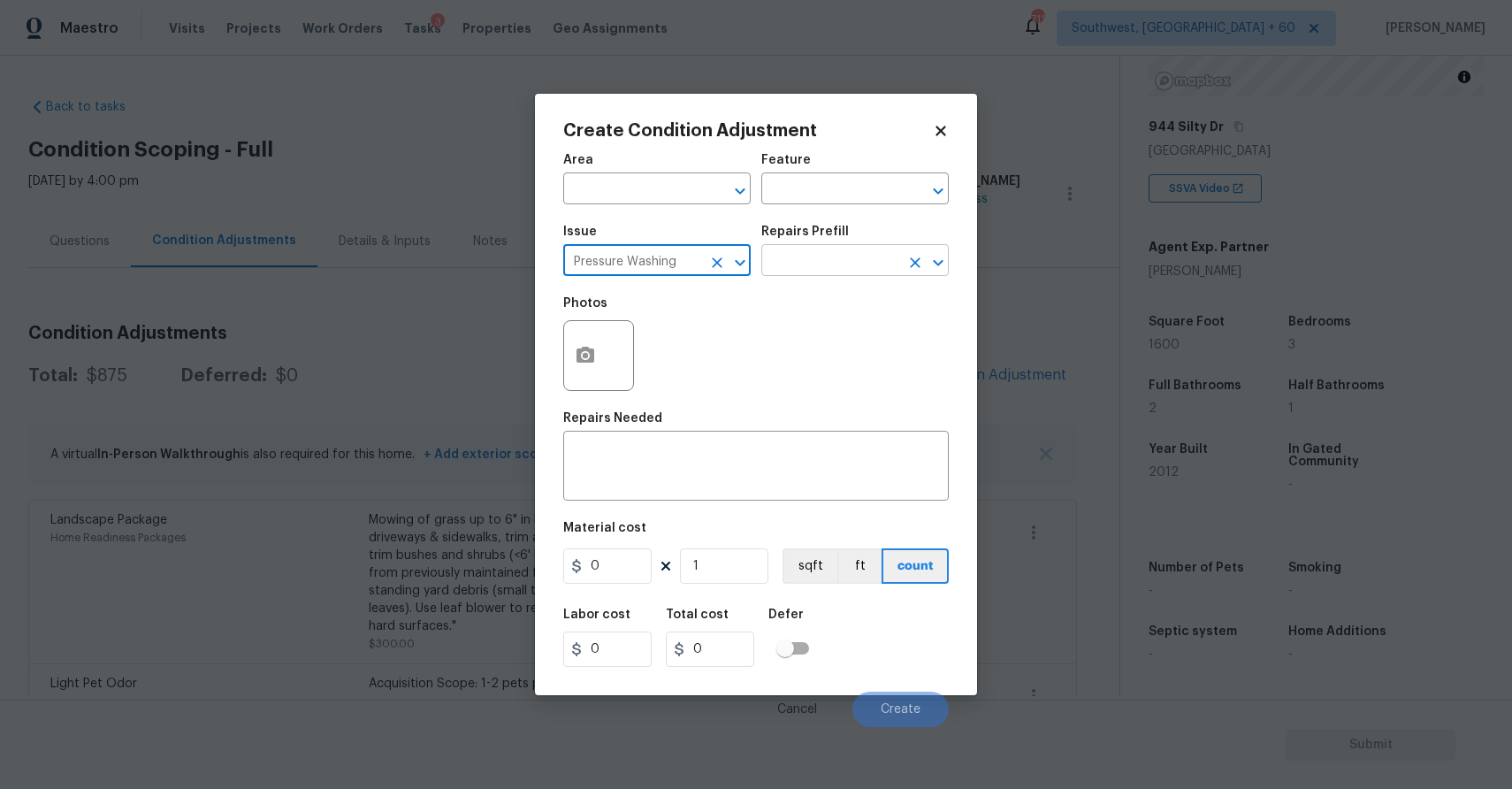
click at [857, 255] on input "text" at bounding box center [830, 262] width 138 height 27
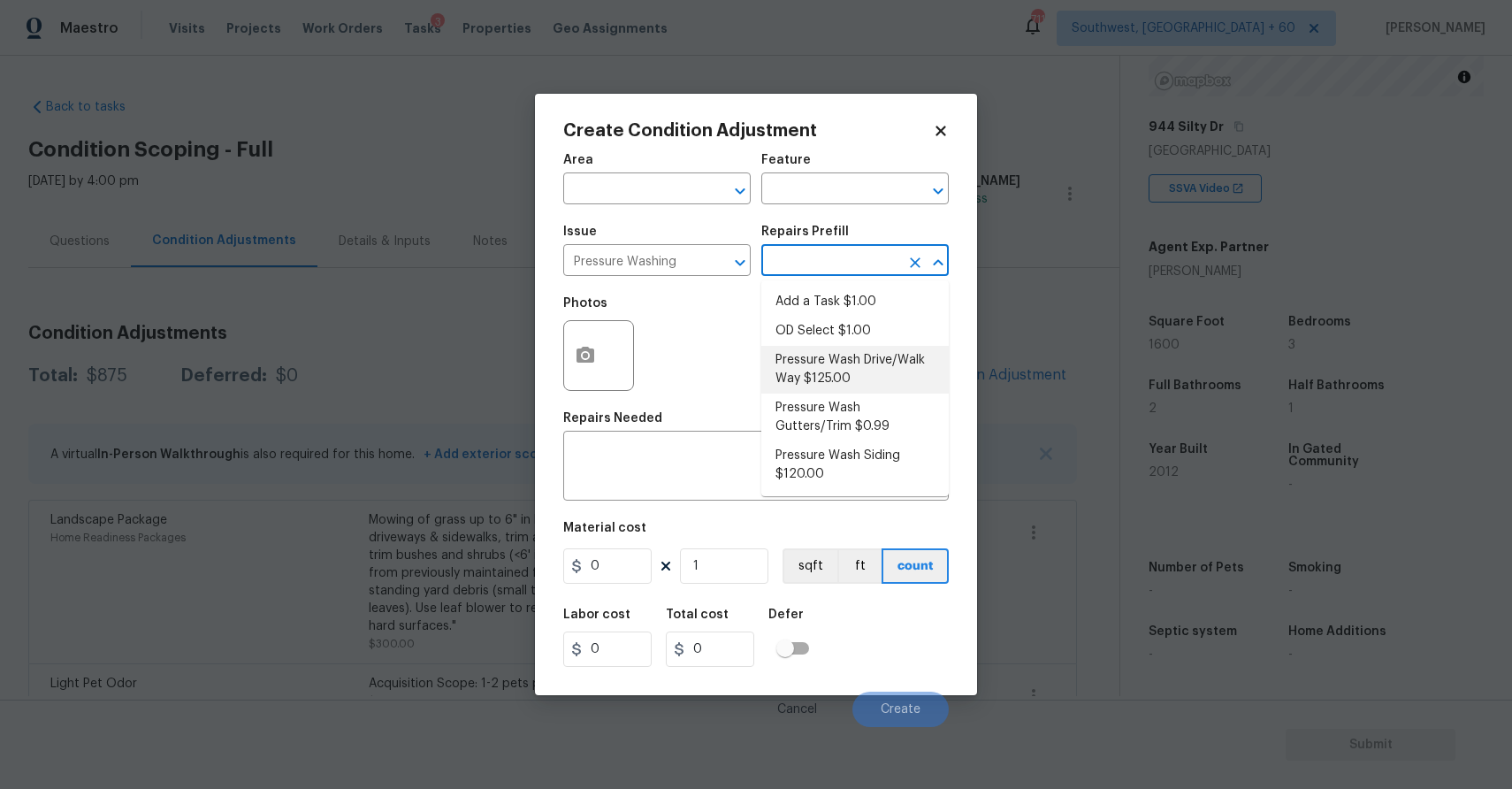
click at [882, 353] on li "Pressure Wash Drive/Walk Way $125.00" at bounding box center [854, 369] width 187 height 48
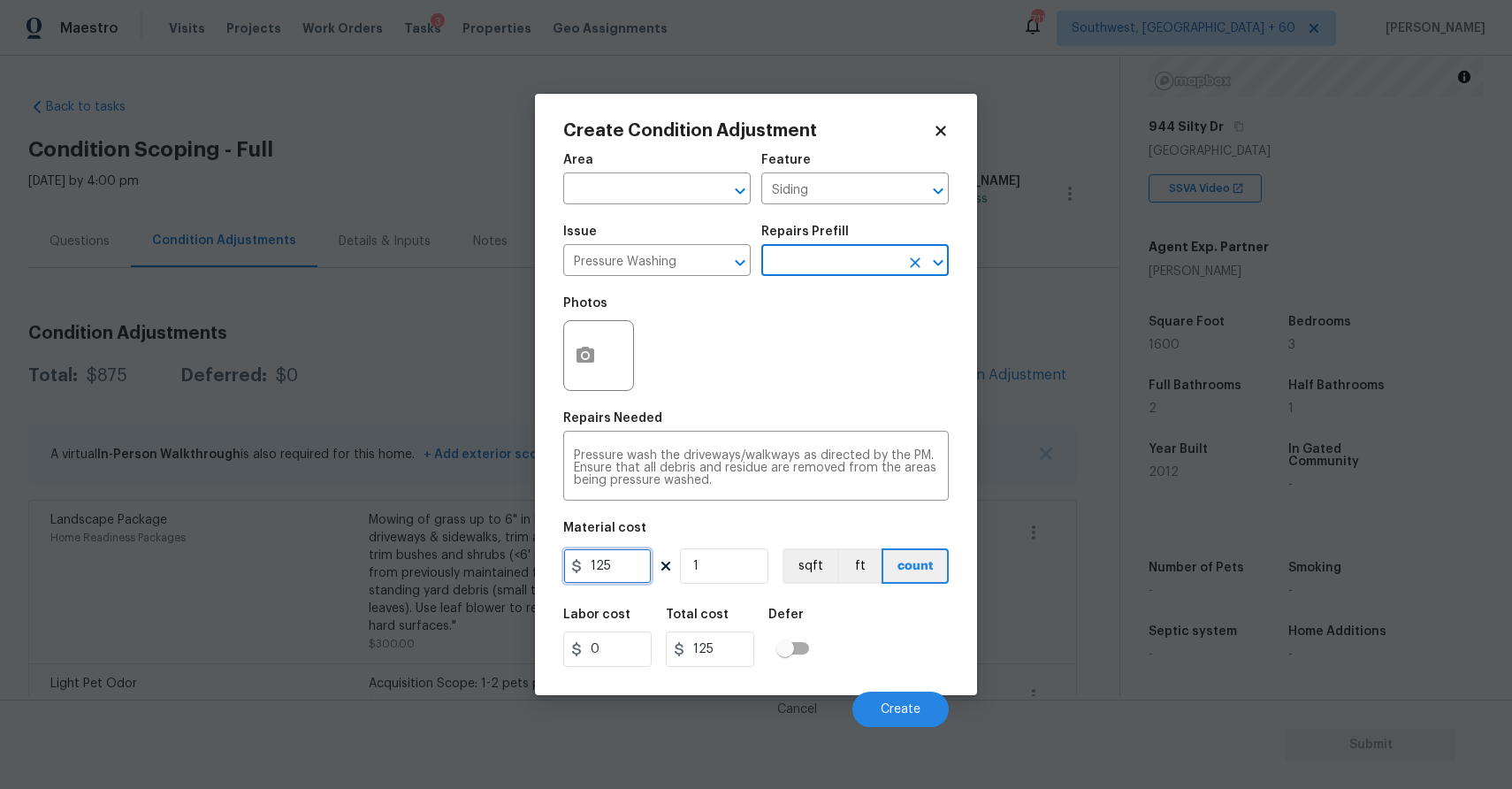
click at [636, 567] on input "125" at bounding box center [607, 566] width 89 height 35
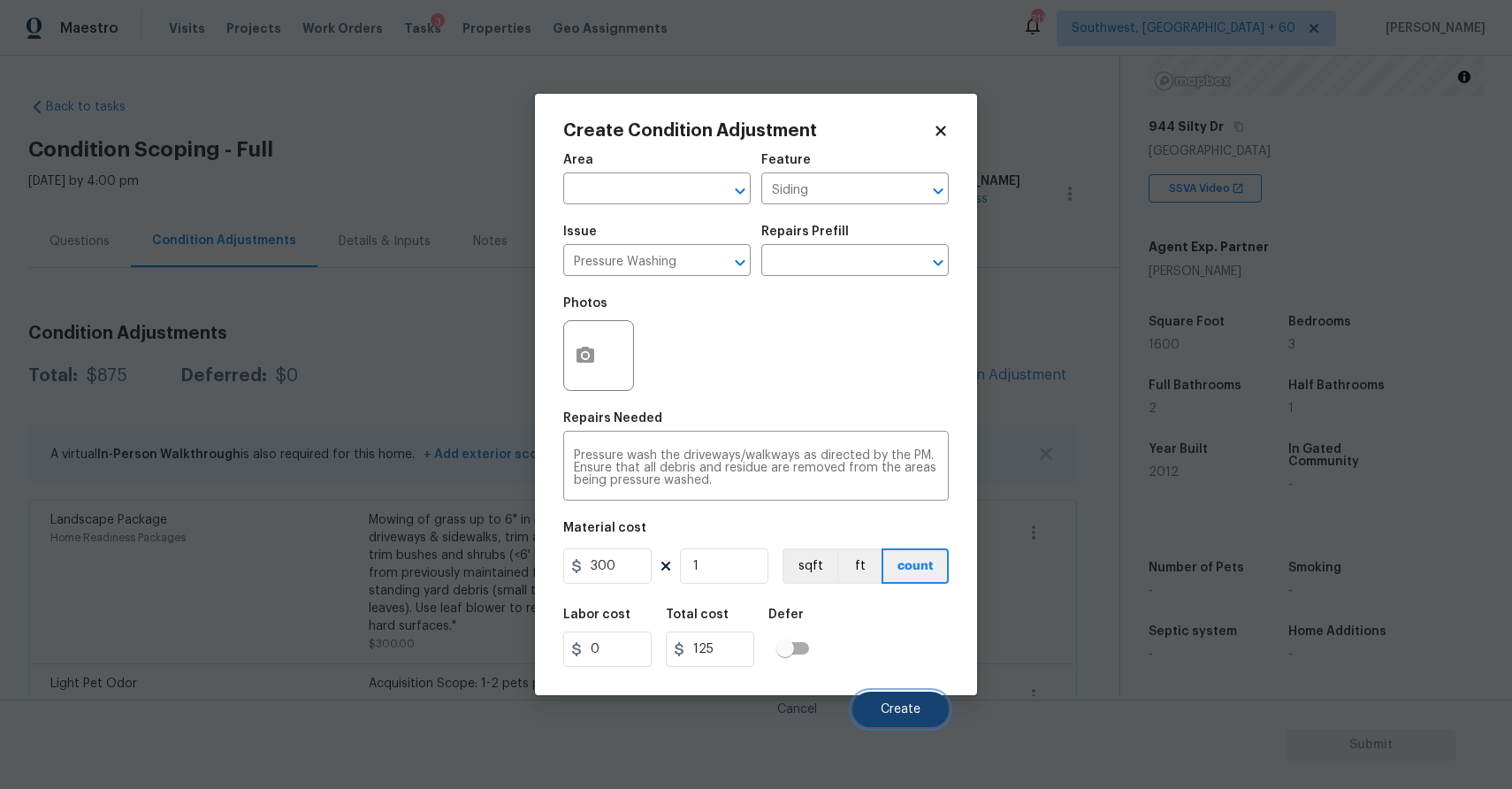
click at [871, 712] on button "Create" at bounding box center [900, 709] width 96 height 35
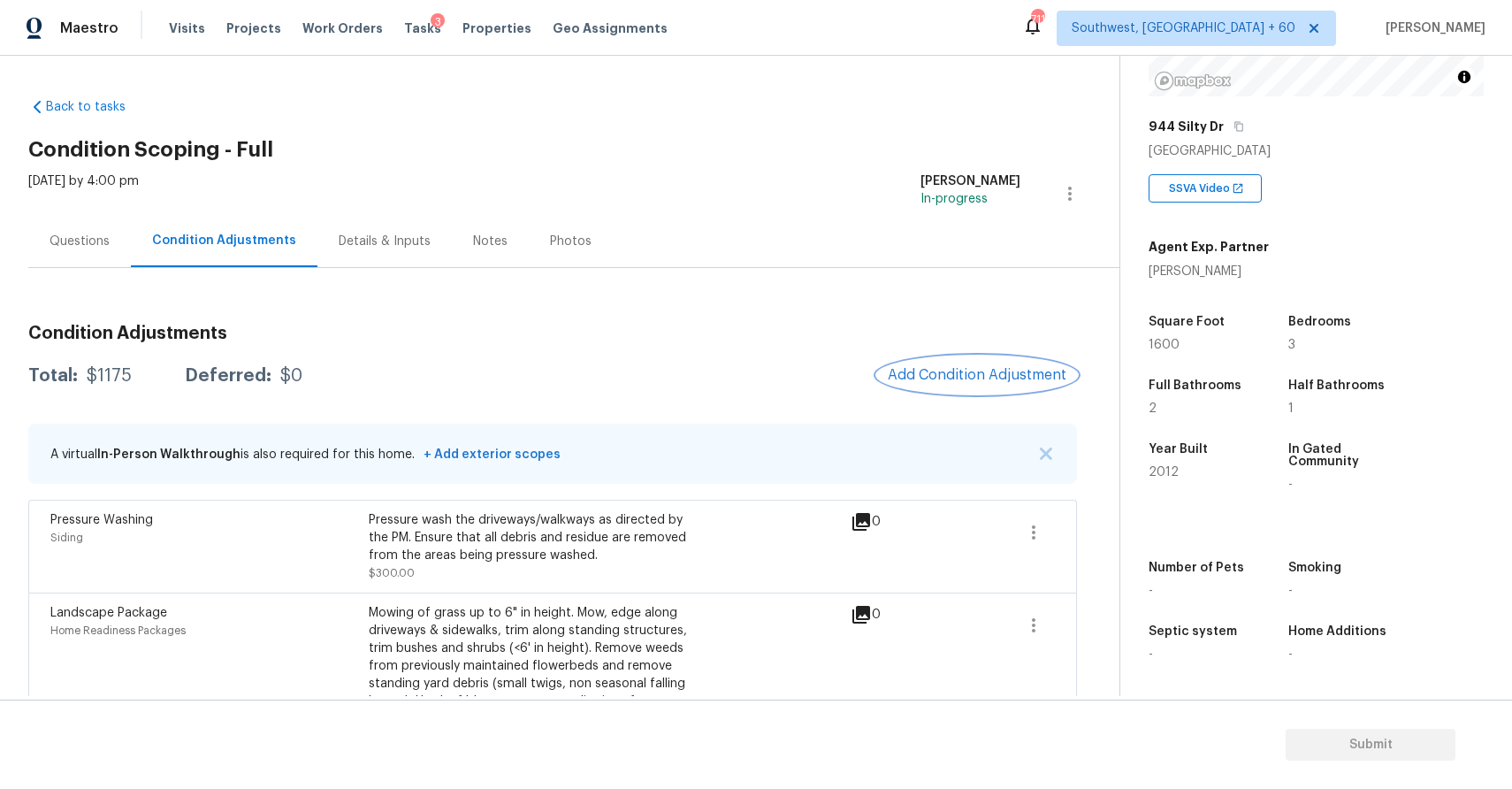
scroll to position [131, 0]
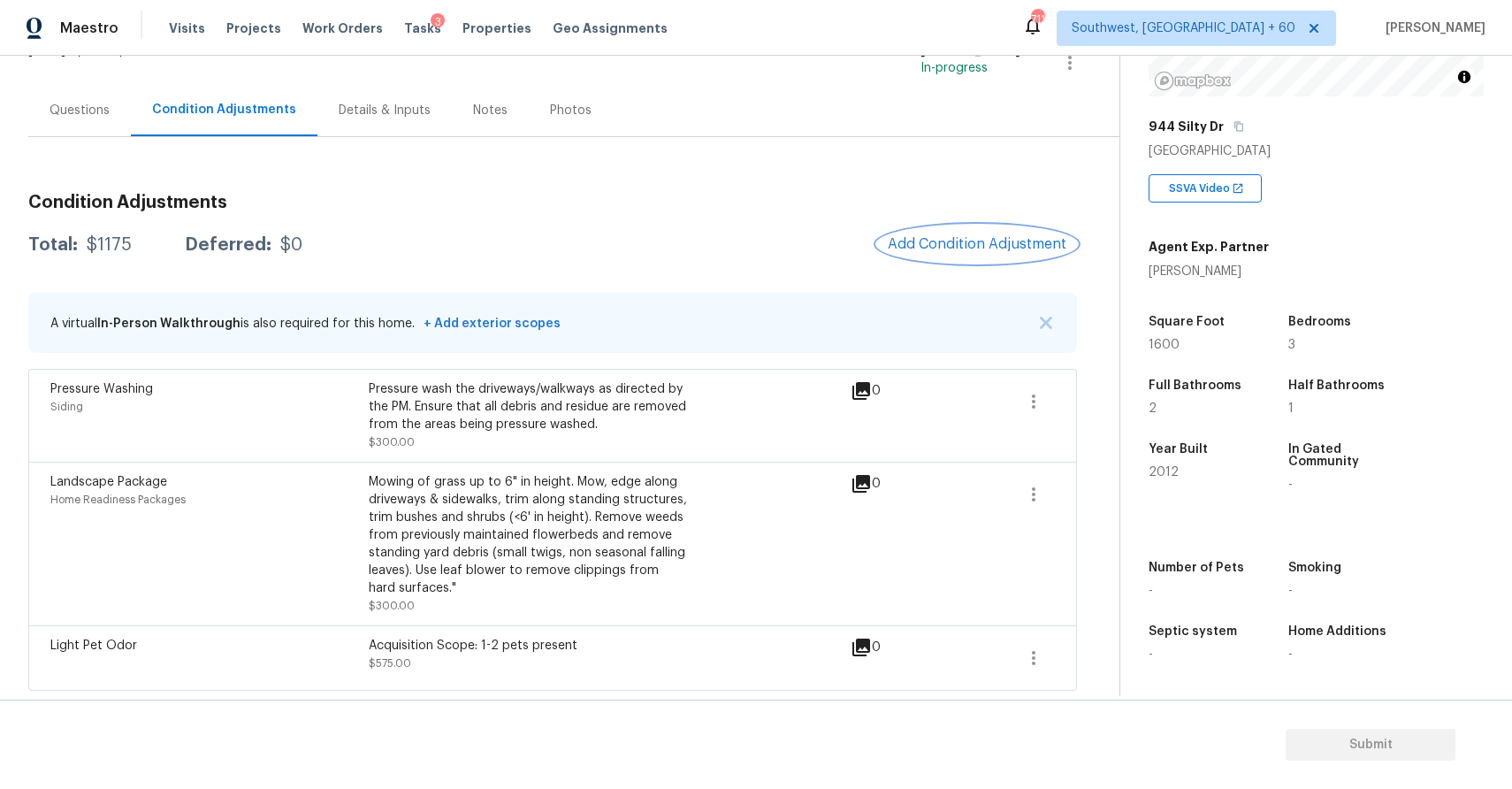
click at [947, 253] on button "Add Condition Adjustment" at bounding box center [977, 244] width 200 height 37
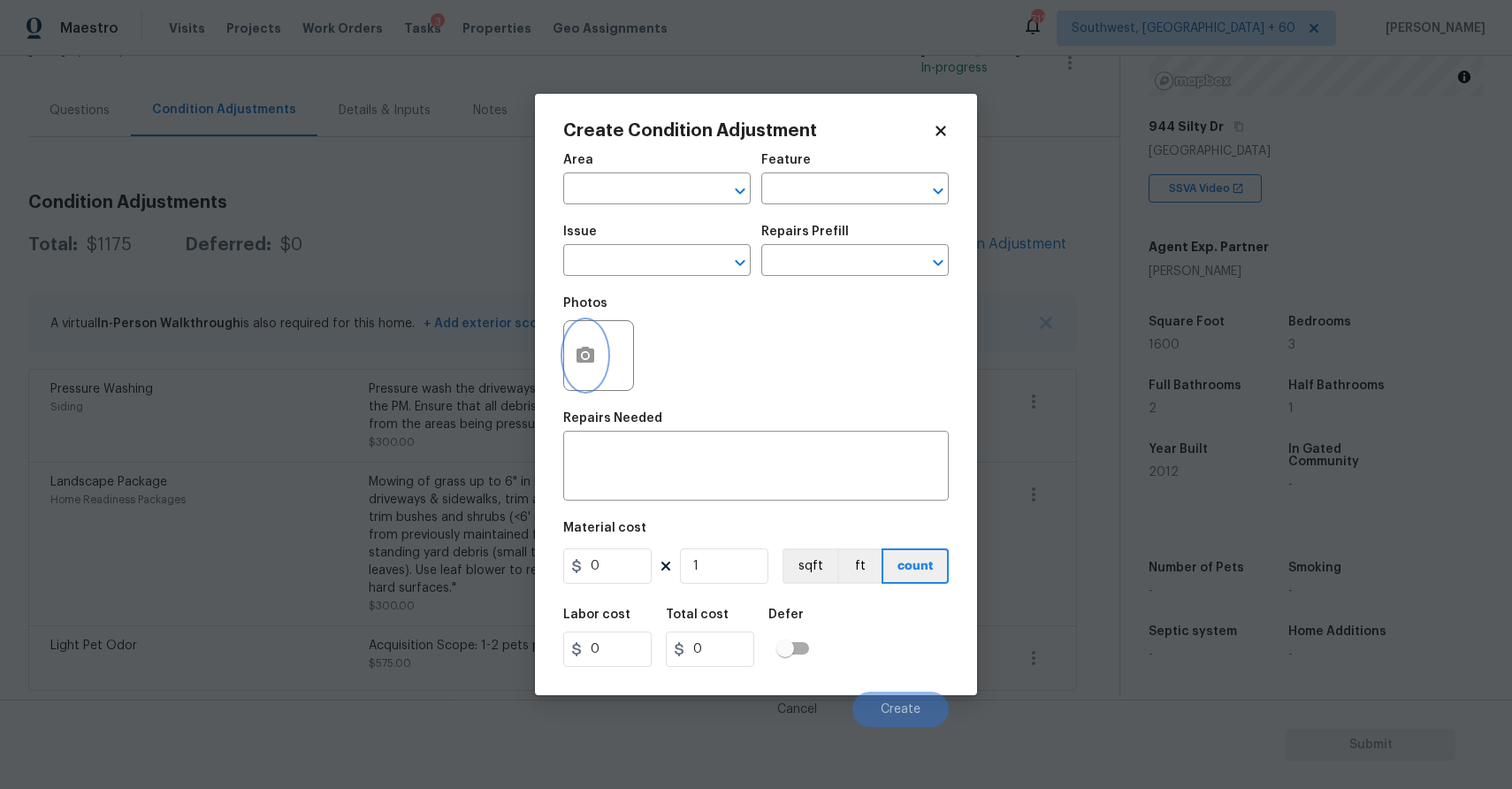
click at [579, 384] on button "button" at bounding box center [586, 356] width 43 height 69
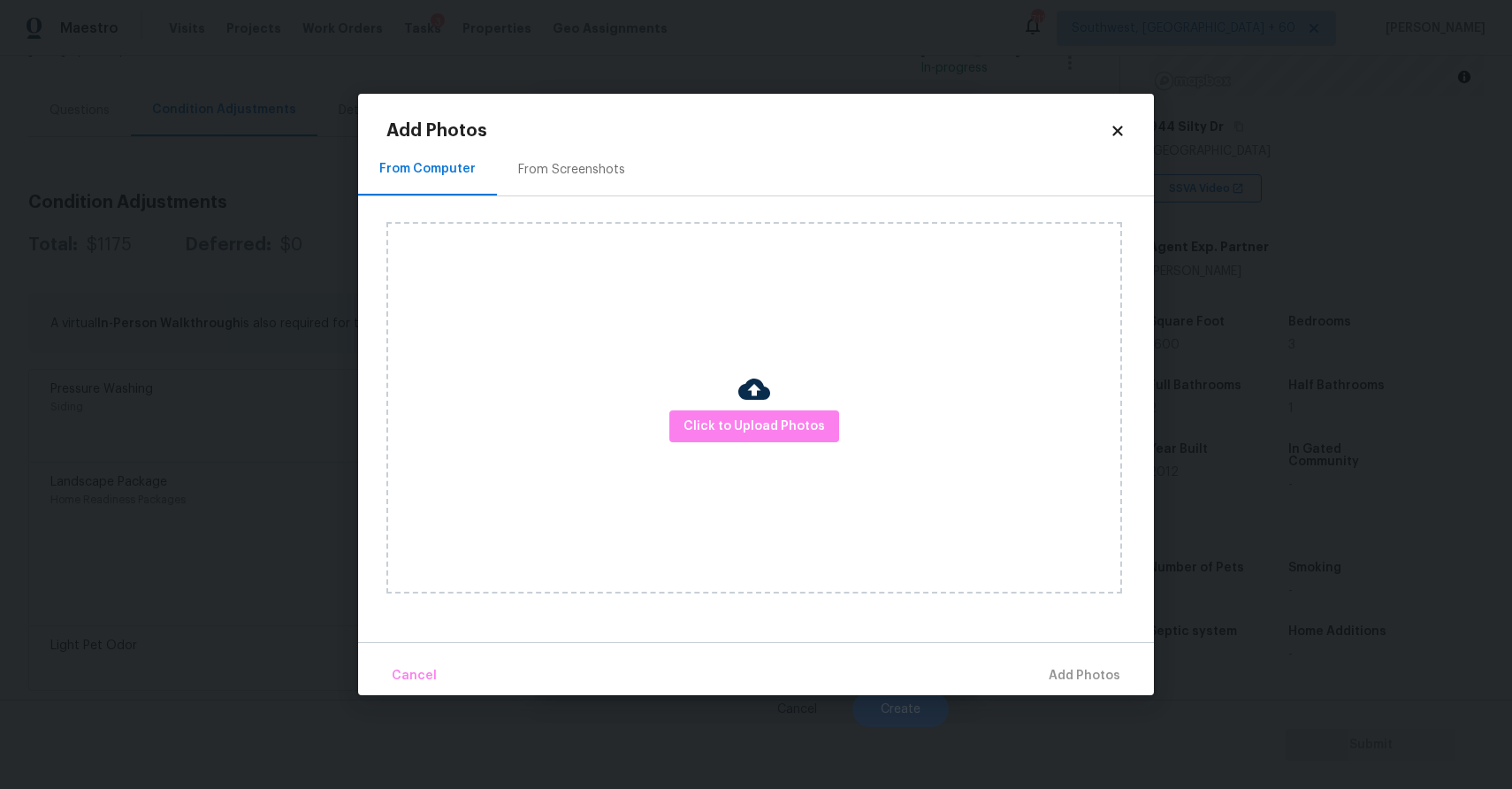
click at [726, 451] on div "Click to Upload Photos" at bounding box center [755, 407] width 736 height 372
click at [739, 432] on span "Click to Upload Photos" at bounding box center [755, 427] width 142 height 22
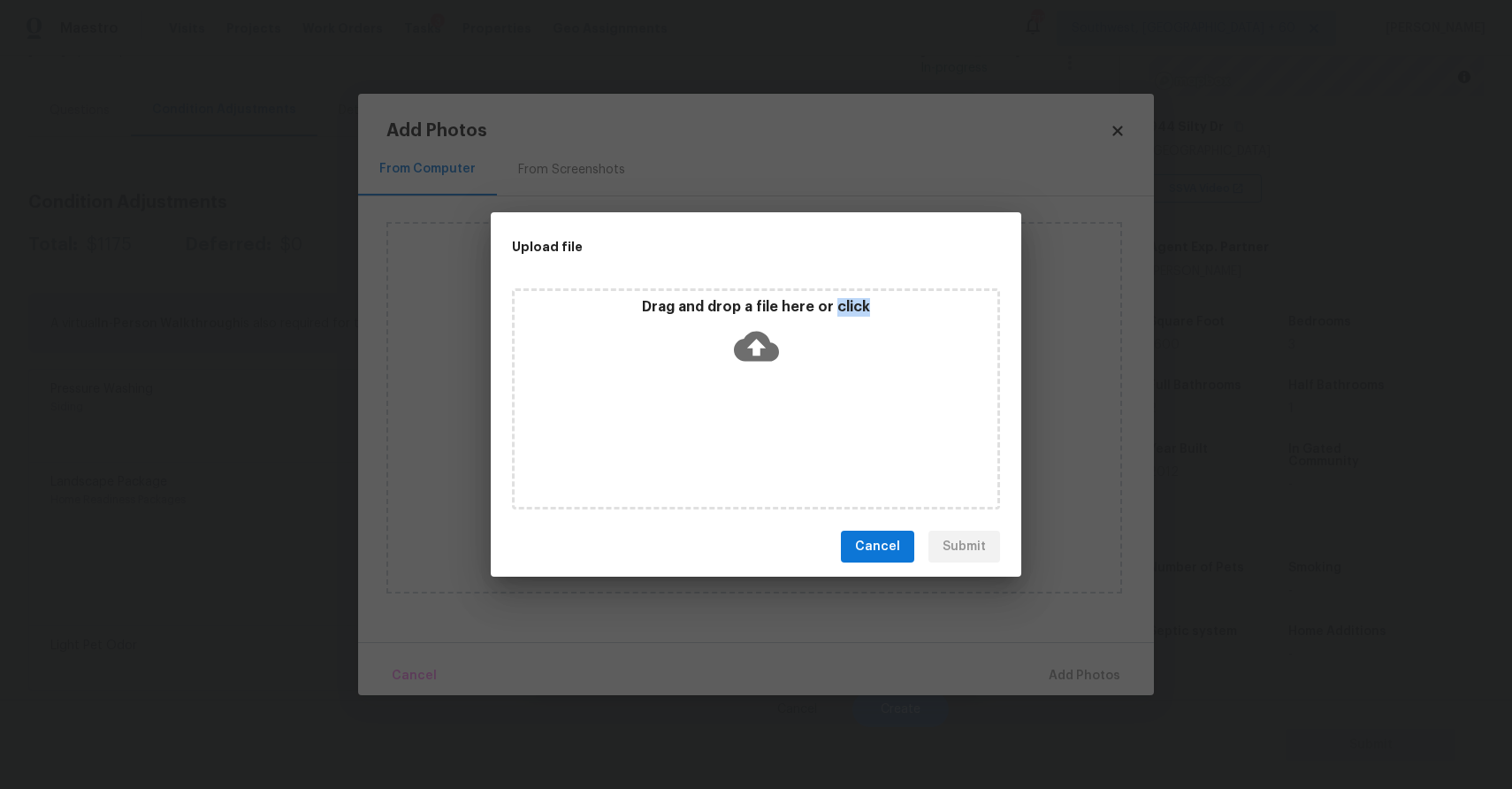
click at [739, 432] on div "Drag and drop a file here or click" at bounding box center [756, 398] width 488 height 221
click at [1112, 644] on div "Upload file Drag and drop a file here or click Cancel Submit" at bounding box center [756, 394] width 1512 height 789
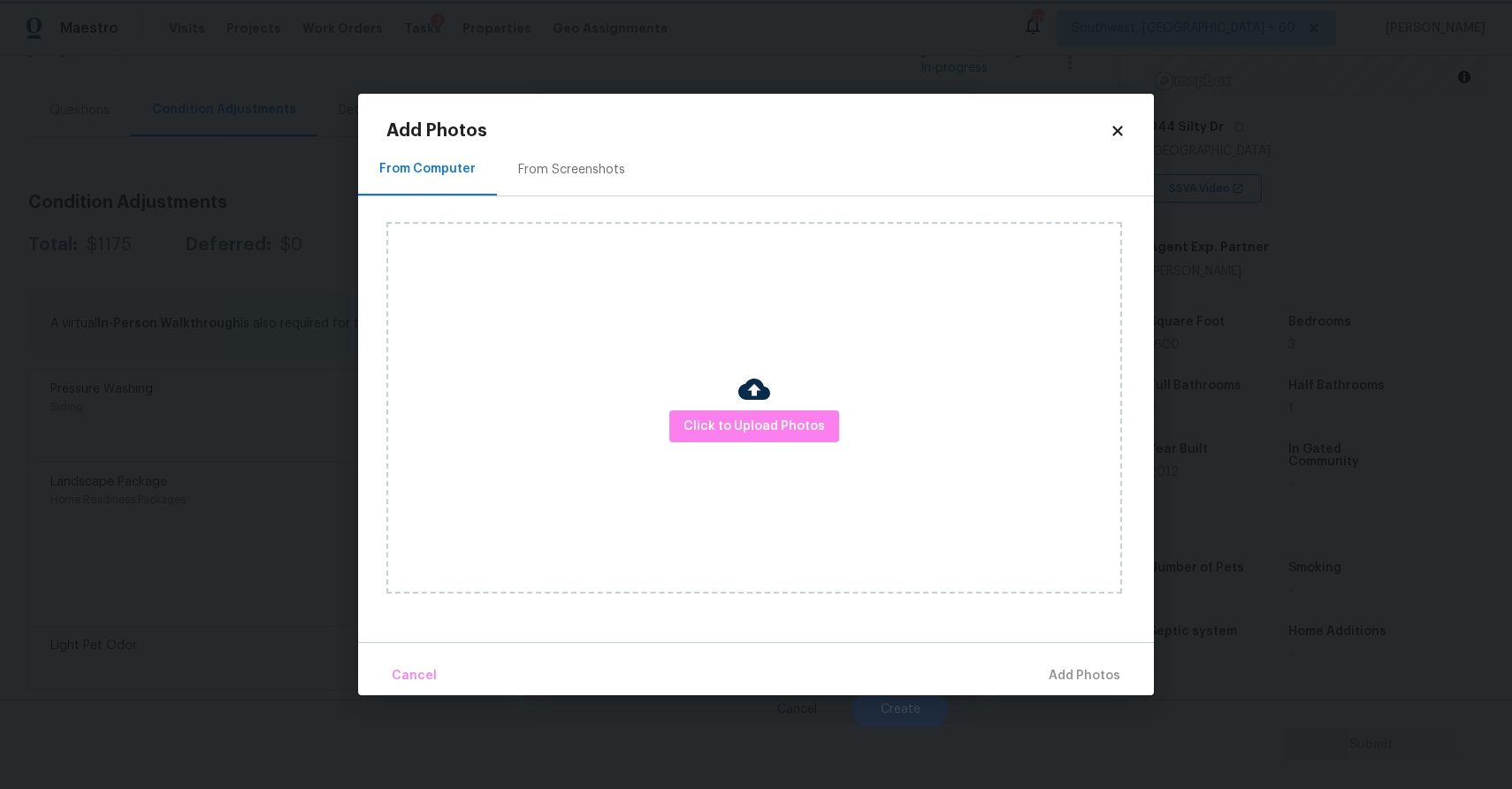
click at [1173, 653] on body "Maestro Visits Projects Work Orders Tasks 3 Properties Geo Assignments 711 Sout…" at bounding box center [756, 394] width 1512 height 789
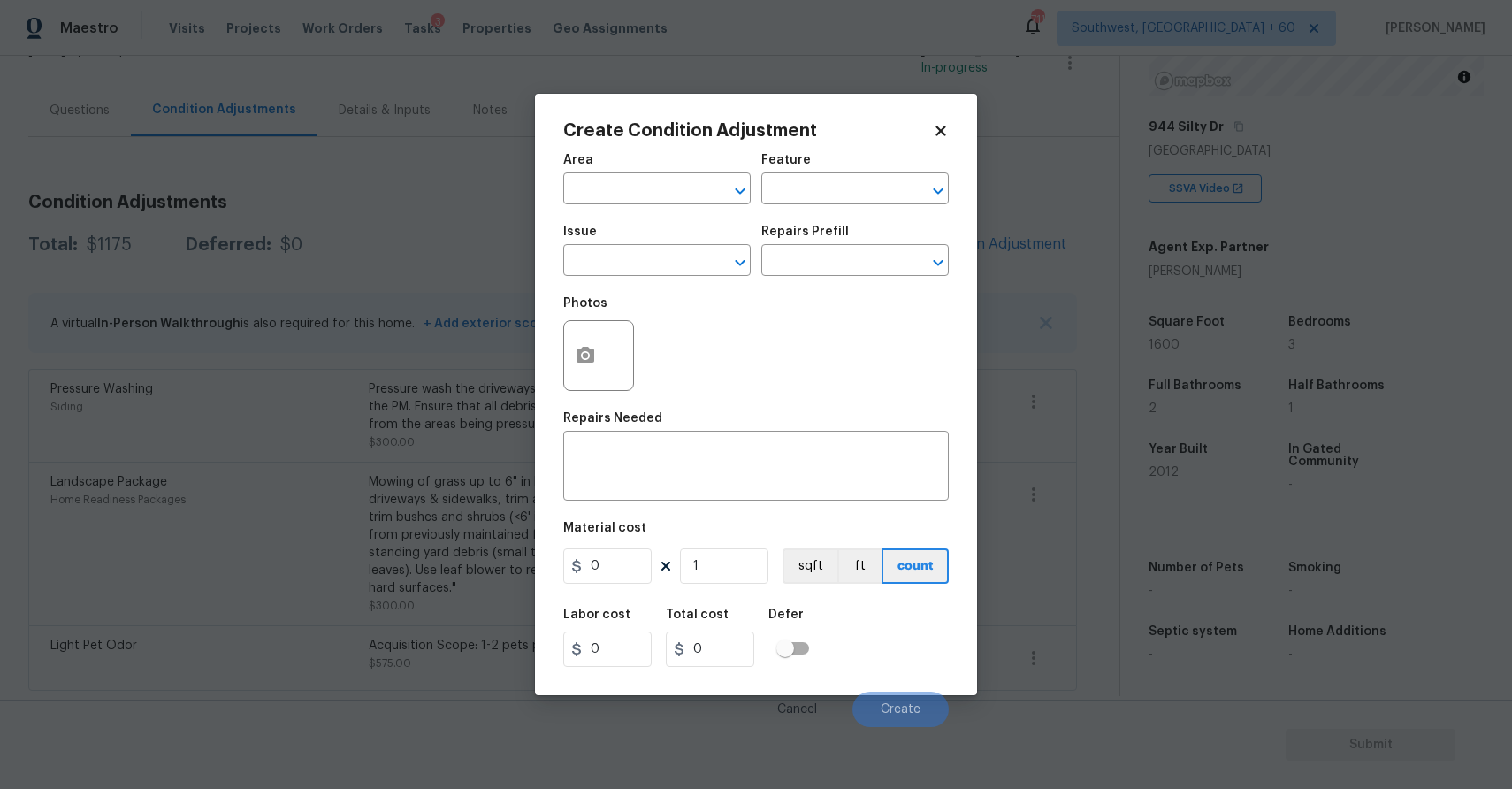
click at [1173, 653] on body "Maestro Visits Projects Work Orders Tasks 3 Properties Geo Assignments 711 Sout…" at bounding box center [756, 394] width 1512 height 789
click at [1173, 653] on div "-" at bounding box center [1201, 654] width 105 height 12
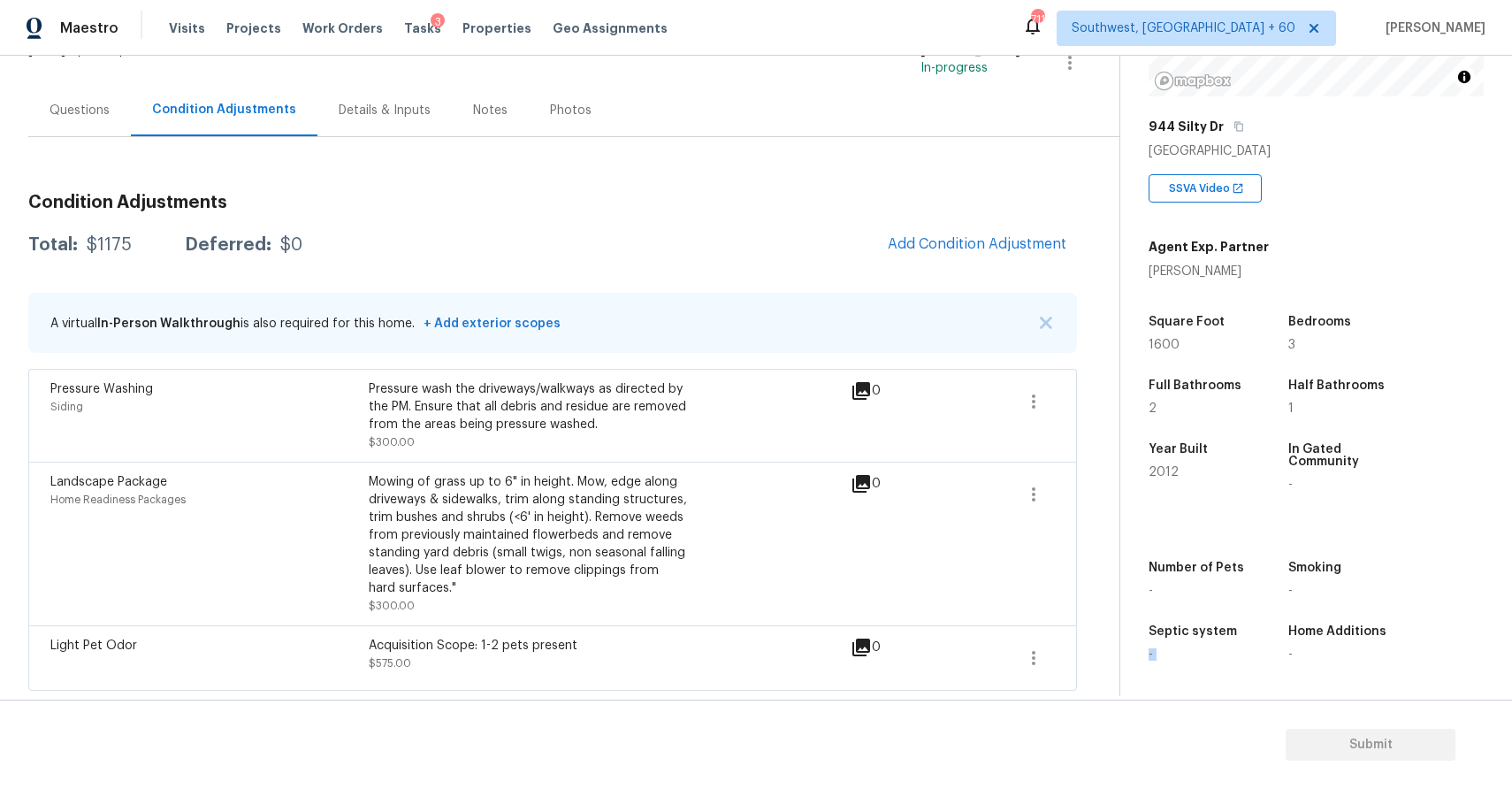
click at [1011, 173] on div "Condition Adjustments Total: $1175 Deferred: $0 Add Condition Adjustment A virt…" at bounding box center [552, 414] width 1049 height 553
click at [974, 249] on span "Add Condition Adjustment" at bounding box center [977, 243] width 179 height 16
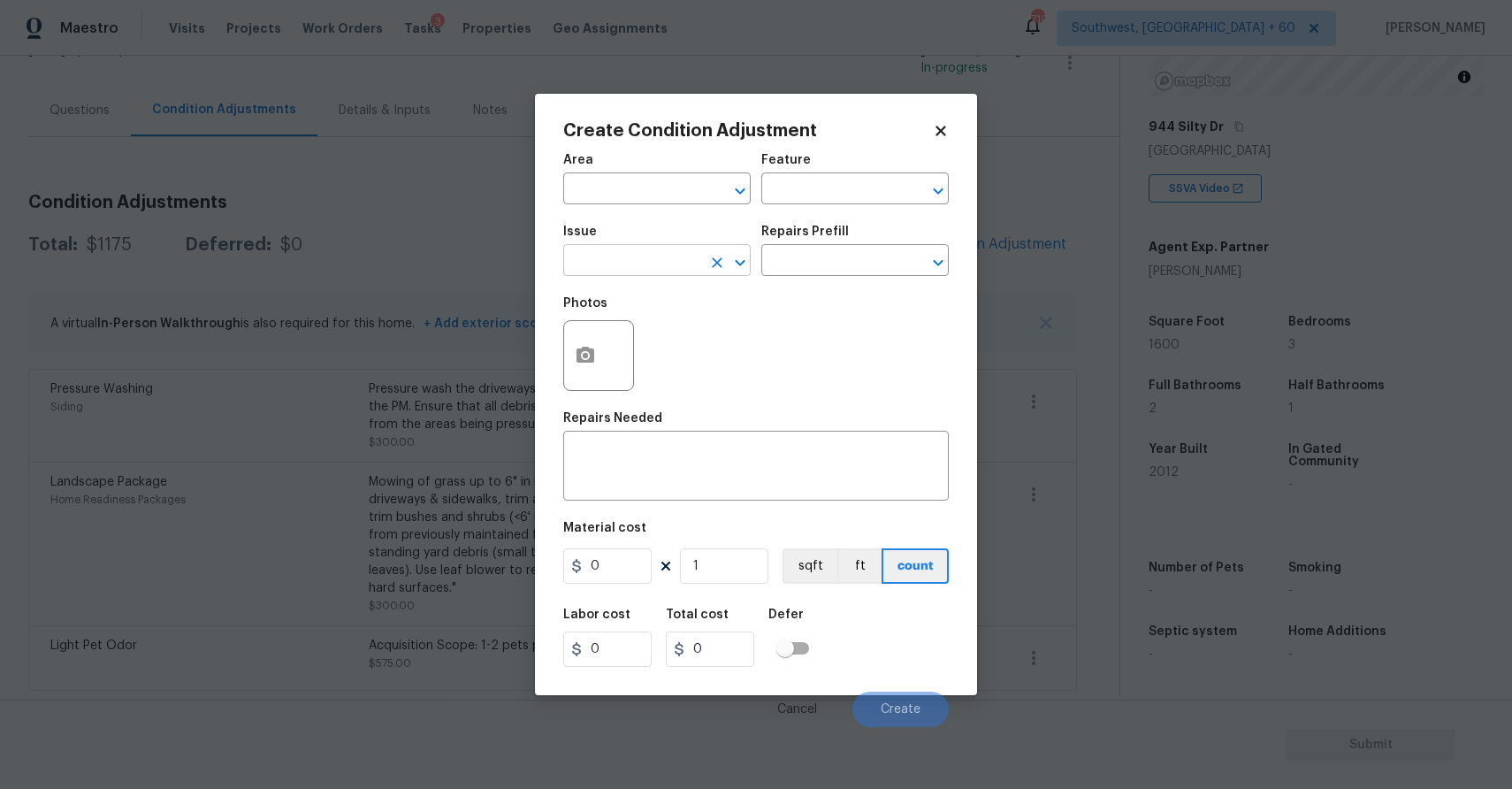
click at [688, 269] on input "text" at bounding box center [633, 262] width 138 height 27
click at [709, 342] on li "ACQ: Foundation" at bounding box center [657, 344] width 187 height 29
click at [830, 266] on input "text" at bounding box center [830, 262] width 138 height 27
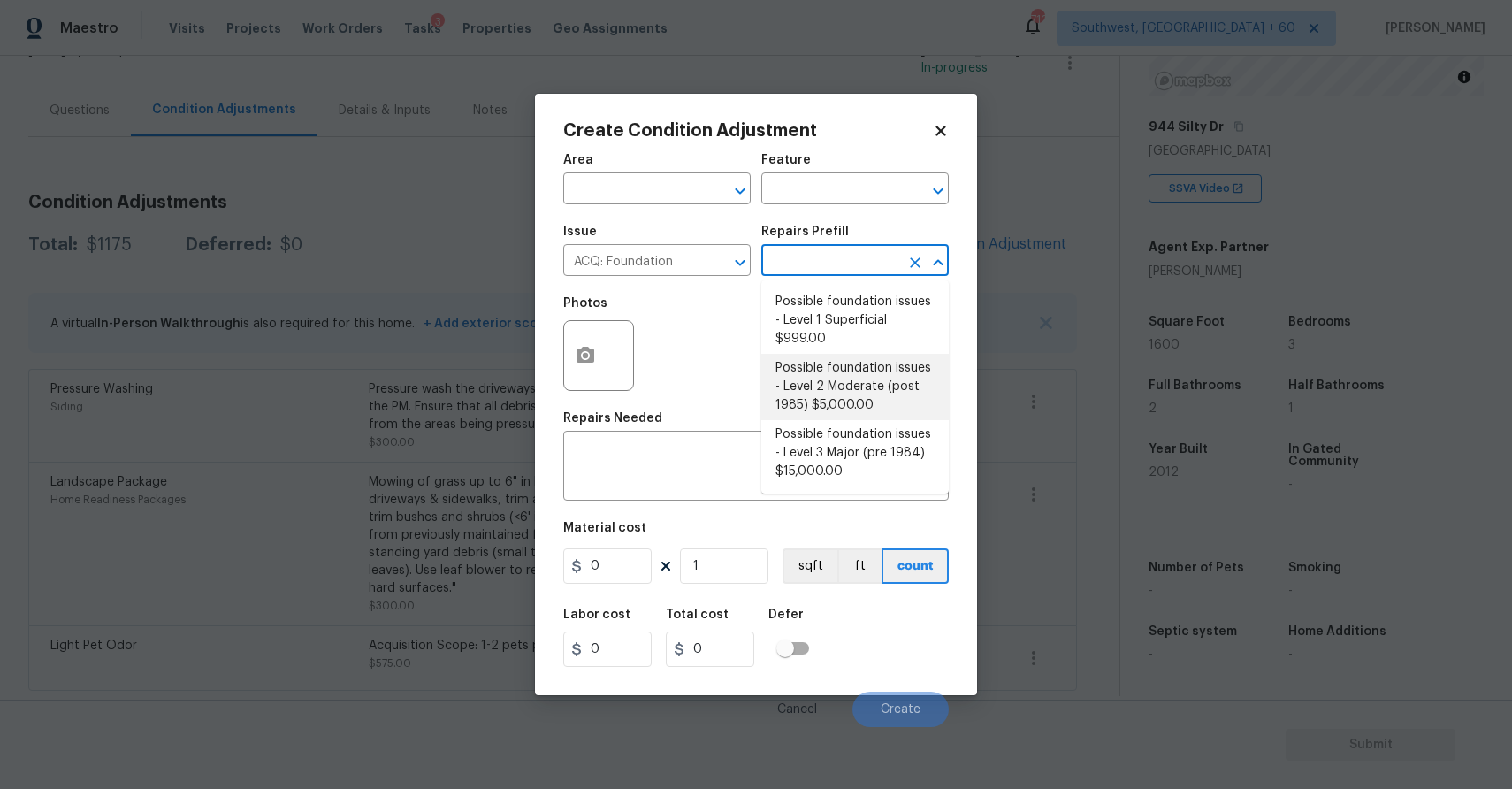
click at [851, 362] on li "Possible foundation issues - Level 2 Moderate (post 1985) $5,000.00" at bounding box center [854, 387] width 187 height 66
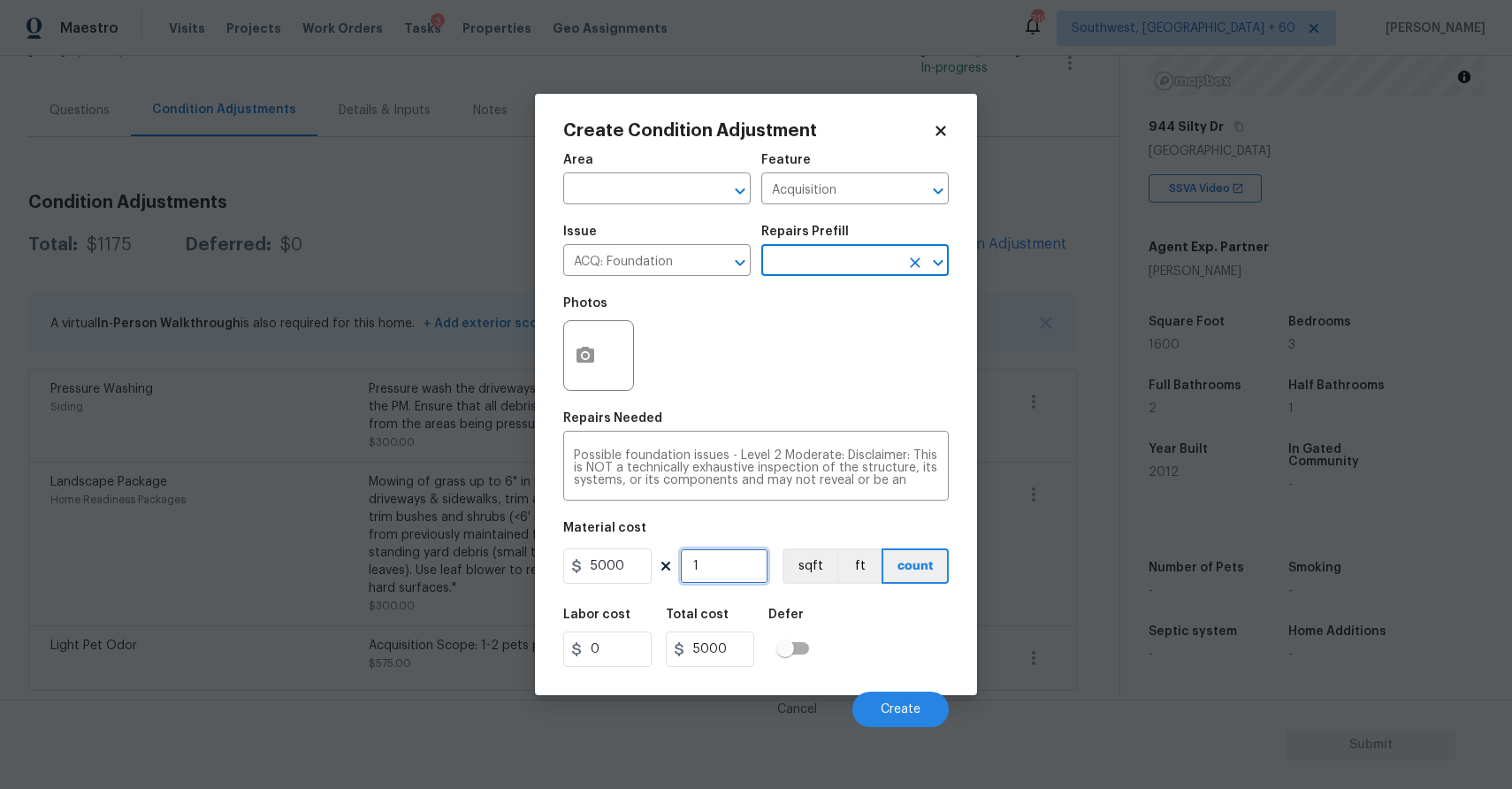
click at [705, 553] on input "1" at bounding box center [724, 566] width 89 height 35
click at [573, 363] on button "button" at bounding box center [586, 356] width 43 height 69
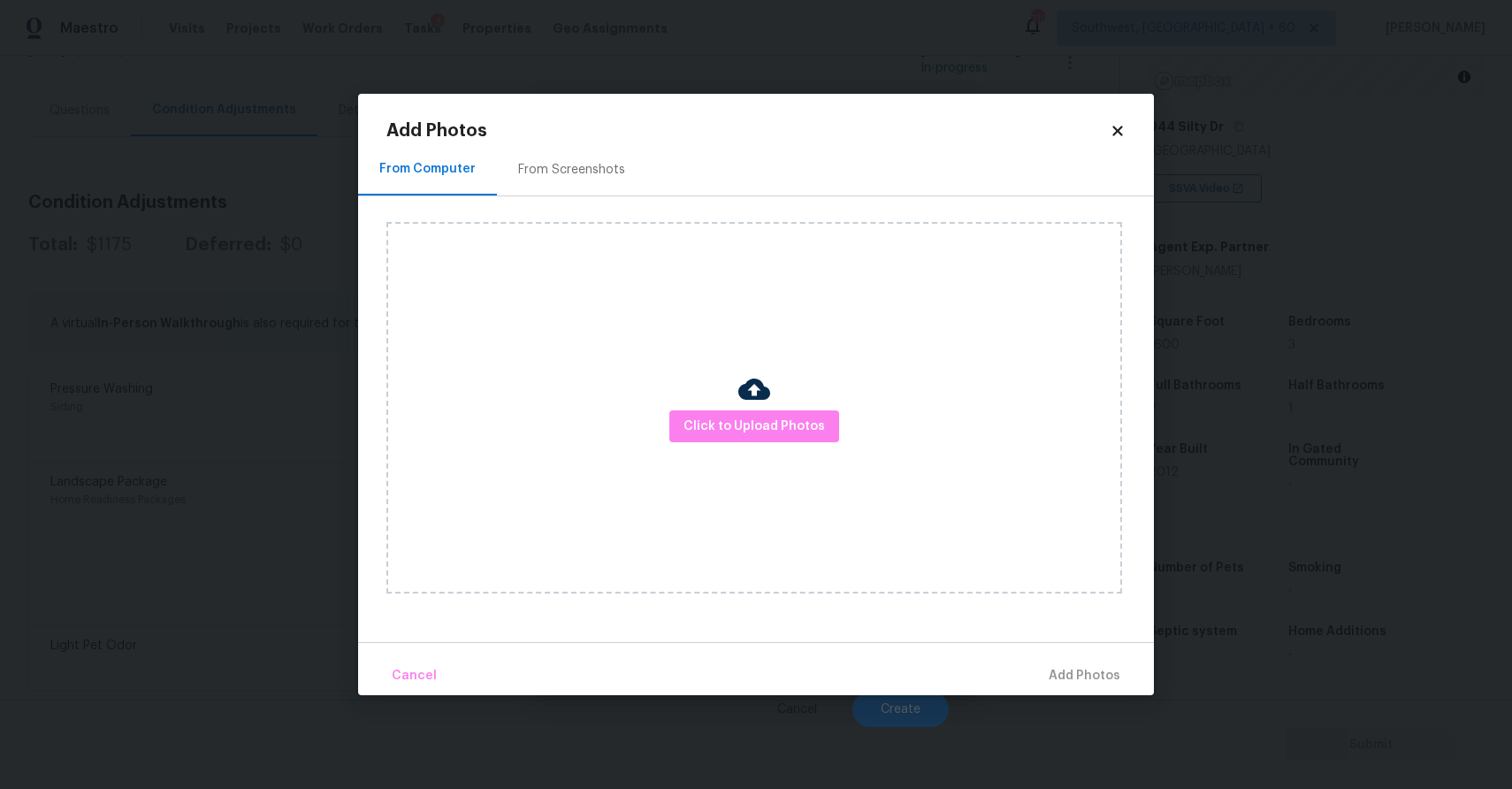
click at [774, 459] on div "Click to Upload Photos" at bounding box center [755, 407] width 736 height 372
click at [716, 442] on button "Click to Upload Photos" at bounding box center [755, 426] width 170 height 33
